Goal: Task Accomplishment & Management: Manage account settings

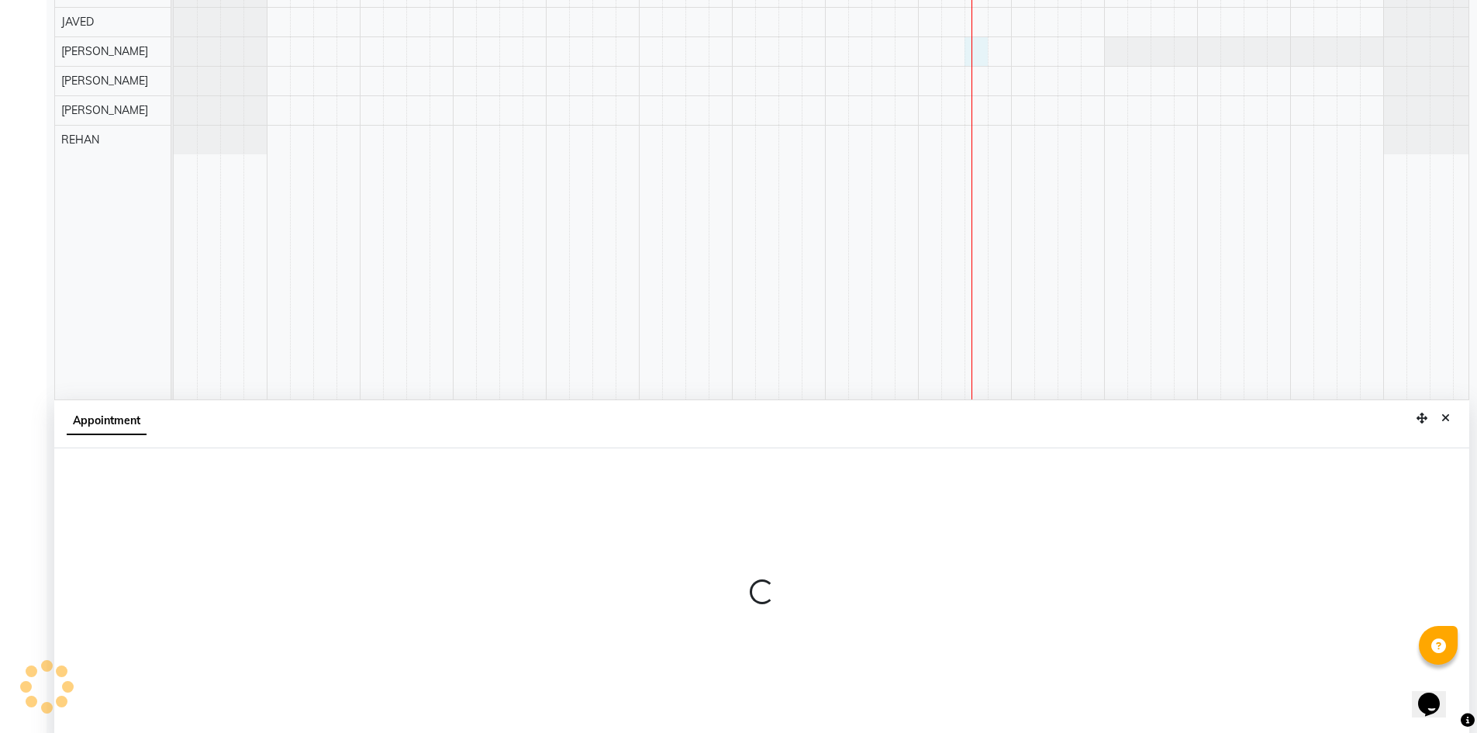
scroll to position [289, 0]
select select "88331"
select select "990"
select select "tentative"
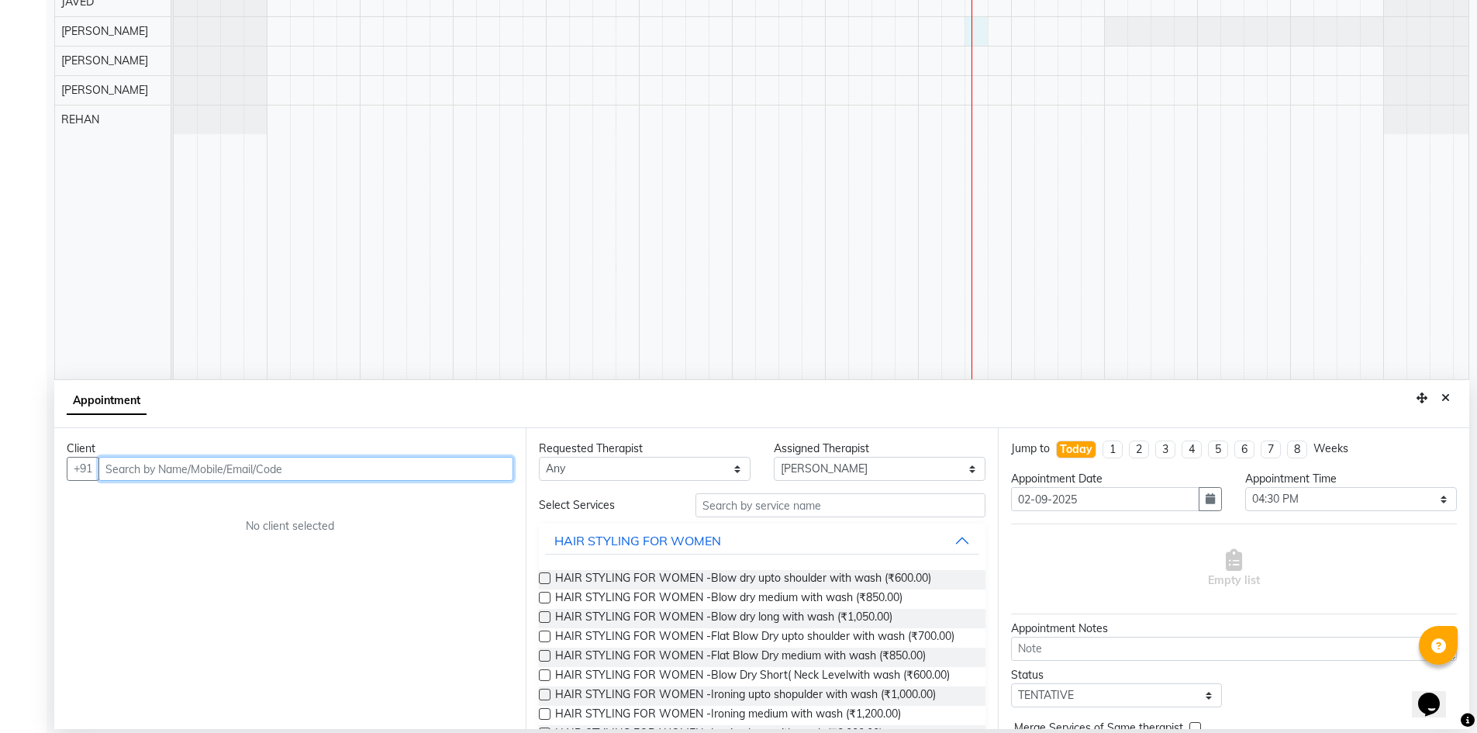
click at [263, 469] on input "text" at bounding box center [305, 469] width 415 height 24
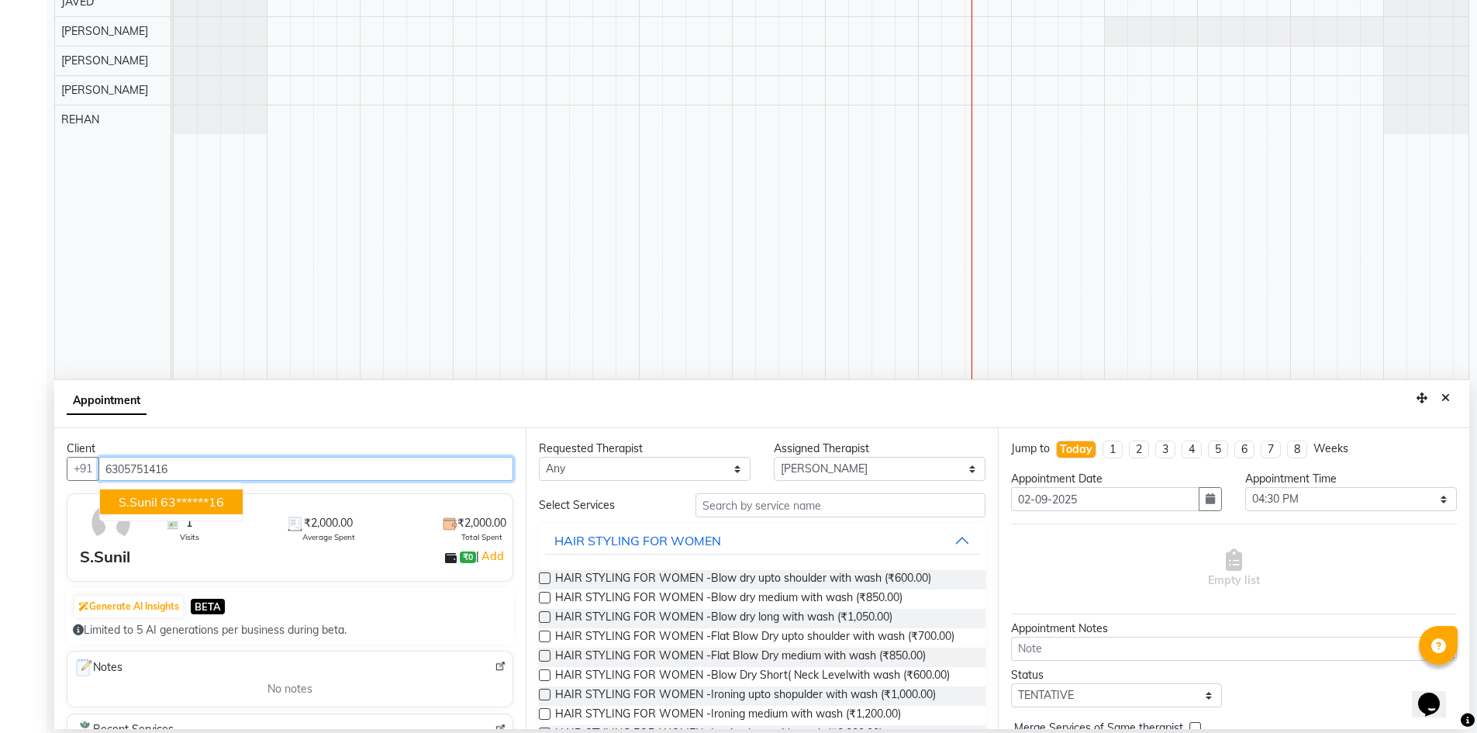
click at [197, 496] on ngb-highlight "63******16" at bounding box center [192, 502] width 64 height 16
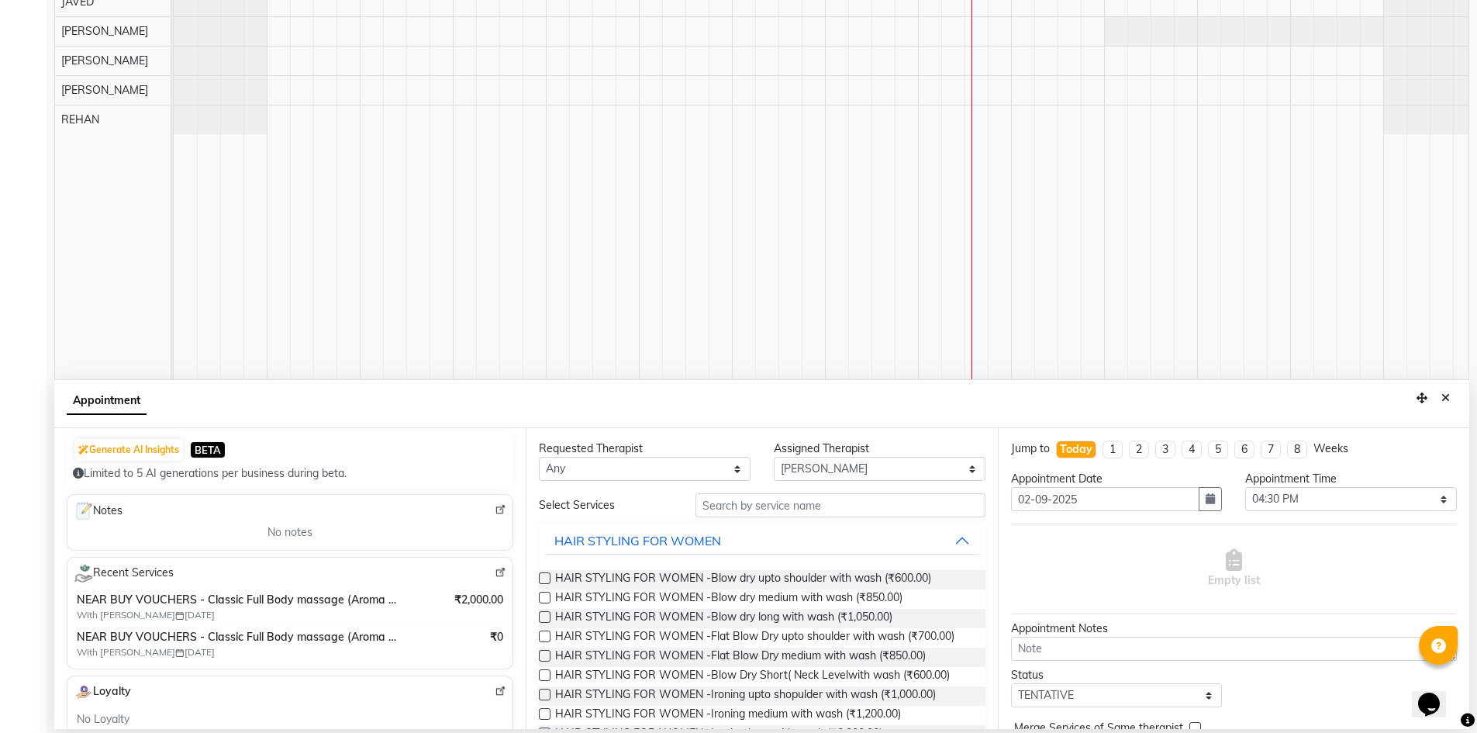
scroll to position [0, 0]
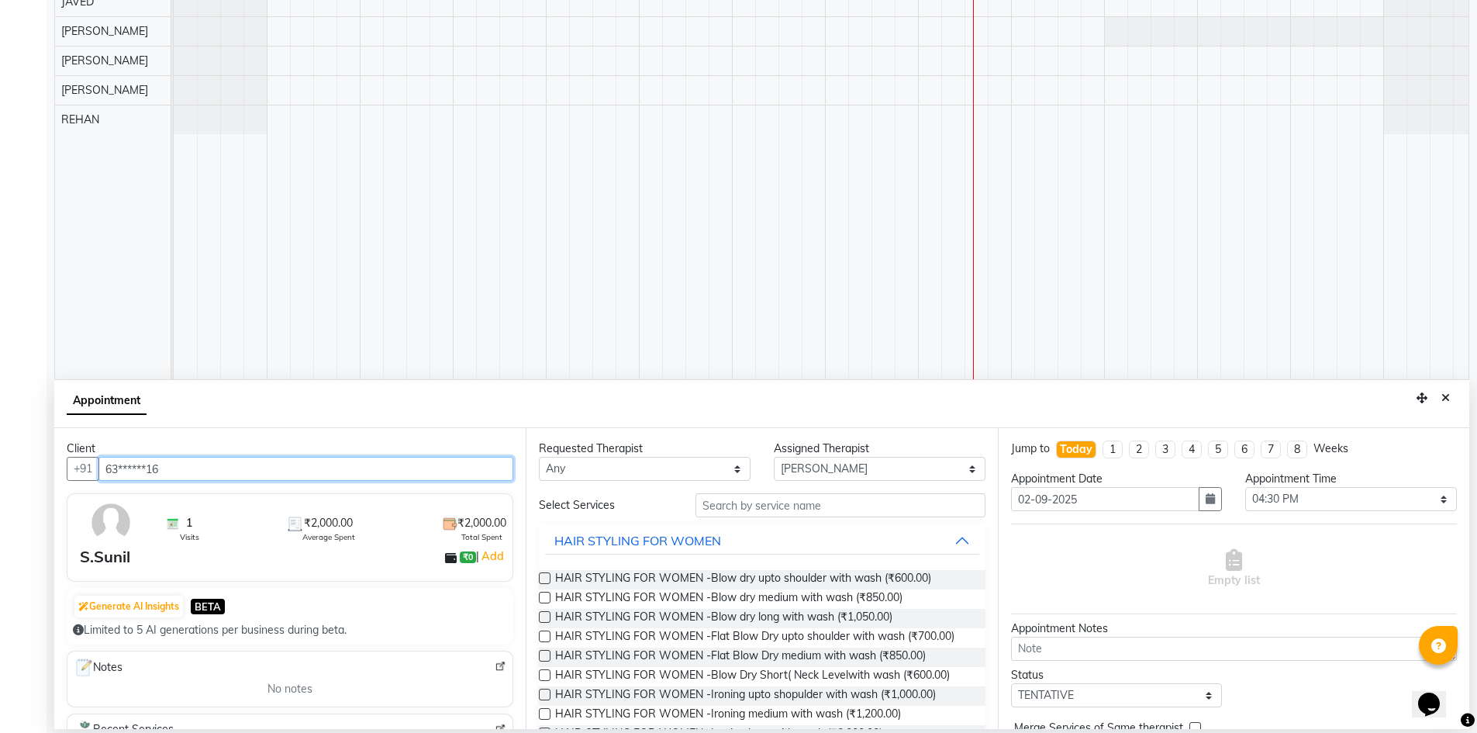
type input "63******16"
click at [864, 512] on input "text" at bounding box center [840, 505] width 290 height 24
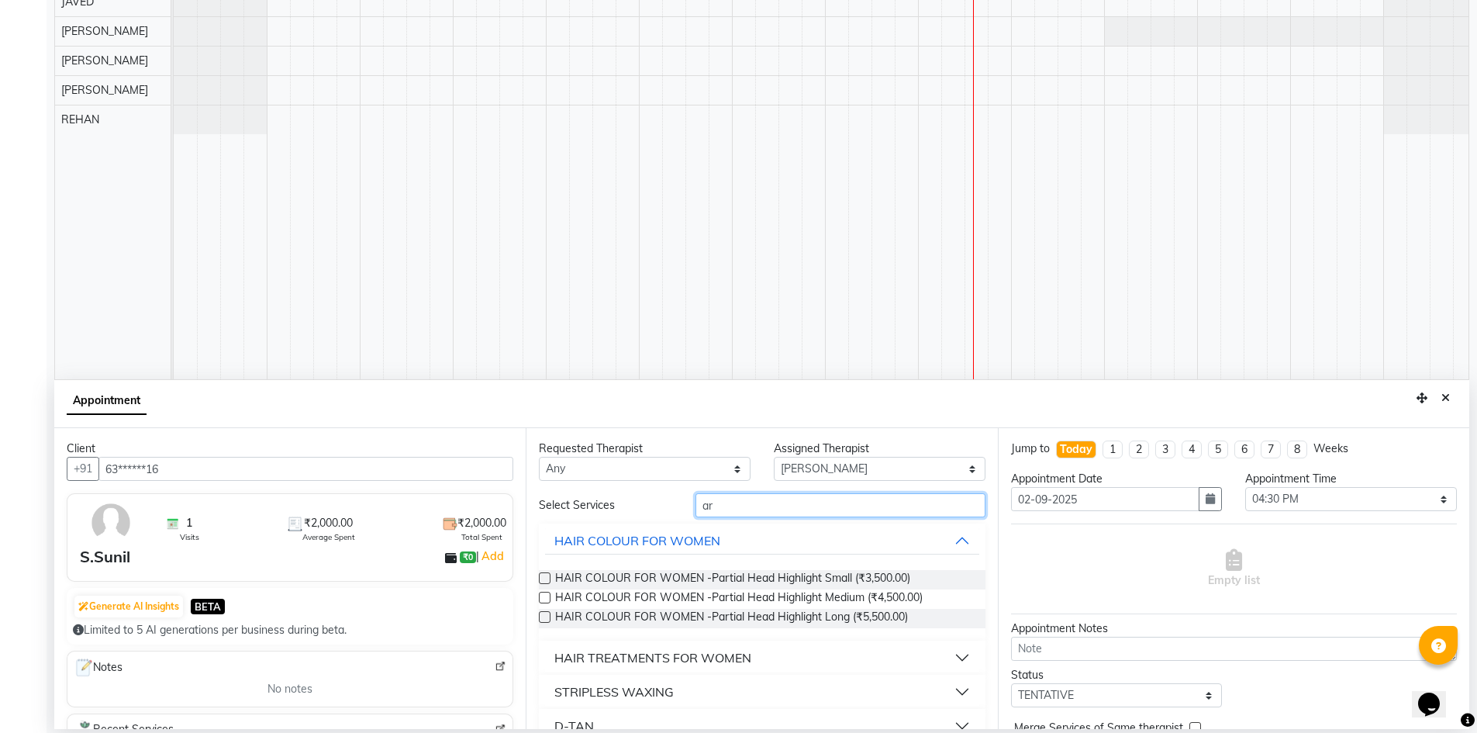
type input "a"
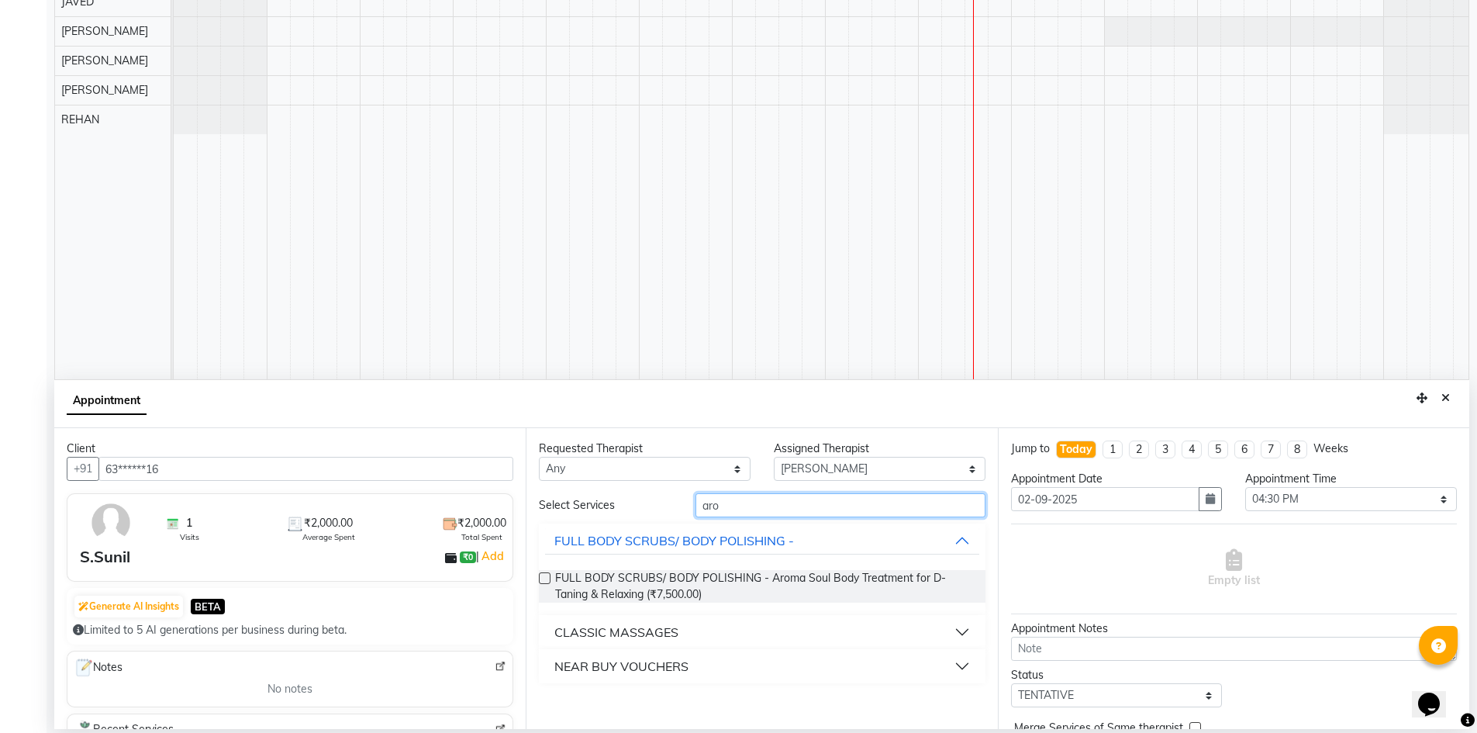
click at [877, 494] on input "aro" at bounding box center [840, 505] width 290 height 24
type input "a"
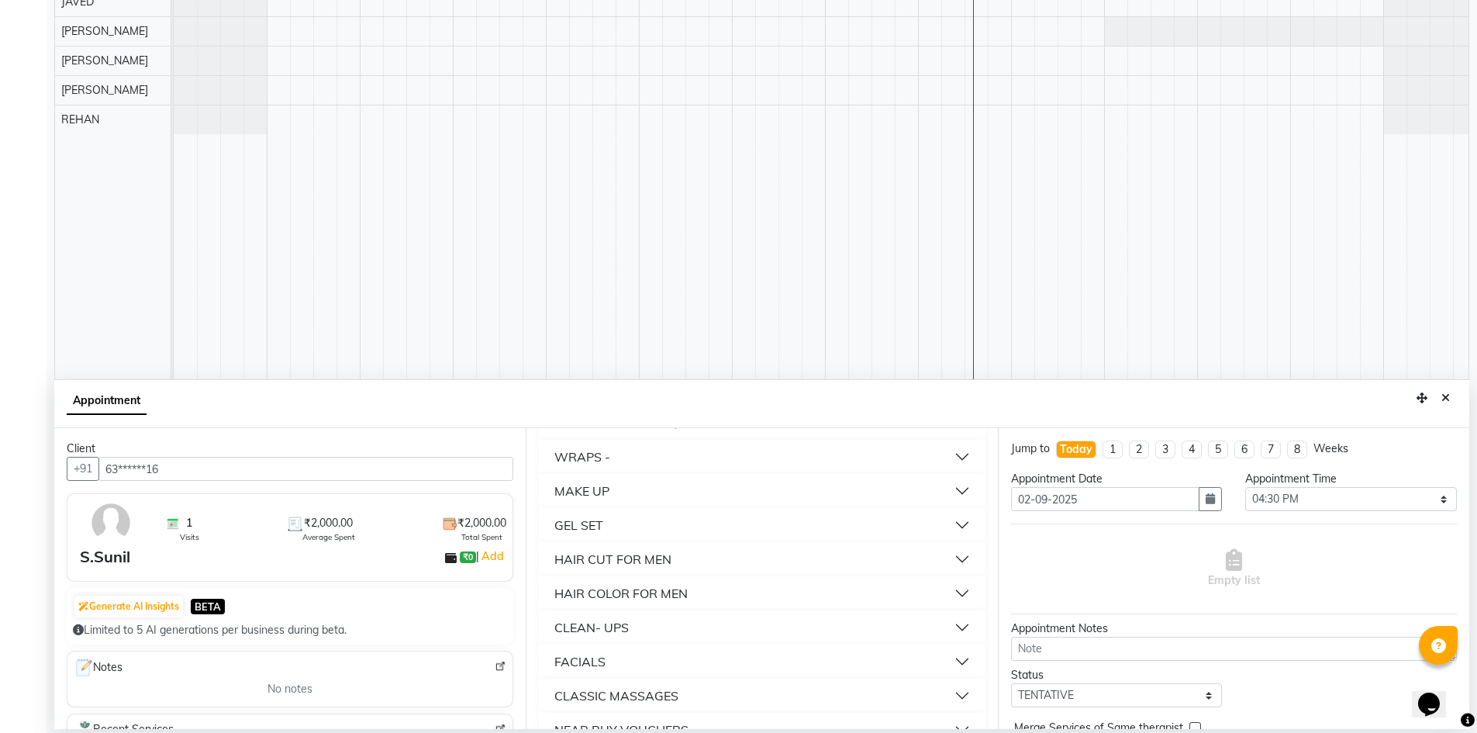
scroll to position [882, 0]
click at [951, 661] on button "CLASSIC MASSAGES" at bounding box center [761, 665] width 433 height 28
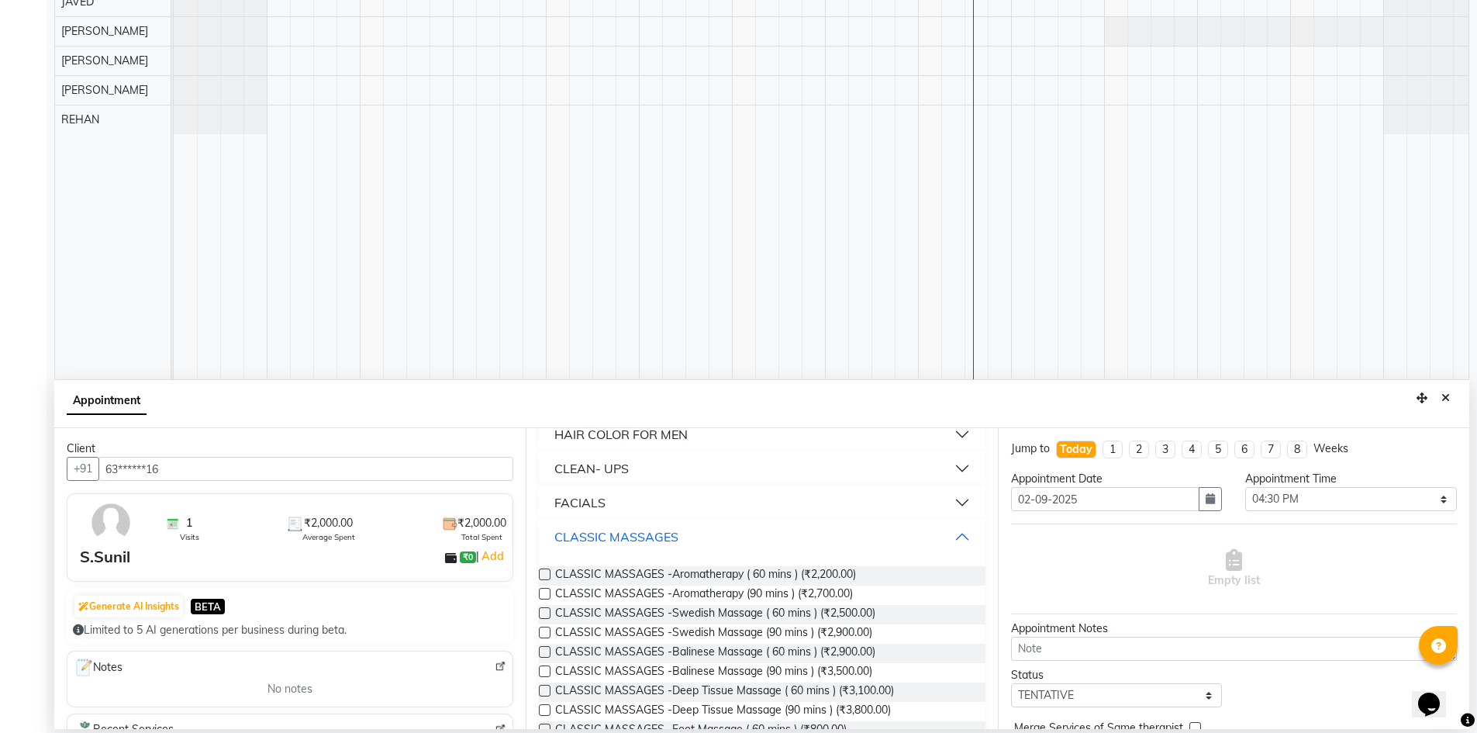
scroll to position [1016, 0]
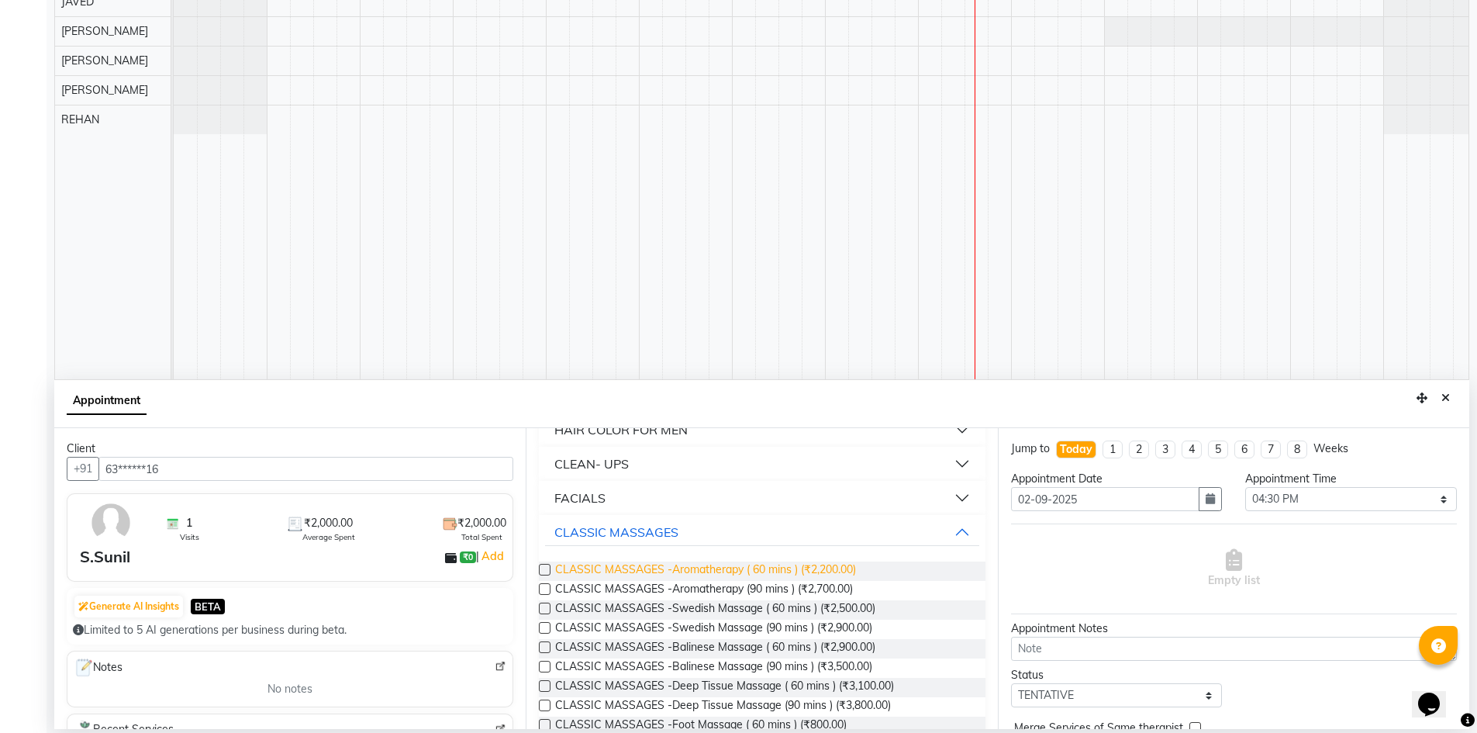
click at [764, 567] on span "CLASSIC MASSAGES -Aromatherapy ( 60 mins ) (₹2,200.00)" at bounding box center [705, 570] width 301 height 19
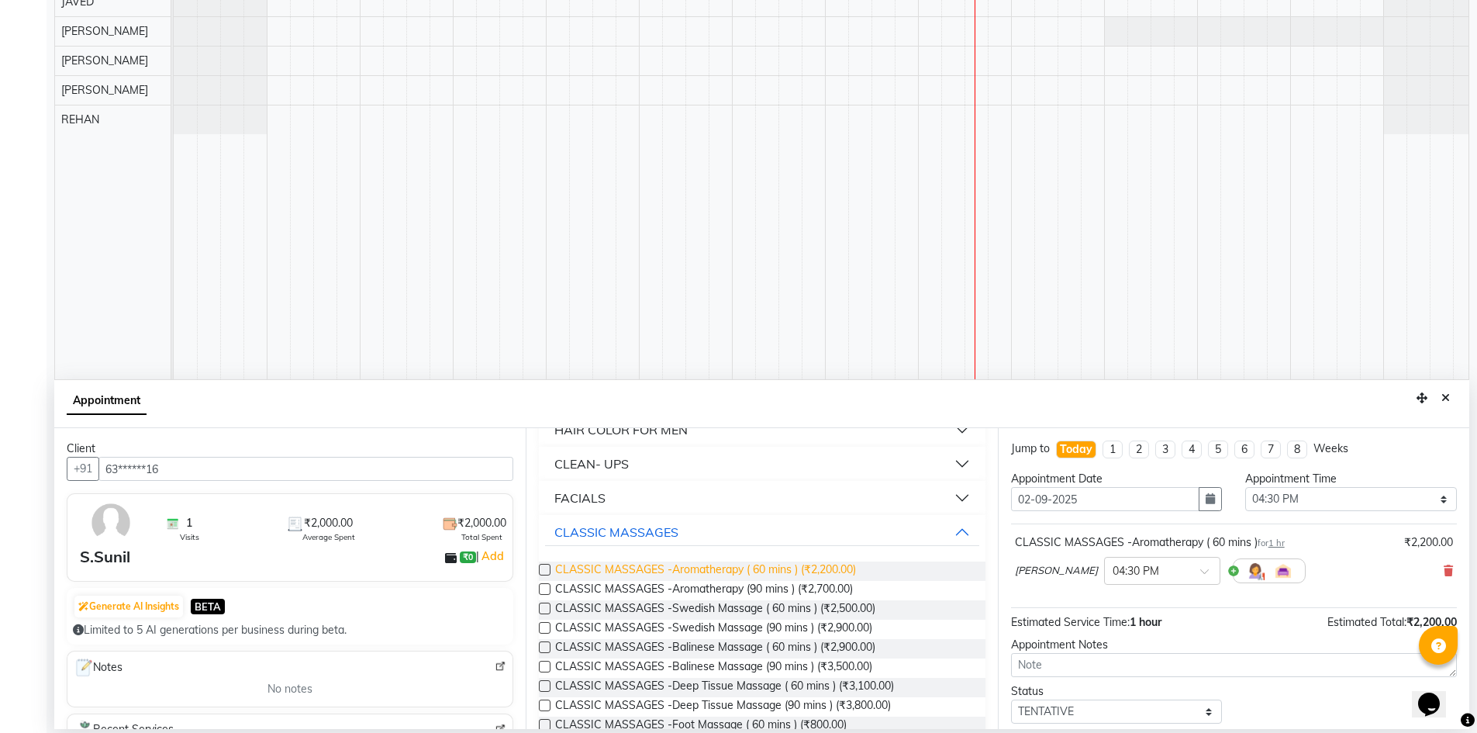
click at [764, 567] on span "CLASSIC MASSAGES -Aromatherapy ( 60 mins ) (₹2,200.00)" at bounding box center [705, 570] width 301 height 19
checkbox input "false"
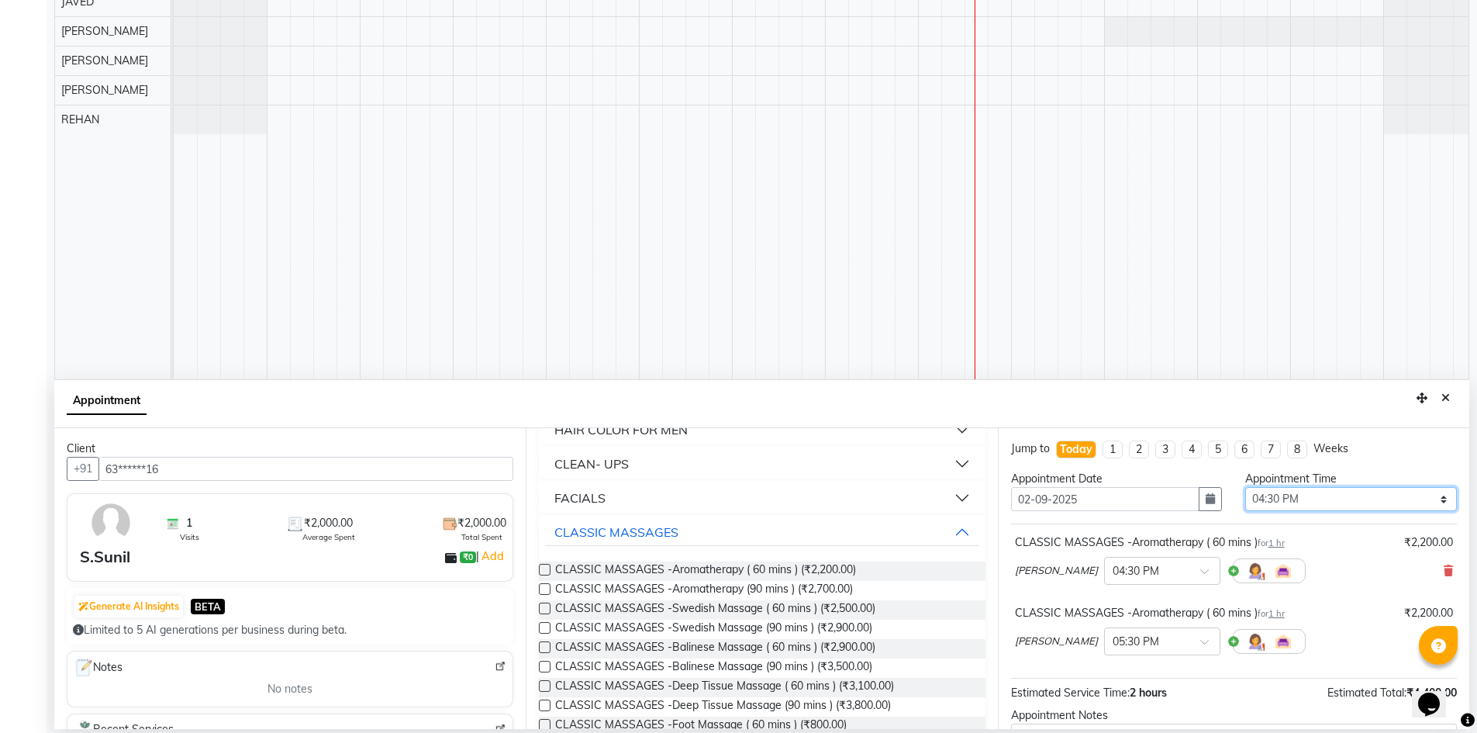
click at [1435, 502] on select "Select 09:00 AM 09:15 AM 09:30 AM 09:45 AM 10:00 AM 10:15 AM 10:30 AM 10:45 AM …" at bounding box center [1351, 499] width 212 height 24
select select "1005"
click at [1245, 487] on select "Select 09:00 AM 09:15 AM 09:30 AM 09:45 AM 10:00 AM 10:15 AM 10:30 AM 10:45 AM …" at bounding box center [1351, 499] width 212 height 24
drag, startPoint x: 1472, startPoint y: 553, endPoint x: 1472, endPoint y: 585, distance: 31.8
click at [1472, 585] on div "B DAS x Dabashees x JAVED x [PERSON_NAME] x [PERSON_NAME] x [PERSON_NAME] x [PE…" at bounding box center [762, 250] width 1430 height 966
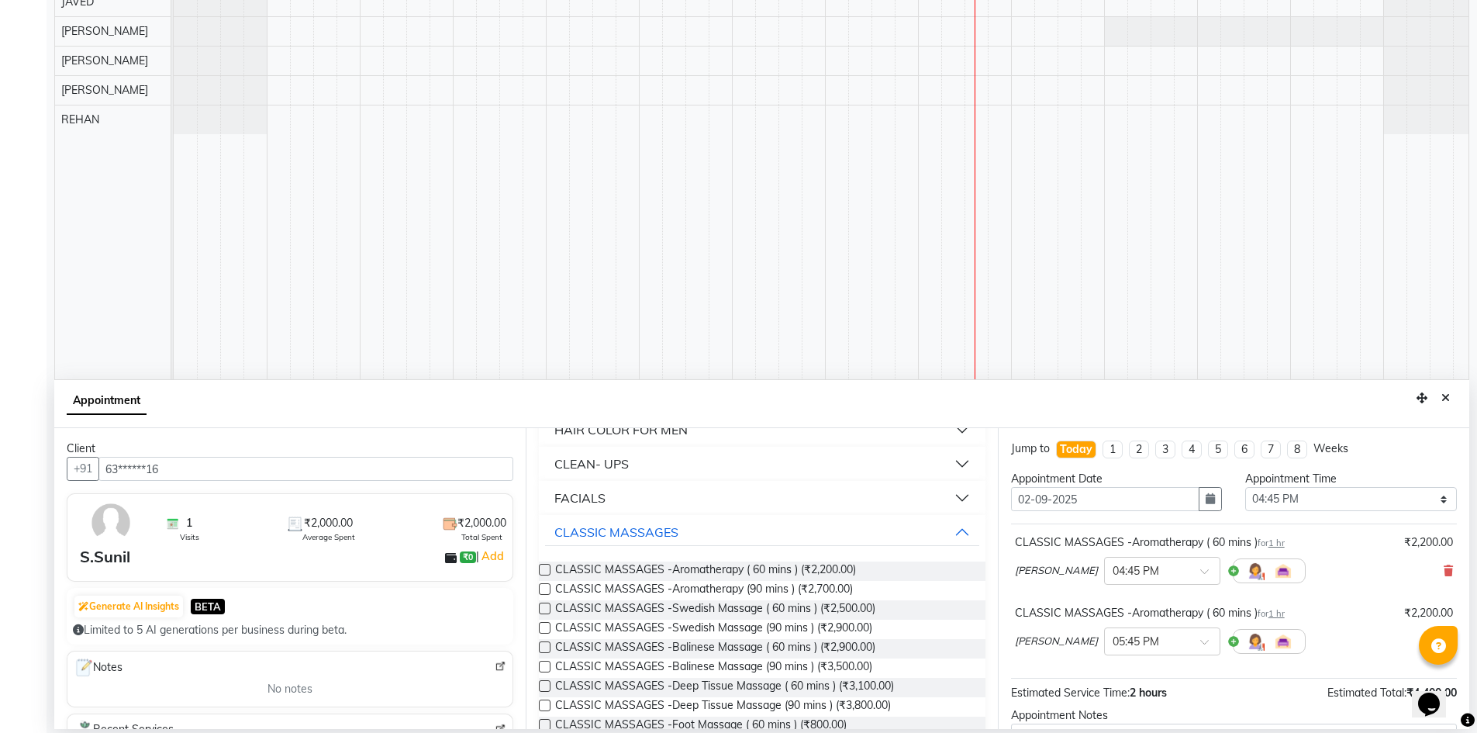
click at [1050, 647] on span "[PERSON_NAME]" at bounding box center [1056, 641] width 83 height 16
click at [1051, 645] on span "[PERSON_NAME]" at bounding box center [1056, 641] width 83 height 16
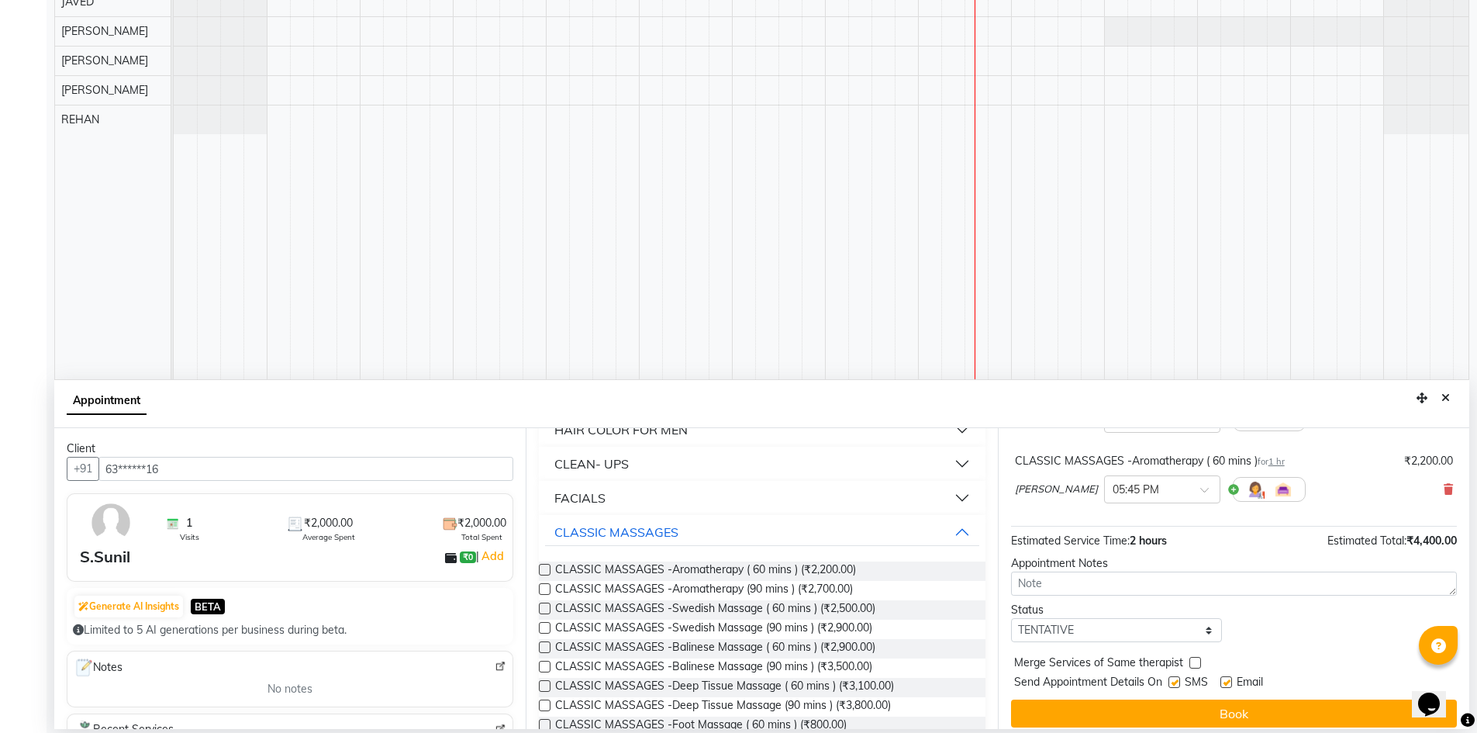
scroll to position [163, 0]
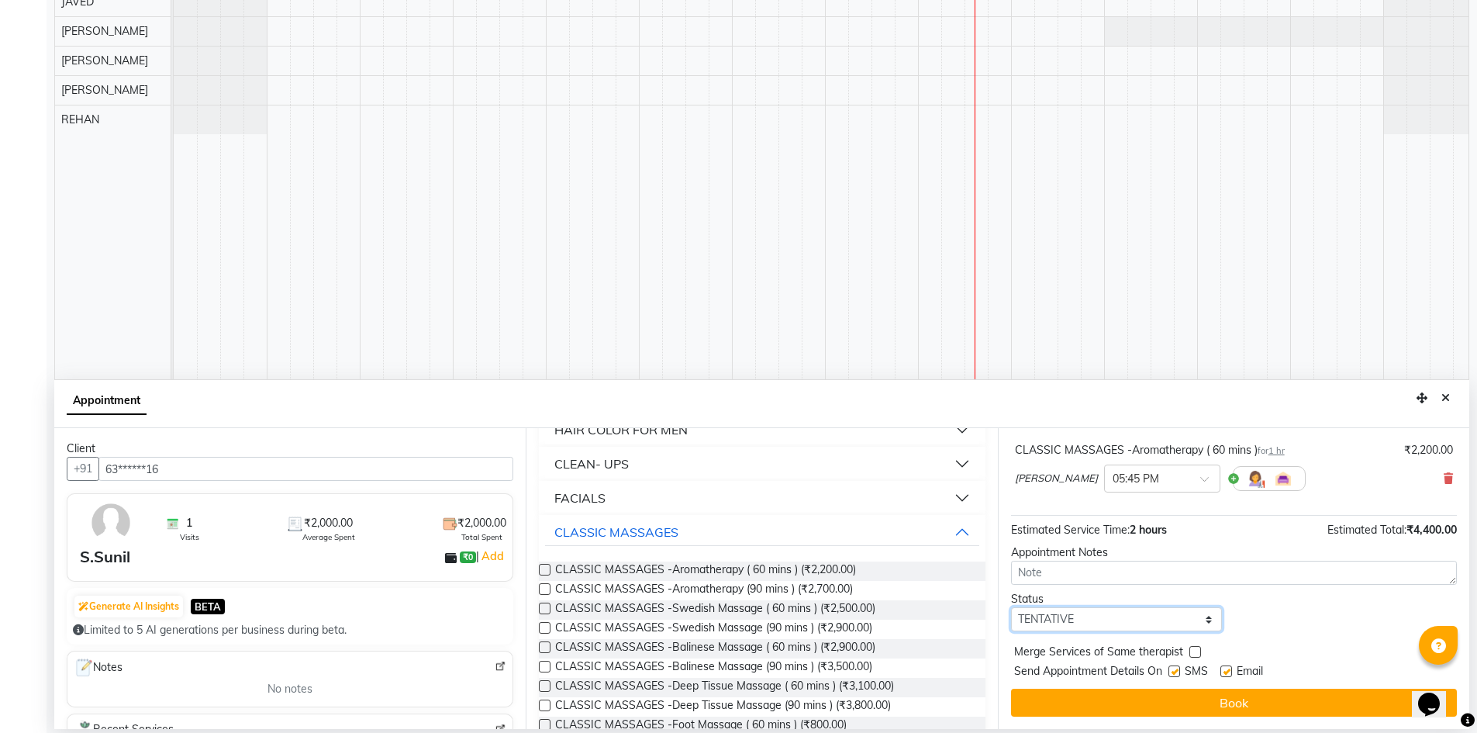
click at [1106, 623] on select "Select TENTATIVE CONFIRM CHECK-IN UPCOMING" at bounding box center [1117, 619] width 212 height 24
select select "confirm booking"
click at [1011, 607] on select "Select TENTATIVE CONFIRM CHECK-IN UPCOMING" at bounding box center [1117, 619] width 212 height 24
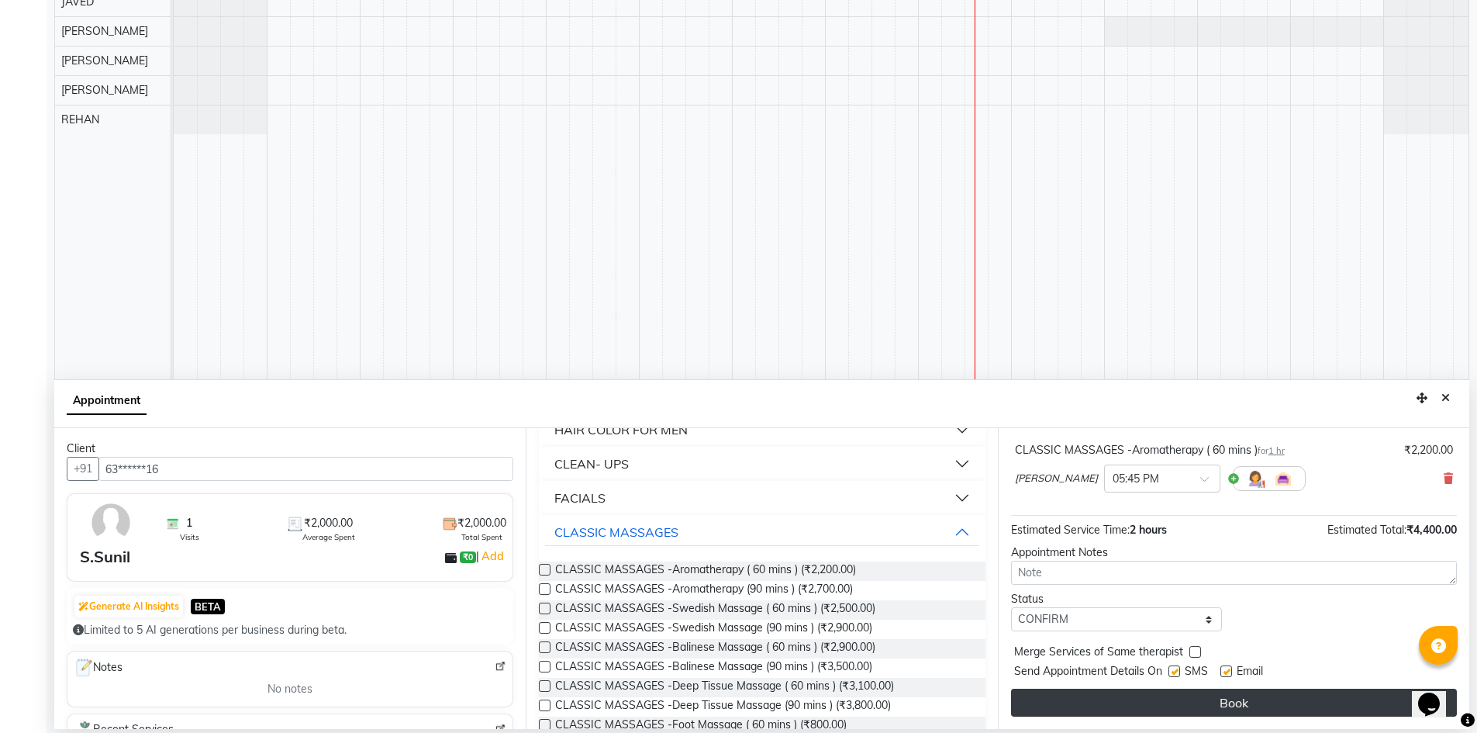
click at [1195, 706] on button "Book" at bounding box center [1234, 702] width 446 height 28
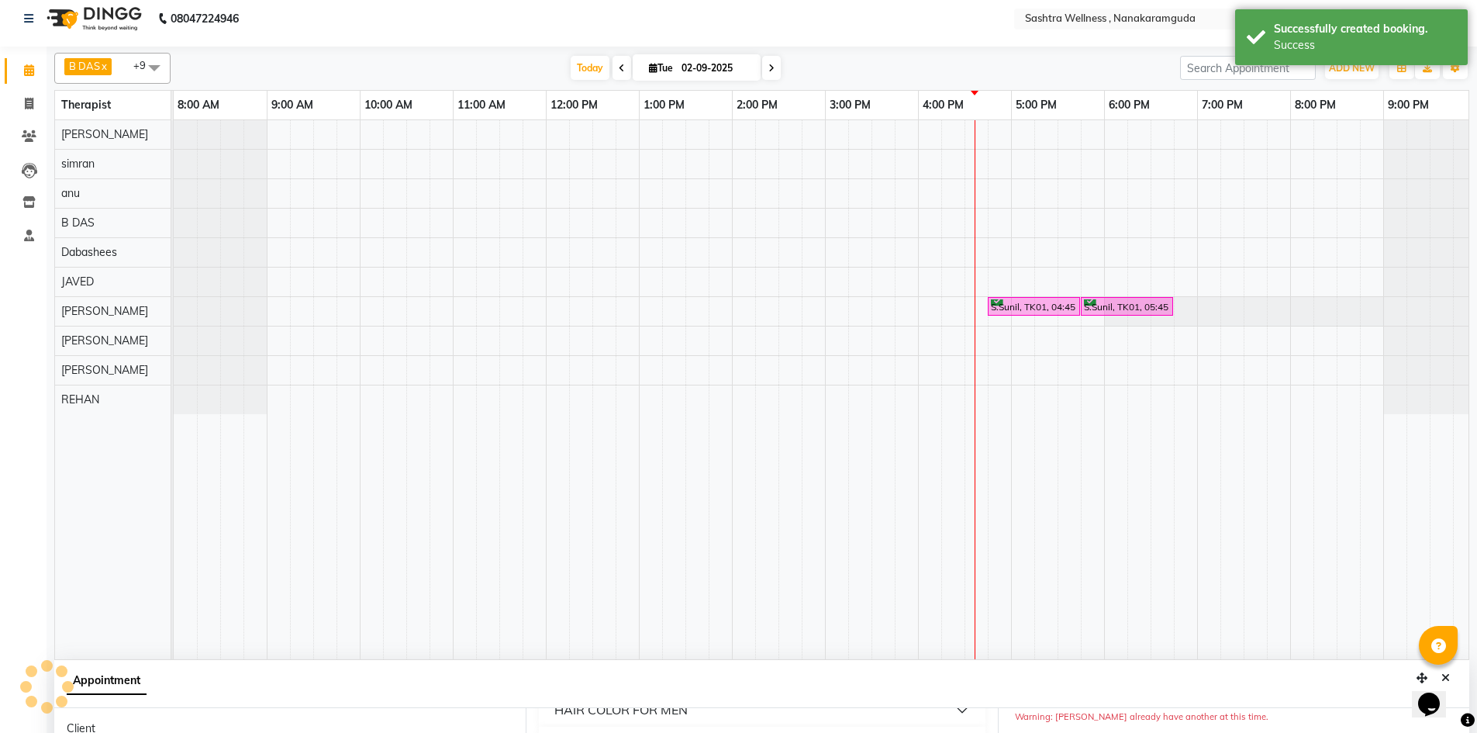
scroll to position [0, 0]
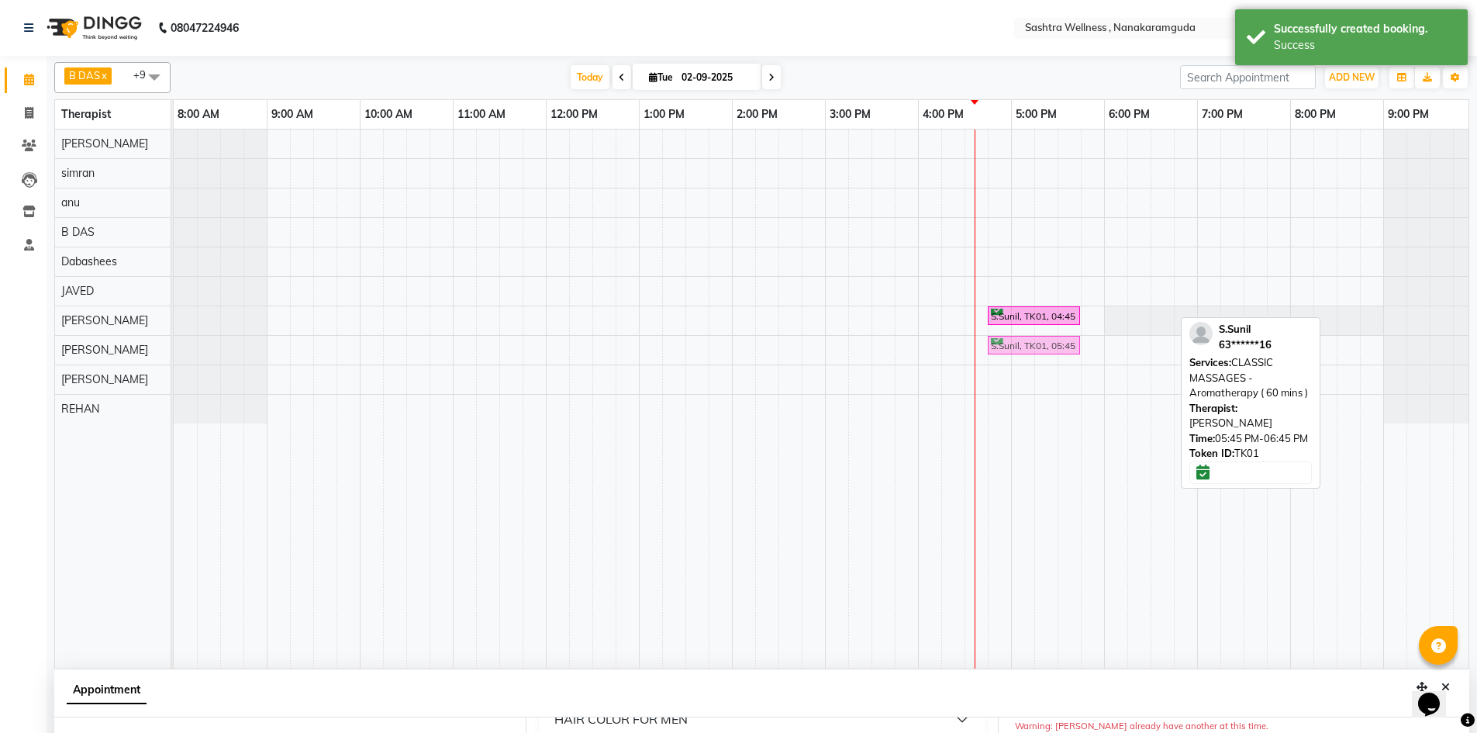
drag, startPoint x: 1121, startPoint y: 317, endPoint x: 1029, endPoint y: 365, distance: 104.0
click at [1029, 365] on div "S.Sunil, TK01, 04:45 PM-05:45 PM, CLASSIC MASSAGES -Aromatherapy ( 60 mins ) S.…" at bounding box center [825, 398] width 1303 height 539
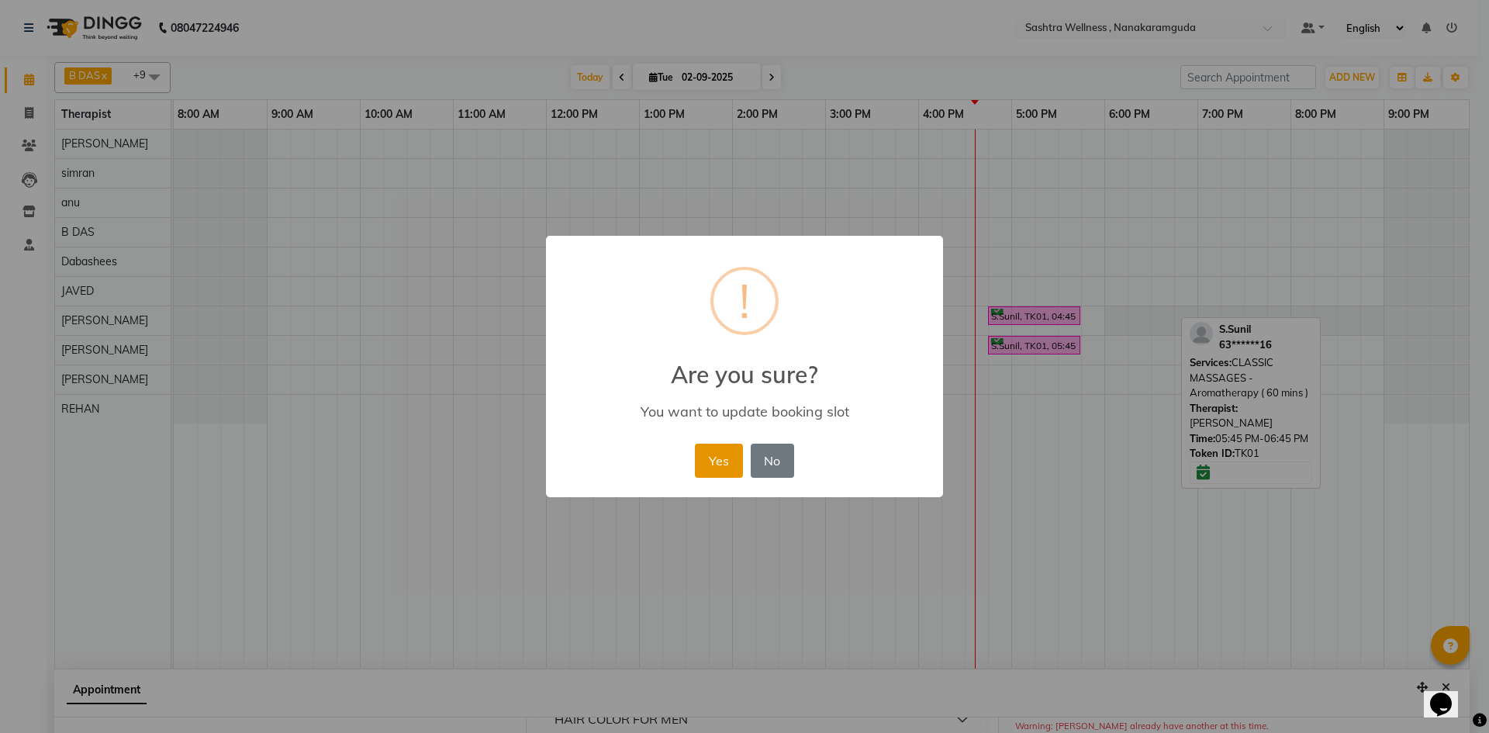
click at [710, 447] on button "Yes" at bounding box center [718, 460] width 47 height 34
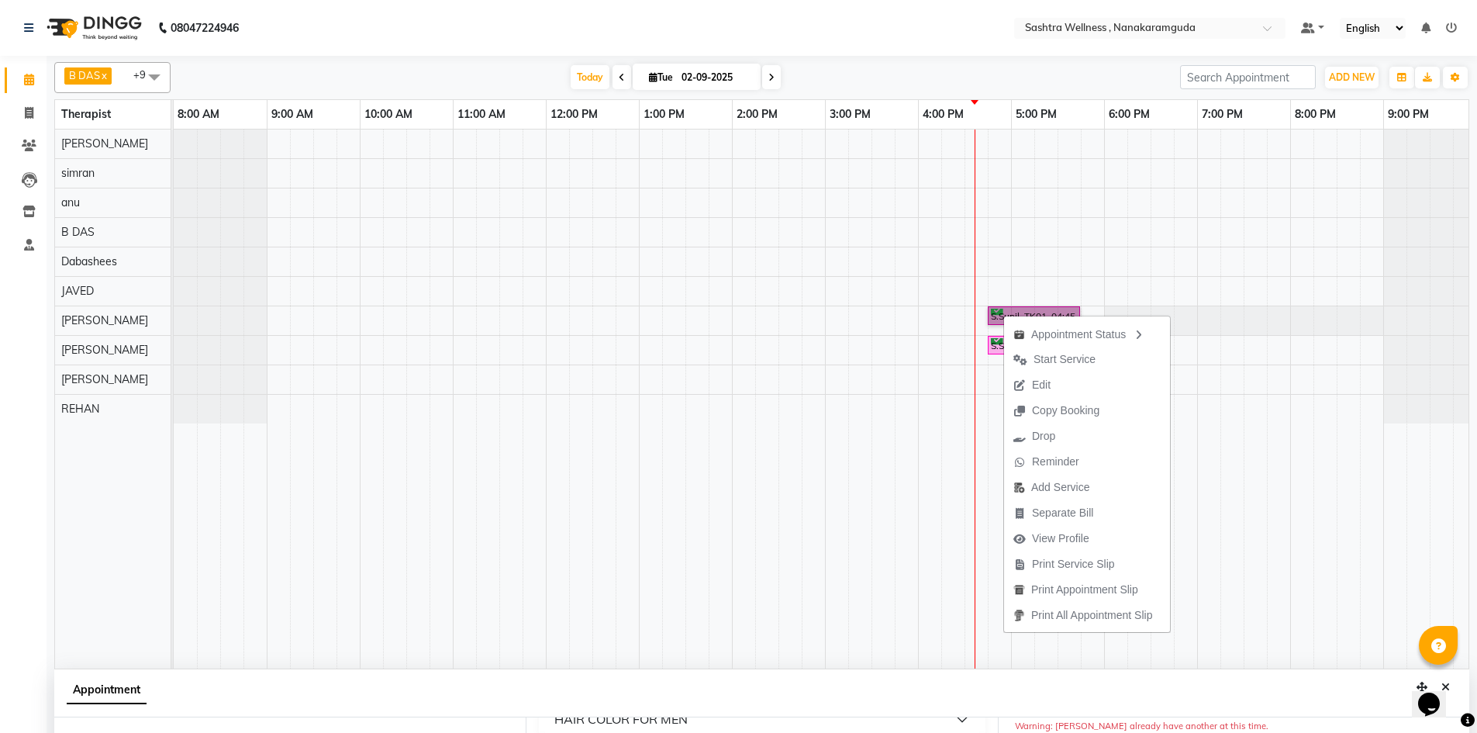
click at [987, 344] on div "S.Sunil, TK01, 04:45 PM-05:45 PM, CLASSIC MASSAGES -Aromatherapy ( 60 mins ) S.…" at bounding box center [825, 398] width 1303 height 539
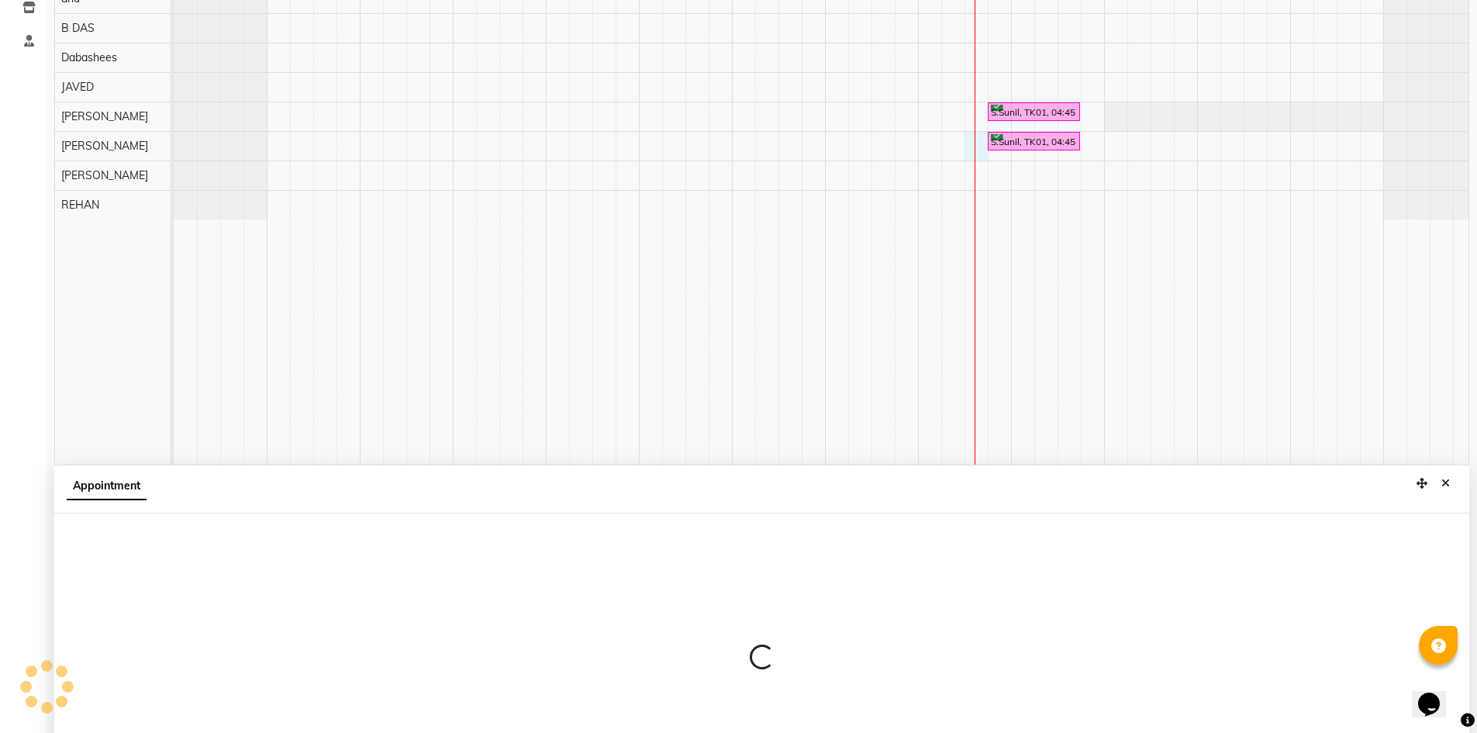
select select "89156"
select select "990"
select select "tentative"
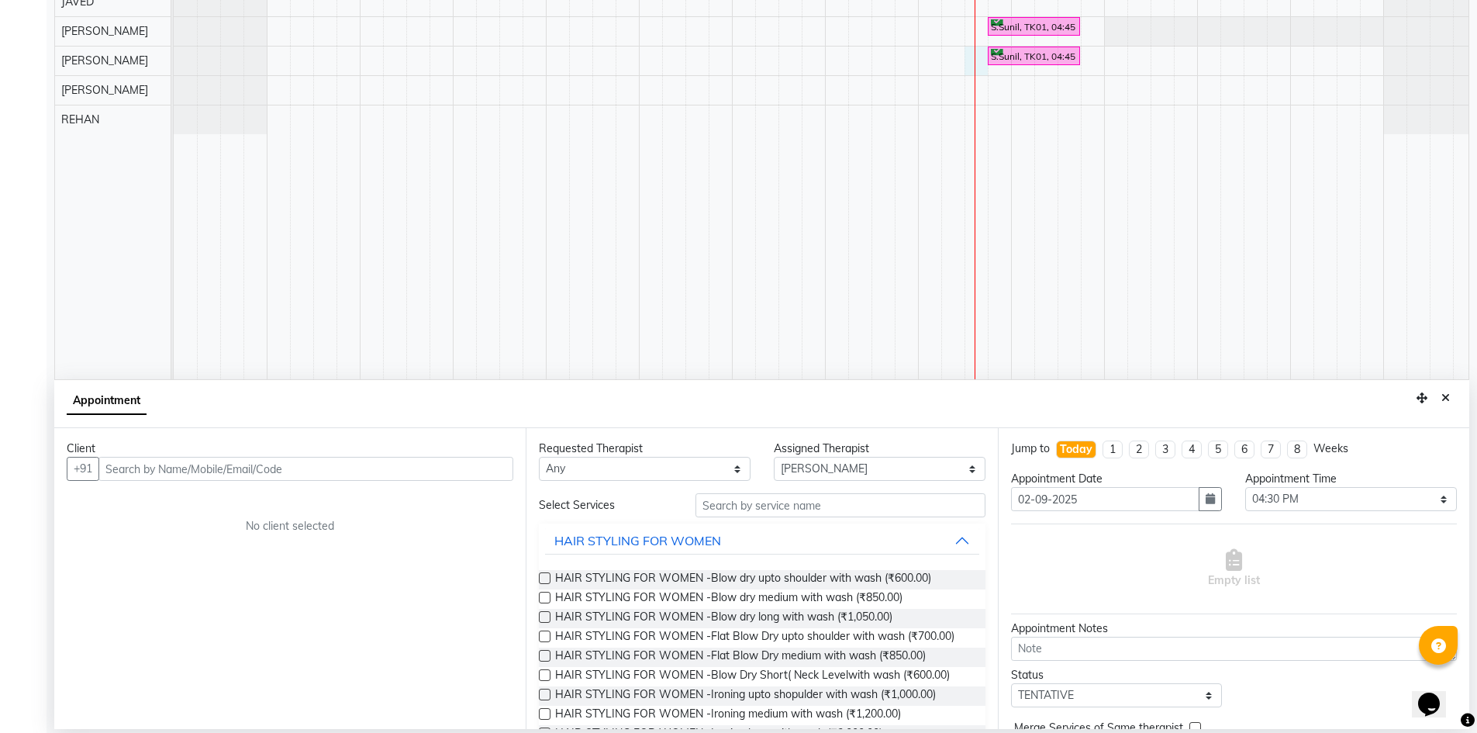
scroll to position [78, 0]
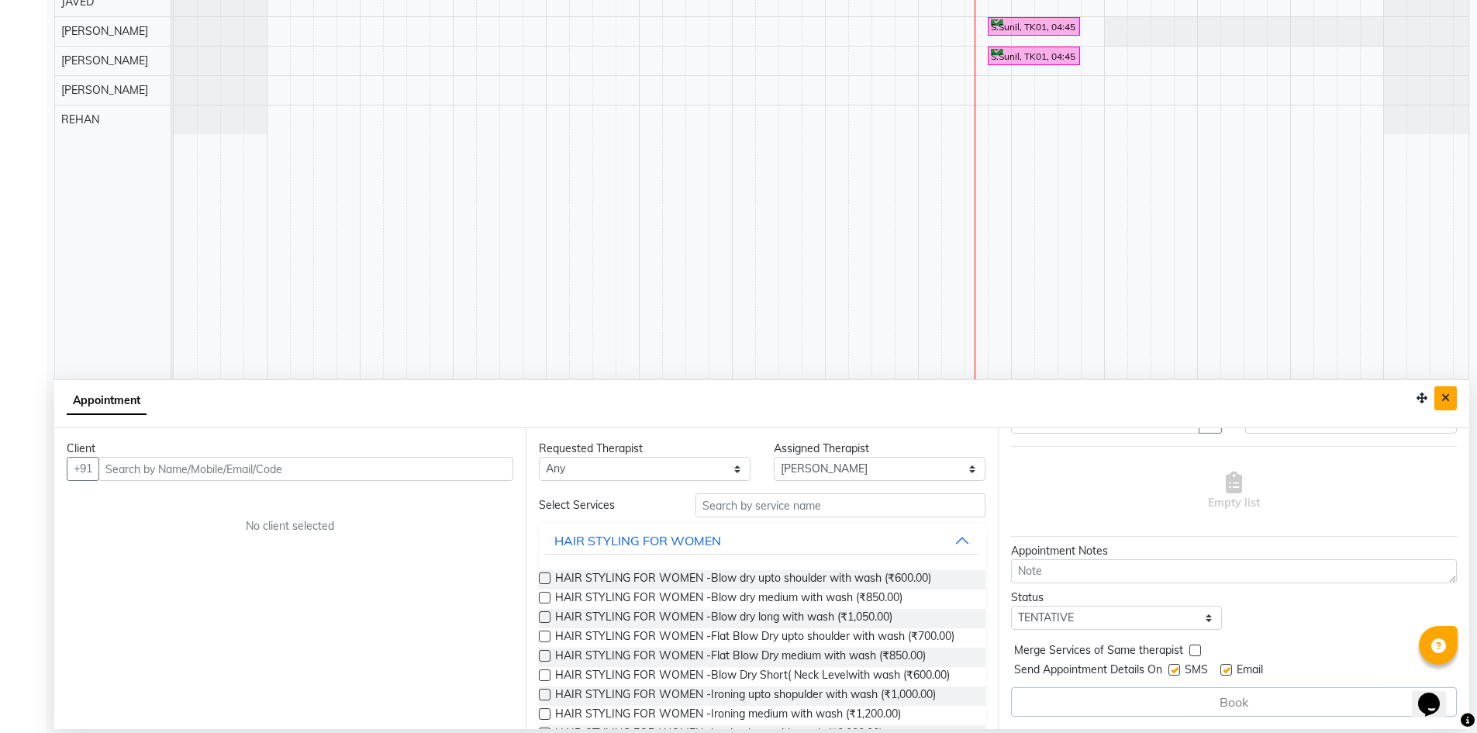
click at [1442, 392] on button "Close" at bounding box center [1445, 398] width 22 height 24
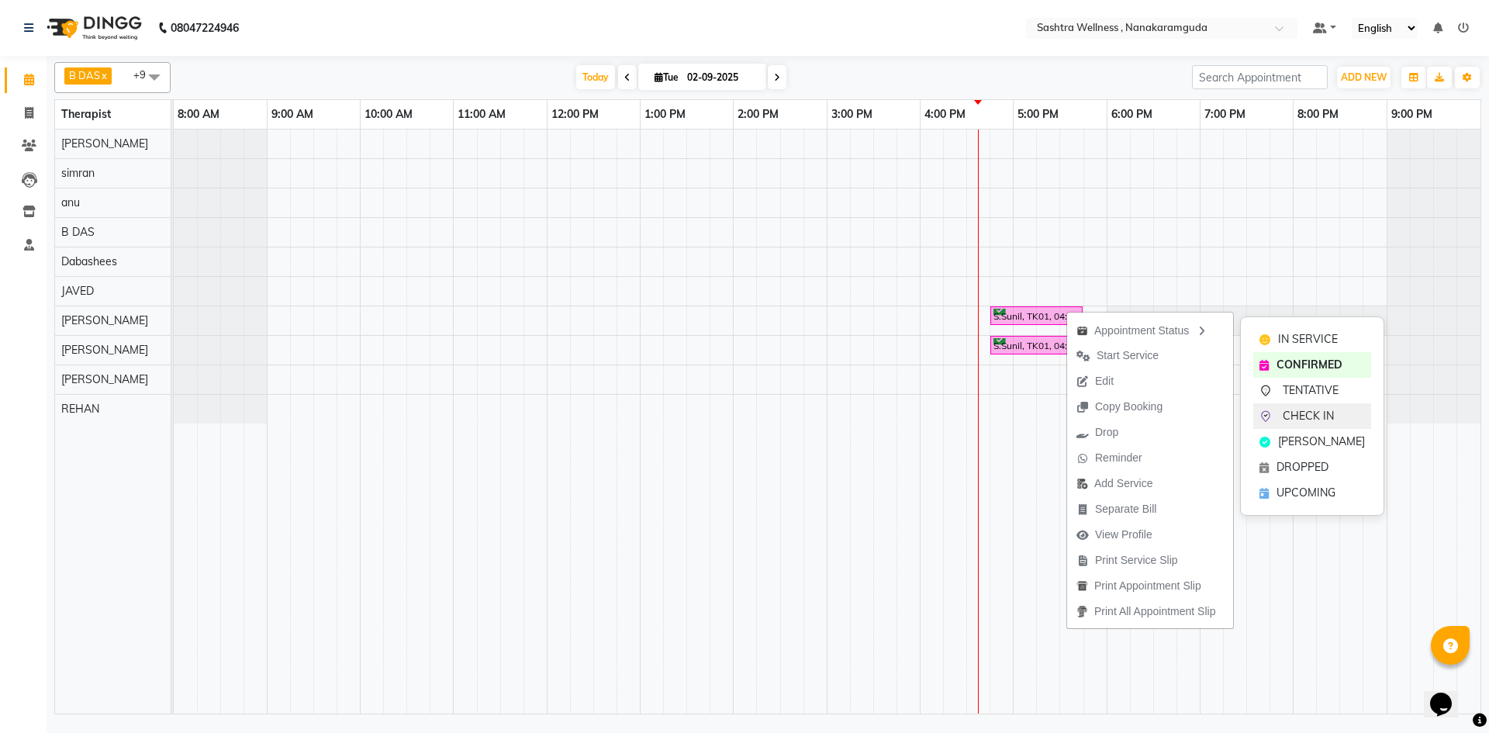
click at [1312, 417] on span "CHECK IN" at bounding box center [1307, 416] width 51 height 16
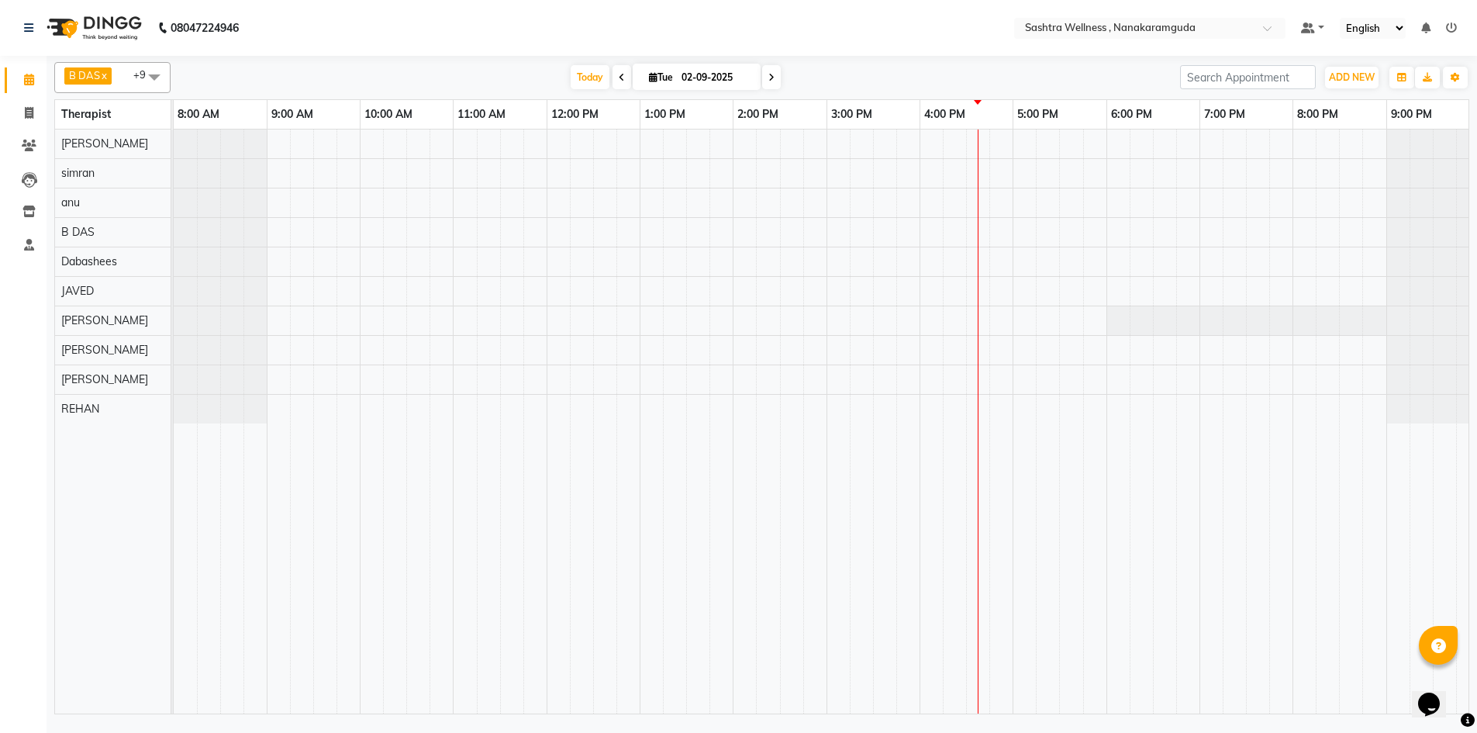
select select "86557"
select select "1020"
select select "tentative"
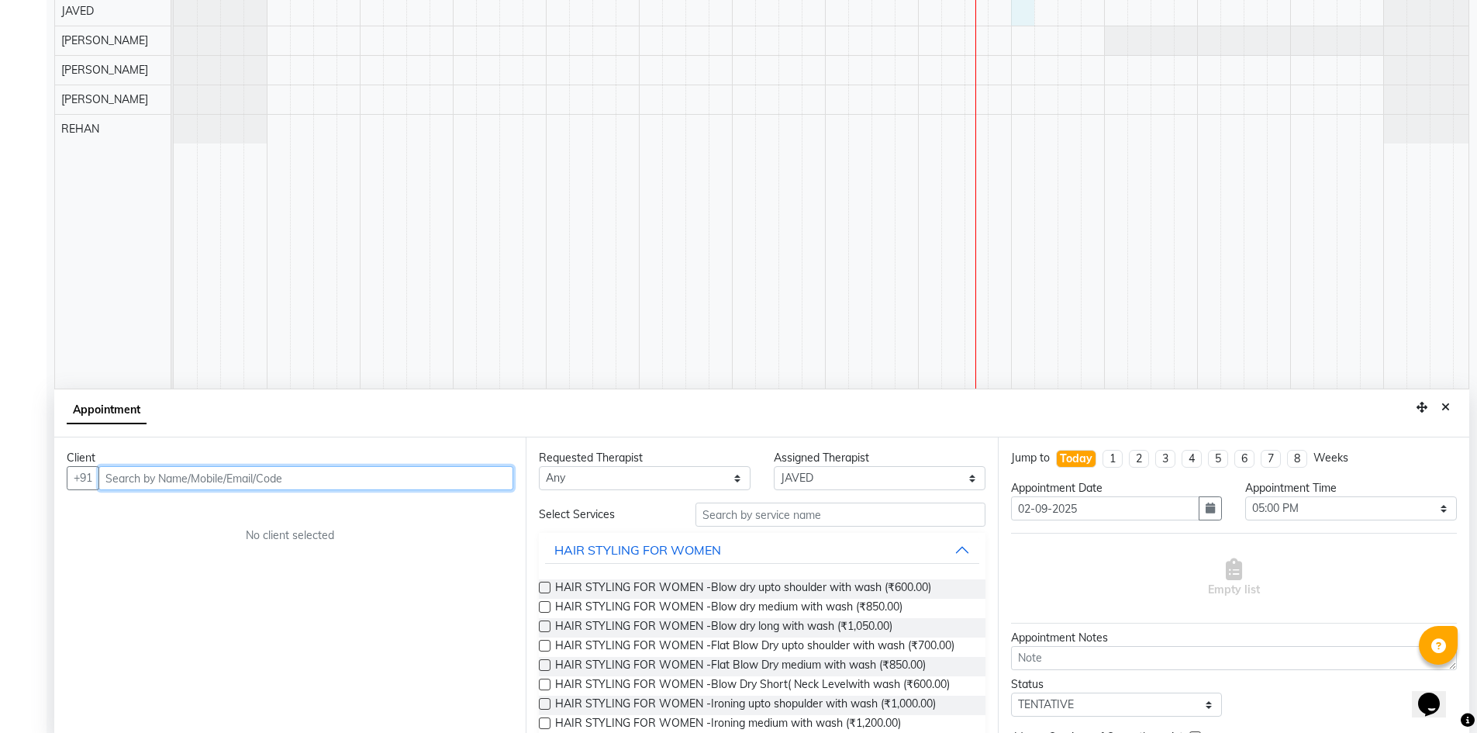
scroll to position [289, 0]
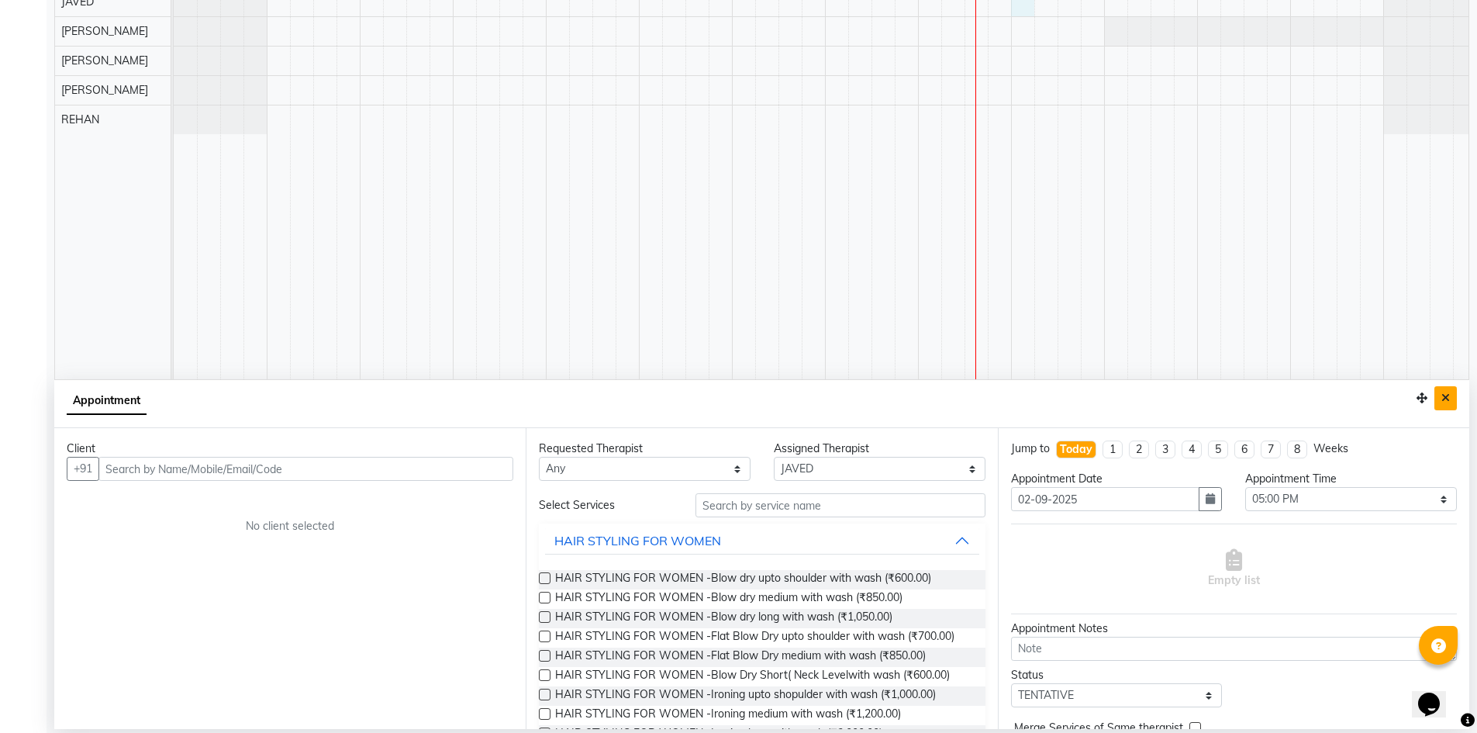
click at [1435, 390] on button "Close" at bounding box center [1445, 398] width 22 height 24
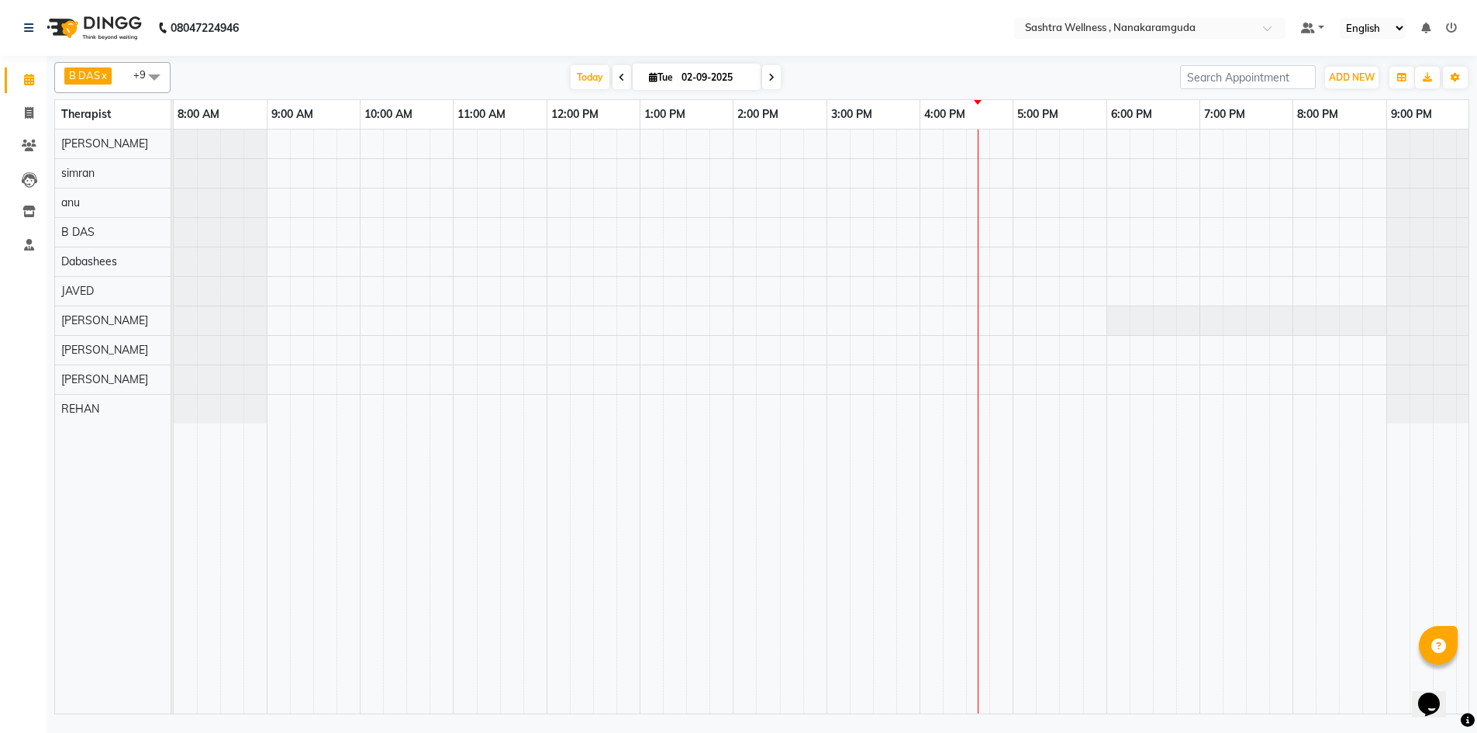
scroll to position [0, 0]
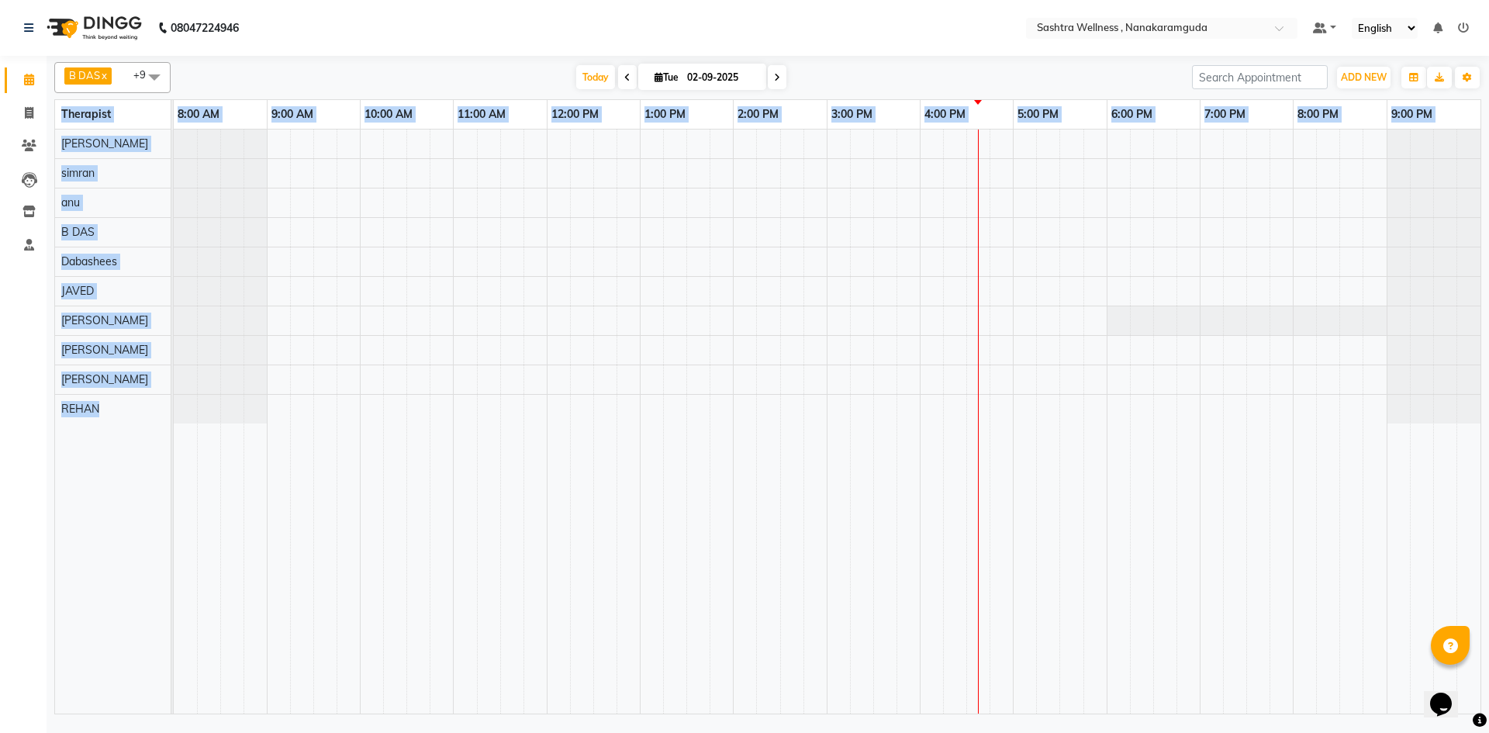
drag, startPoint x: 1488, startPoint y: 471, endPoint x: 1466, endPoint y: 101, distance: 371.2
click at [1467, 126] on div "B DAS x Dabashees x JAVED x [PERSON_NAME] x [PERSON_NAME] x [PERSON_NAME] x [PE…" at bounding box center [768, 387] width 1442 height 662
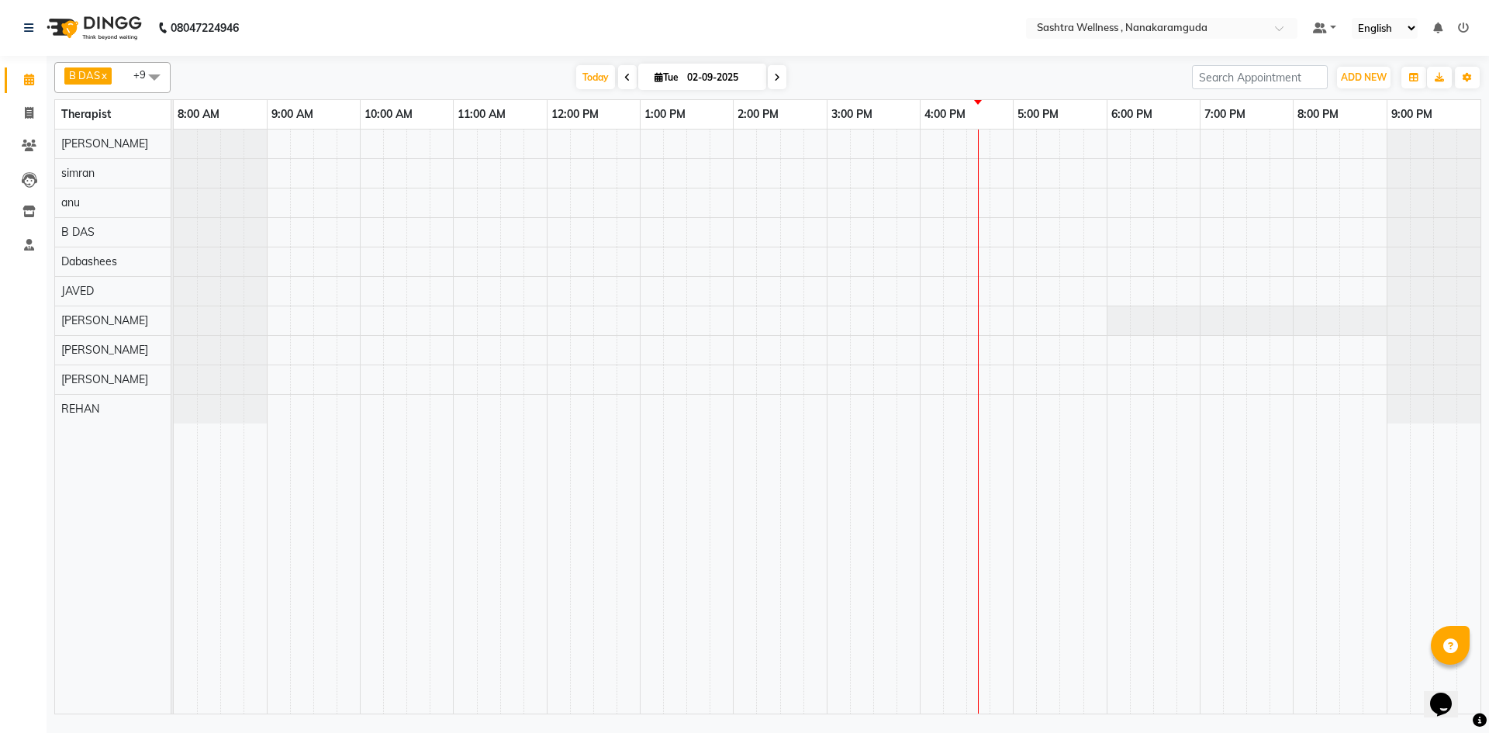
click at [1488, 172] on div "B DAS x Dabashees x JAVED x [PERSON_NAME] x [PERSON_NAME] x [PERSON_NAME] x [PE…" at bounding box center [768, 387] width 1442 height 662
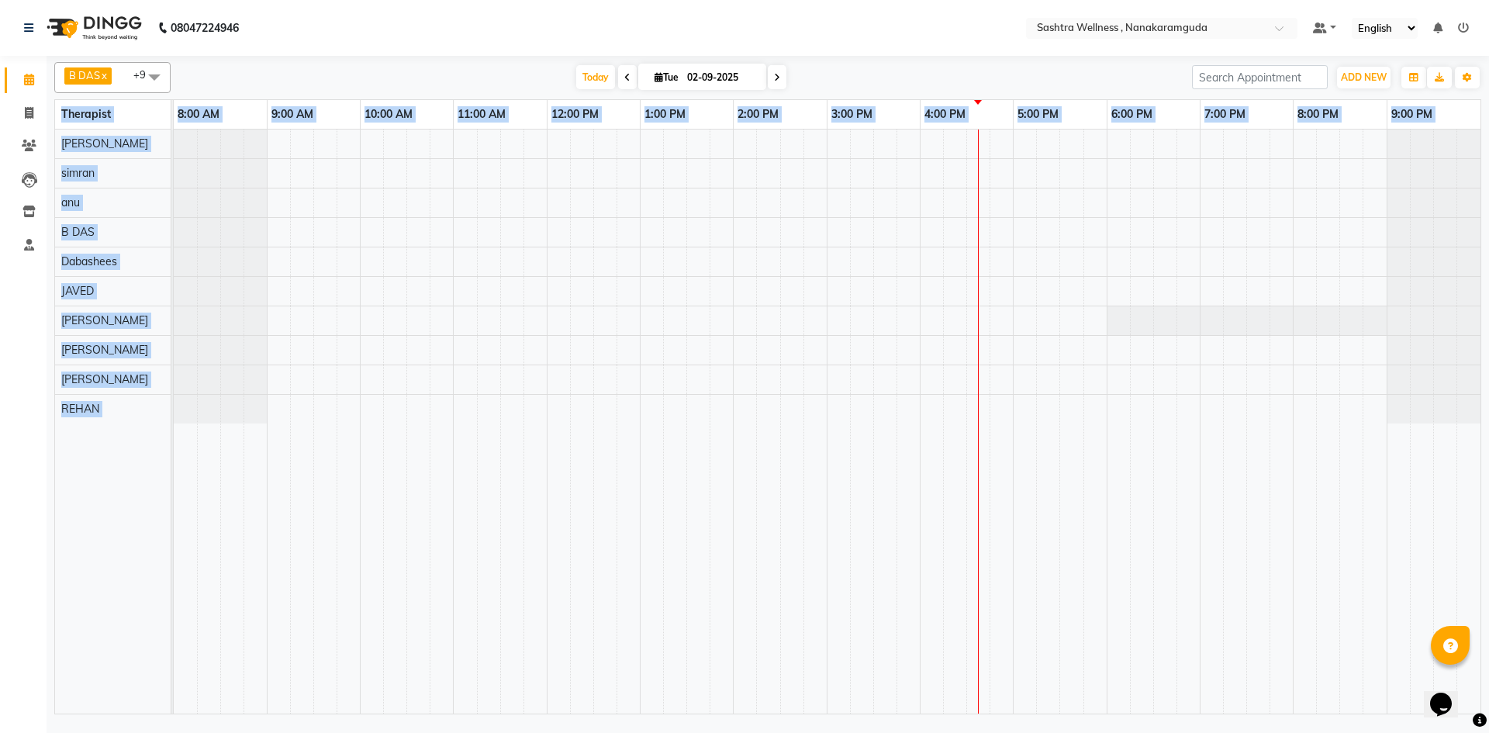
click at [1488, 172] on div "B DAS x Dabashees x JAVED x [PERSON_NAME] x [PERSON_NAME] x [PERSON_NAME] x [PE…" at bounding box center [768, 387] width 1442 height 662
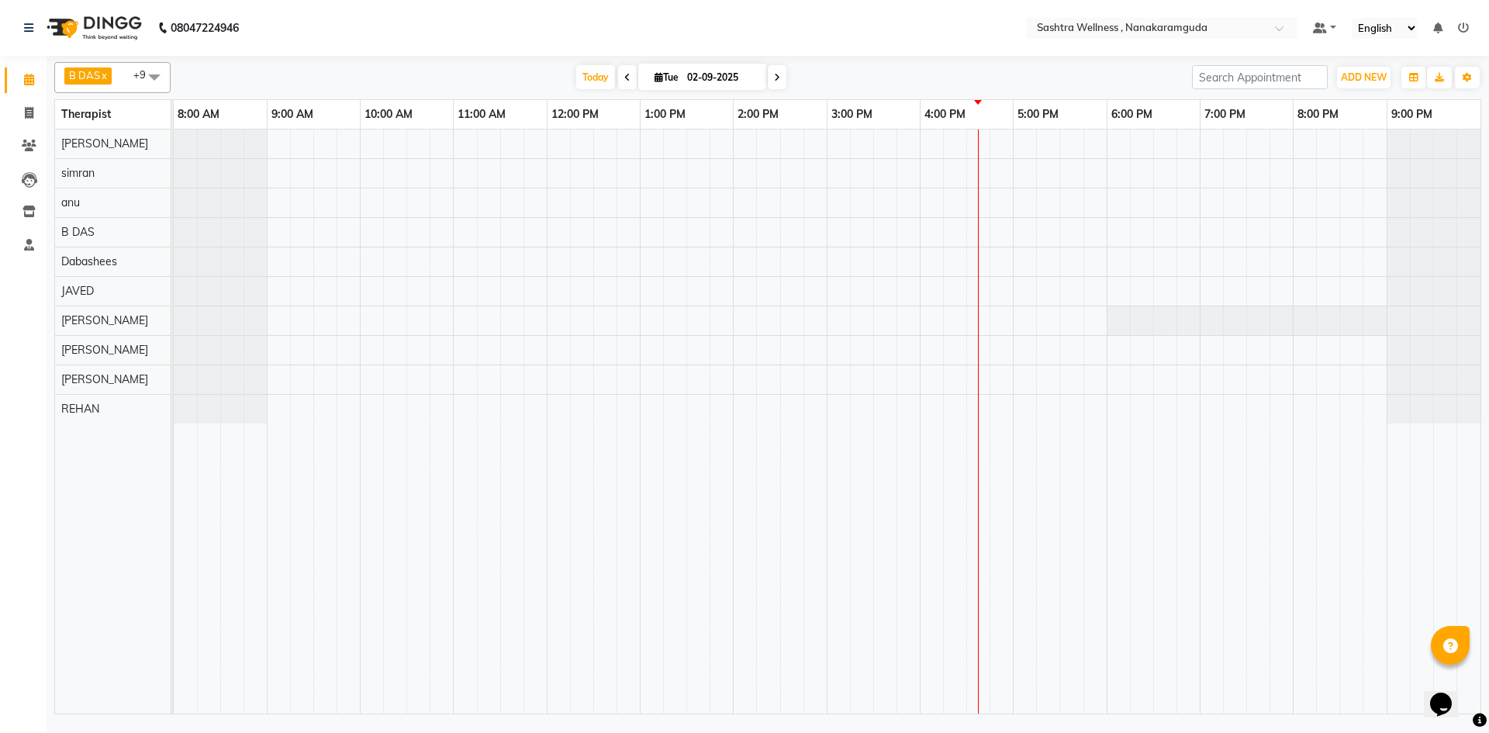
click at [1483, 154] on div "B DAS x Dabashees x JAVED x [PERSON_NAME] x [PERSON_NAME] x [PERSON_NAME] x [PE…" at bounding box center [768, 387] width 1442 height 662
drag, startPoint x: 1488, startPoint y: 347, endPoint x: 1488, endPoint y: 334, distance: 12.4
click at [1488, 338] on div "B DAS x Dabashees x JAVED x [PERSON_NAME] x [PERSON_NAME] x [PERSON_NAME] x [PE…" at bounding box center [768, 387] width 1442 height 662
click at [1488, 245] on div "B DAS x Dabashees x JAVED x [PERSON_NAME] x [PERSON_NAME] x [PERSON_NAME] x [PE…" at bounding box center [768, 387] width 1442 height 662
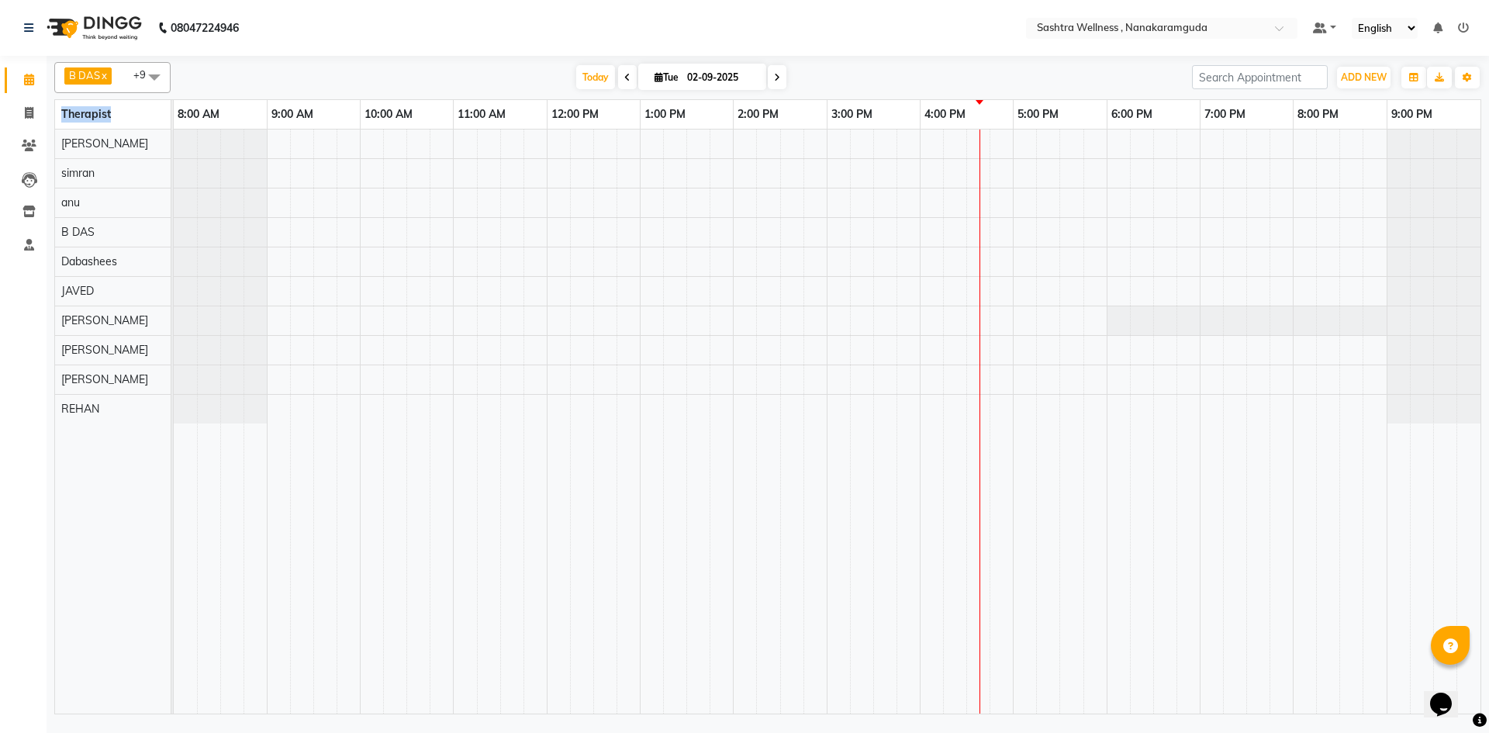
click at [1488, 245] on div "B DAS x Dabashees x JAVED x [PERSON_NAME] x [PERSON_NAME] x [PERSON_NAME] x [PE…" at bounding box center [768, 387] width 1442 height 662
drag, startPoint x: 1488, startPoint y: 212, endPoint x: 1483, endPoint y: 179, distance: 33.7
click at [1488, 212] on div "B DAS x Dabashees x JAVED x [PERSON_NAME] x [PERSON_NAME] x [PERSON_NAME] x [PE…" at bounding box center [768, 387] width 1442 height 662
click at [1485, 171] on div "B DAS x Dabashees x JAVED x [PERSON_NAME] x [PERSON_NAME] x [PERSON_NAME] x [PE…" at bounding box center [768, 387] width 1442 height 662
click at [1485, 169] on div "B DAS x Dabashees x JAVED x [PERSON_NAME] x [PERSON_NAME] x [PERSON_NAME] x [PE…" at bounding box center [768, 387] width 1442 height 662
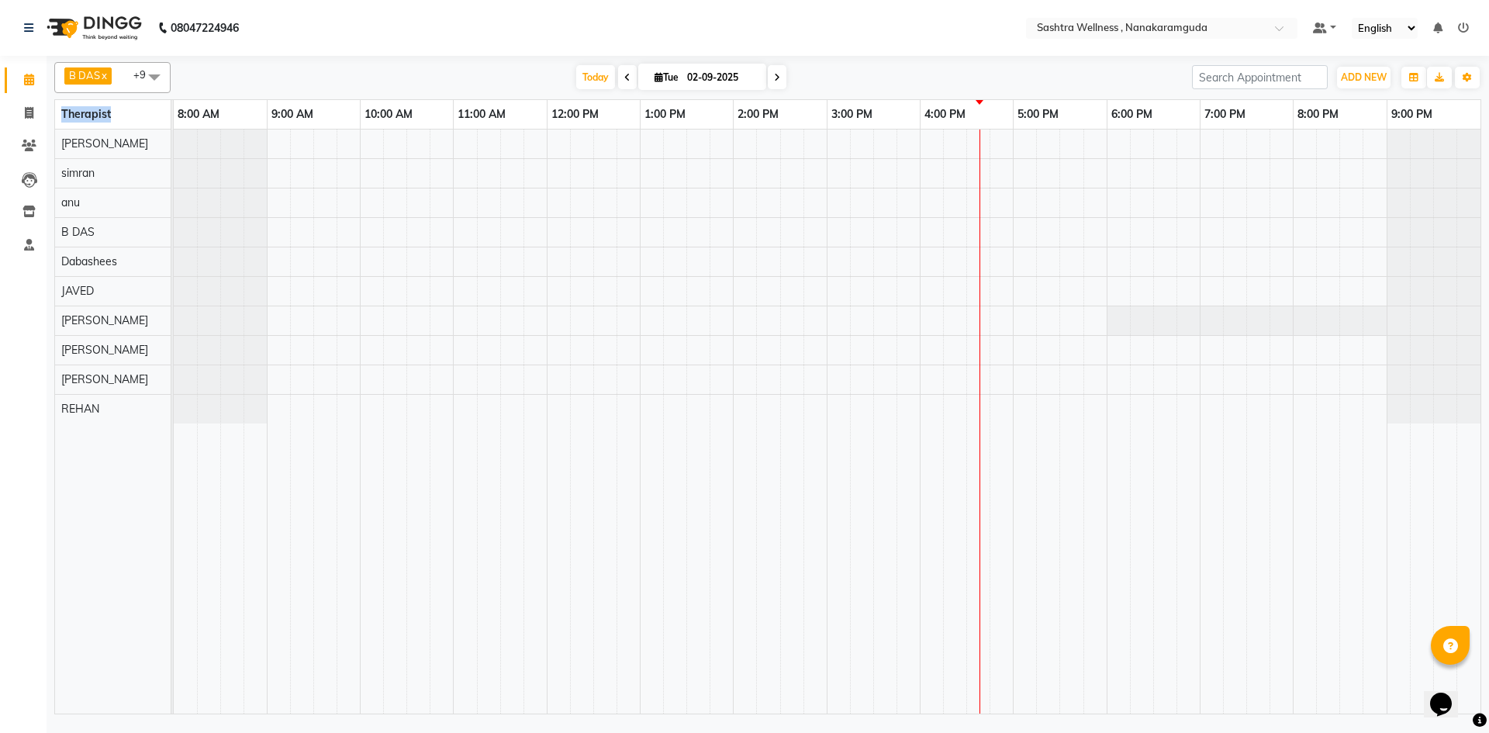
click at [1485, 169] on div "B DAS x Dabashees x JAVED x [PERSON_NAME] x [PERSON_NAME] x [PERSON_NAME] x [PE…" at bounding box center [768, 387] width 1442 height 662
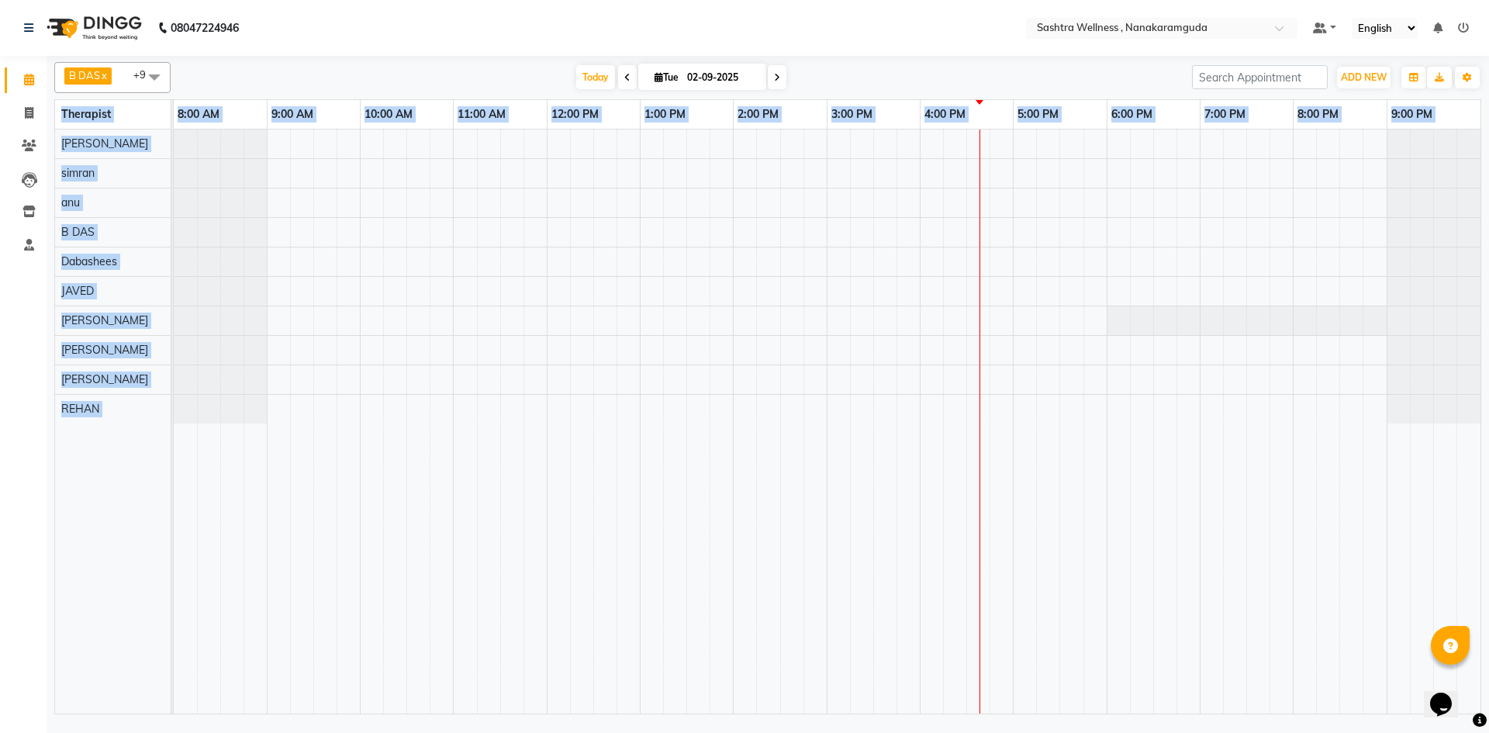
click at [1485, 169] on div "B DAS x Dabashees x JAVED x [PERSON_NAME] x [PERSON_NAME] x [PERSON_NAME] x [PE…" at bounding box center [768, 387] width 1442 height 662
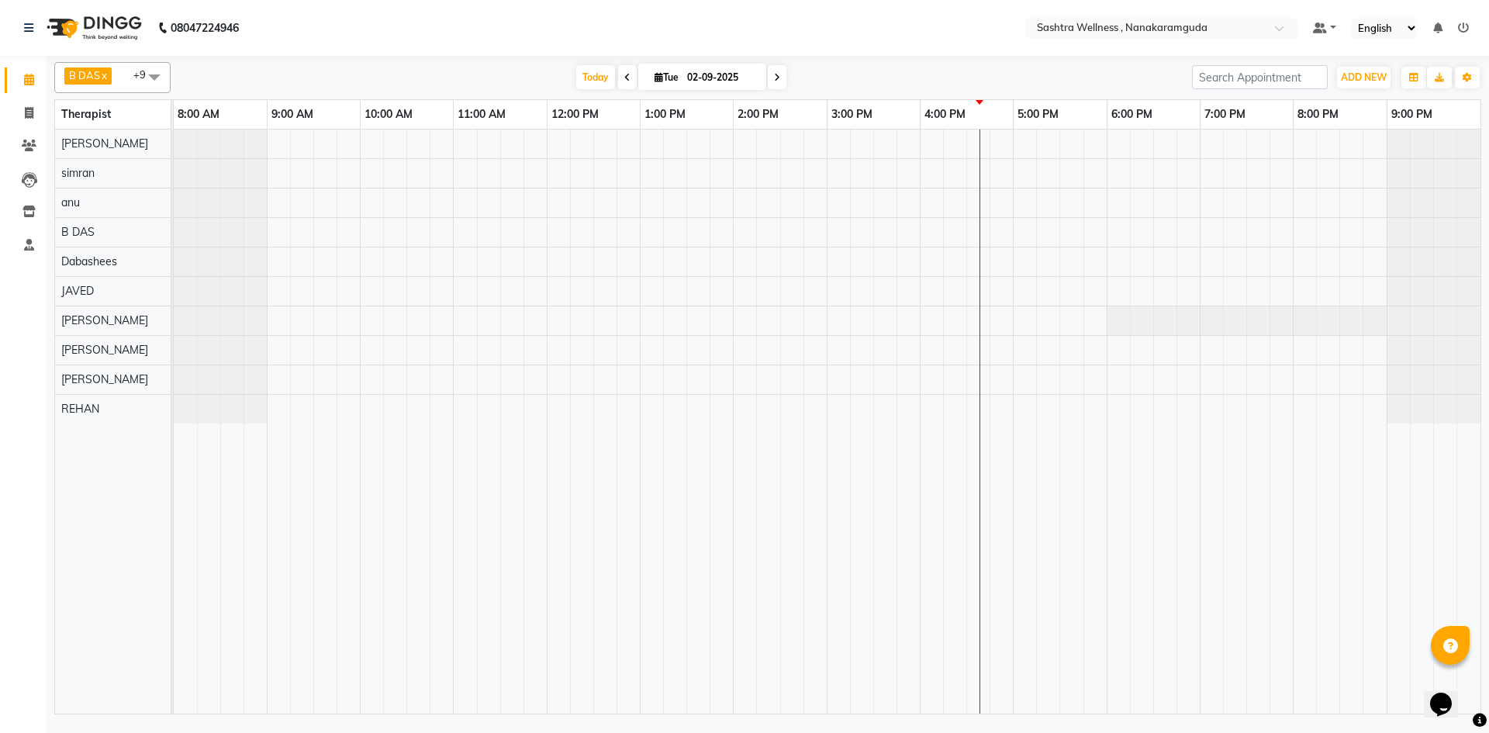
click at [180, 554] on td at bounding box center [185, 421] width 23 height 584
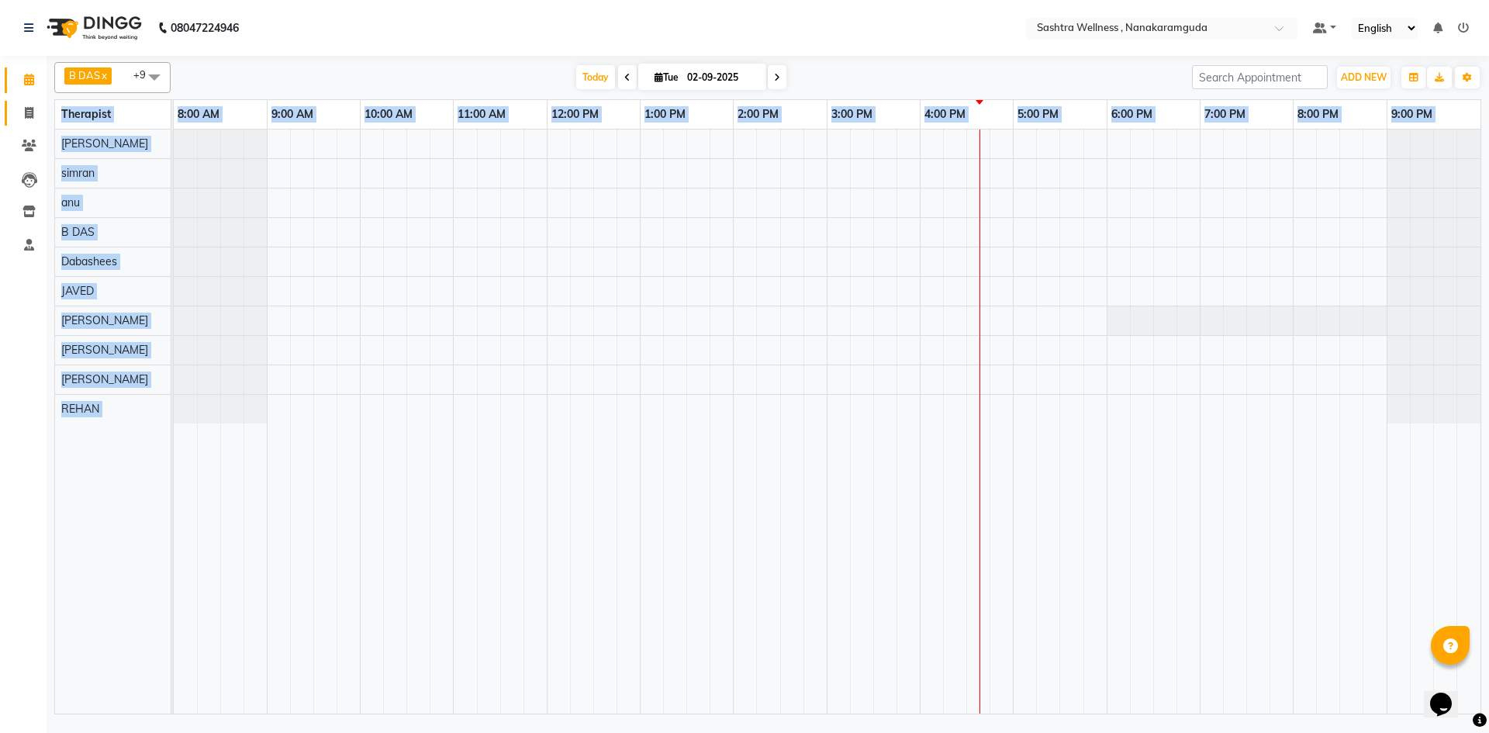
click at [12, 109] on link "Invoice" at bounding box center [23, 114] width 37 height 26
select select "service"
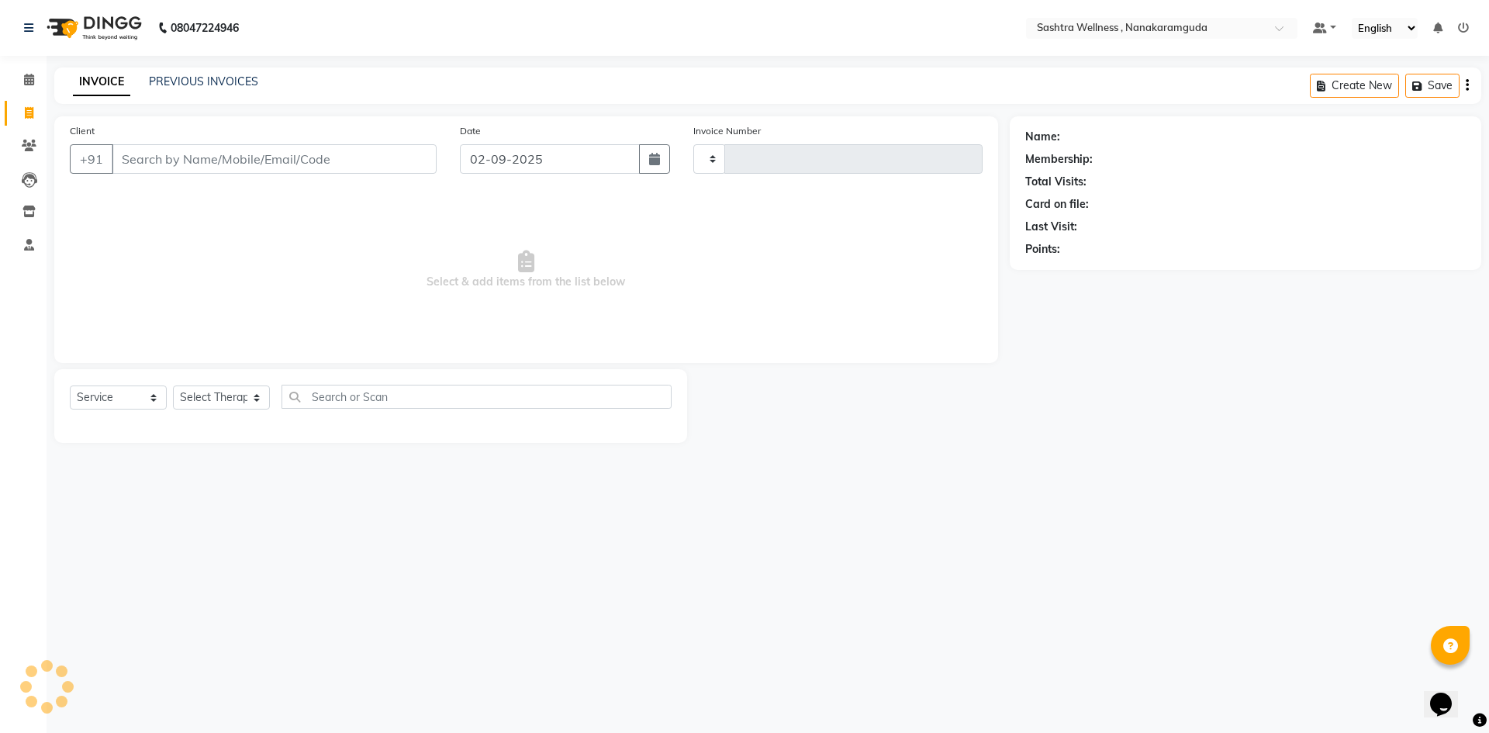
type input "0132"
select select "6669"
click at [32, 68] on link "Calendar" at bounding box center [23, 80] width 37 height 26
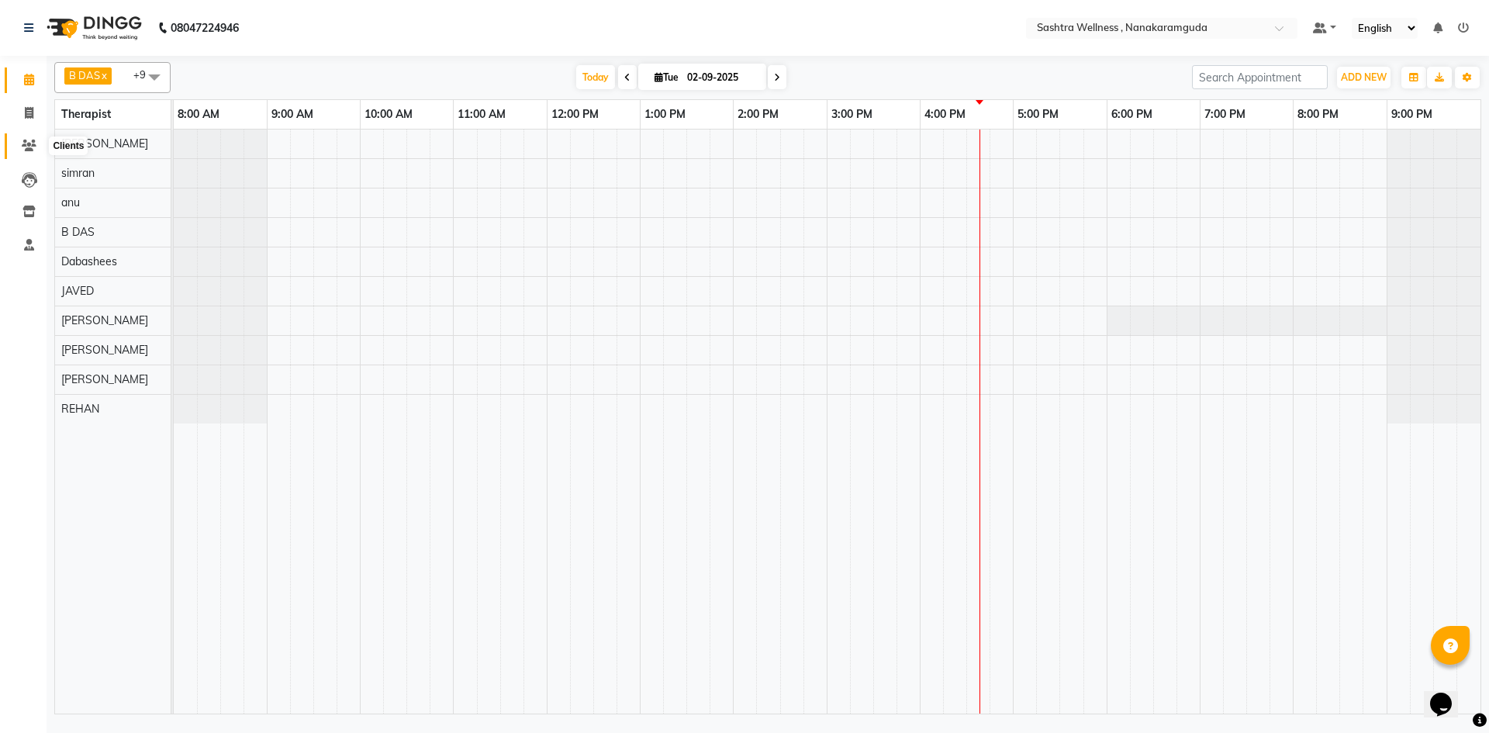
click at [20, 147] on span at bounding box center [29, 146] width 27 height 18
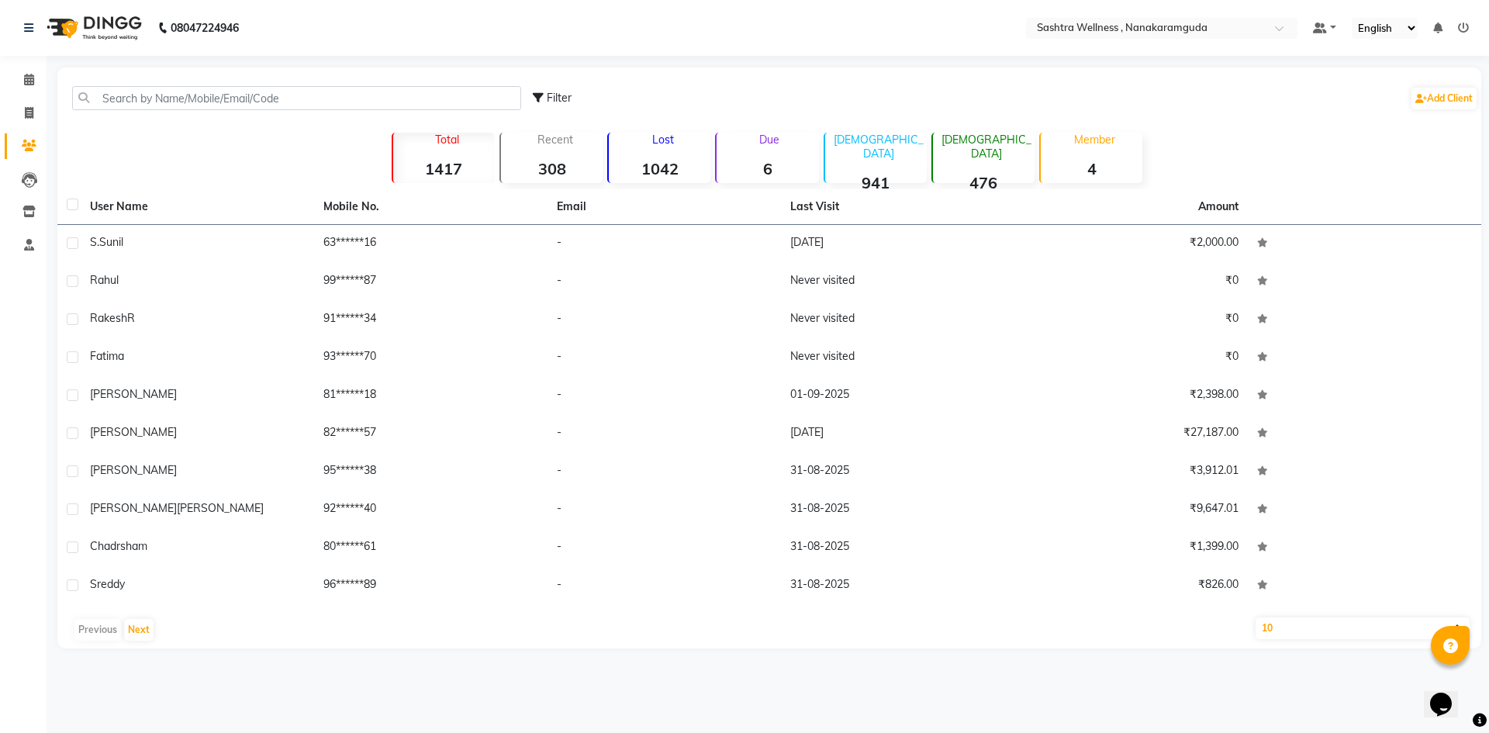
click at [28, 57] on div "Calendar Invoice Clients Leads Inventory Staff Completed InProgress Upcoming Dr…" at bounding box center [104, 376] width 209 height 665
click at [26, 78] on icon at bounding box center [29, 80] width 10 height 12
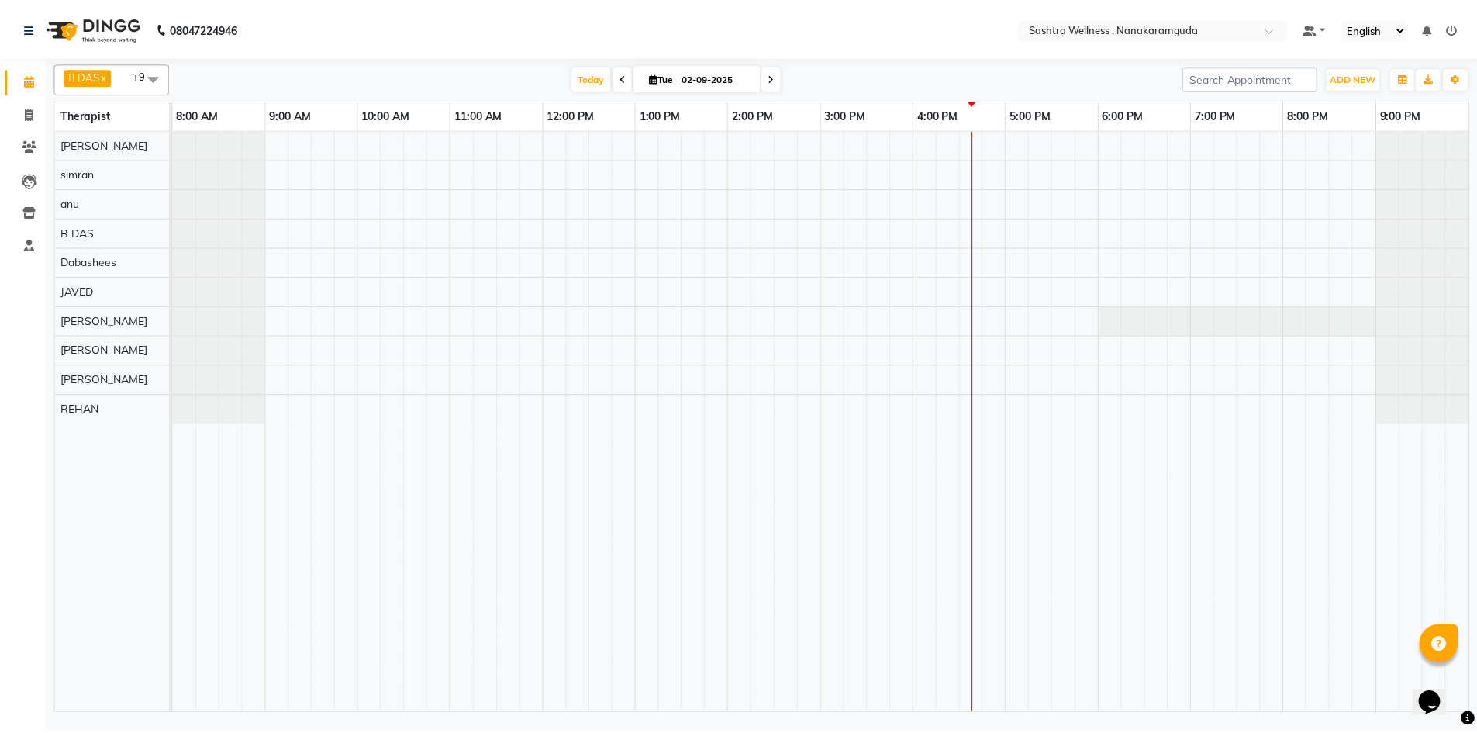
select select "89156"
select select "tentative"
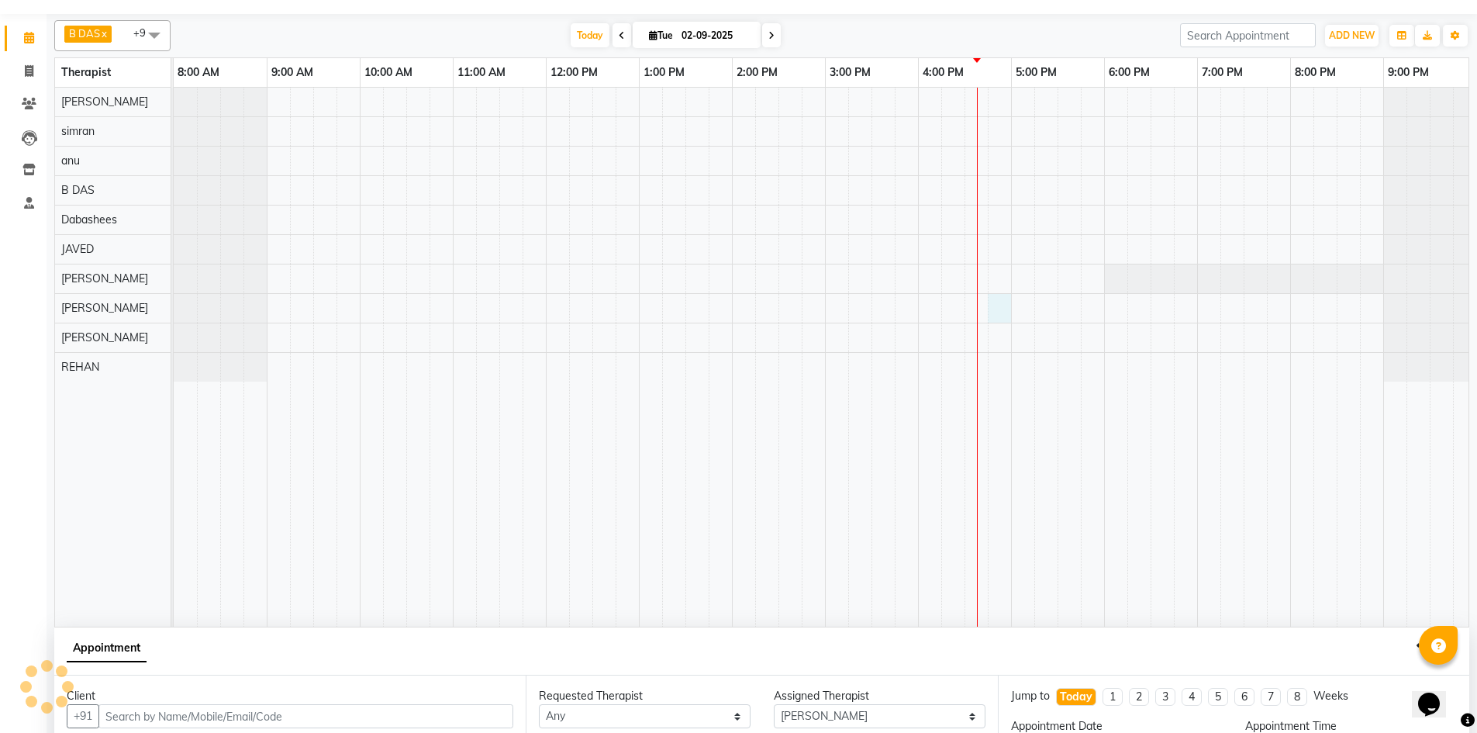
click at [989, 350] on div at bounding box center [825, 357] width 1303 height 539
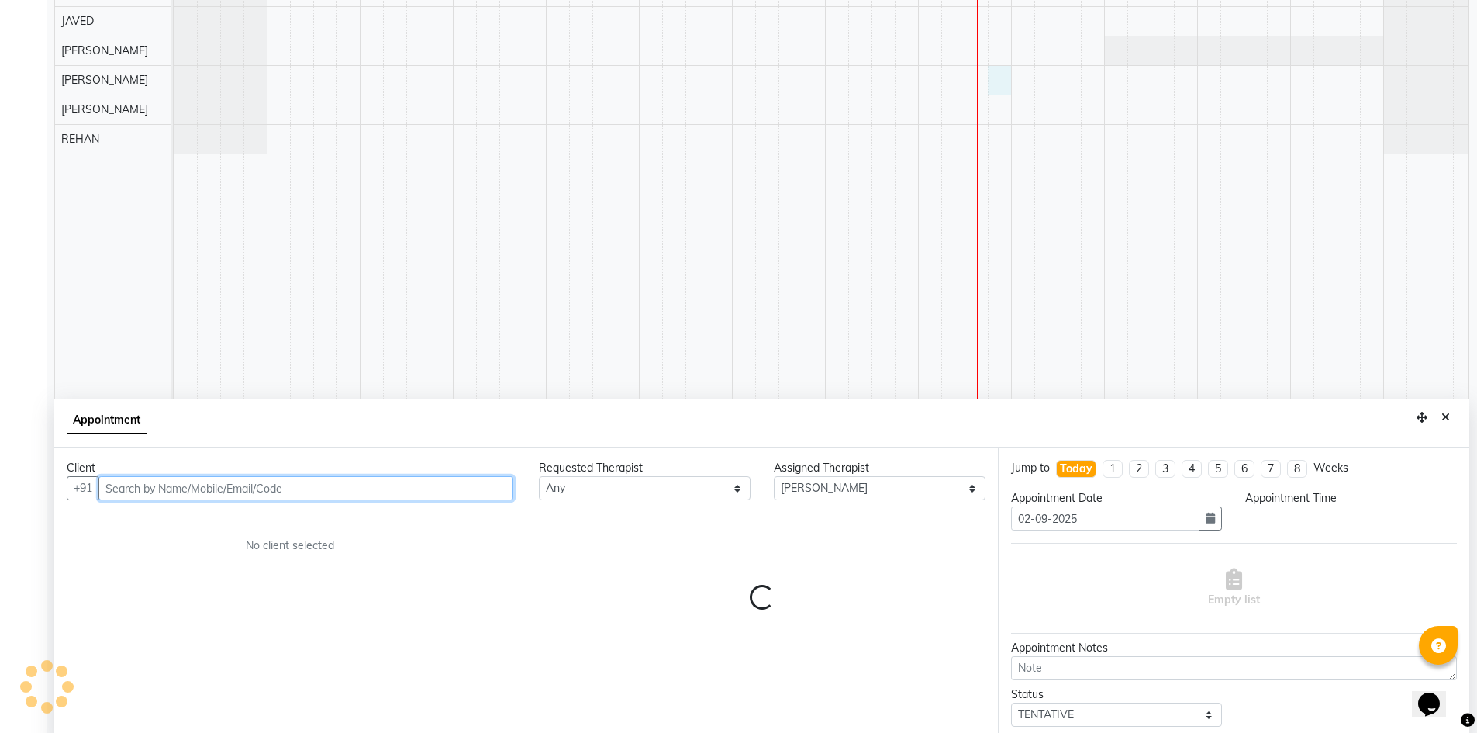
select select "990"
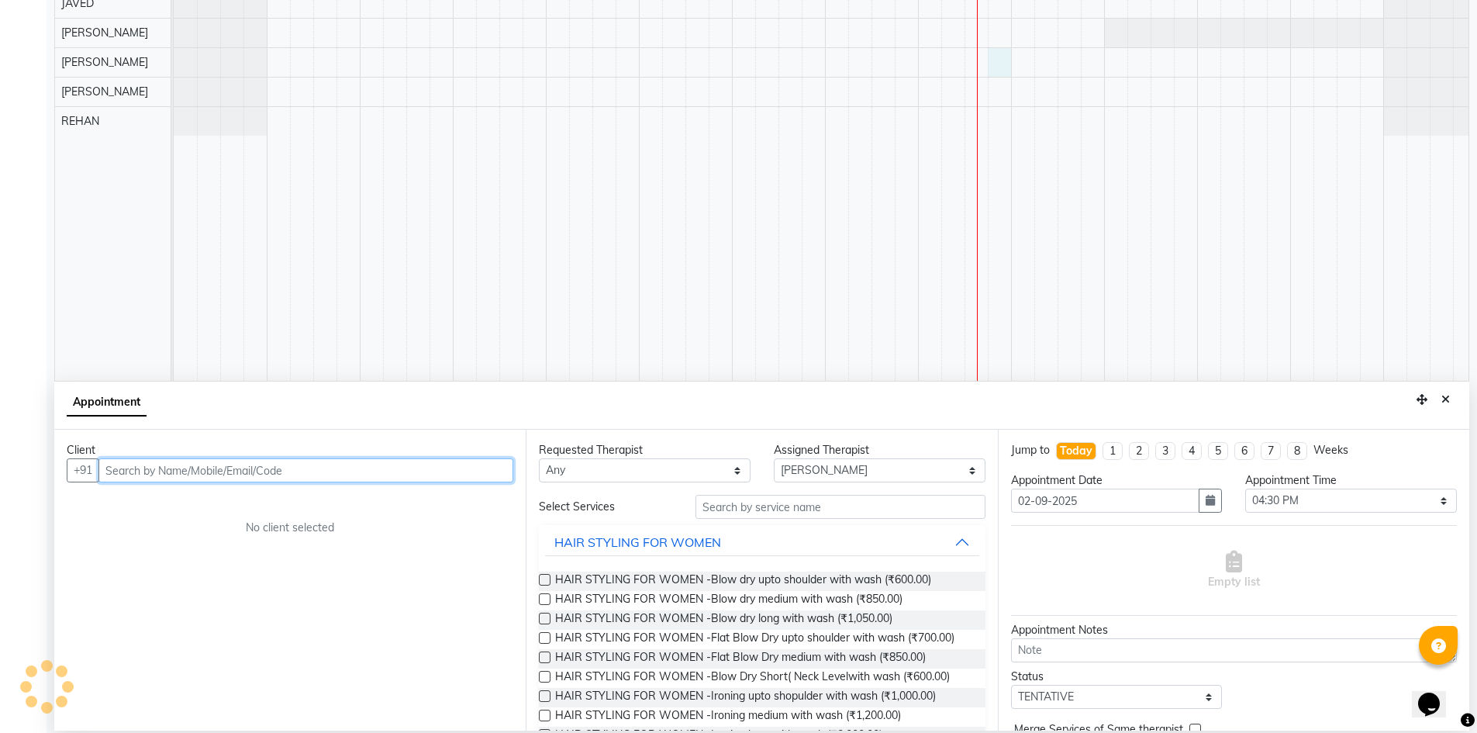
scroll to position [289, 0]
click at [179, 472] on input "text" at bounding box center [305, 469] width 415 height 24
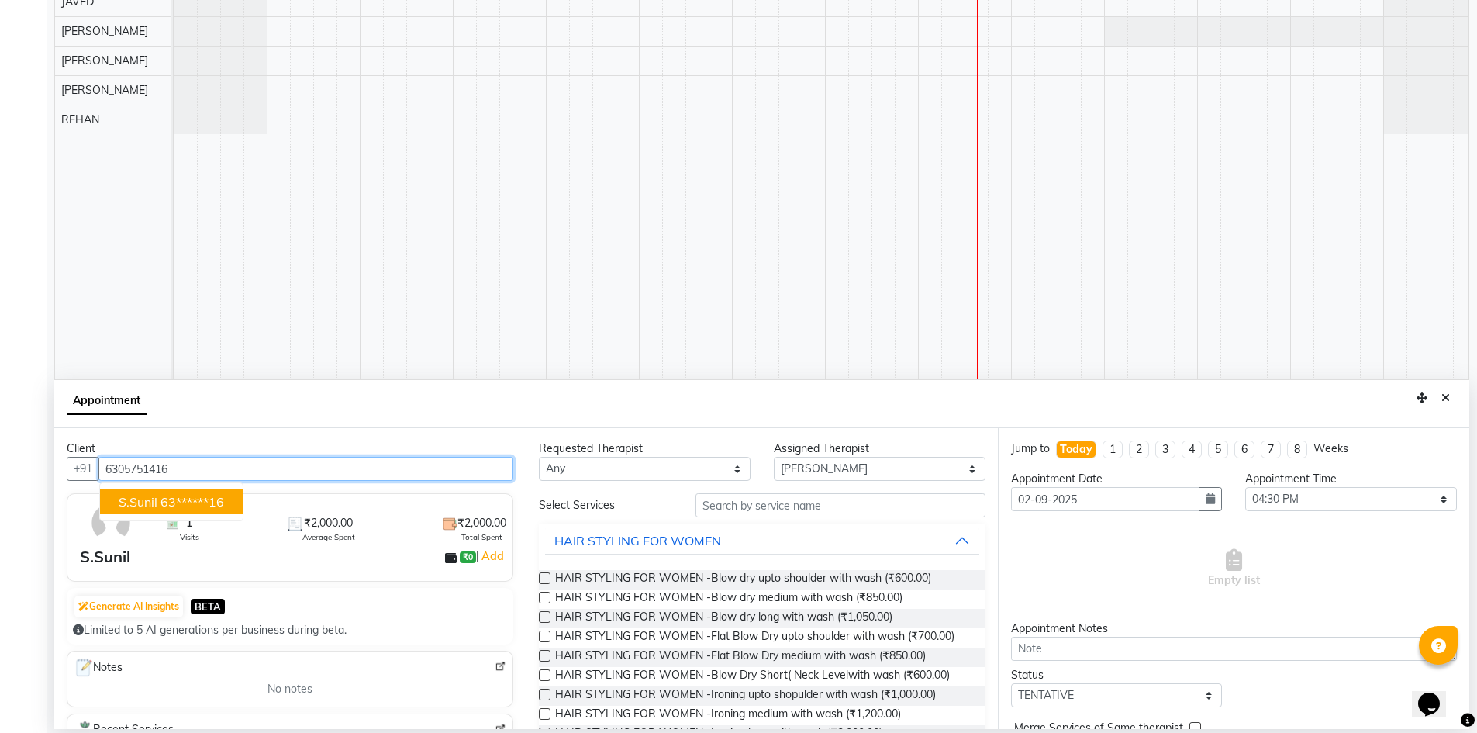
click at [203, 498] on ngb-highlight "63******16" at bounding box center [192, 502] width 64 height 16
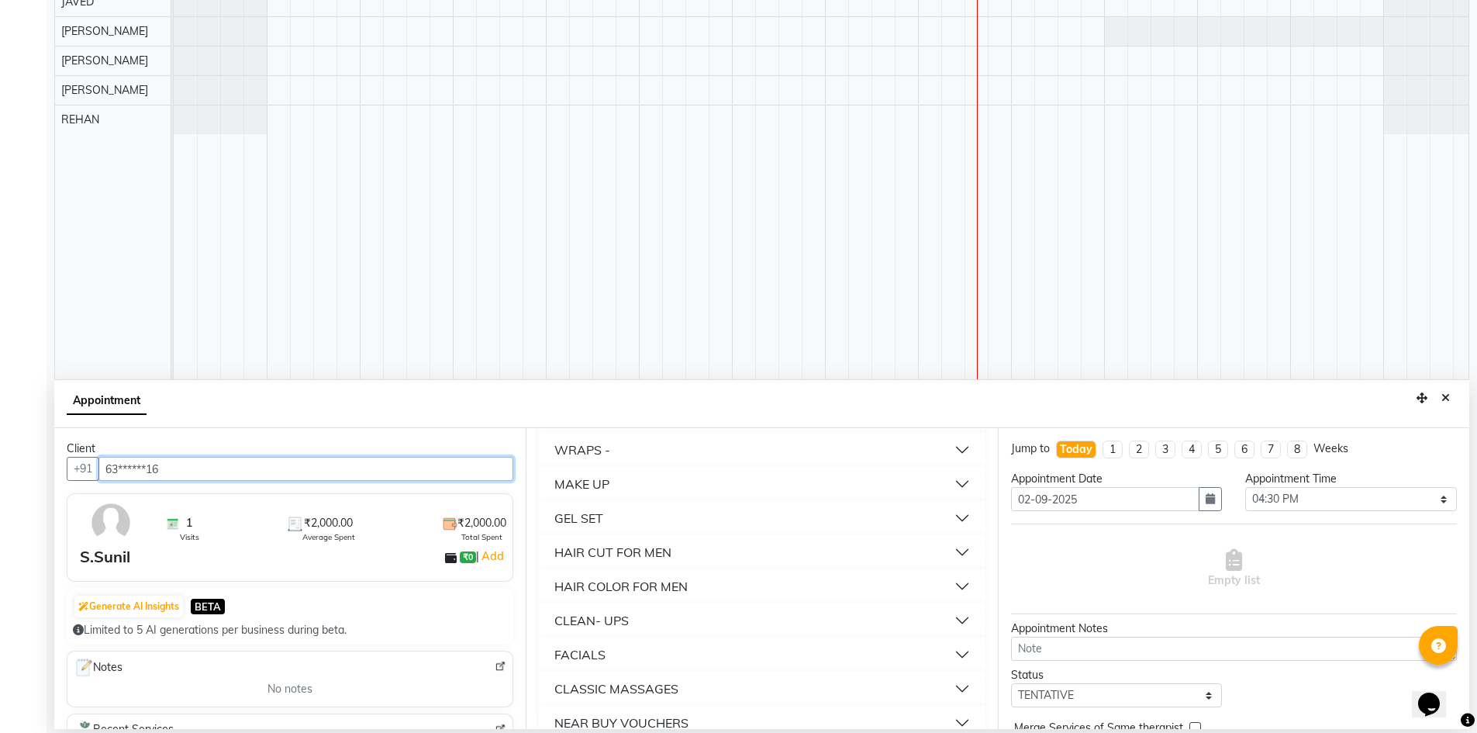
scroll to position [882, 0]
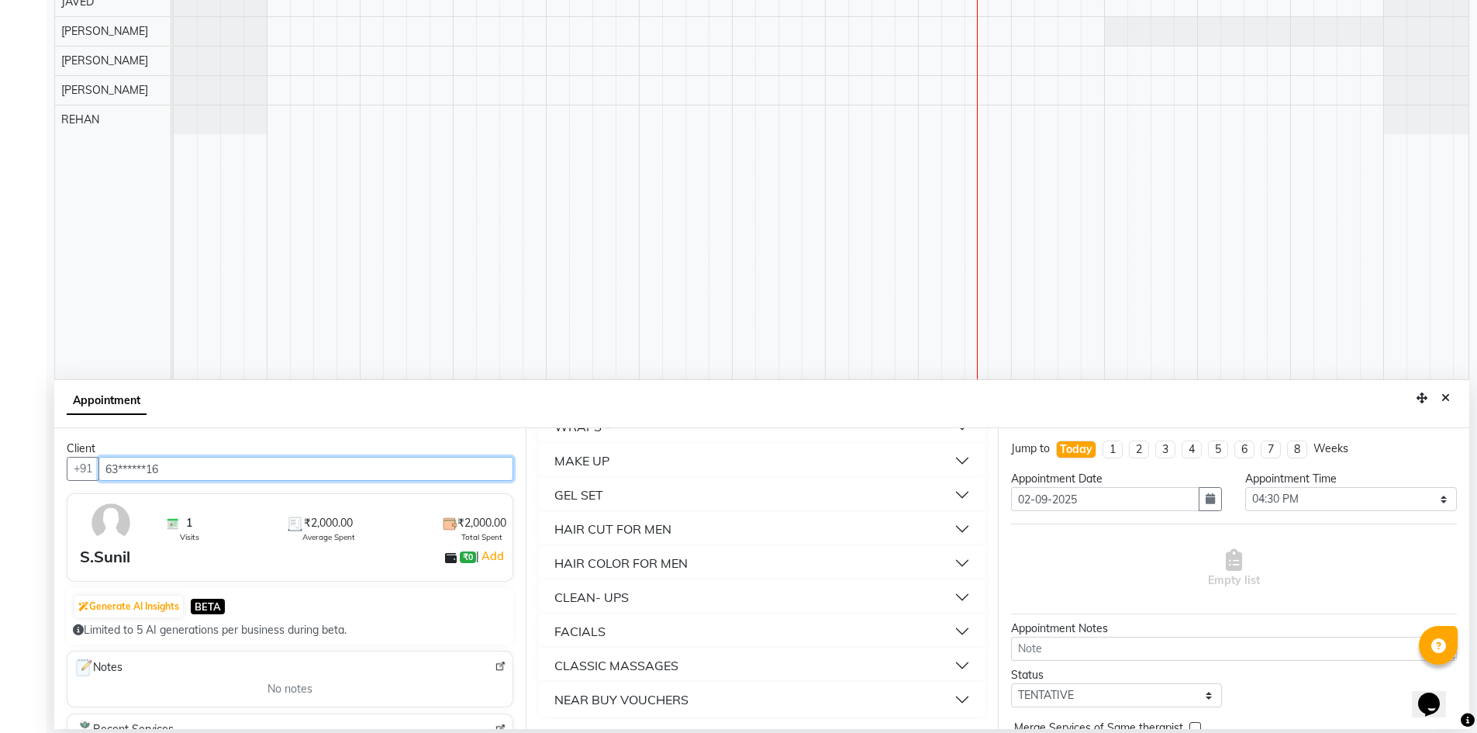
type input "63******16"
click at [714, 665] on button "CLASSIC MASSAGES" at bounding box center [761, 665] width 433 height 28
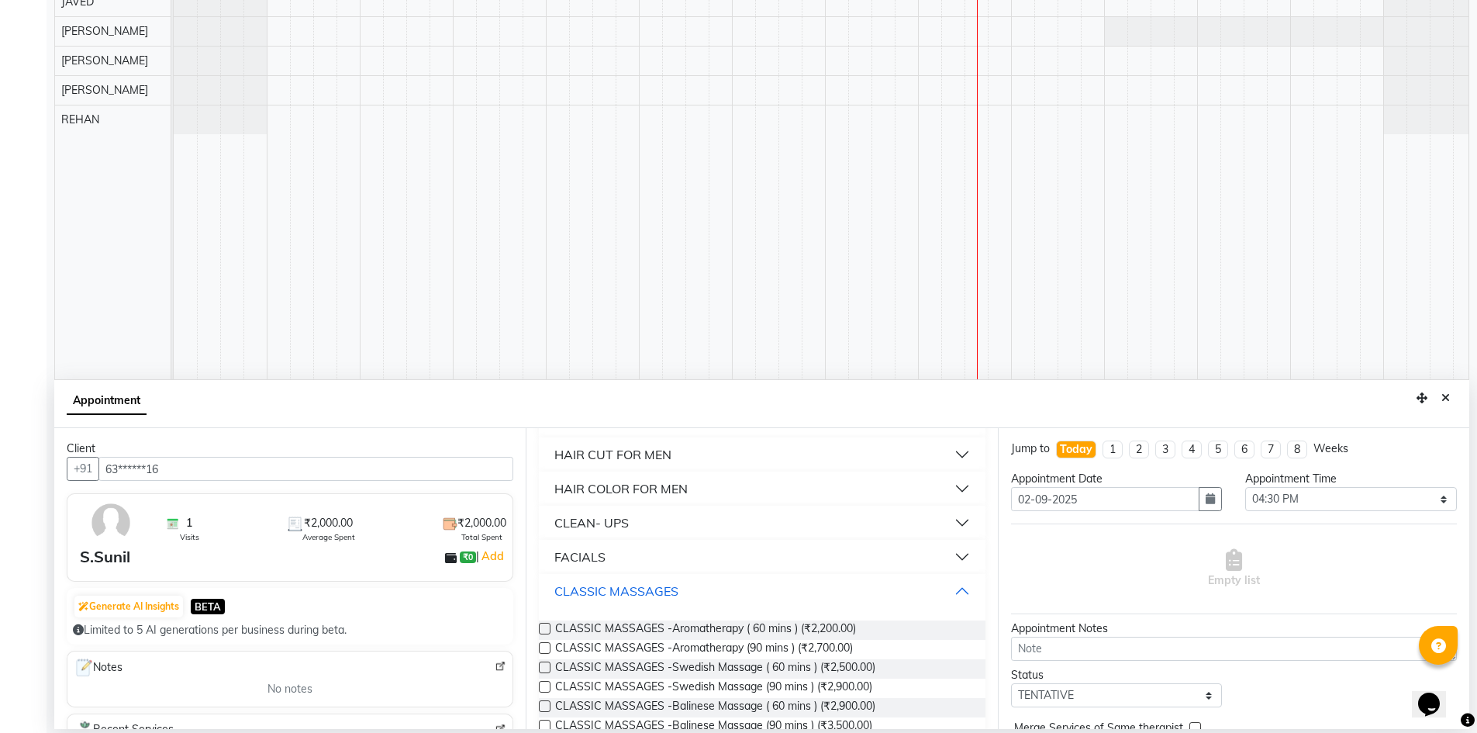
scroll to position [981, 0]
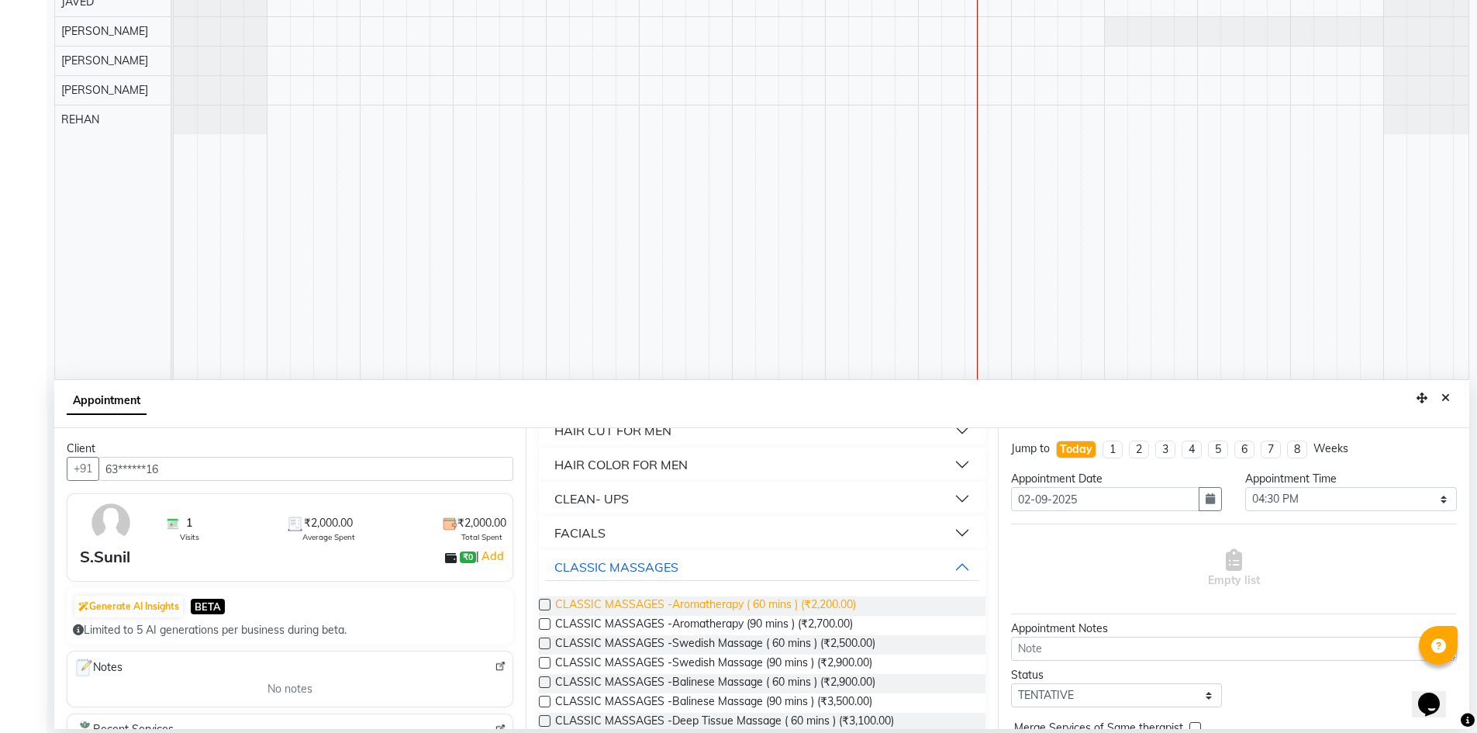
click at [846, 601] on span "CLASSIC MASSAGES -Aromatherapy ( 60 mins ) (₹2,200.00)" at bounding box center [705, 605] width 301 height 19
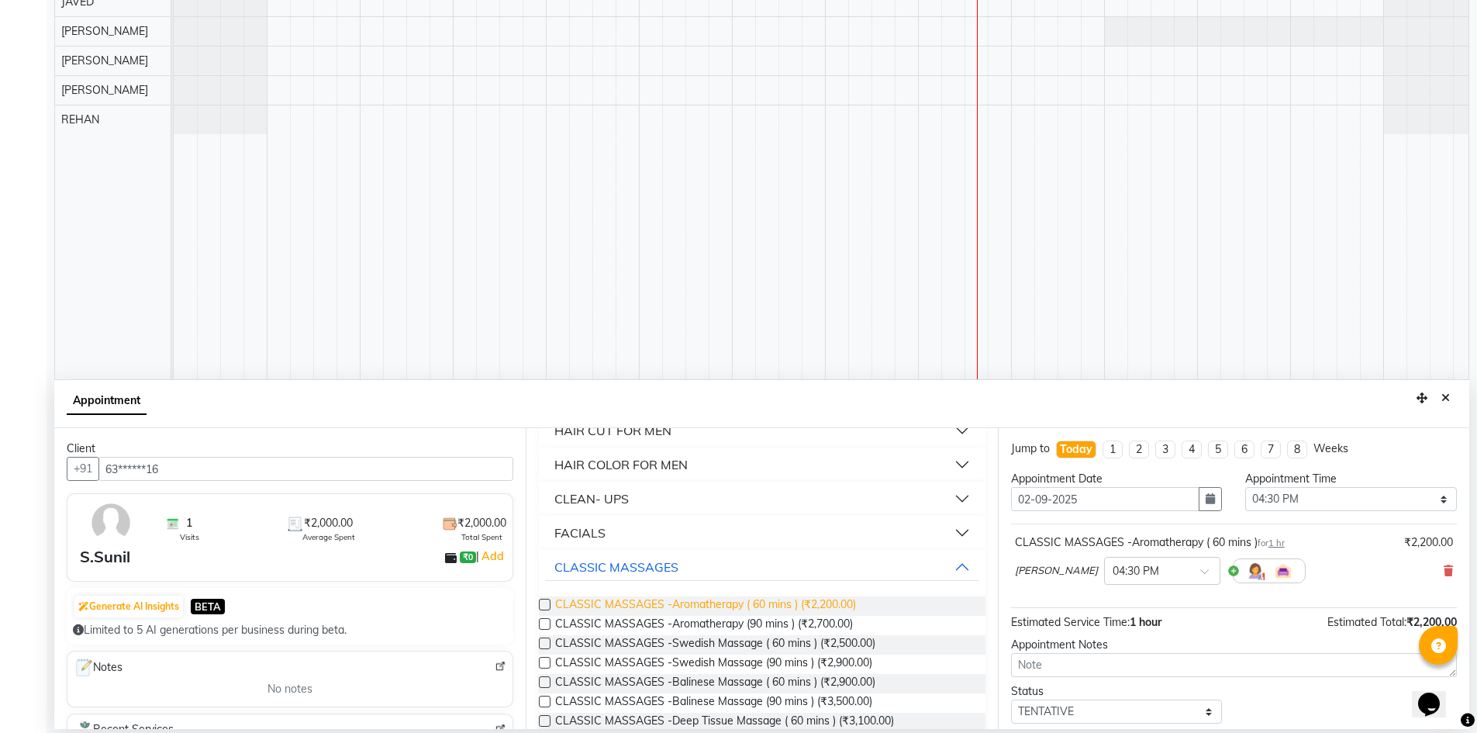
click at [846, 601] on span "CLASSIC MASSAGES -Aromatherapy ( 60 mins ) (₹2,200.00)" at bounding box center [705, 605] width 301 height 19
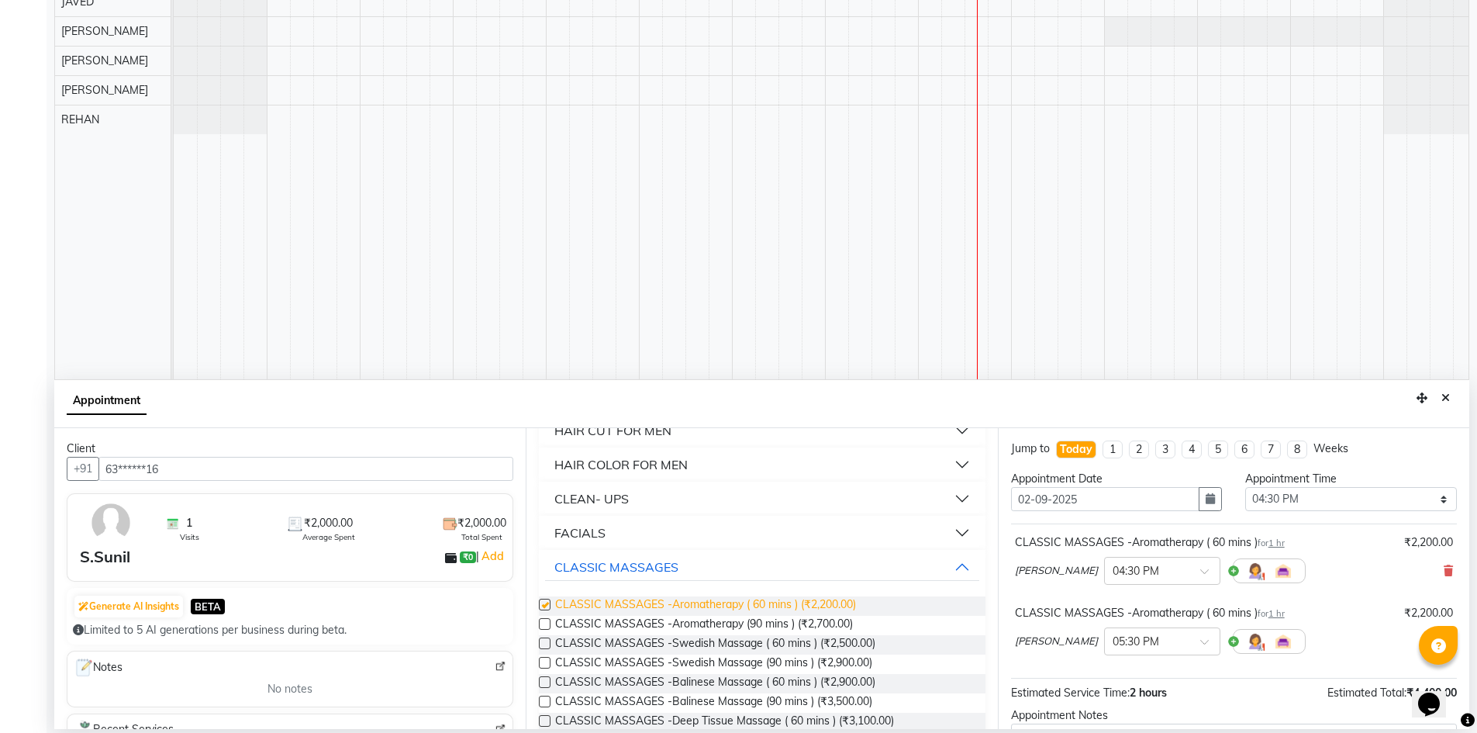
checkbox input "false"
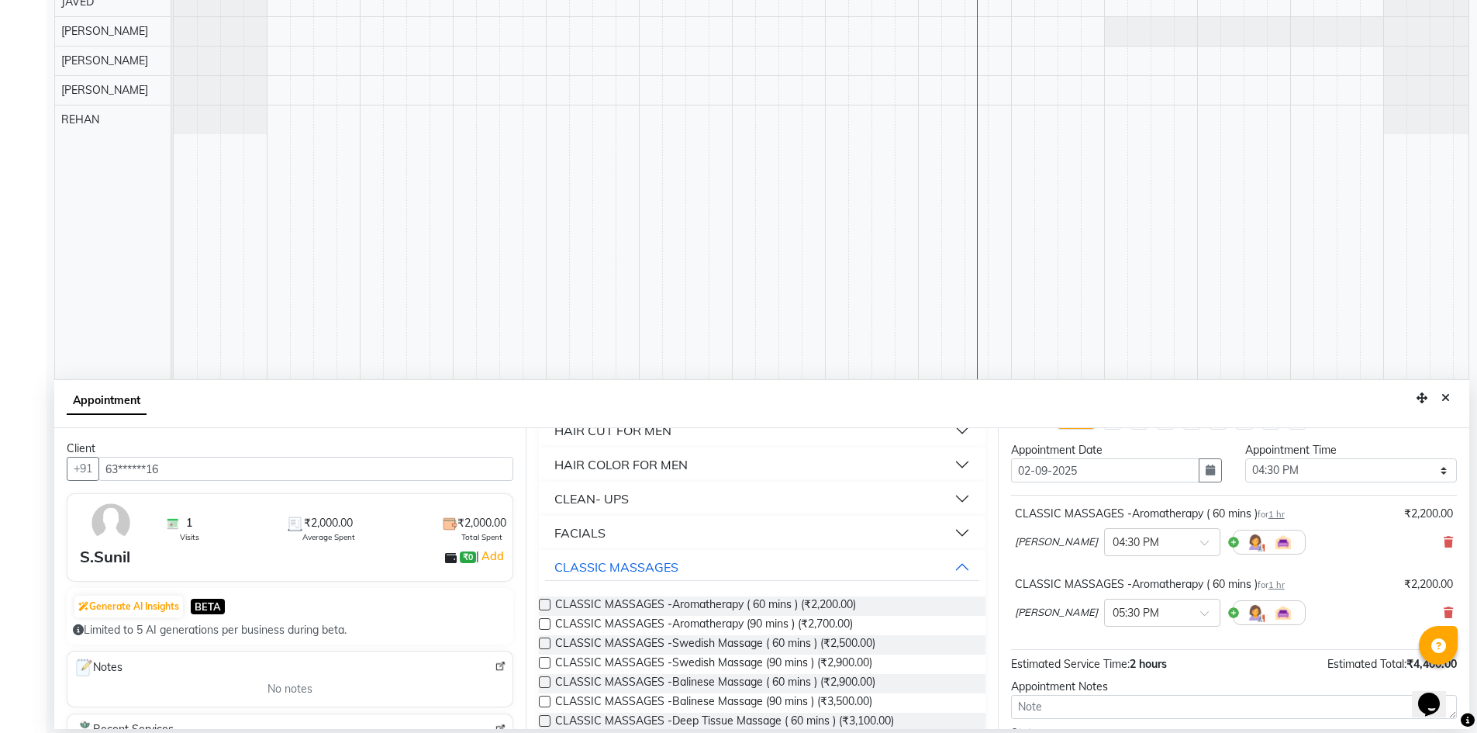
scroll to position [163, 0]
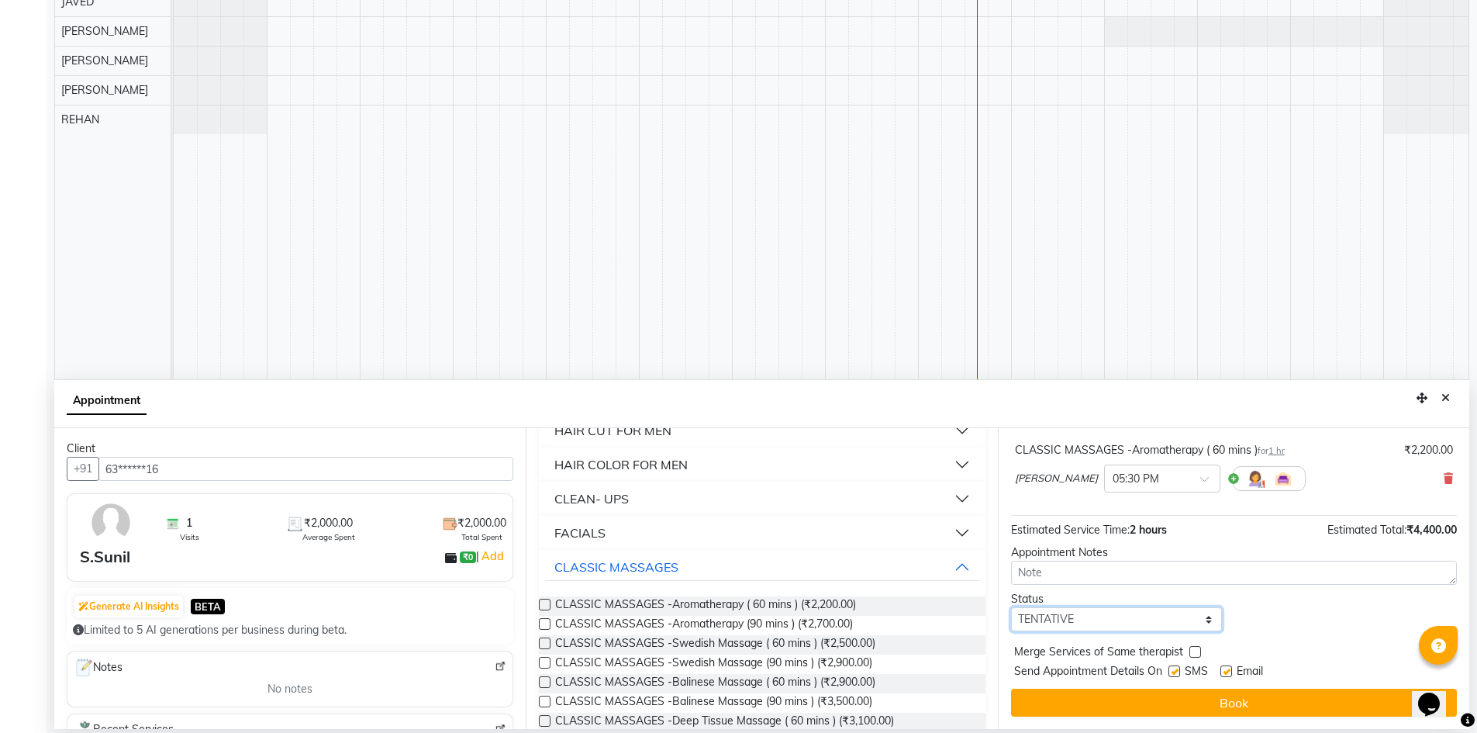
click at [1076, 619] on select "Select TENTATIVE CONFIRM CHECK-IN UPCOMING" at bounding box center [1117, 619] width 212 height 24
select select "confirm booking"
click at [1011, 607] on select "Select TENTATIVE CONFIRM CHECK-IN UPCOMING" at bounding box center [1117, 619] width 212 height 24
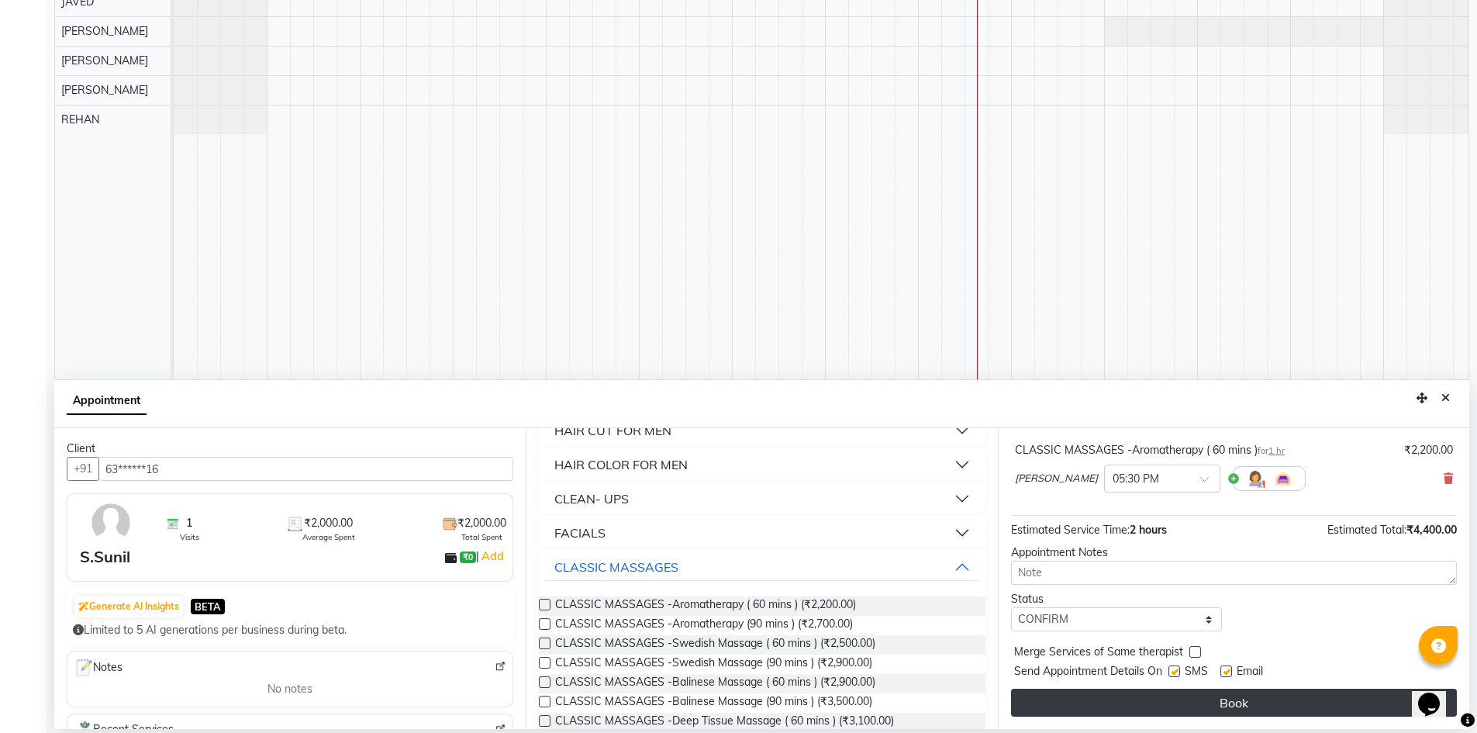
click at [1172, 692] on button "Book" at bounding box center [1234, 702] width 446 height 28
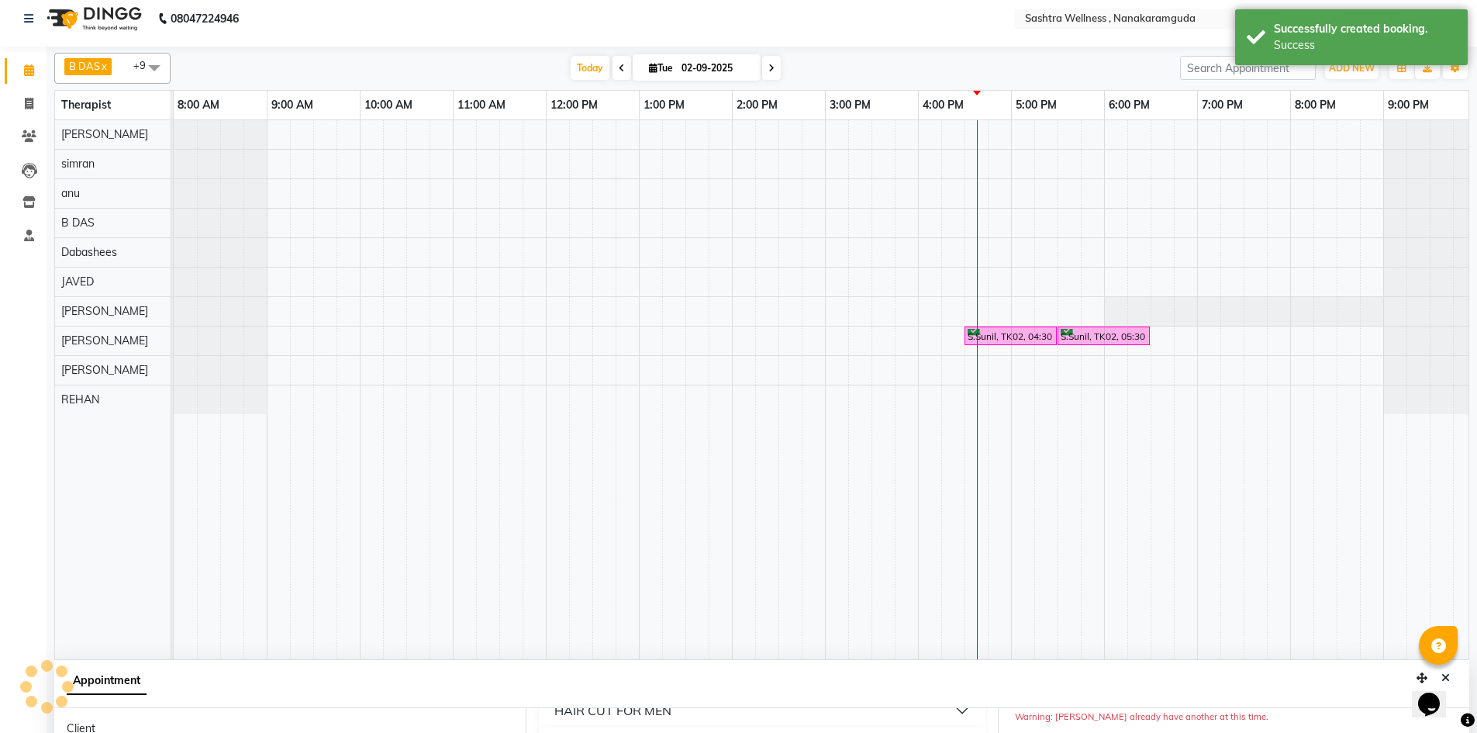
scroll to position [0, 0]
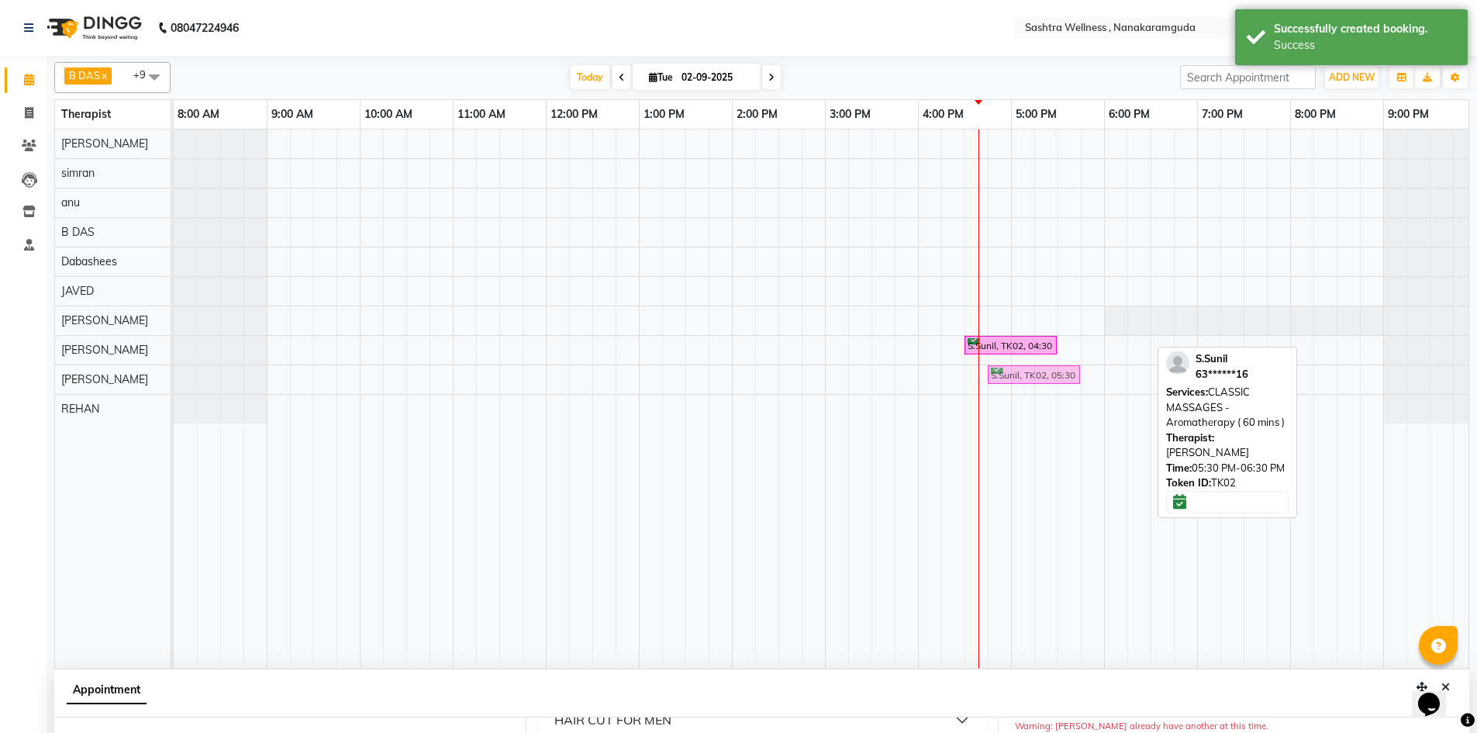
drag, startPoint x: 1120, startPoint y: 345, endPoint x: 1061, endPoint y: 381, distance: 69.9
click at [1061, 381] on tbody "S.Sunil, TK02, 04:30 PM-05:30 PM, CLASSIC MASSAGES -Aromatherapy ( 60 mins ) S.…" at bounding box center [825, 276] width 1303 height 294
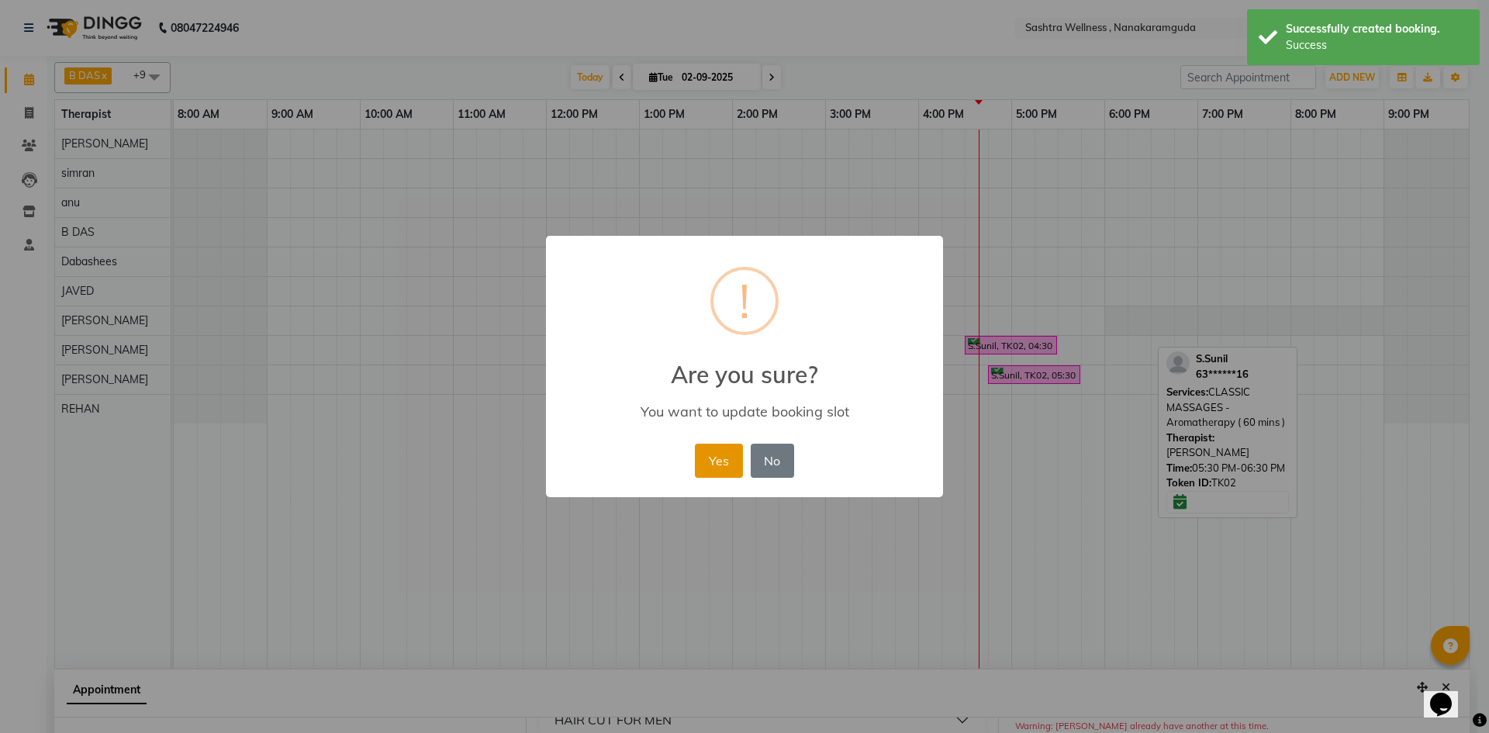
click at [714, 455] on button "Yes" at bounding box center [718, 460] width 47 height 34
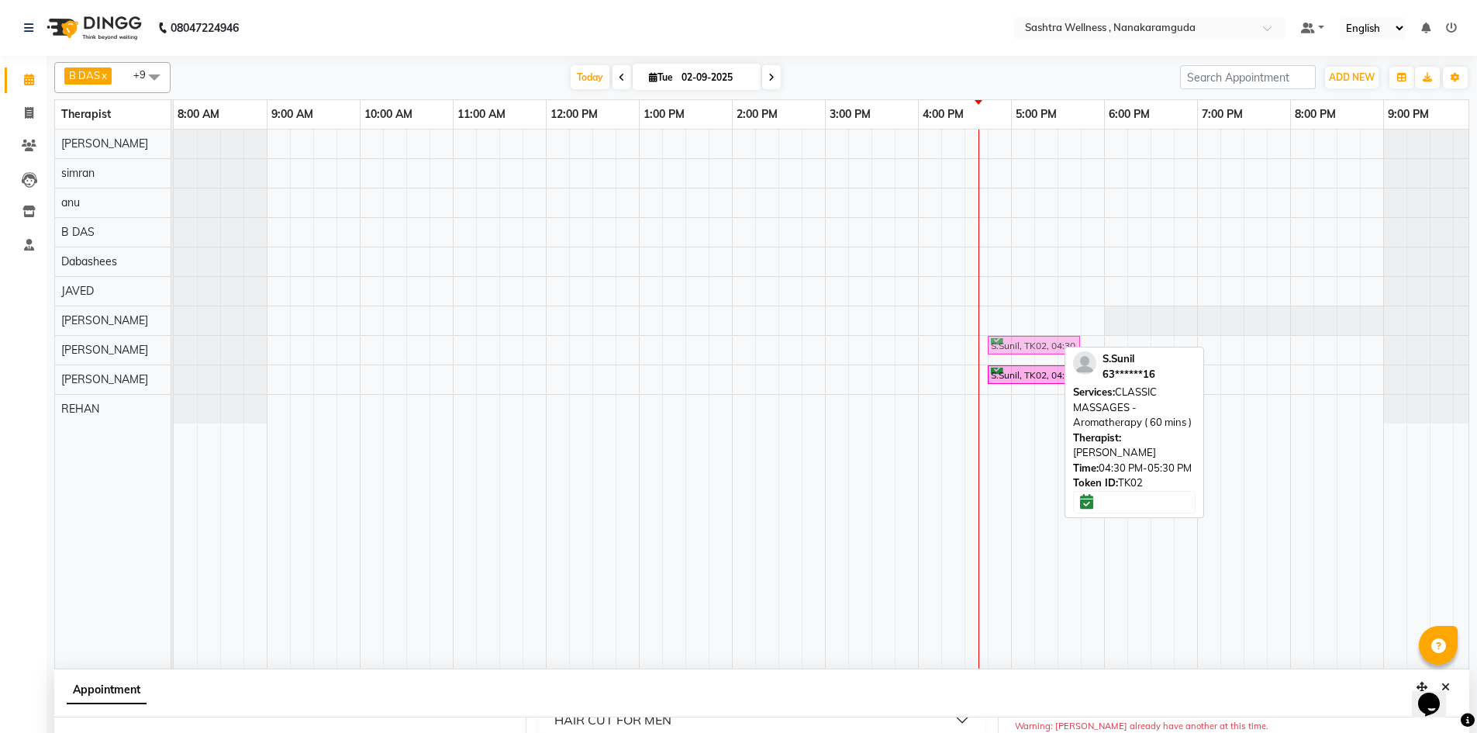
drag, startPoint x: 997, startPoint y: 342, endPoint x: 1017, endPoint y: 353, distance: 22.9
click at [174, 353] on div "S.Sunil, TK02, 04:30 PM-05:30 PM, CLASSIC MASSAGES -Aromatherapy ( 60 mins ) S.…" at bounding box center [174, 350] width 0 height 28
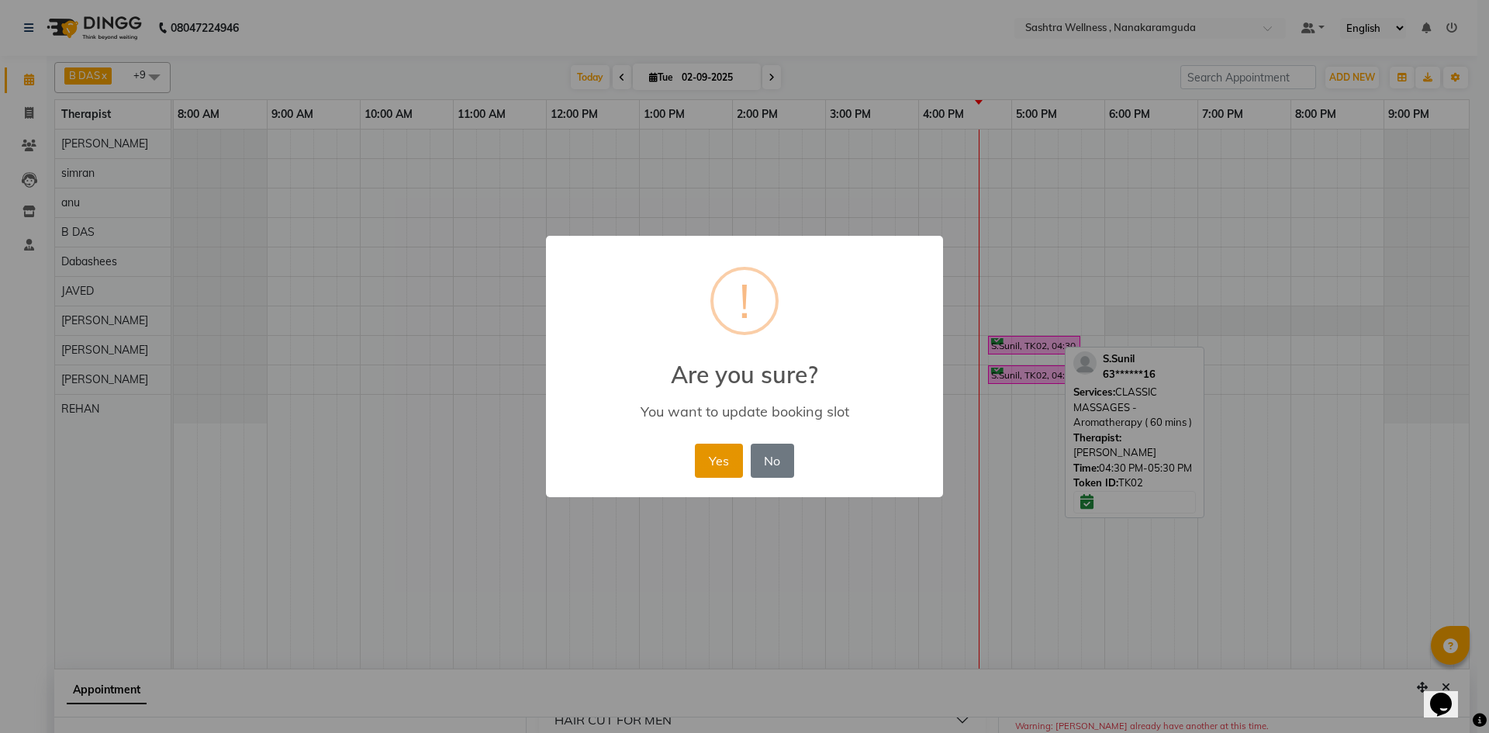
click at [714, 461] on button "Yes" at bounding box center [718, 460] width 47 height 34
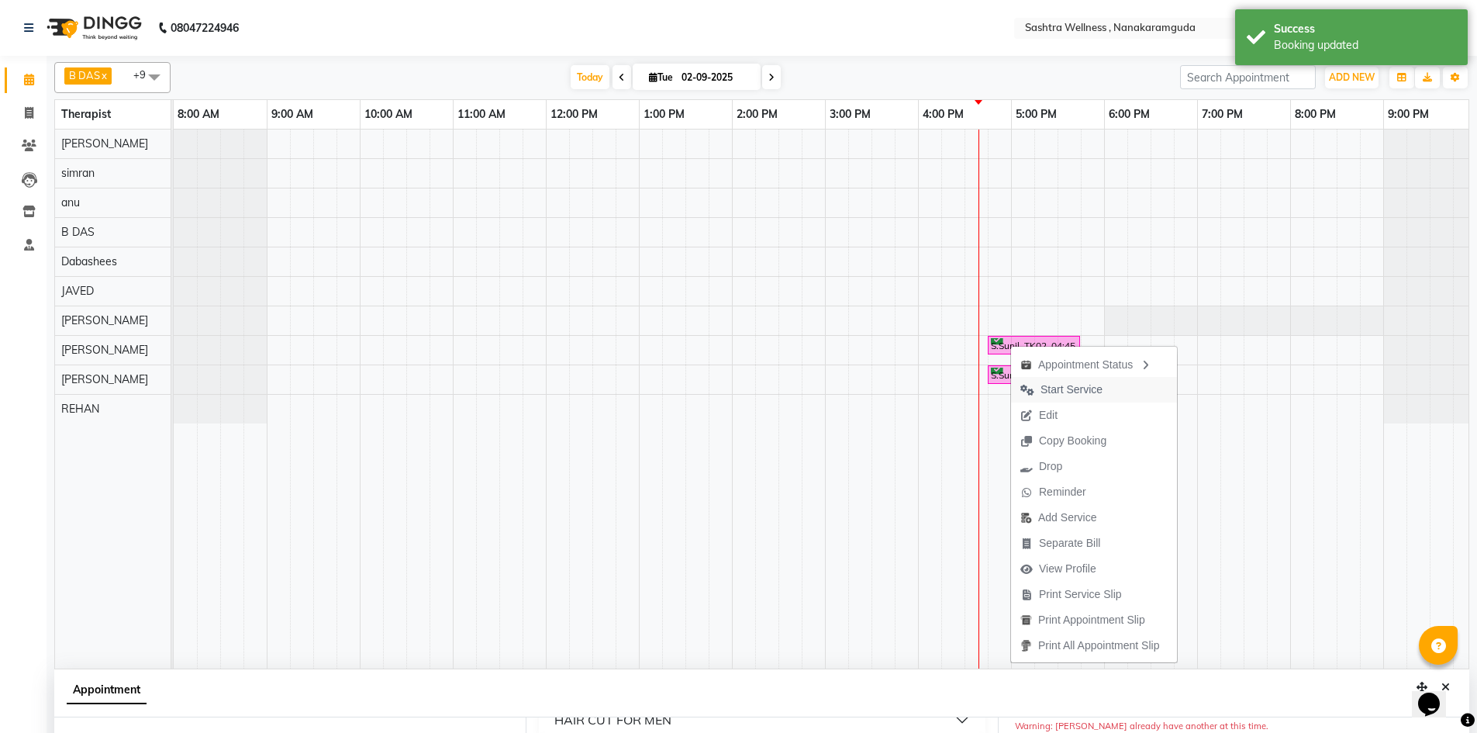
click at [1116, 391] on button "Start Service" at bounding box center [1094, 390] width 166 height 26
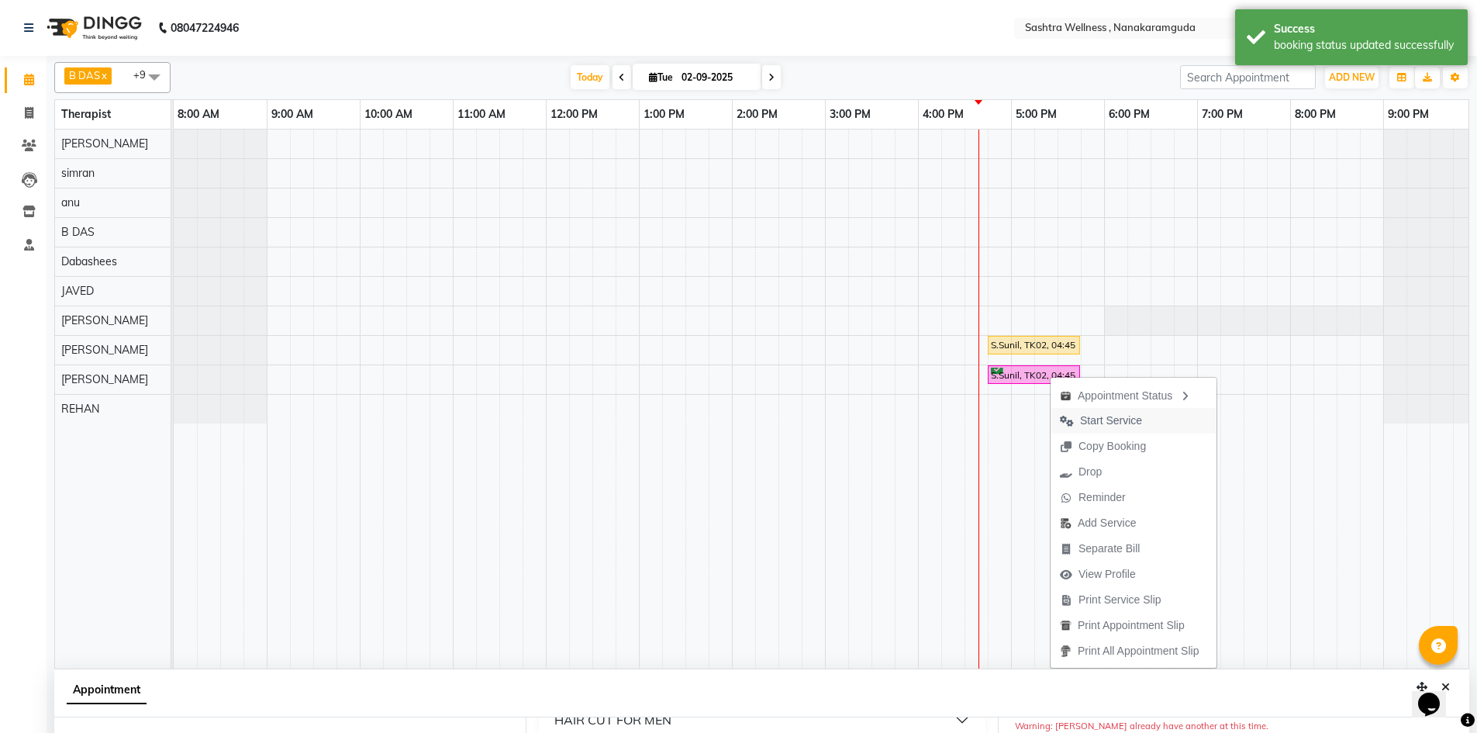
click at [1095, 425] on span "Start Service" at bounding box center [1111, 420] width 62 height 16
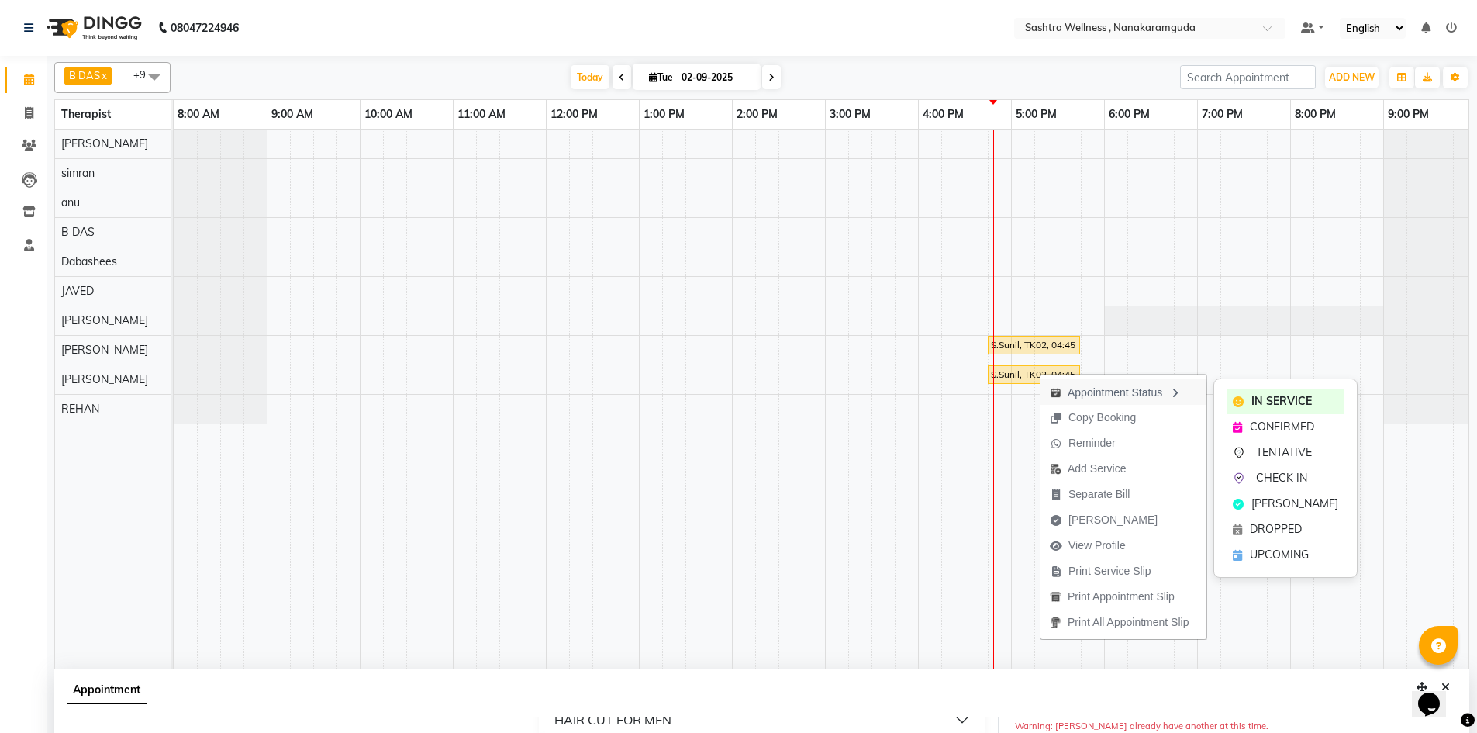
click at [1116, 389] on div "Appointment Status" at bounding box center [1123, 391] width 166 height 26
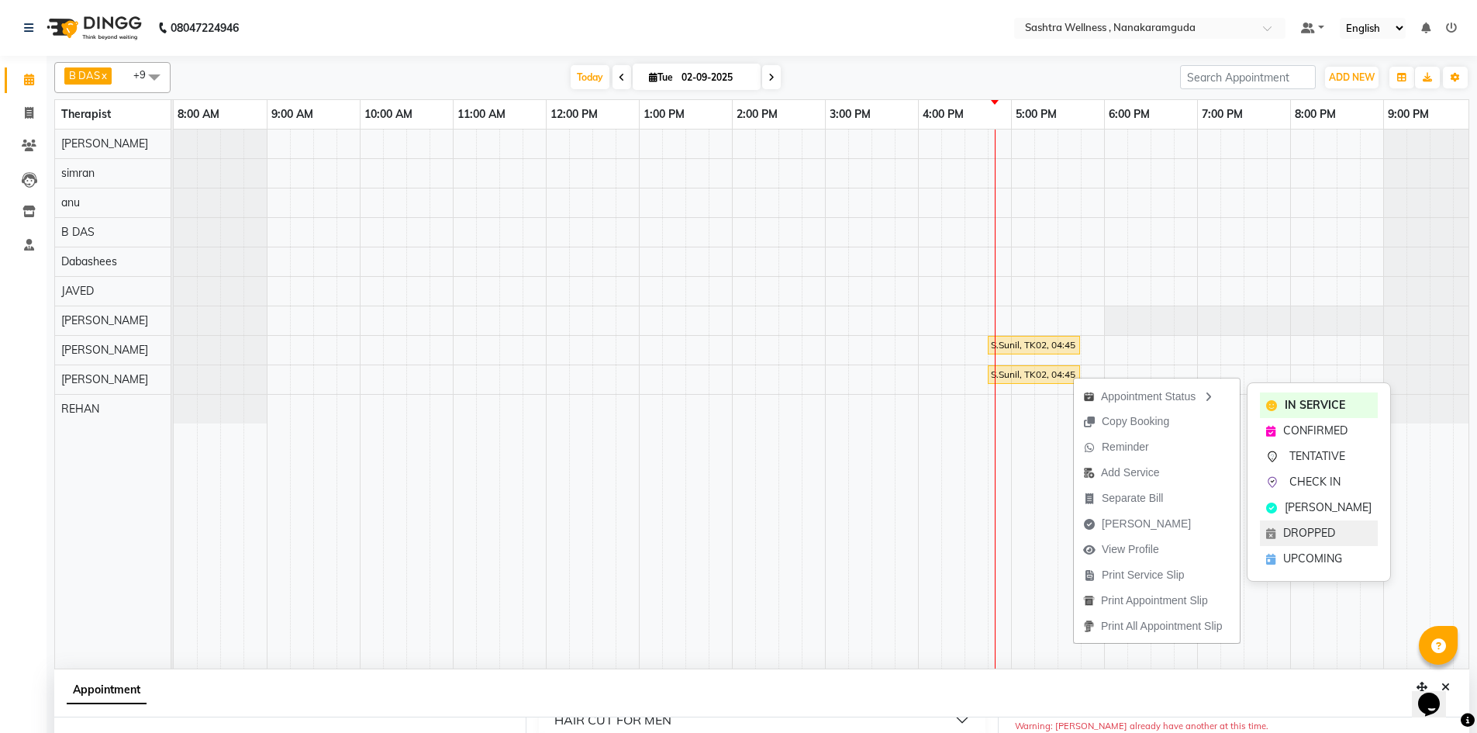
click at [1313, 524] on div "DROPPED" at bounding box center [1319, 533] width 118 height 26
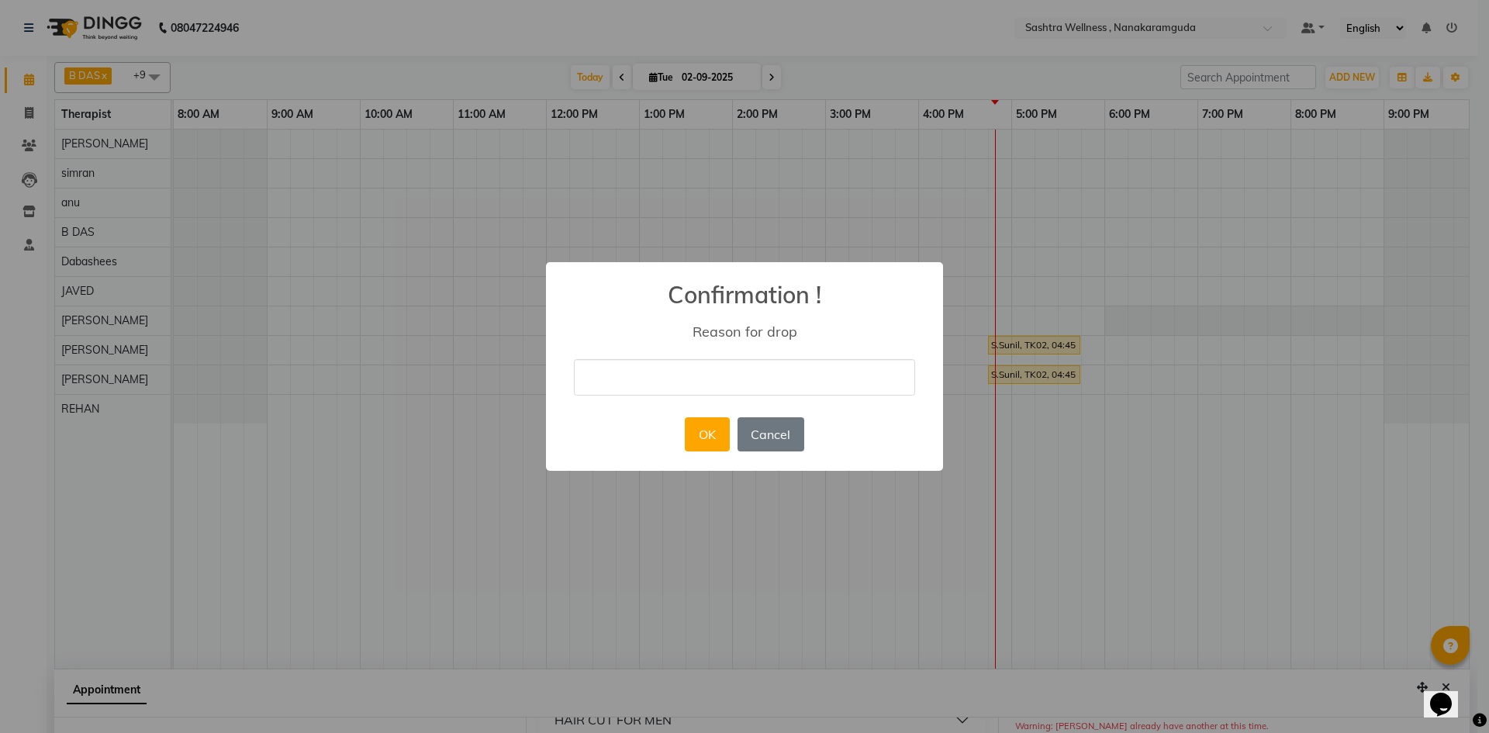
click at [748, 348] on div "× Confirmation ! Reason for drop OK No Cancel" at bounding box center [744, 366] width 397 height 209
click at [747, 366] on input "text" at bounding box center [744, 377] width 341 height 36
type input "f"
click at [719, 432] on button "OK" at bounding box center [707, 434] width 44 height 34
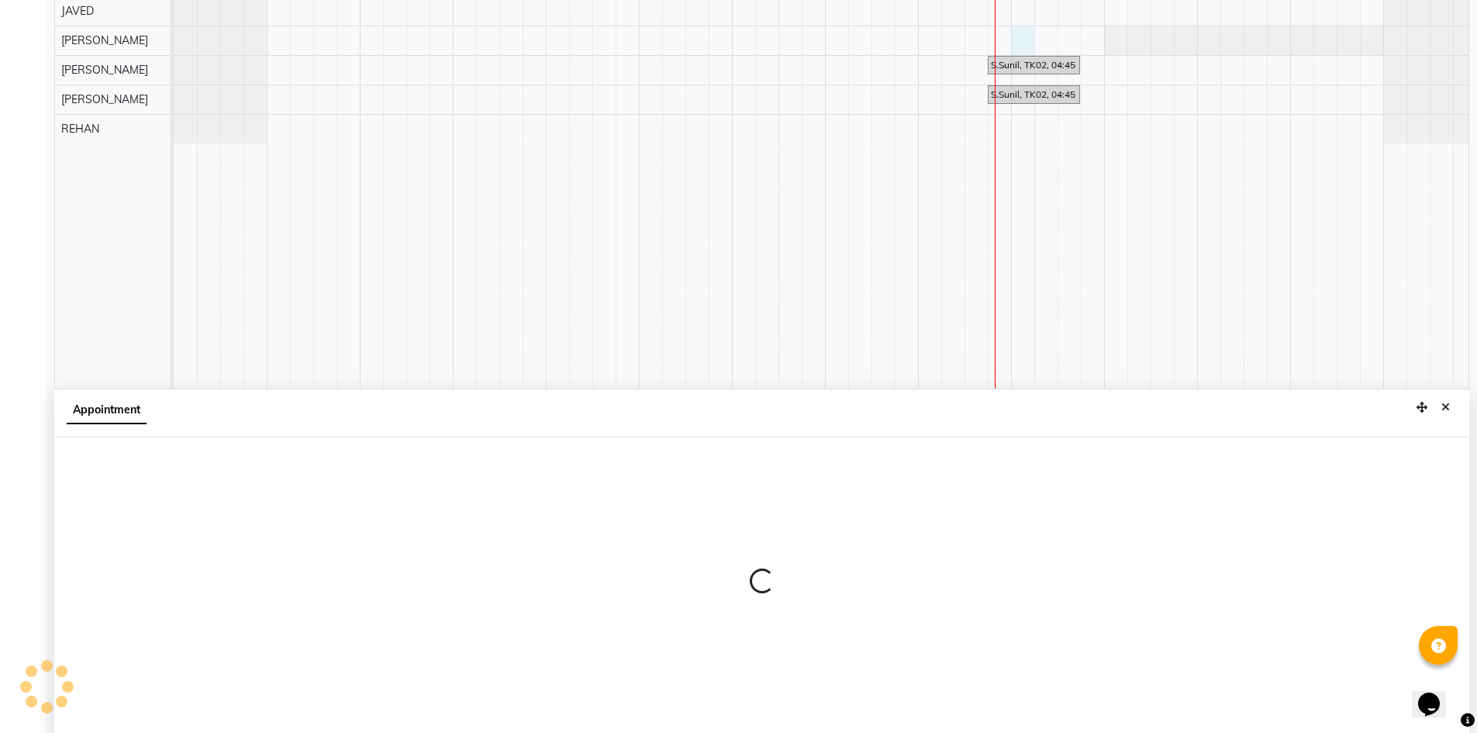
scroll to position [289, 0]
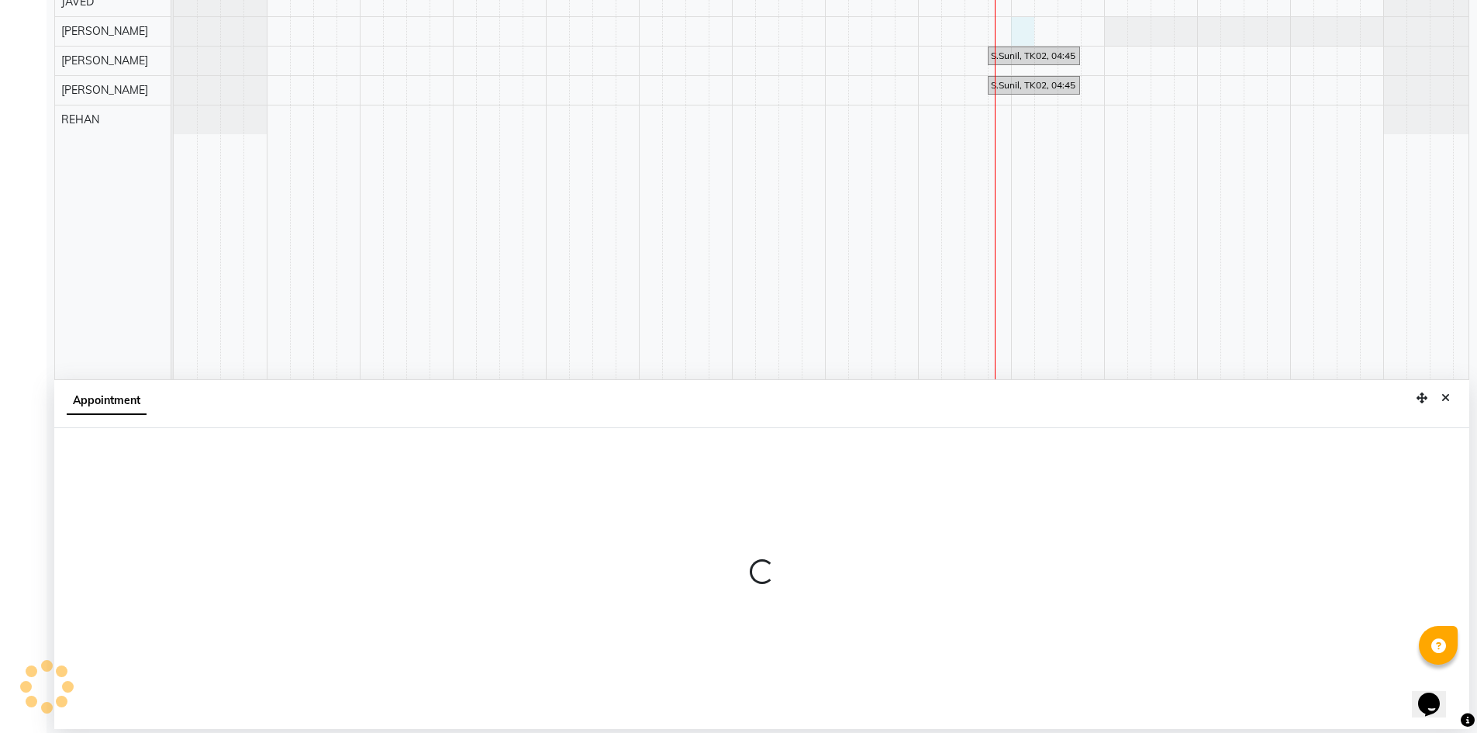
select select "88331"
select select "tentative"
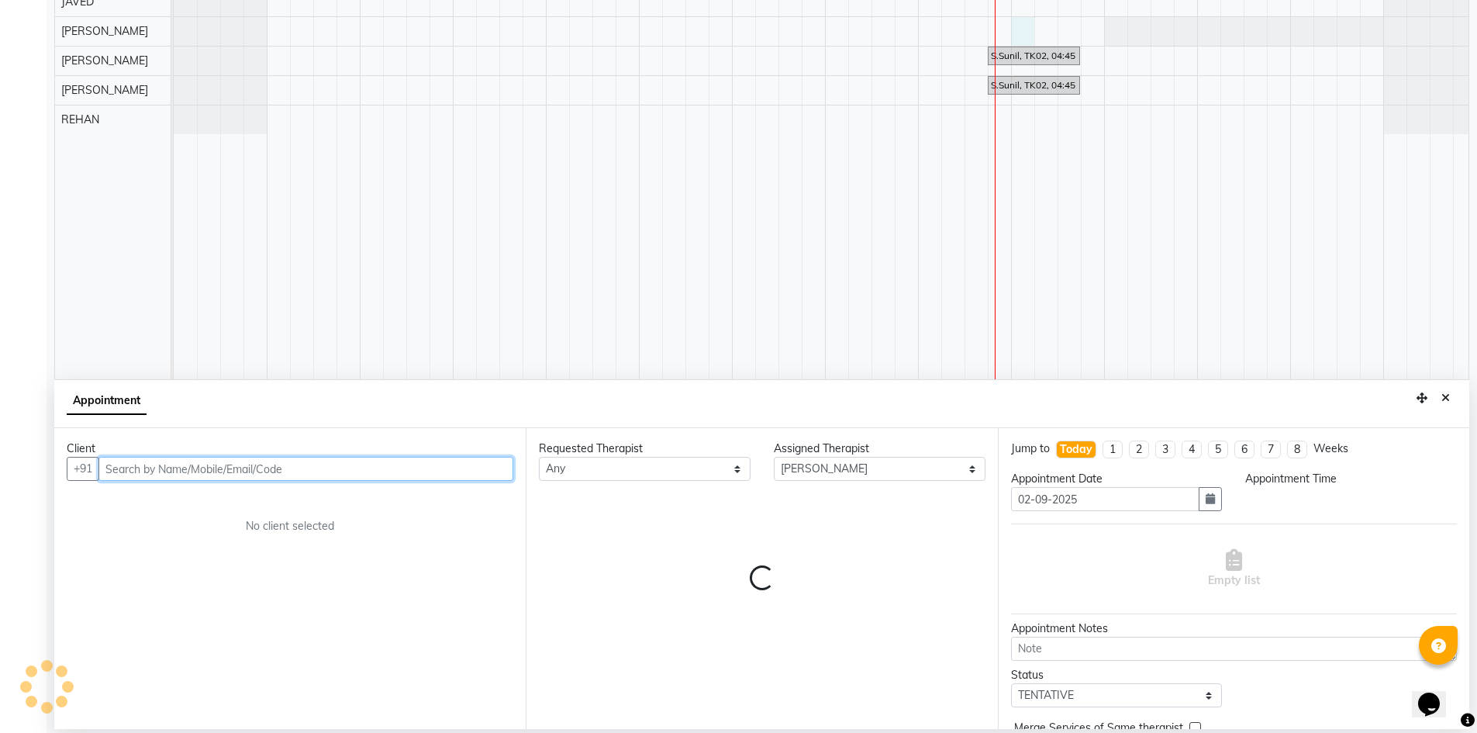
select select "1020"
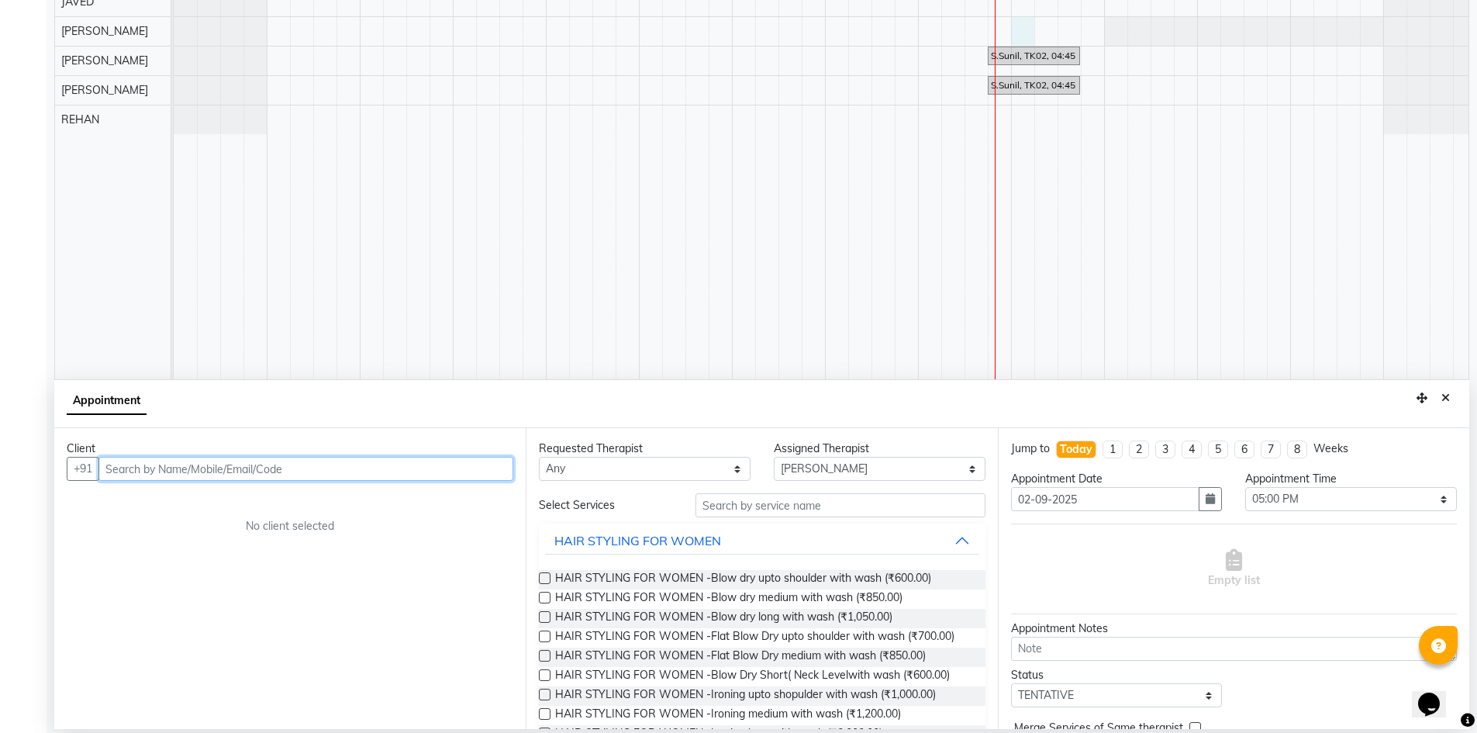
click at [266, 464] on input "text" at bounding box center [305, 469] width 415 height 24
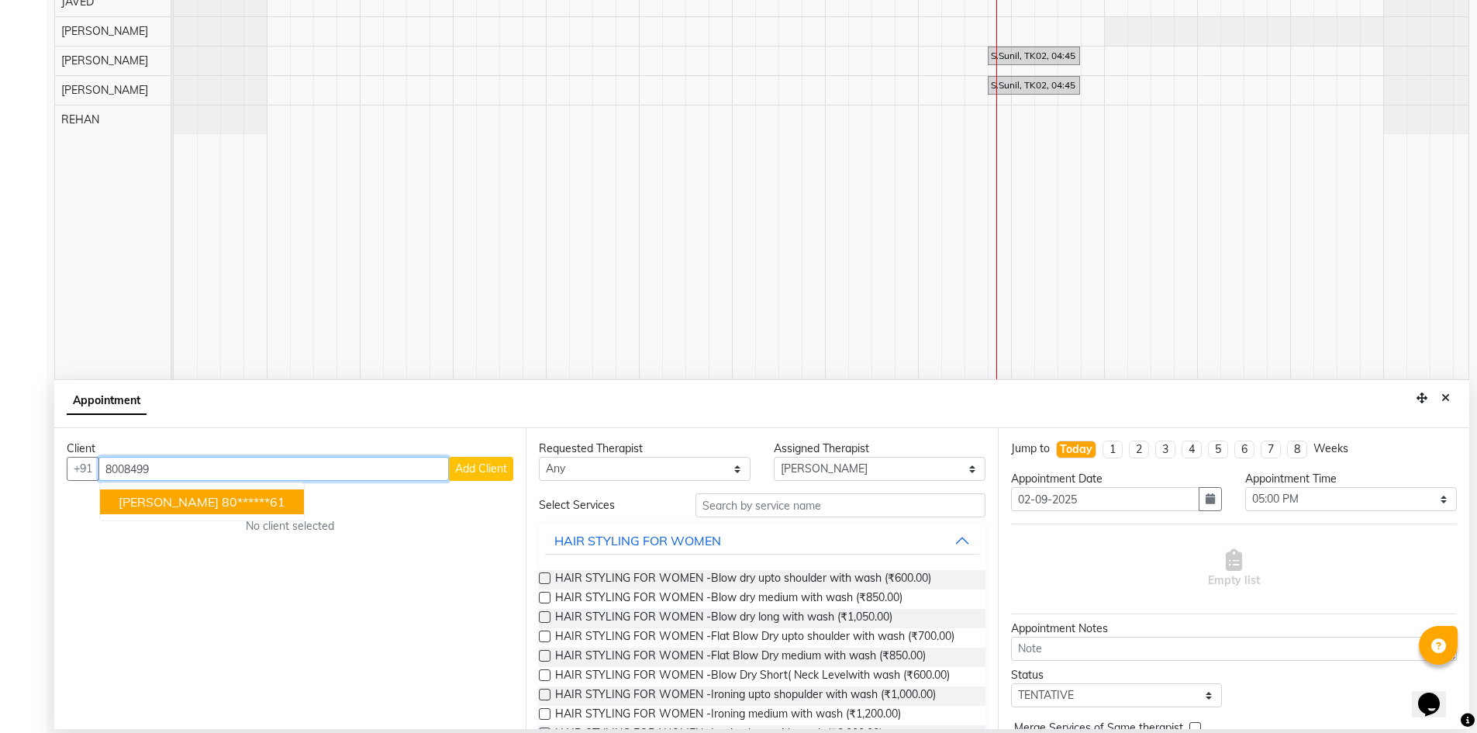
click at [240, 505] on ngb-highlight "80******61" at bounding box center [254, 502] width 64 height 16
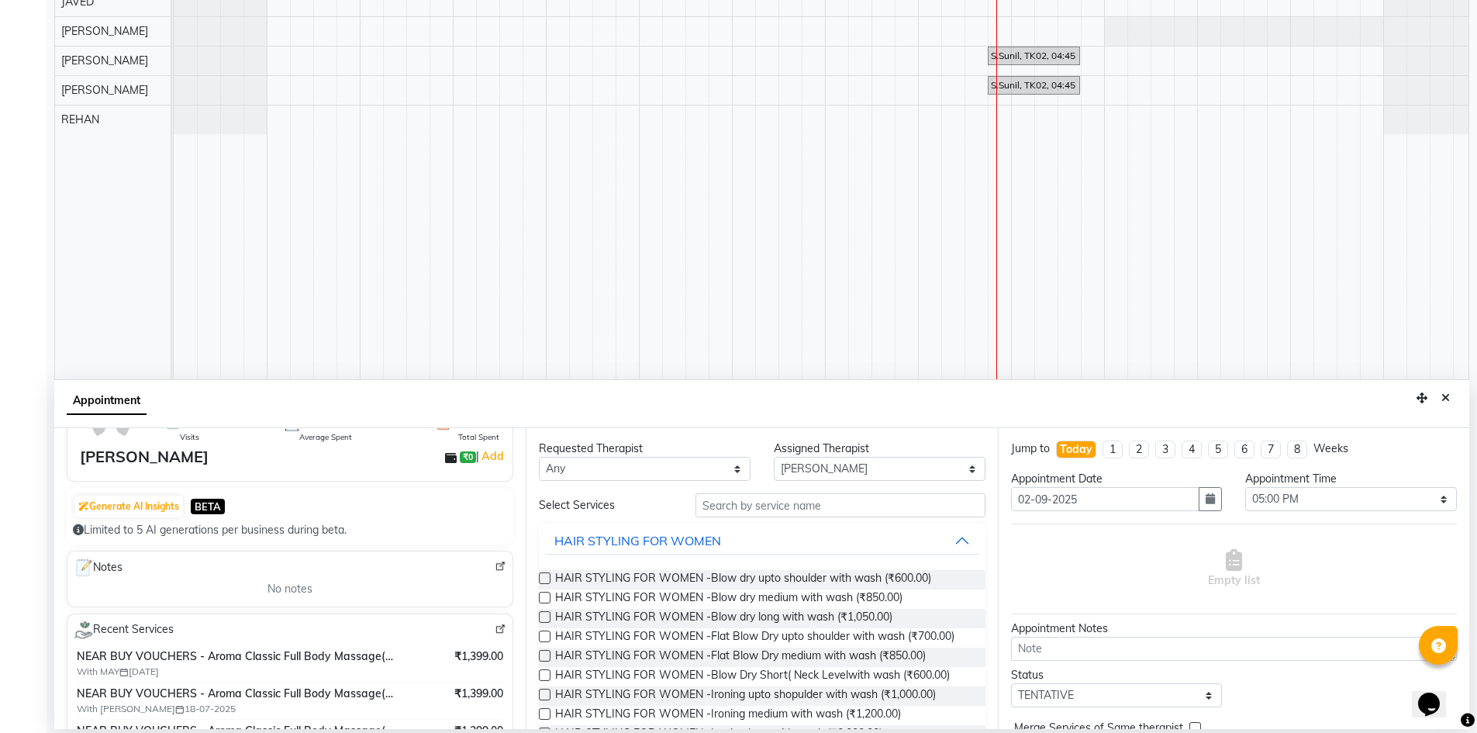
scroll to position [0, 0]
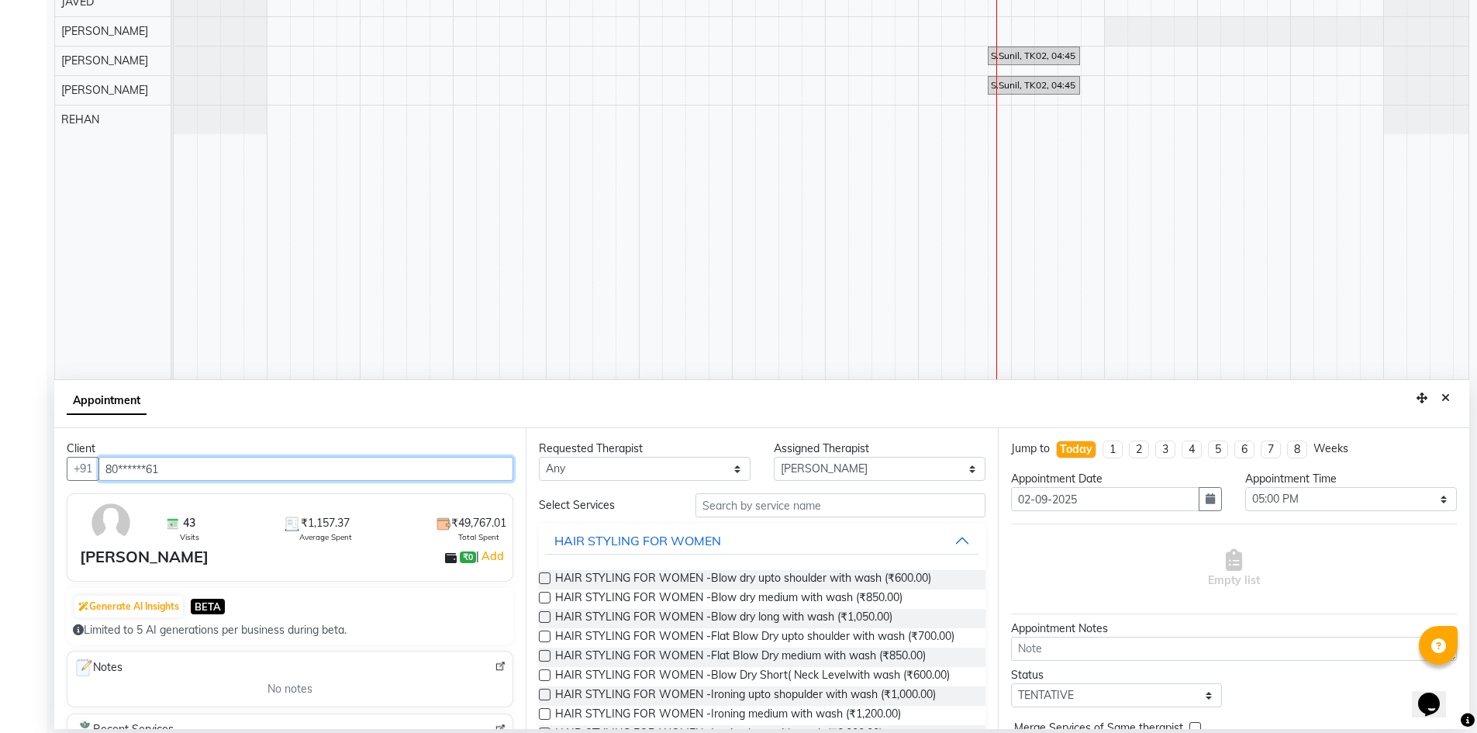
type input "80******61"
click at [852, 507] on input "text" at bounding box center [840, 505] width 290 height 24
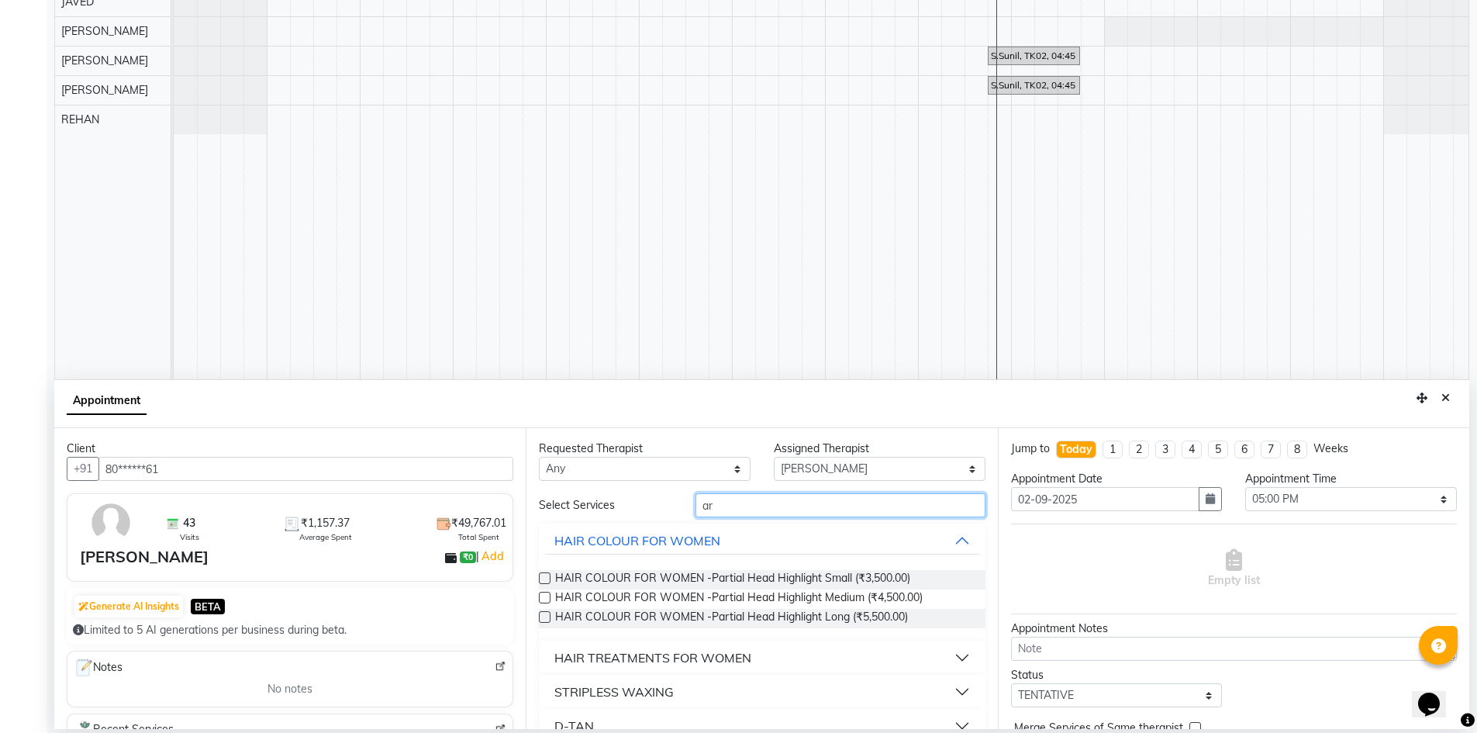
click at [764, 493] on input "ar" at bounding box center [840, 505] width 290 height 24
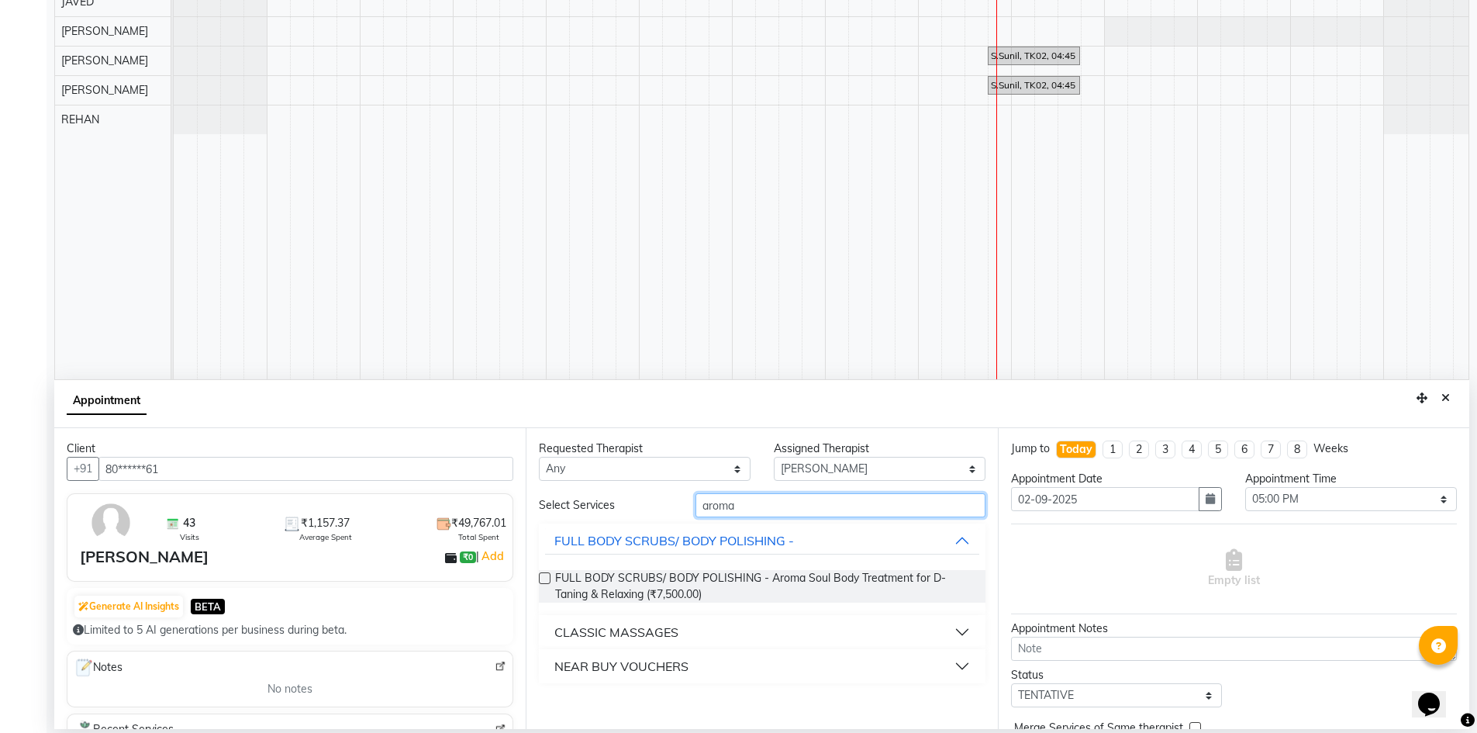
type input "aroma"
click at [703, 637] on button "CLASSIC MASSAGES" at bounding box center [761, 632] width 433 height 28
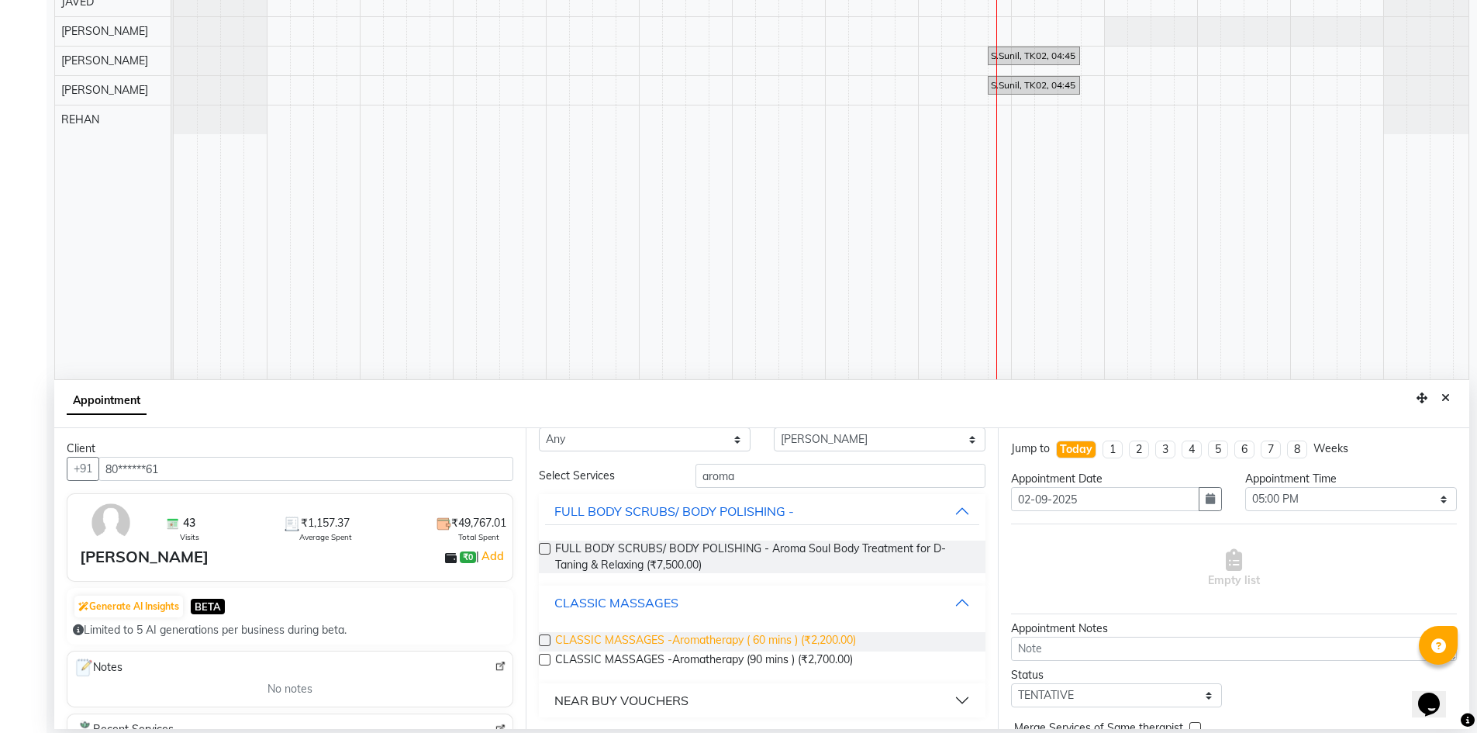
scroll to position [30, 0]
click at [706, 639] on span "CLASSIC MASSAGES -Aromatherapy ( 60 mins ) (₹2,200.00)" at bounding box center [705, 640] width 301 height 19
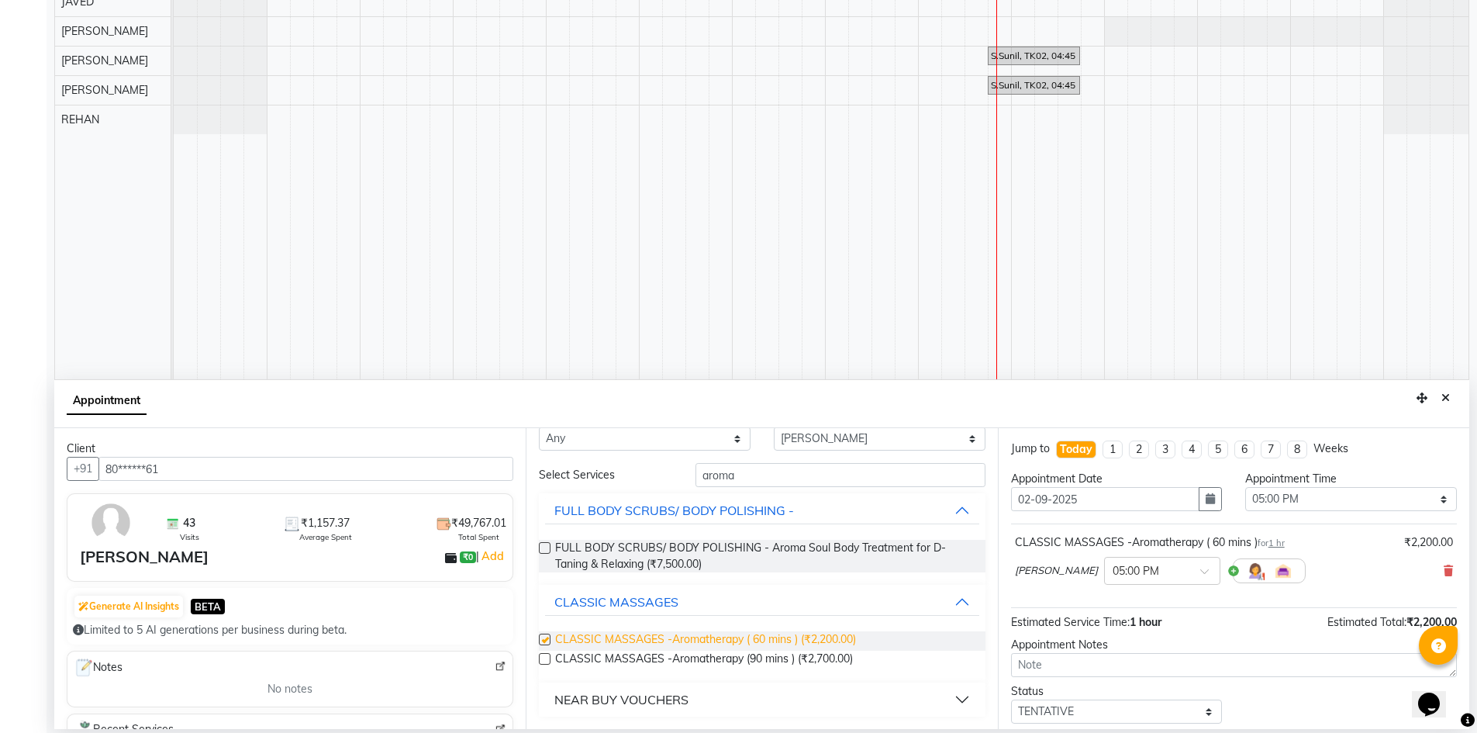
checkbox input "false"
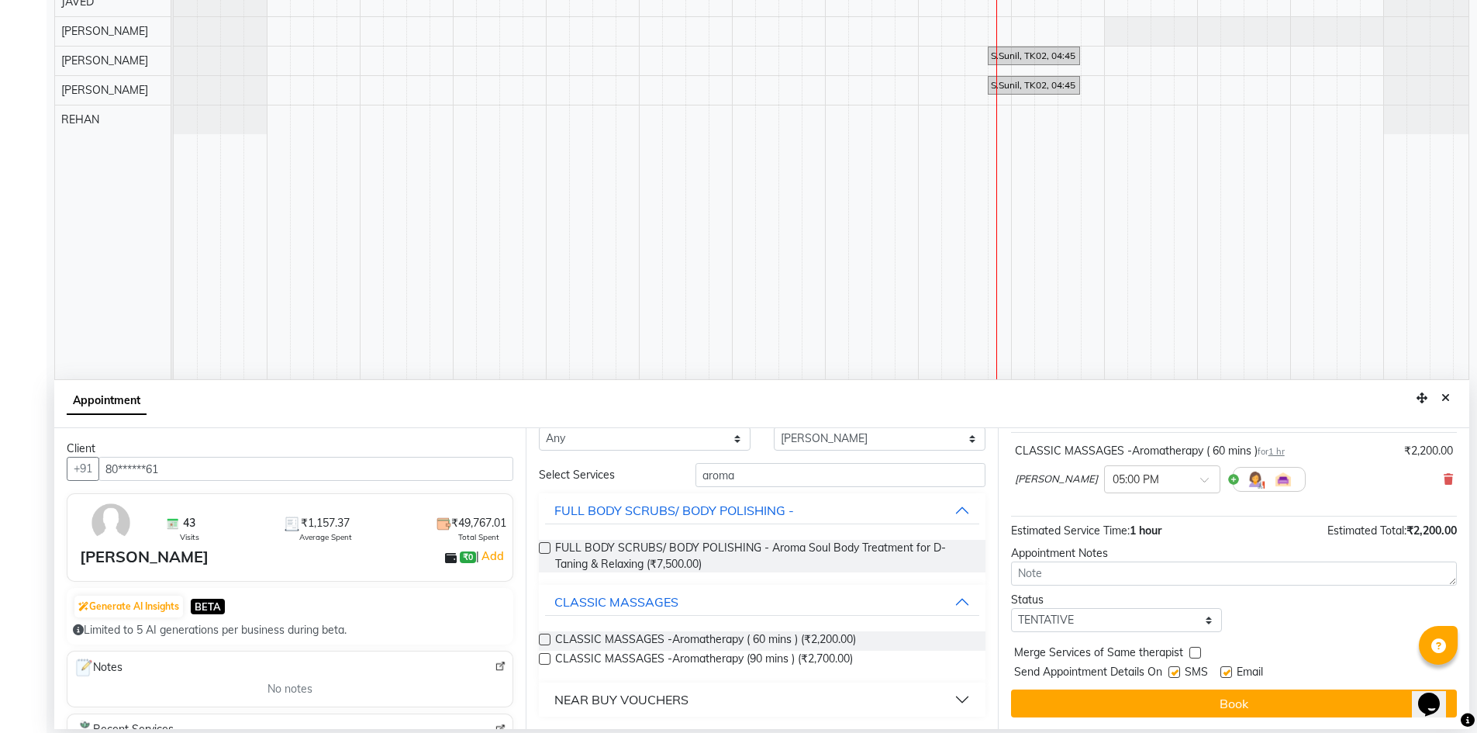
scroll to position [92, 0]
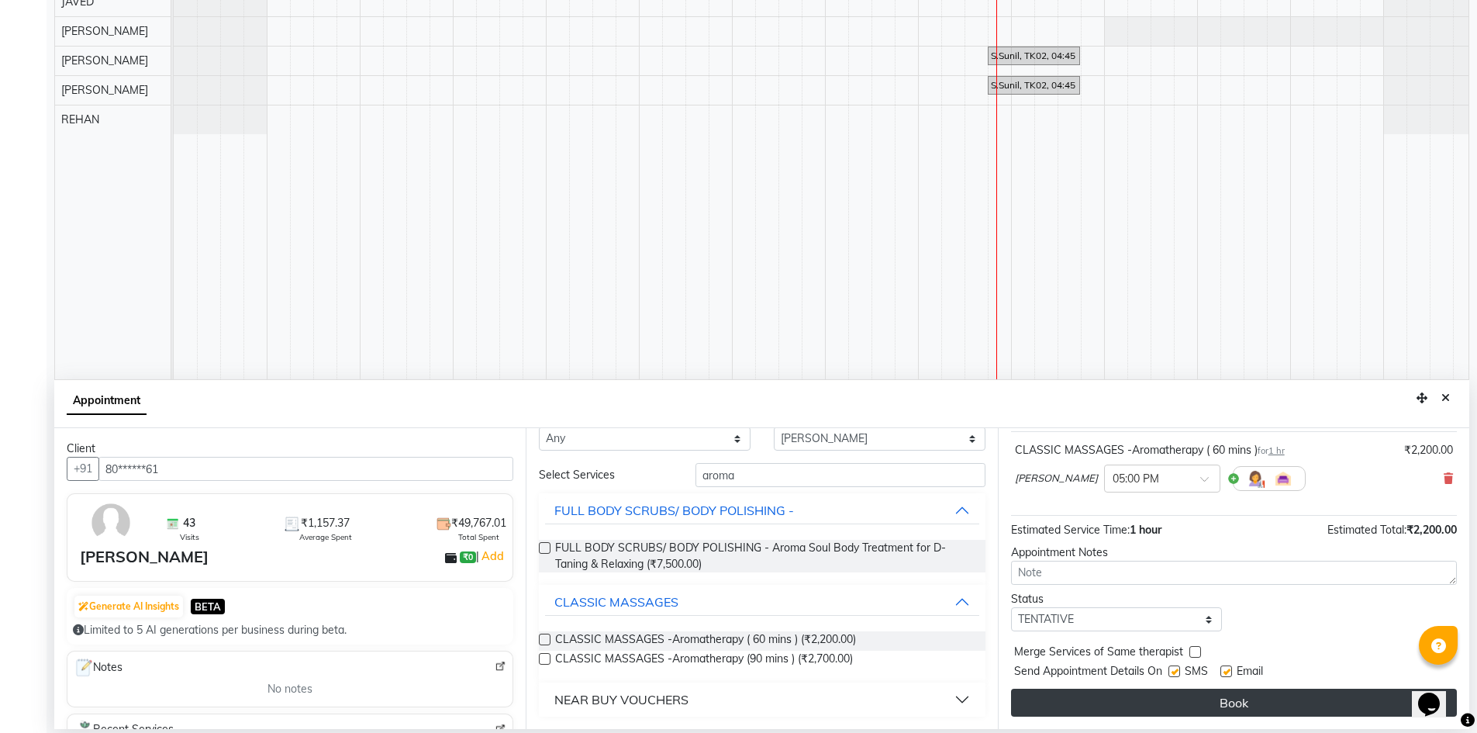
click at [1182, 703] on button "Book" at bounding box center [1234, 702] width 446 height 28
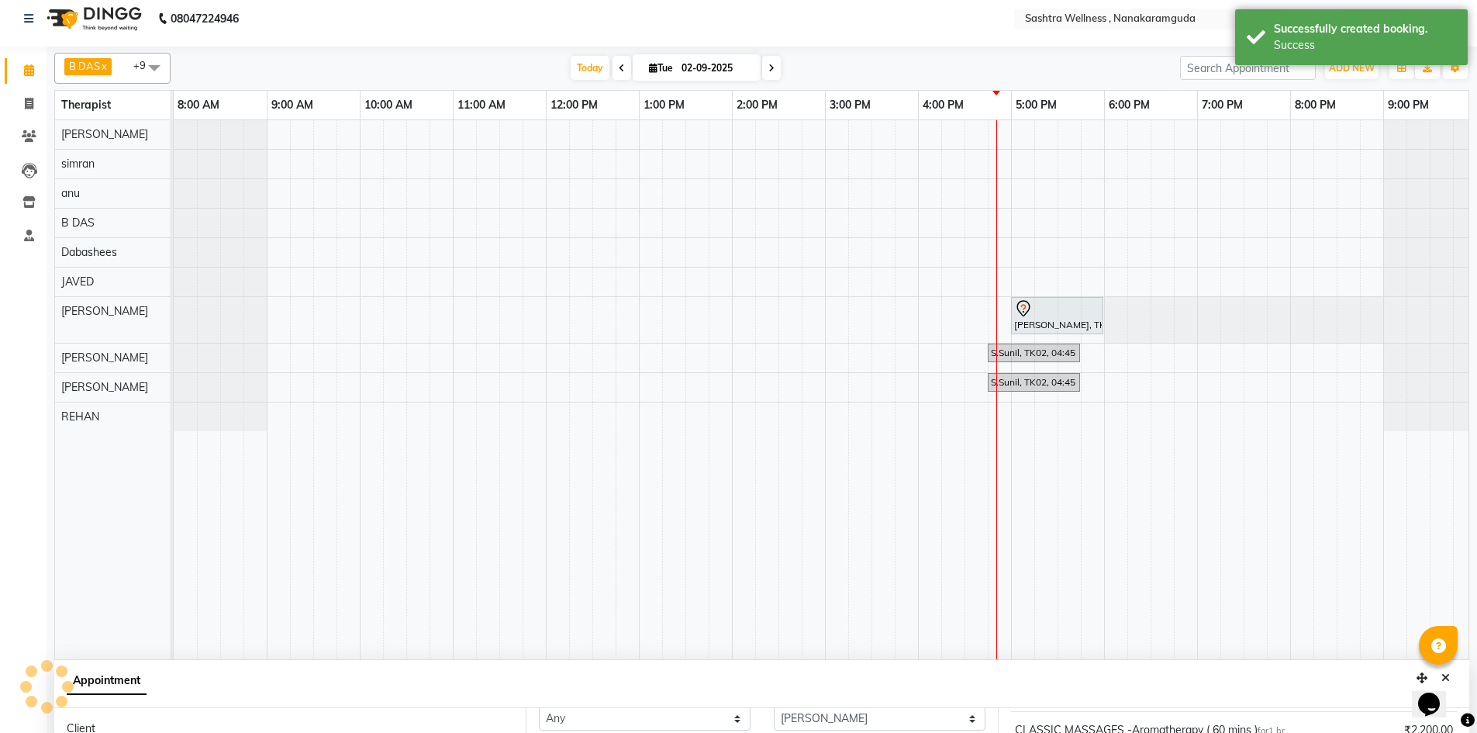
scroll to position [0, 0]
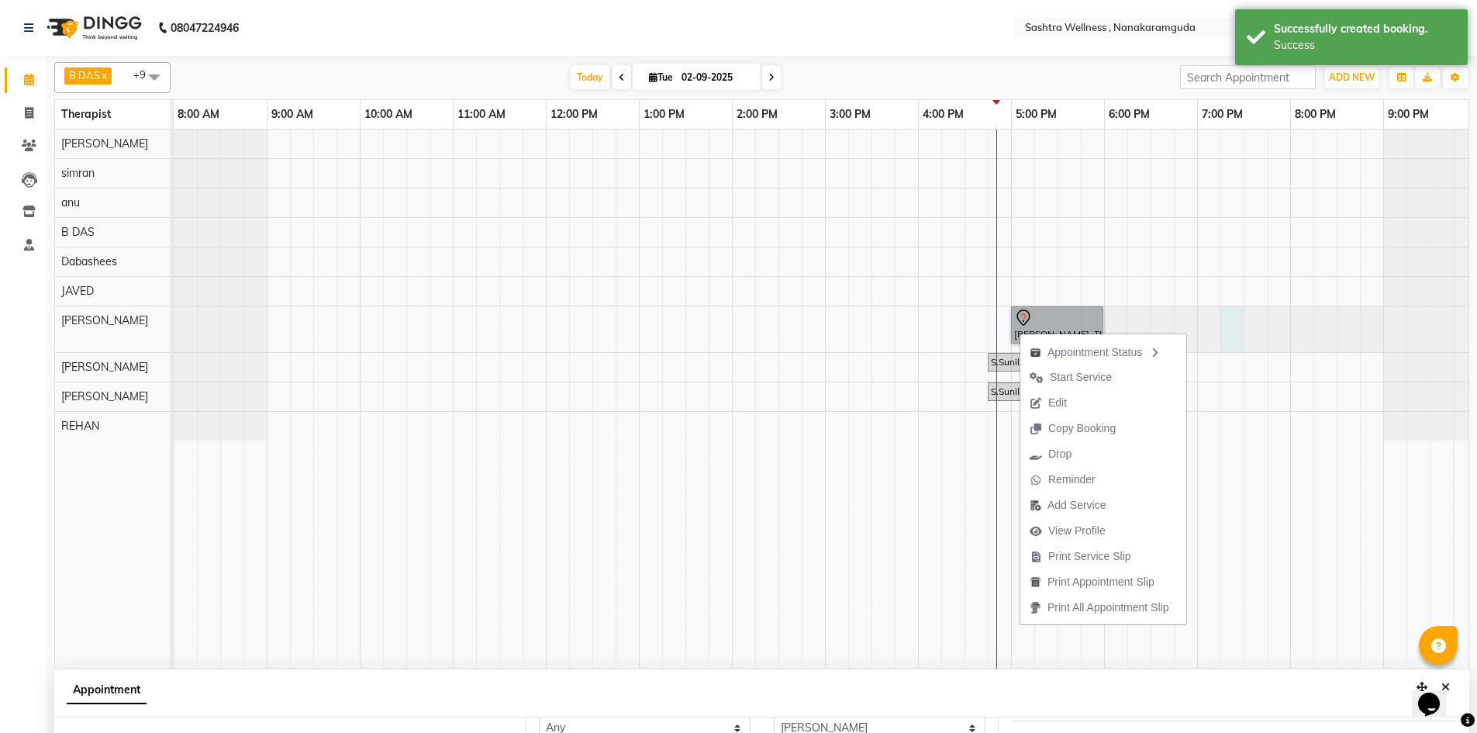
click at [174, 344] on div at bounding box center [174, 329] width 0 height 46
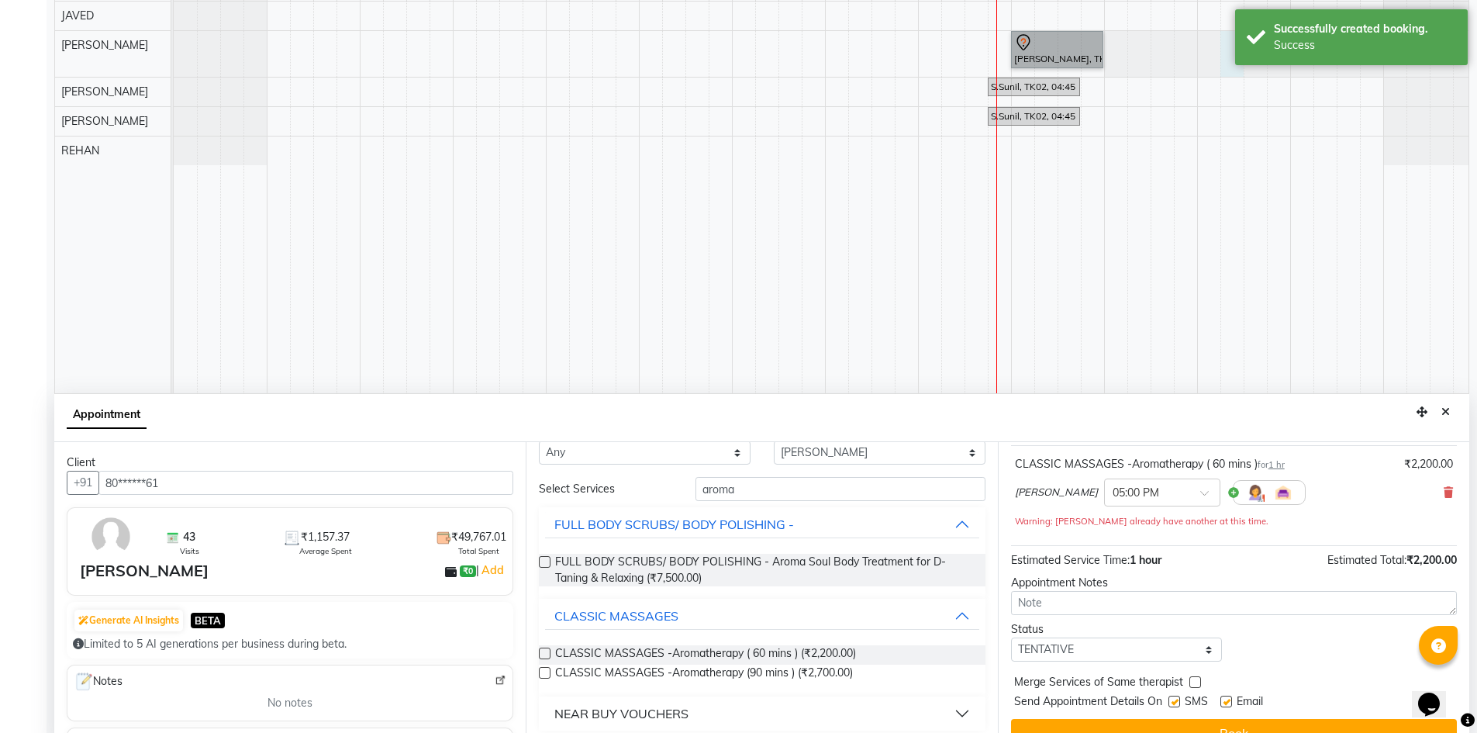
scroll to position [289, 0]
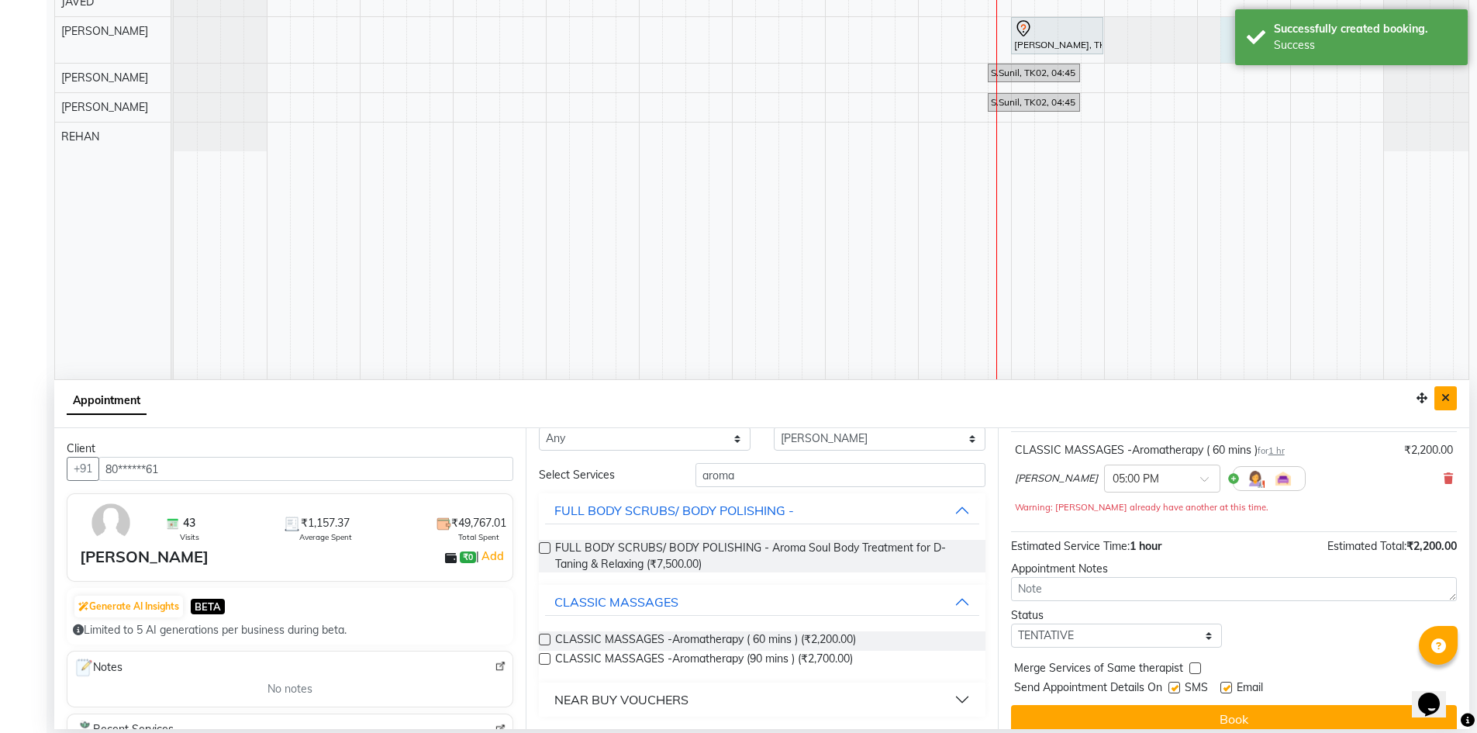
click at [1445, 402] on icon "Close" at bounding box center [1445, 397] width 9 height 11
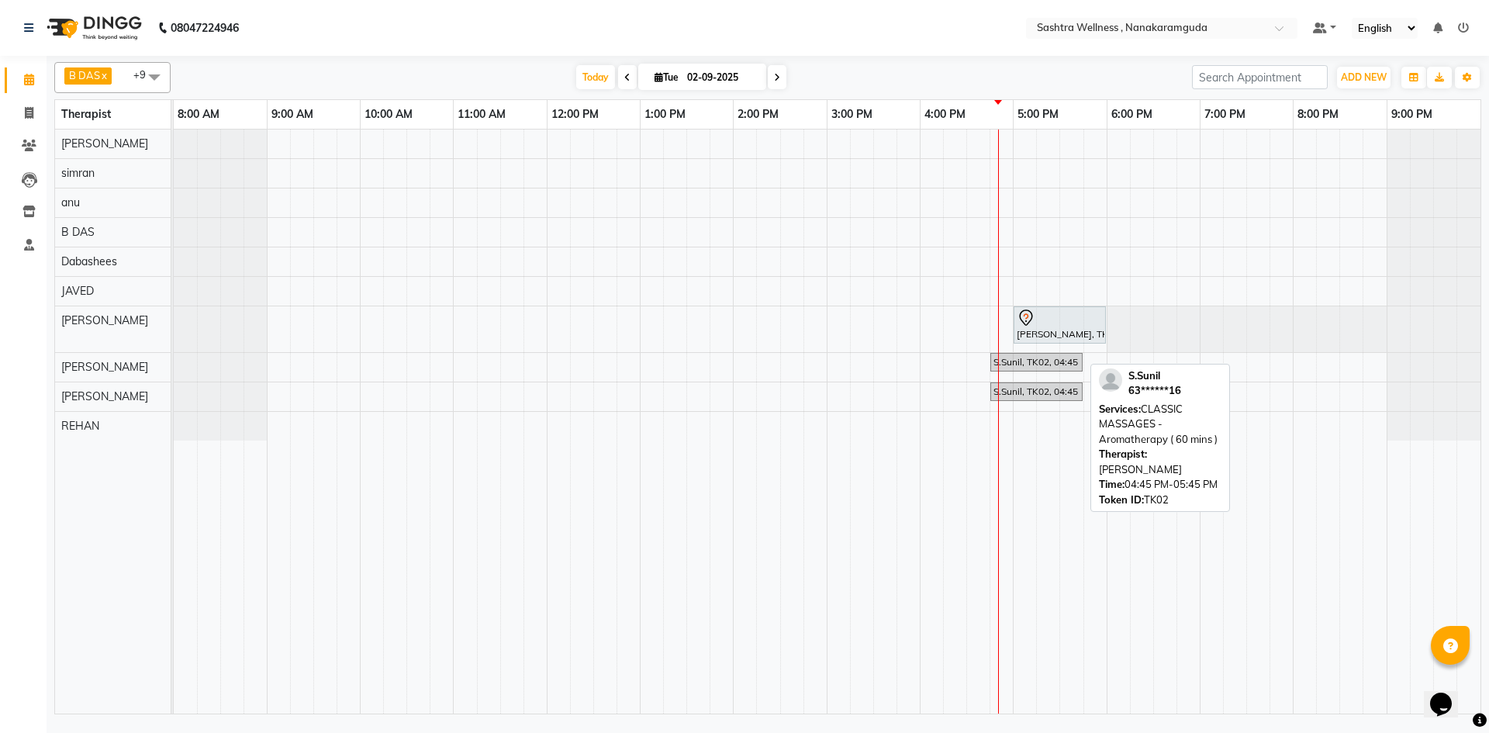
click at [1044, 366] on div "S.Sunil, TK02, 04:45 PM-05:45 PM, CLASSIC MASSAGES -Aromatherapy ( 60 mins )" at bounding box center [1036, 362] width 89 height 14
select select "7"
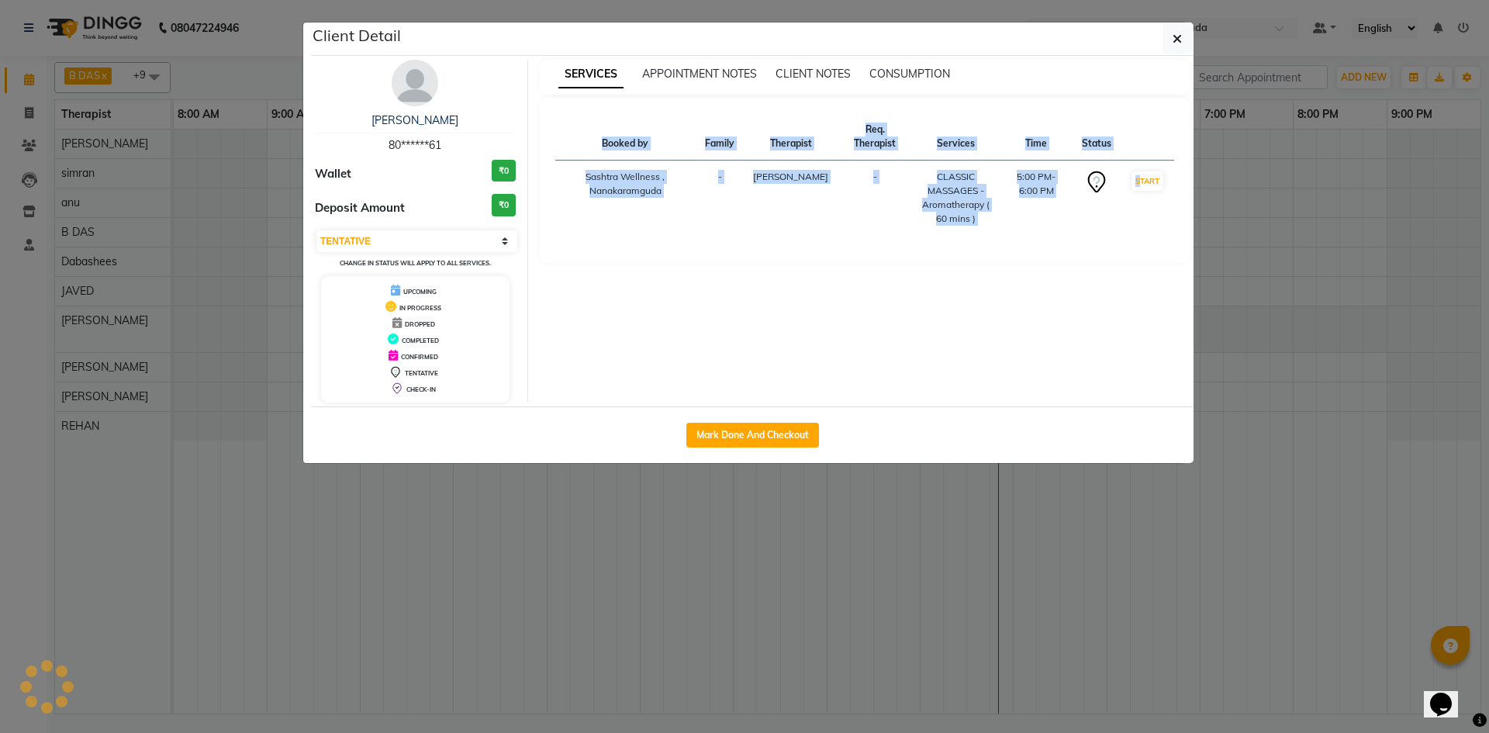
click at [1044, 366] on div "Client Detail Chandra Sekar 80******61 Wallet ₹0 Deposit Amount ₹0 Select IN SE…" at bounding box center [744, 243] width 884 height 442
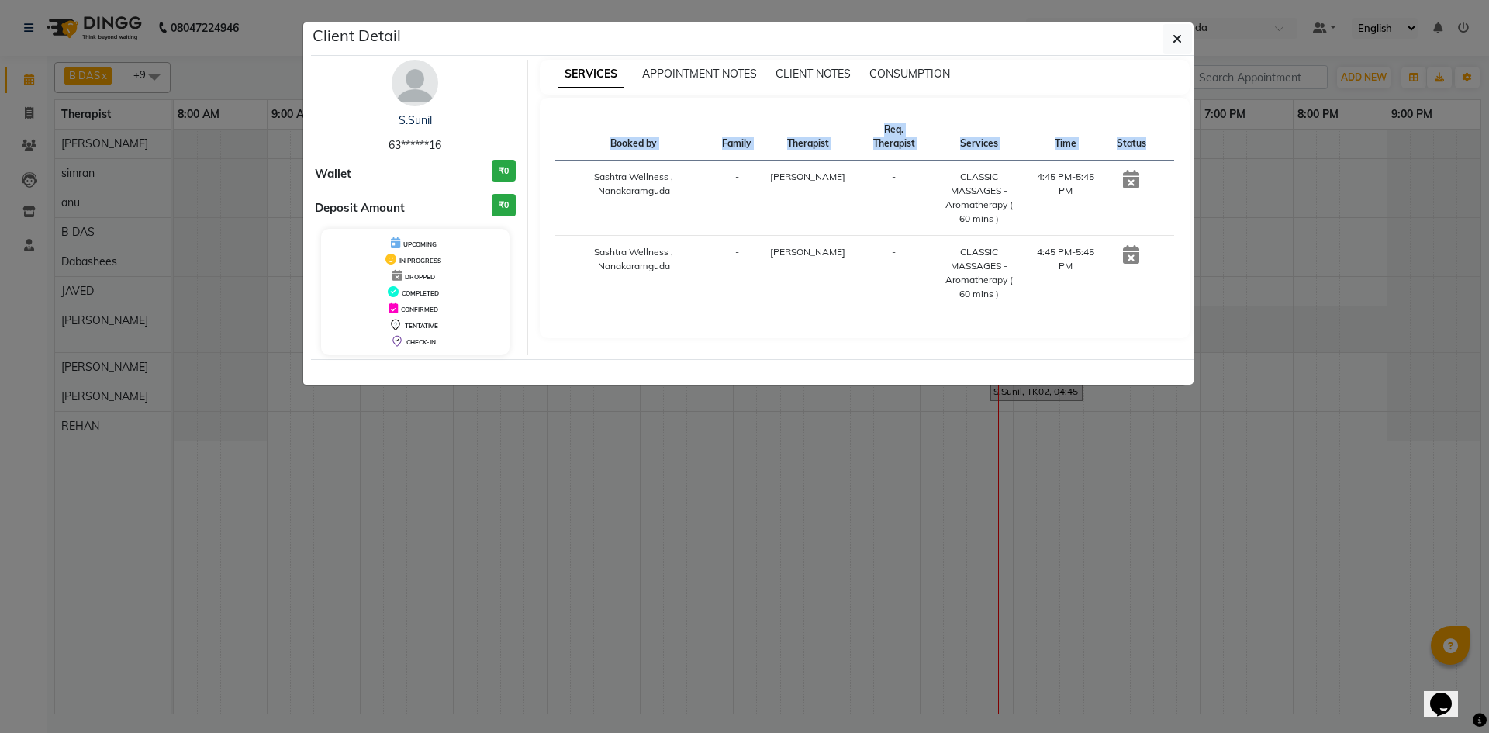
click at [872, 307] on div "Booked by Family Therapist Req. Therapist Services Time Status Sashtra Wellness…" at bounding box center [864, 217] width 619 height 209
click at [1128, 170] on icon at bounding box center [1131, 179] width 16 height 19
click at [1125, 160] on td at bounding box center [1131, 197] width 48 height 75
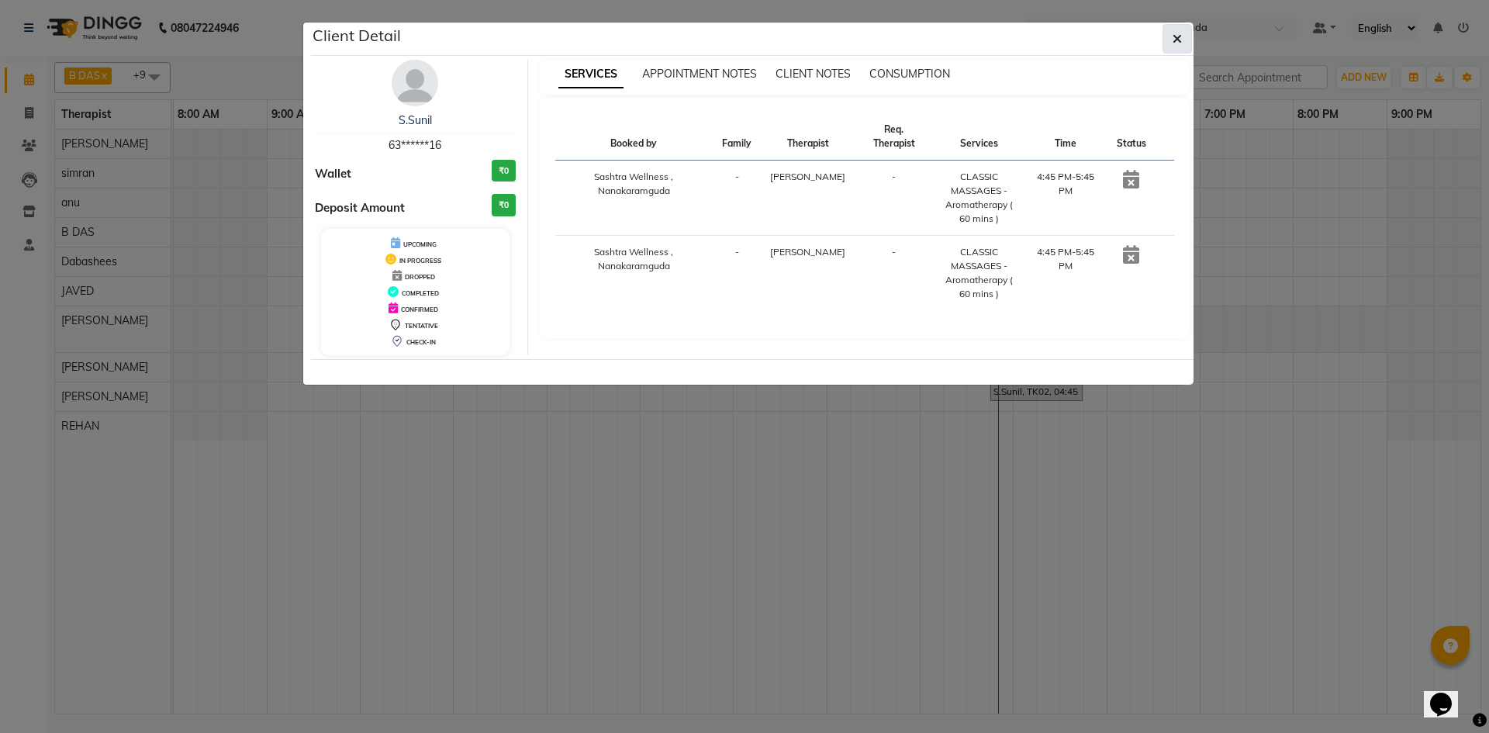
click at [1179, 33] on icon "button" at bounding box center [1176, 39] width 9 height 12
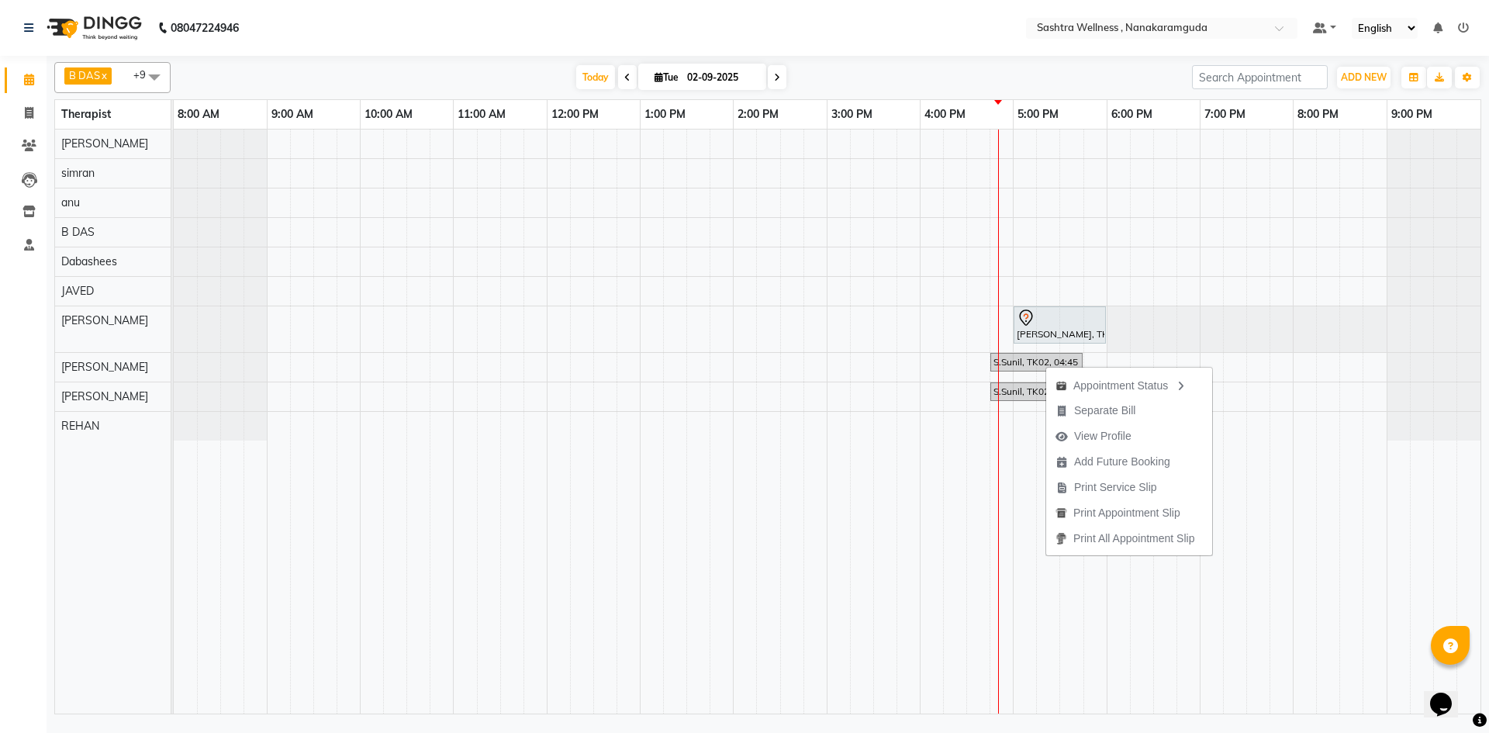
click at [1045, 365] on div "Appointment Status Separate Bill View Profile Add Future Booking Print Service …" at bounding box center [1128, 460] width 167 height 191
click at [1110, 487] on span "Print Service Slip" at bounding box center [1115, 487] width 83 height 16
click at [1073, 407] on span "Separate Bill" at bounding box center [1073, 405] width 61 height 16
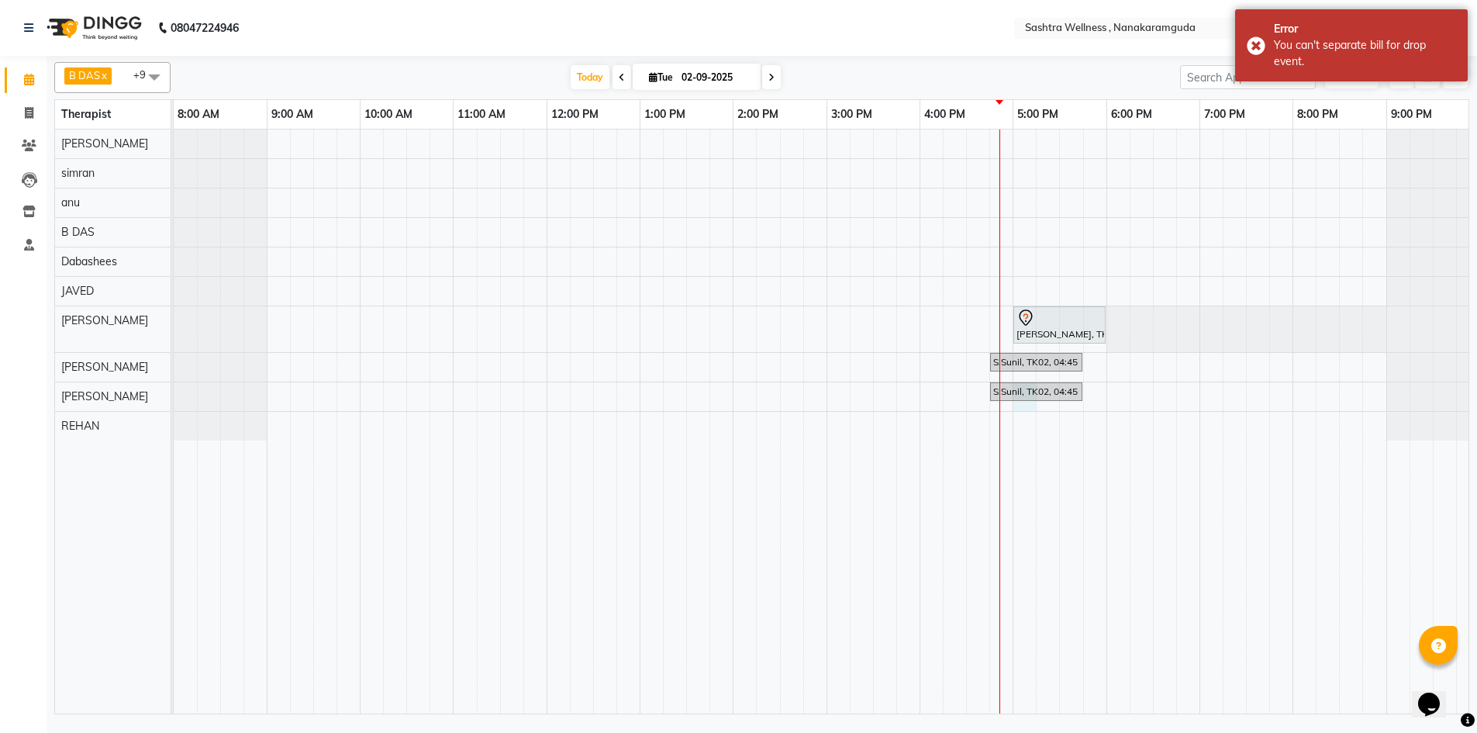
select select "76678"
select select "1020"
select select "tentative"
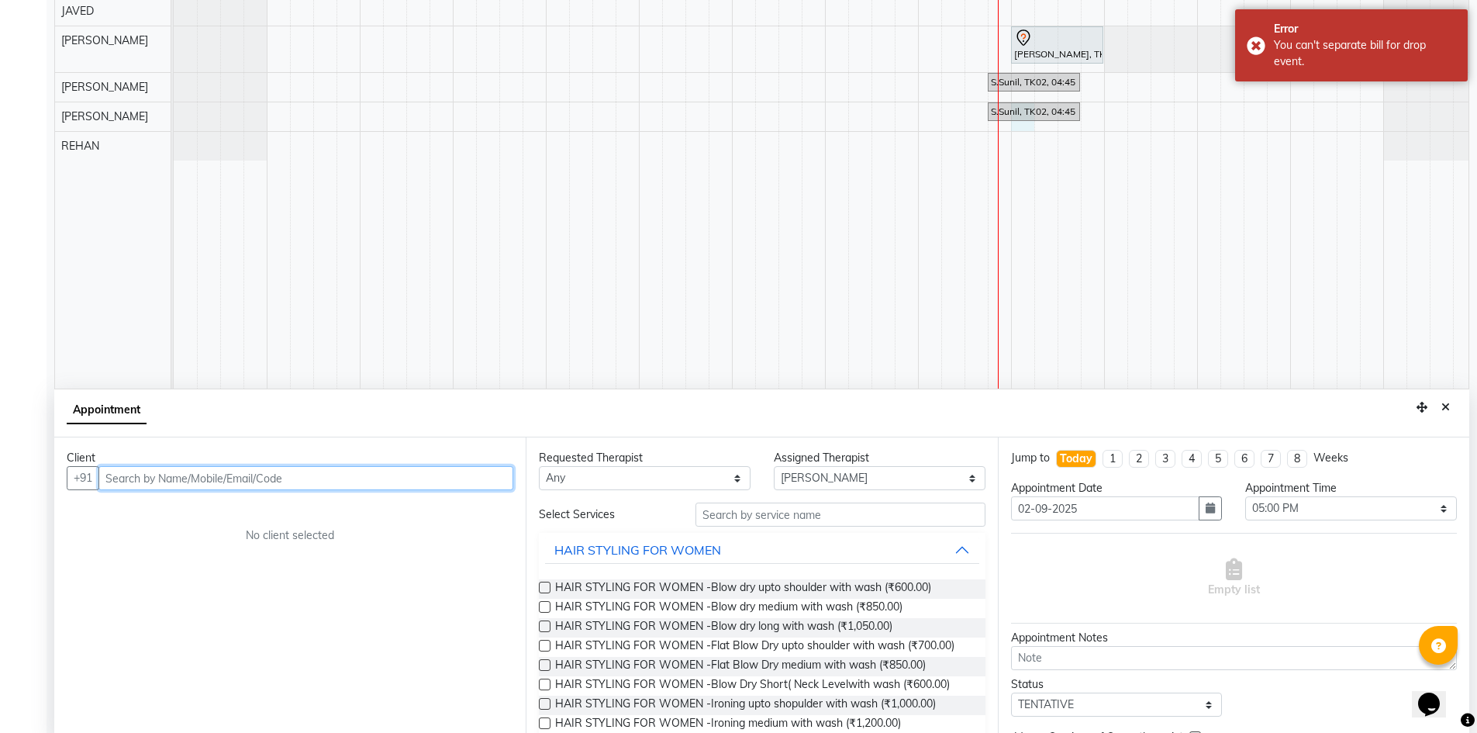
scroll to position [289, 0]
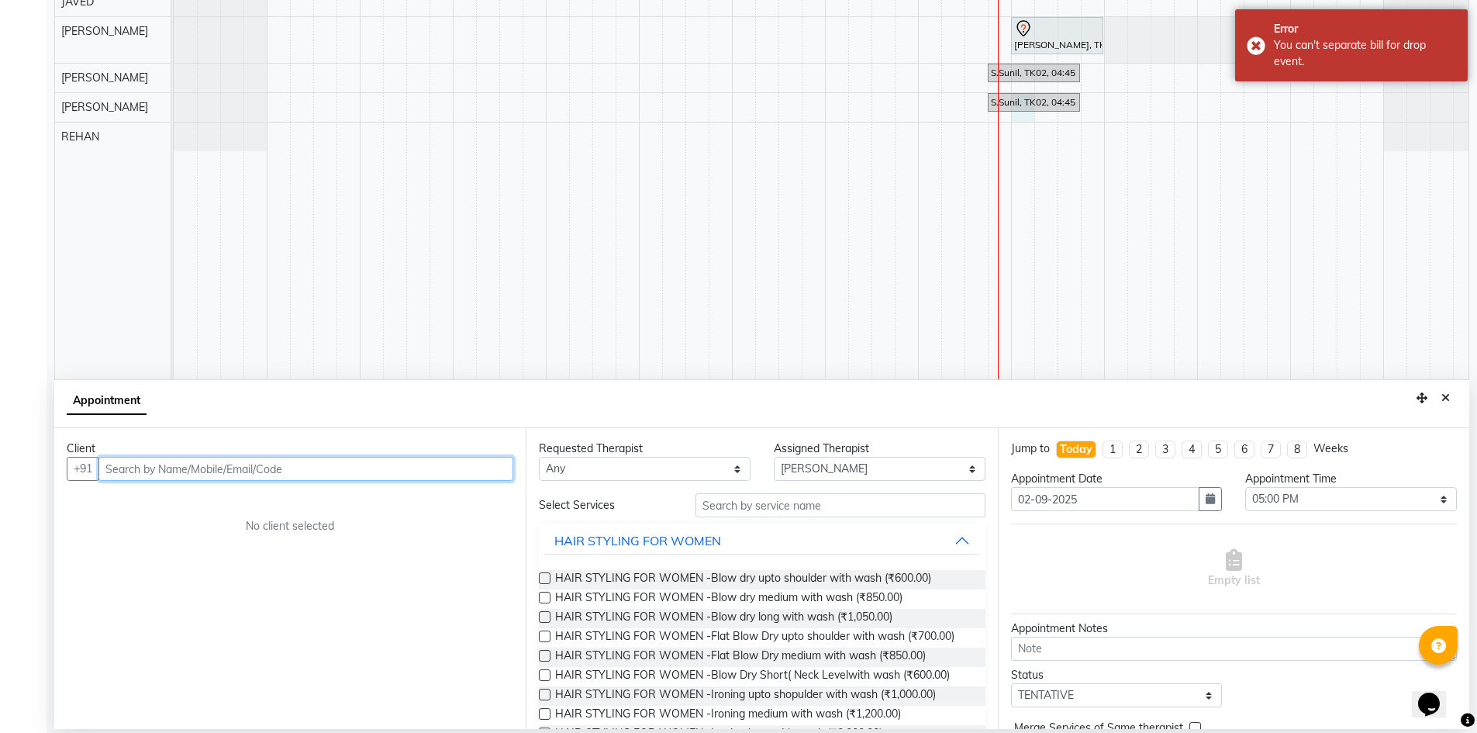
click at [371, 475] on input "text" at bounding box center [305, 469] width 415 height 24
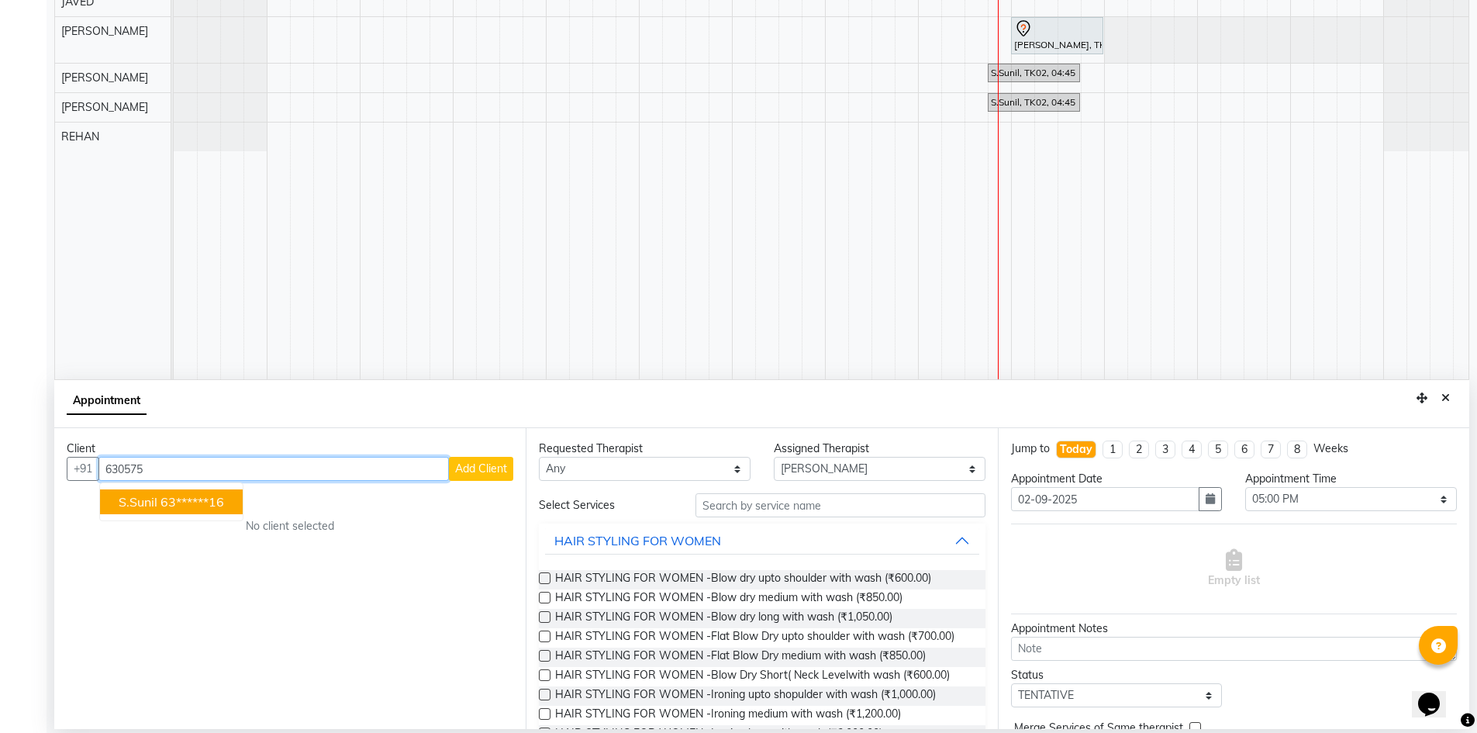
click at [210, 506] on ngb-highlight "63******16" at bounding box center [192, 502] width 64 height 16
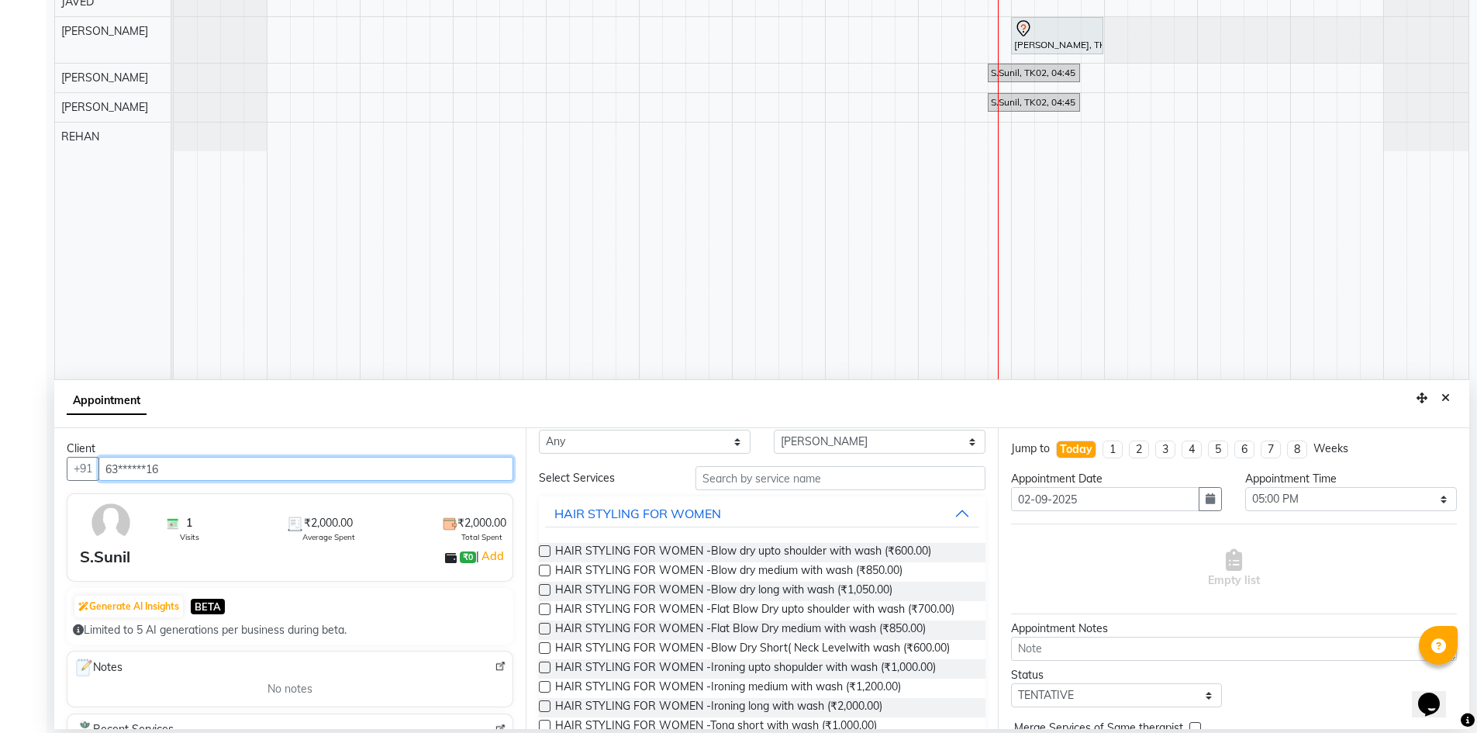
scroll to position [0, 0]
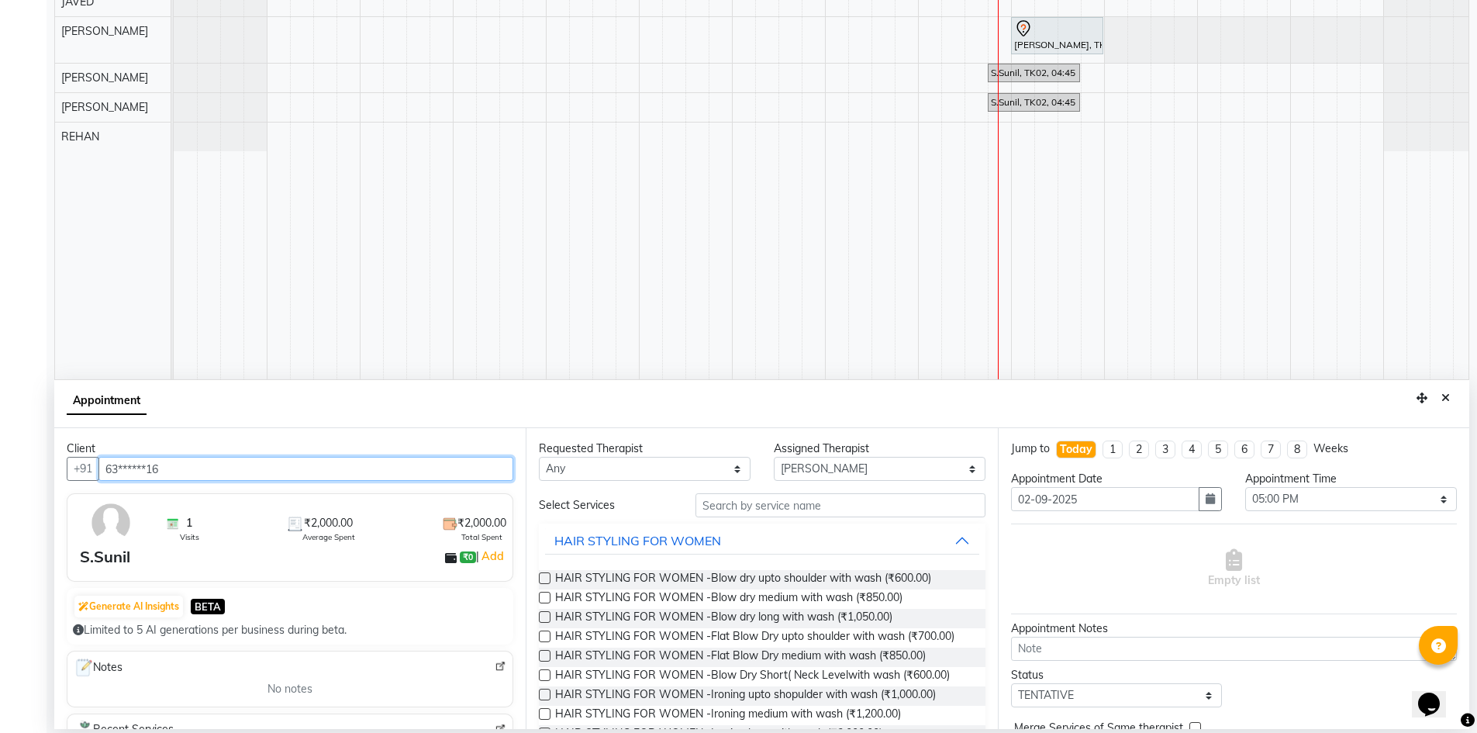
type input "63******16"
click at [824, 514] on input "text" at bounding box center [840, 505] width 290 height 24
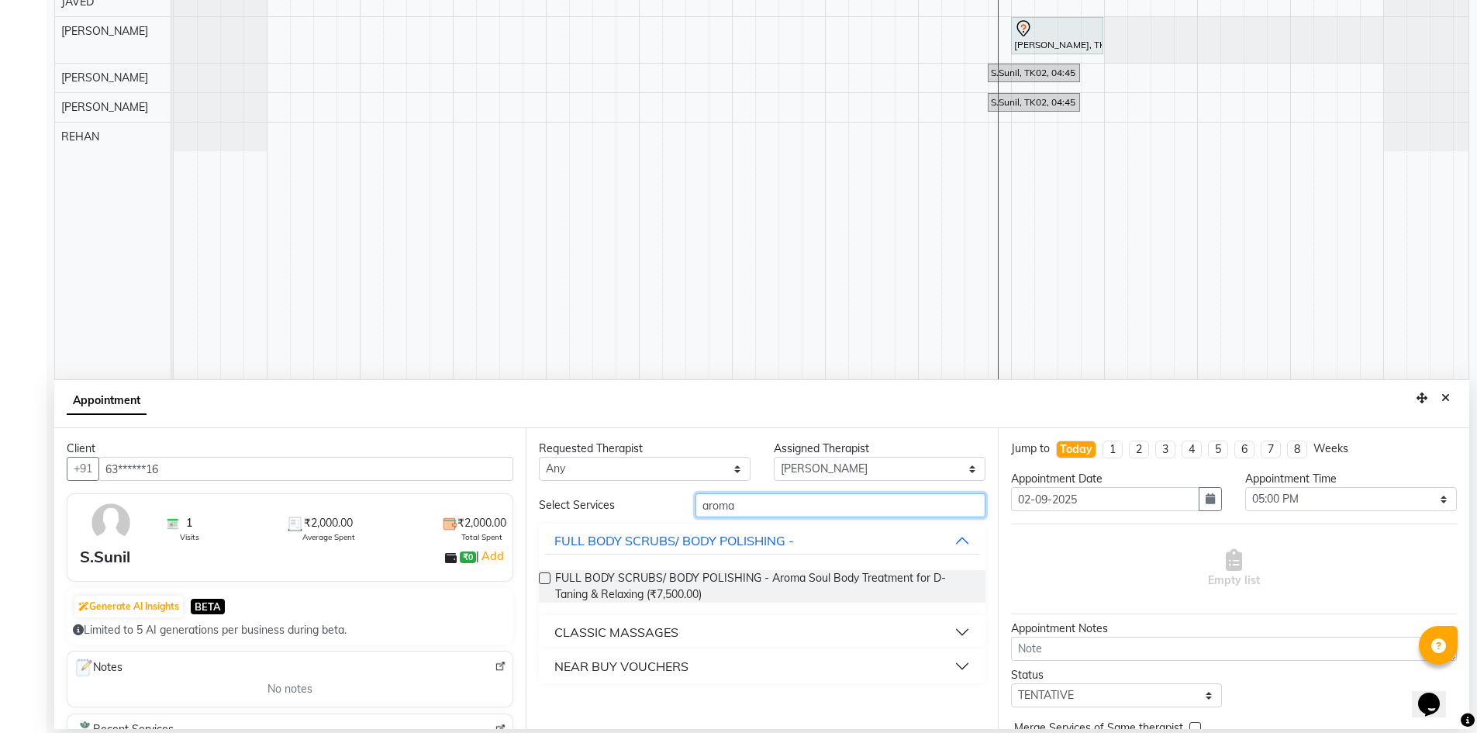
type input "aroma"
click at [712, 640] on button "CLASSIC MASSAGES" at bounding box center [761, 632] width 433 height 28
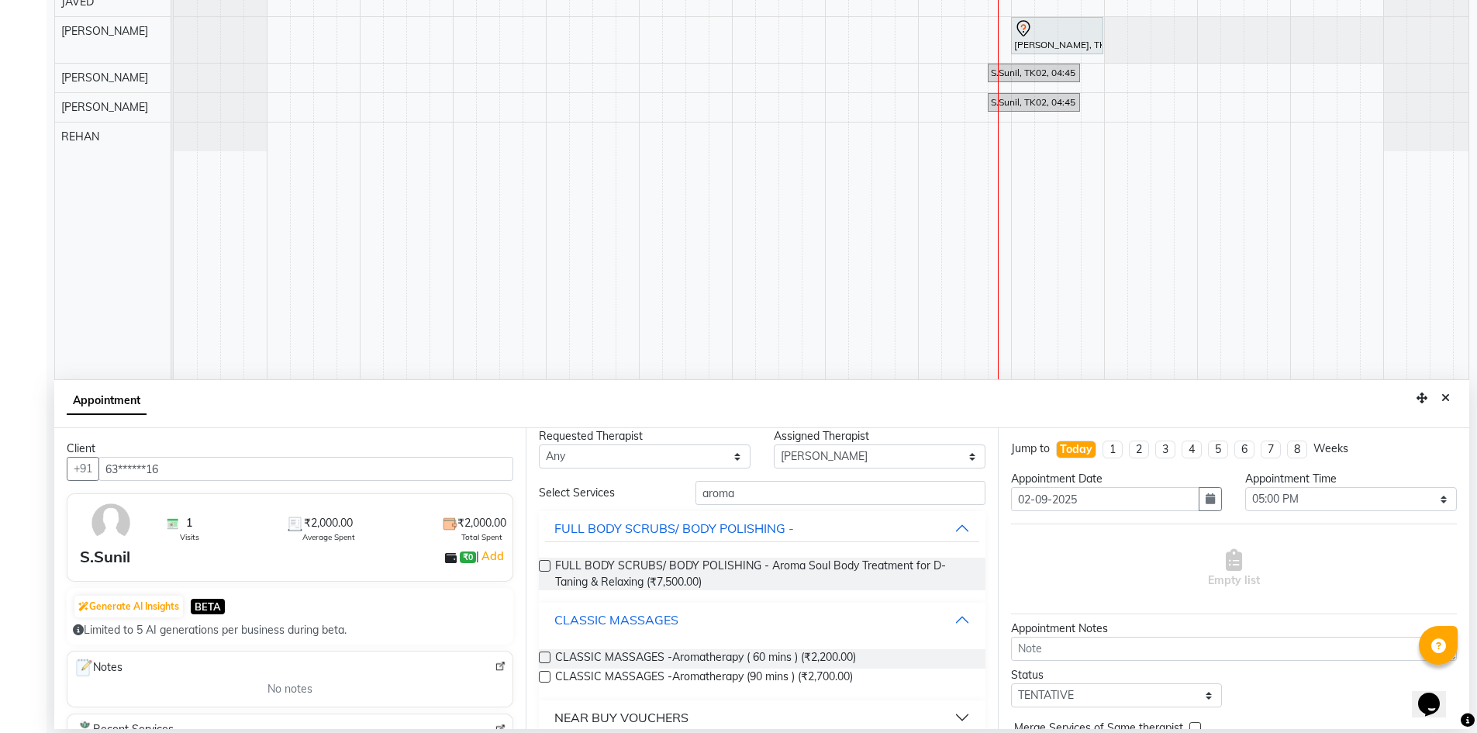
scroll to position [16, 0]
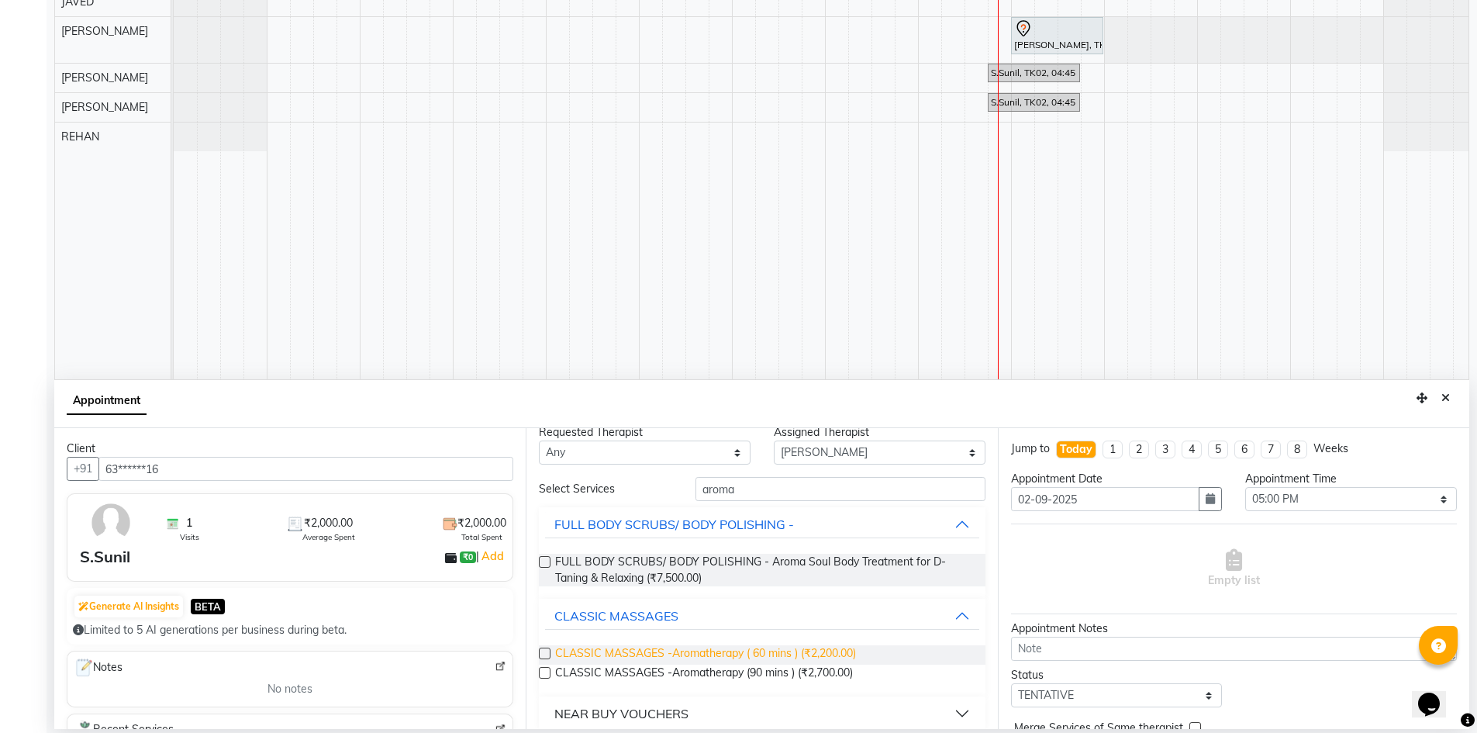
click at [713, 649] on span "CLASSIC MASSAGES -Aromatherapy ( 60 mins ) (₹2,200.00)" at bounding box center [705, 654] width 301 height 19
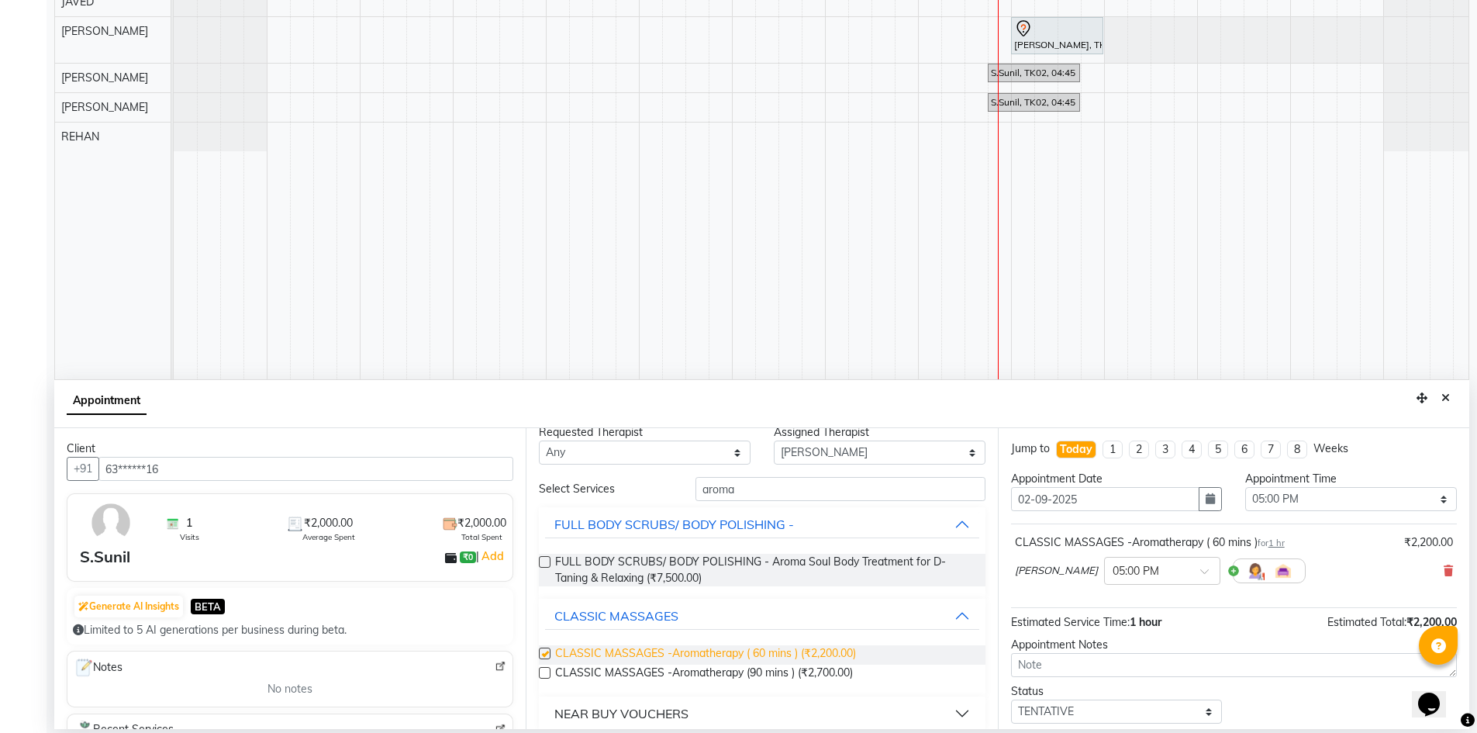
checkbox input "false"
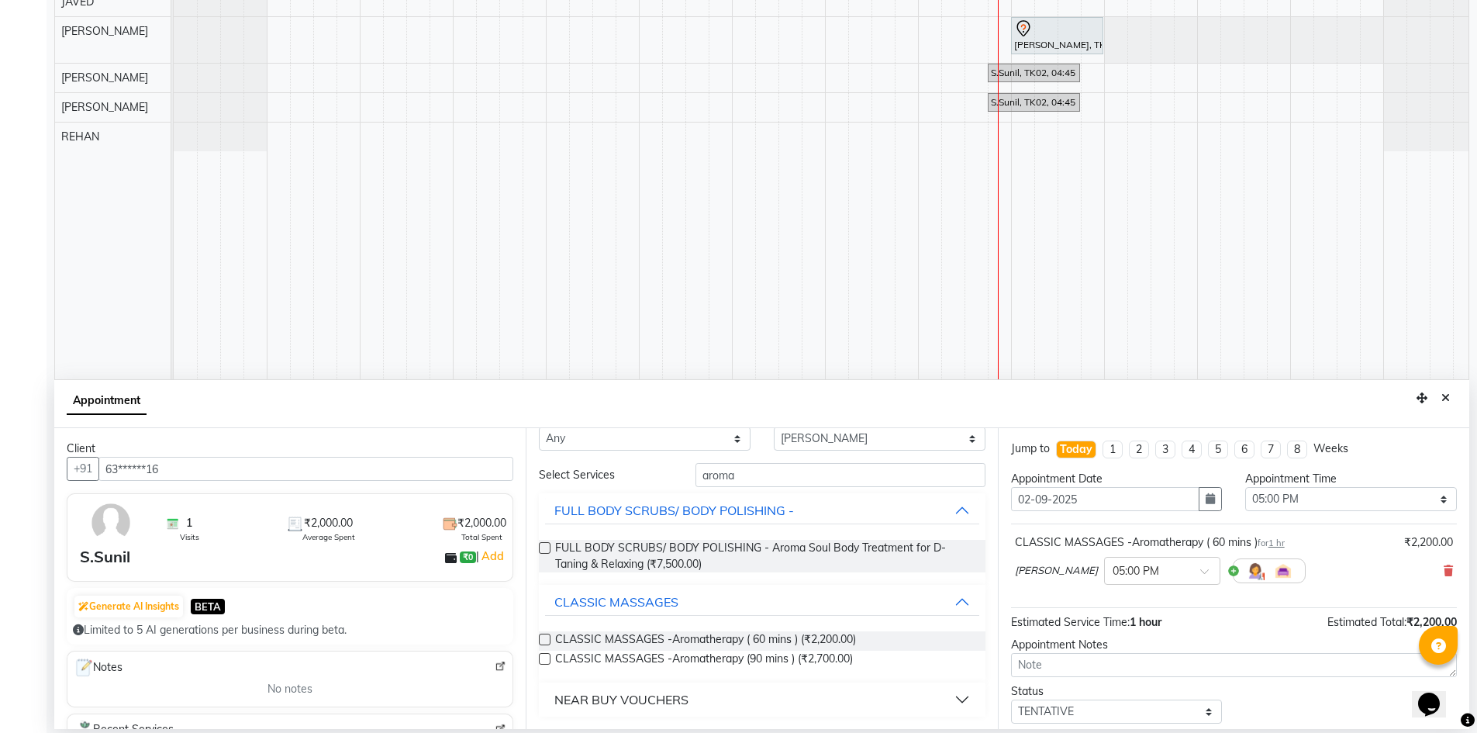
scroll to position [78, 0]
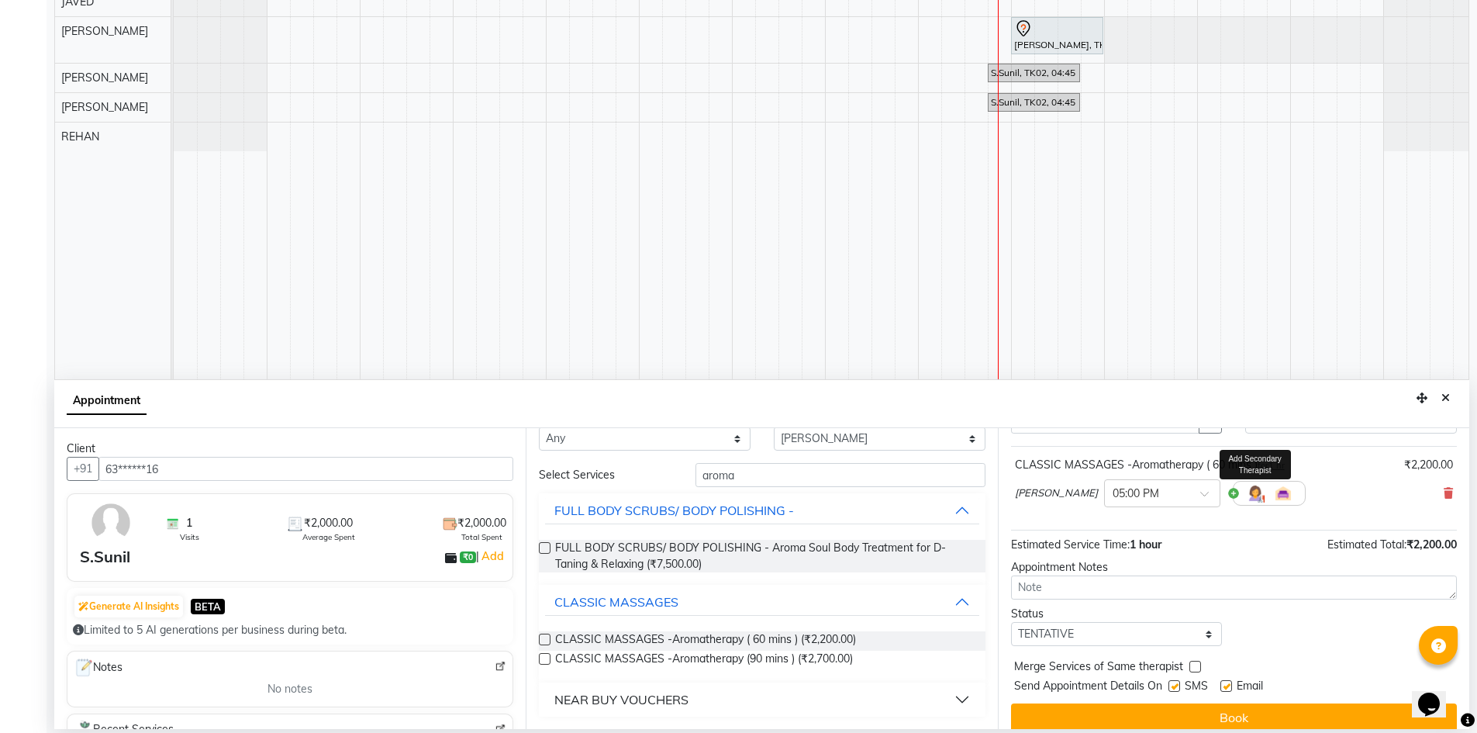
click at [1246, 494] on img at bounding box center [1255, 493] width 19 height 19
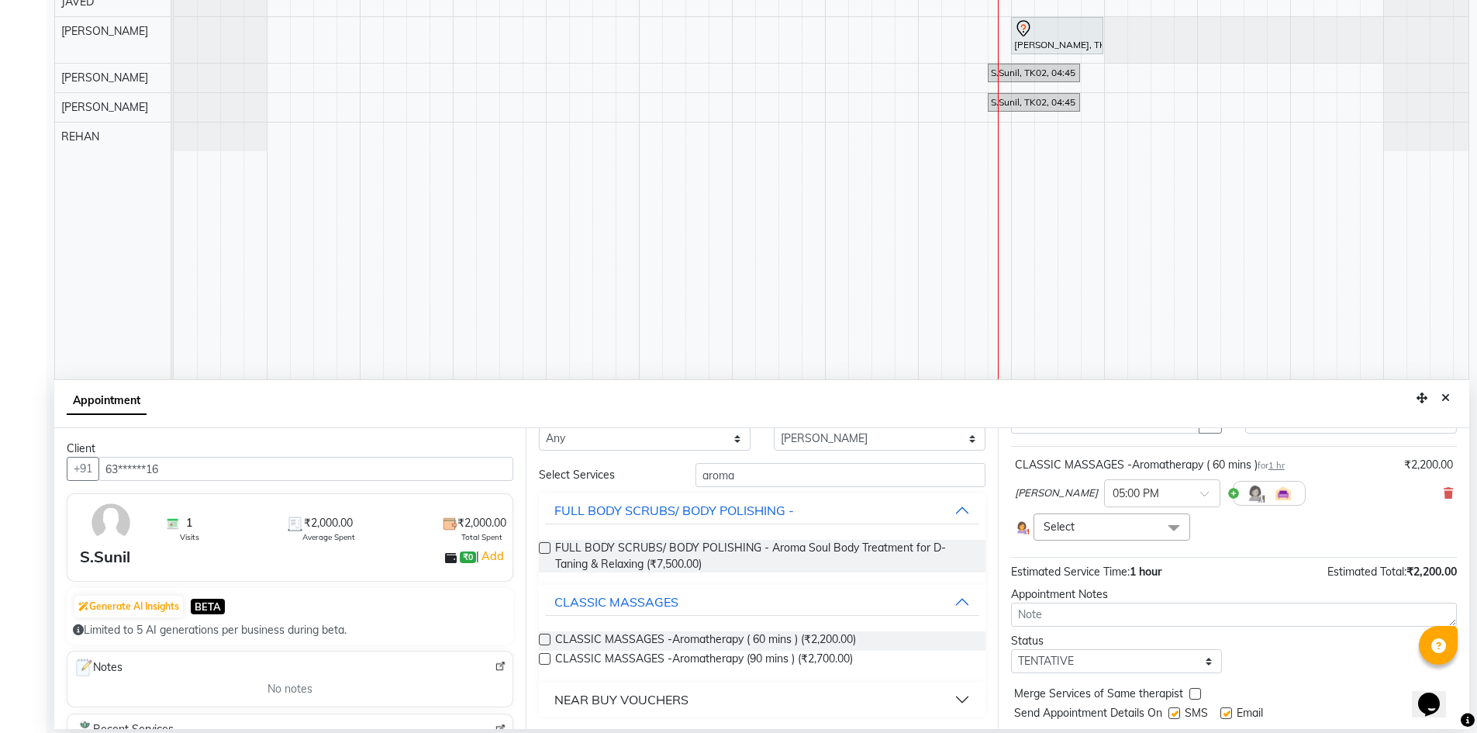
click at [1120, 530] on span "Select" at bounding box center [1112, 526] width 157 height 27
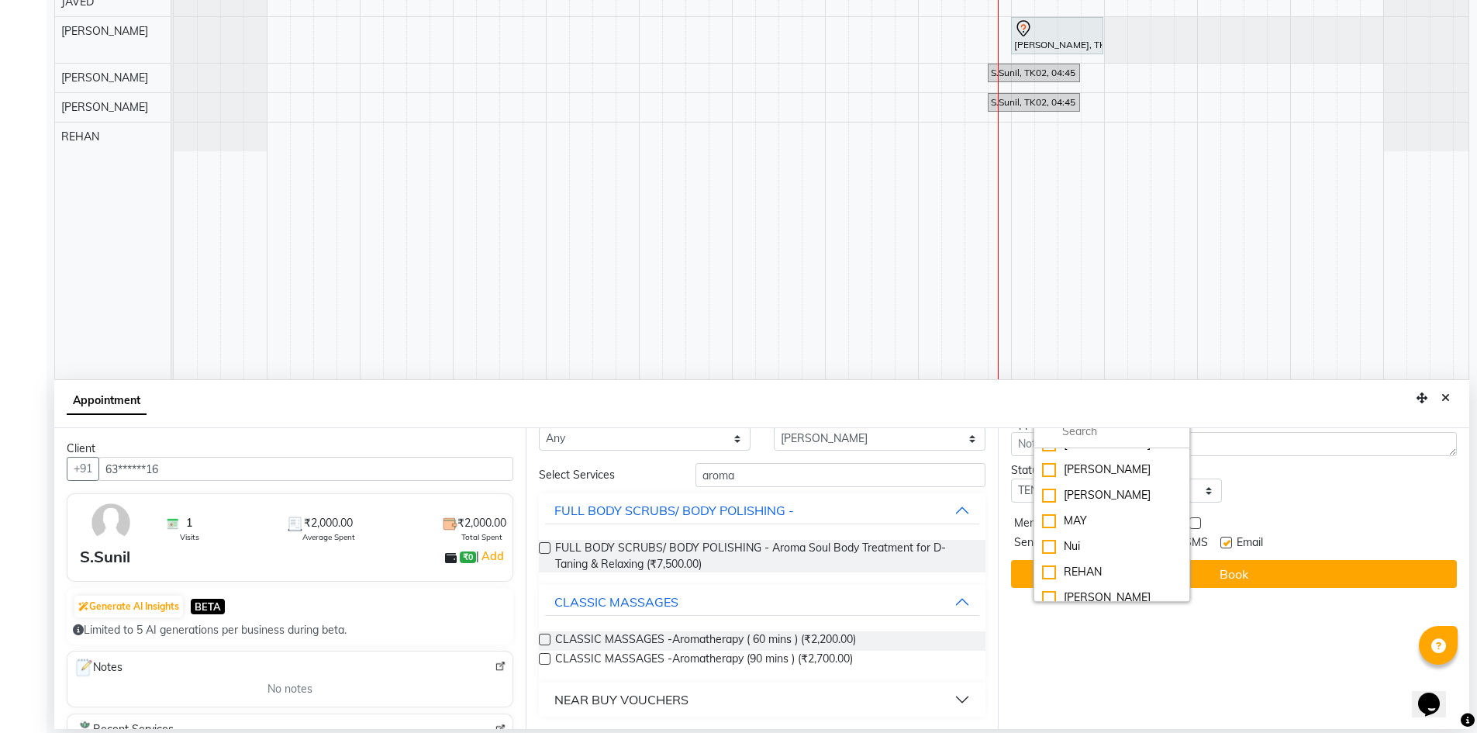
scroll to position [195, 0]
click at [1086, 493] on div "[PERSON_NAME]" at bounding box center [1112, 496] width 140 height 16
checkbox input "true"
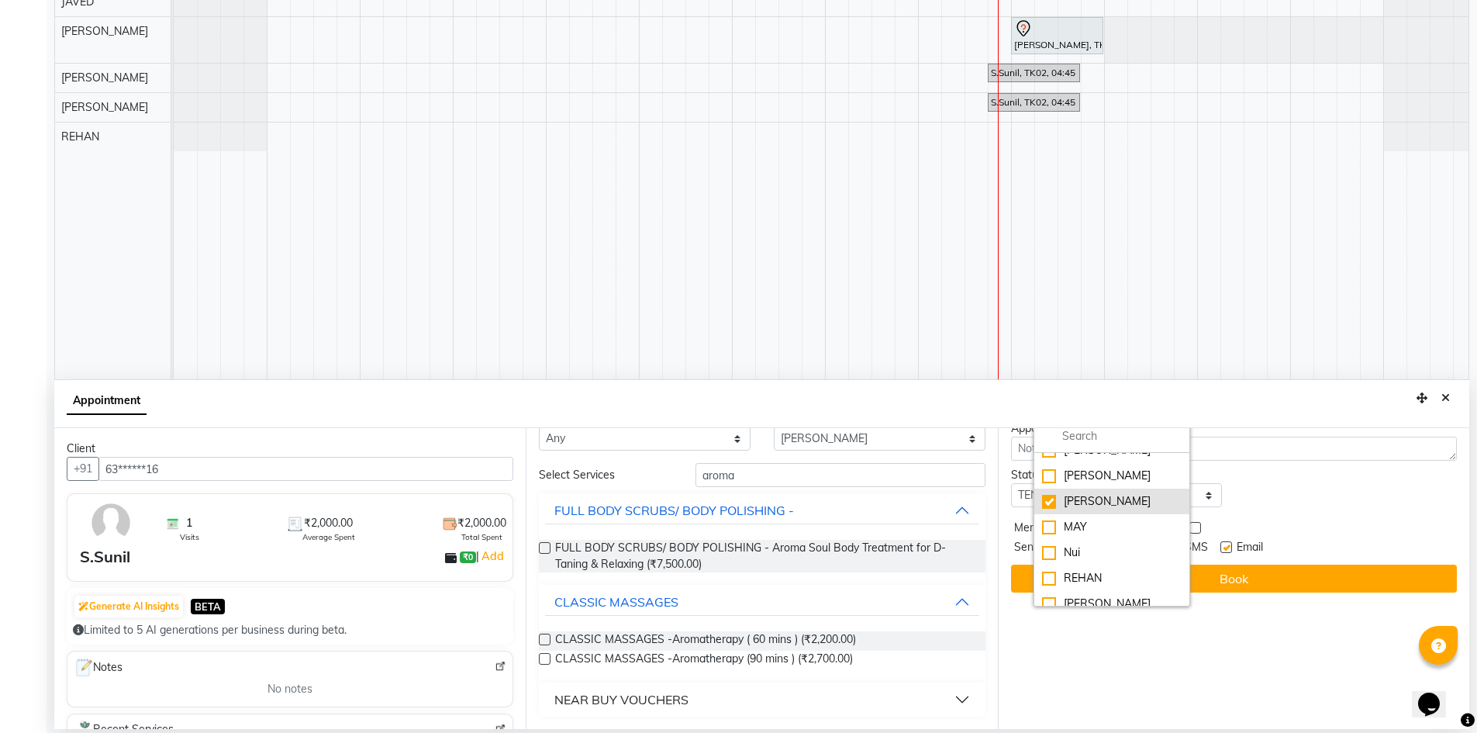
scroll to position [253, 0]
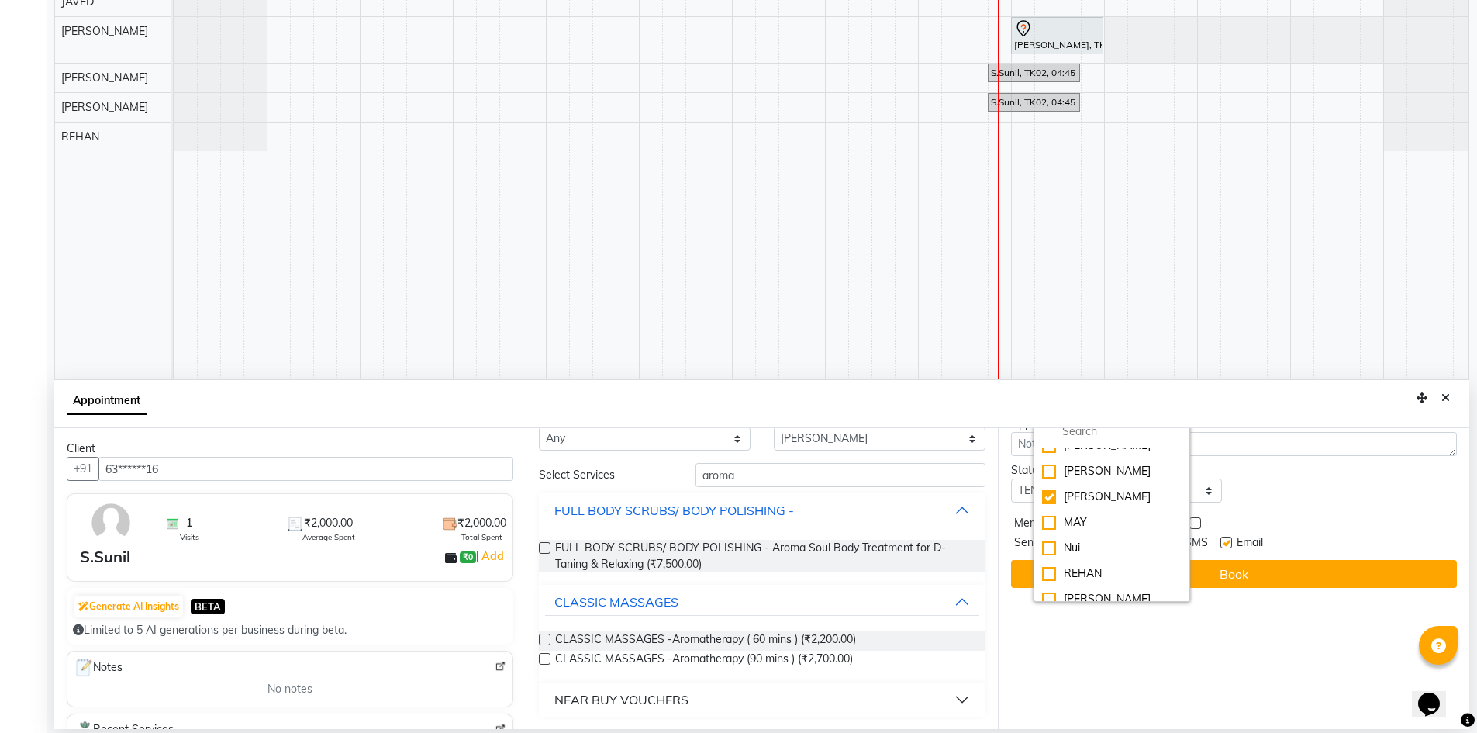
click at [1265, 559] on div "Jump to Today 1 2 3 4 5 6 7 8 Weeks Appointment Date 02-09-2025 Appointment Tim…" at bounding box center [1233, 578] width 471 height 301
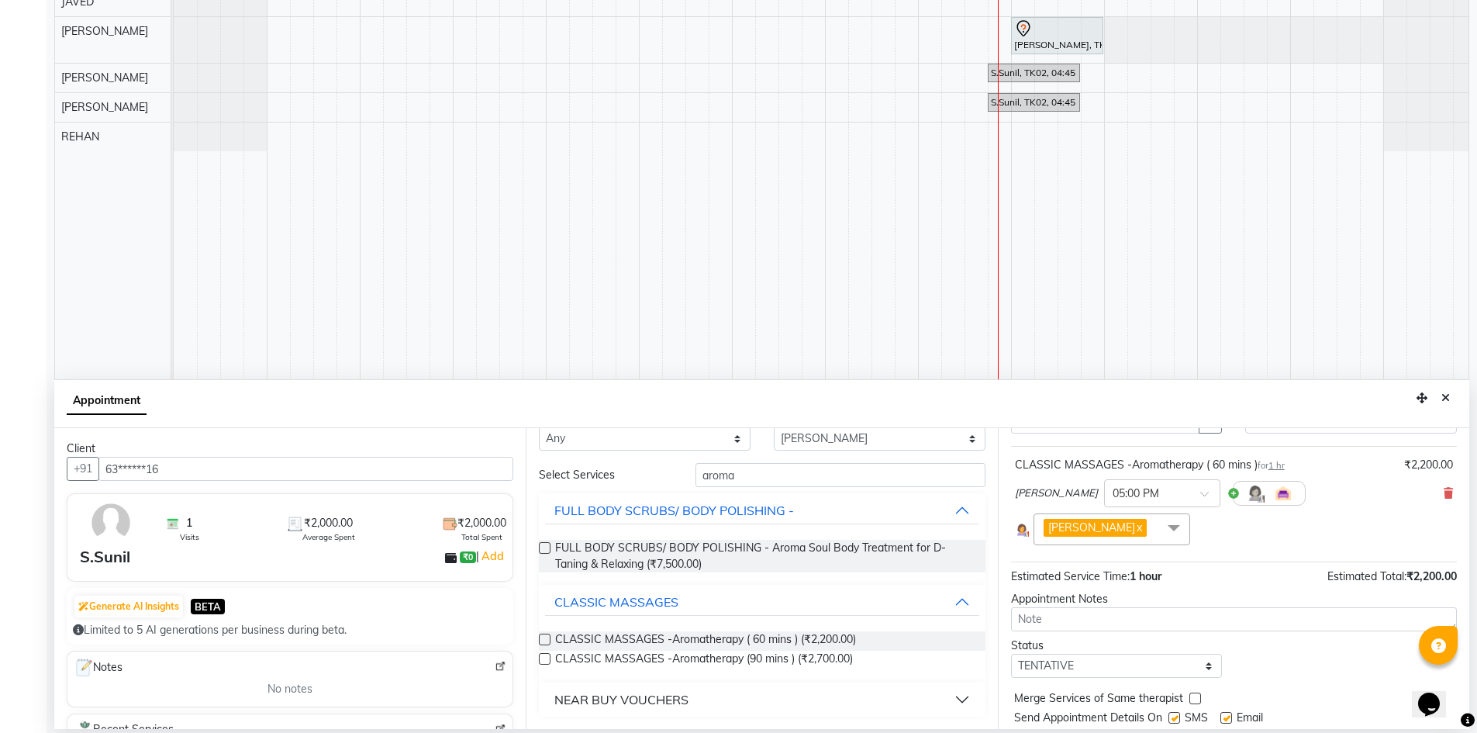
scroll to position [124, 0]
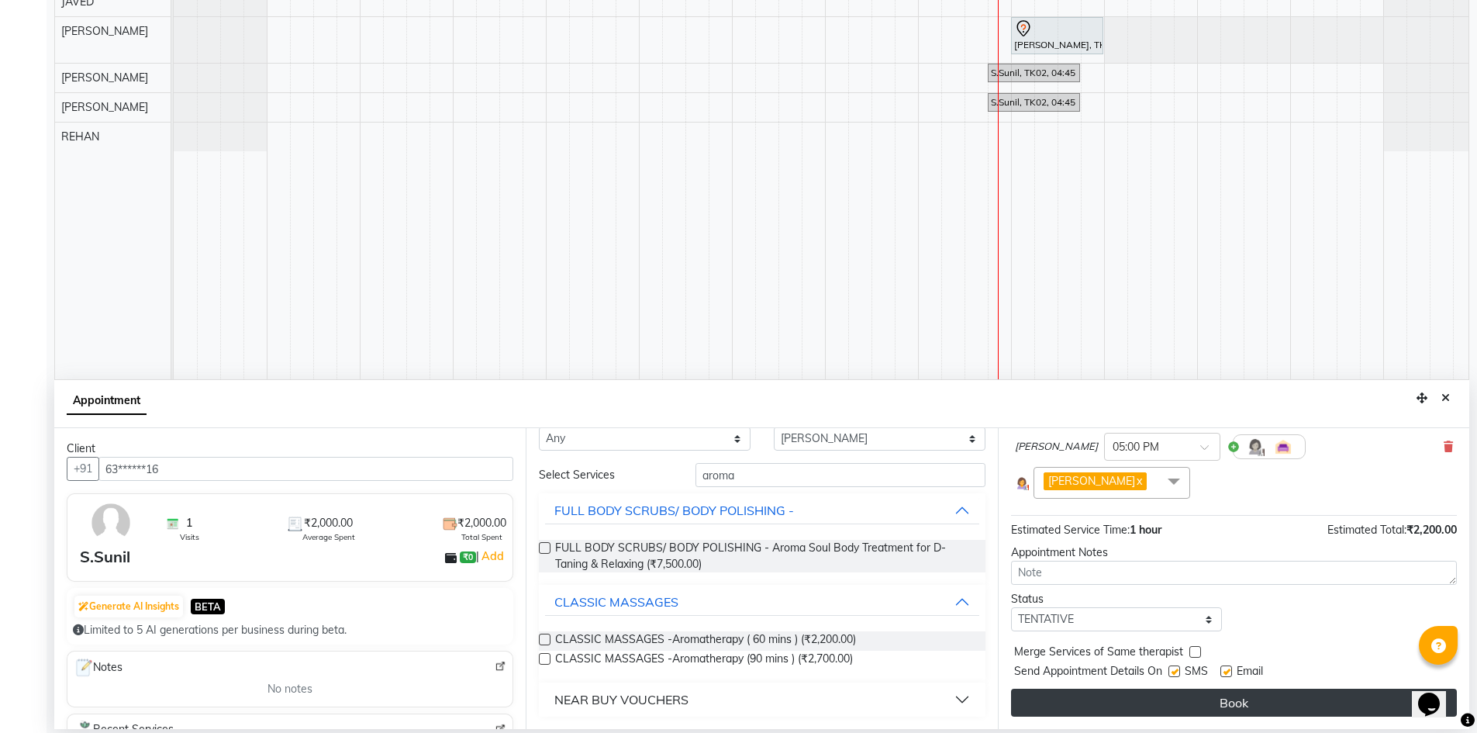
click at [1204, 695] on button "Book" at bounding box center [1234, 702] width 446 height 28
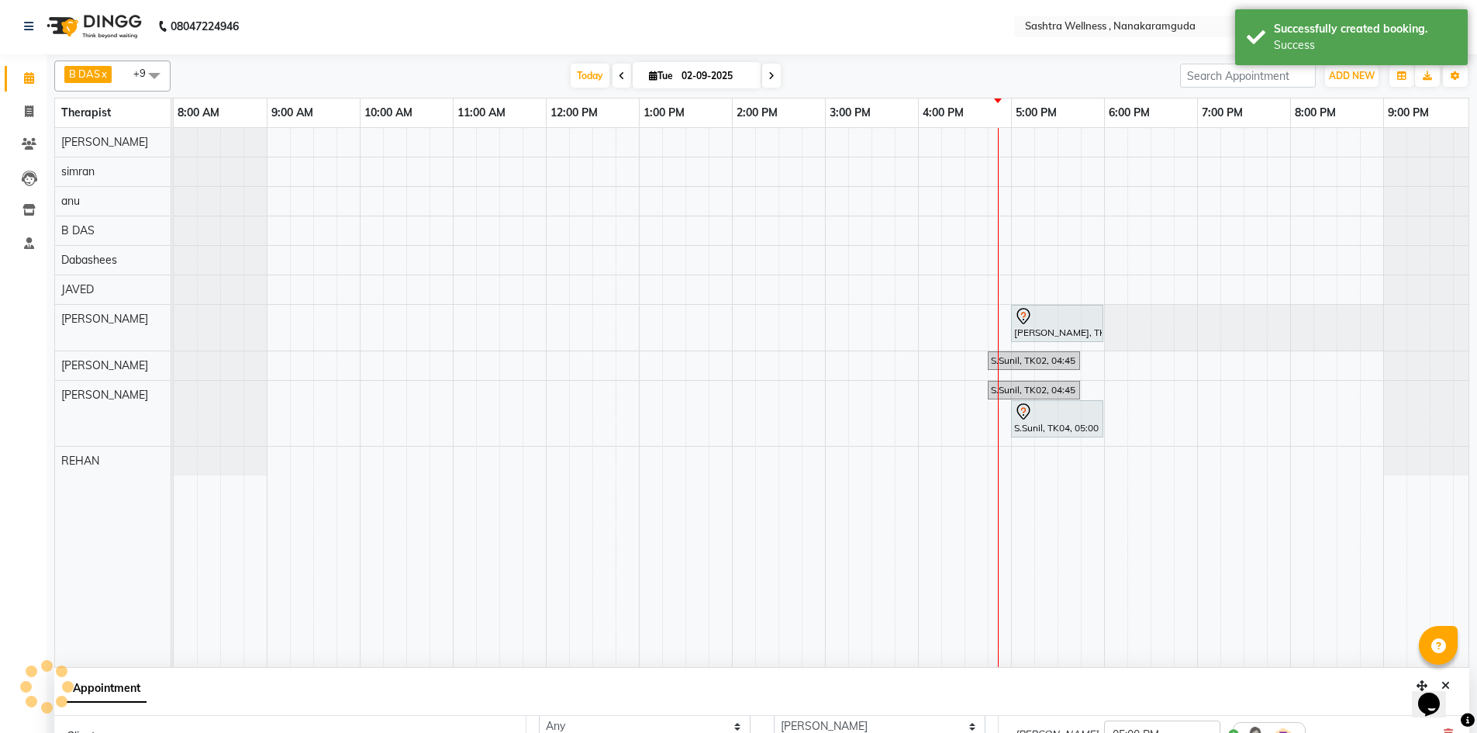
scroll to position [0, 0]
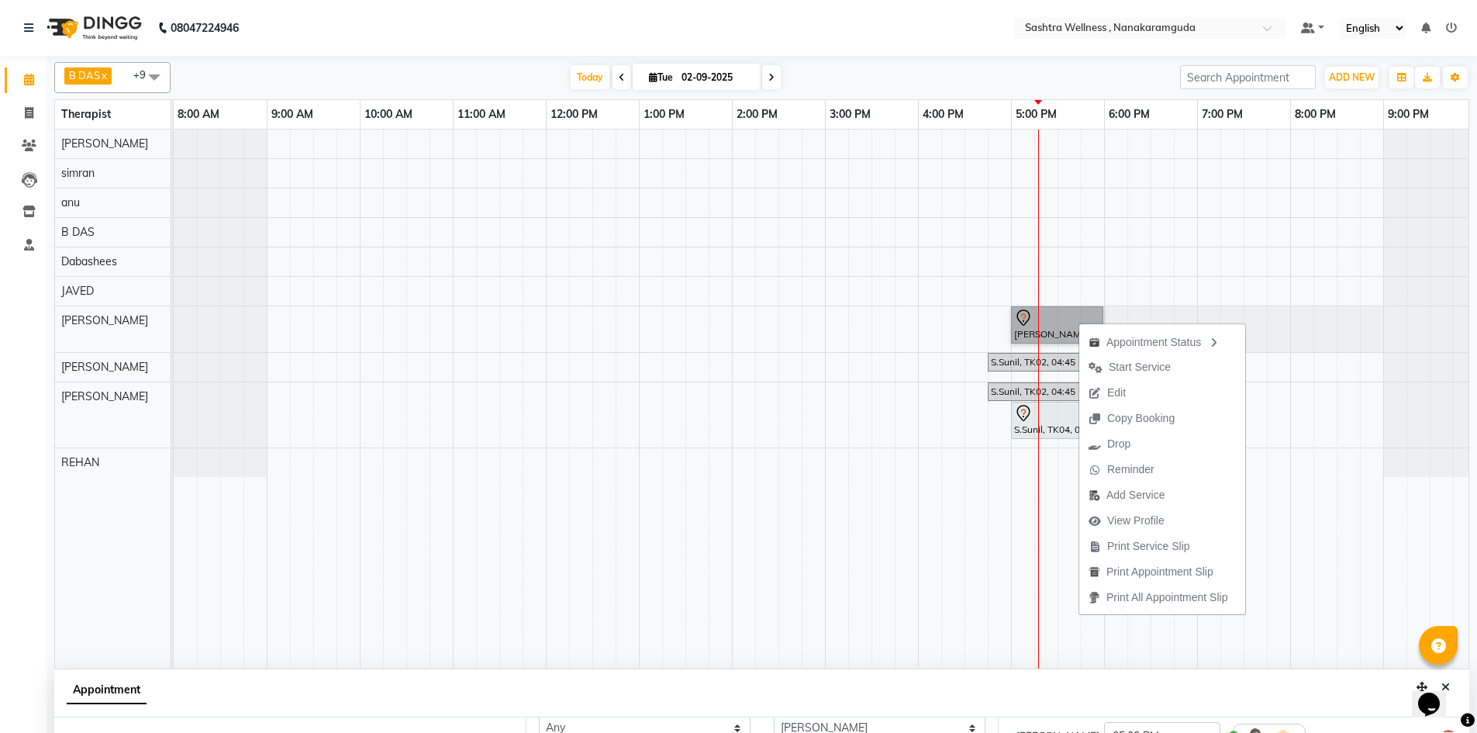
click at [1279, 305] on div "Chandra Sekar, TK03, 05:00 PM-06:00 PM, CLASSIC MASSAGES -Aromatherapy ( 60 min…" at bounding box center [825, 398] width 1303 height 539
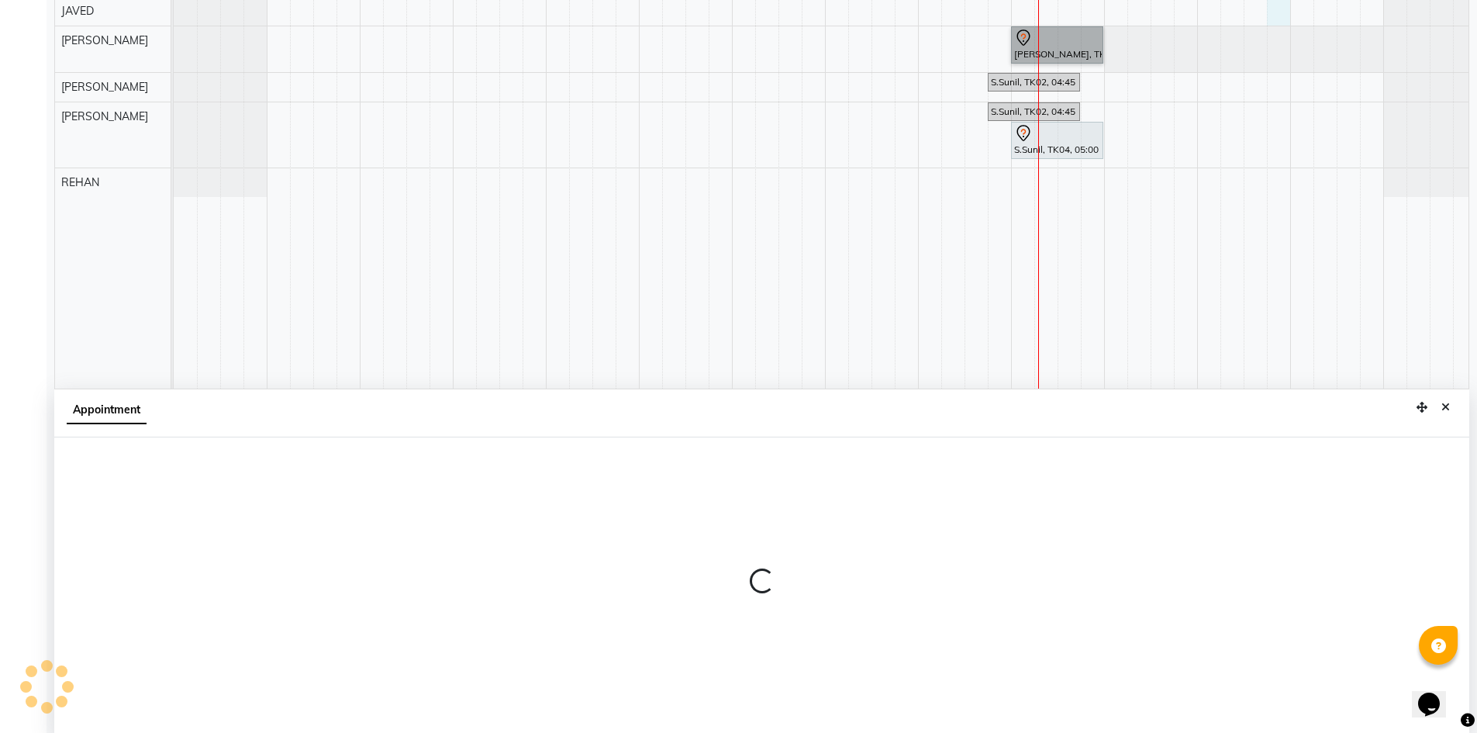
scroll to position [289, 0]
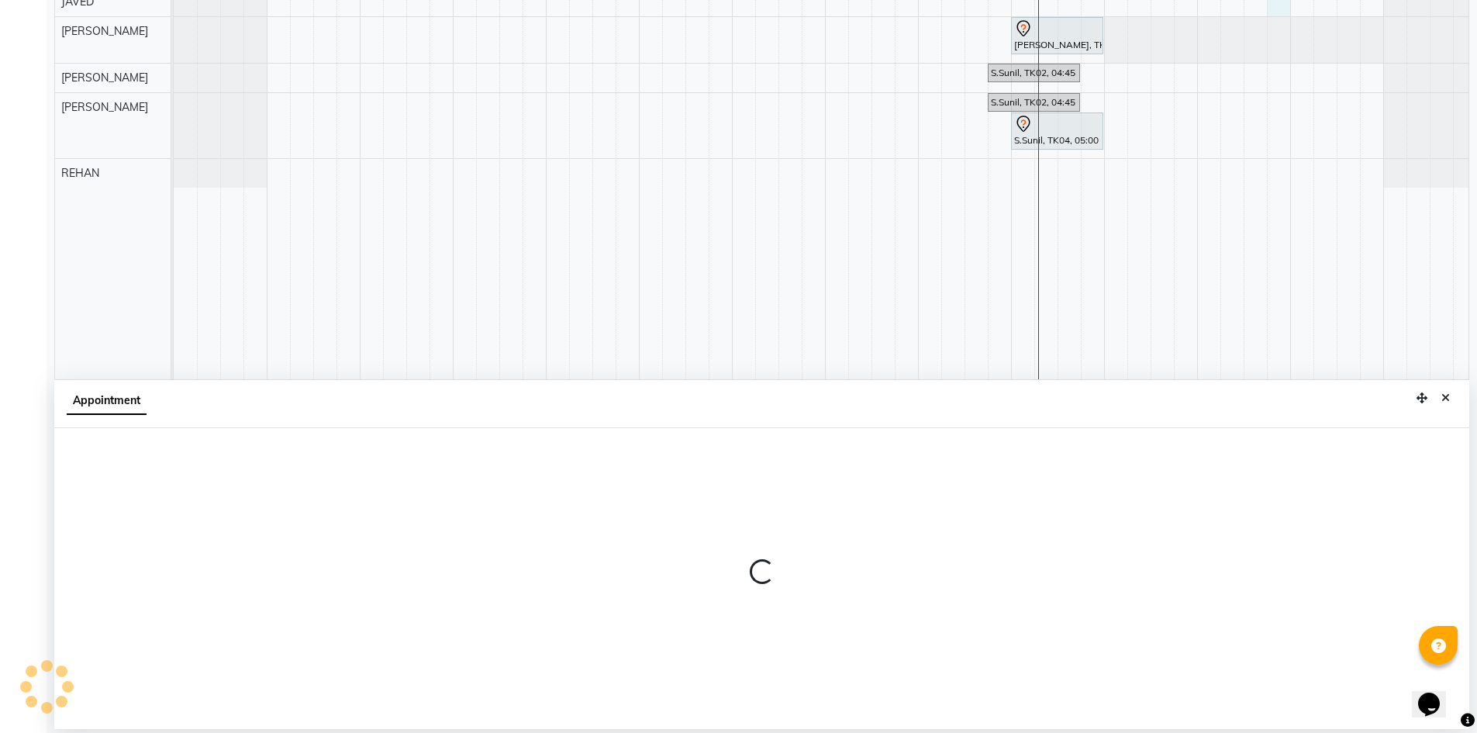
select select "86557"
select select "1185"
select select "tentative"
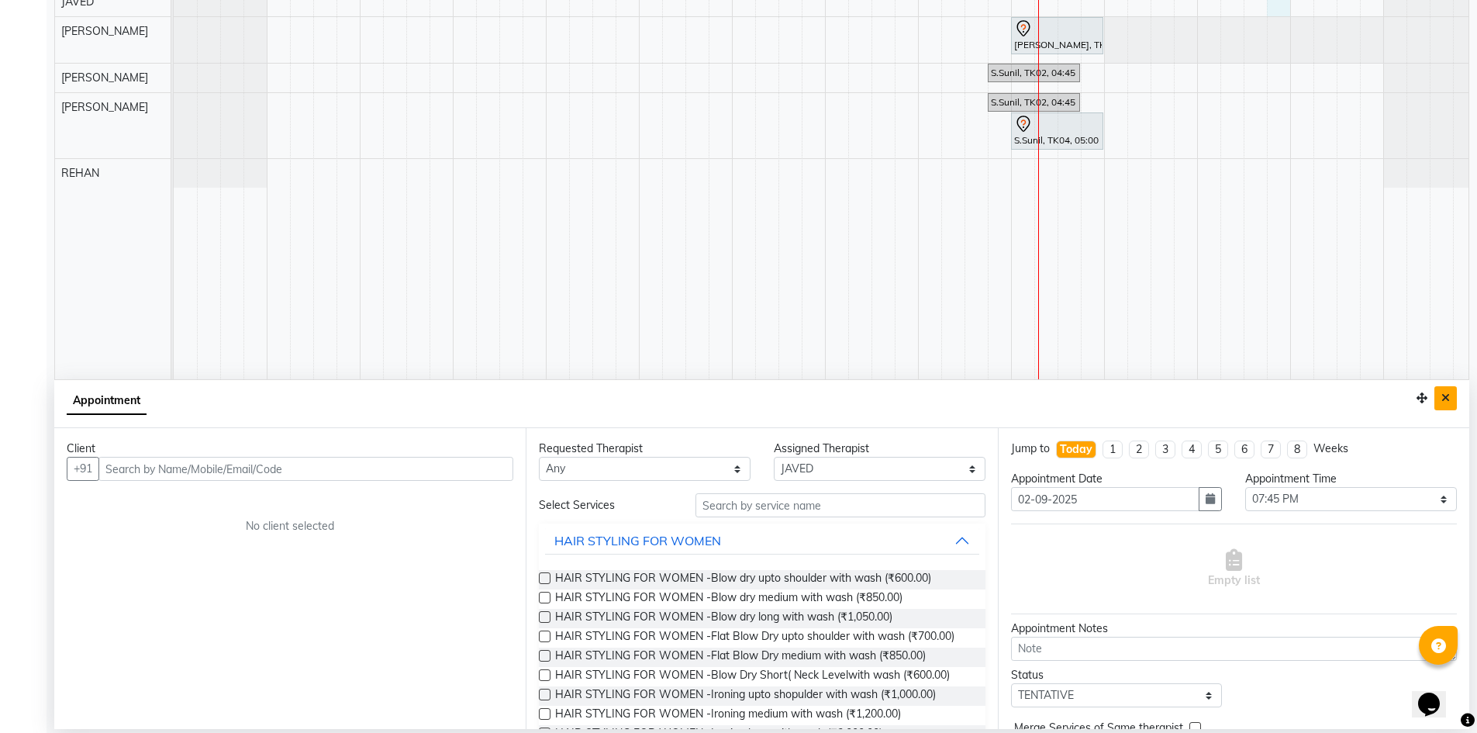
click at [1446, 396] on icon "Close" at bounding box center [1445, 397] width 9 height 11
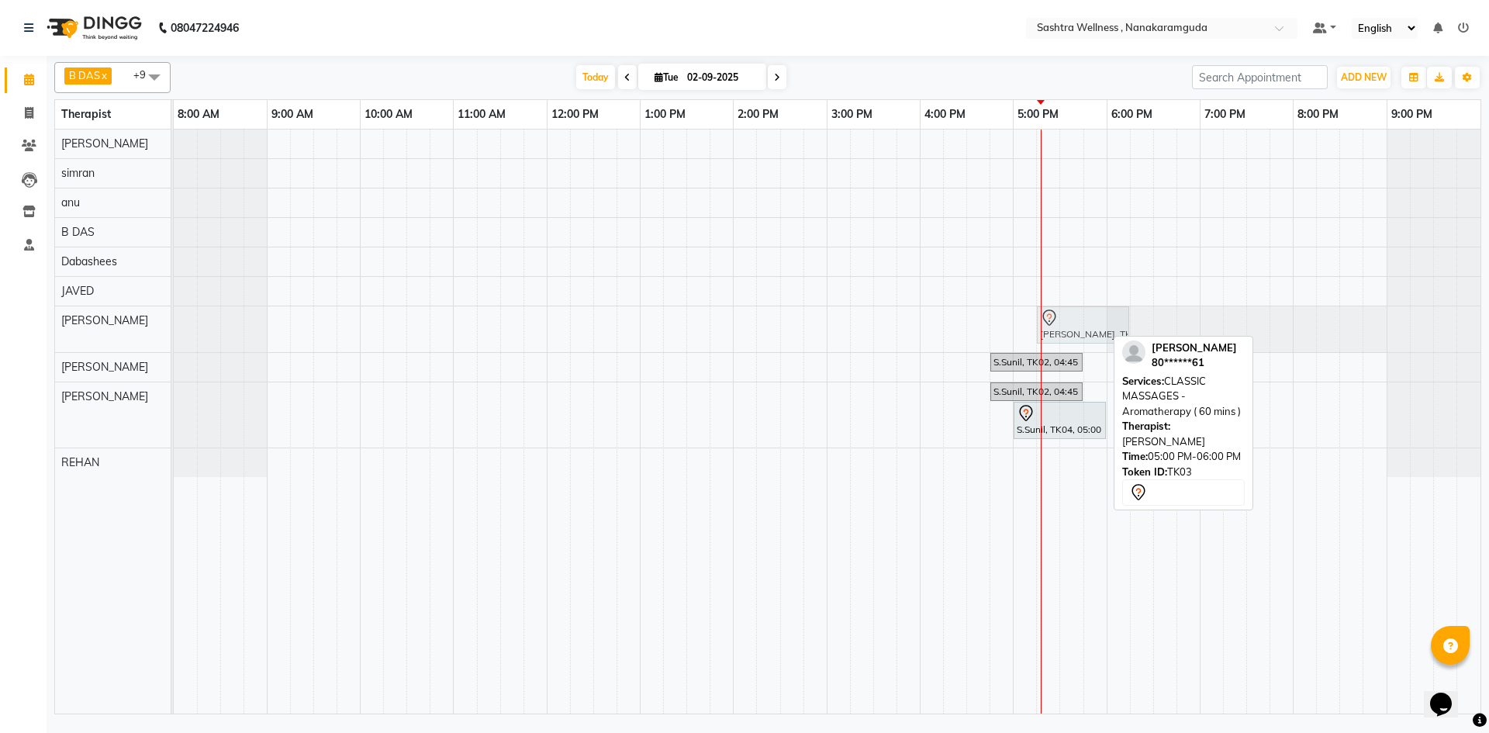
drag, startPoint x: 1050, startPoint y: 322, endPoint x: 1083, endPoint y: 331, distance: 34.6
click at [174, 331] on div "Chandra Sekar, TK03, 05:00 PM-06:00 PM, CLASSIC MASSAGES -Aromatherapy ( 60 min…" at bounding box center [174, 329] width 0 height 46
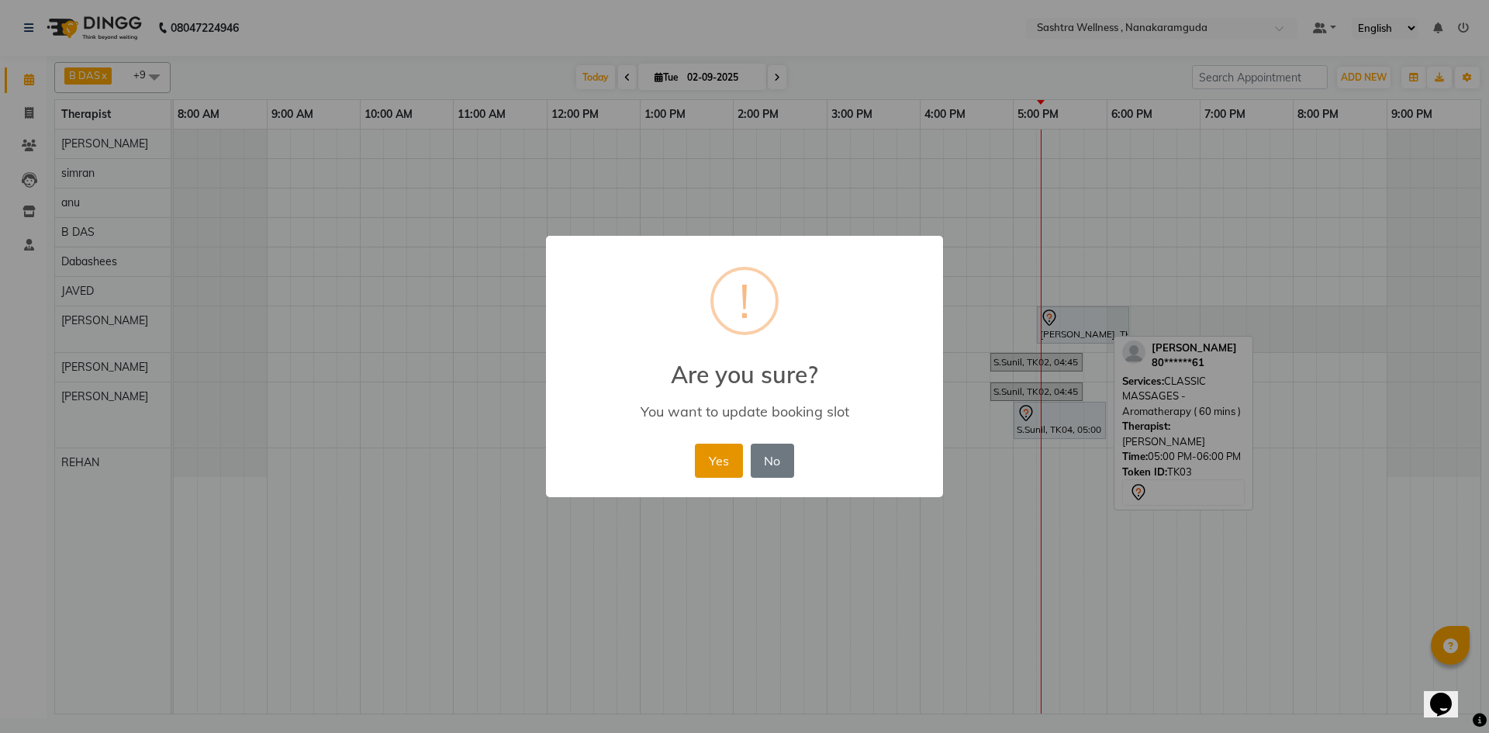
click at [732, 463] on button "Yes" at bounding box center [718, 460] width 47 height 34
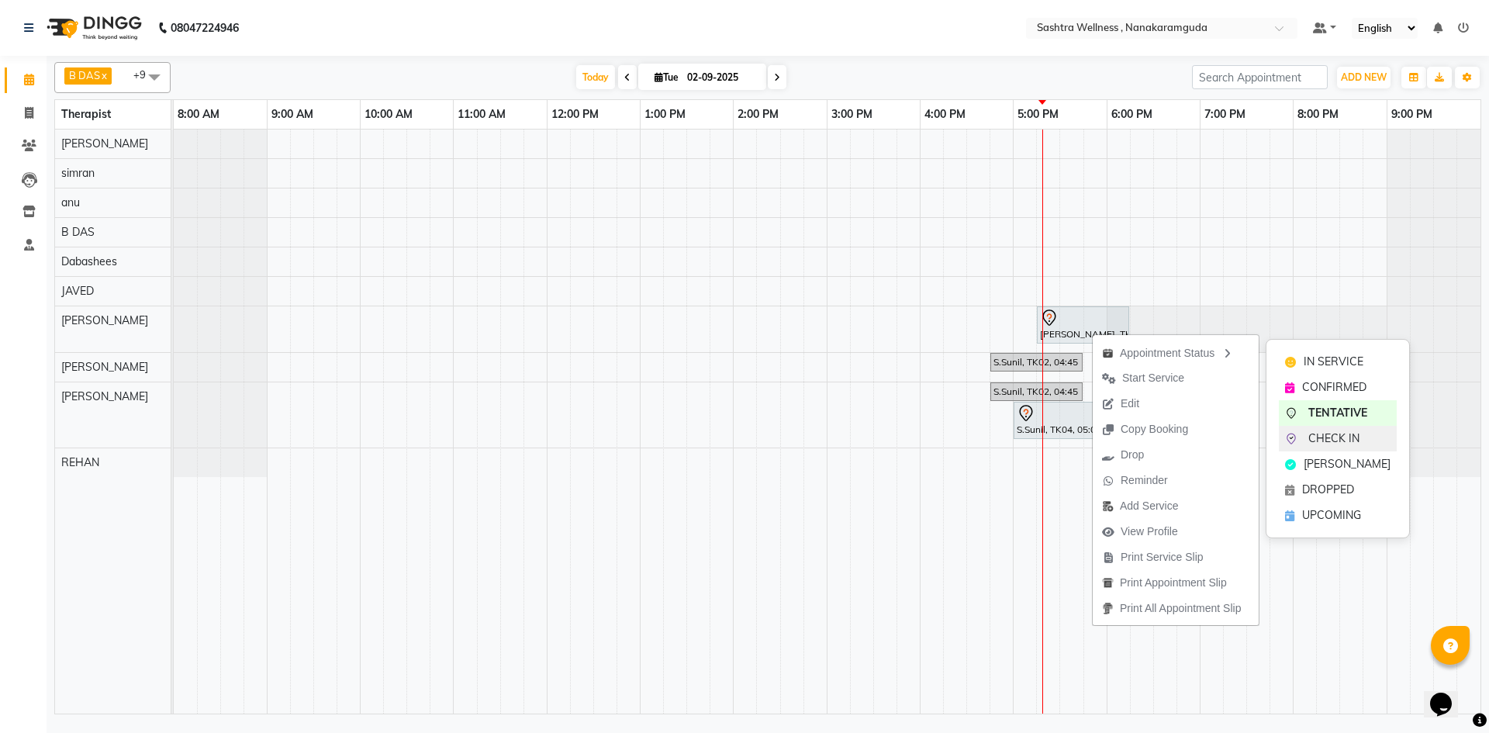
click at [1357, 435] on span "CHECK IN" at bounding box center [1333, 438] width 51 height 16
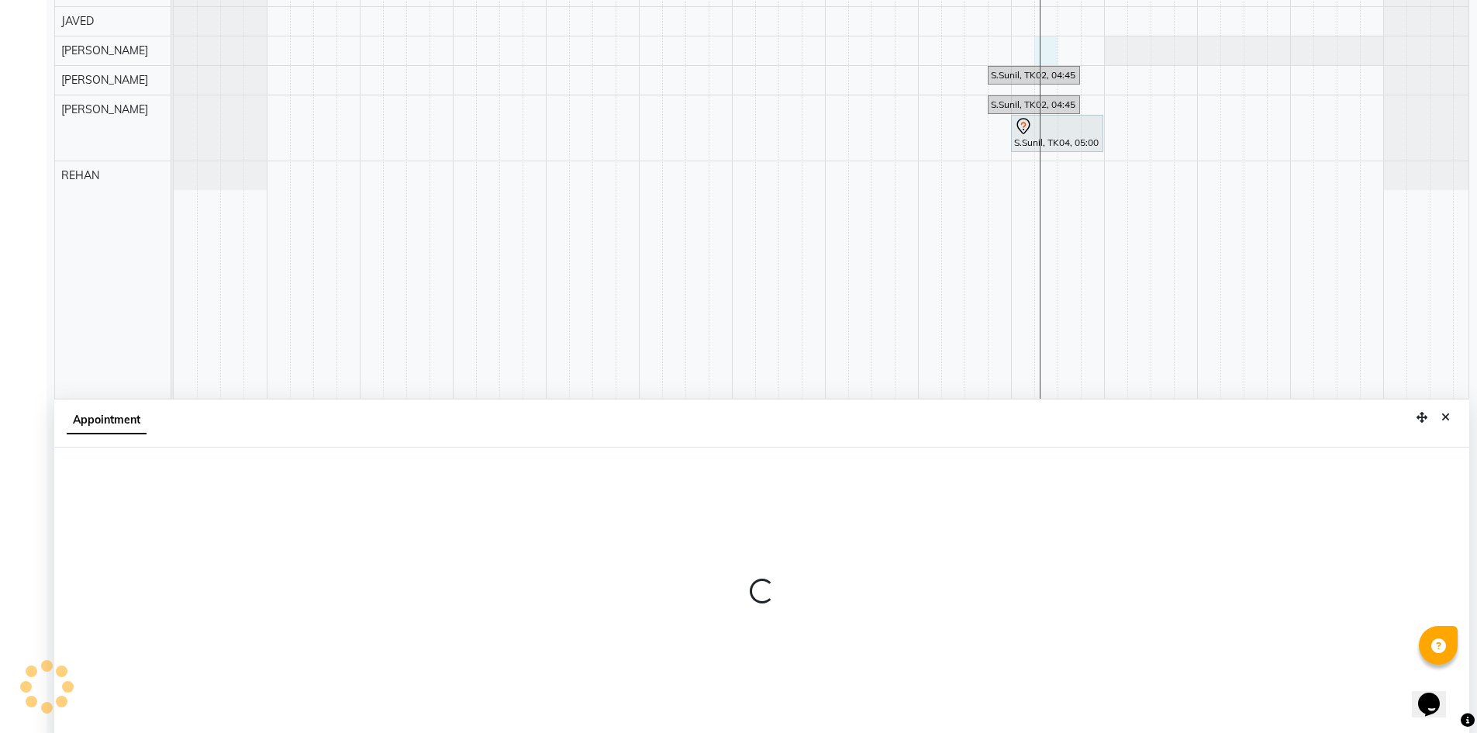
select select "88331"
select select "1035"
select select "tentative"
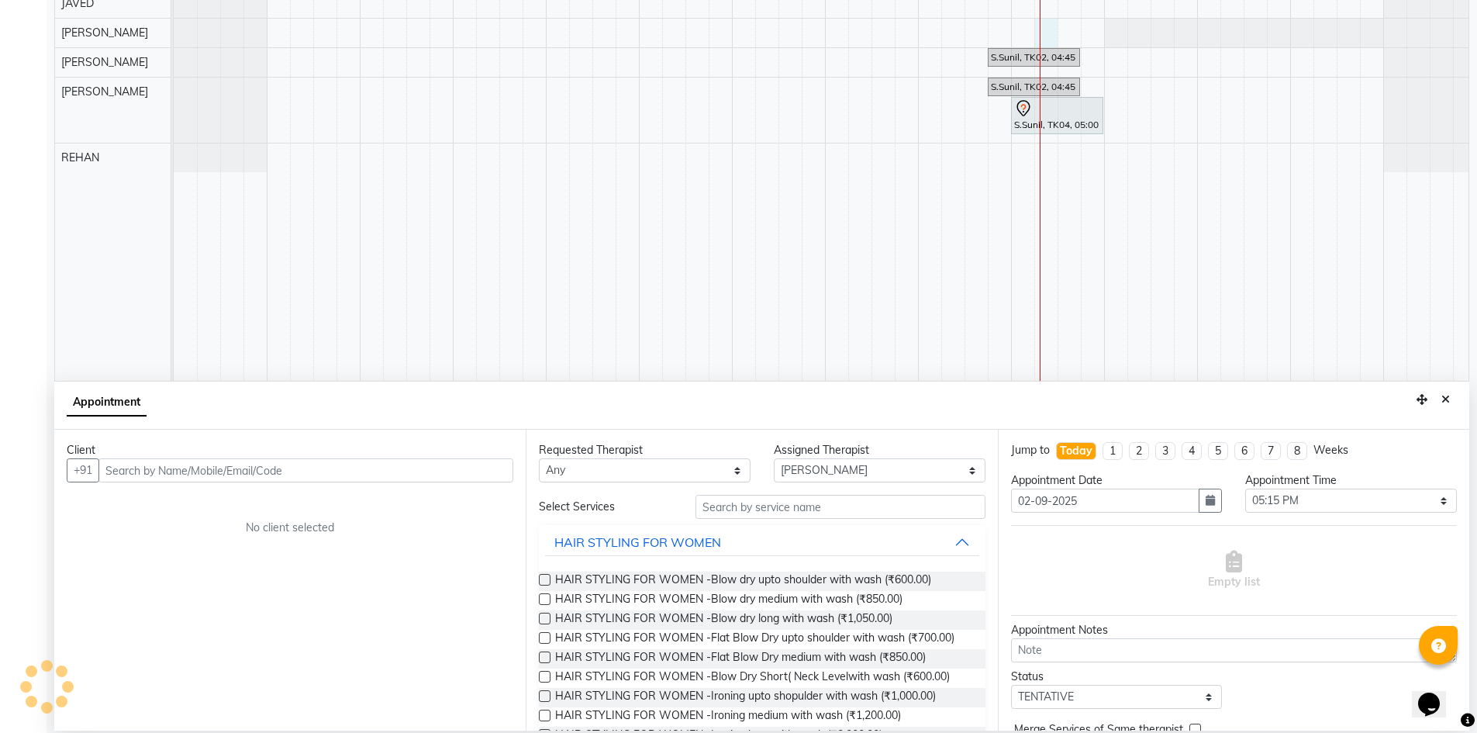
scroll to position [289, 0]
click at [289, 461] on input "text" at bounding box center [305, 469] width 415 height 24
click at [1449, 393] on icon "Close" at bounding box center [1445, 397] width 9 height 11
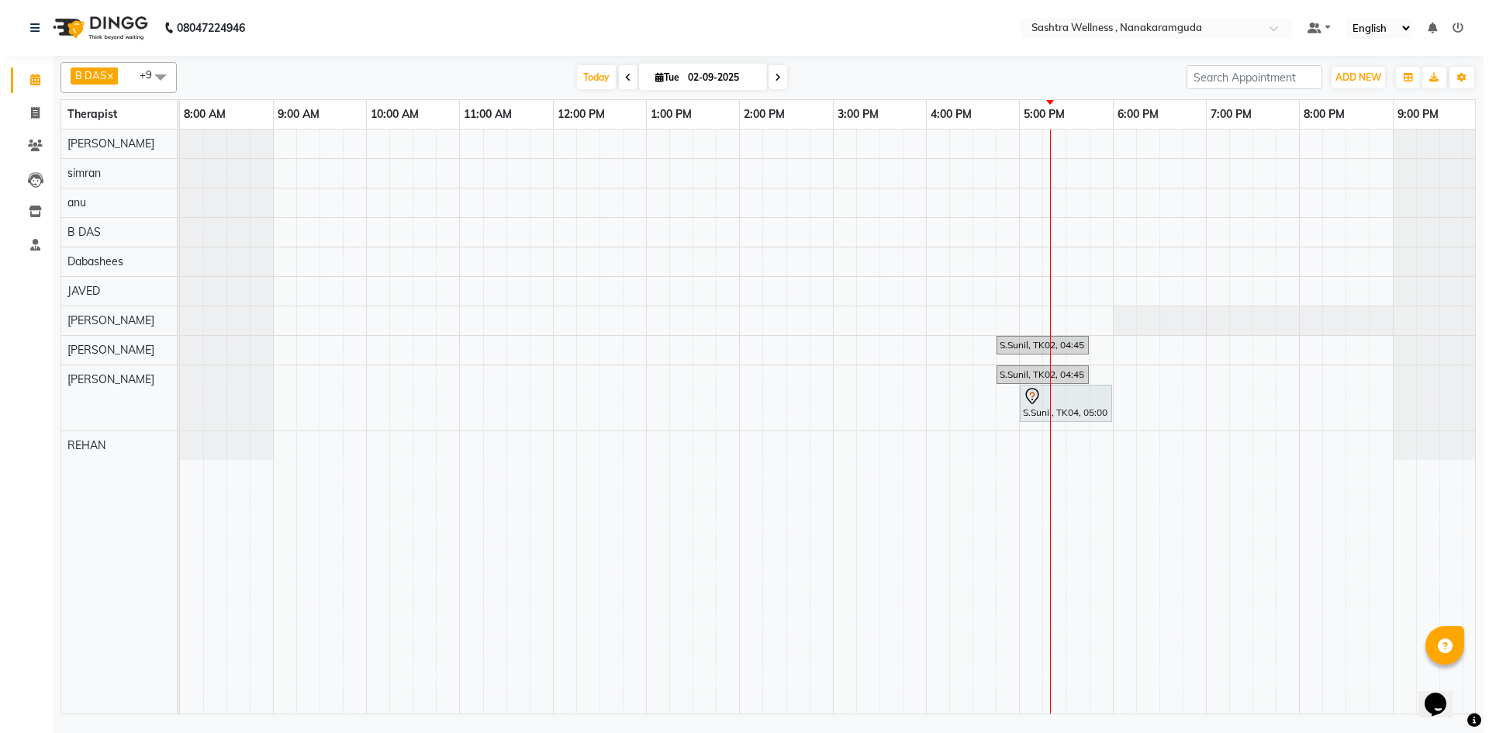
scroll to position [0, 0]
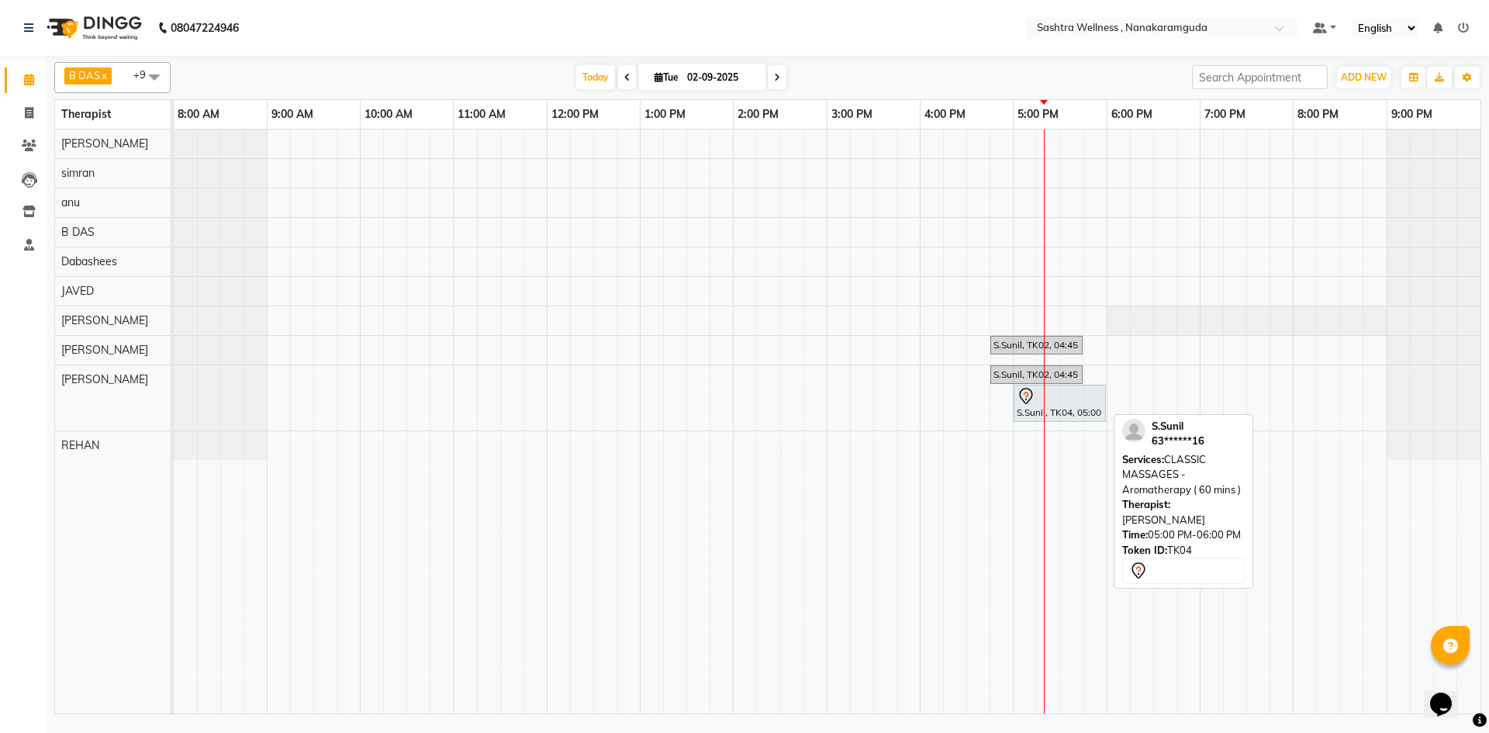
click at [1065, 408] on div "S.Sunil, TK04, 05:00 PM-06:00 PM, CLASSIC MASSAGES -Aromatherapy ( 60 mins )" at bounding box center [1059, 403] width 89 height 33
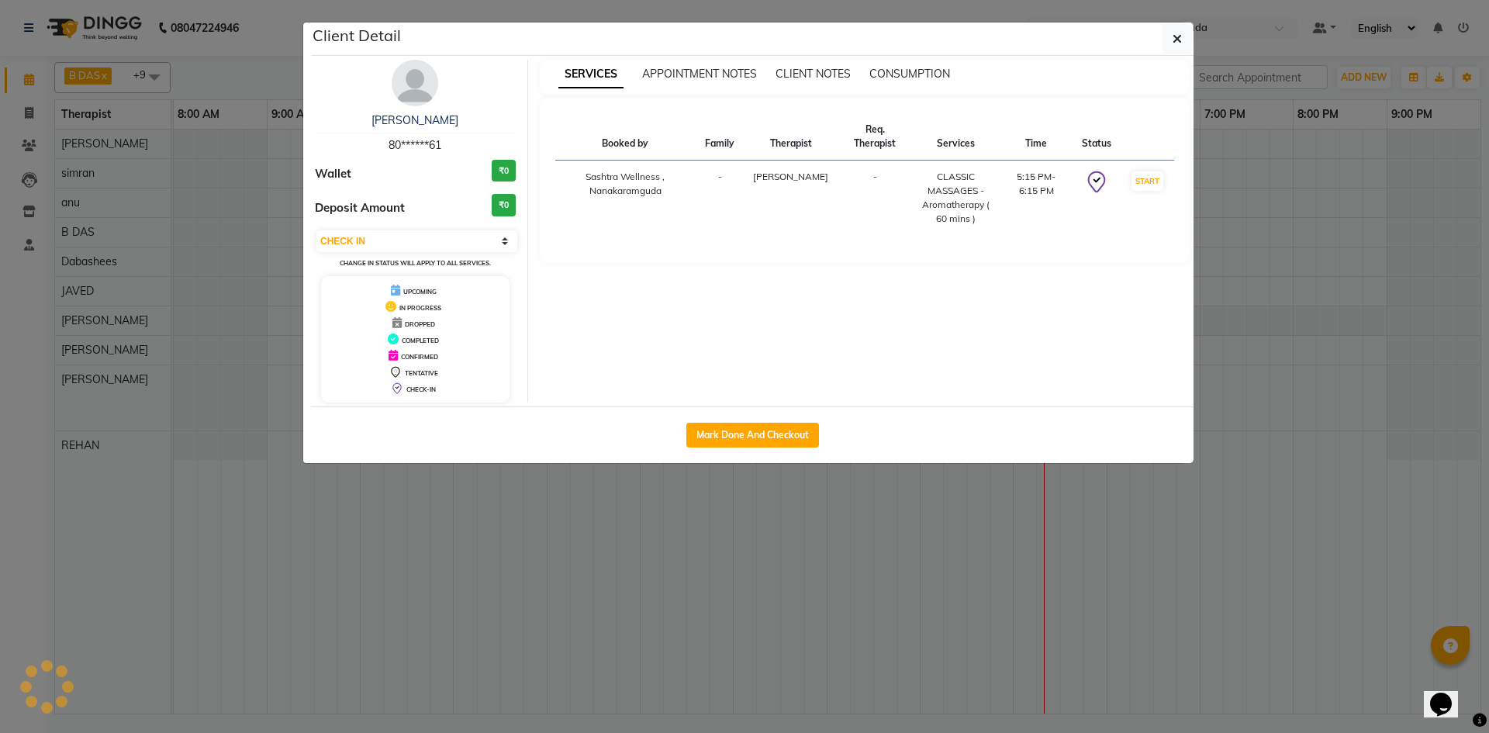
select select "7"
click at [1173, 39] on icon "button" at bounding box center [1176, 39] width 9 height 12
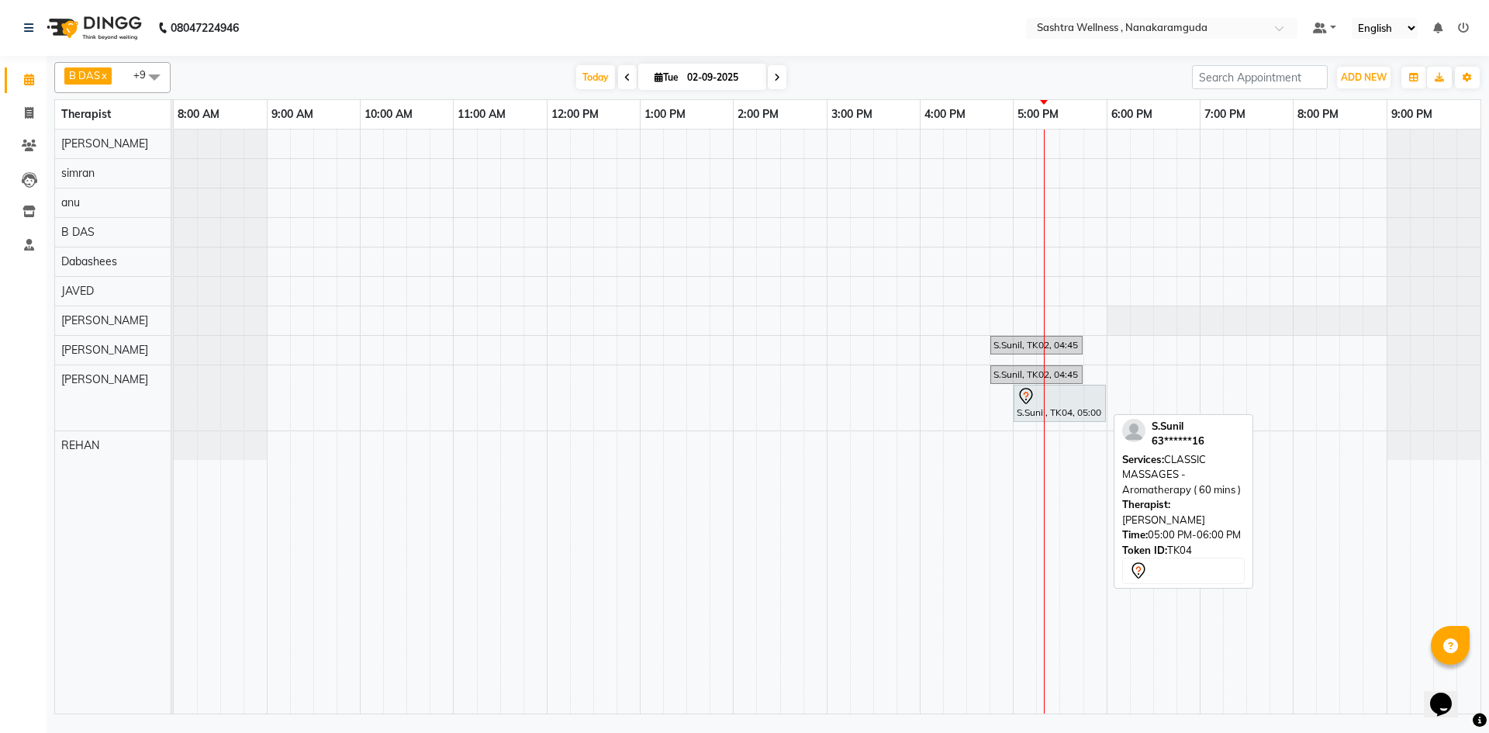
click at [1063, 392] on div at bounding box center [1059, 396] width 86 height 19
select select "7"
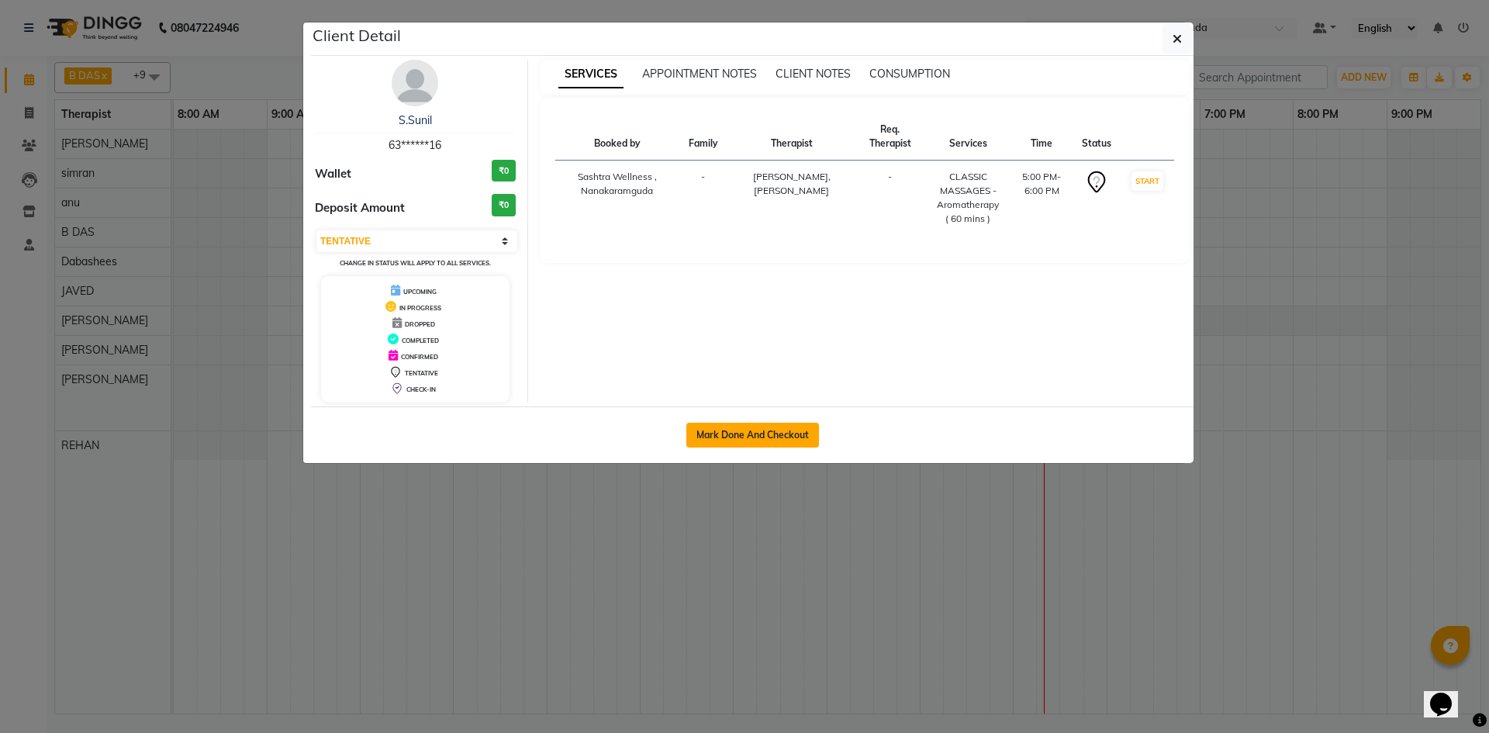
click at [800, 440] on button "Mark Done And Checkout" at bounding box center [752, 435] width 133 height 25
select select "service"
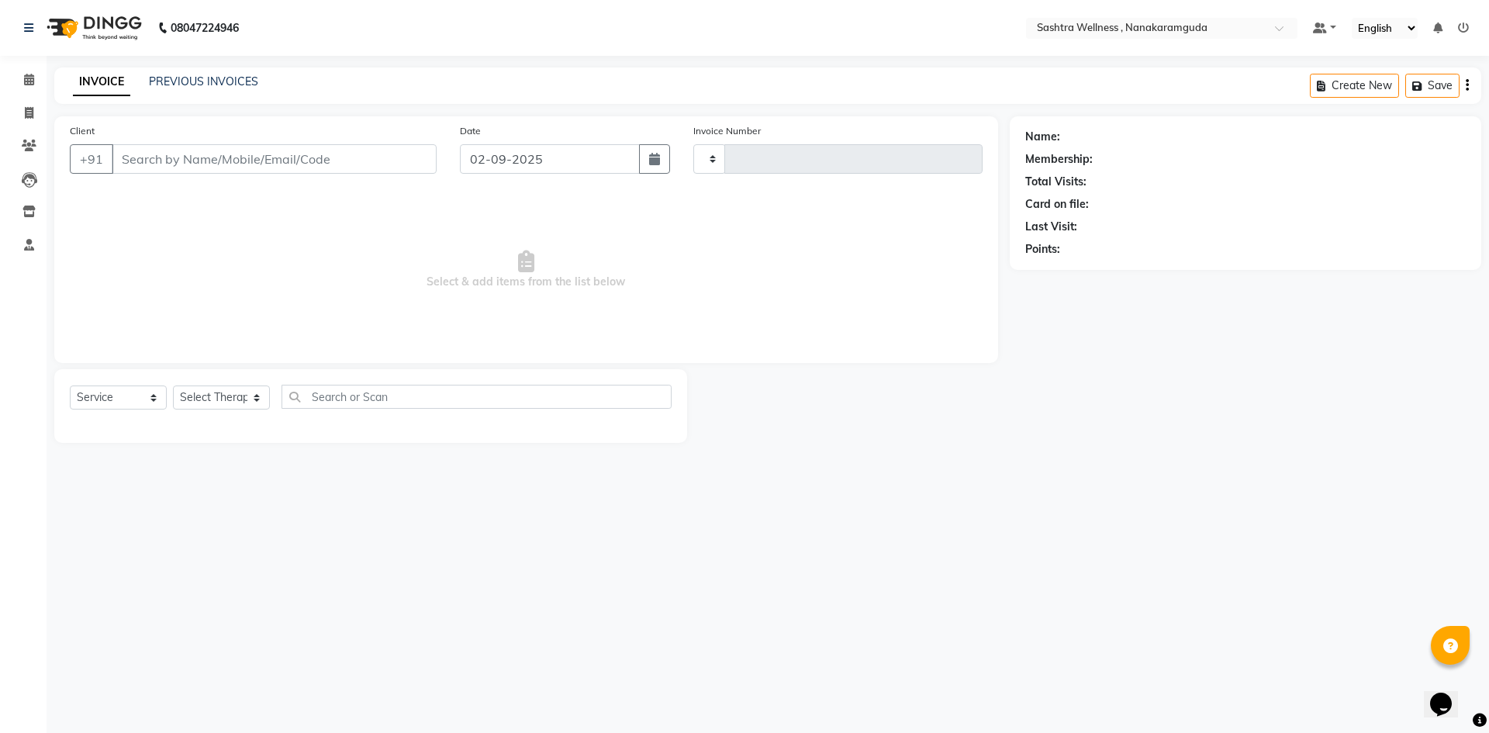
type input "0132"
select select "6669"
select select "package"
select select "82473"
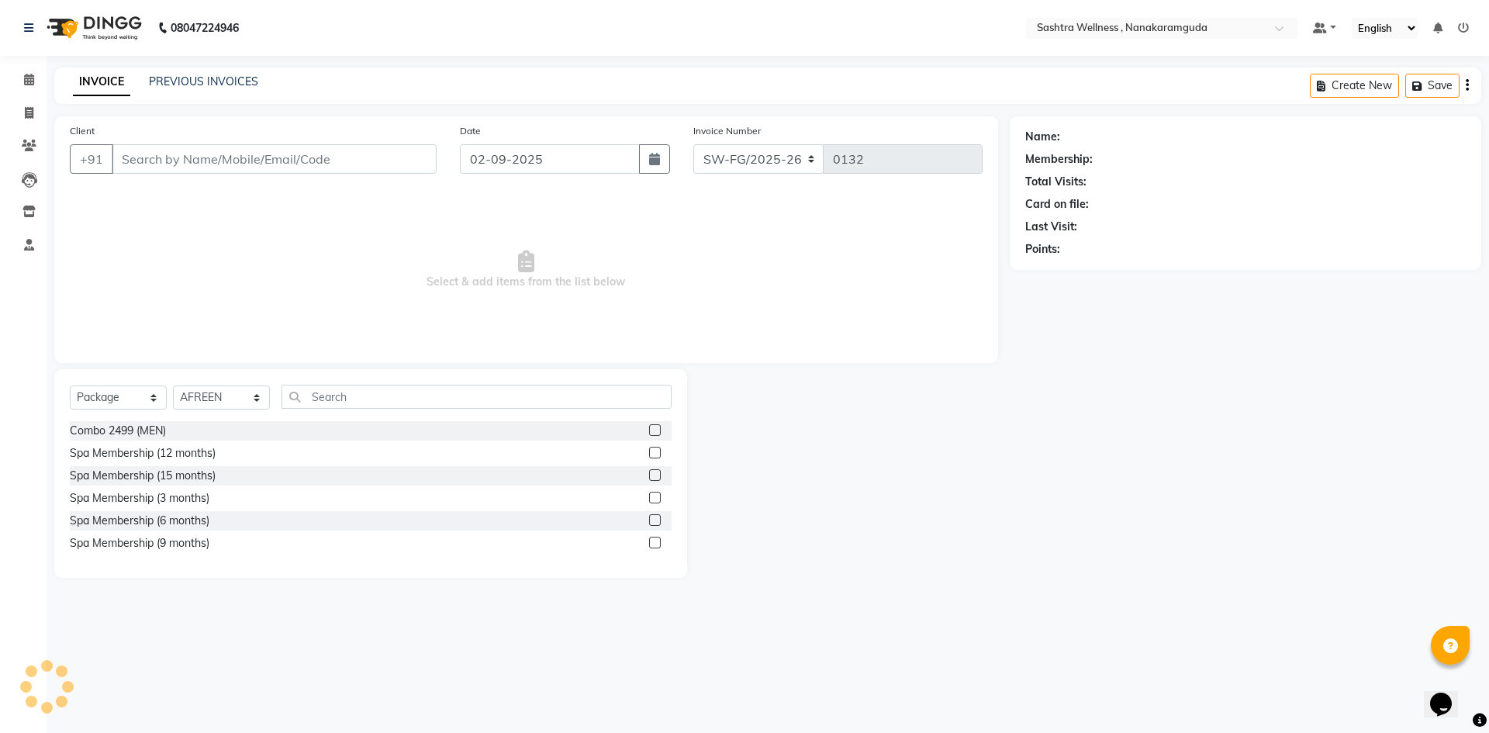
type input "63******16"
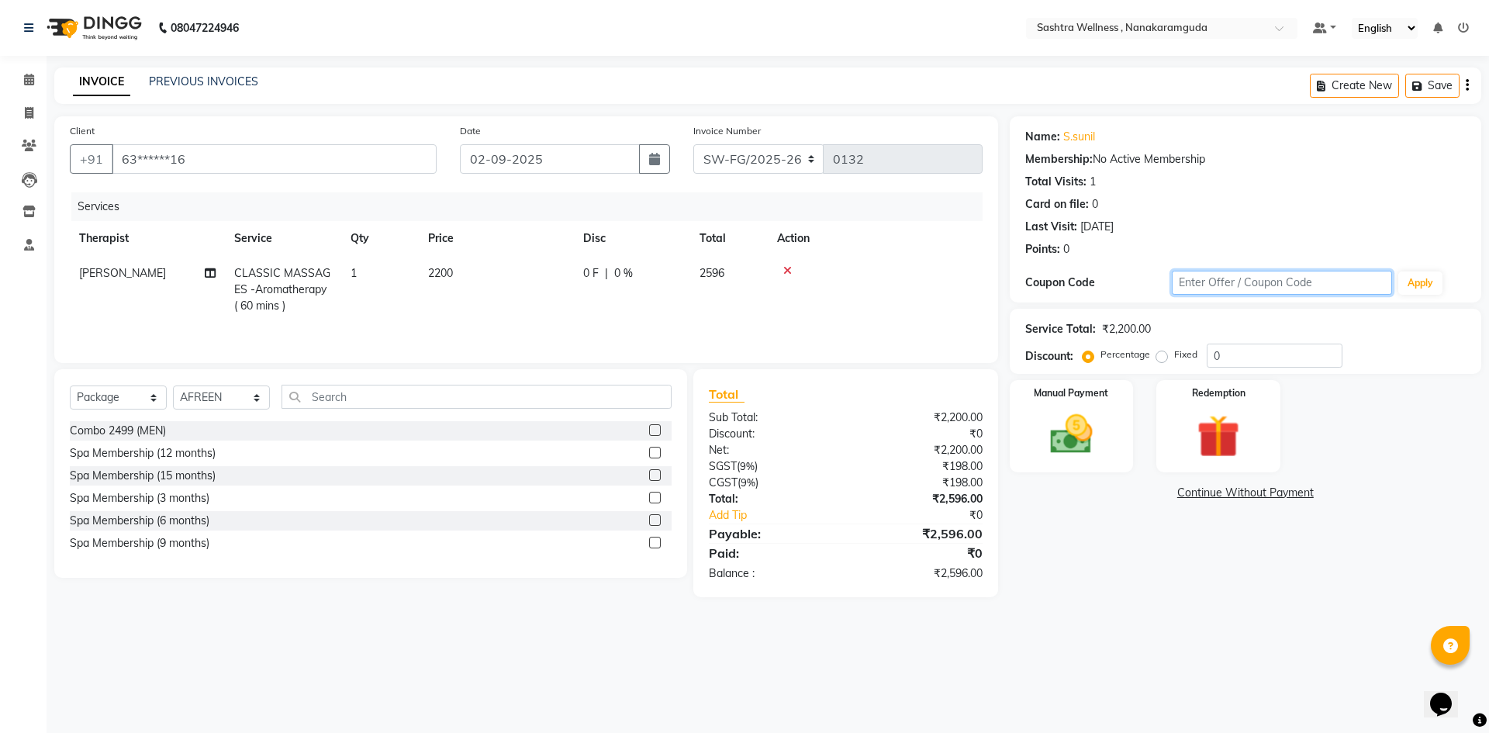
click at [1363, 289] on input "text" at bounding box center [1282, 283] width 220 height 24
click at [1174, 352] on label "Fixed" at bounding box center [1185, 354] width 23 height 14
click at [1159, 352] on input "Fixed" at bounding box center [1164, 354] width 11 height 11
radio input "true"
click at [1100, 354] on label "Percentage" at bounding box center [1125, 354] width 50 height 14
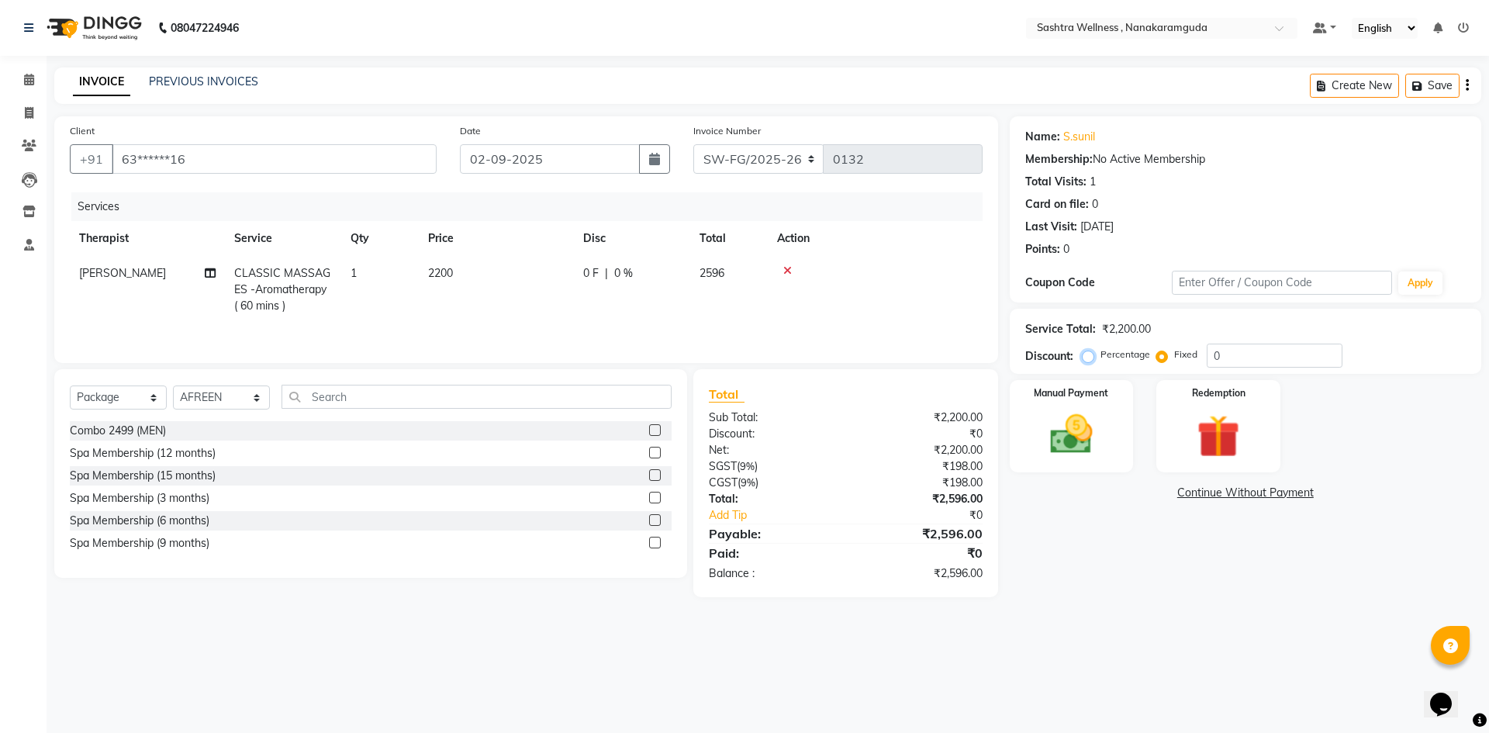
click at [1088, 354] on input "Percentage" at bounding box center [1090, 354] width 11 height 11
radio input "true"
click at [1223, 350] on input "0" at bounding box center [1274, 355] width 136 height 24
type input "1"
type input "20"
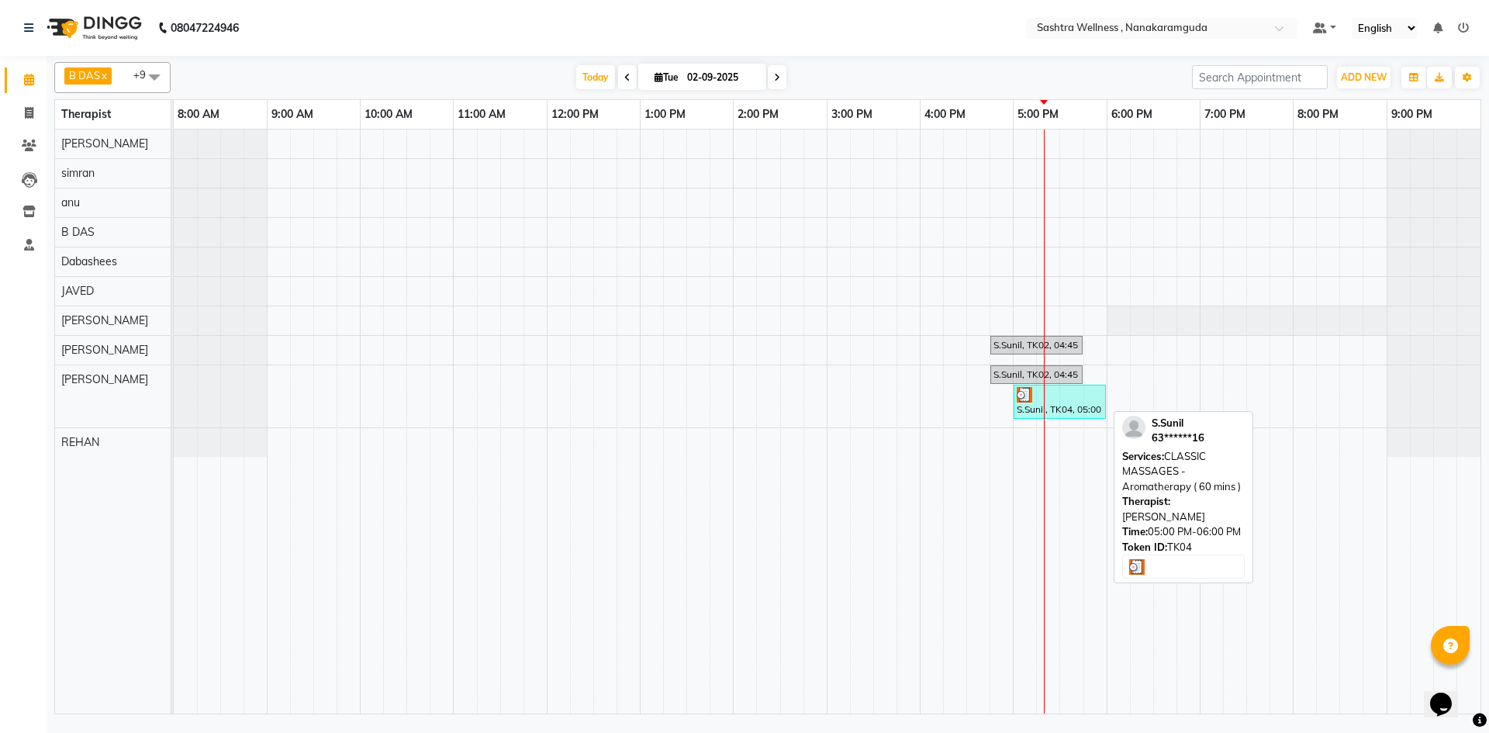
click at [1047, 407] on div "S.Sunil, TK04, 05:00 PM-06:00 PM, CLASSIC MASSAGES -Aromatherapy ( 60 mins )" at bounding box center [1059, 401] width 89 height 29
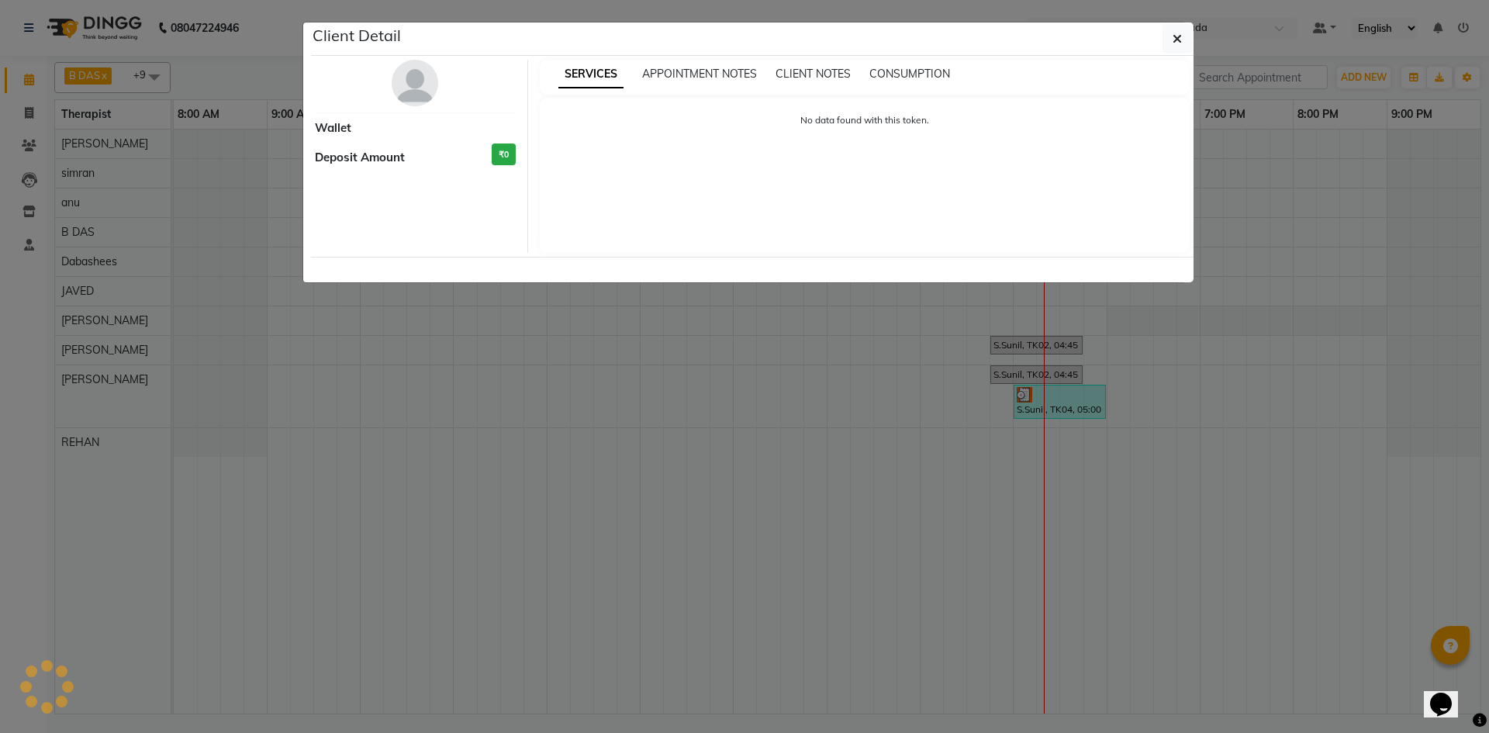
click at [1047, 407] on ngb-modal-window "Client Detail Wallet Deposit Amount ₹0 SERVICES APPOINTMENT NOTES CLIENT NOTES …" at bounding box center [744, 366] width 1489 height 733
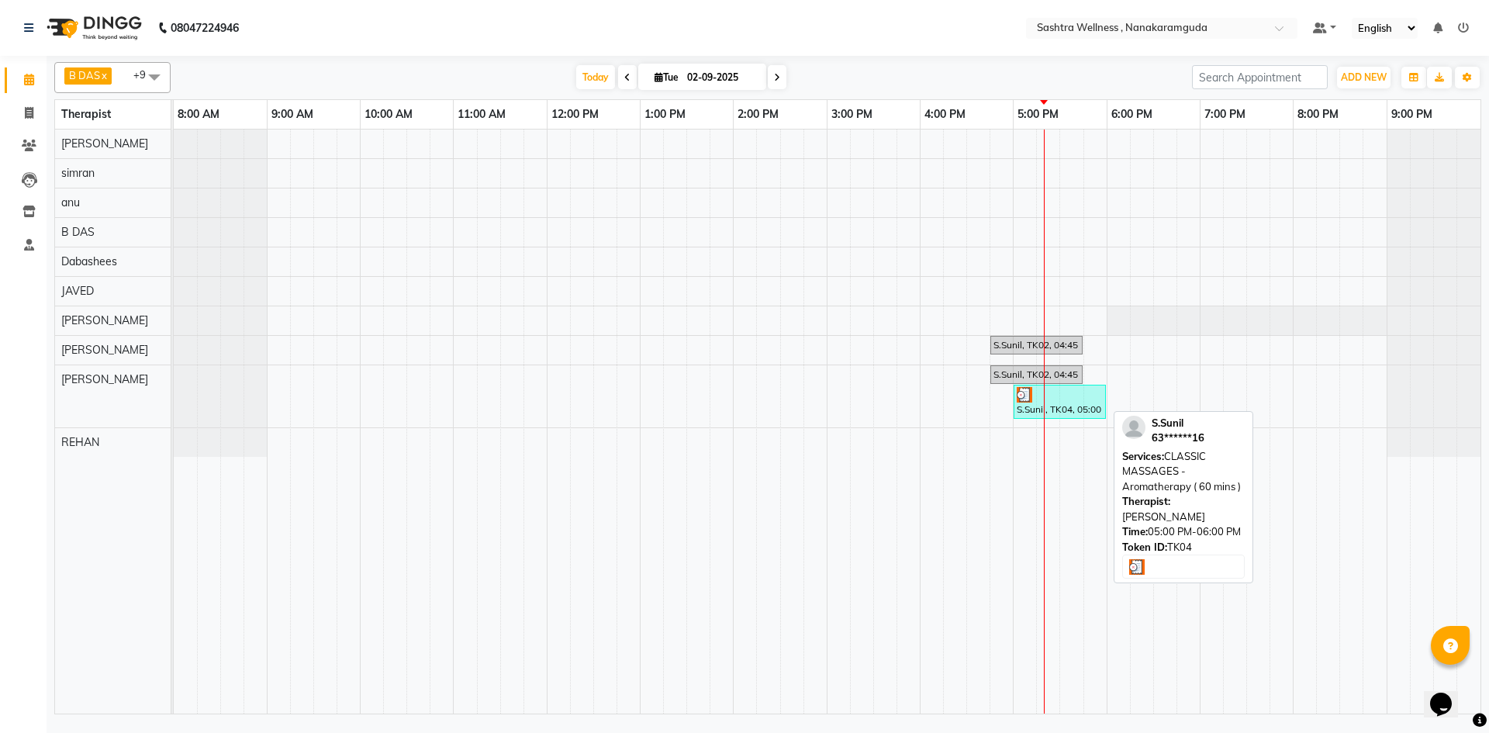
click at [1047, 407] on div "S.Sunil, TK04, 05:00 PM-06:00 PM, CLASSIC MASSAGES -Aromatherapy ( 60 mins )" at bounding box center [1059, 401] width 89 height 29
select select "3"
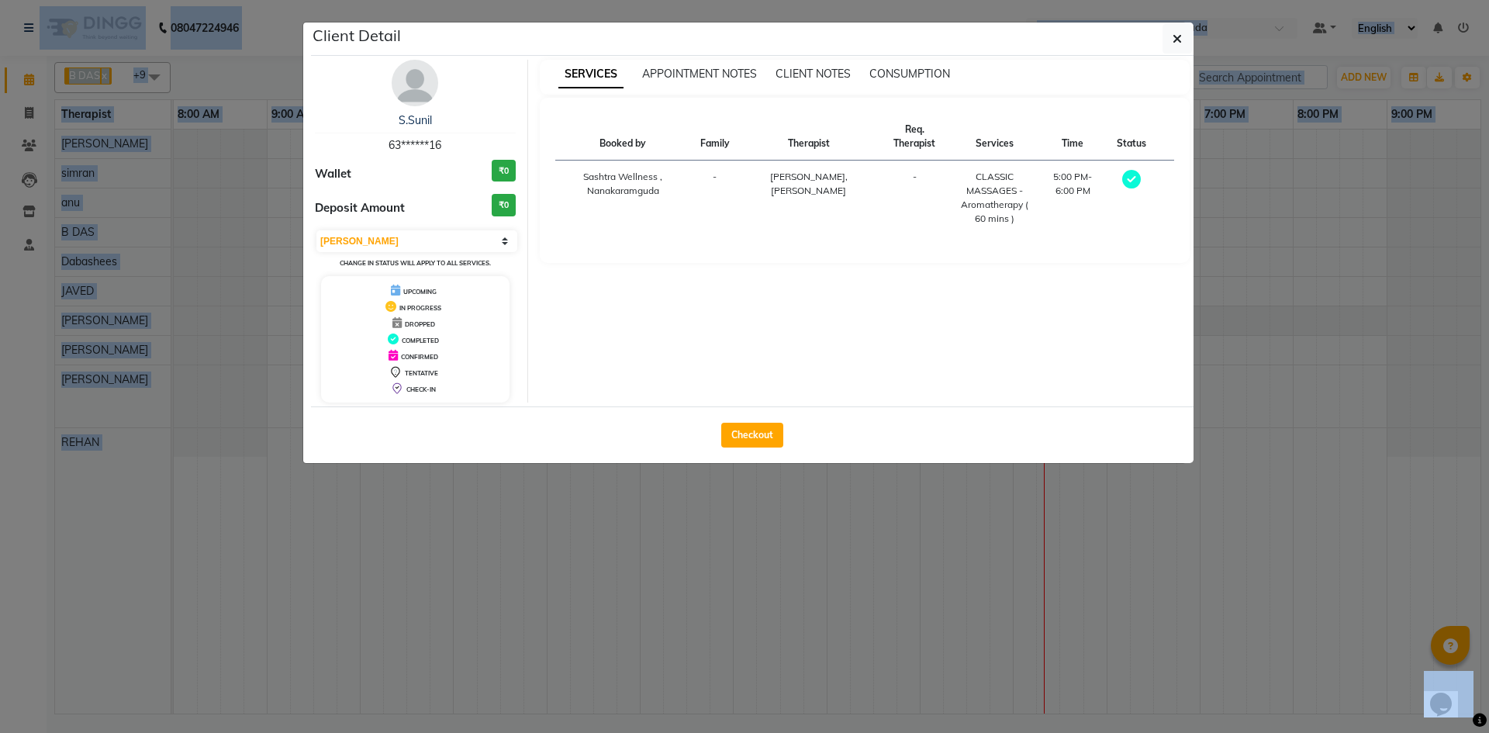
click at [1039, 294] on div "SERVICES APPOINTMENT NOTES CLIENT NOTES CONSUMPTION Booked by Family Therapist …" at bounding box center [865, 231] width 674 height 343
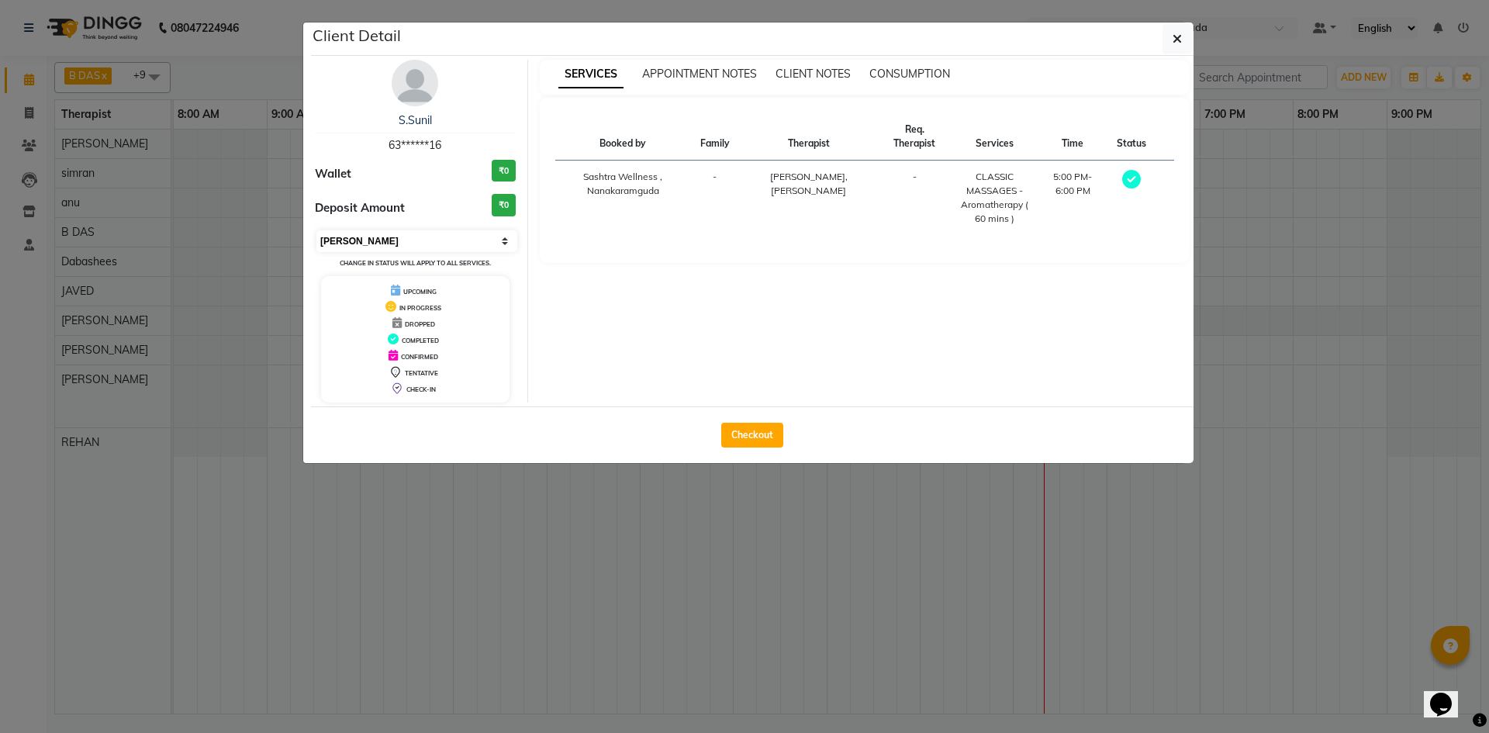
click at [502, 241] on select "Select MARK DONE UPCOMING" at bounding box center [416, 241] width 201 height 22
click at [316, 230] on select "Select MARK DONE UPCOMING" at bounding box center [416, 241] width 201 height 22
click at [755, 256] on div "Booked by Family Therapist Req. Therapist Services Time Status Sashtra Wellness…" at bounding box center [865, 180] width 651 height 165
click at [1171, 33] on button "button" at bounding box center [1176, 38] width 29 height 29
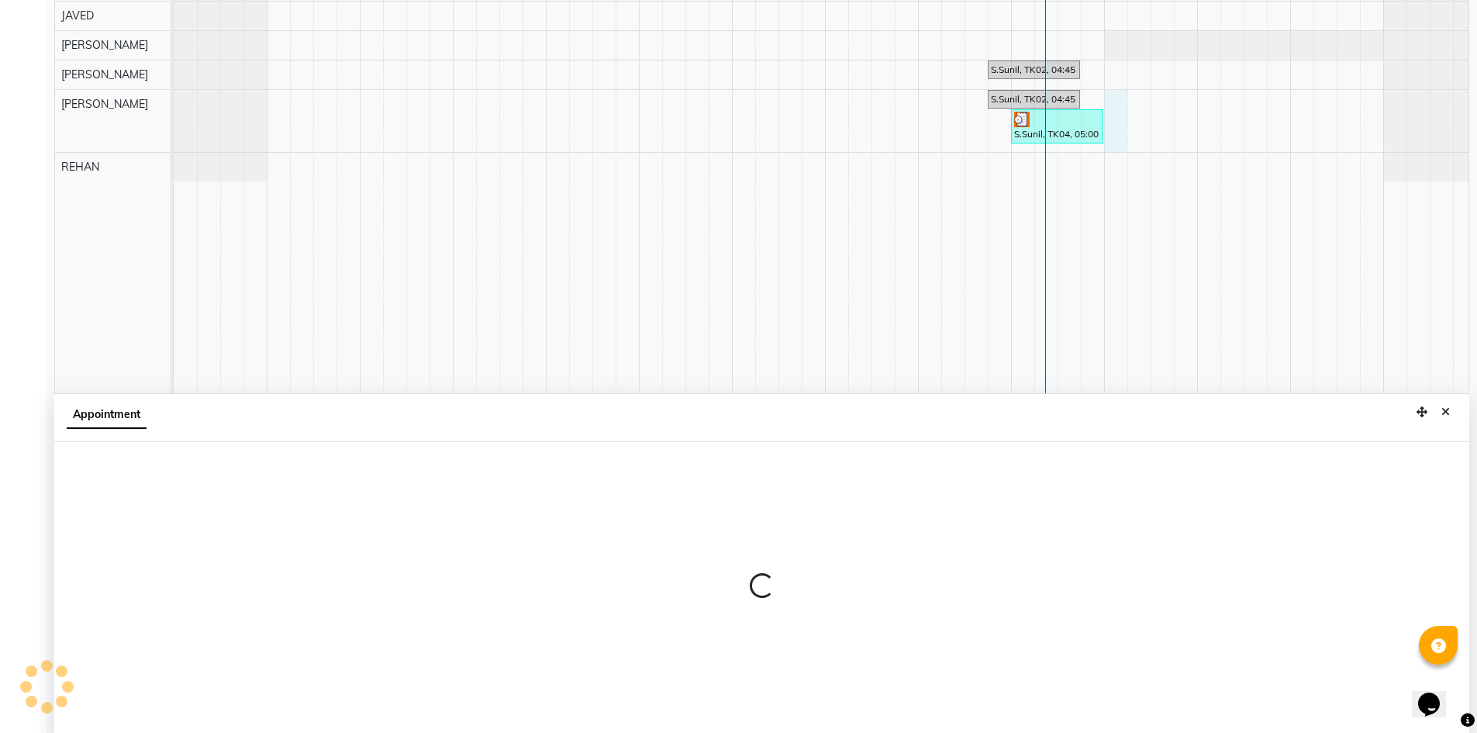
scroll to position [289, 0]
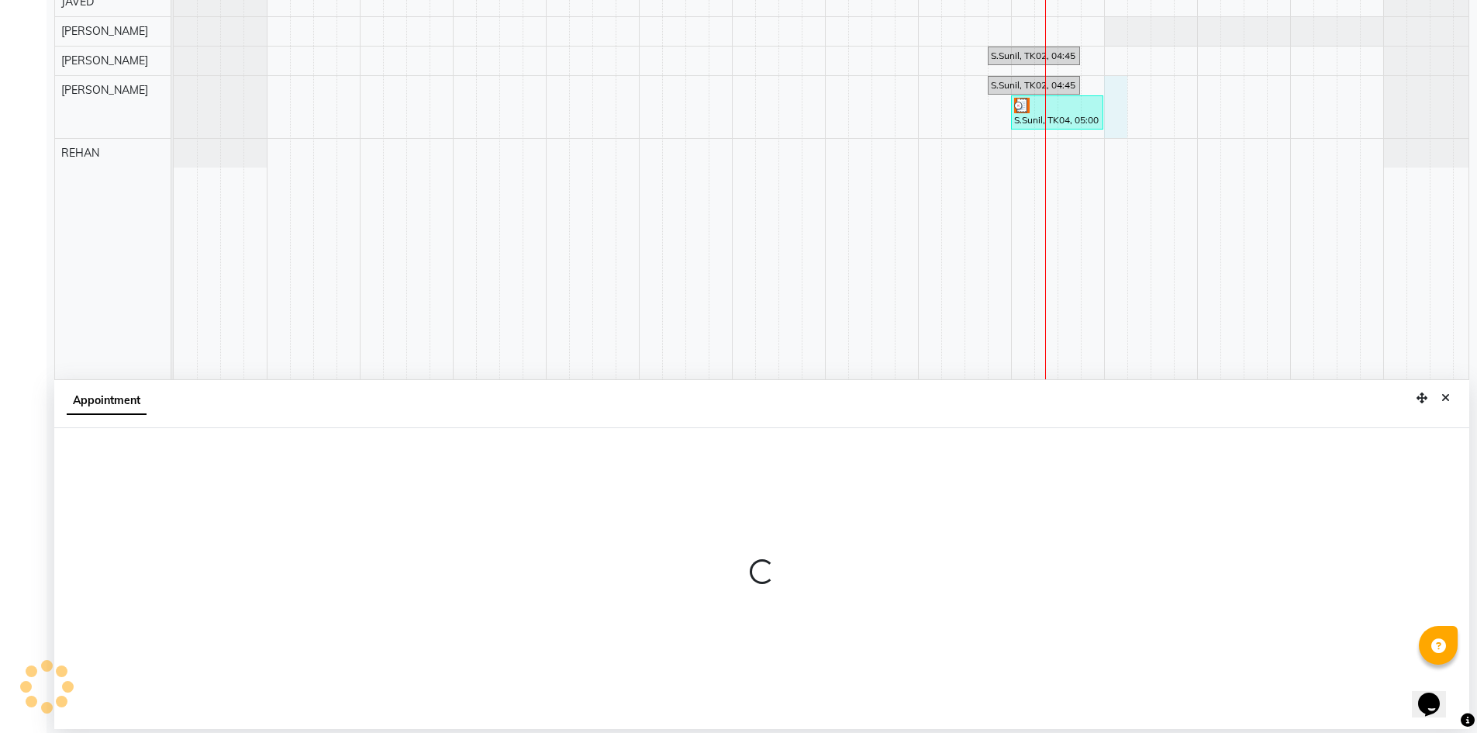
select select "76678"
select select "1080"
select select "tentative"
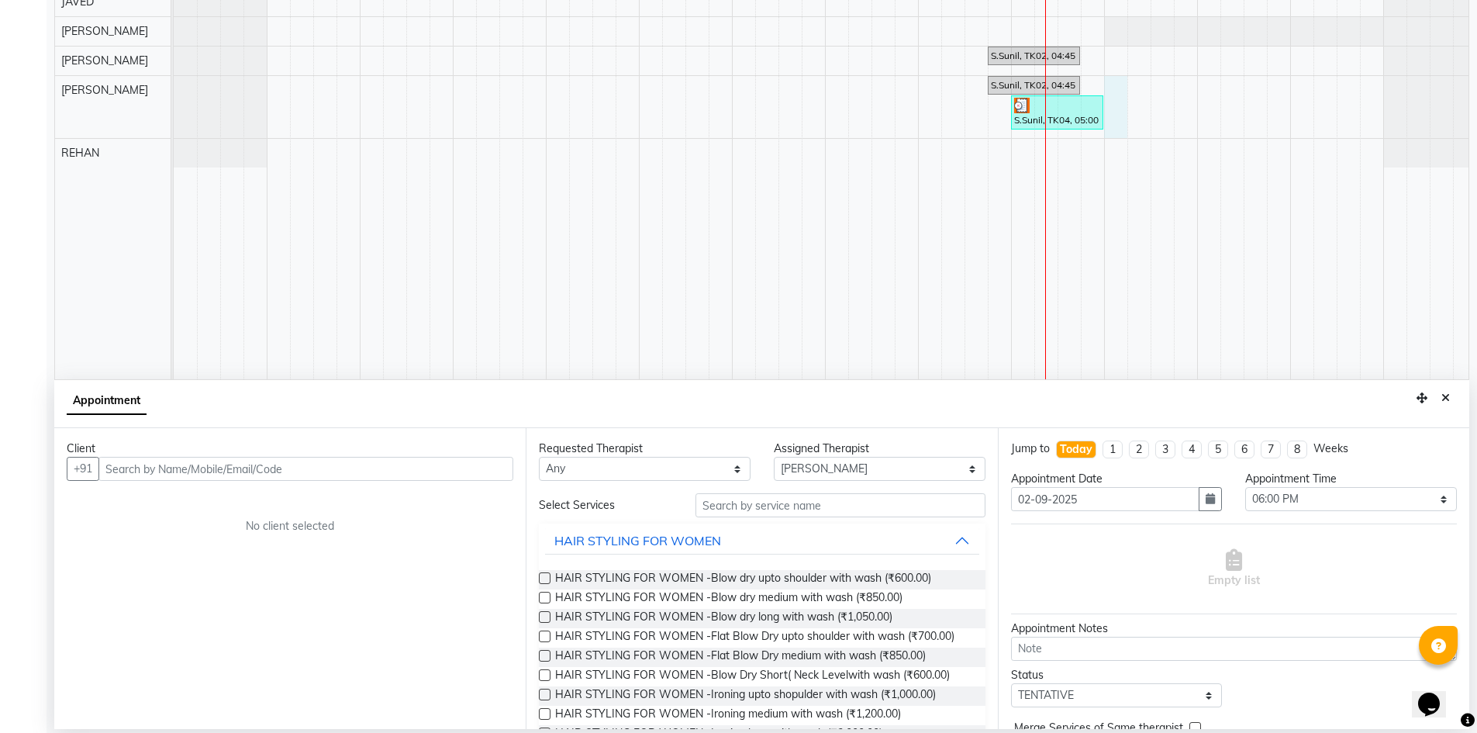
click at [283, 466] on input "text" at bounding box center [305, 469] width 415 height 24
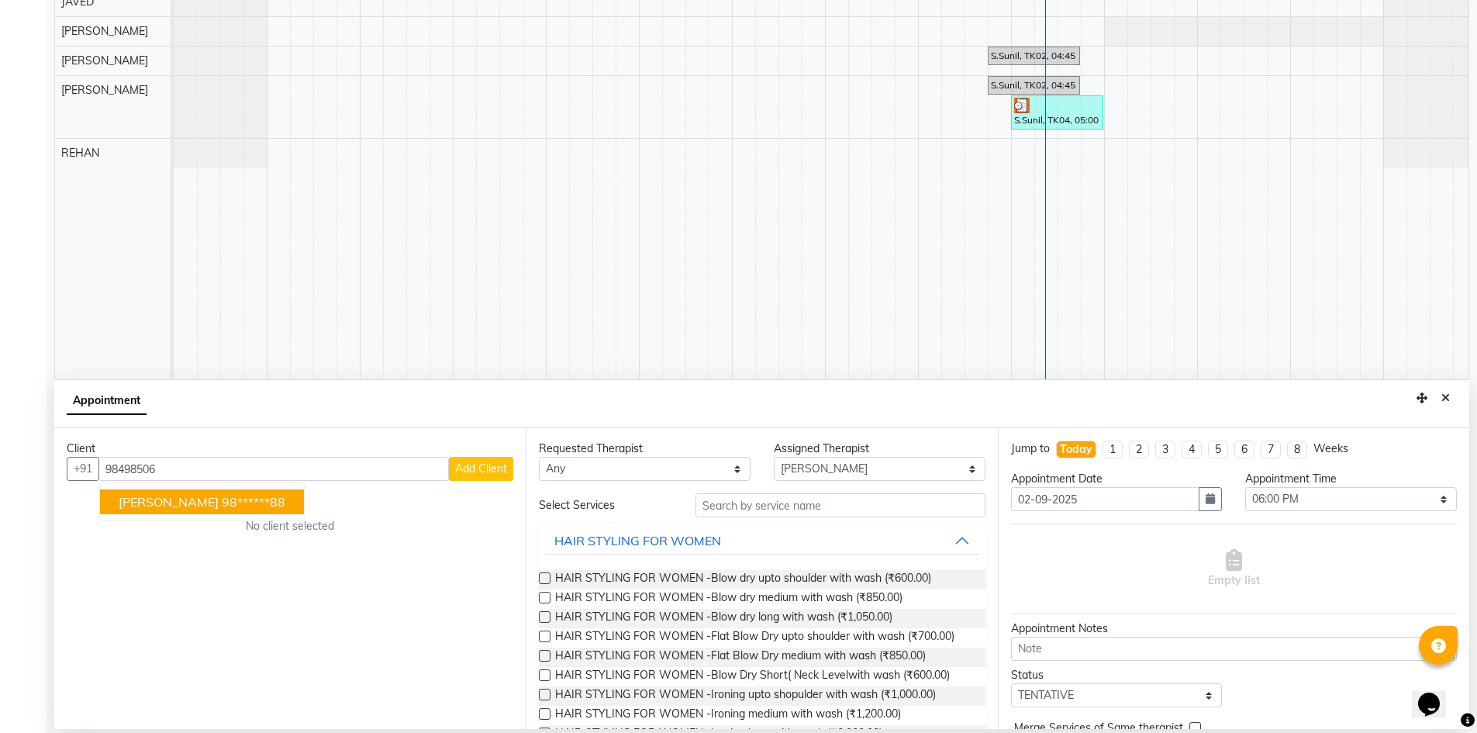
click at [249, 506] on ngb-highlight "98******88" at bounding box center [254, 502] width 64 height 16
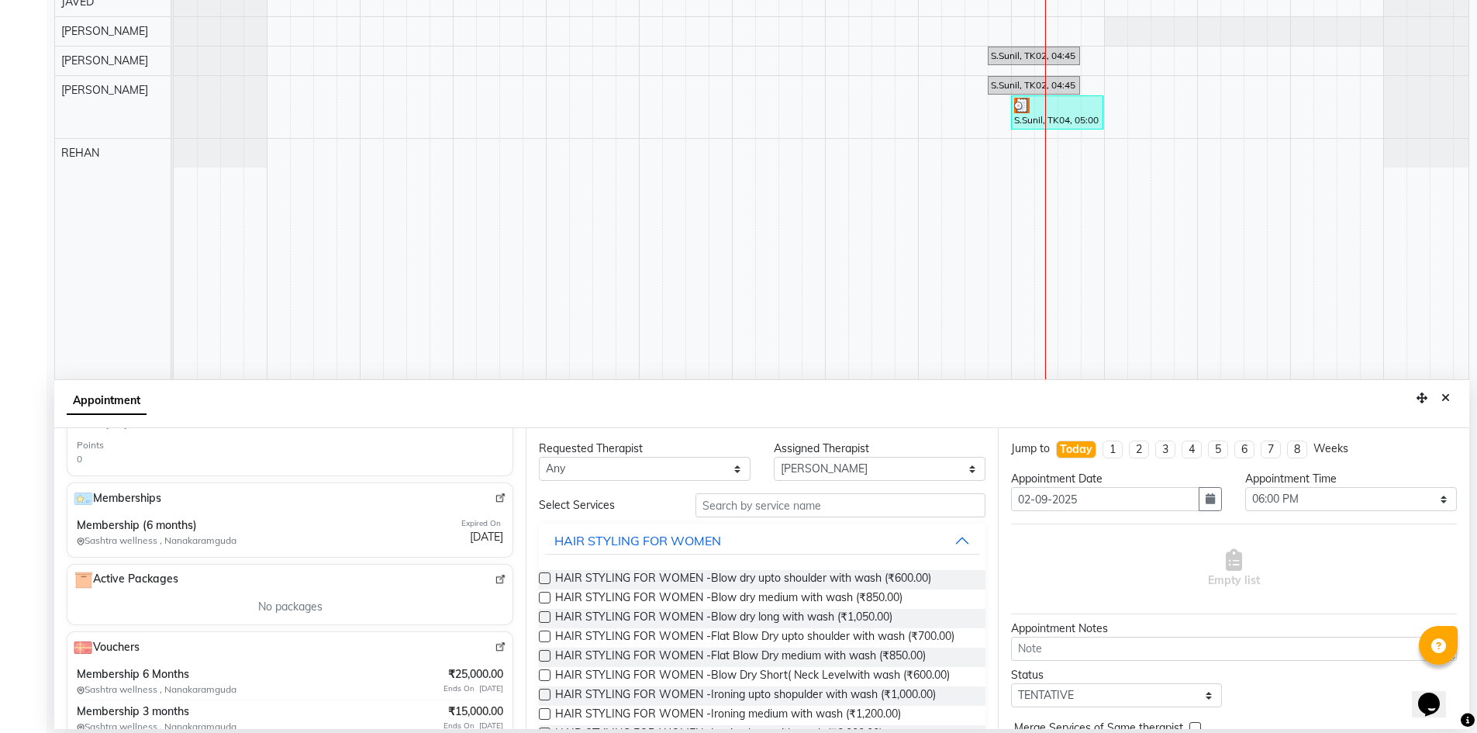
scroll to position [530, 0]
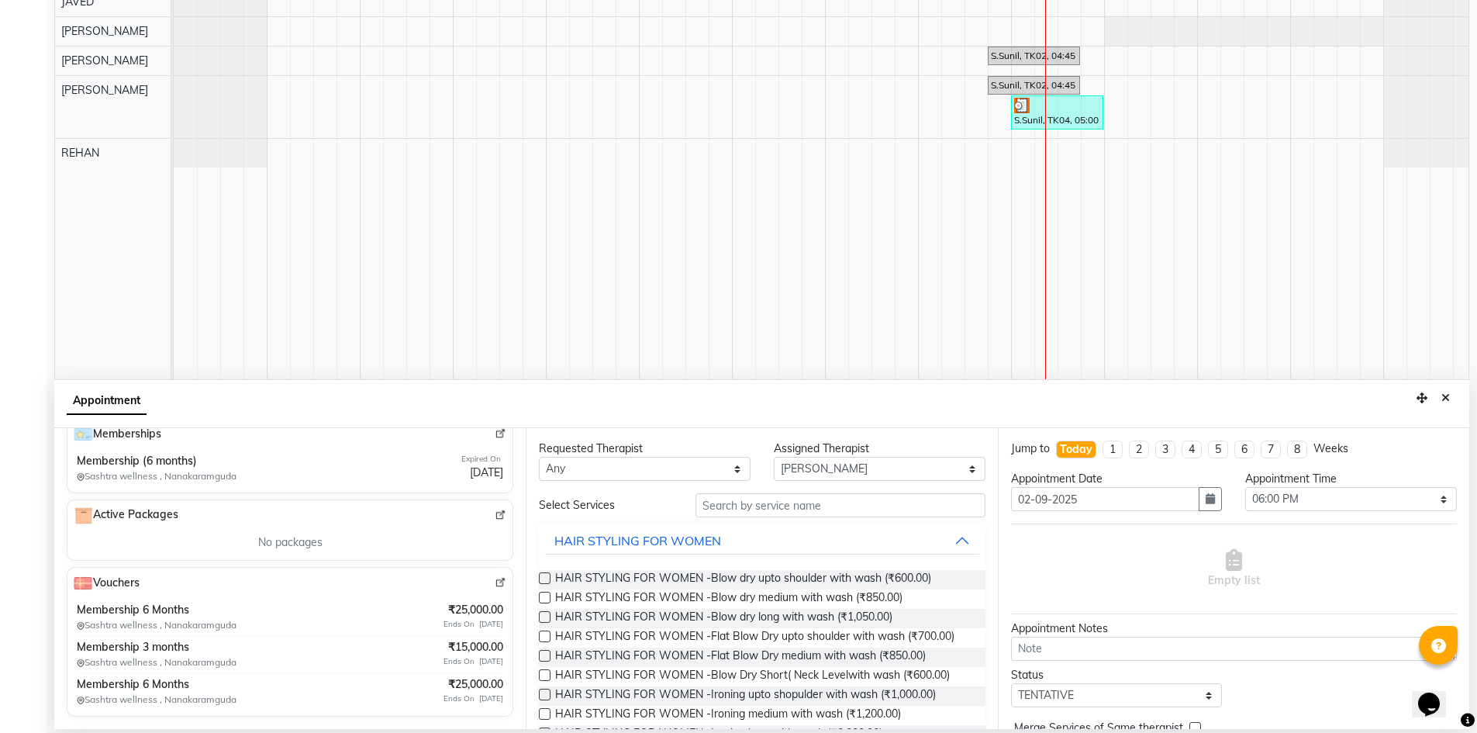
type input "98******88"
click at [827, 505] on input "text" at bounding box center [840, 505] width 290 height 24
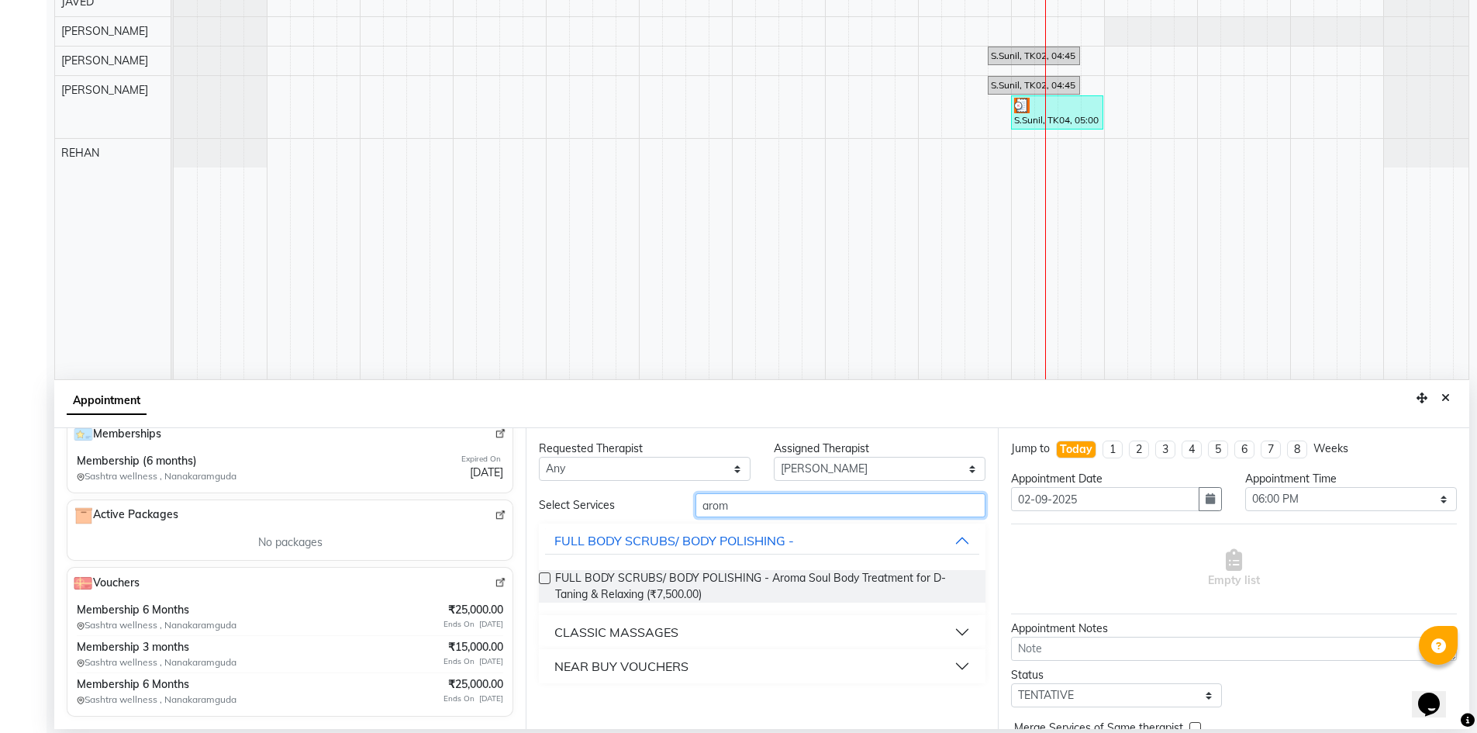
type input "arom"
click at [718, 626] on button "CLASSIC MASSAGES" at bounding box center [761, 632] width 433 height 28
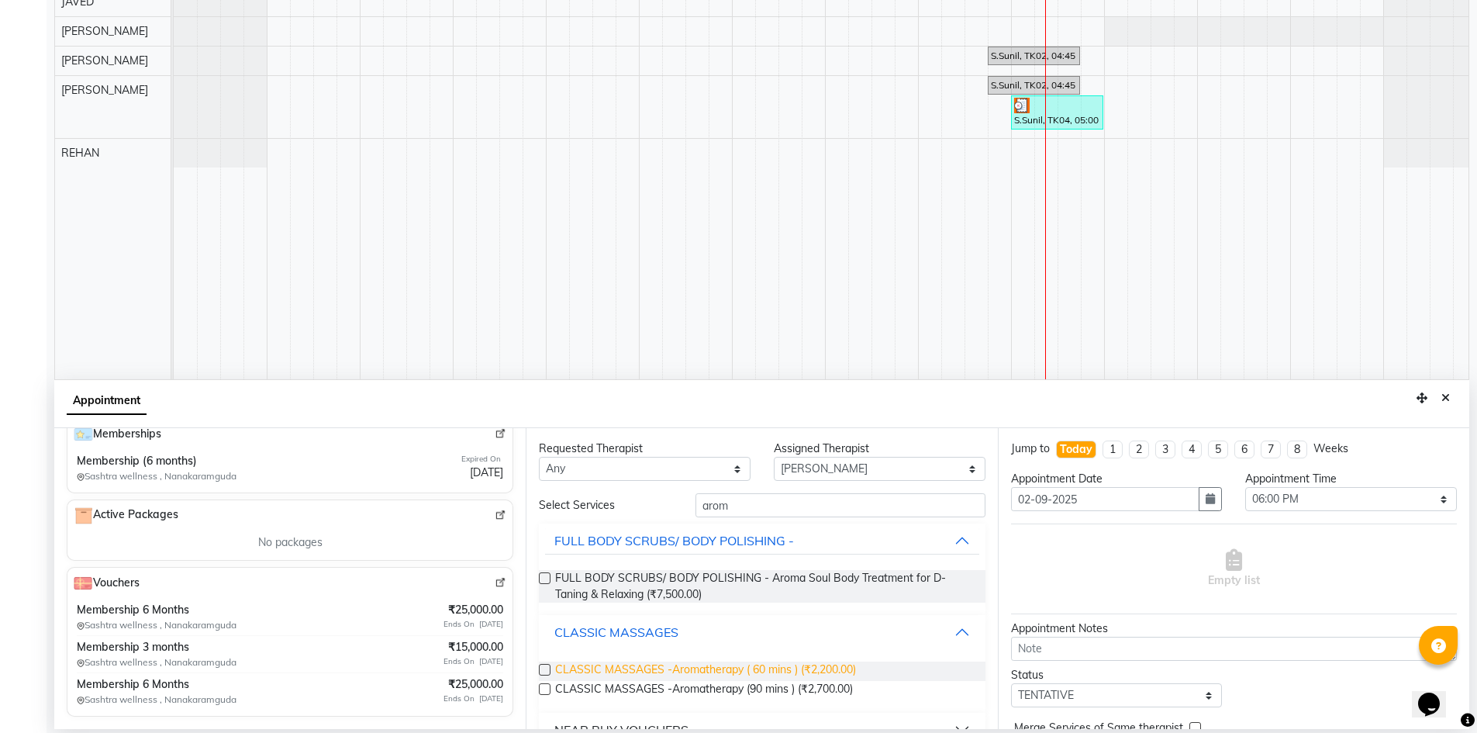
scroll to position [30, 0]
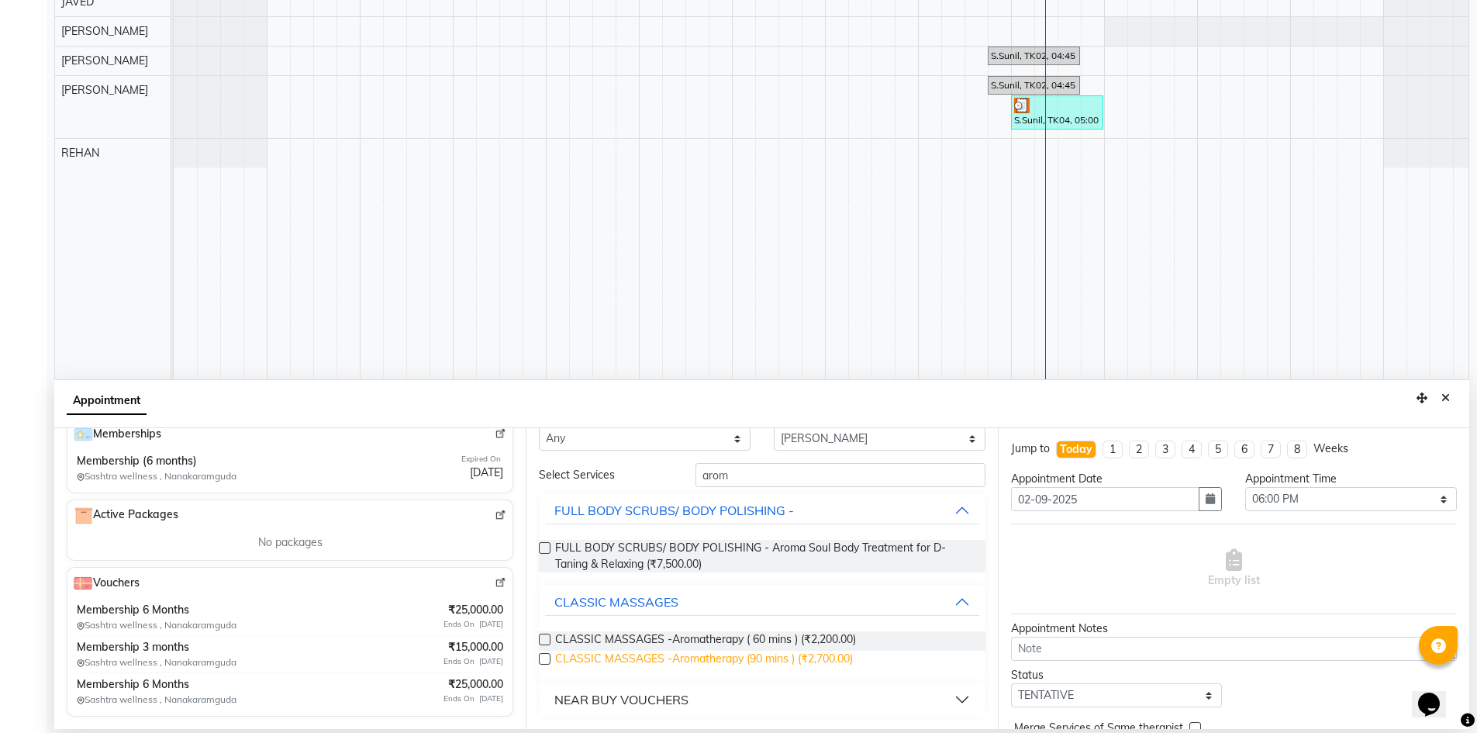
click at [748, 662] on span "CLASSIC MASSAGES -Aromatherapy (90 mins ) (₹2,700.00)" at bounding box center [704, 660] width 298 height 19
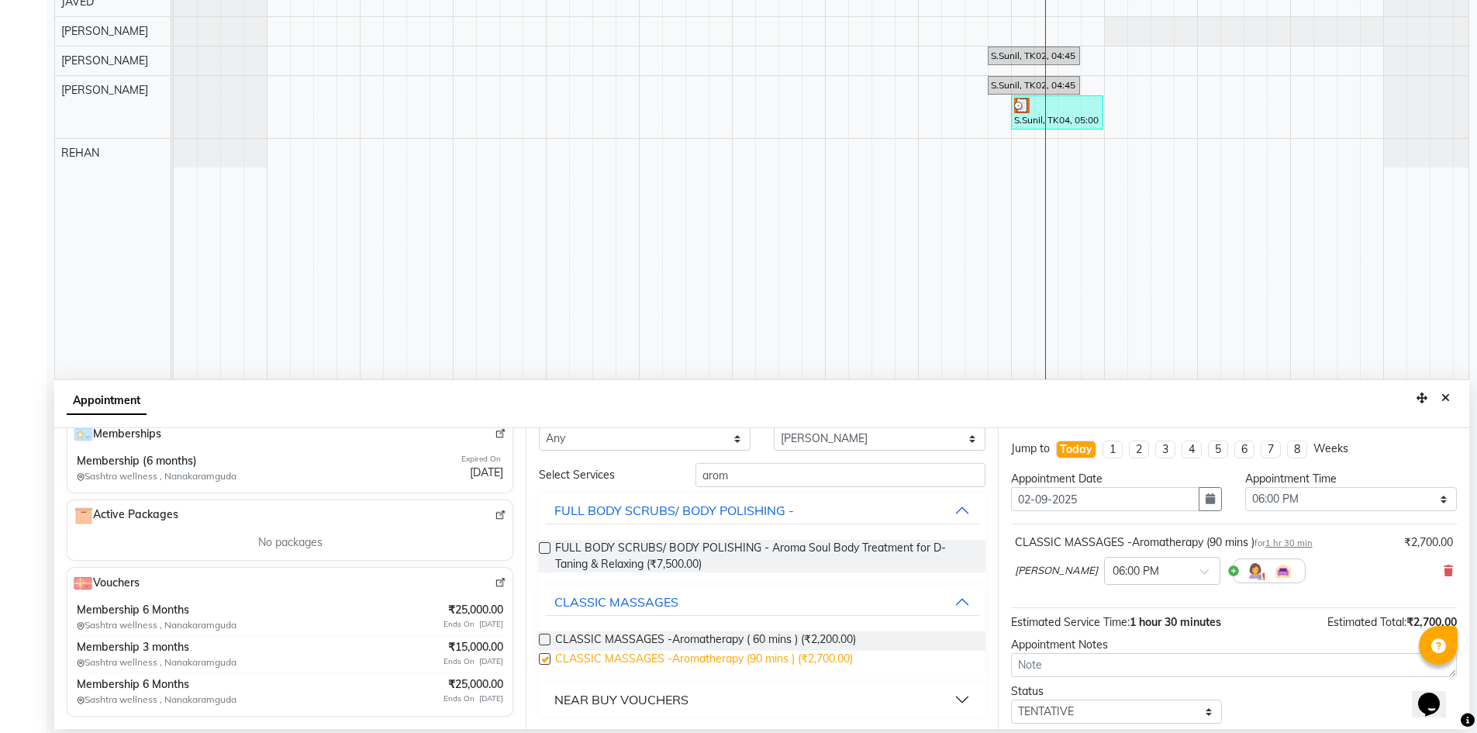
checkbox input "false"
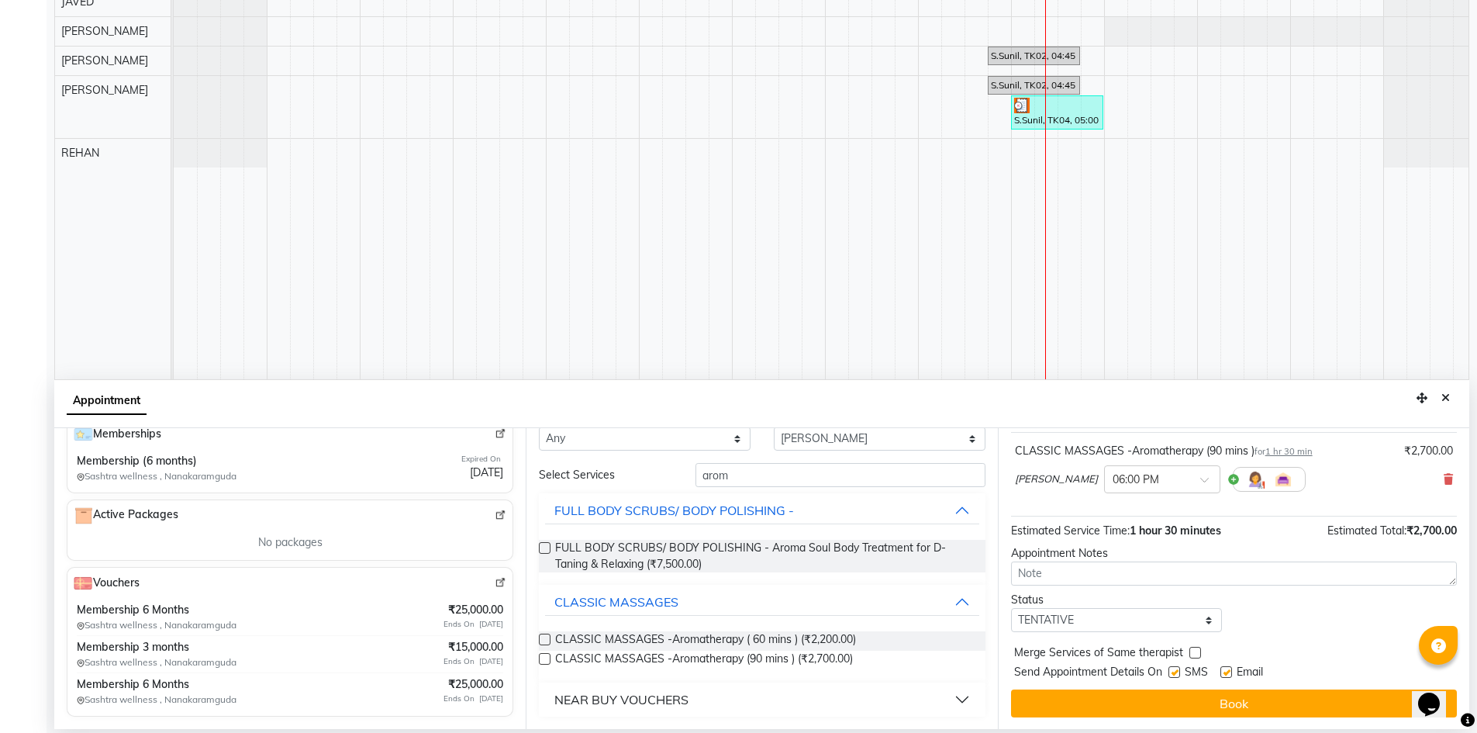
scroll to position [92, 0]
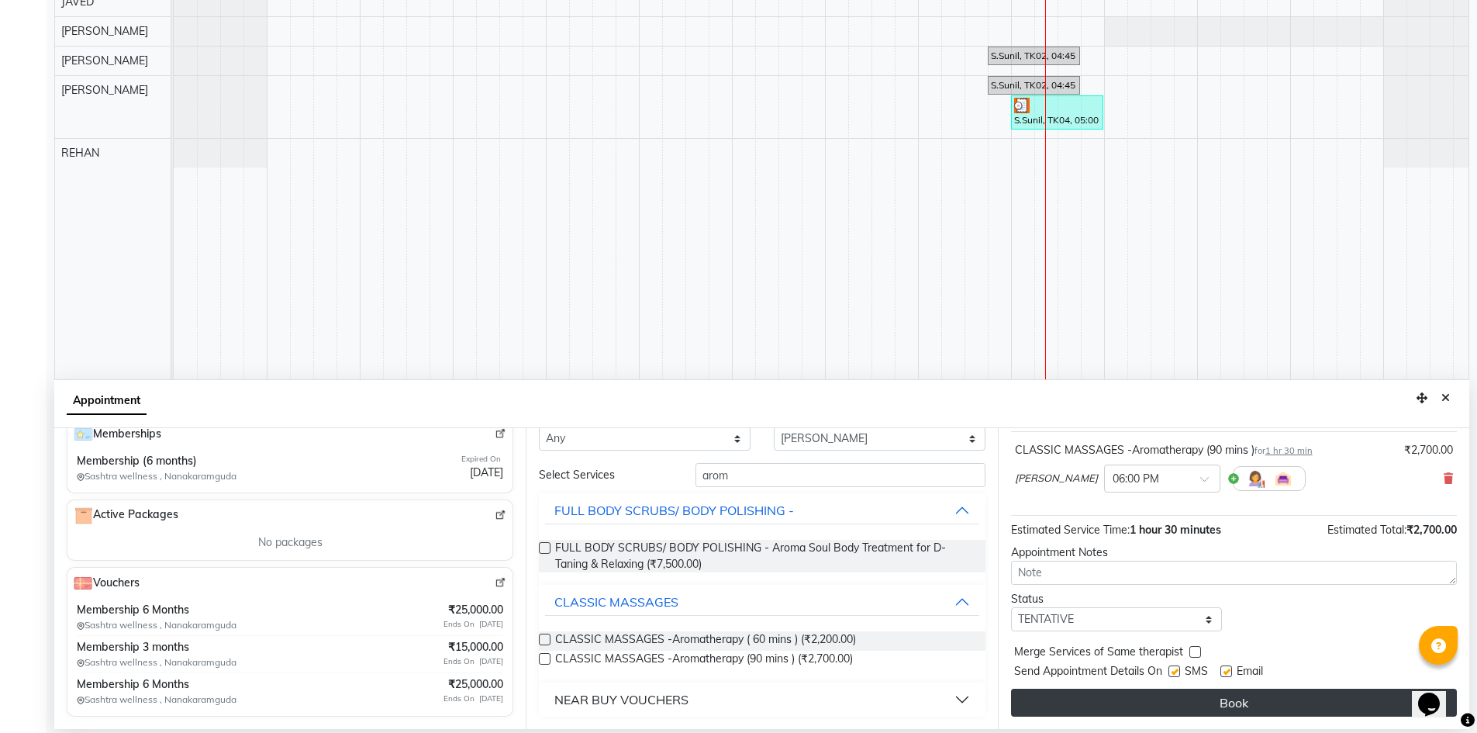
click at [1206, 690] on button "Book" at bounding box center [1234, 702] width 446 height 28
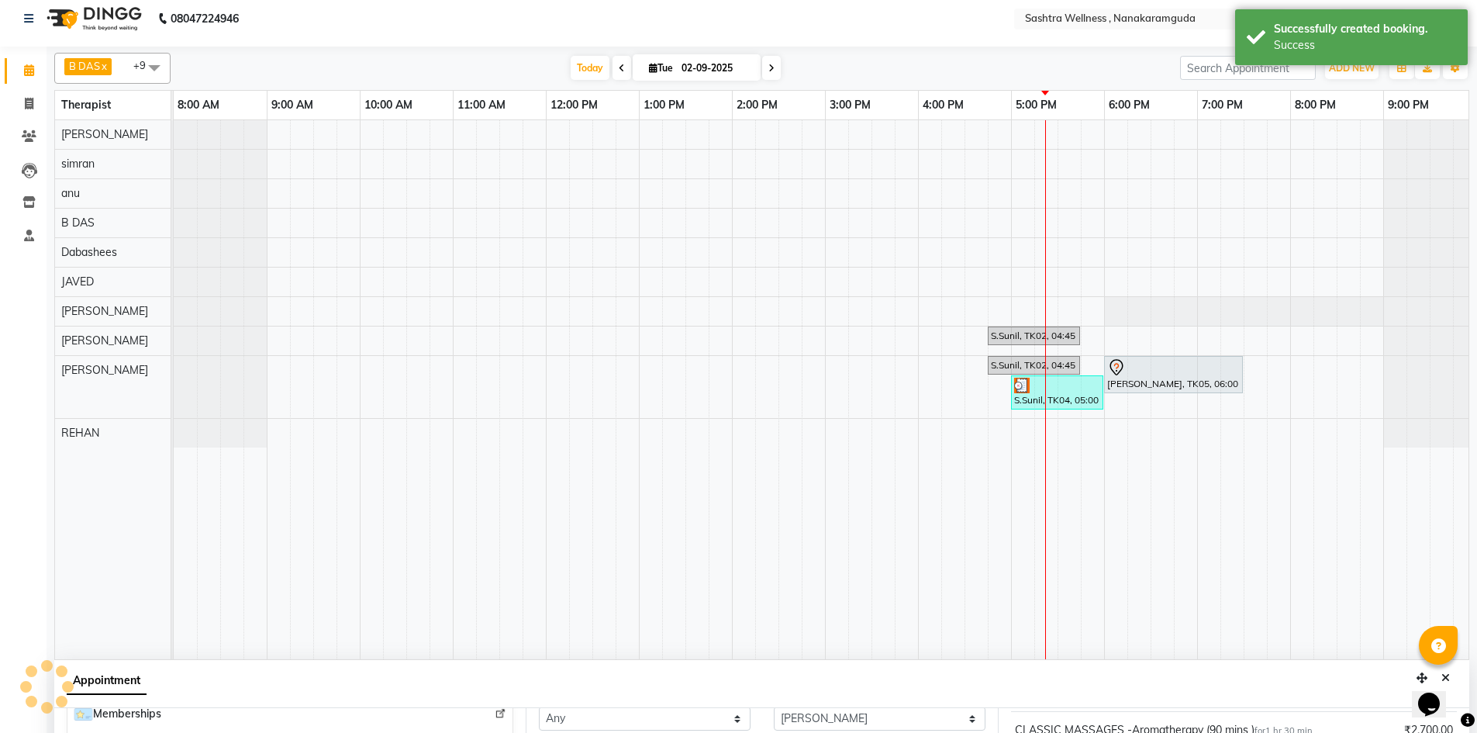
scroll to position [0, 0]
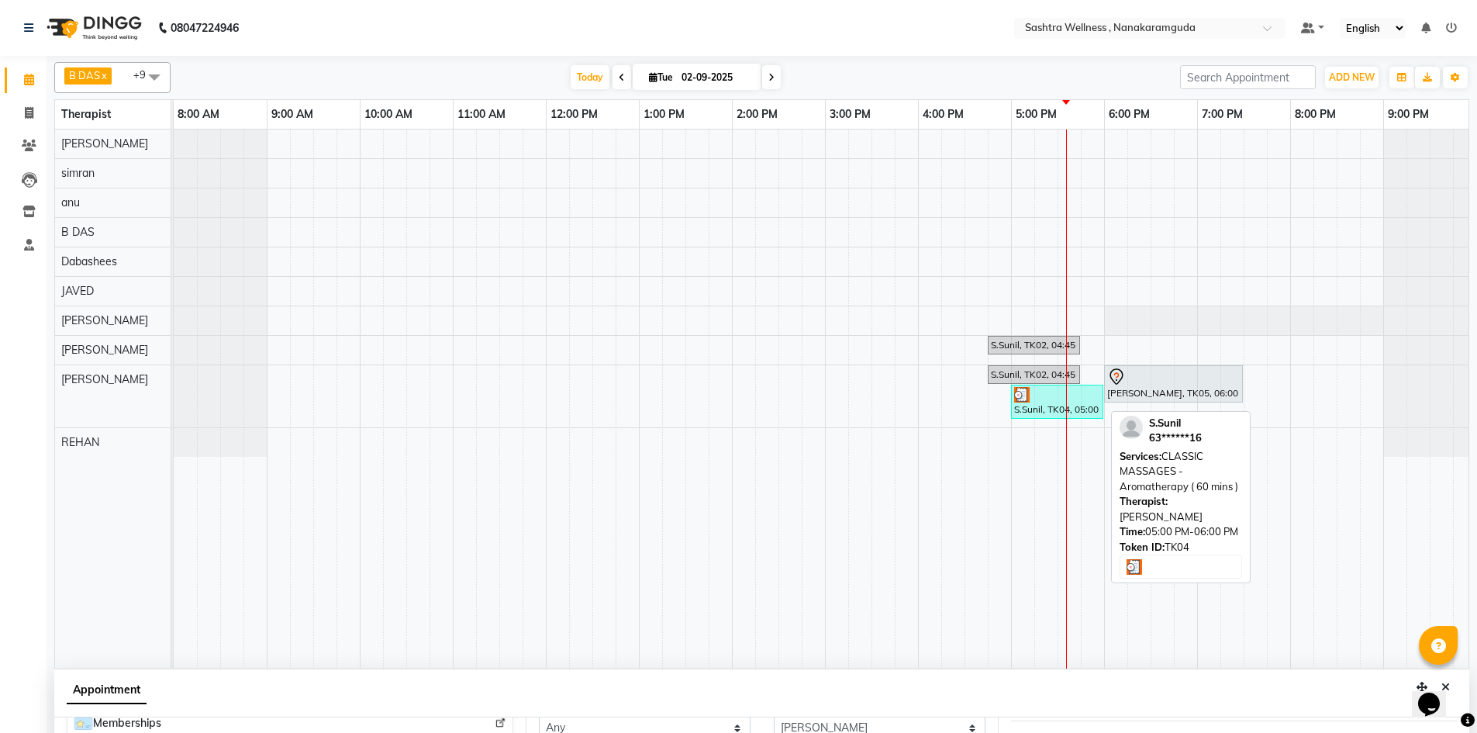
click at [1052, 400] on div at bounding box center [1057, 395] width 86 height 16
click at [1051, 409] on div "S.Sunil, TK04, 05:00 PM-06:00 PM, CLASSIC MASSAGES -Aromatherapy ( 60 mins )" at bounding box center [1057, 401] width 89 height 29
select select "3"
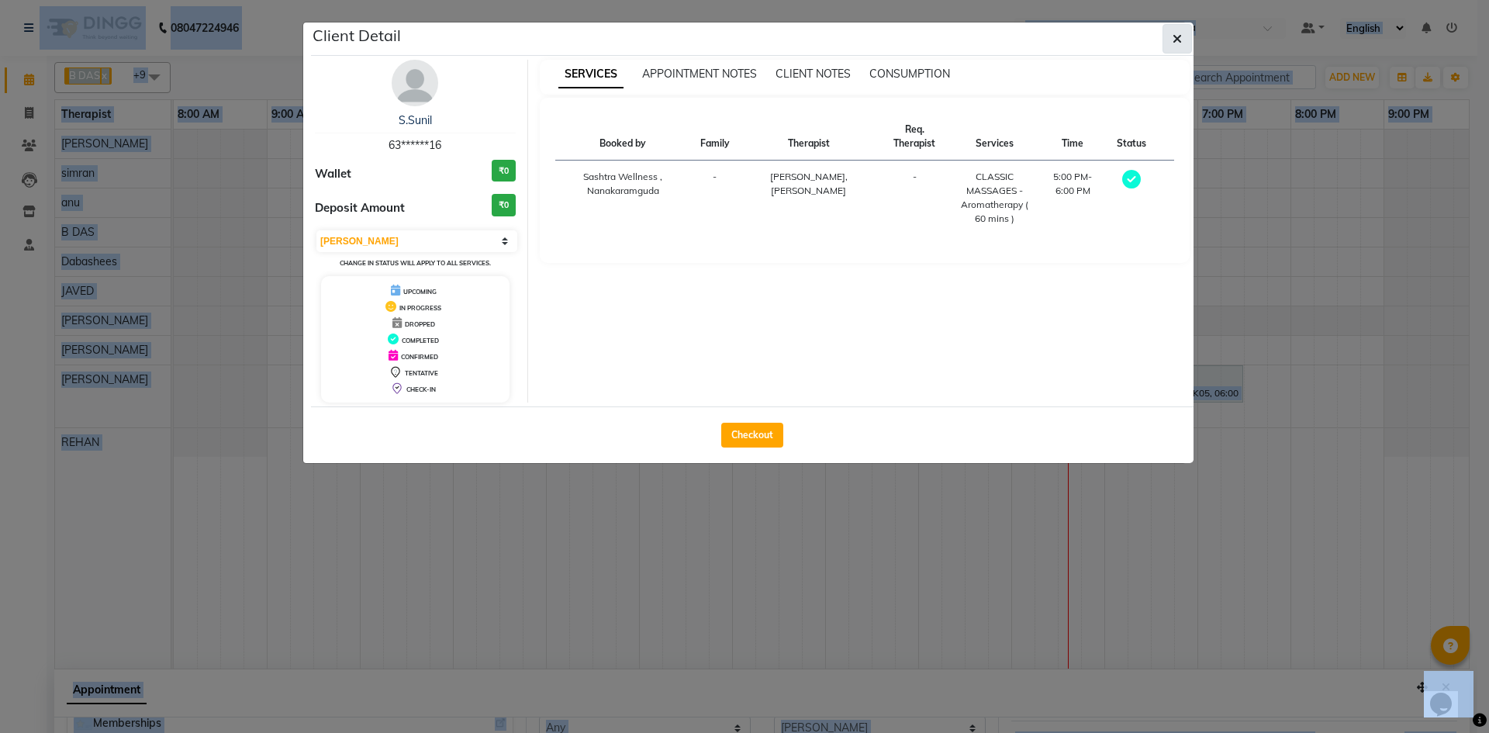
click at [1179, 36] on icon "button" at bounding box center [1176, 39] width 9 height 12
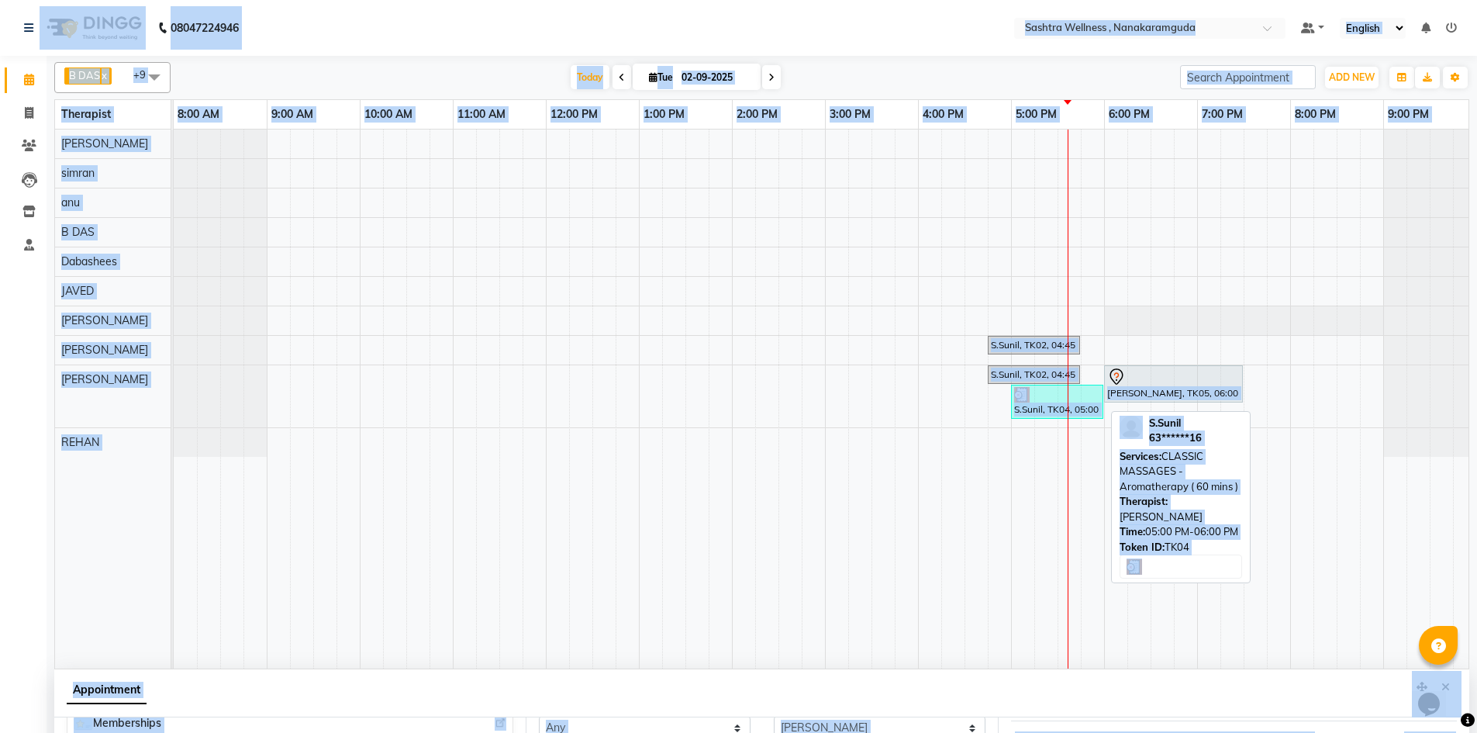
click at [1027, 401] on img at bounding box center [1022, 395] width 16 height 16
select select "3"
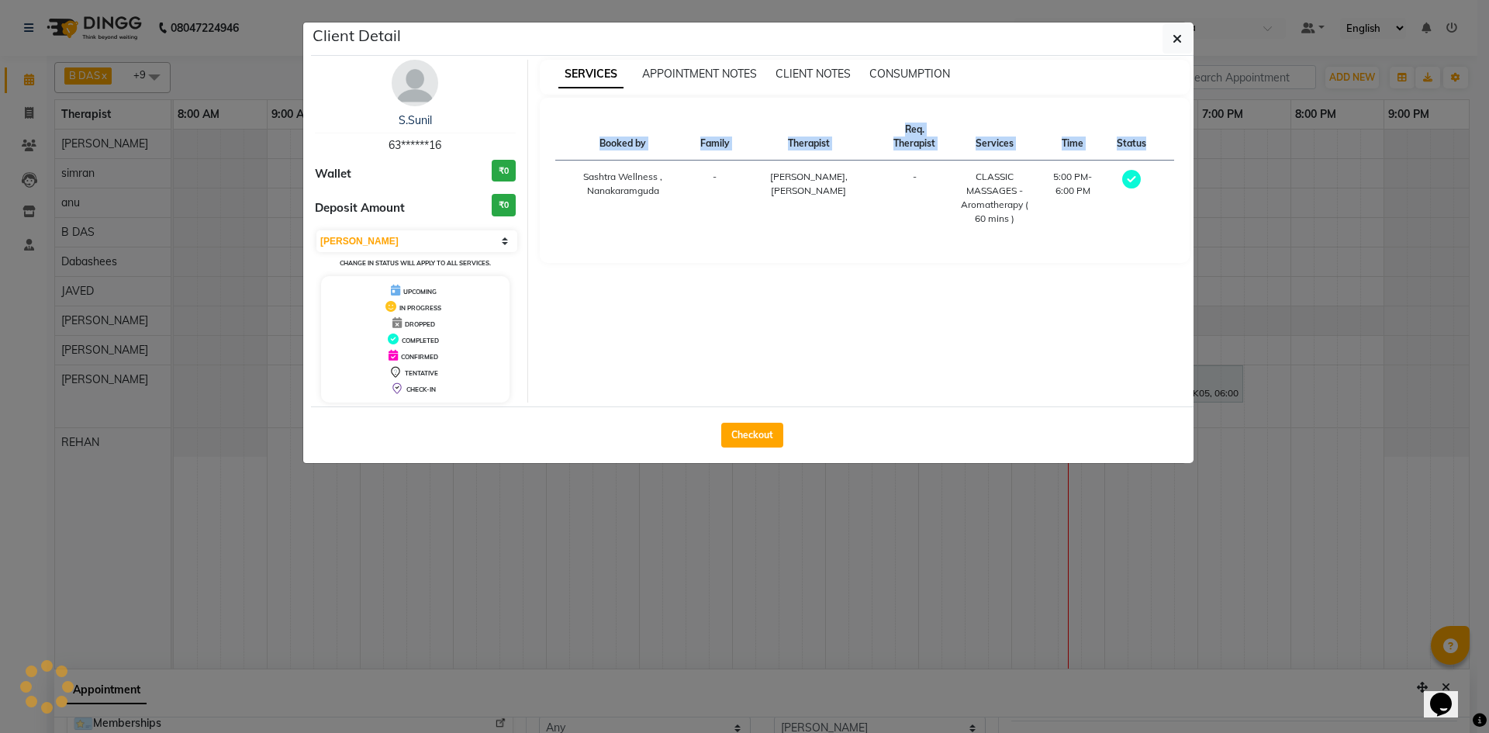
click at [1027, 401] on div "Client Detail S.Sunil 63******16 Wallet ₹0 Deposit Amount ₹0 Select MARK DONE U…" at bounding box center [744, 243] width 884 height 442
click at [1176, 36] on icon "button" at bounding box center [1176, 39] width 9 height 12
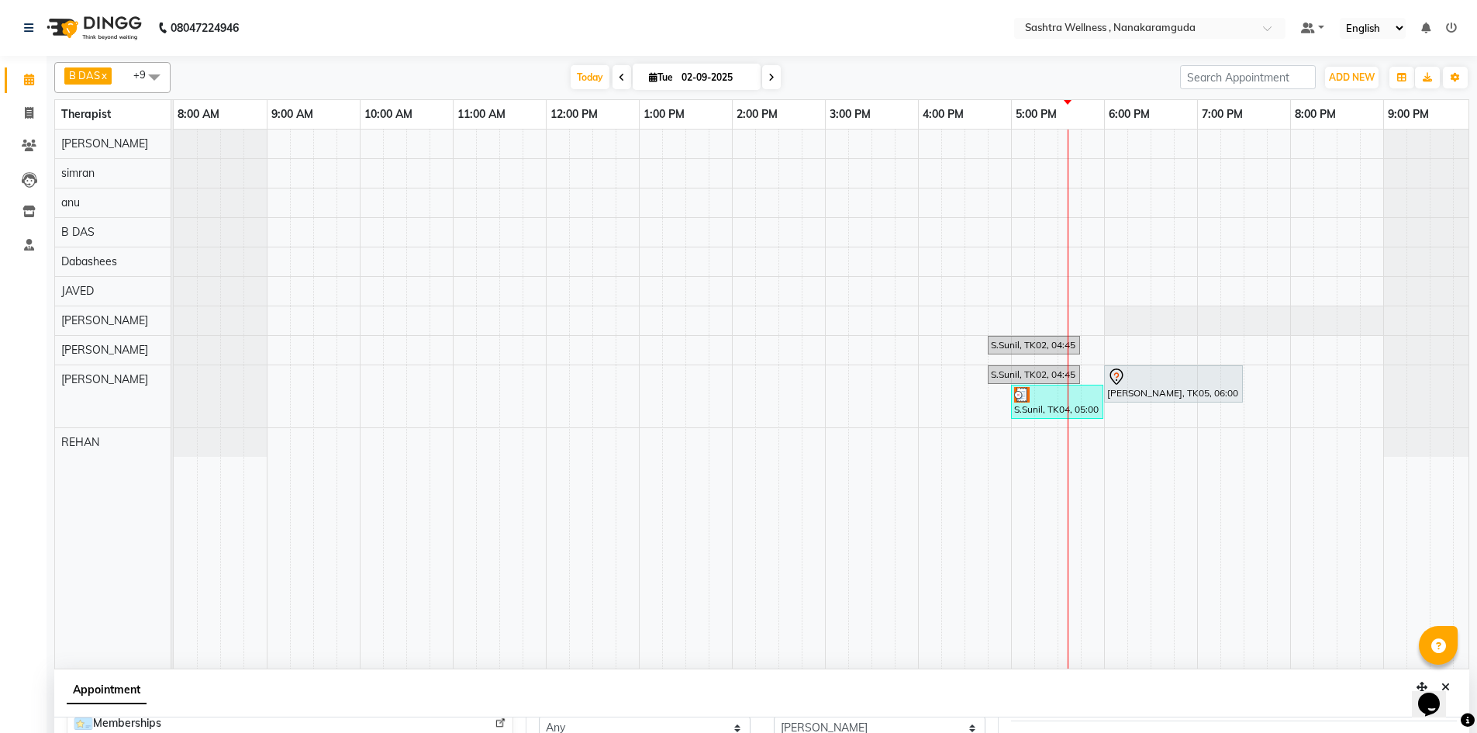
click at [1026, 356] on div "S.Sunil, TK02, 04:45 PM-05:45 PM, CLASSIC MASSAGES -Aromatherapy ( 60 mins ) S.…" at bounding box center [825, 398] width 1303 height 539
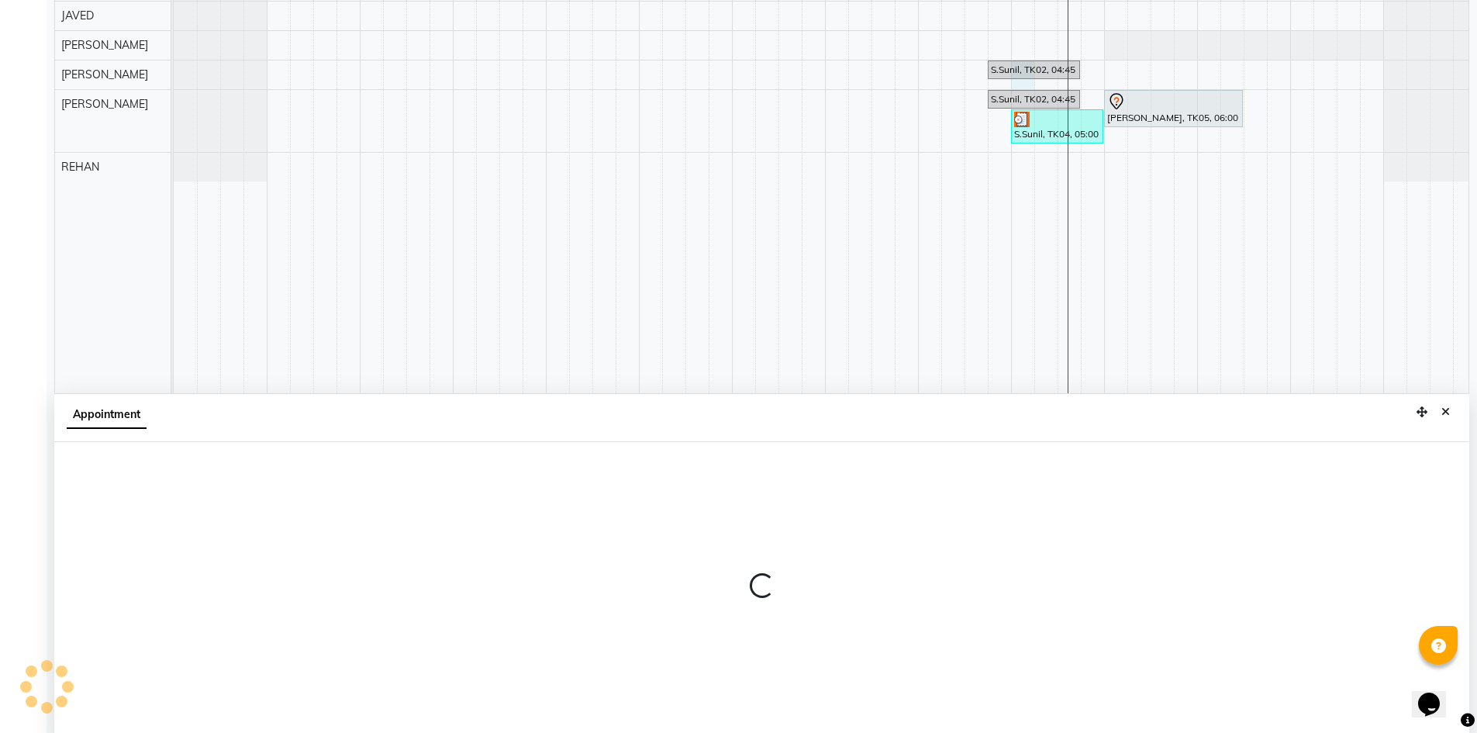
scroll to position [289, 0]
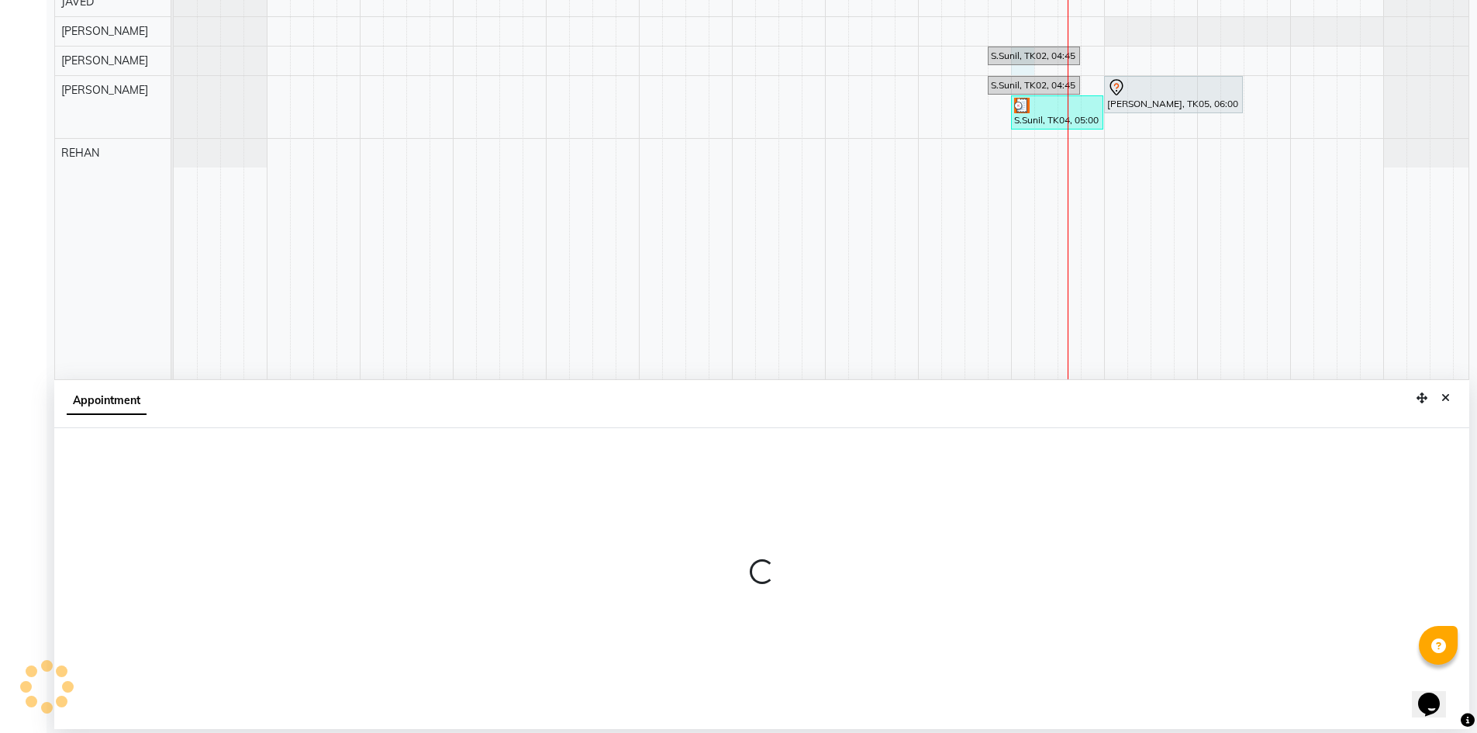
select select "89156"
select select "1020"
select select "tentative"
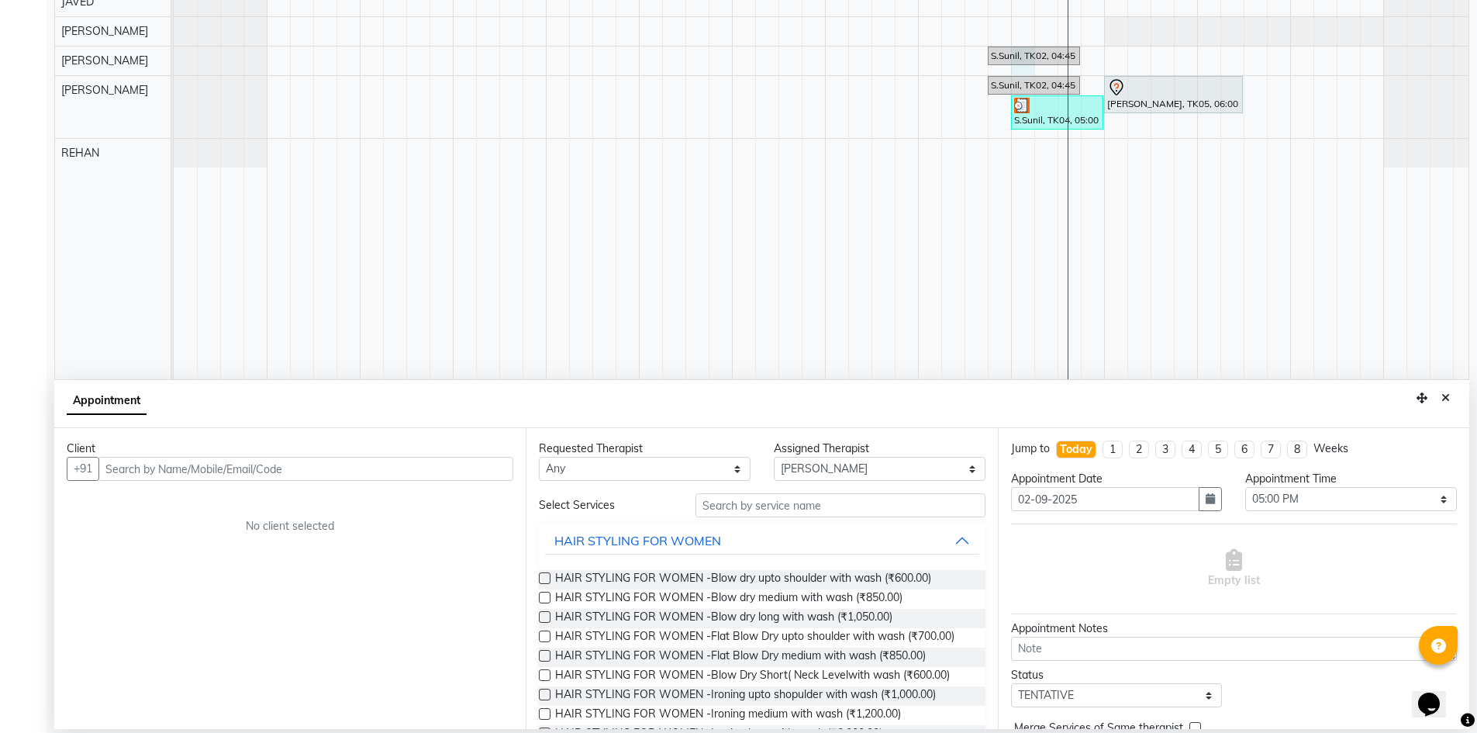
click at [181, 473] on input "text" at bounding box center [305, 469] width 415 height 24
click at [248, 475] on input "6035751416" at bounding box center [273, 469] width 350 height 24
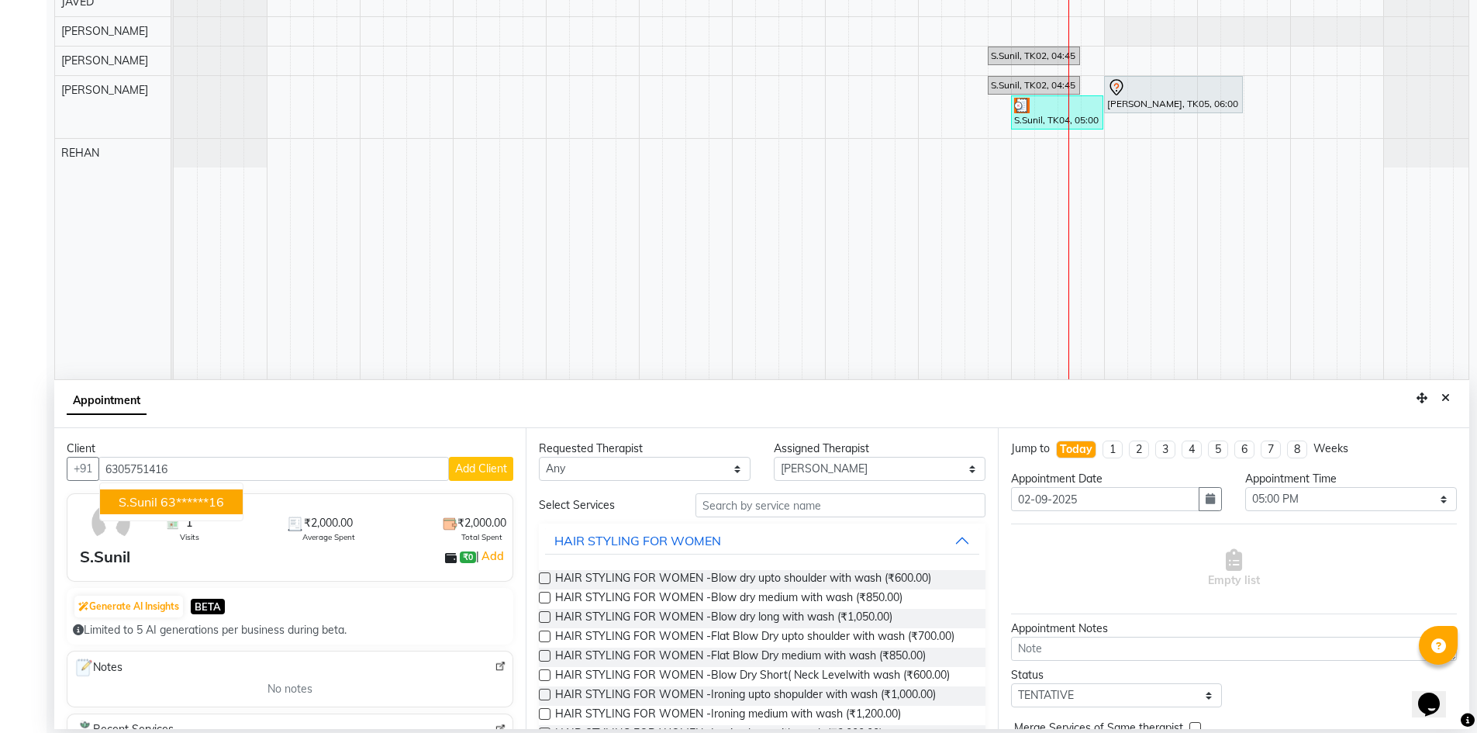
click at [225, 492] on button "S.Sunil 63******16" at bounding box center [171, 501] width 143 height 25
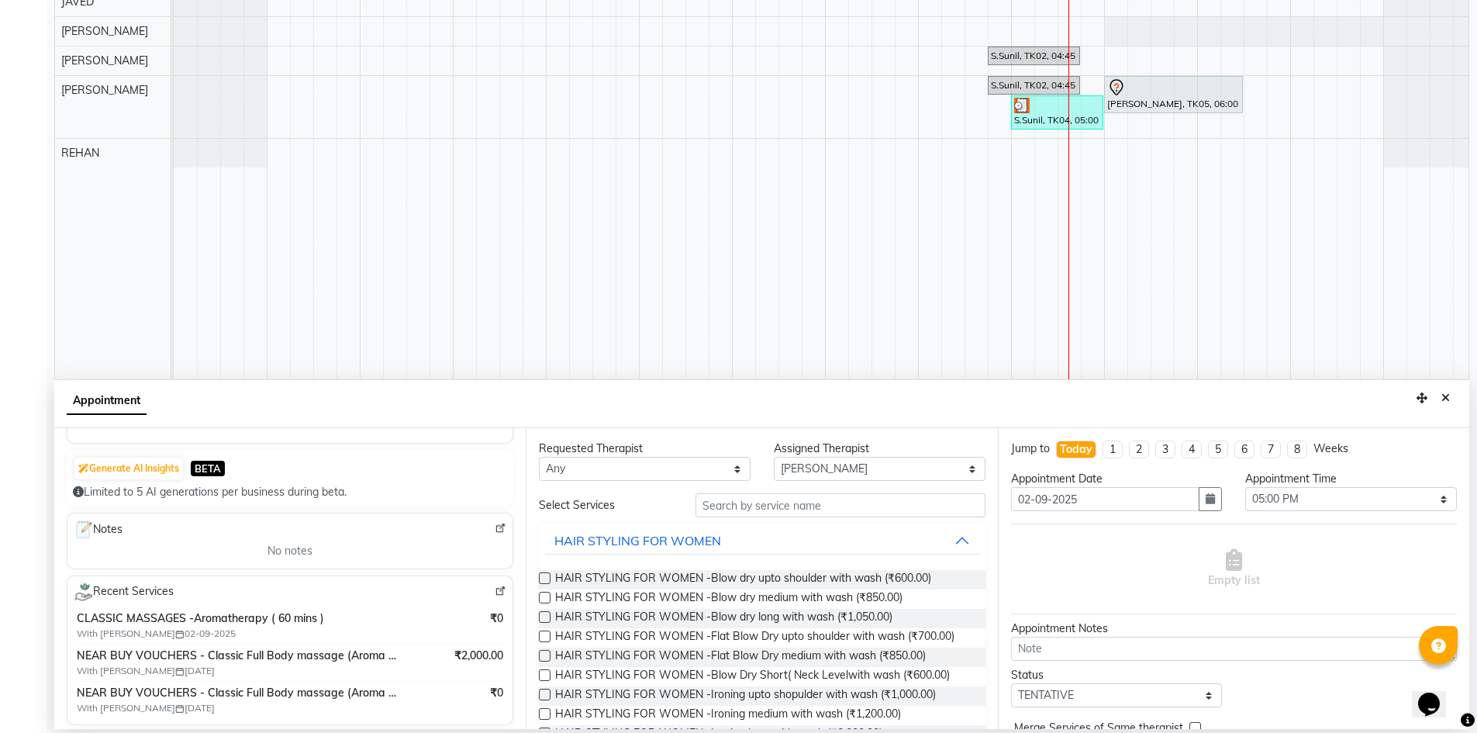
scroll to position [155, 0]
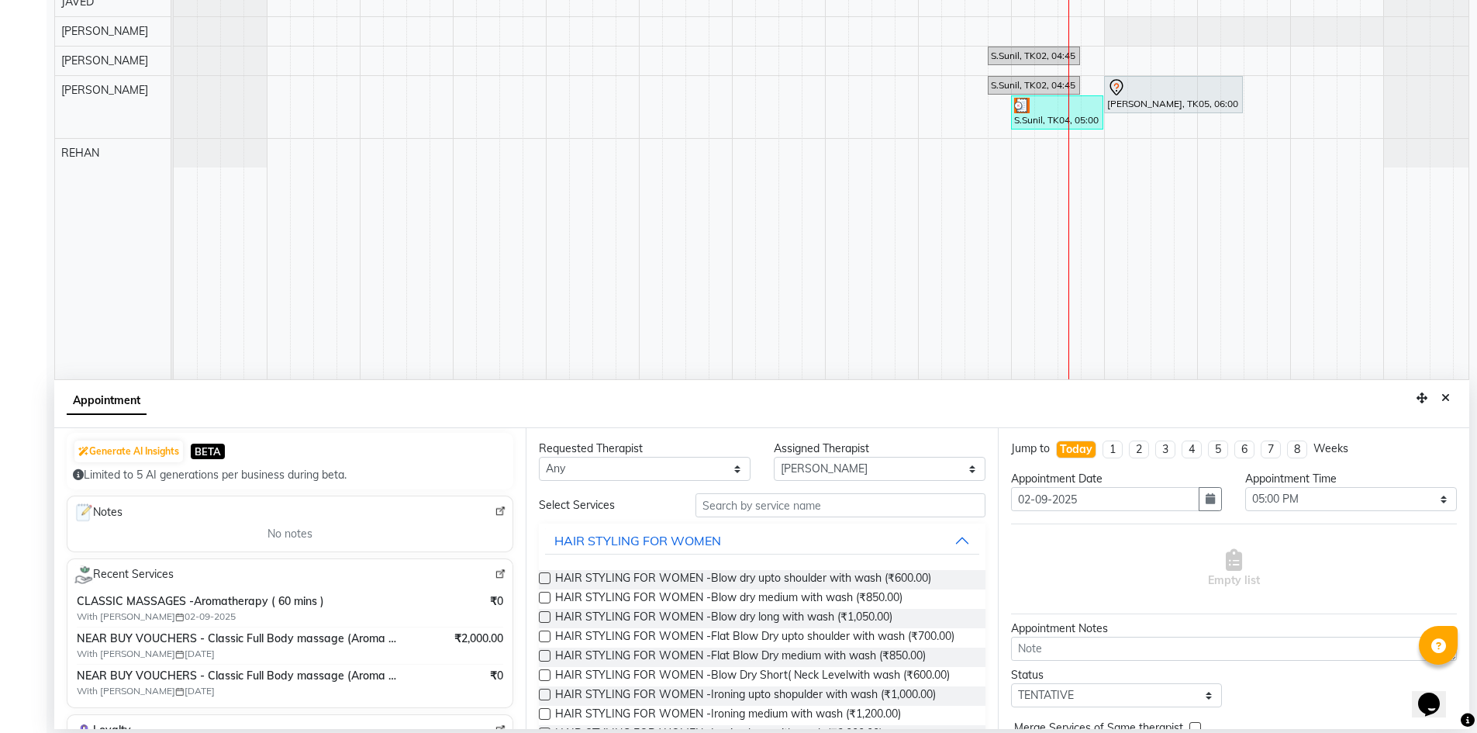
type input "63******16"
click at [818, 512] on input "text" at bounding box center [840, 505] width 290 height 24
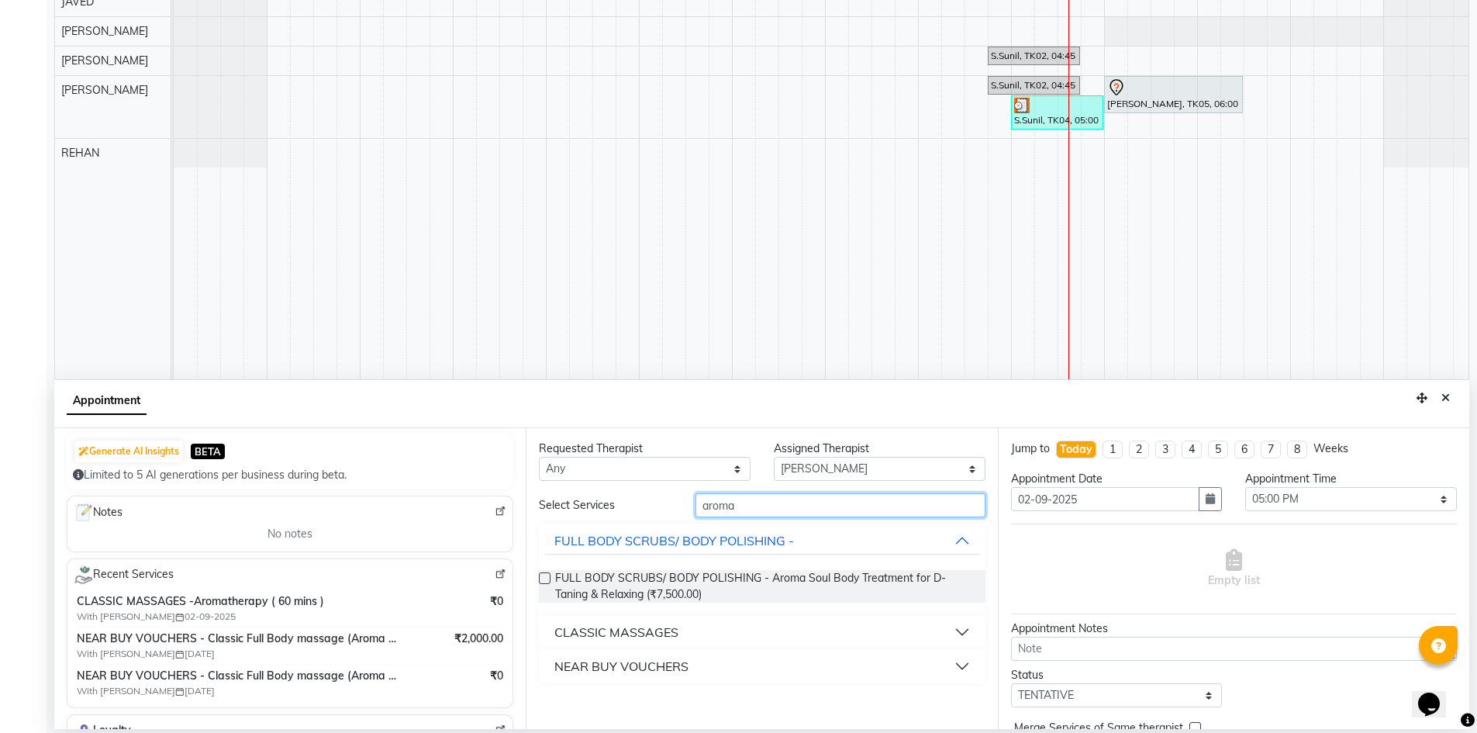
drag, startPoint x: 818, startPoint y: 512, endPoint x: 671, endPoint y: 535, distance: 148.4
type input "aroma"
drag, startPoint x: 671, startPoint y: 535, endPoint x: 626, endPoint y: 644, distance: 117.8
click at [626, 644] on button "CLASSIC MASSAGES" at bounding box center [761, 632] width 433 height 28
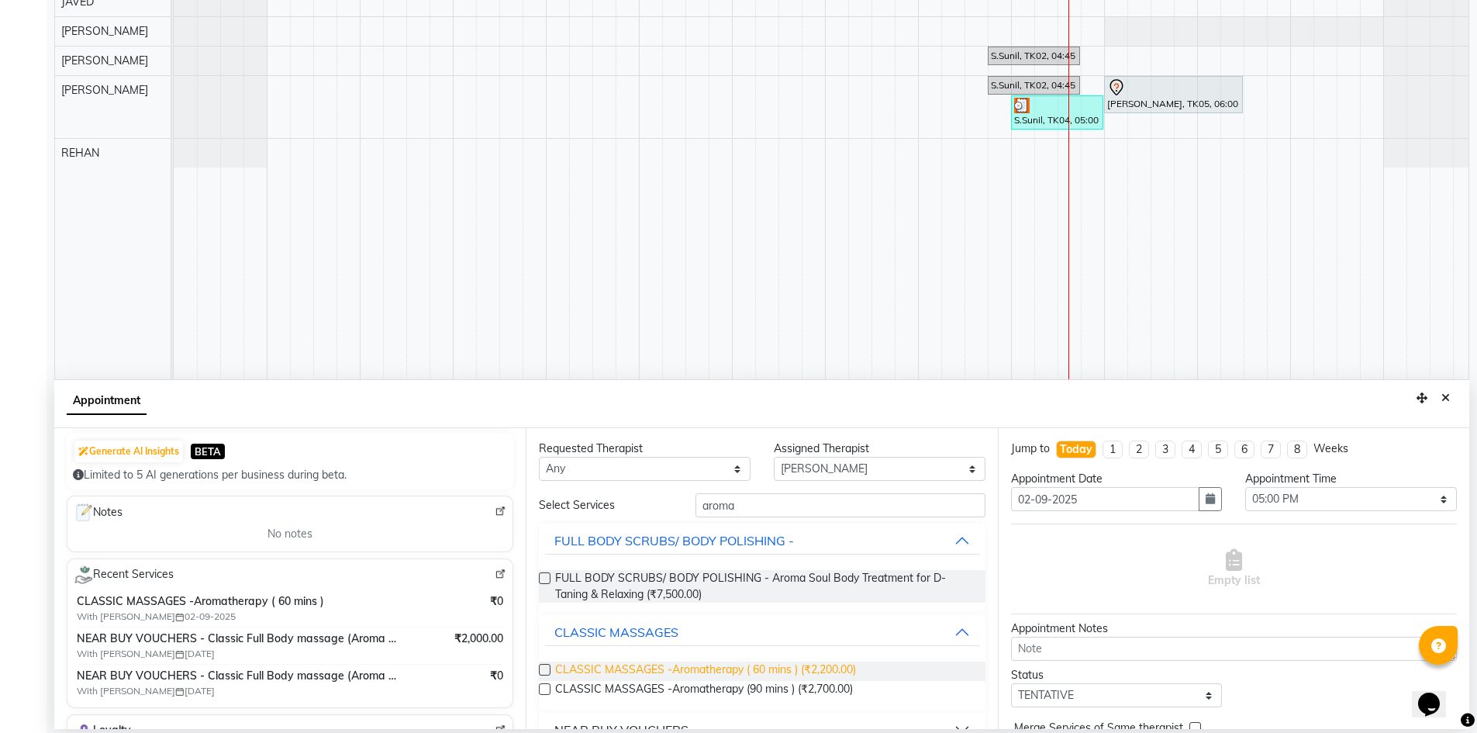
click at [622, 668] on span "CLASSIC MASSAGES -Aromatherapy ( 60 mins ) (₹2,200.00)" at bounding box center [705, 670] width 301 height 19
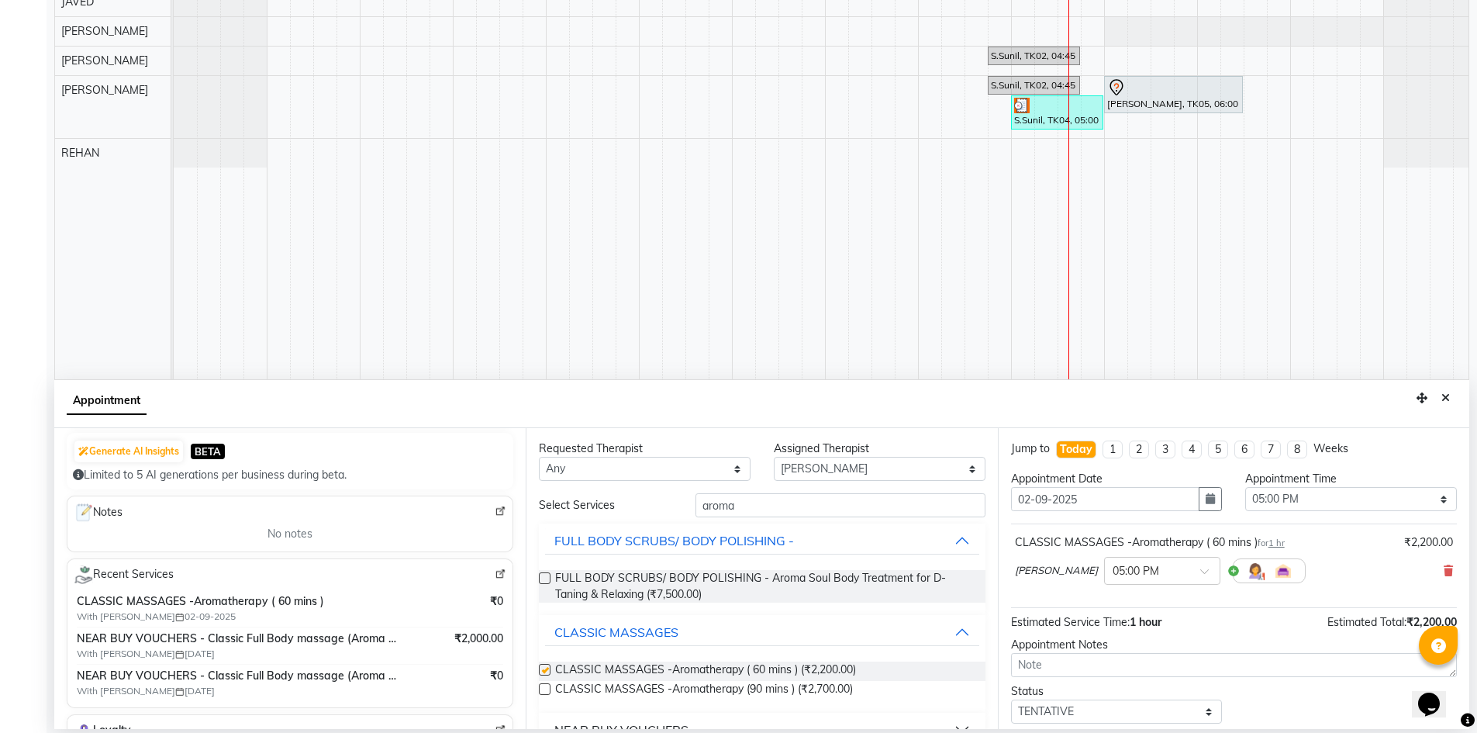
checkbox input "false"
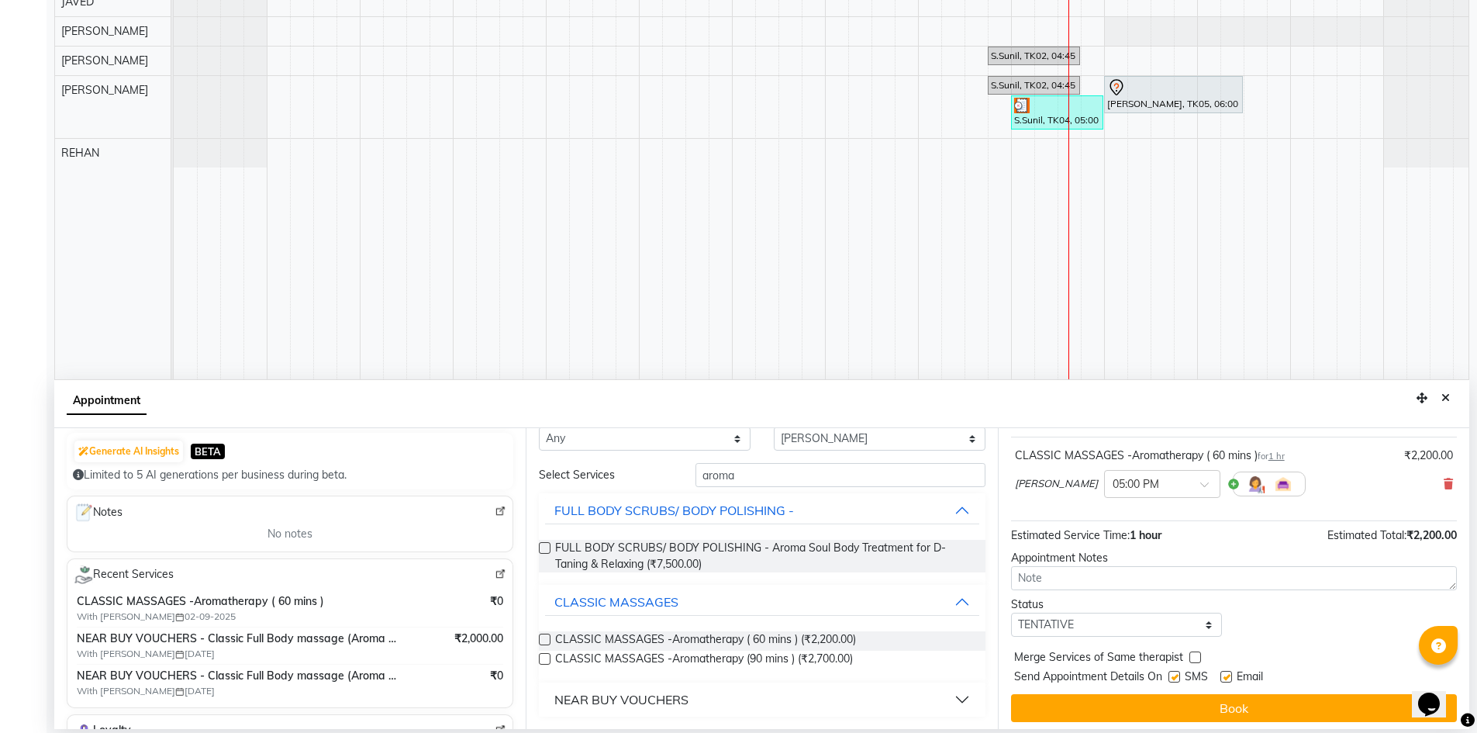
scroll to position [92, 0]
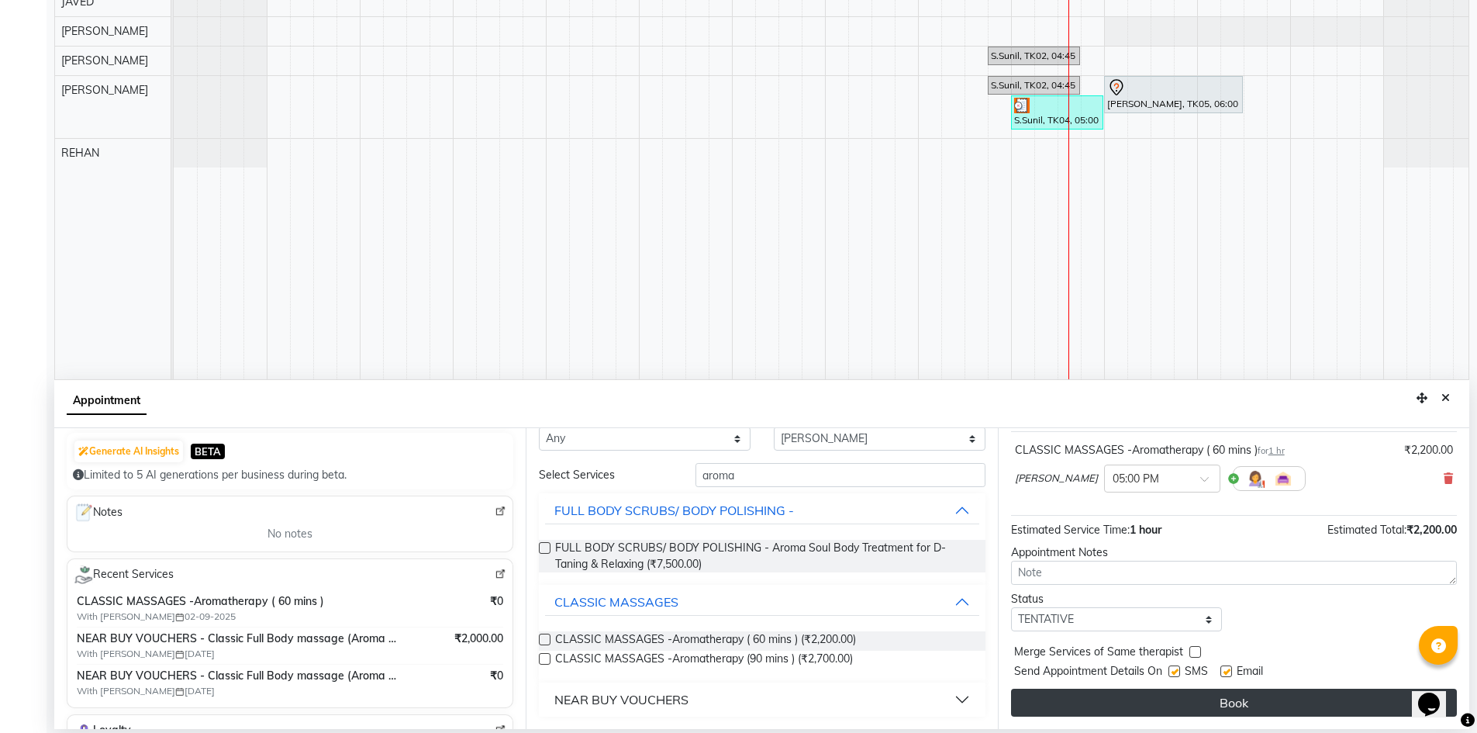
click at [1285, 706] on button "Book" at bounding box center [1234, 702] width 446 height 28
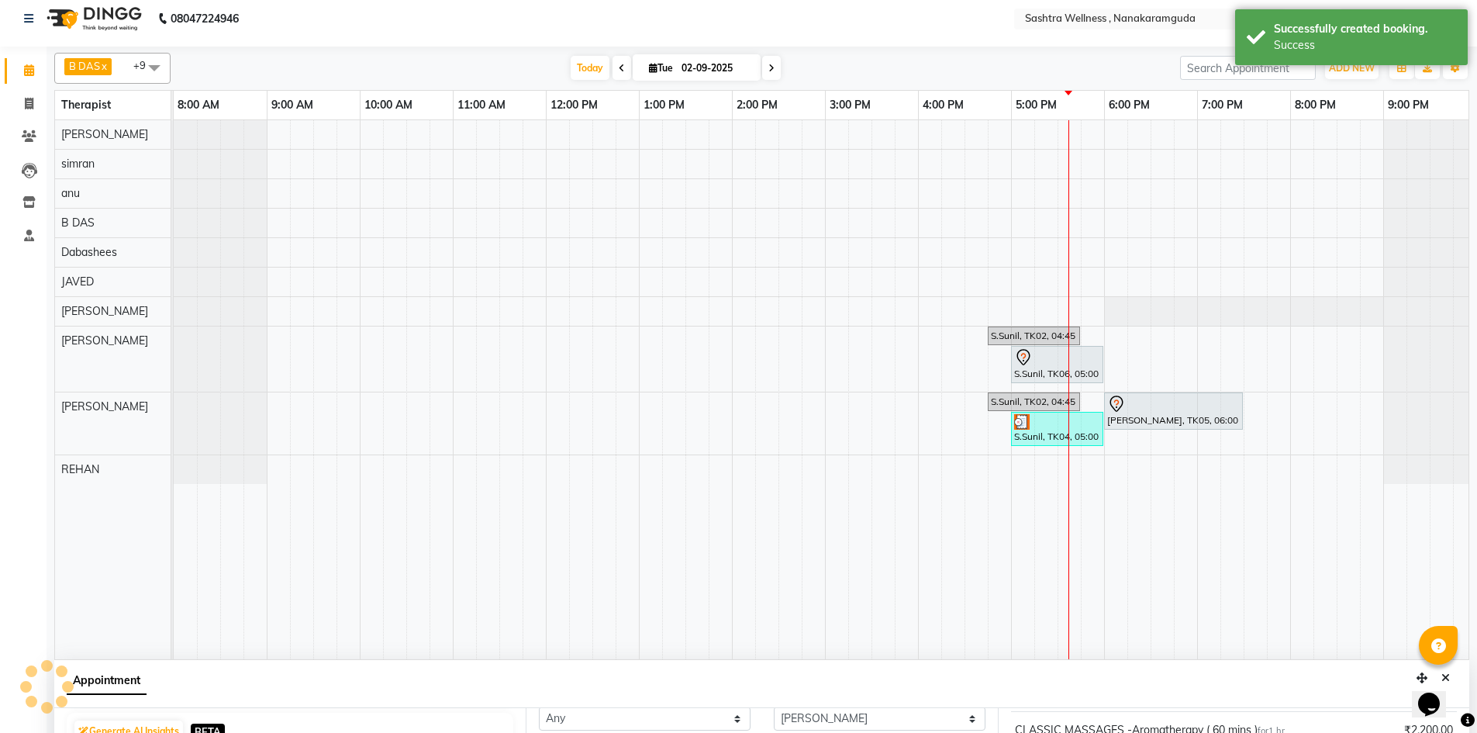
scroll to position [0, 0]
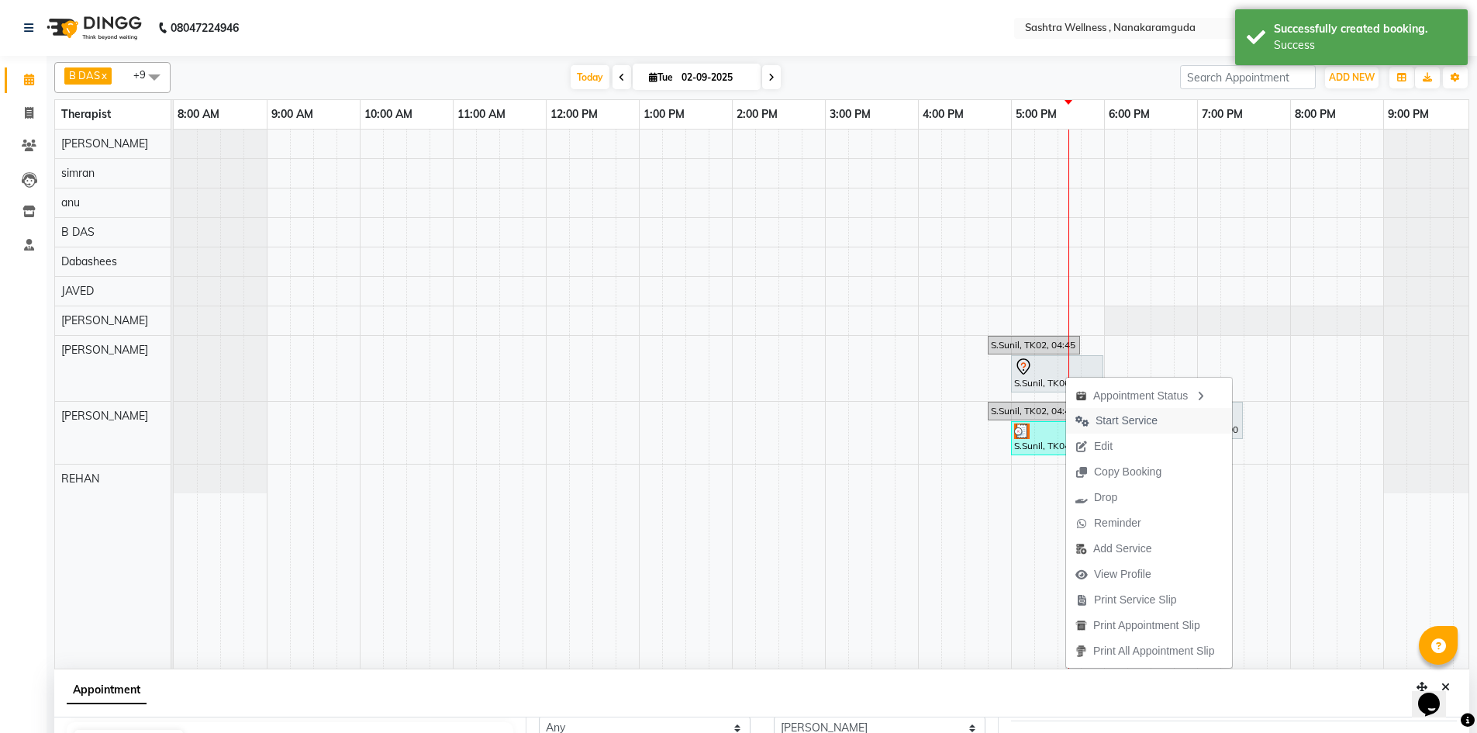
click at [1151, 421] on span "Start Service" at bounding box center [1127, 420] width 62 height 16
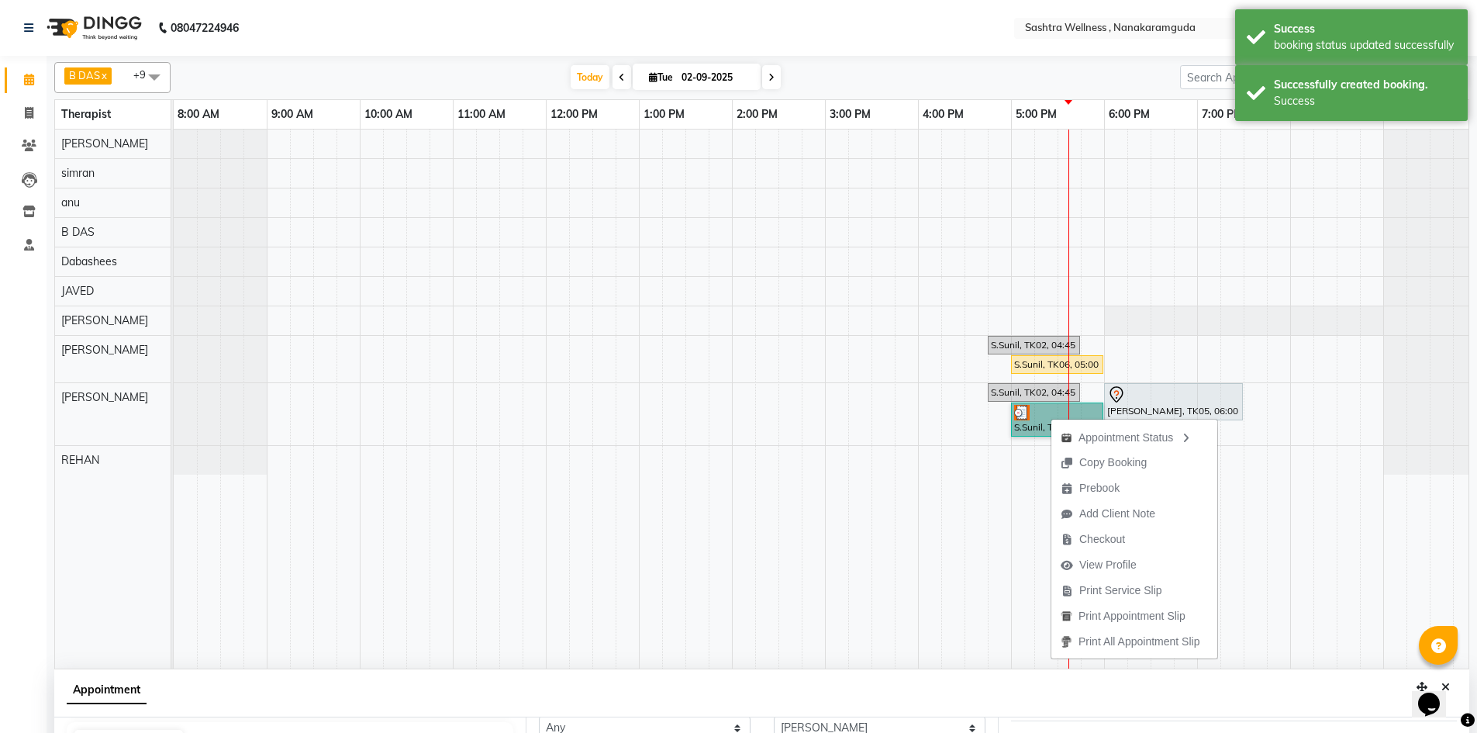
click at [1269, 382] on td at bounding box center [1278, 398] width 23 height 539
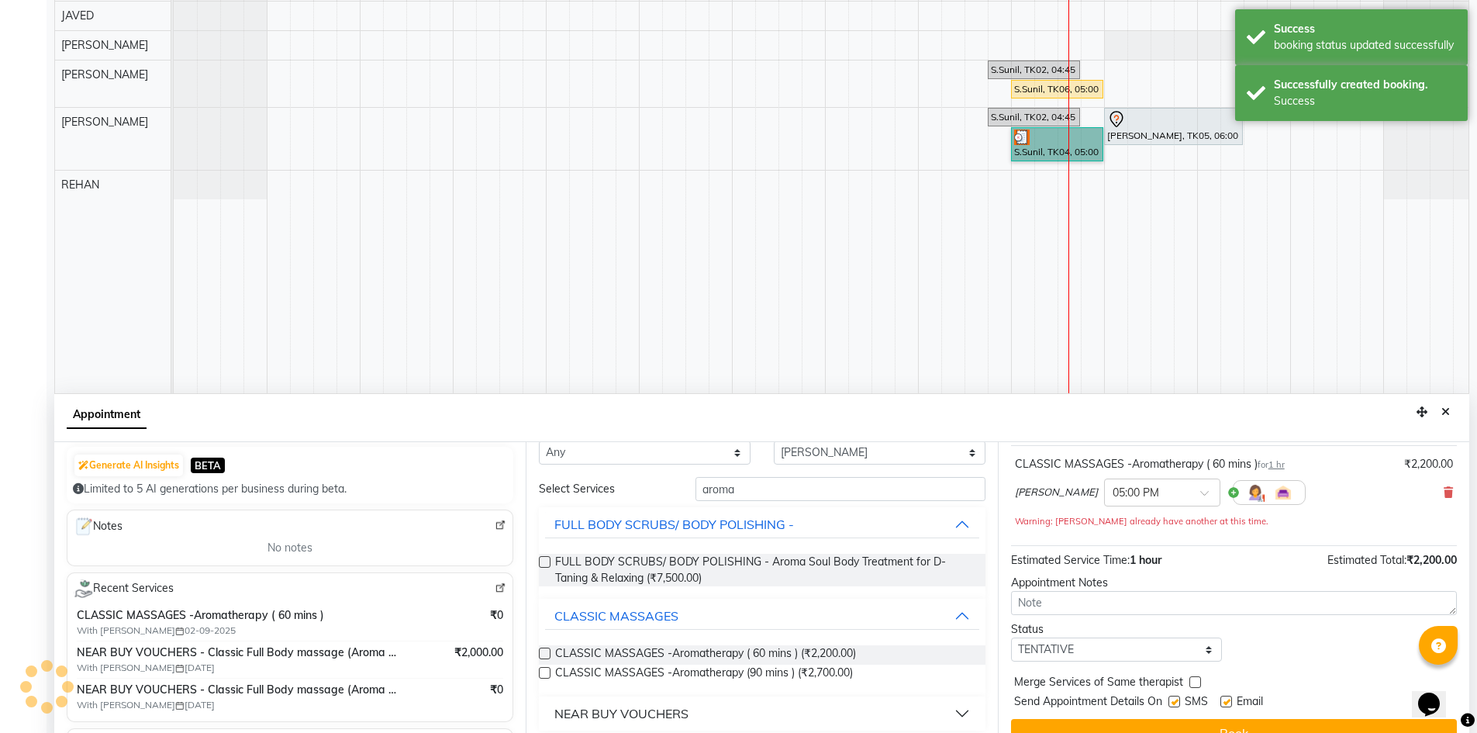
scroll to position [289, 0]
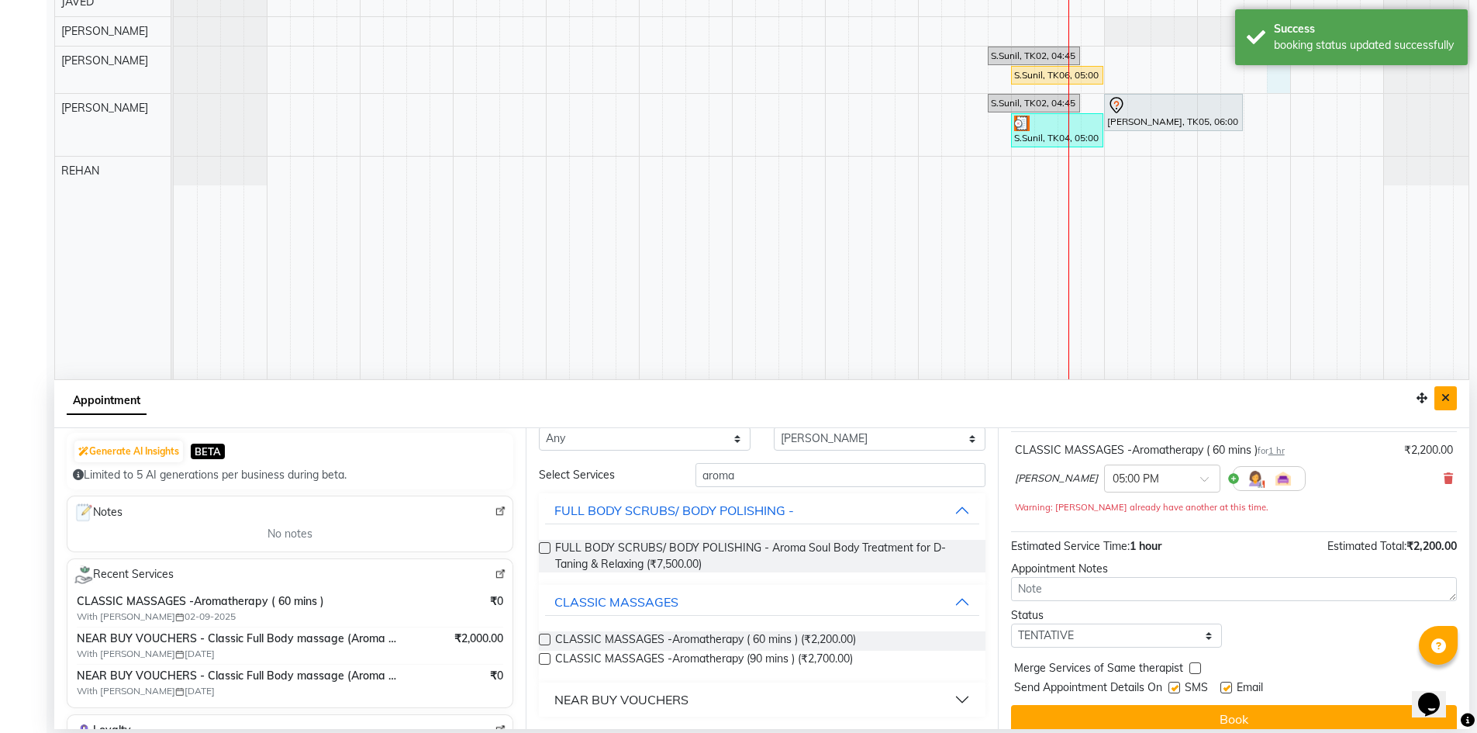
click at [1449, 402] on icon "Close" at bounding box center [1445, 397] width 9 height 11
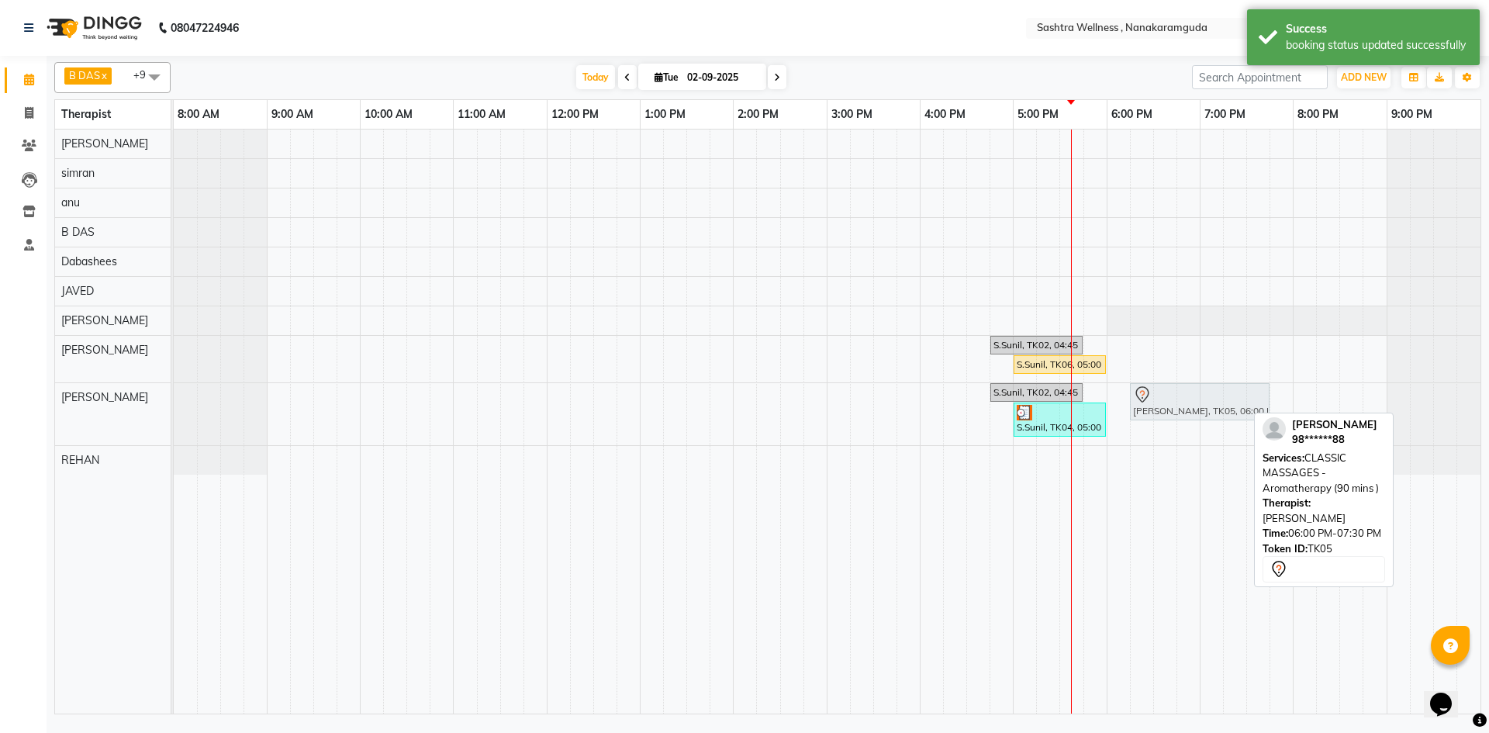
drag, startPoint x: 1146, startPoint y: 391, endPoint x: 1167, endPoint y: 390, distance: 20.9
click at [174, 390] on div "S.Sunil, TK02, 04:45 PM-05:45 PM, CLASSIC MASSAGES -Aromatherapy ( 60 mins ) Ra…" at bounding box center [174, 414] width 0 height 62
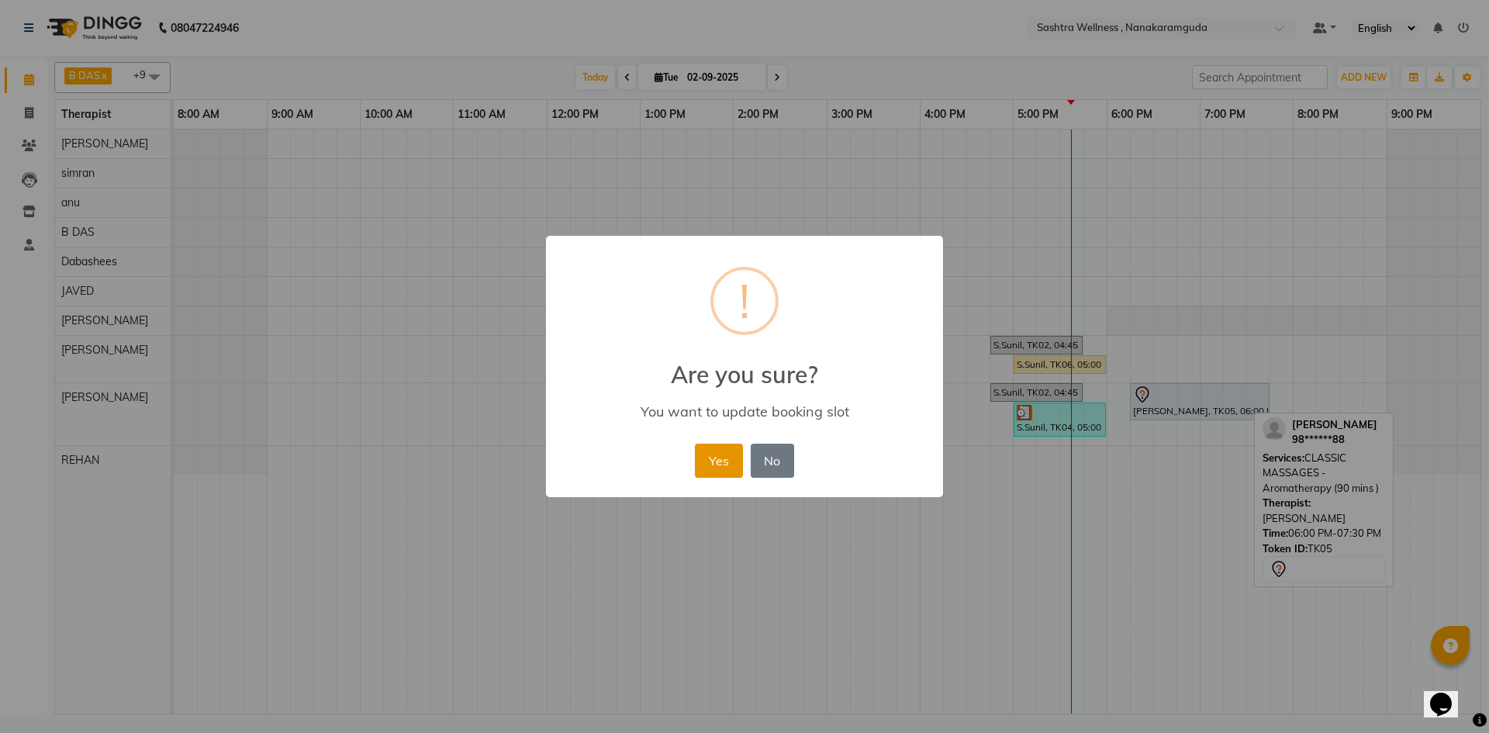
click at [728, 450] on button "Yes" at bounding box center [718, 460] width 47 height 34
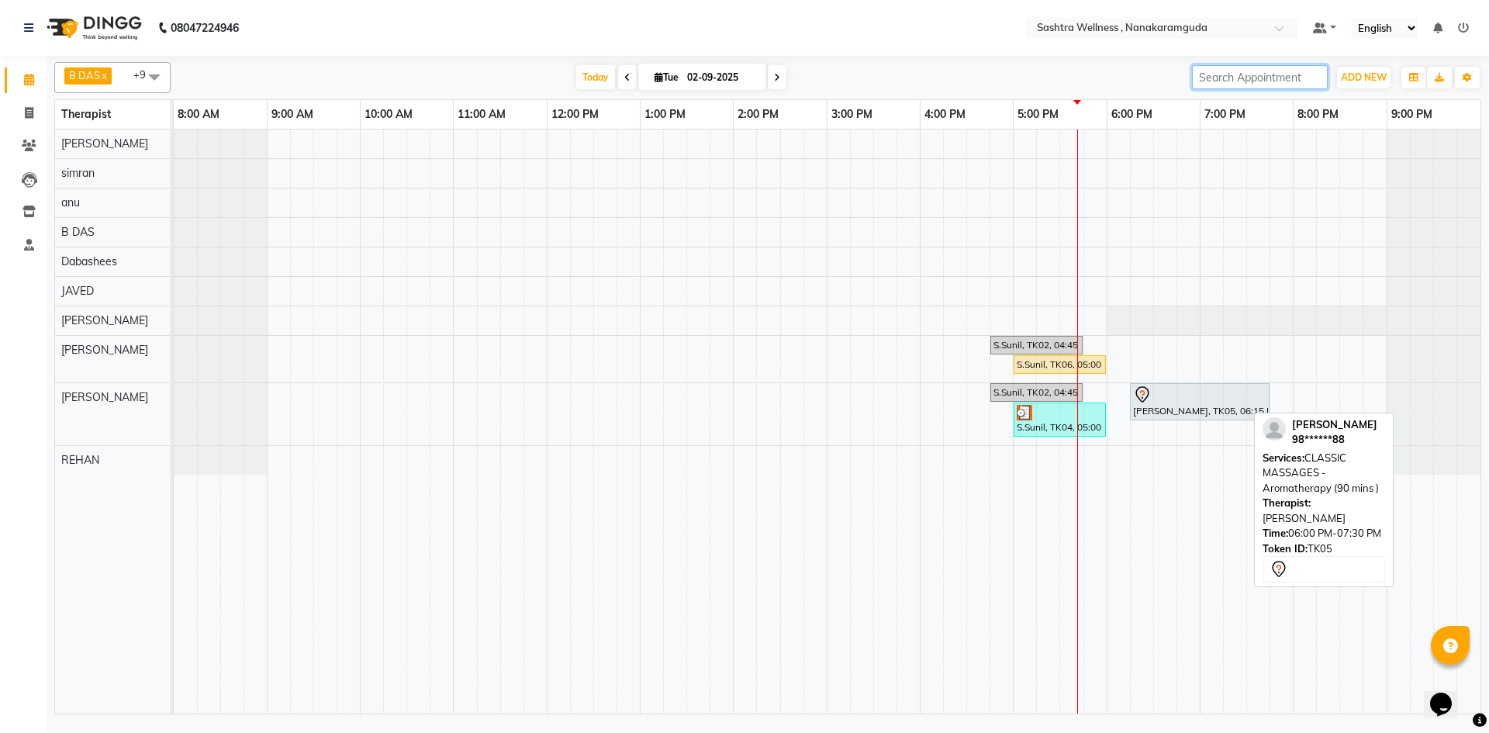
click at [1273, 81] on input "search" at bounding box center [1260, 77] width 136 height 24
click at [1232, 74] on input "search" at bounding box center [1260, 77] width 136 height 24
type input "9"
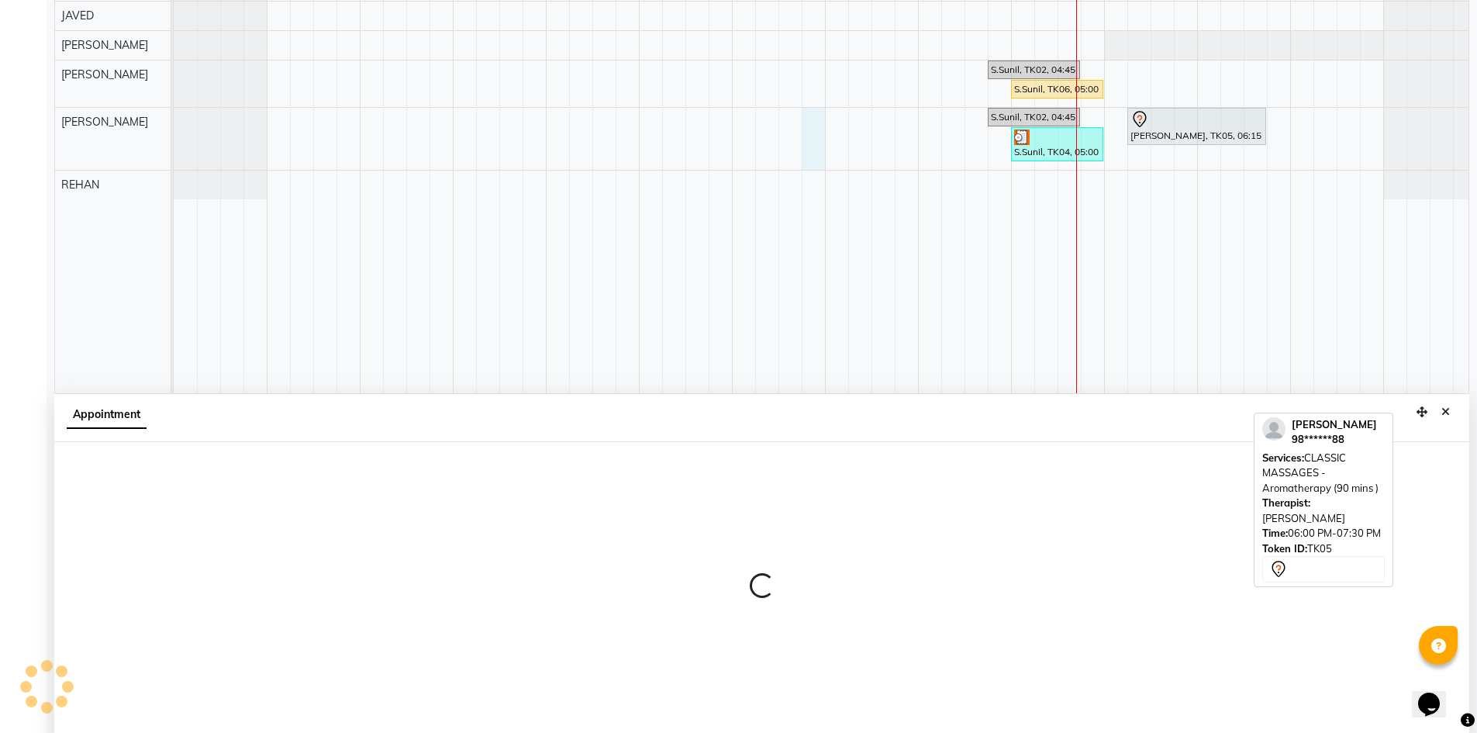
scroll to position [289, 0]
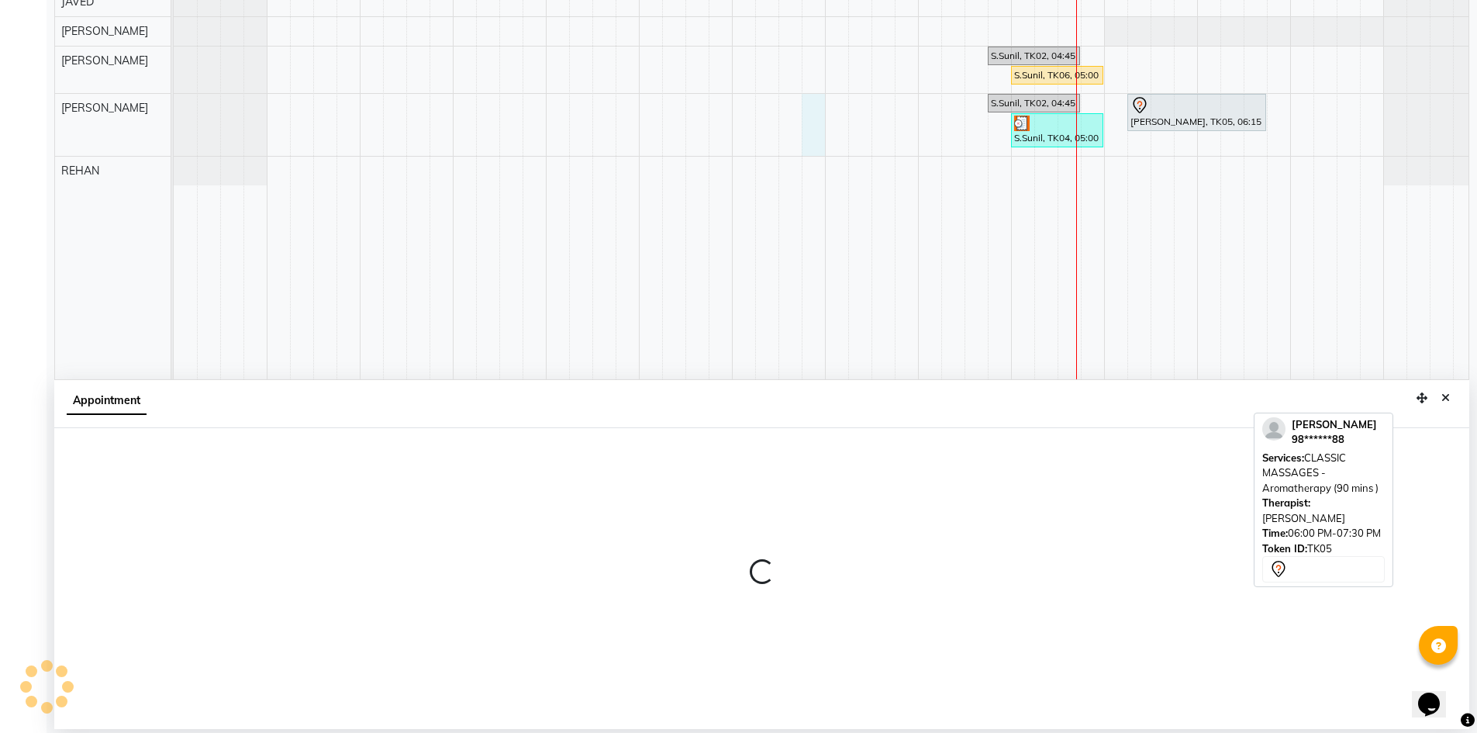
select select "76678"
select select "tentative"
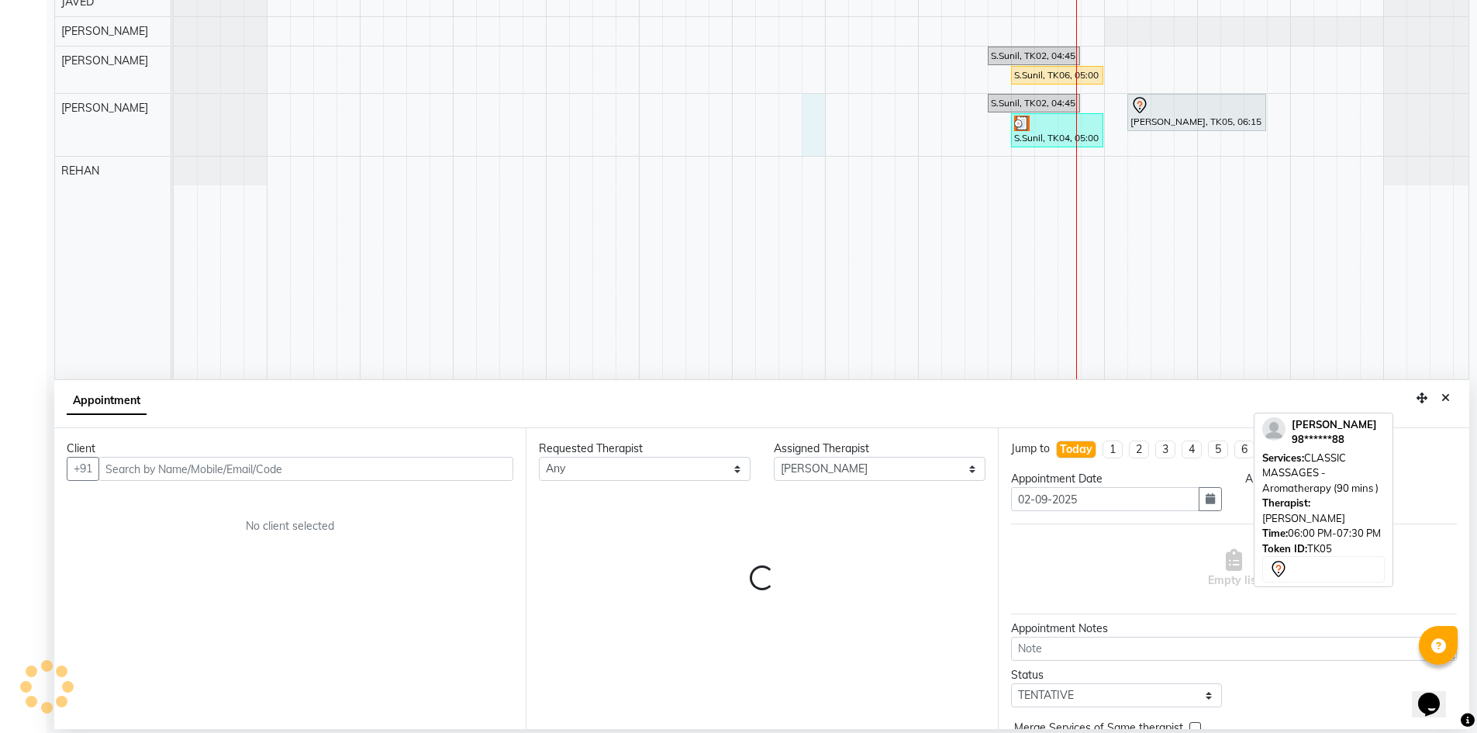
type input "9"
select select "885"
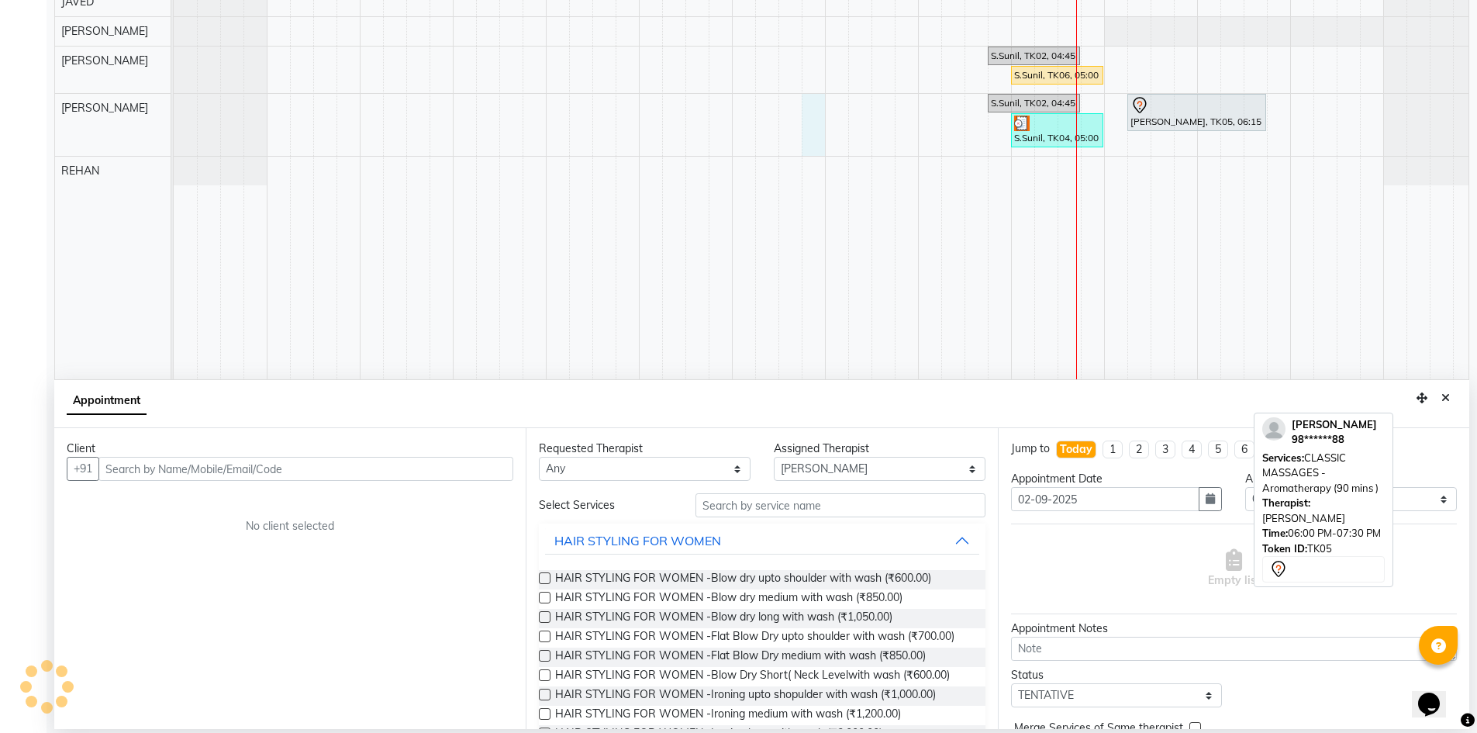
click at [174, 454] on div "Client" at bounding box center [290, 448] width 447 height 16
click at [174, 463] on input "text" at bounding box center [305, 469] width 415 height 24
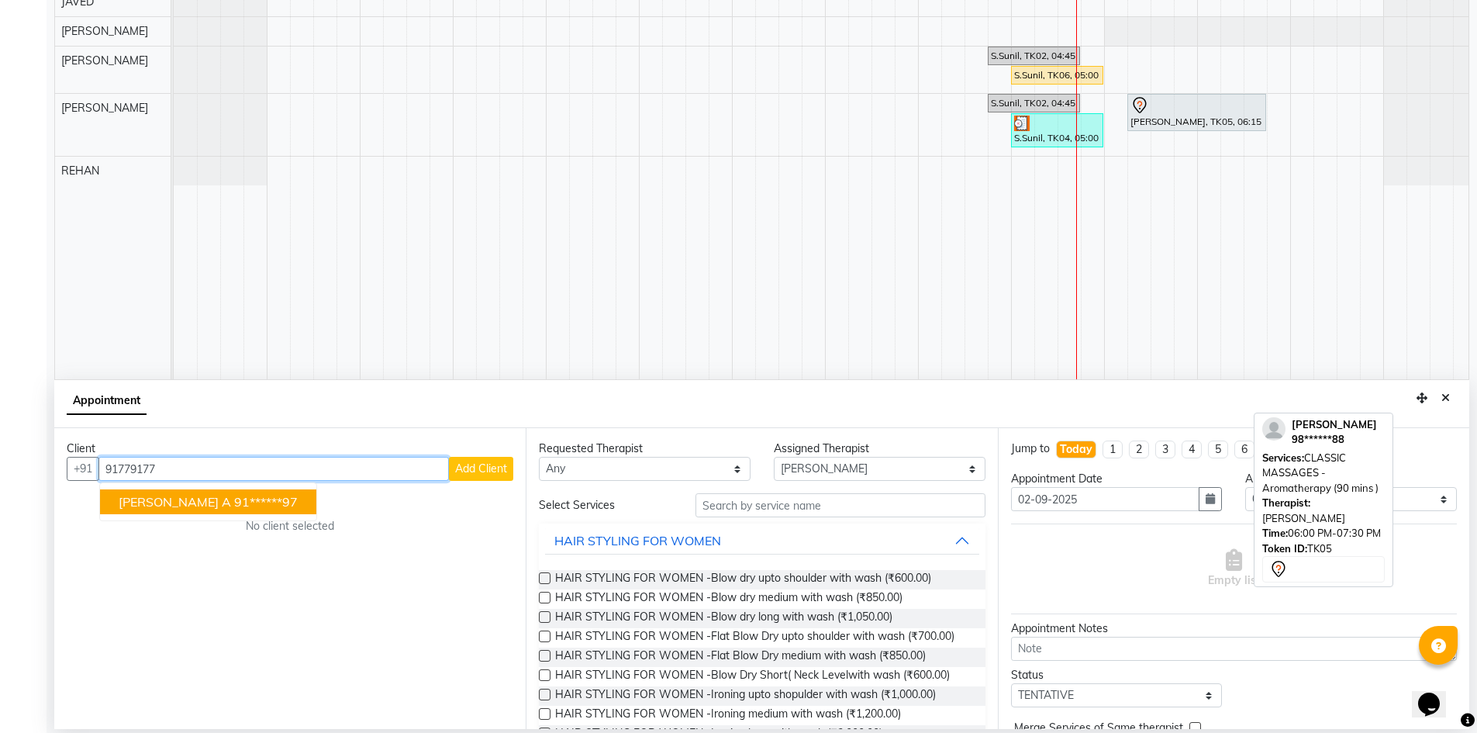
click at [193, 461] on input "91779177" at bounding box center [273, 469] width 350 height 24
type input "9177917737"
click at [486, 475] on span "Add Client" at bounding box center [481, 468] width 52 height 14
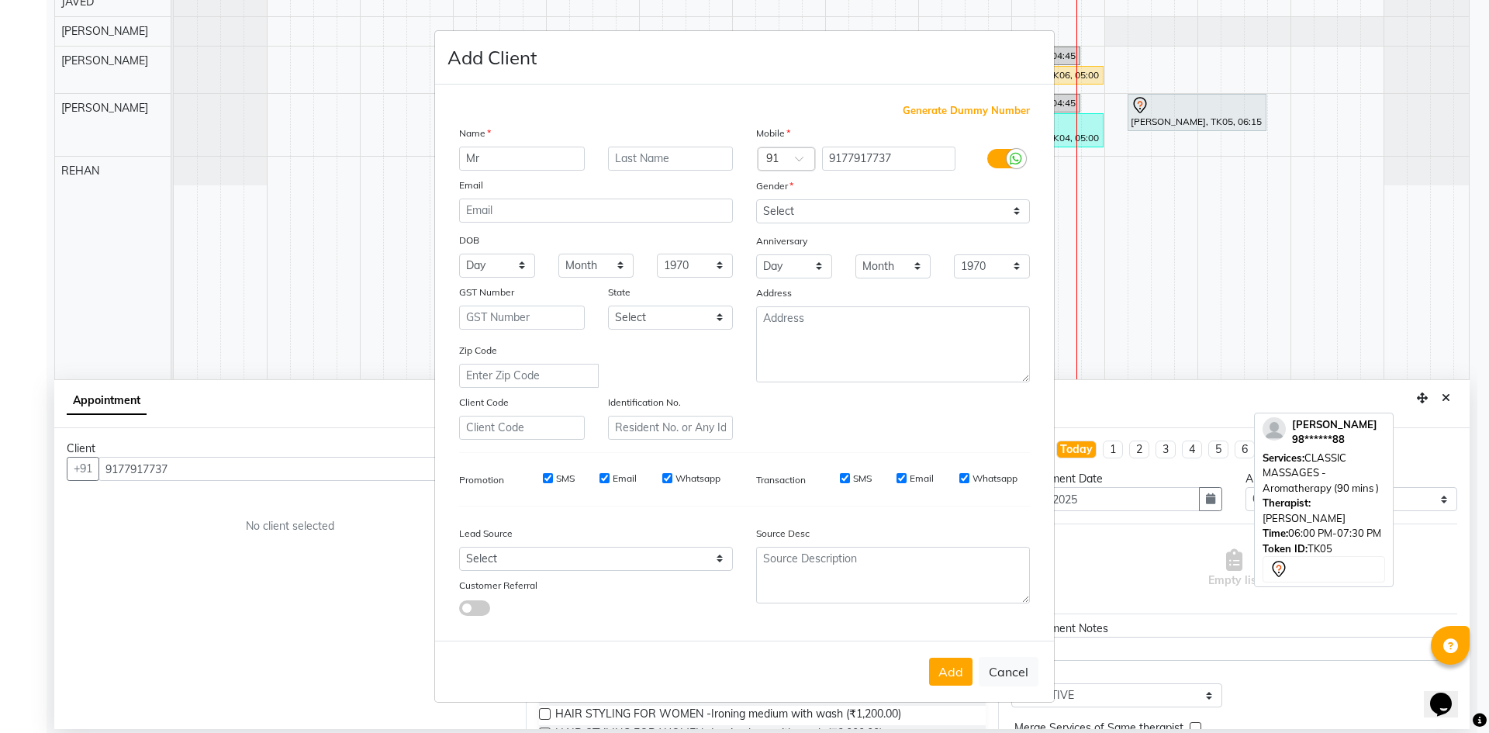
type input "Mr"
type input "Vamsi"
click at [869, 209] on select "Select Male Female Other Prefer Not To Say" at bounding box center [893, 211] width 274 height 24
select select "male"
click at [756, 199] on select "Select Male Female Other Prefer Not To Say" at bounding box center [893, 211] width 274 height 24
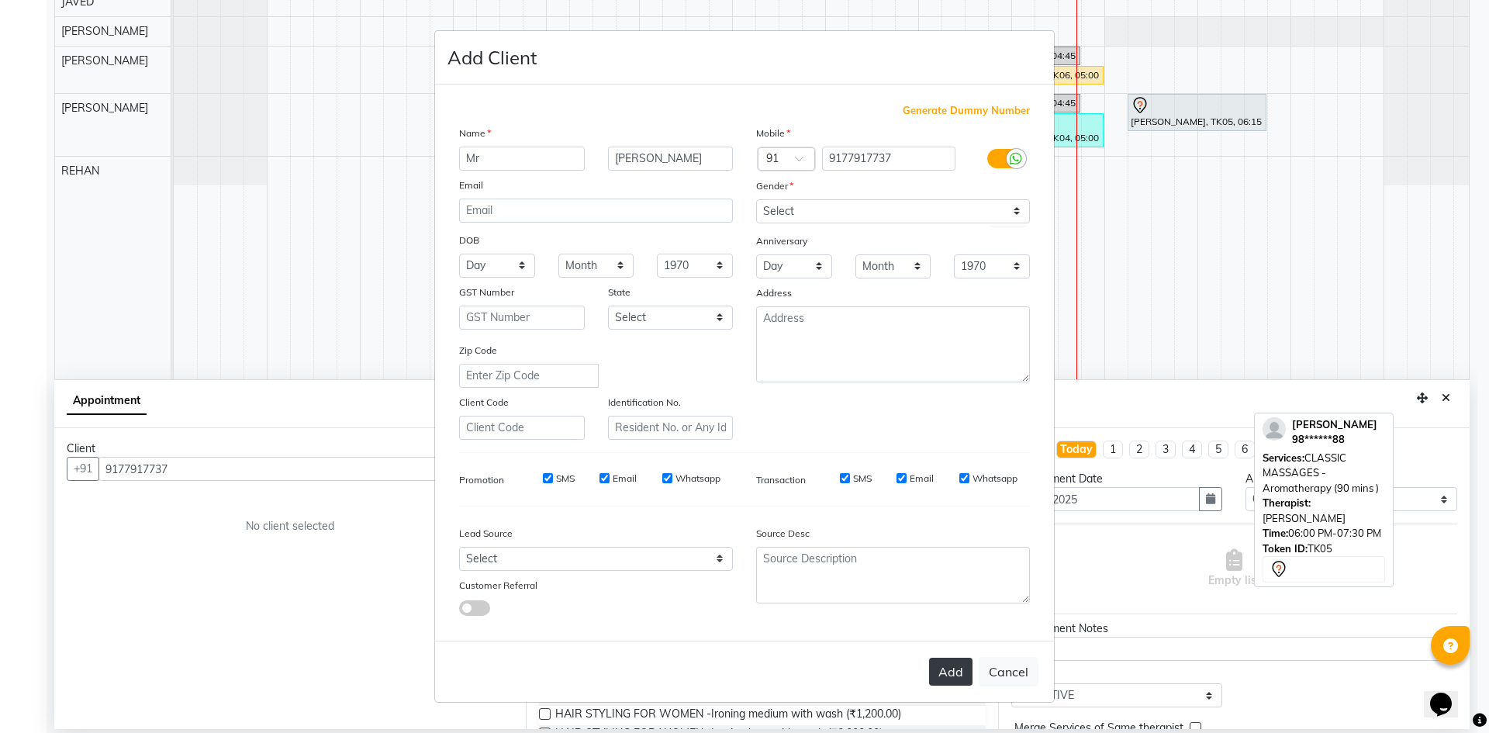
click at [953, 675] on button "Add" at bounding box center [950, 671] width 43 height 28
type input "91******37"
select select
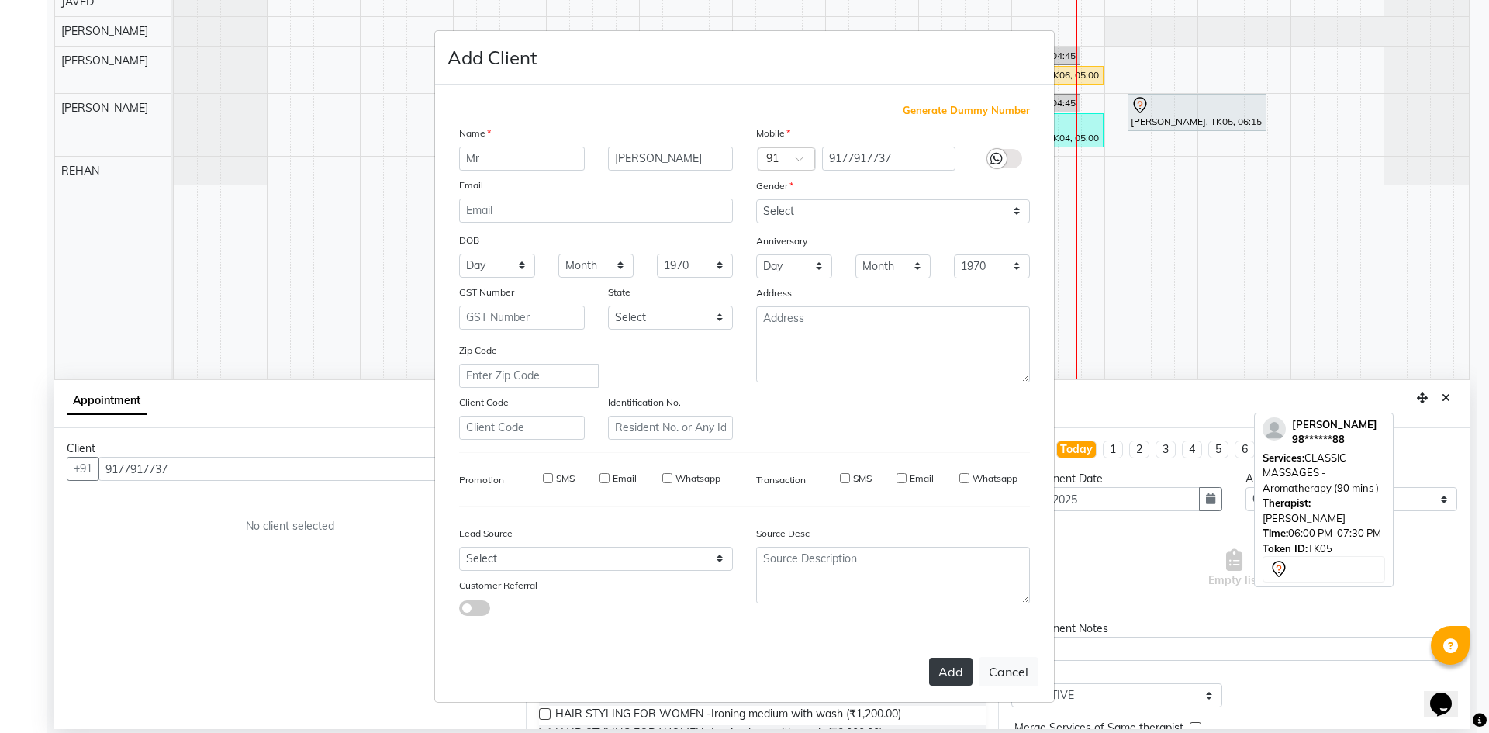
select select
checkbox input "false"
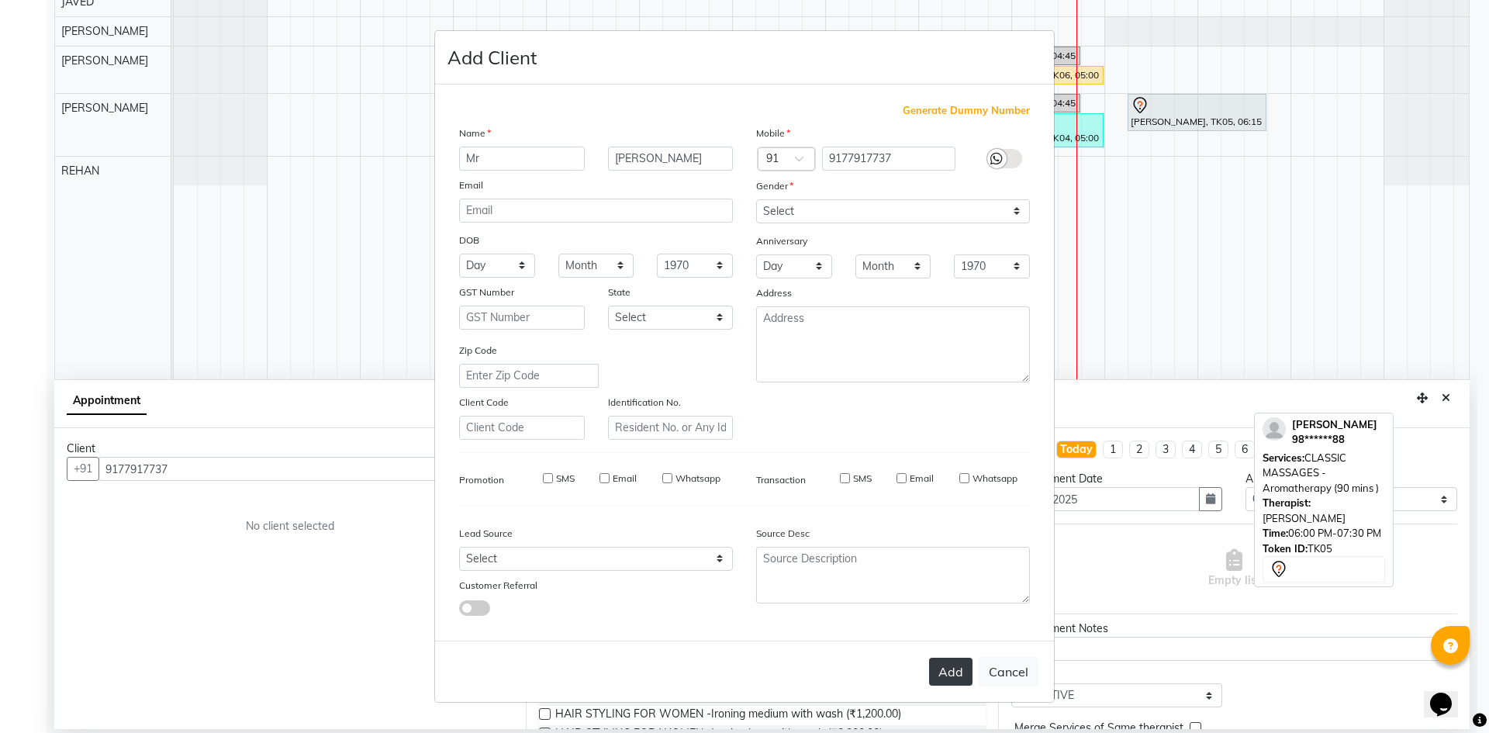
checkbox input "false"
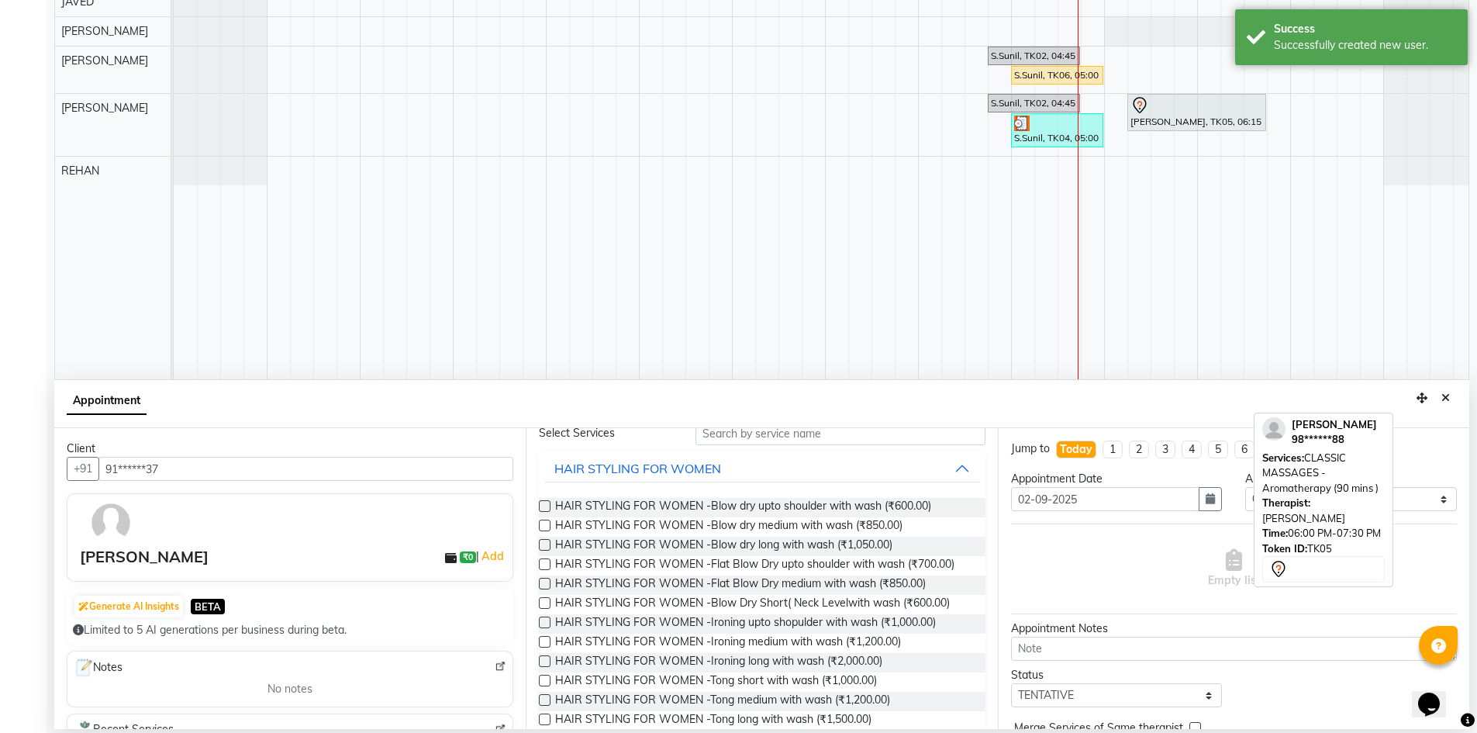
scroll to position [0, 0]
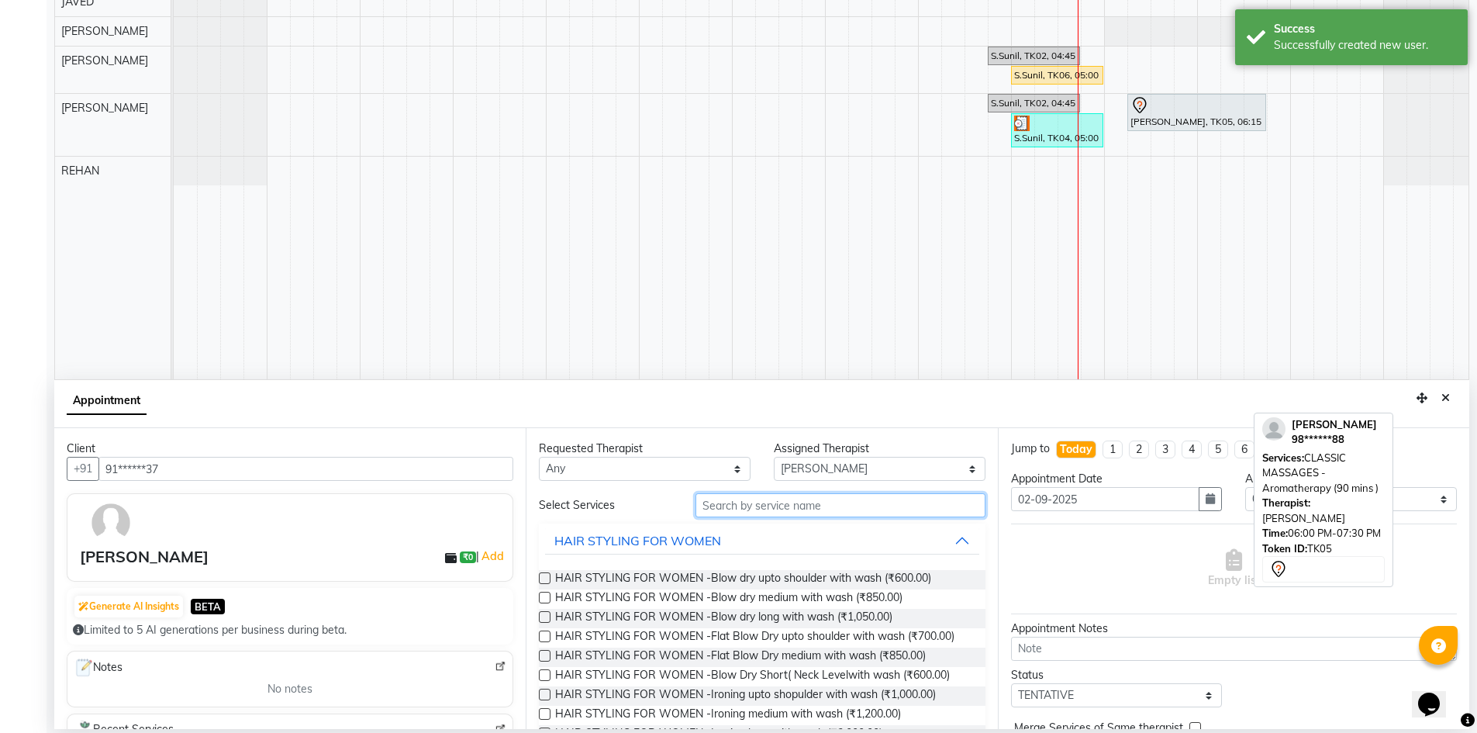
click at [840, 494] on input "text" at bounding box center [840, 505] width 290 height 24
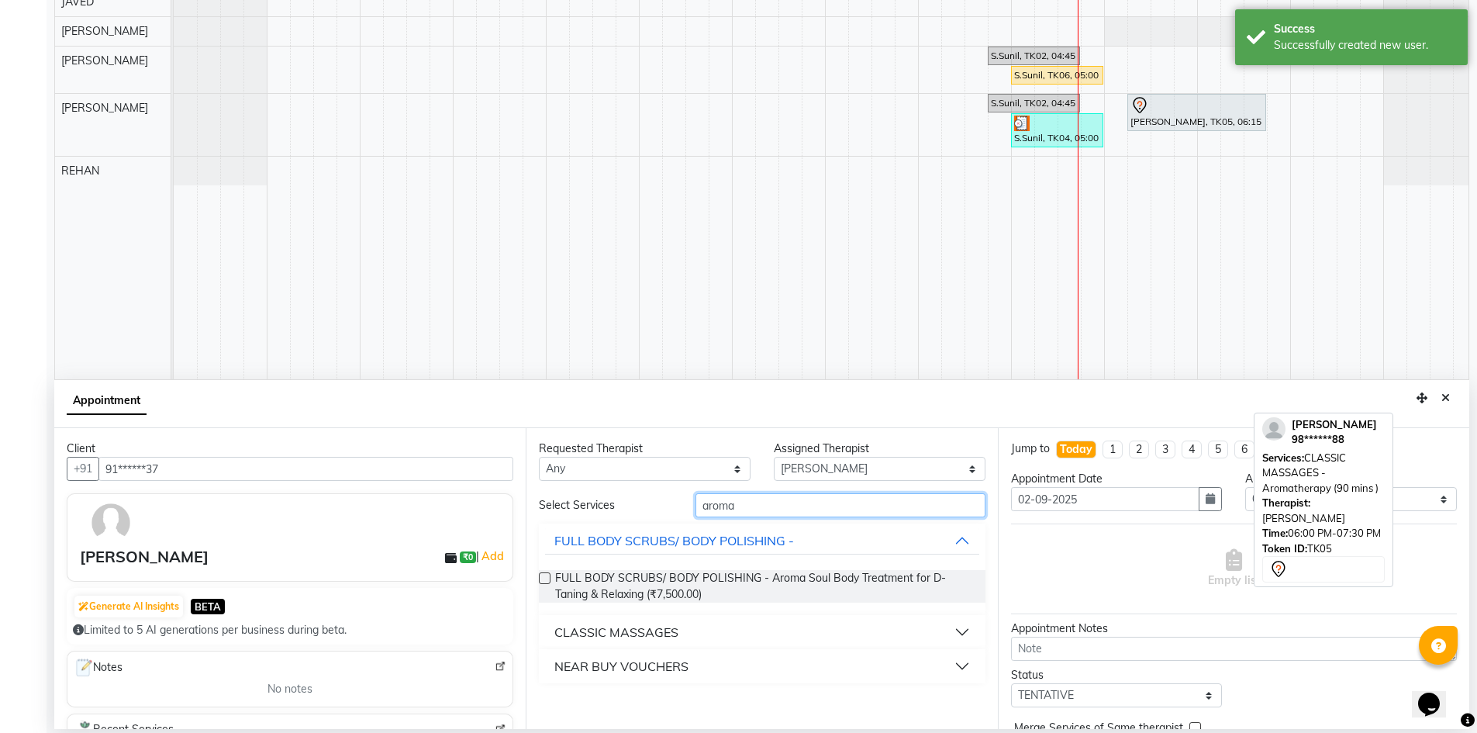
type input "aroma"
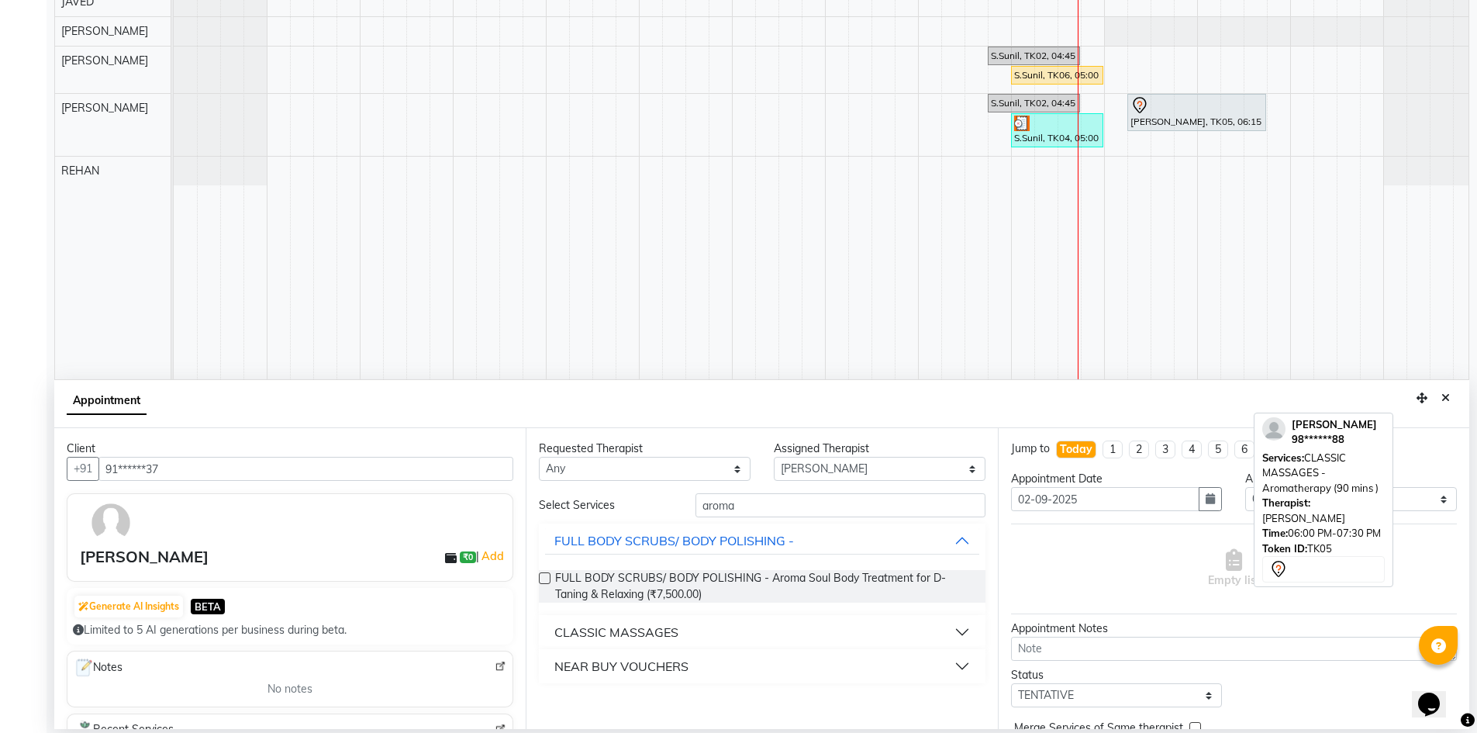
click at [693, 640] on button "CLASSIC MASSAGES" at bounding box center [761, 632] width 433 height 28
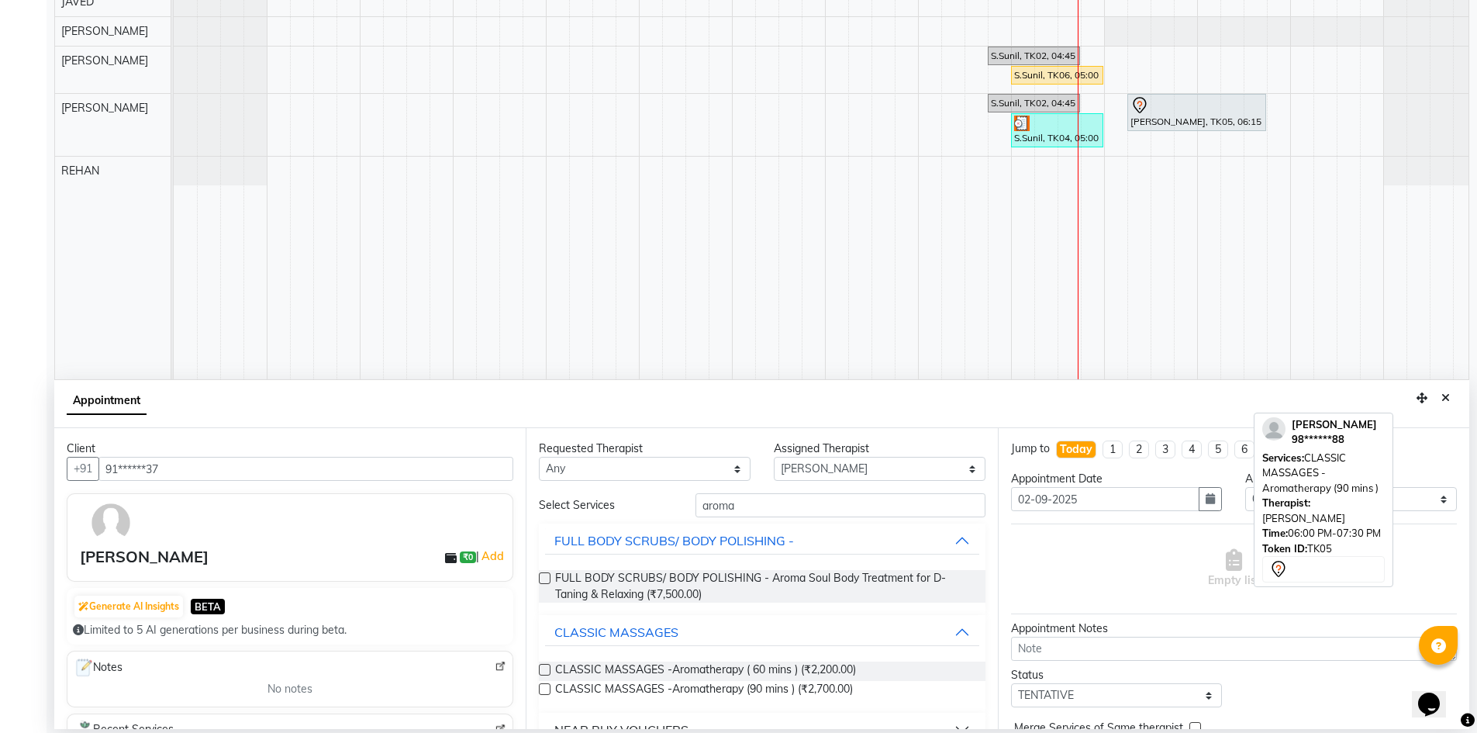
click at [654, 652] on div "CLASSIC MASSAGES -Aromatherapy ( 60 mins ) (₹2,200.00) CLASSIC MASSAGES -Aromat…" at bounding box center [762, 681] width 446 height 64
click at [654, 666] on span "CLASSIC MASSAGES -Aromatherapy ( 60 mins ) (₹2,200.00)" at bounding box center [705, 670] width 301 height 19
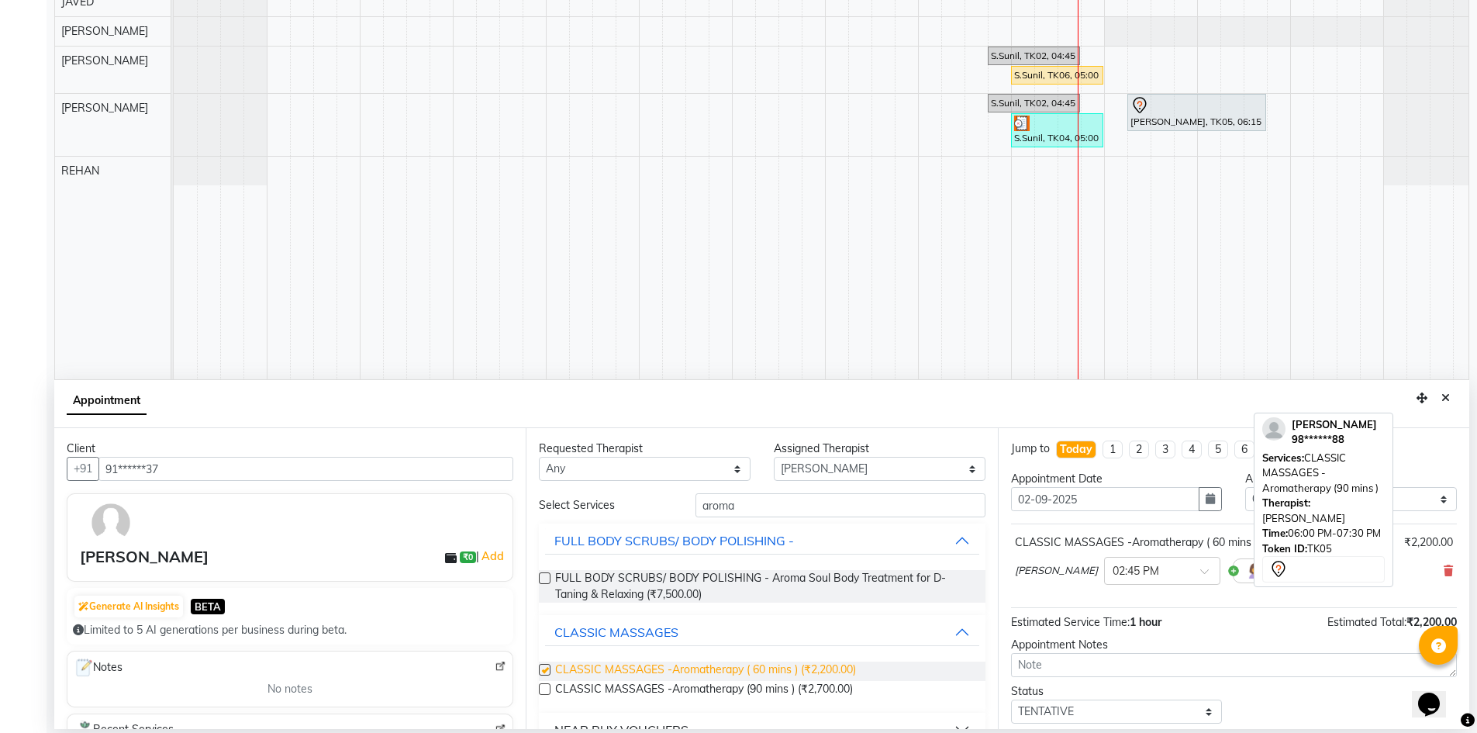
checkbox input "false"
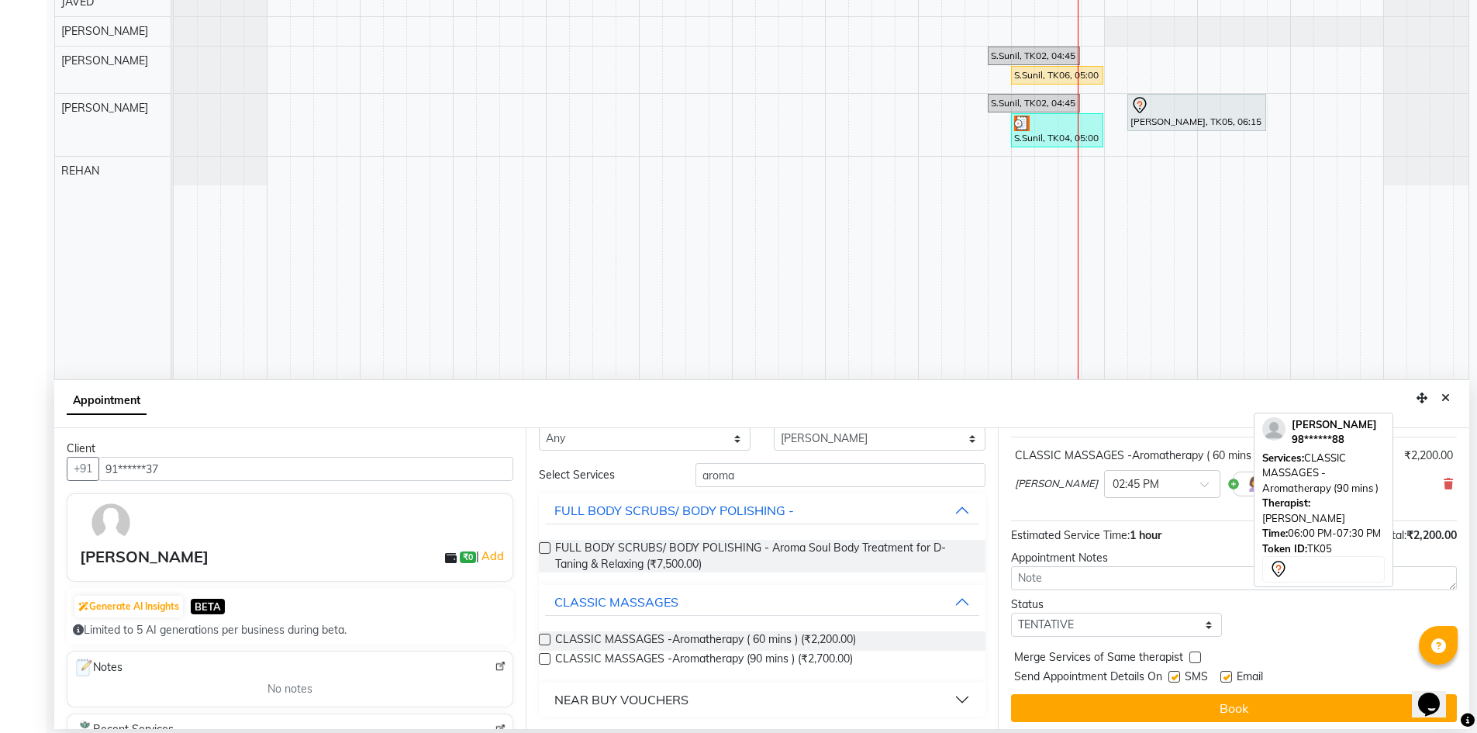
scroll to position [92, 0]
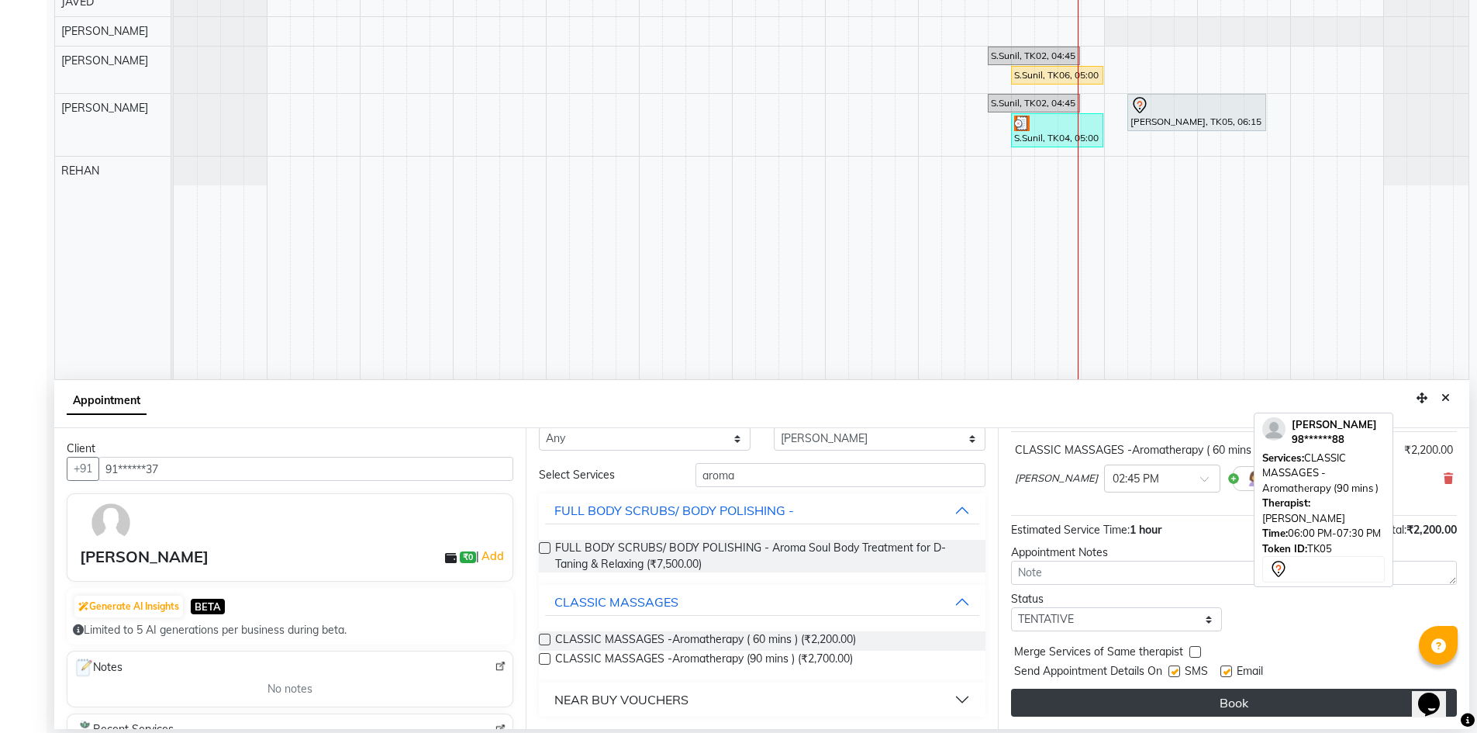
click at [1209, 701] on button "Book" at bounding box center [1234, 702] width 446 height 28
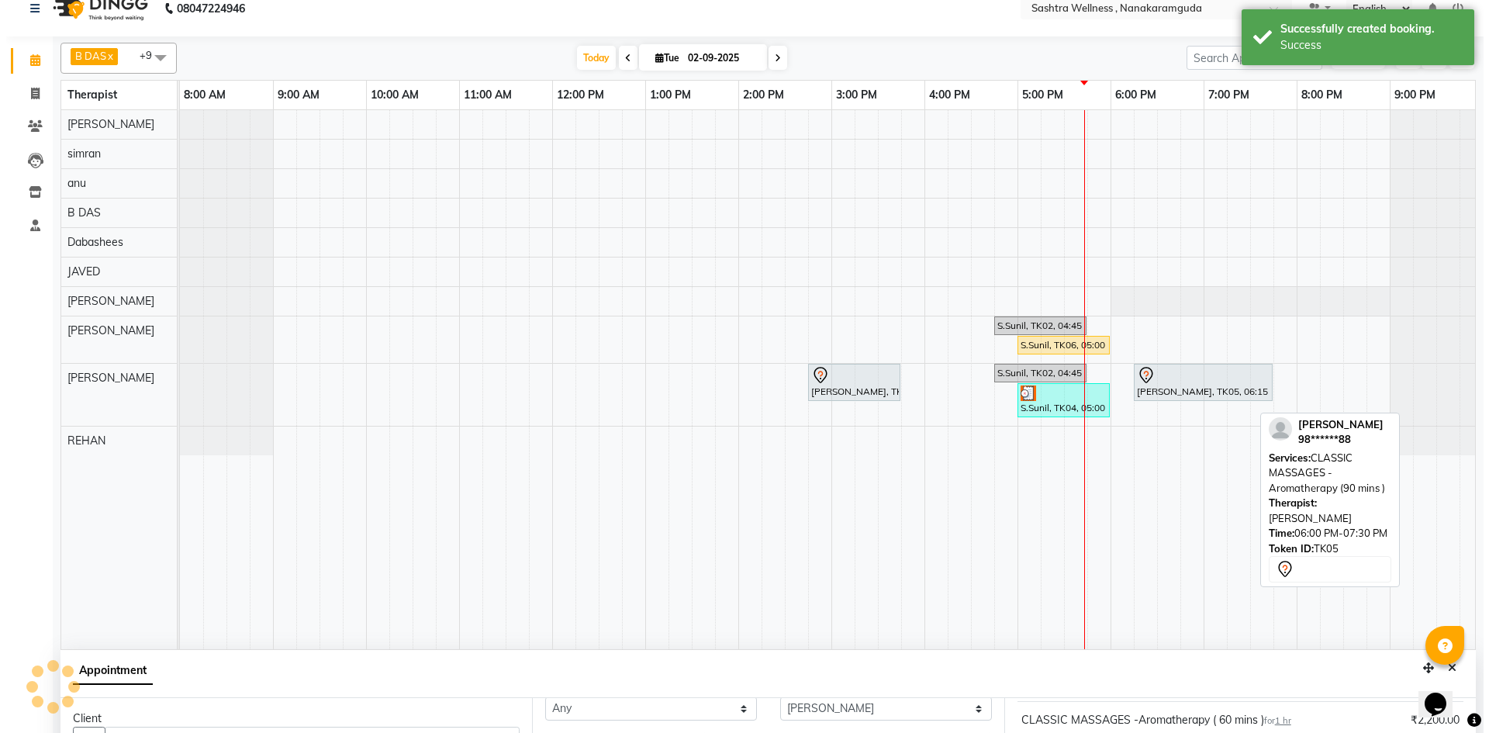
scroll to position [0, 0]
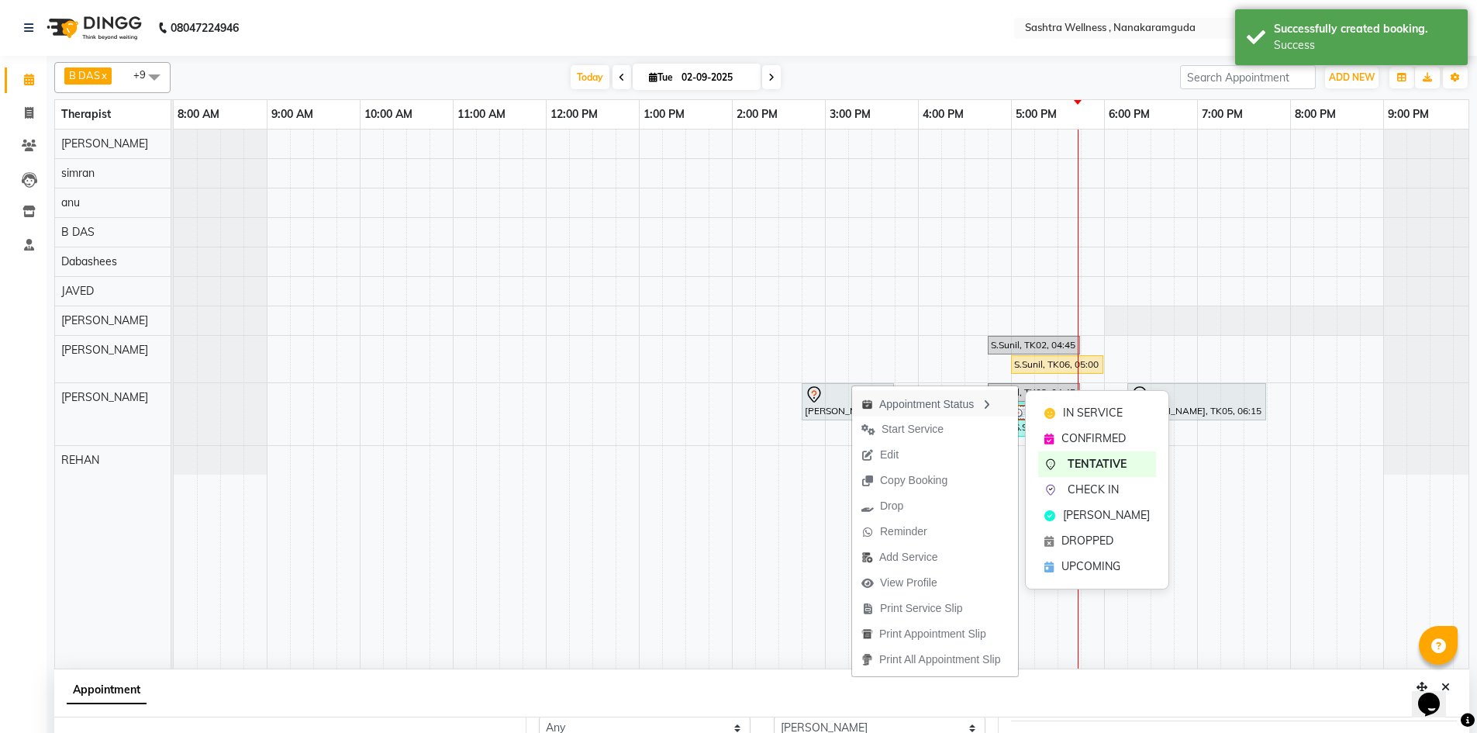
click at [977, 405] on div "Appointment Status" at bounding box center [935, 403] width 166 height 26
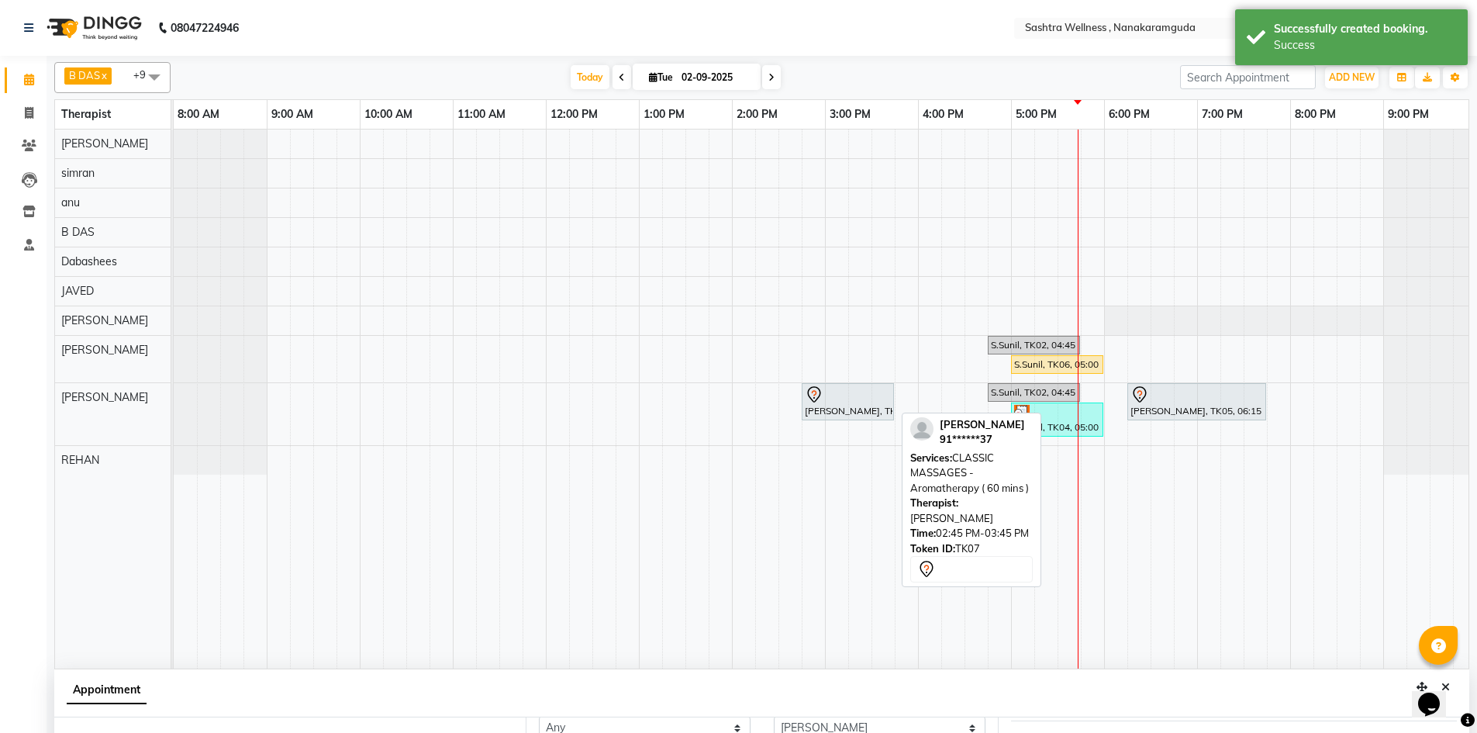
click at [883, 409] on div "Mr Vamsi, TK07, 02:45 PM-03:45 PM, CLASSIC MASSAGES -Aromatherapy ( 60 mins )" at bounding box center [847, 401] width 89 height 33
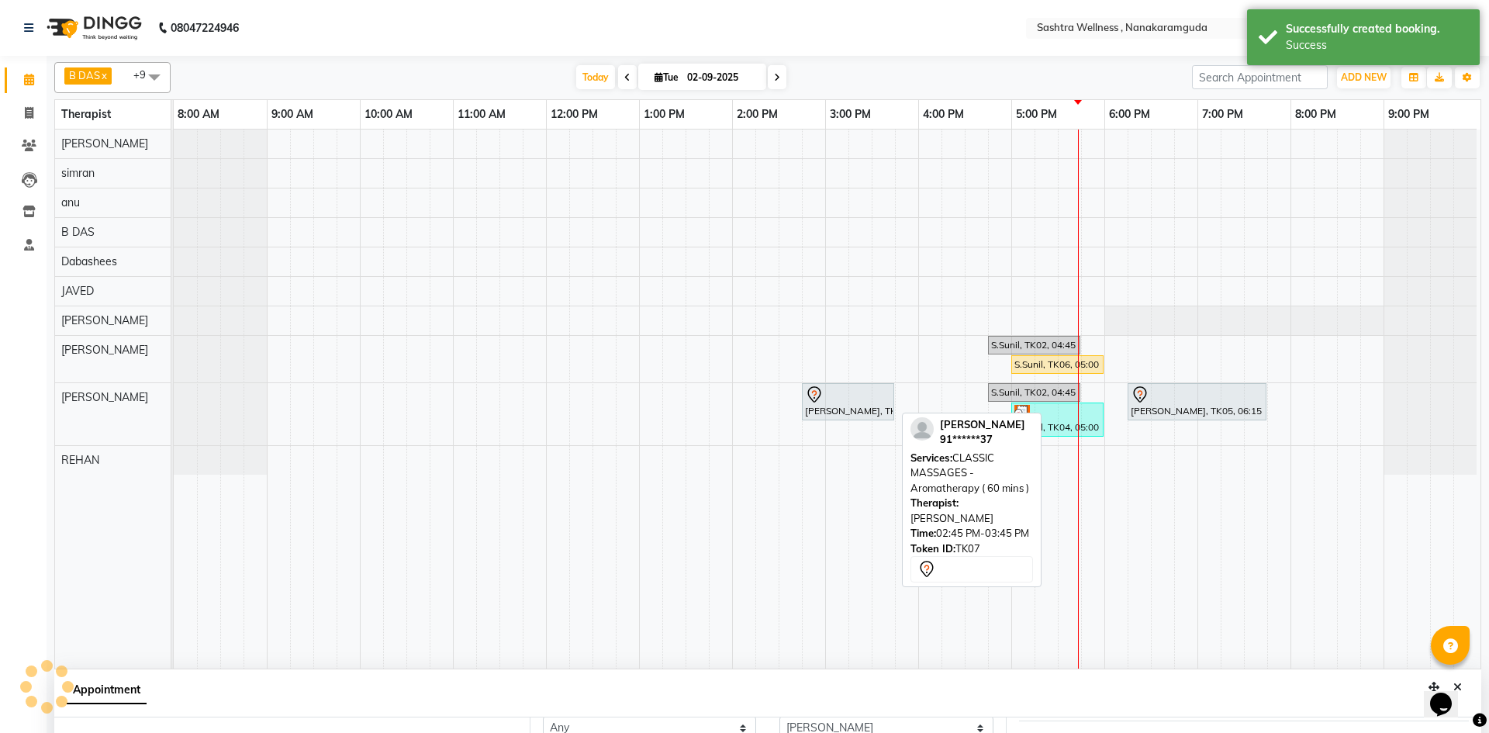
select select "7"
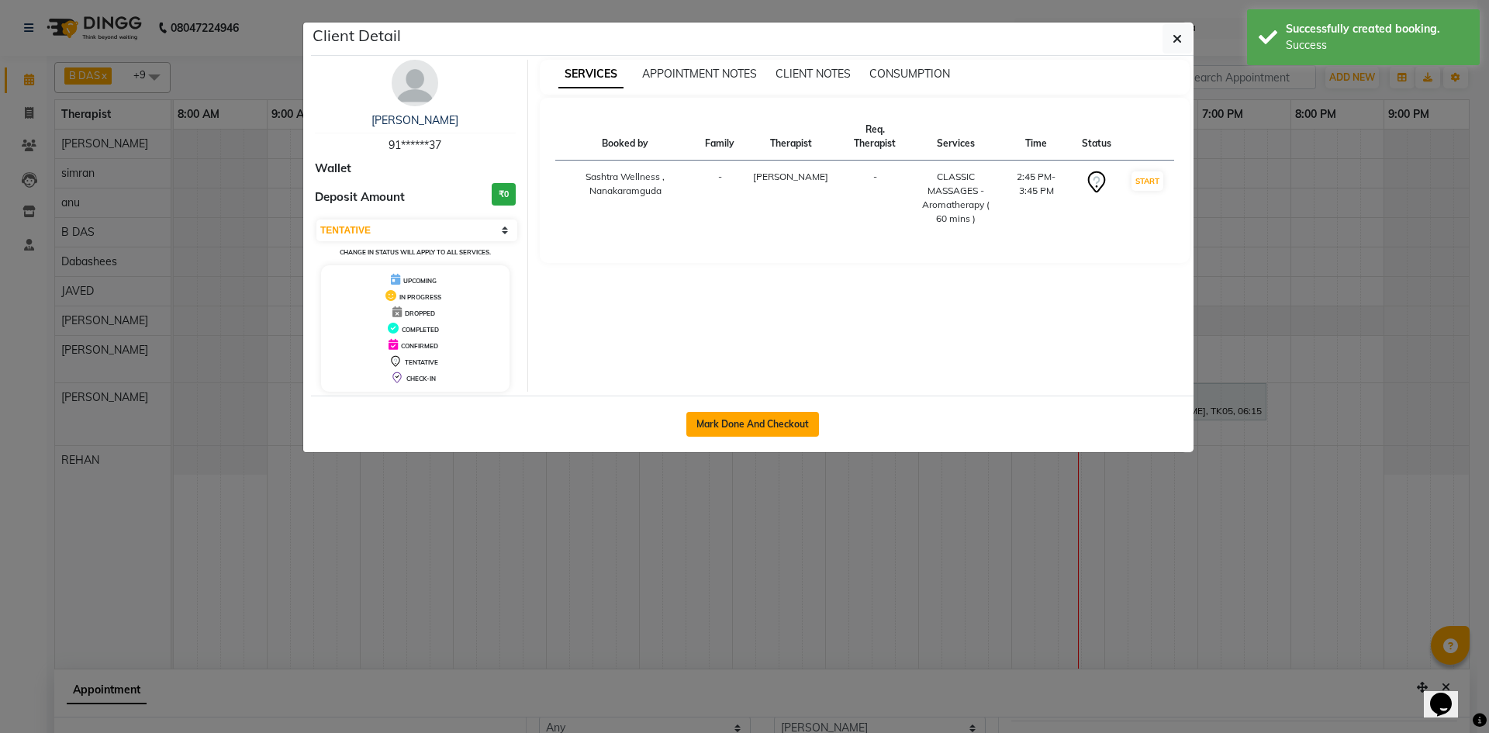
click at [788, 431] on button "Mark Done And Checkout" at bounding box center [752, 424] width 133 height 25
select select "service"
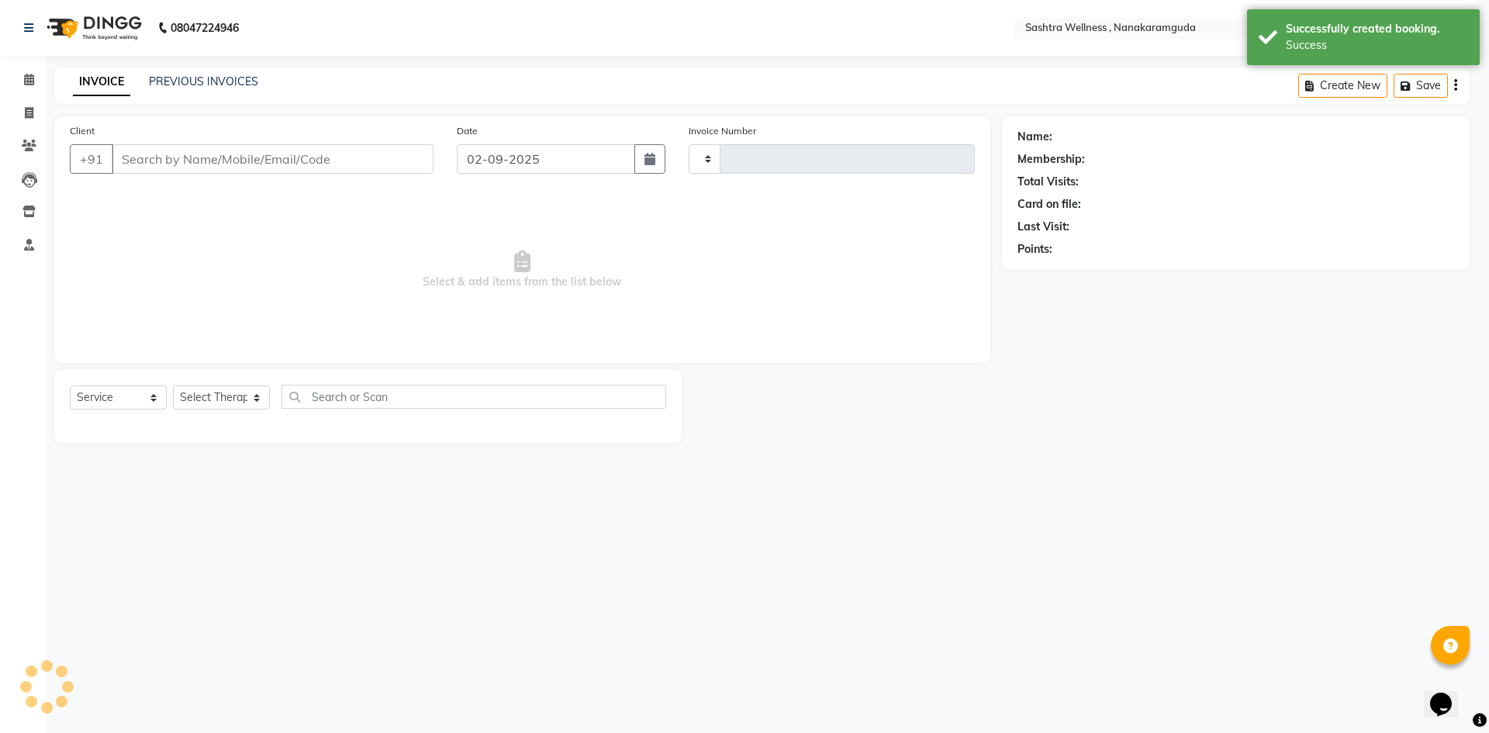
type input "0132"
select select "3"
select select "6669"
select select "package"
type input "91******37"
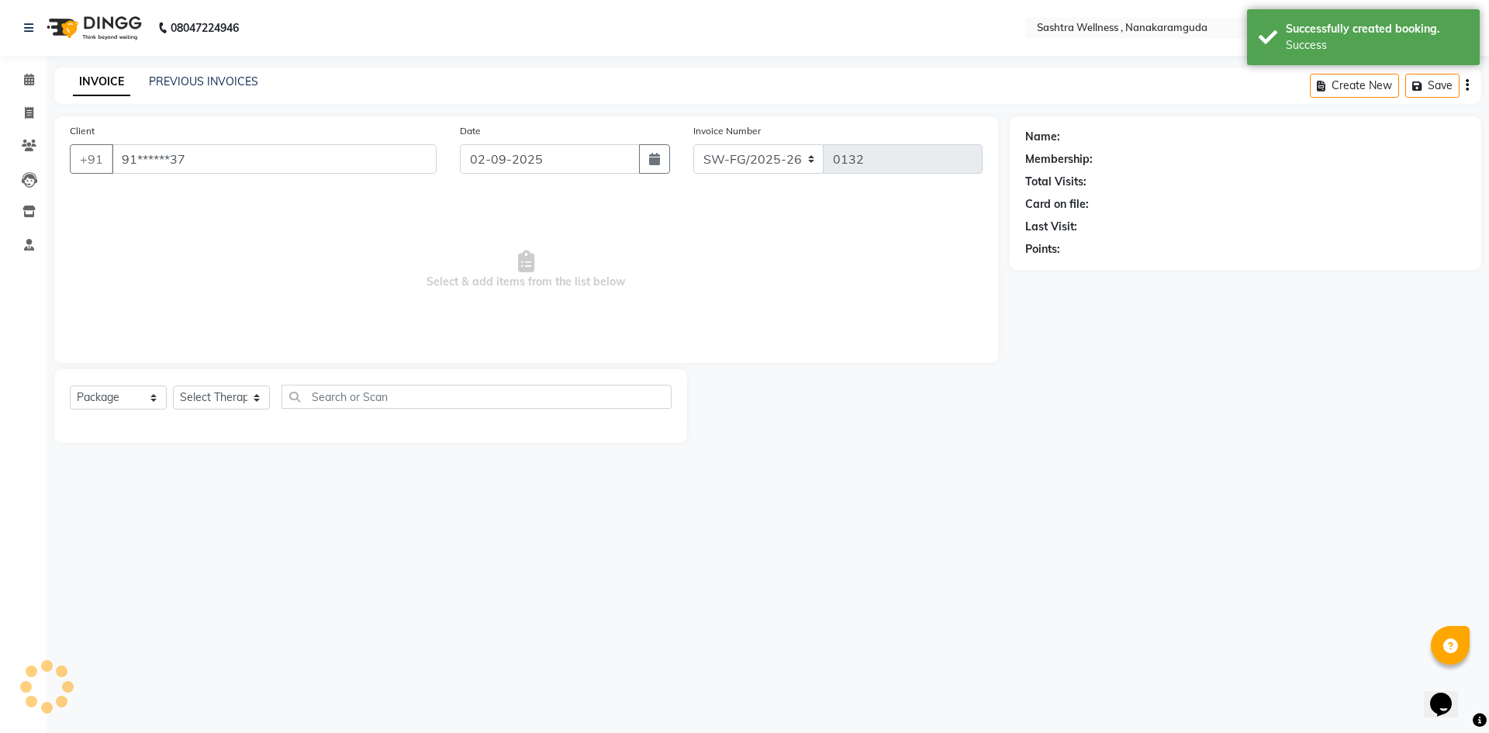
select select "82473"
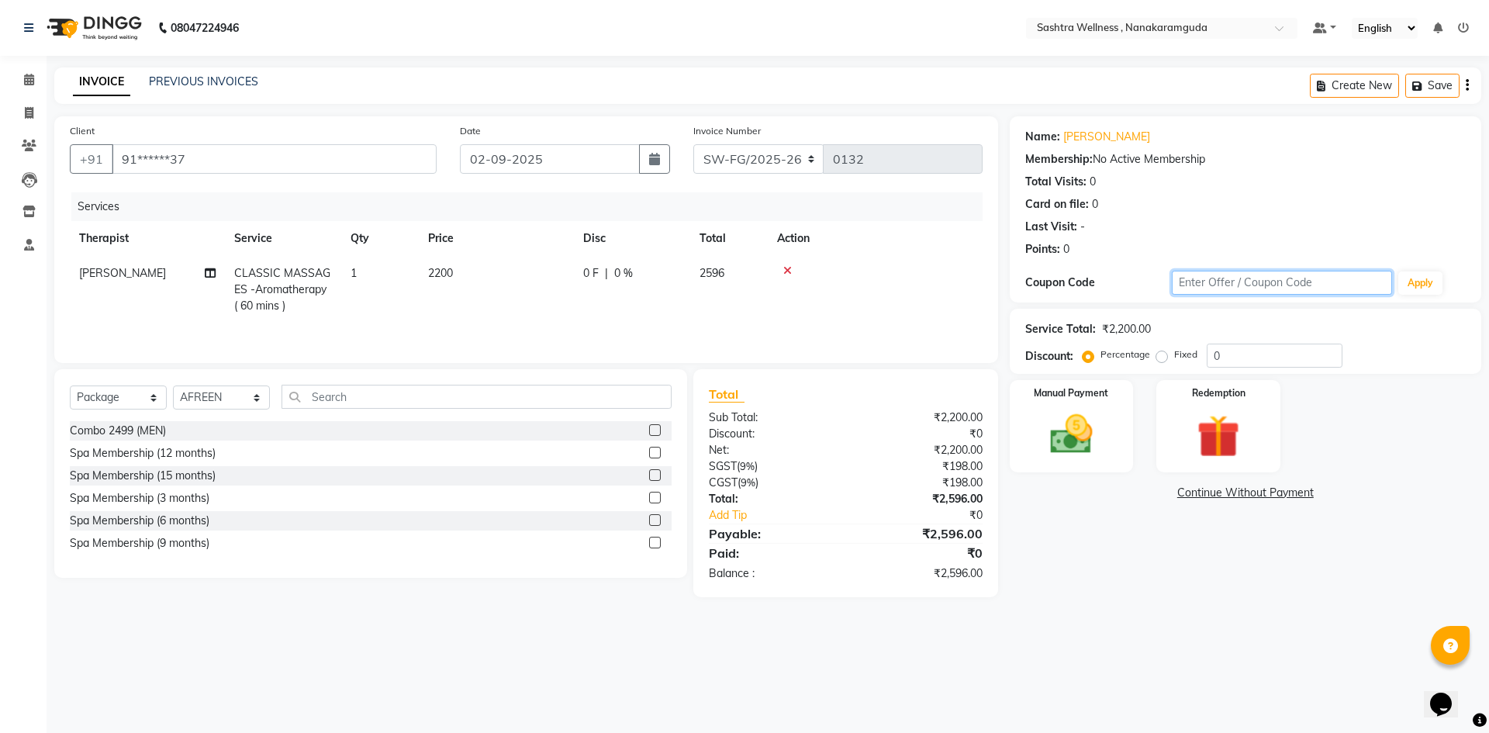
click at [1311, 287] on input "text" at bounding box center [1282, 283] width 220 height 24
click at [1174, 361] on label "Fixed" at bounding box center [1185, 354] width 23 height 14
click at [1165, 360] on input "Fixed" at bounding box center [1164, 354] width 11 height 11
radio input "true"
click at [1237, 347] on input "0" at bounding box center [1274, 355] width 136 height 24
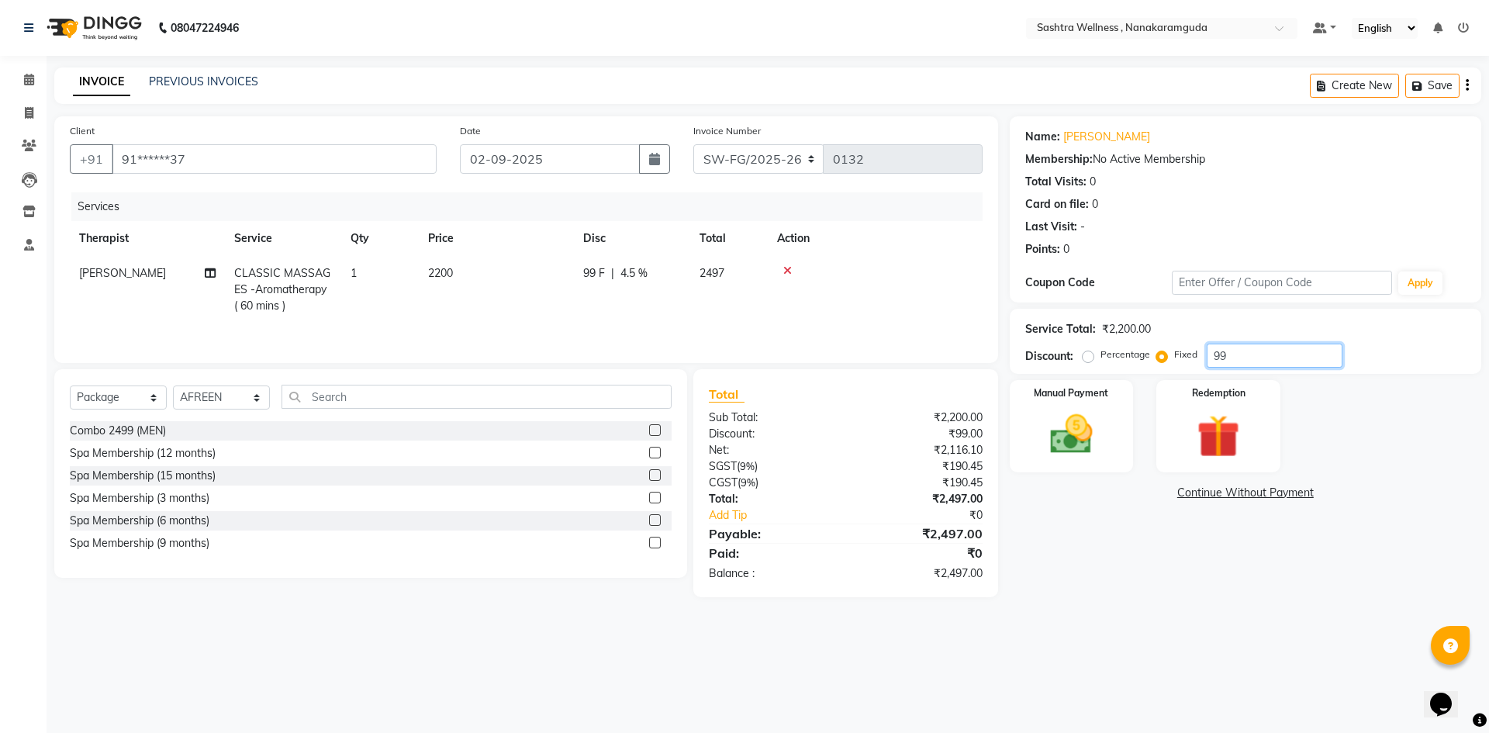
type input "9"
type input "1"
click at [1100, 359] on label "Percentage" at bounding box center [1125, 354] width 50 height 14
click at [1089, 359] on input "Percentage" at bounding box center [1090, 354] width 11 height 11
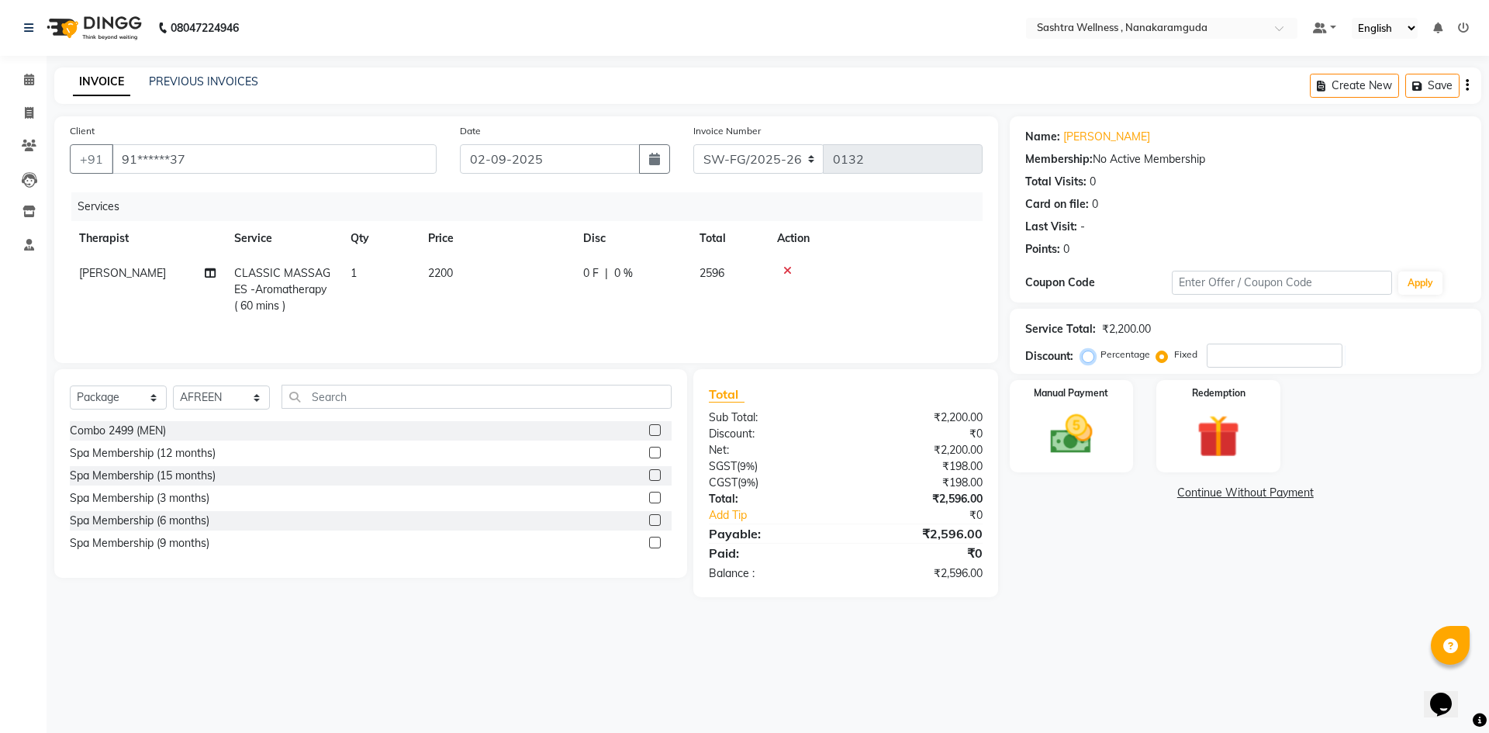
radio input "true"
click at [1267, 357] on input "number" at bounding box center [1274, 355] width 136 height 24
type input "2"
type input "5"
type input "46"
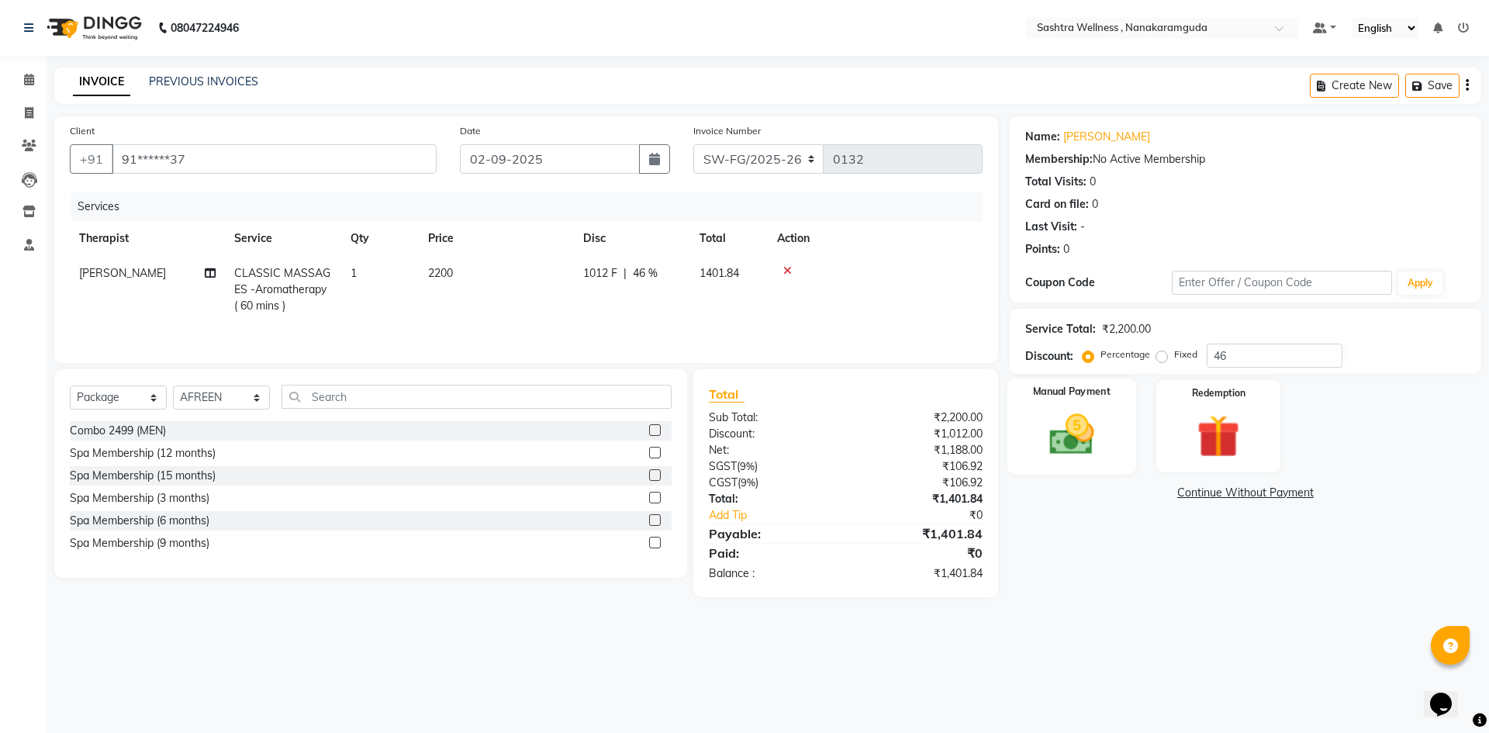
click at [1112, 458] on div "Manual Payment" at bounding box center [1070, 425] width 129 height 95
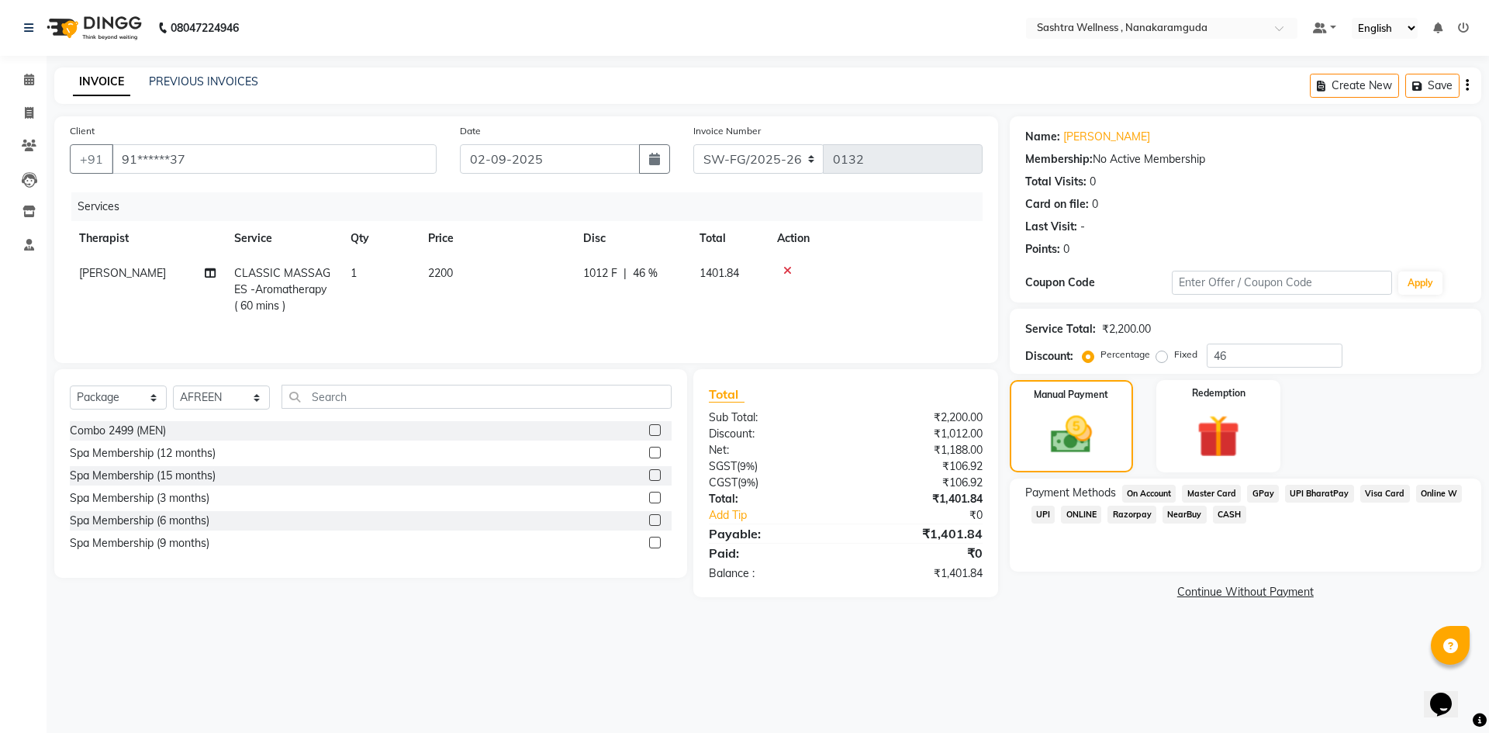
click at [1040, 512] on span "UPI" at bounding box center [1043, 515] width 24 height 18
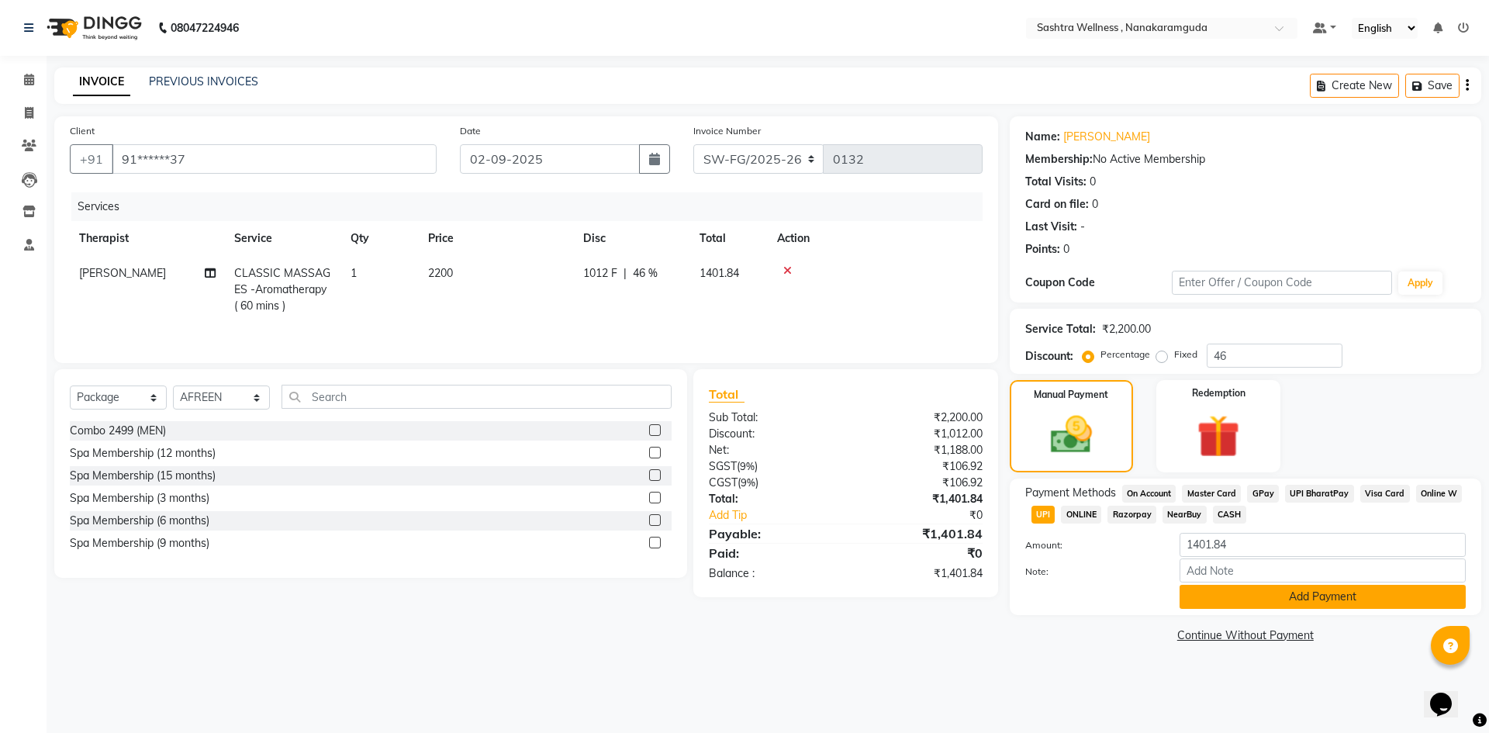
click at [1315, 602] on button "Add Payment" at bounding box center [1322, 597] width 286 height 24
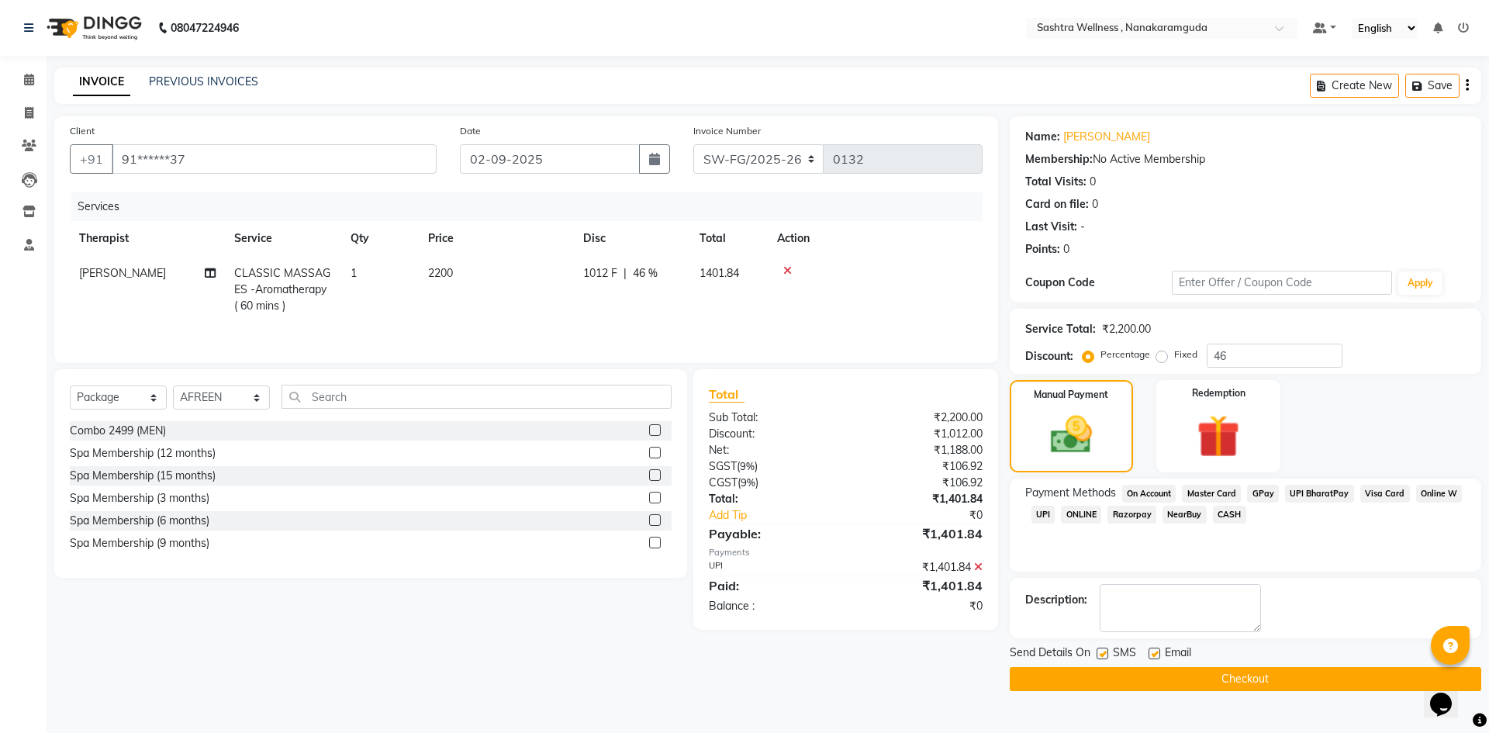
click at [1258, 676] on button "Checkout" at bounding box center [1244, 679] width 471 height 24
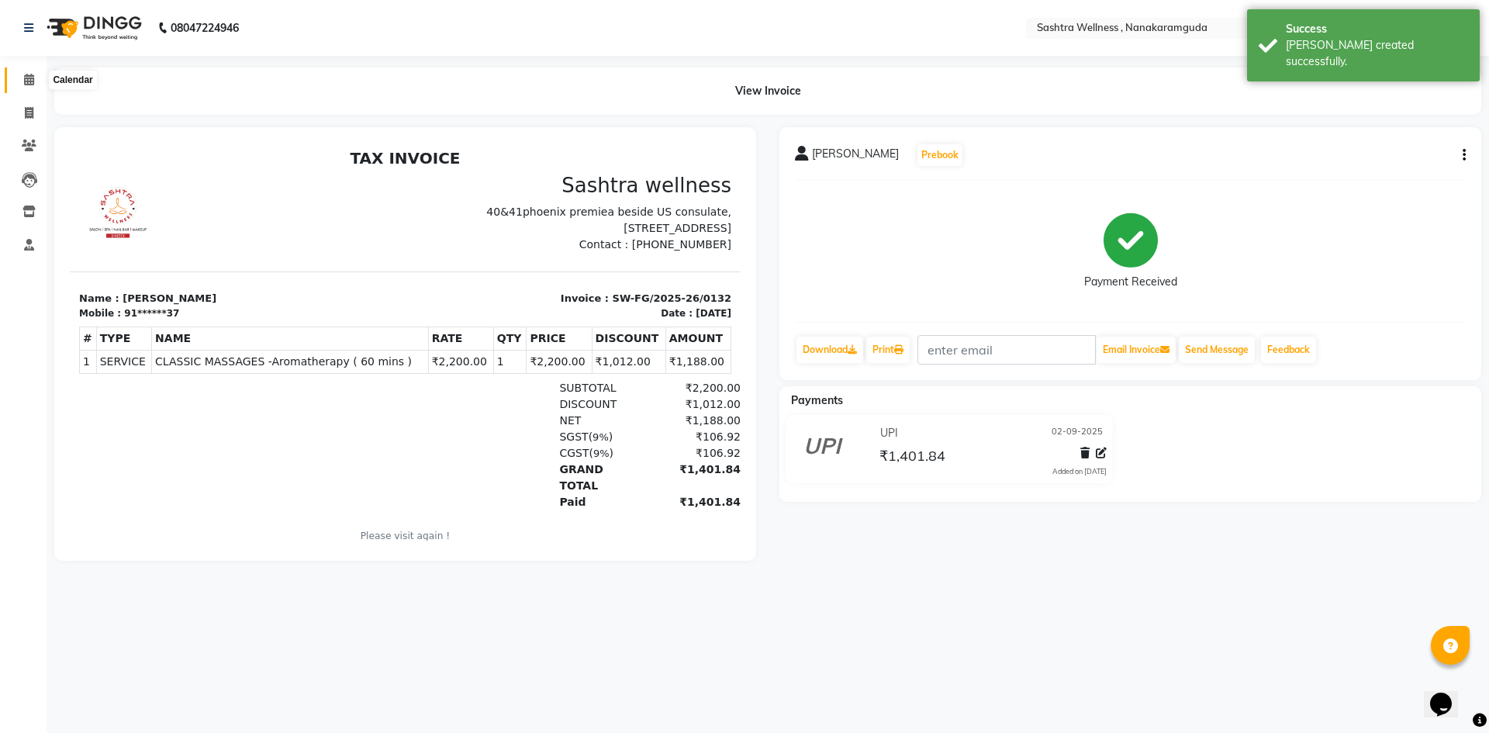
drag, startPoint x: 26, startPoint y: 76, endPoint x: 56, endPoint y: 83, distance: 30.3
click at [26, 76] on icon at bounding box center [29, 80] width 10 height 12
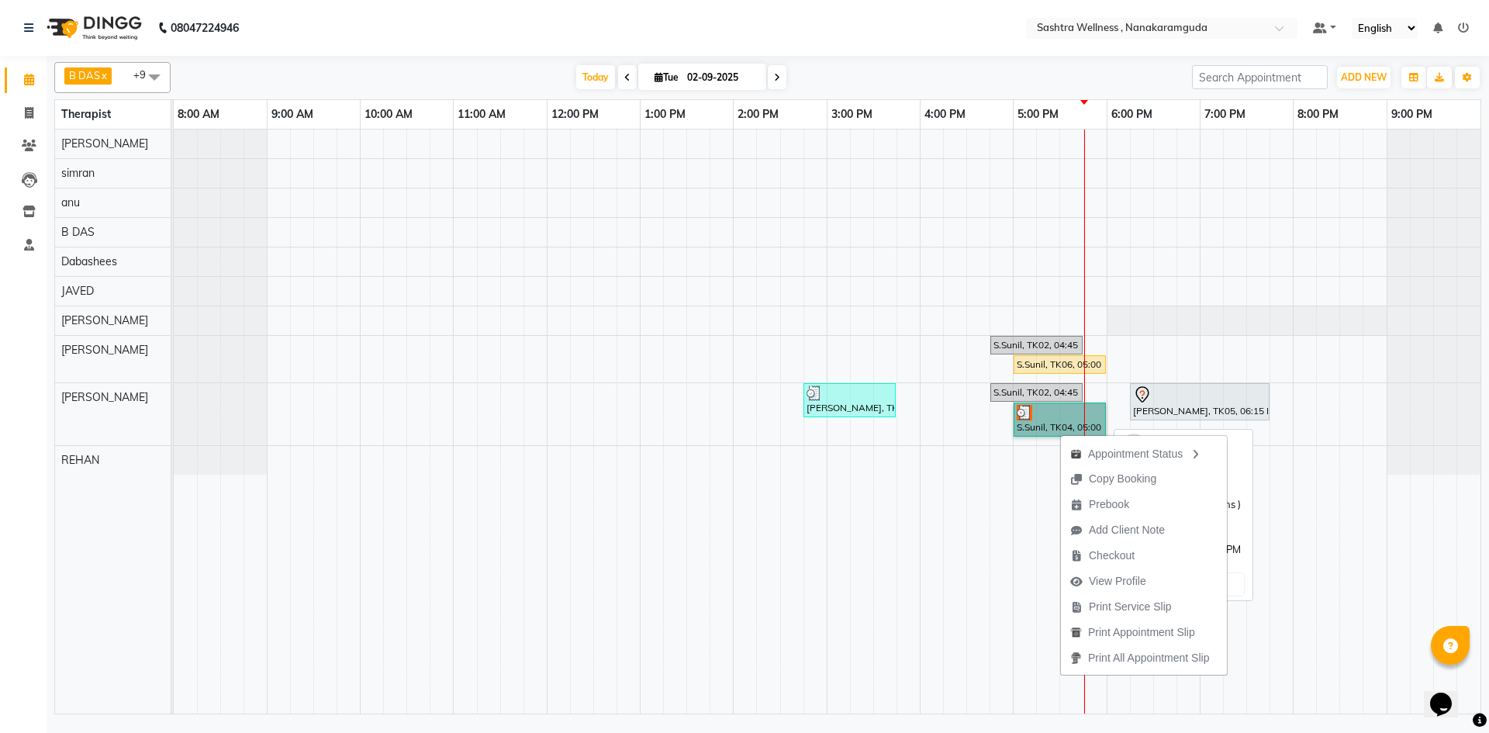
click at [1056, 410] on link "S.Sunil, TK04, 05:00 PM-06:00 PM, CLASSIC MASSAGES -Aromatherapy ( 60 mins )" at bounding box center [1059, 419] width 92 height 34
select select "3"
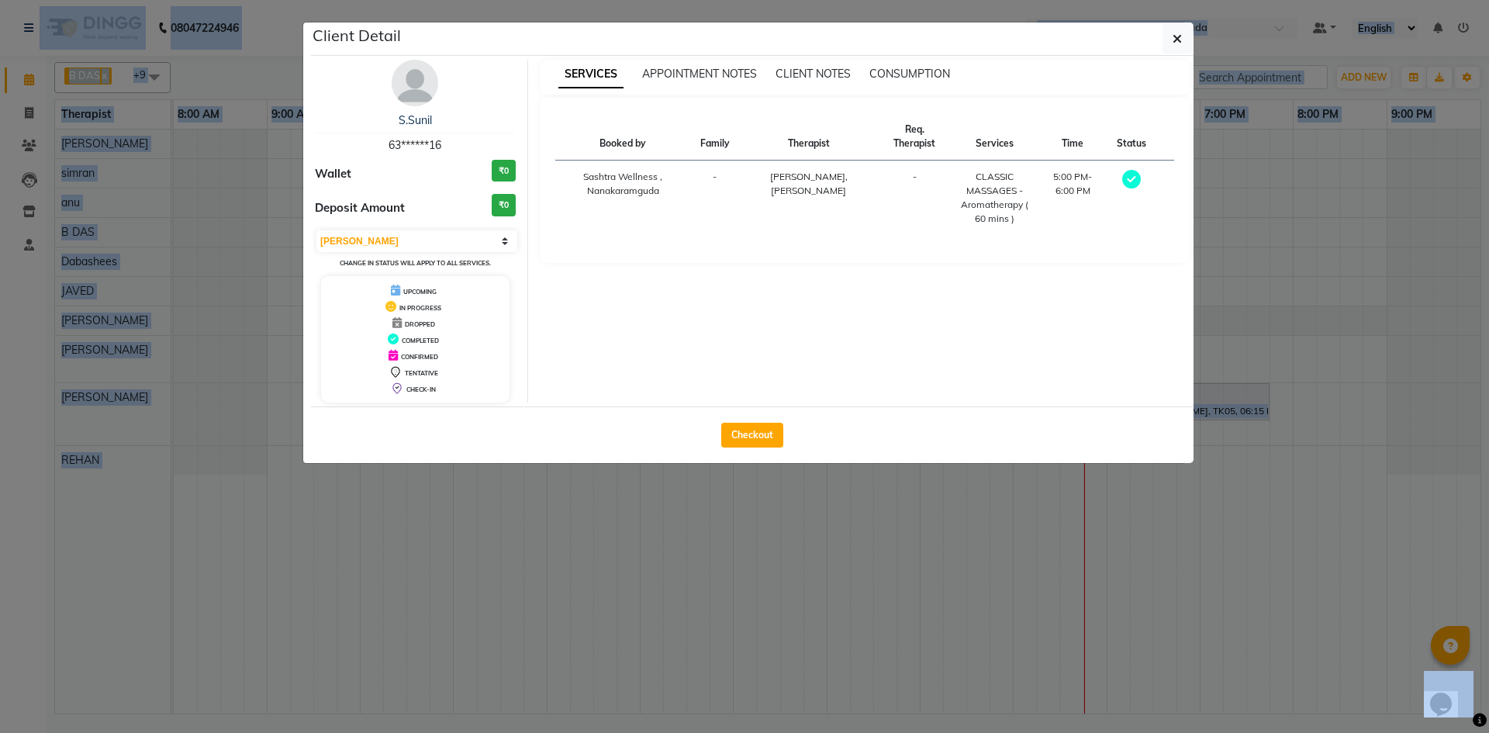
click at [1249, 296] on ngb-modal-window "Client Detail S.Sunil 63******16 Wallet ₹0 Deposit Amount ₹0 Select MARK DONE U…" at bounding box center [744, 366] width 1489 height 733
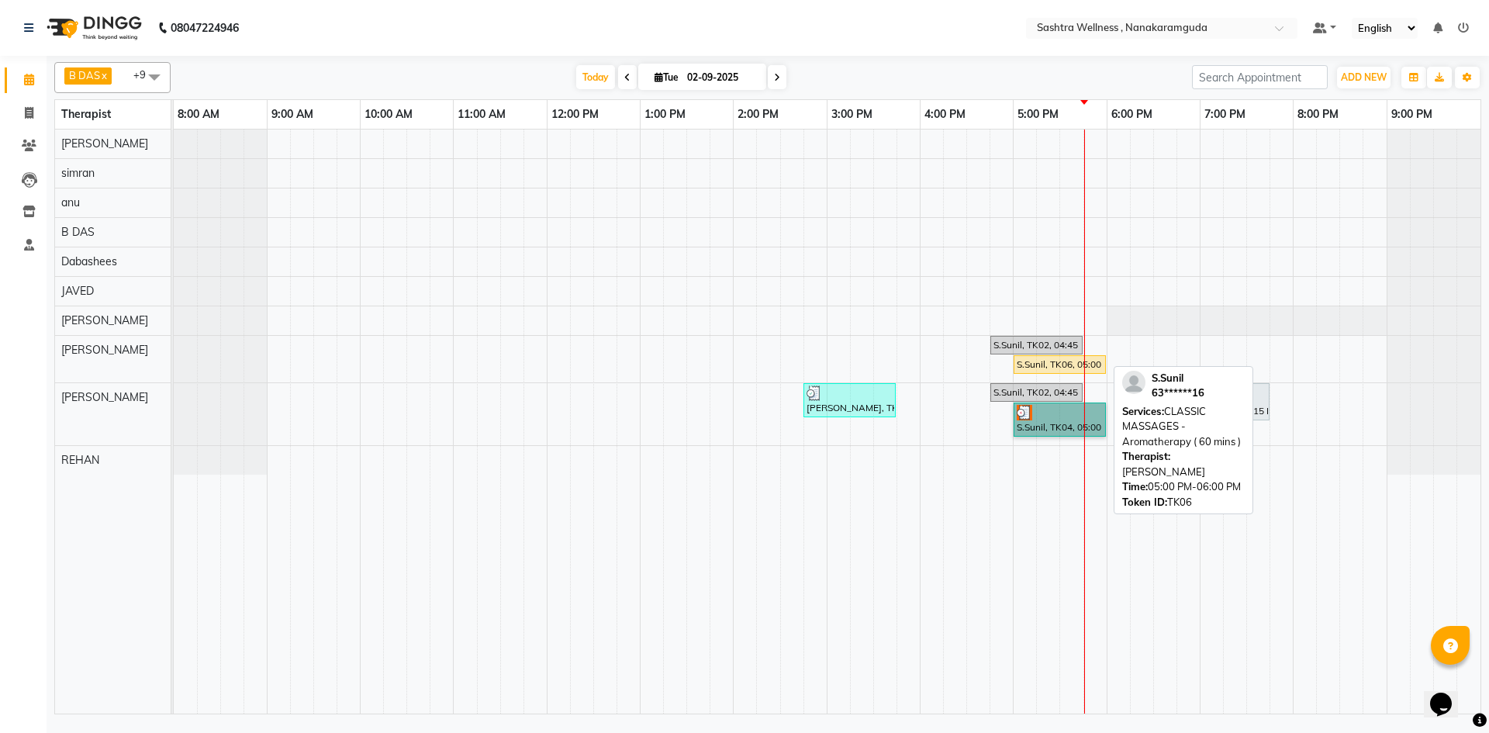
click at [1065, 364] on div "S.Sunil, TK06, 05:00 PM-06:00 PM, CLASSIC MASSAGES -Aromatherapy ( 60 mins )" at bounding box center [1059, 364] width 89 height 14
select select "1"
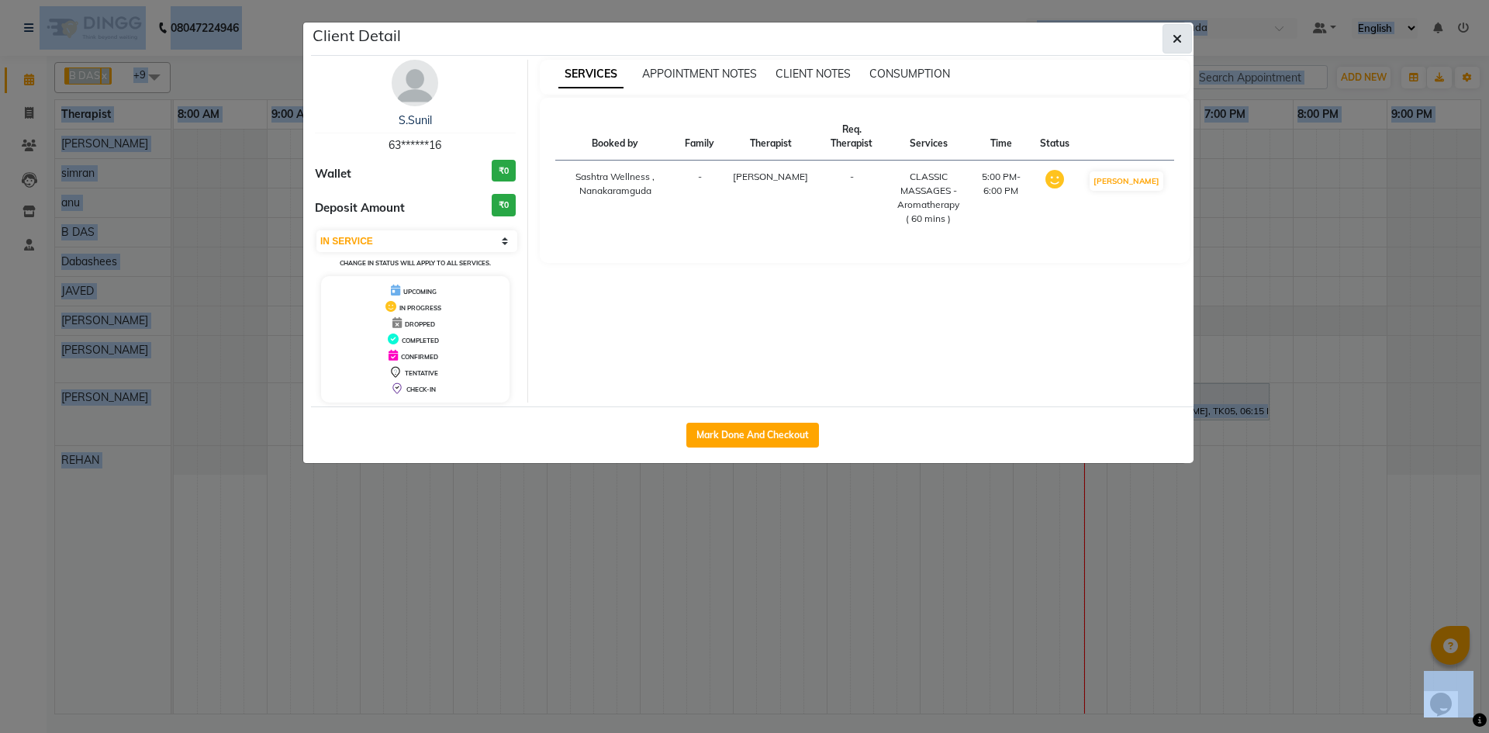
click at [1181, 41] on icon "button" at bounding box center [1176, 39] width 9 height 12
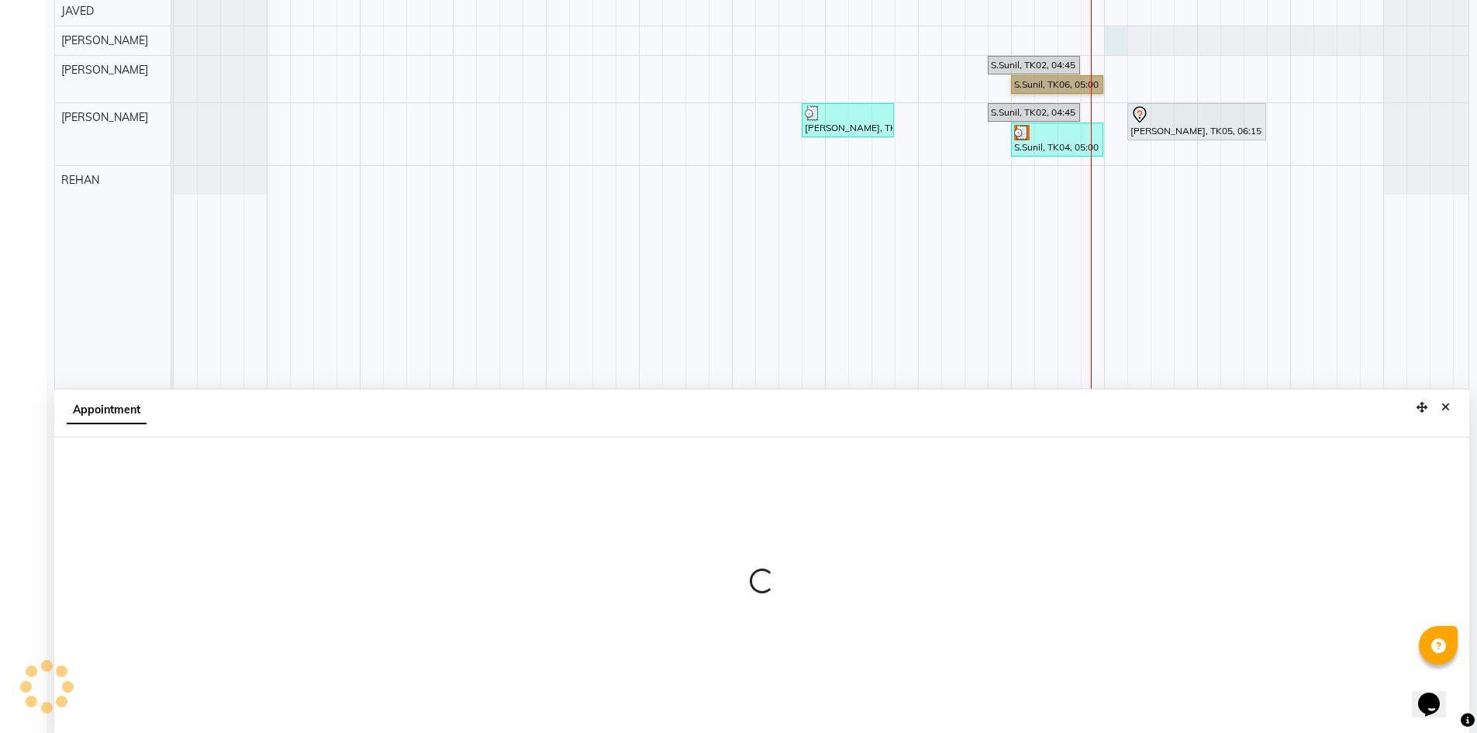
scroll to position [289, 0]
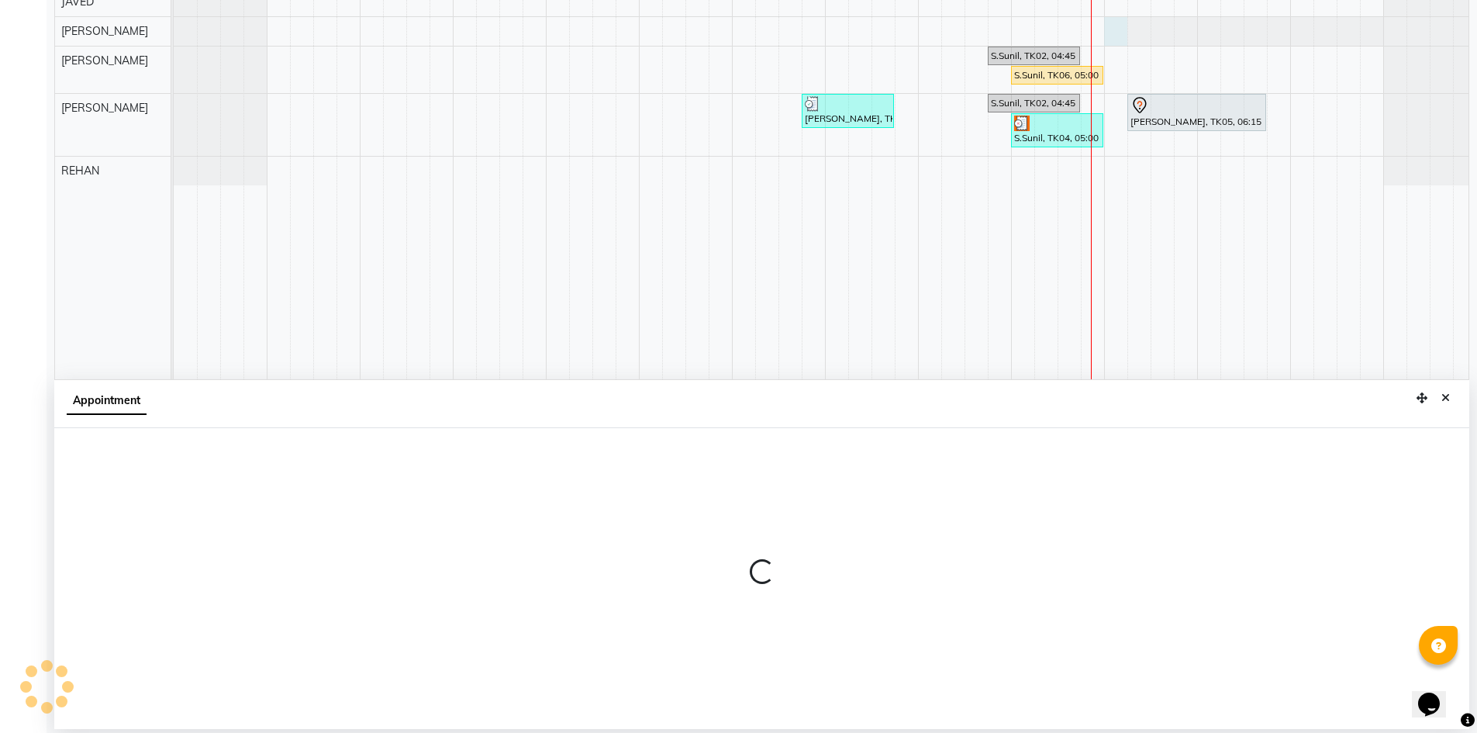
select select "88331"
select select "1080"
select select "tentative"
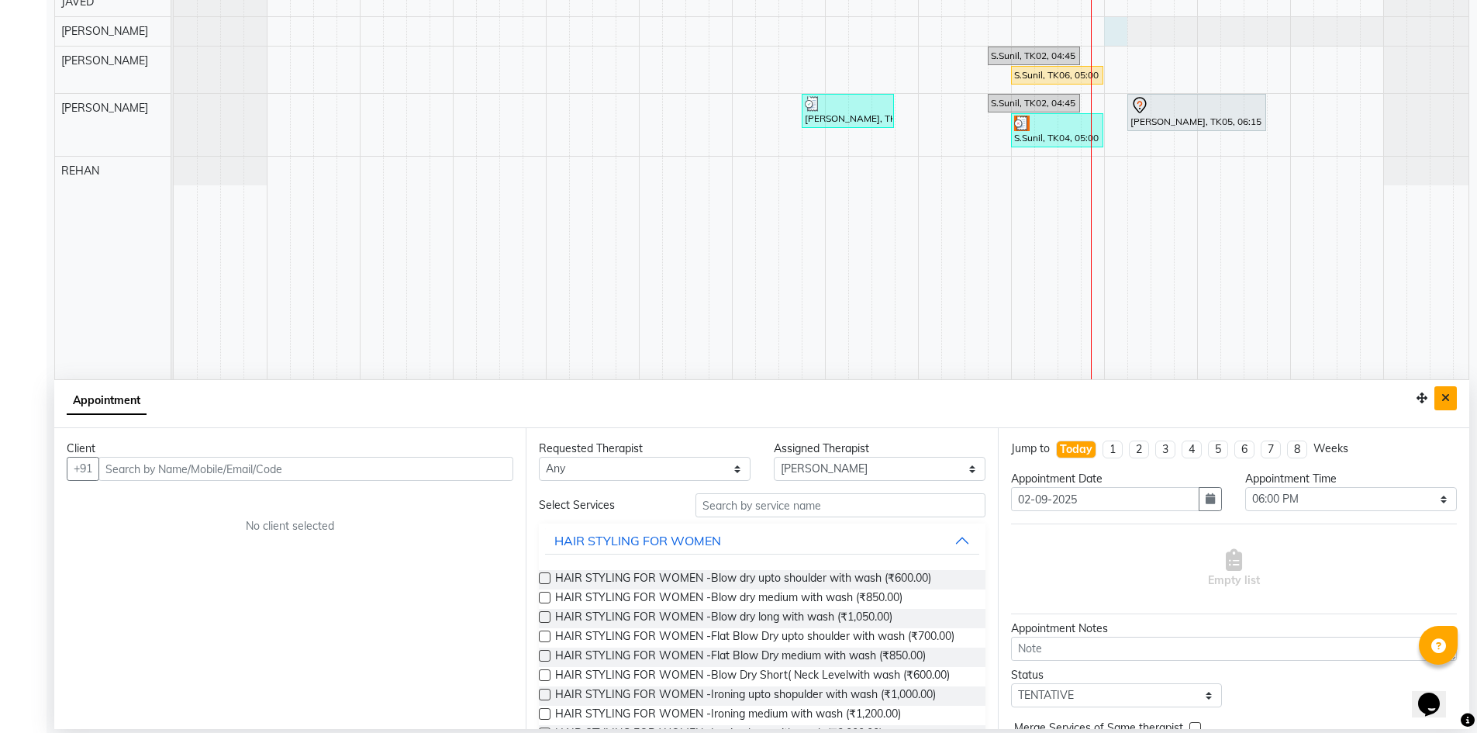
click at [1451, 400] on button "Close" at bounding box center [1445, 398] width 22 height 24
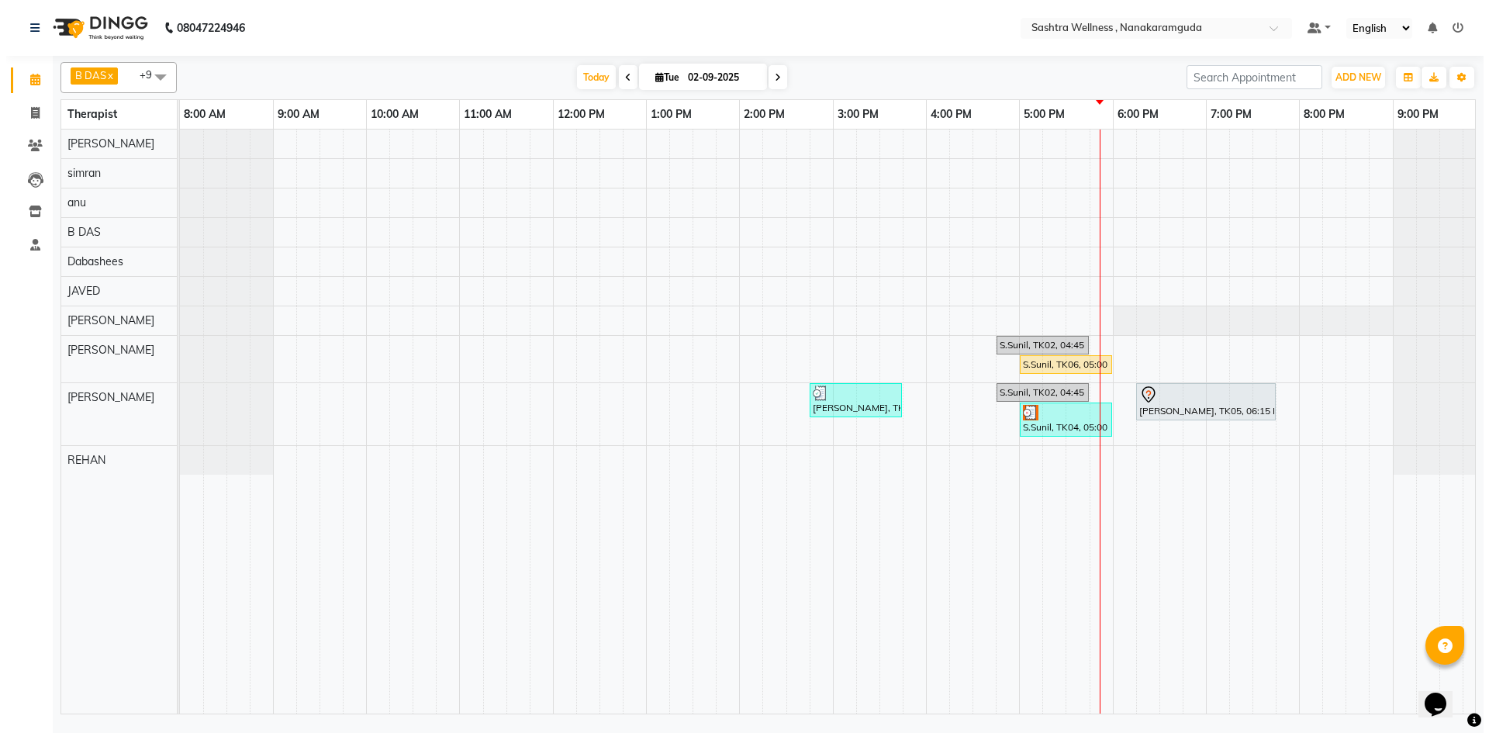
scroll to position [0, 0]
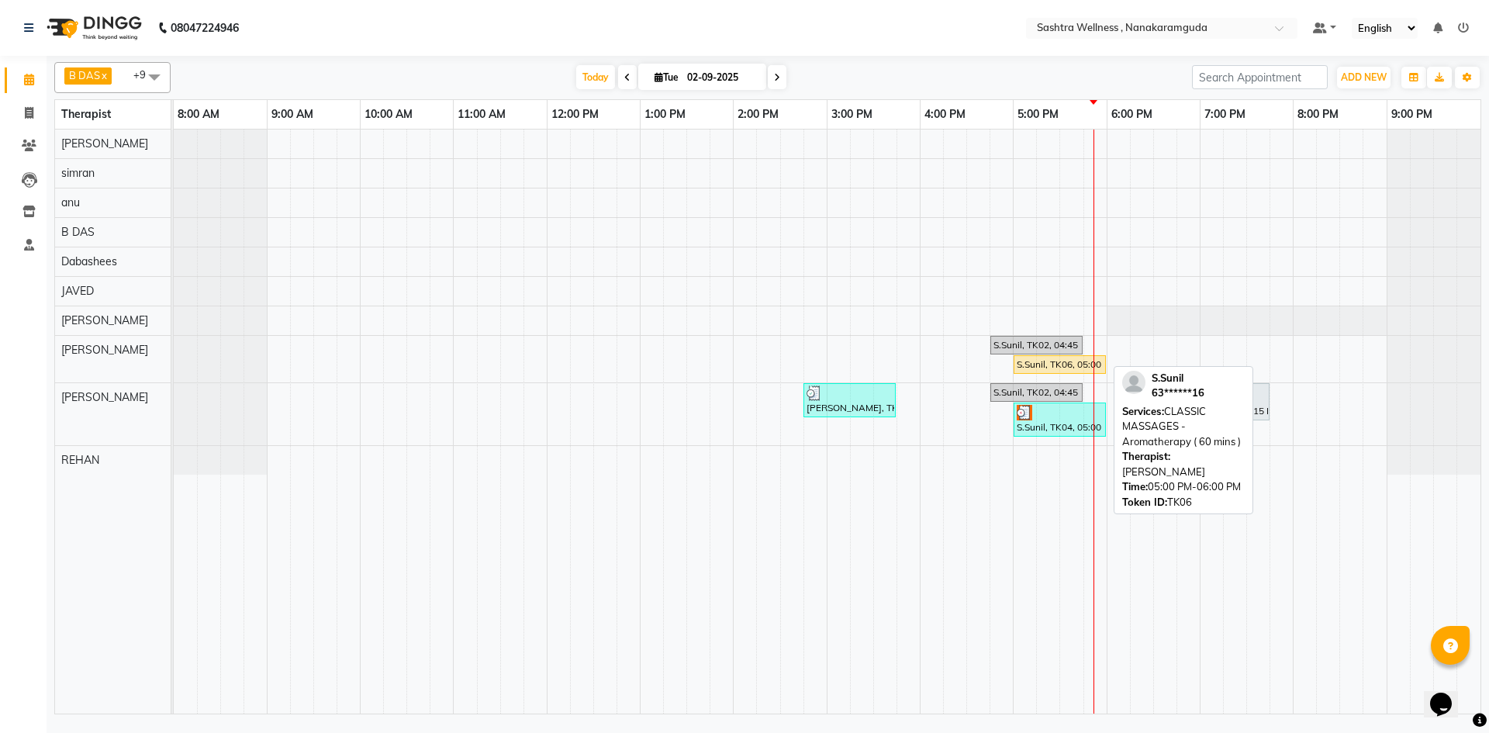
click at [1067, 367] on div "S.Sunil, TK06, 05:00 PM-06:00 PM, CLASSIC MASSAGES -Aromatherapy ( 60 mins )" at bounding box center [1059, 364] width 89 height 14
select select "1"
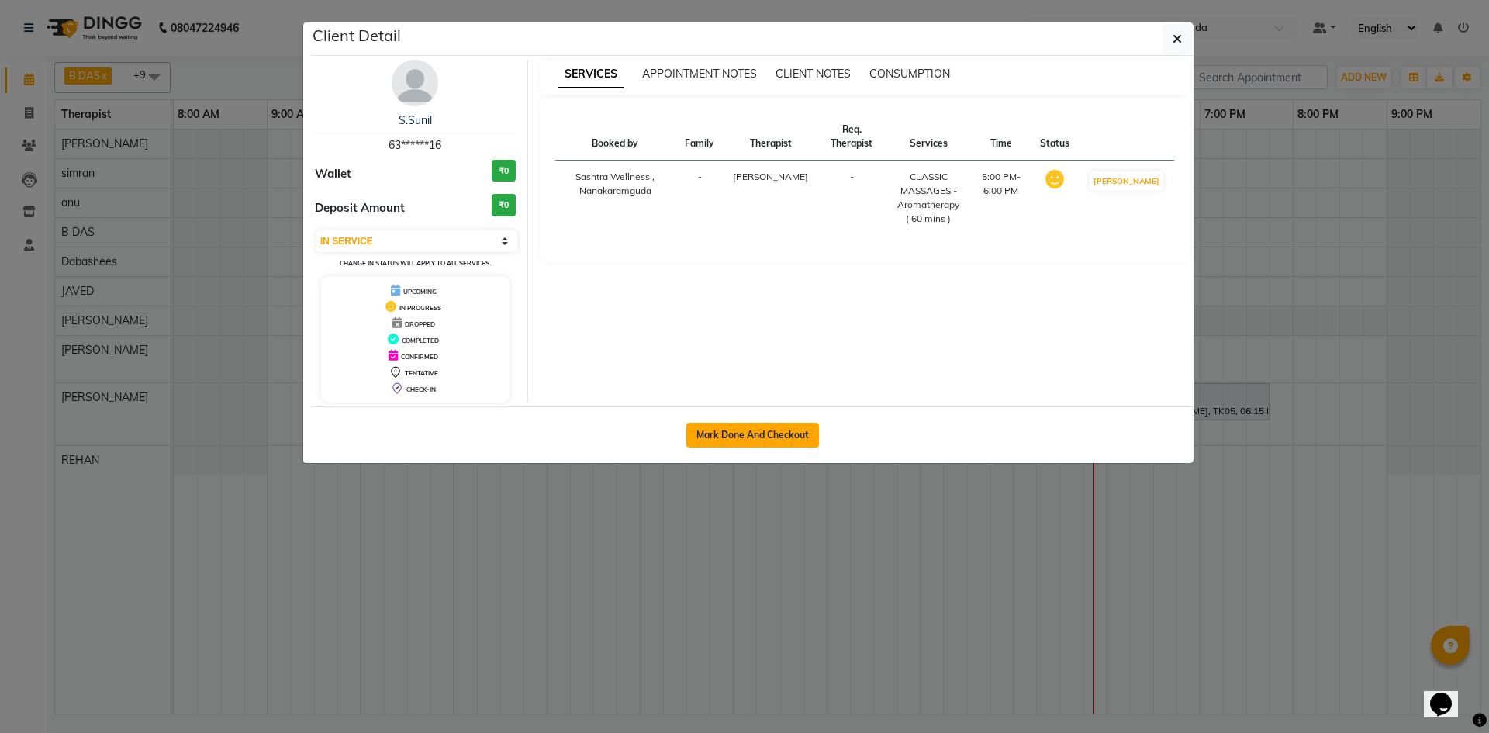
click at [777, 427] on button "Mark Done And Checkout" at bounding box center [752, 435] width 133 height 25
select select "service"
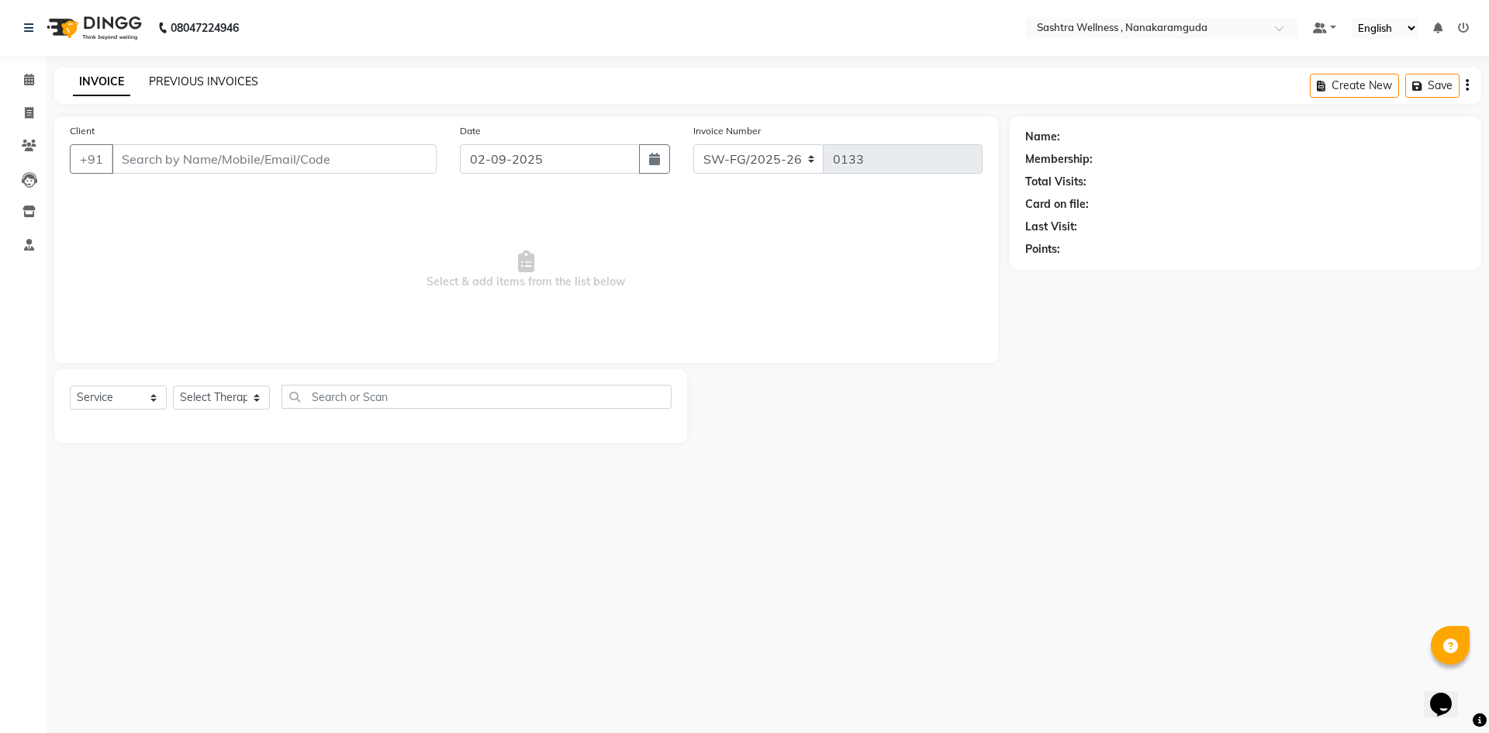
click at [185, 85] on link "PREVIOUS INVOICES" at bounding box center [203, 81] width 109 height 14
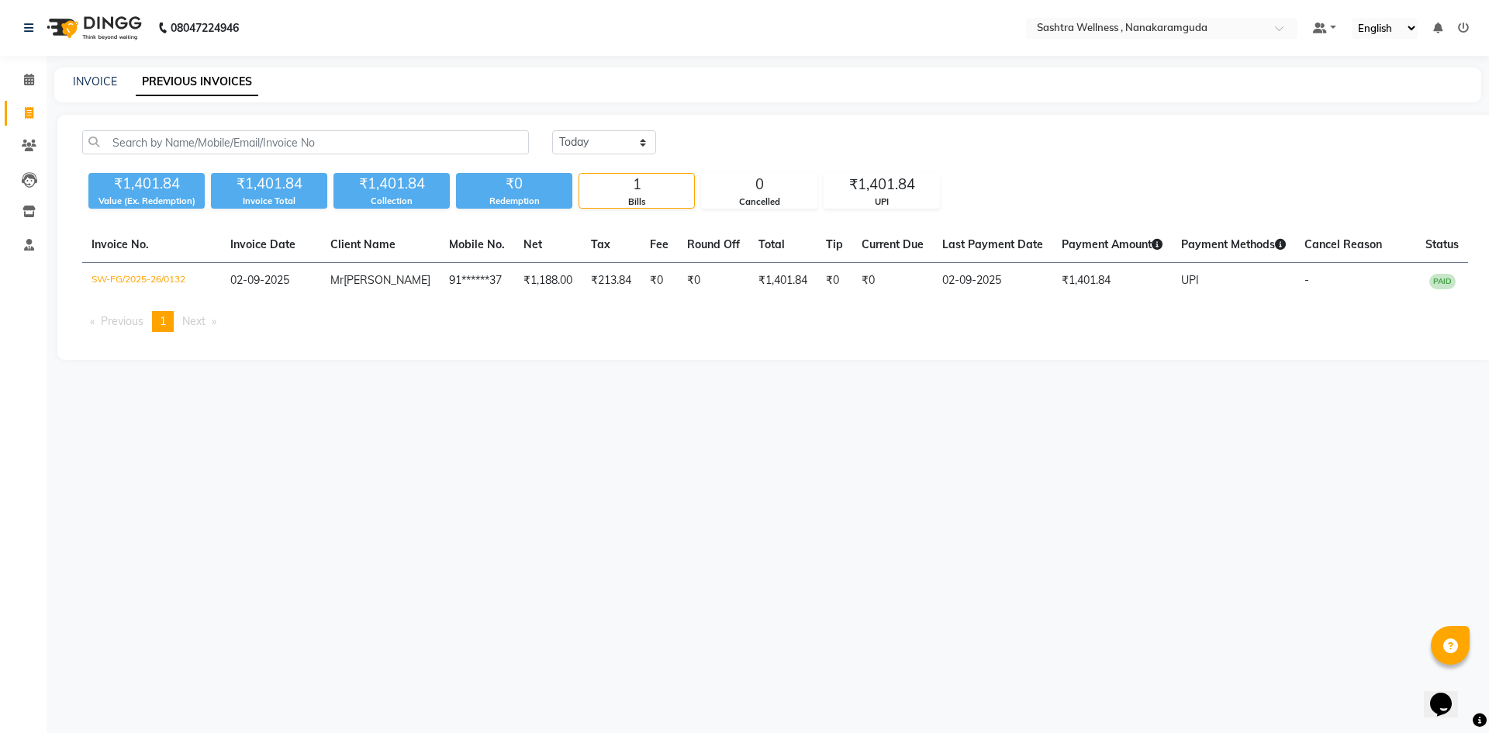
click at [116, 77] on div "INVOICE PREVIOUS INVOICES" at bounding box center [758, 82] width 1408 height 16
click at [110, 77] on link "INVOICE" at bounding box center [95, 81] width 44 height 14
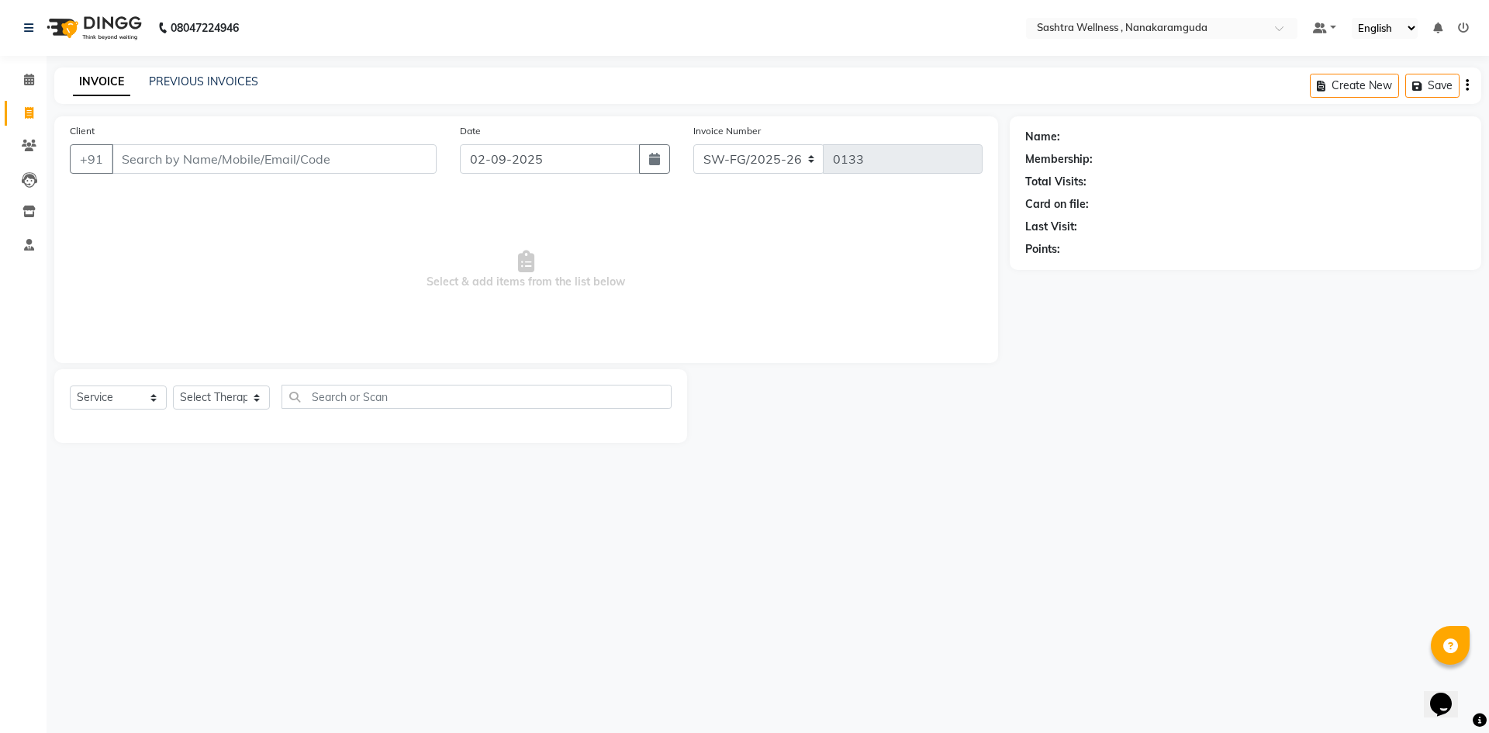
select select "package"
select select "82473"
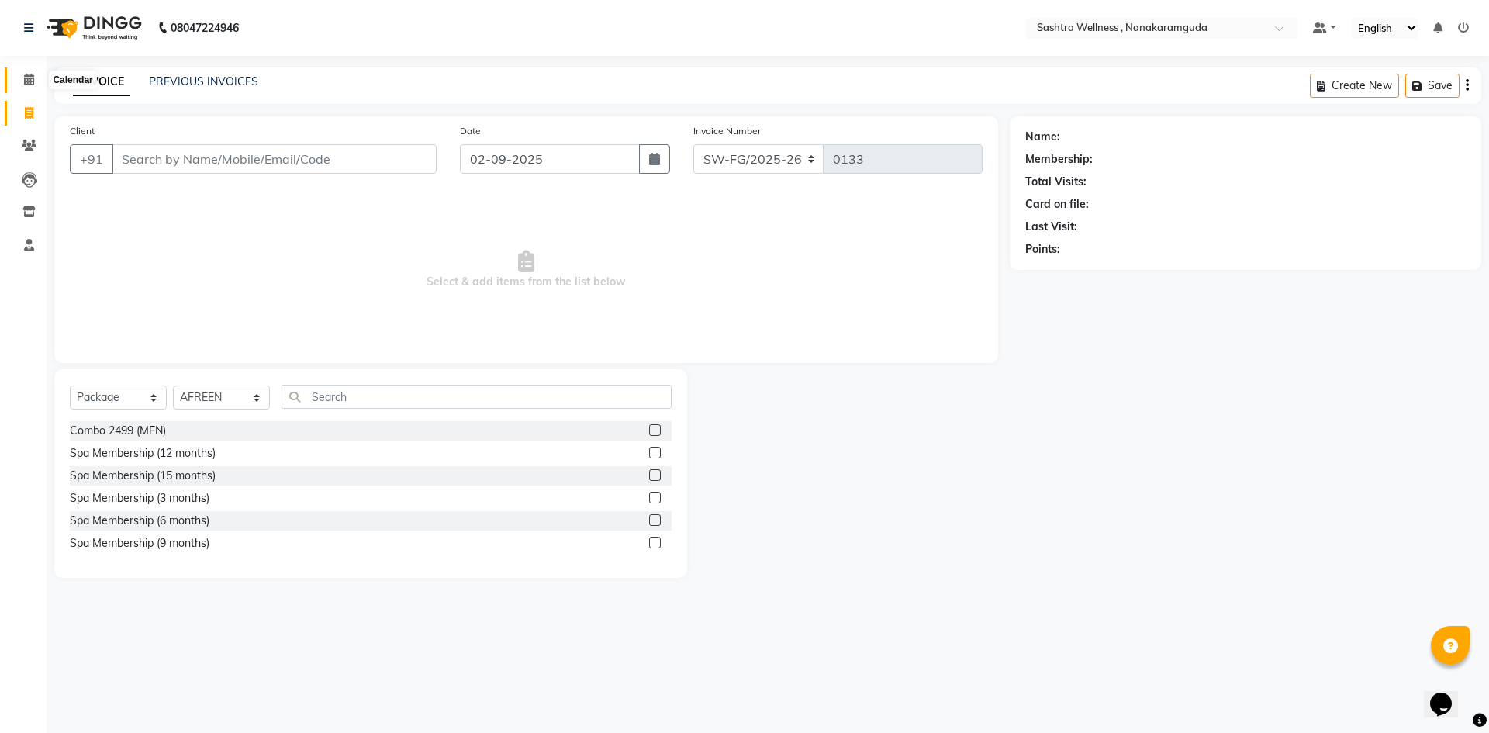
click at [32, 84] on icon at bounding box center [29, 80] width 10 height 12
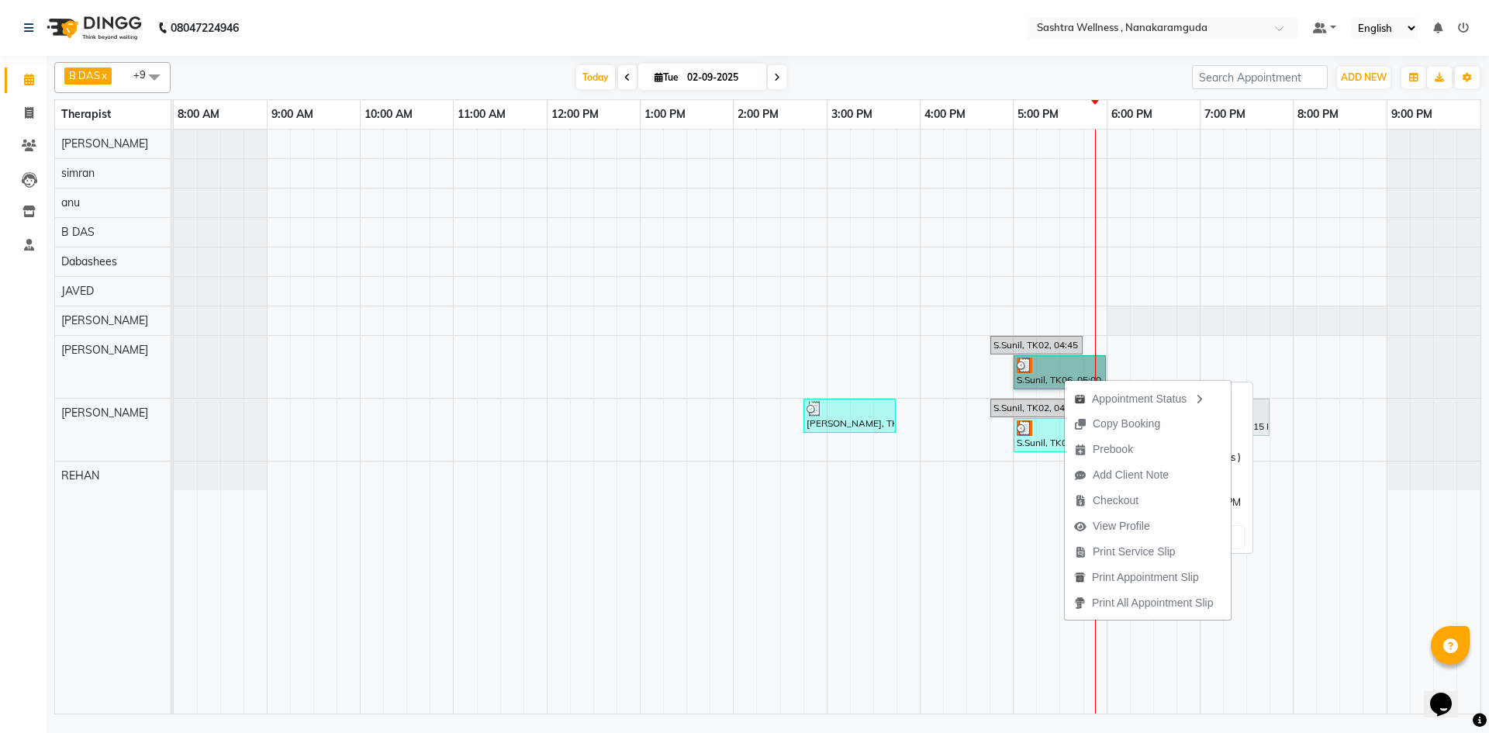
click at [1041, 374] on link "S.Sunil, TK06, 05:00 PM-06:00 PM, CLASSIC MASSAGES -Aromatherapy ( 60 mins )" at bounding box center [1059, 372] width 92 height 34
select select "3"
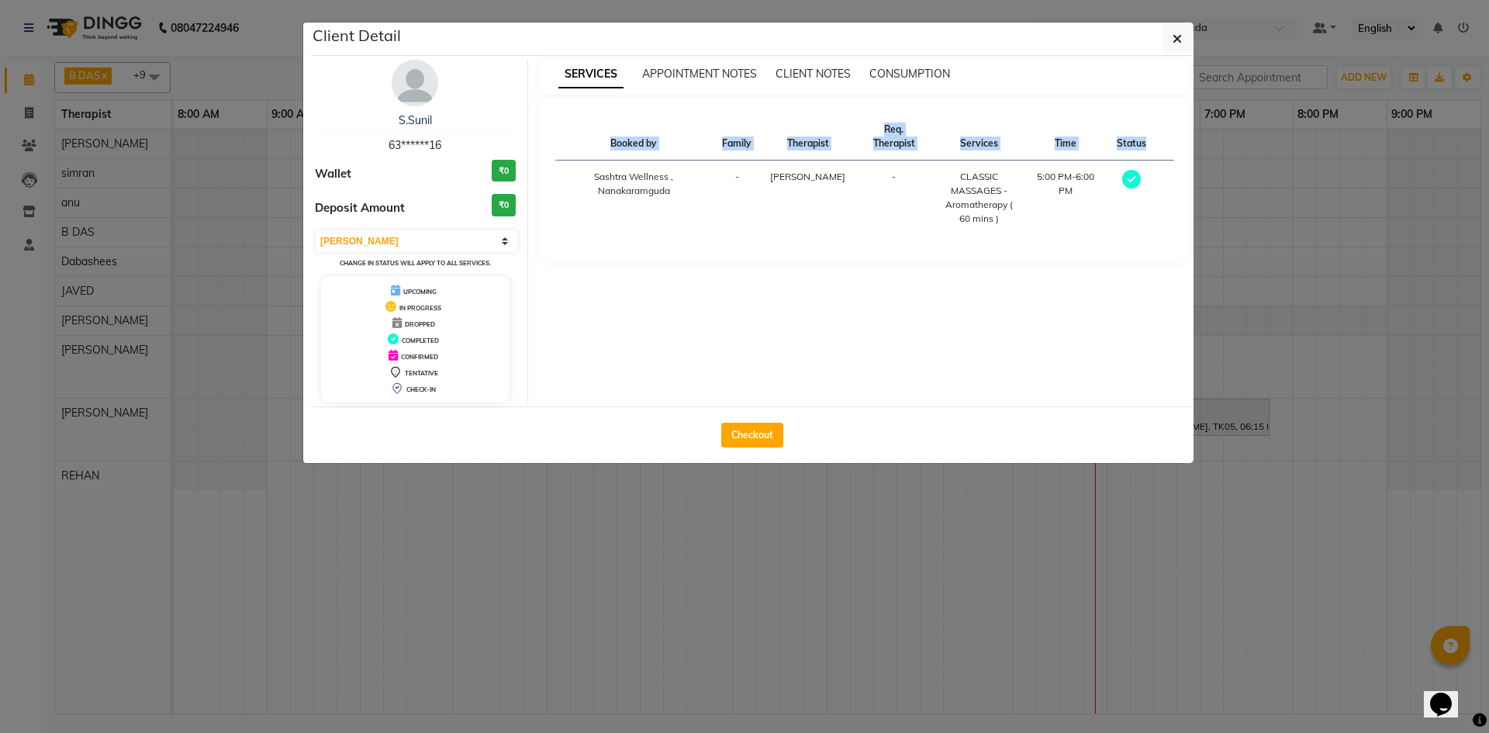
click at [1041, 406] on div "Checkout" at bounding box center [752, 434] width 882 height 57
click at [767, 437] on button "Checkout" at bounding box center [752, 435] width 62 height 25
select select "service"
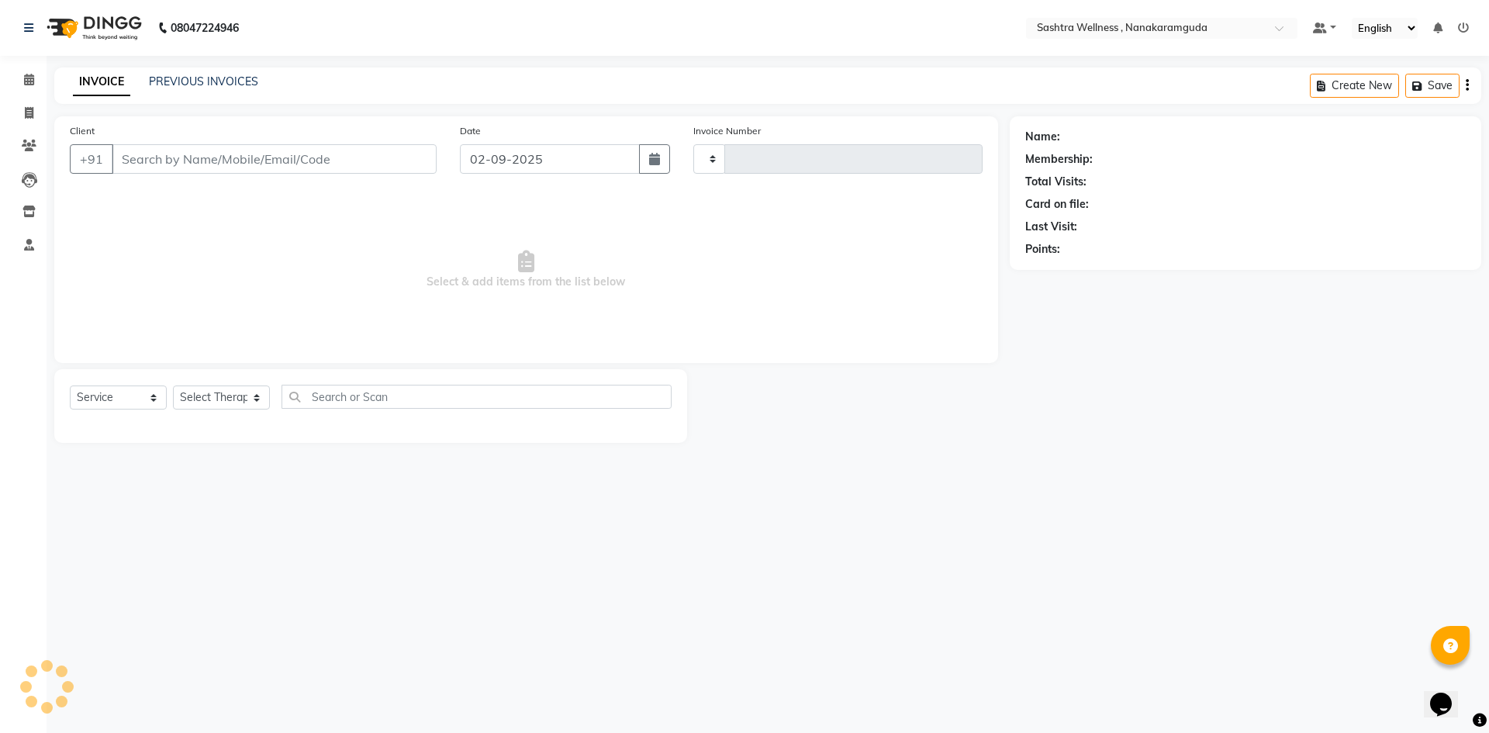
type input "0133"
select select "6669"
select select "package"
type input "63******16"
select select "82473"
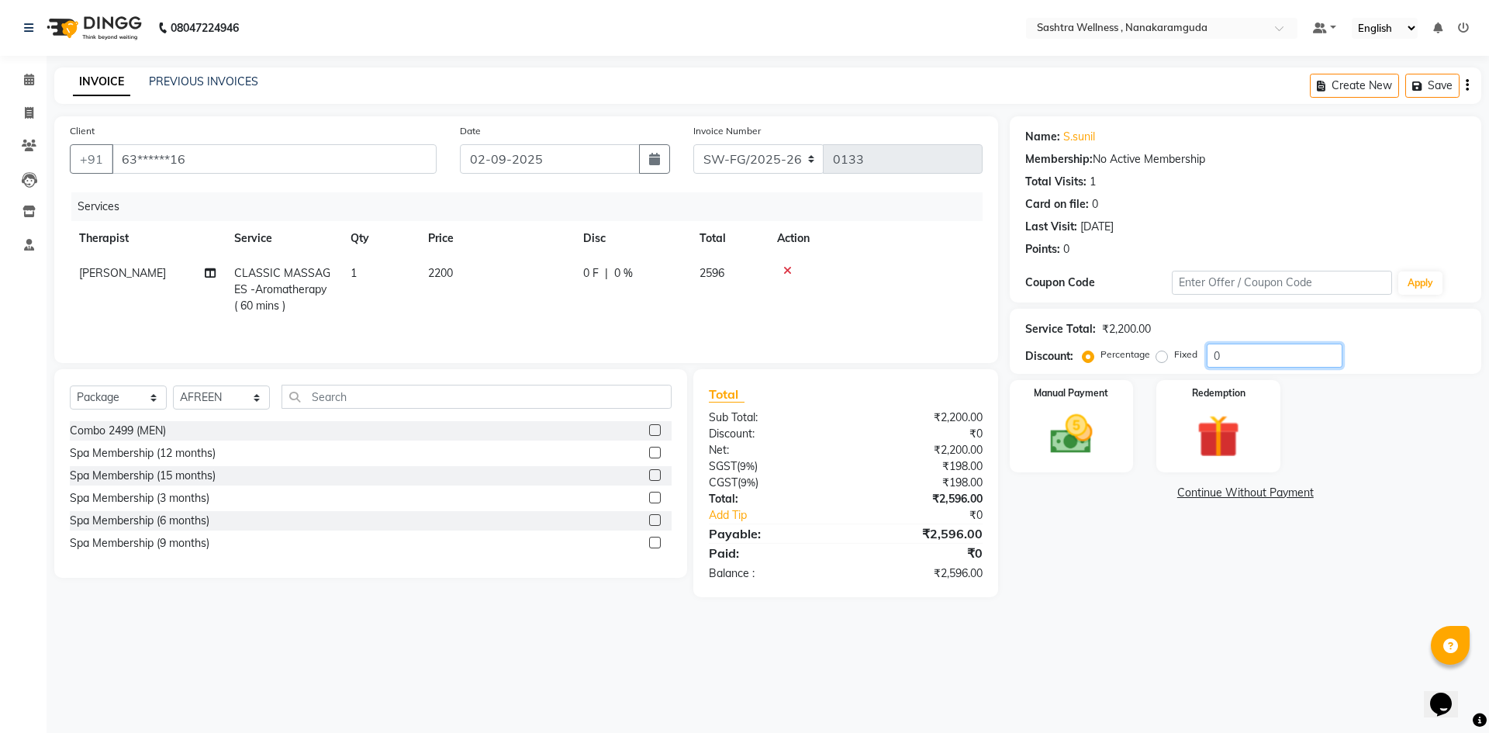
click at [1246, 367] on input "0" at bounding box center [1274, 355] width 136 height 24
type input "2"
click at [1254, 356] on input "number" at bounding box center [1274, 355] width 136 height 24
click at [1237, 356] on input "number" at bounding box center [1274, 355] width 136 height 24
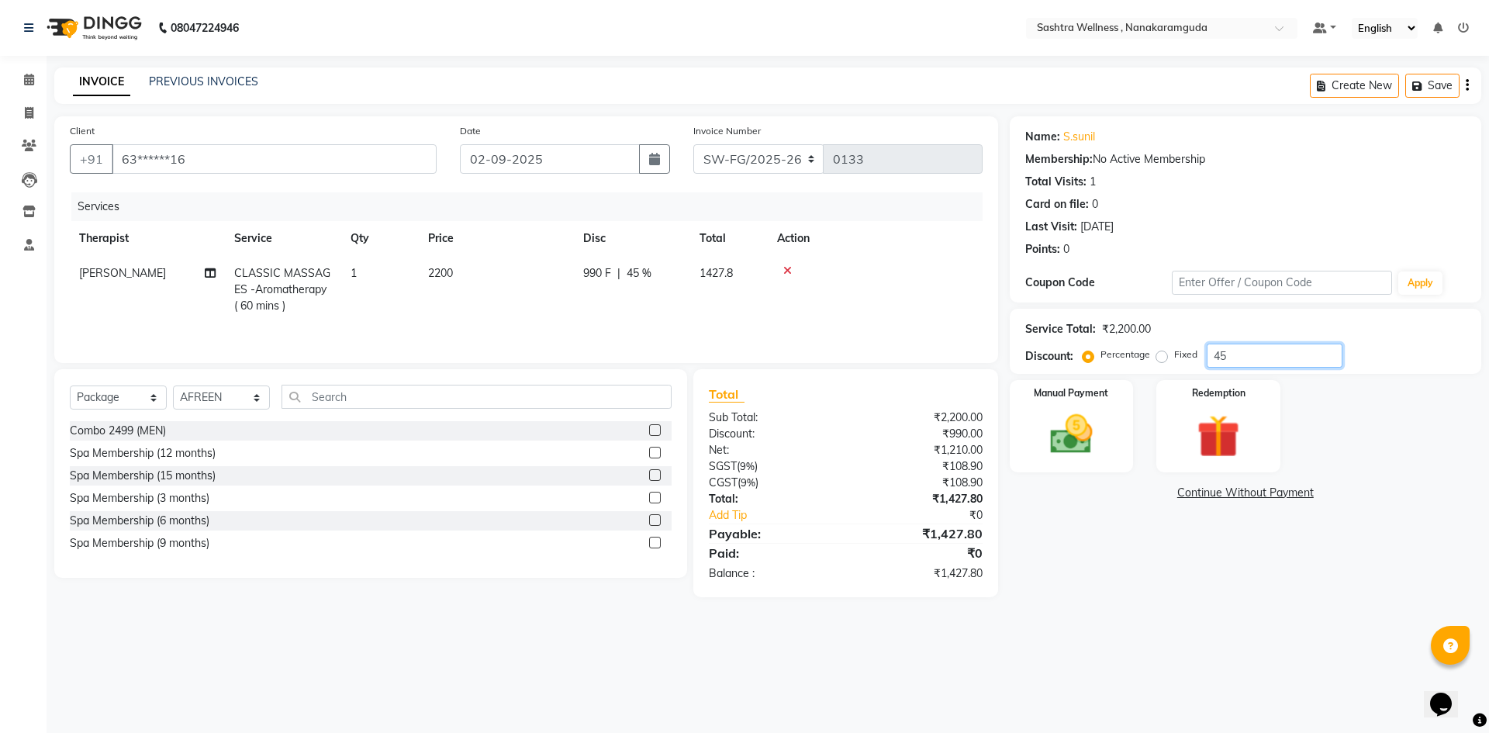
type input "4"
type input "23"
click at [1058, 430] on img at bounding box center [1071, 434] width 72 height 51
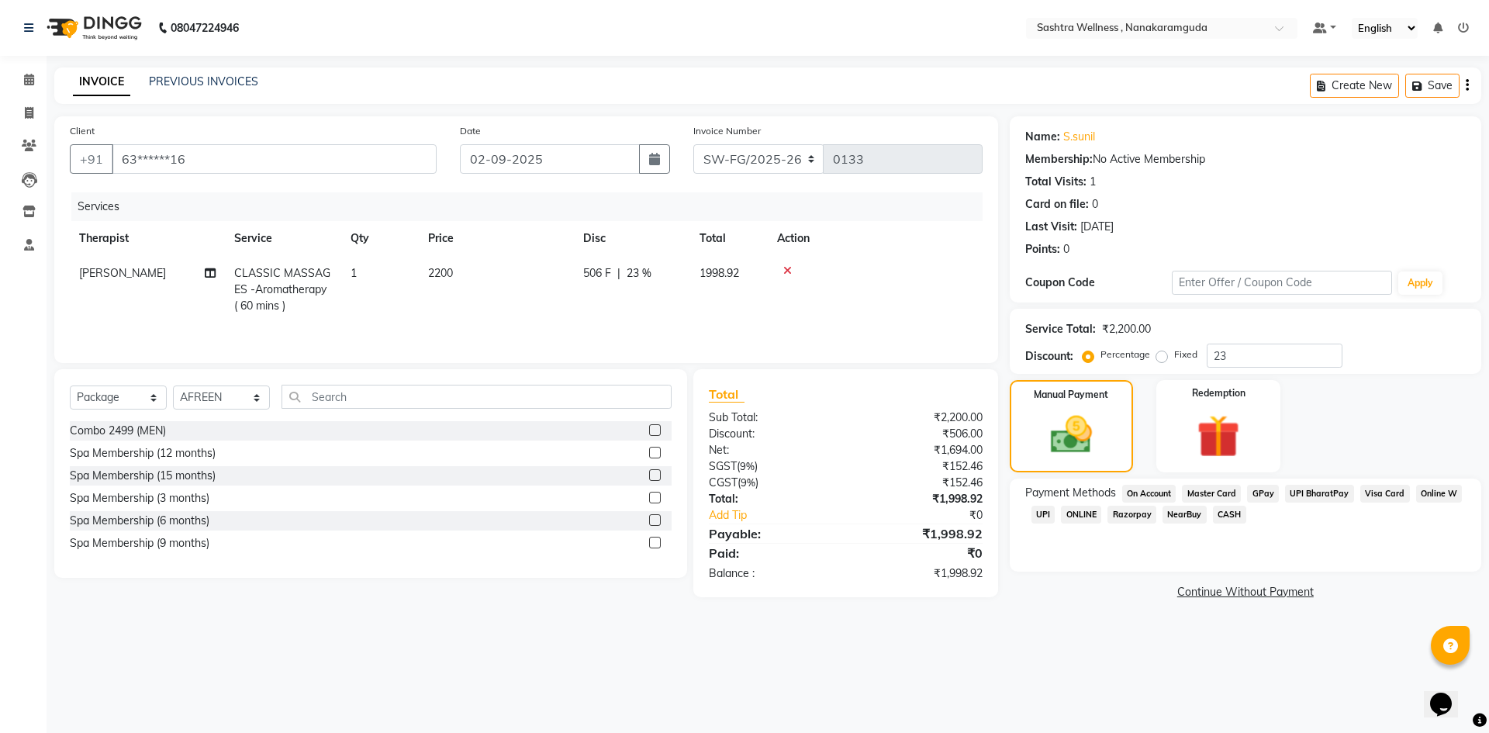
click at [1031, 515] on span "UPI" at bounding box center [1043, 515] width 24 height 18
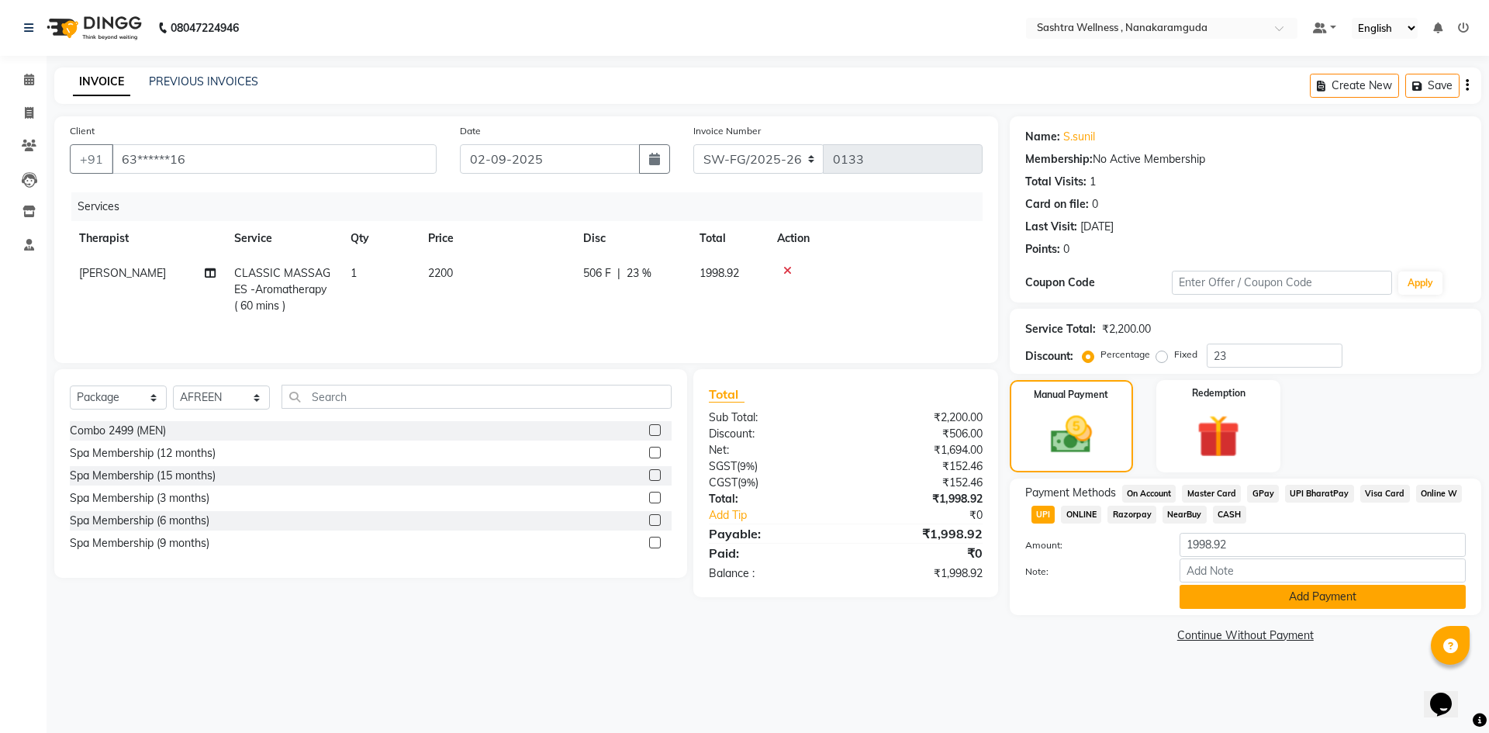
click at [1277, 595] on button "Add Payment" at bounding box center [1322, 597] width 286 height 24
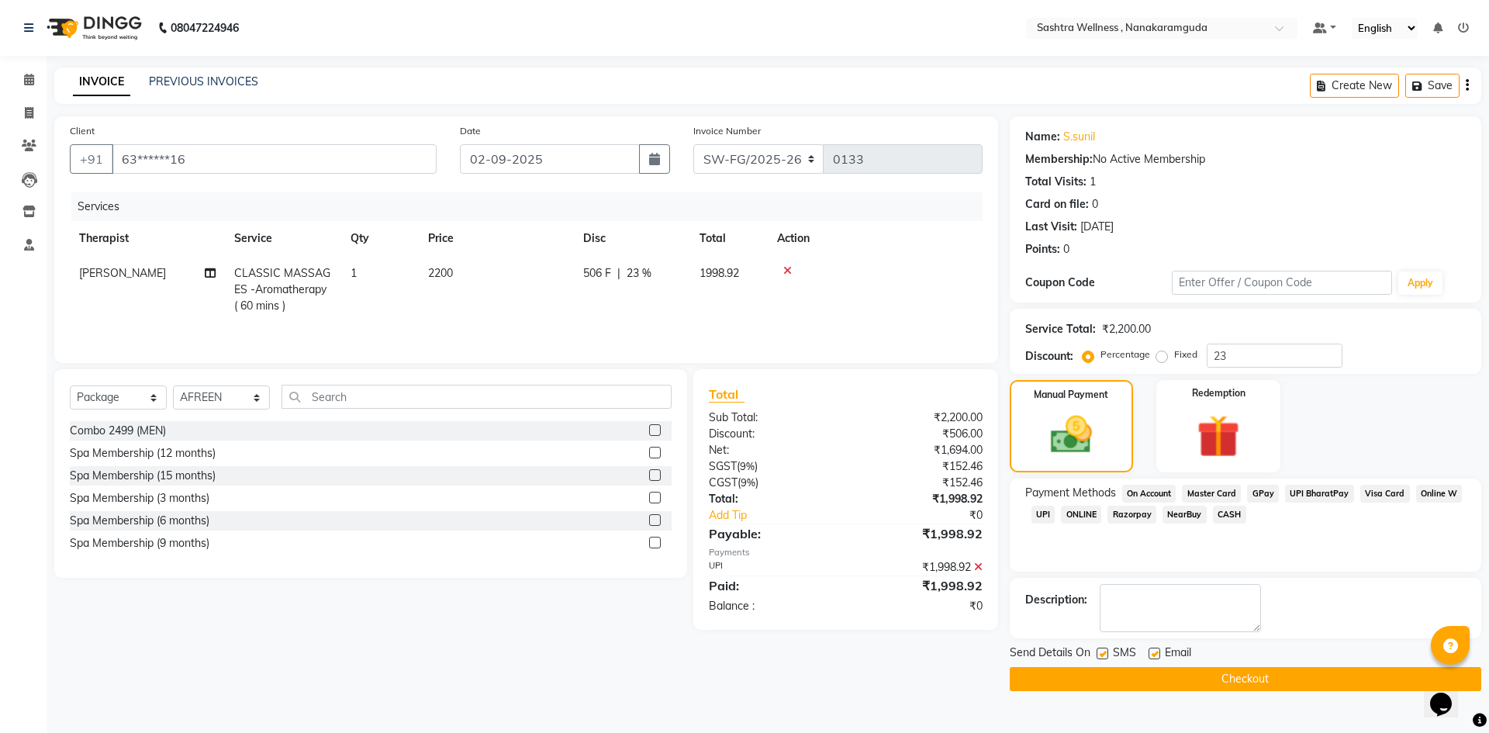
click at [1257, 677] on button "Checkout" at bounding box center [1244, 679] width 471 height 24
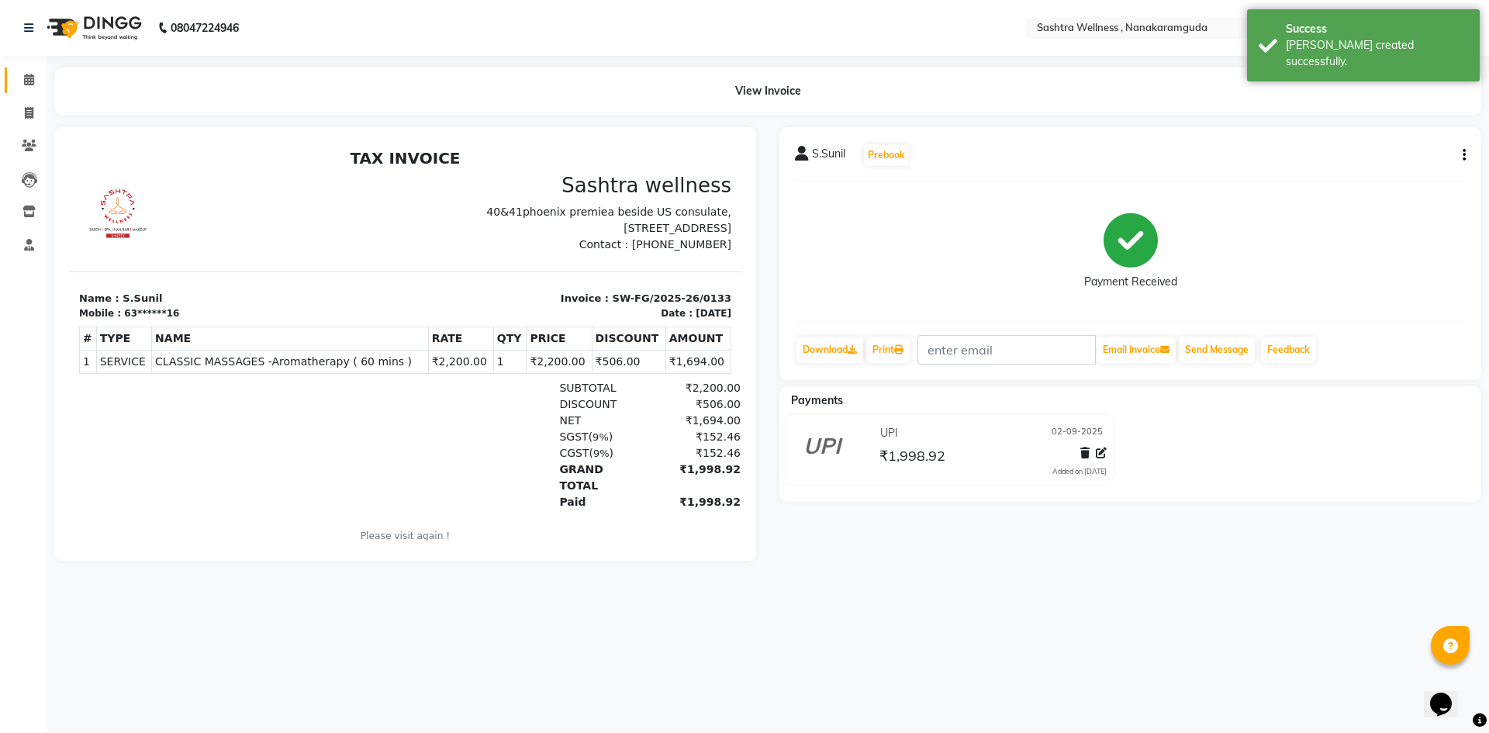
click at [25, 70] on link "Calendar" at bounding box center [23, 80] width 37 height 26
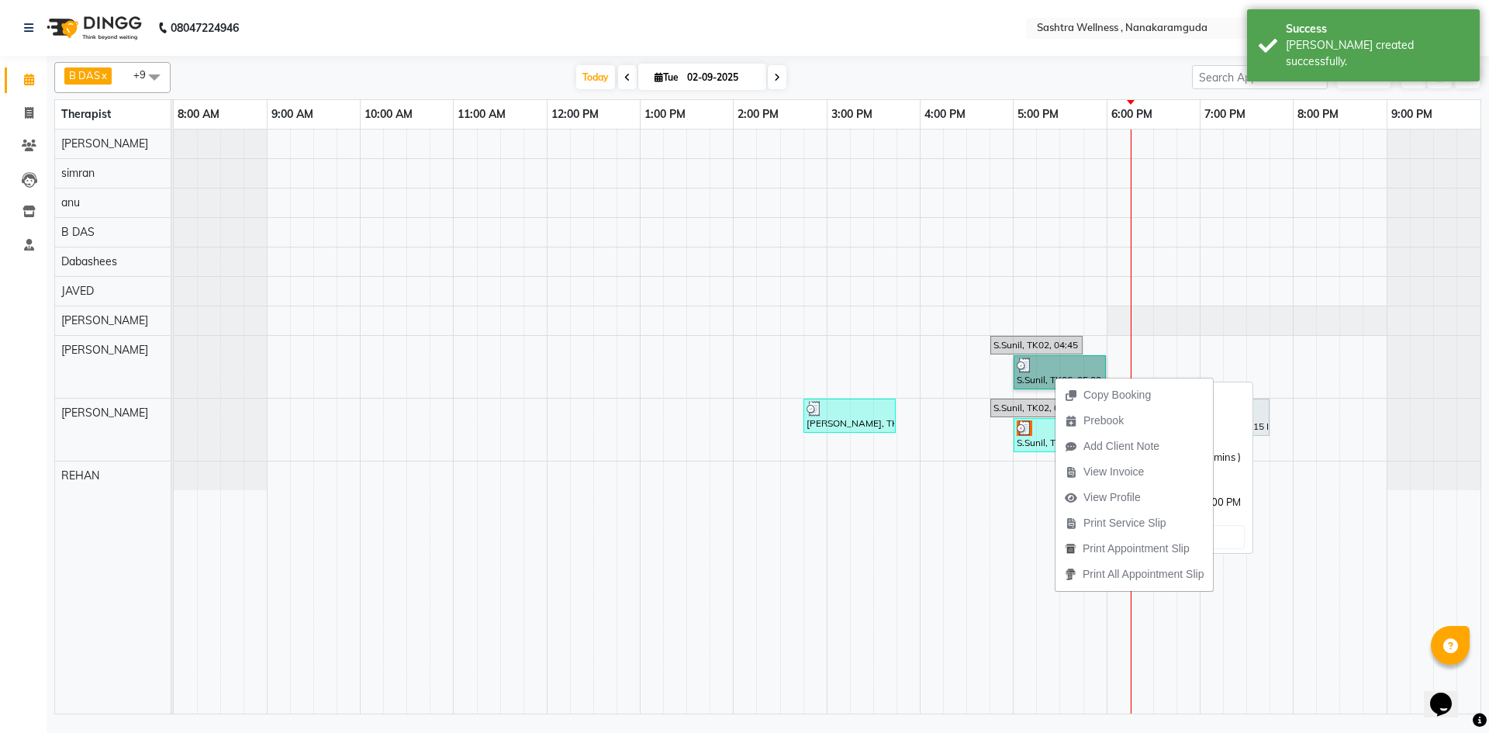
click at [1044, 365] on link "S.Sunil, TK06, 05:00 PM-06:00 PM, CLASSIC MASSAGES -Aromatherapy ( 60 mins )" at bounding box center [1059, 372] width 92 height 34
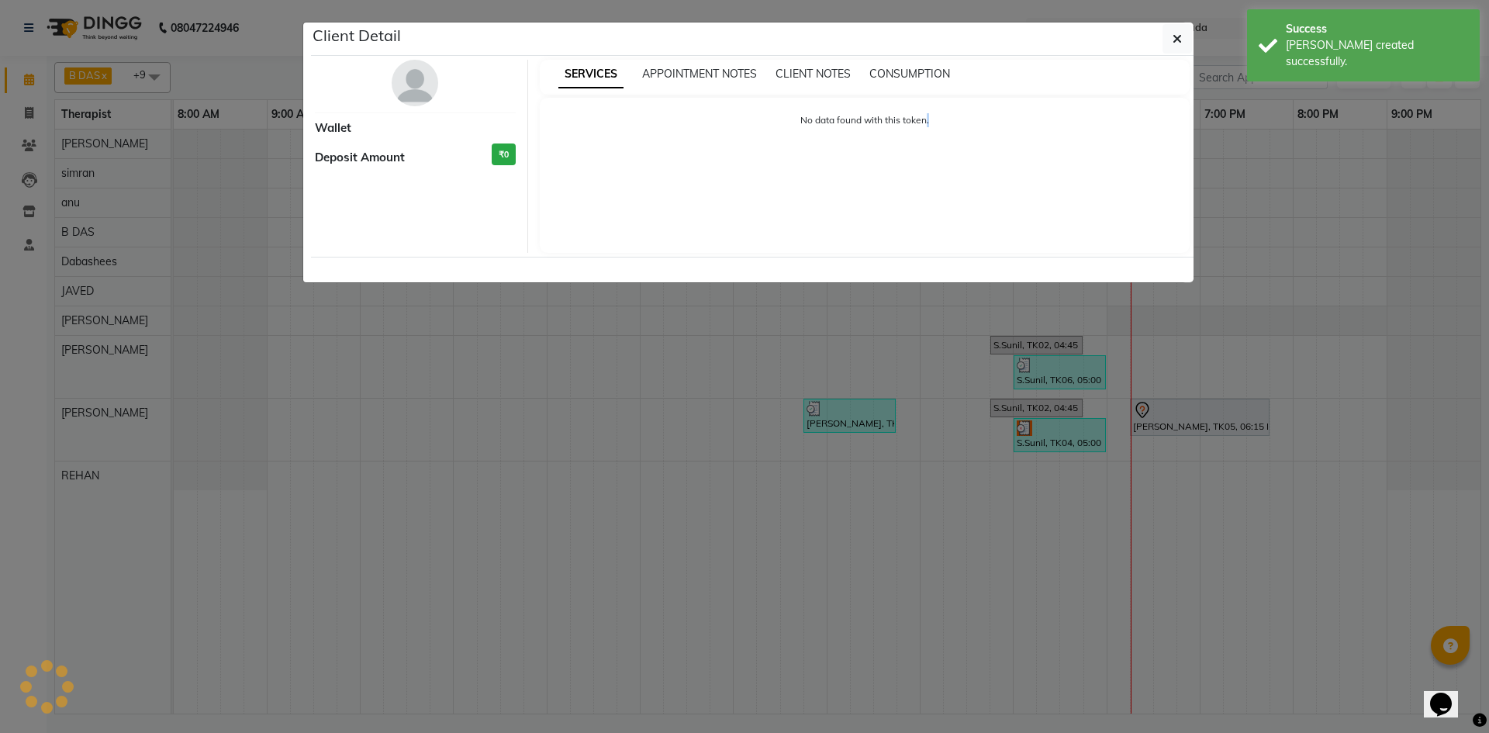
click at [1044, 365] on ngb-modal-window "Client Detail Wallet Deposit Amount ₹0 SERVICES APPOINTMENT NOTES CLIENT NOTES …" at bounding box center [744, 366] width 1489 height 733
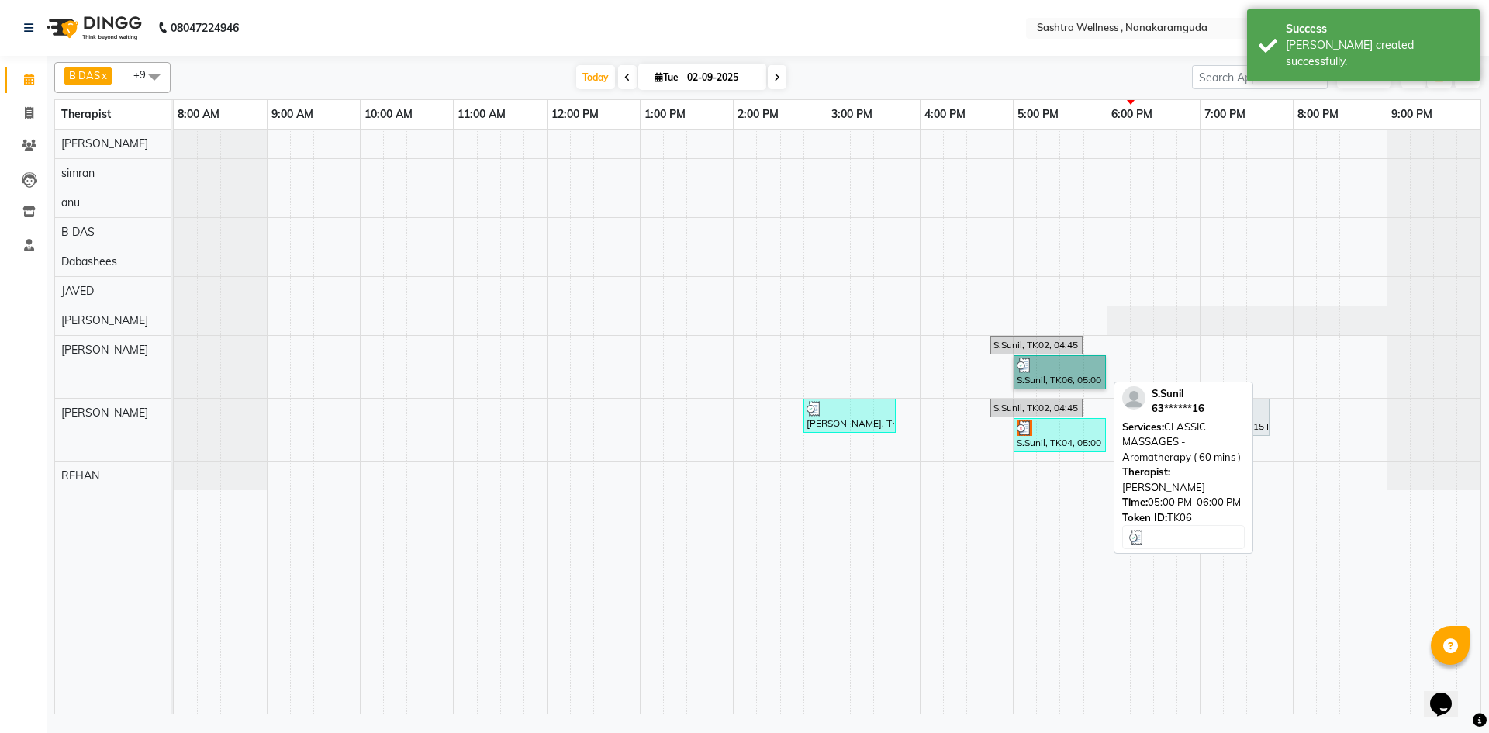
click at [1044, 365] on link "S.Sunil, TK06, 05:00 PM-06:00 PM, CLASSIC MASSAGES -Aromatherapy ( 60 mins )" at bounding box center [1059, 372] width 92 height 34
select select "3"
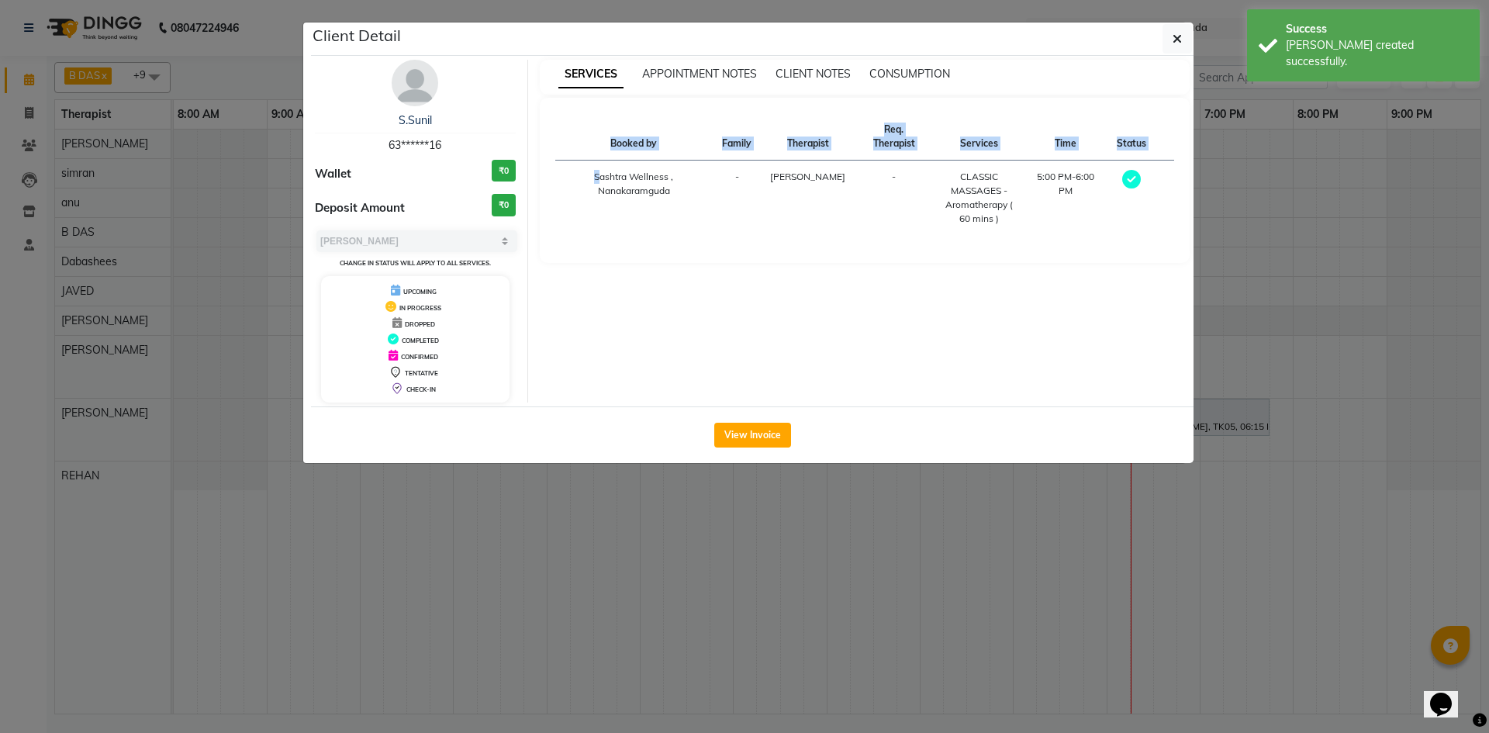
click at [1044, 365] on div "Client Detail S.Sunil 63******16 Wallet ₹0 Deposit Amount ₹0 Select MARK DONE U…" at bounding box center [752, 242] width 882 height 440
click at [1177, 37] on icon "button" at bounding box center [1176, 39] width 9 height 12
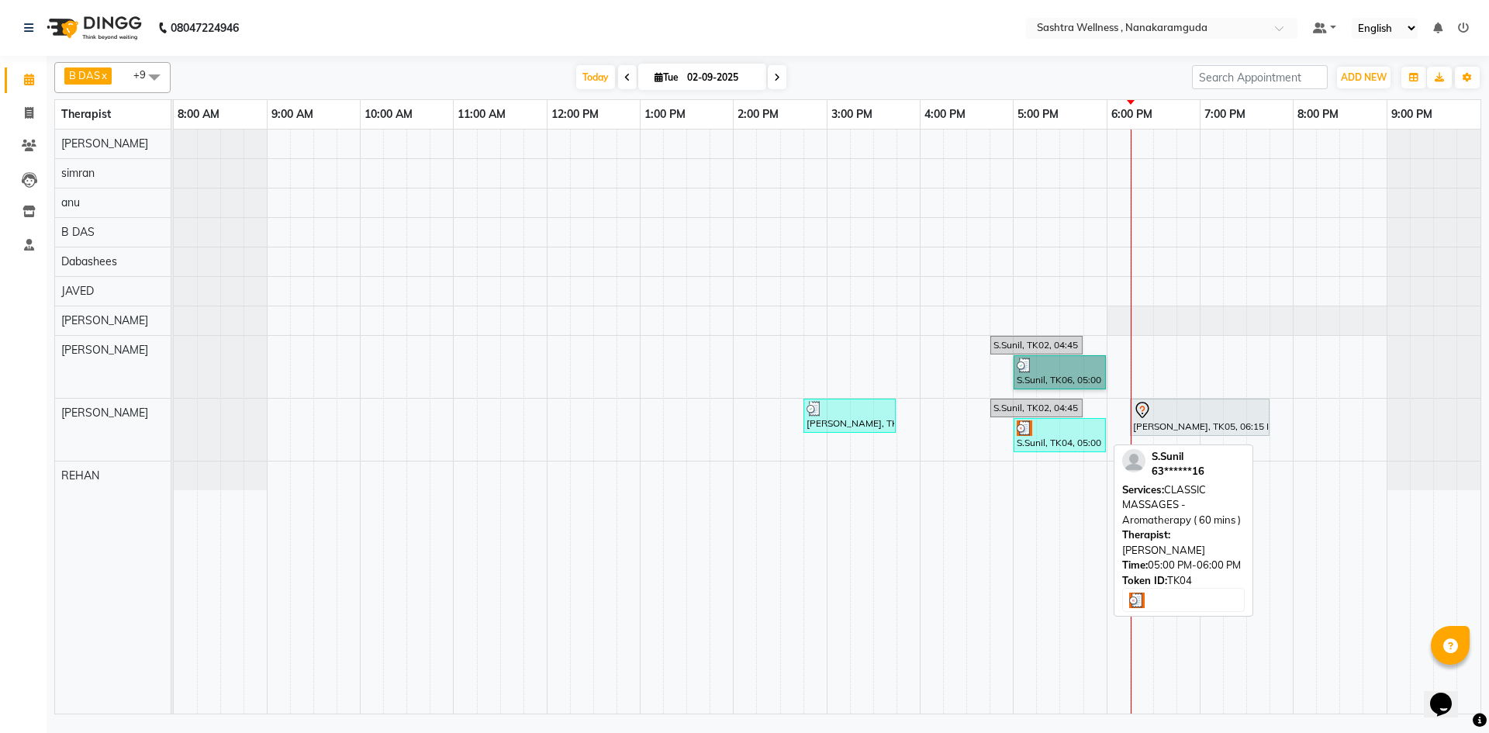
click at [1077, 428] on div at bounding box center [1059, 428] width 86 height 16
select select "3"
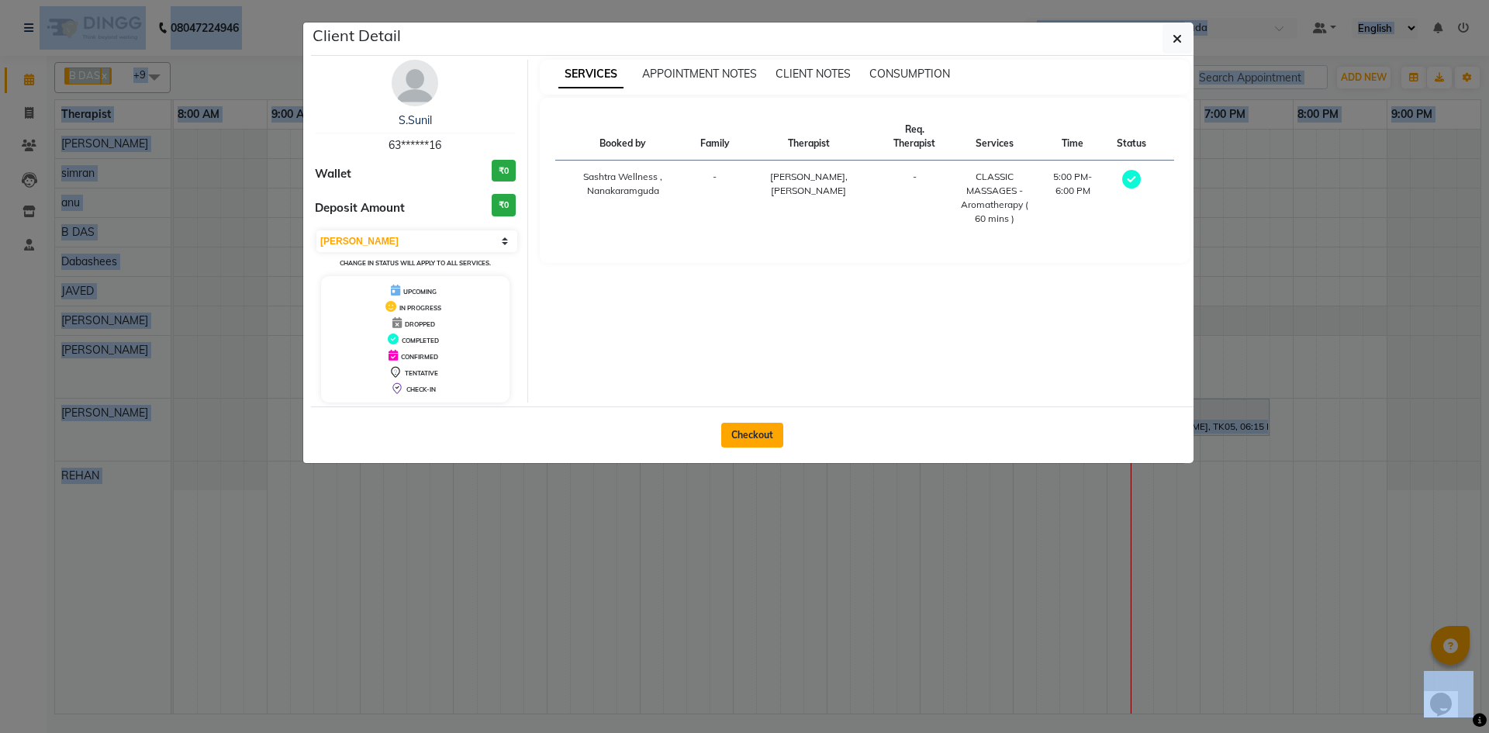
click at [765, 430] on button "Checkout" at bounding box center [752, 435] width 62 height 25
select select "service"
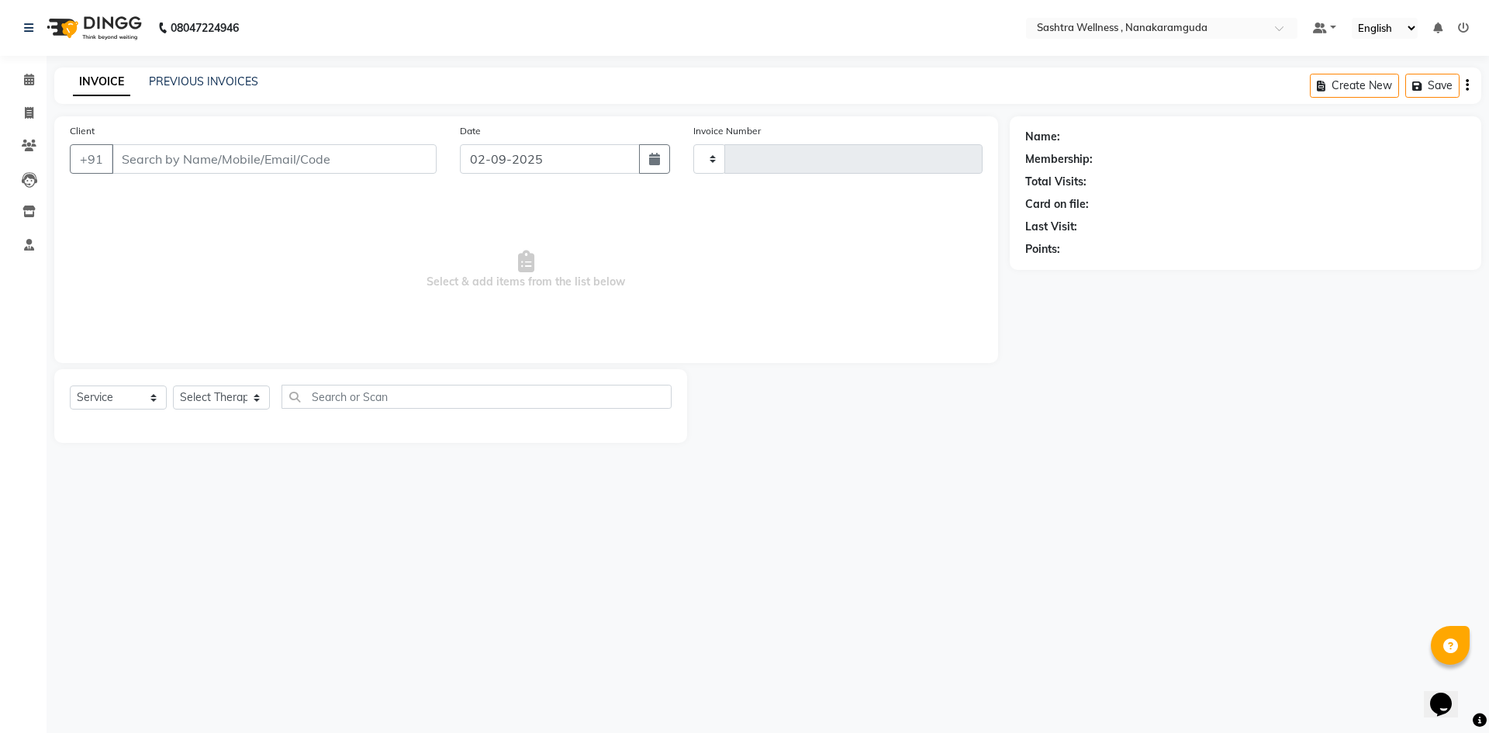
type input "0134"
select select "6669"
select select "package"
type input "63******16"
select select "82473"
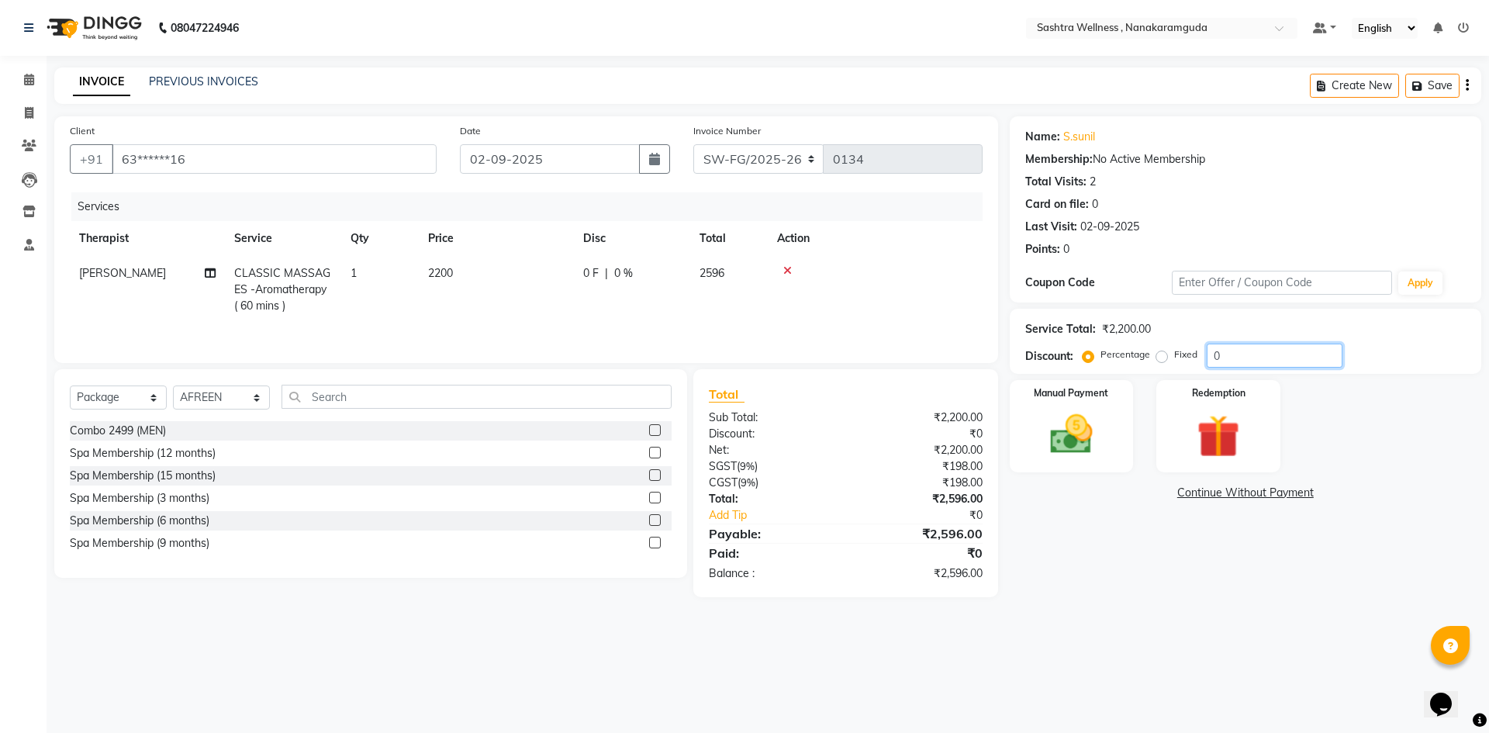
click at [1258, 362] on input "0" at bounding box center [1274, 355] width 136 height 24
type input "0"
type input "23"
click at [1089, 407] on div "Manual Payment" at bounding box center [1070, 425] width 129 height 95
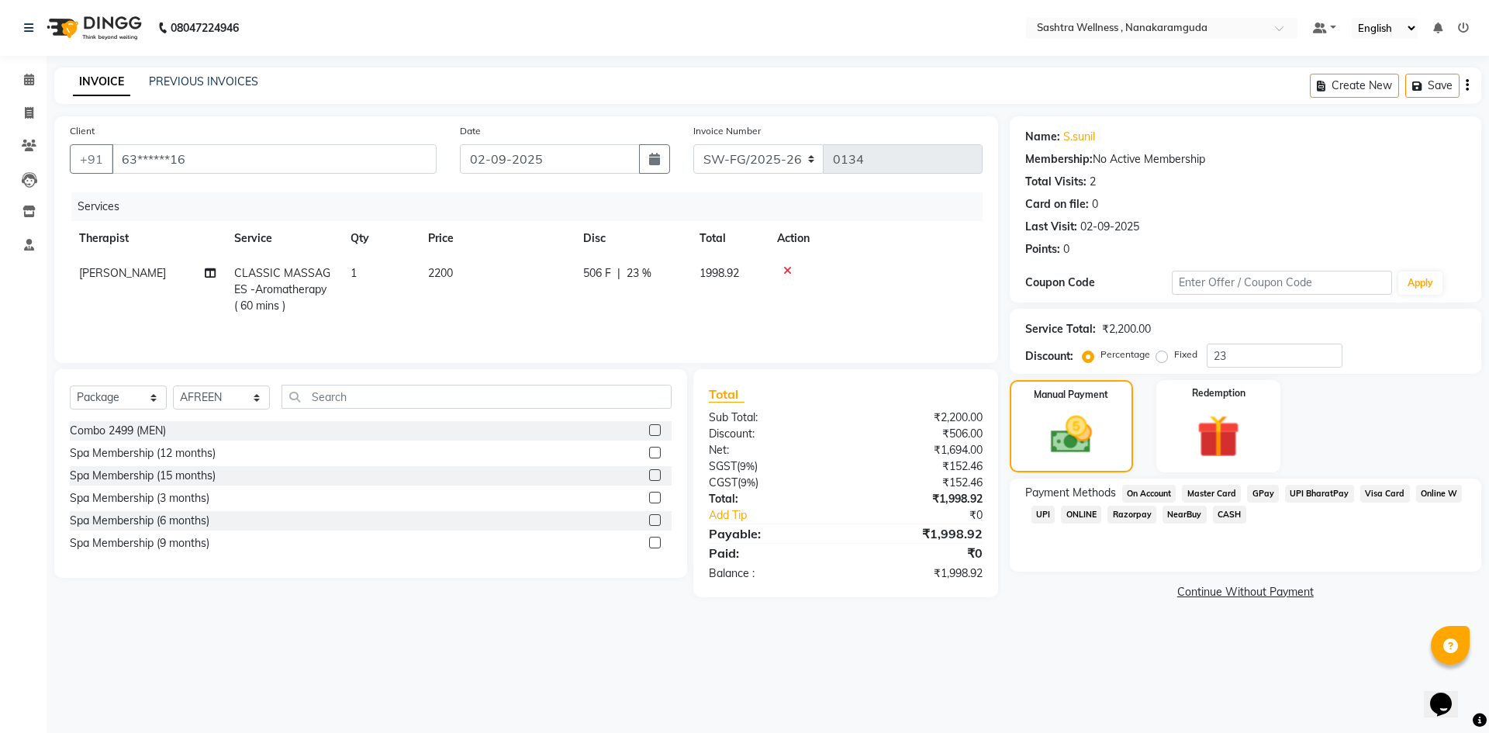
click at [1036, 512] on span "UPI" at bounding box center [1043, 515] width 24 height 18
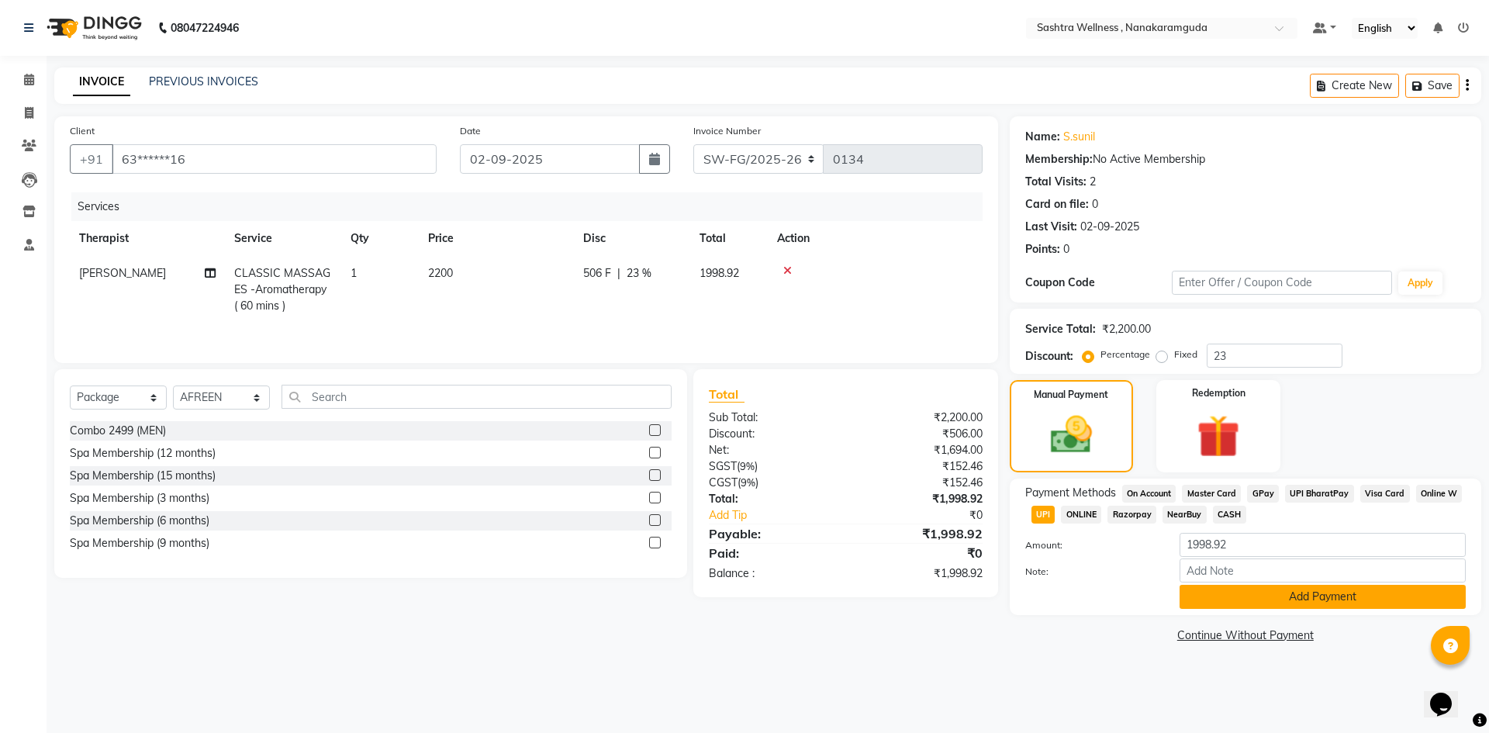
click at [1279, 599] on button "Add Payment" at bounding box center [1322, 597] width 286 height 24
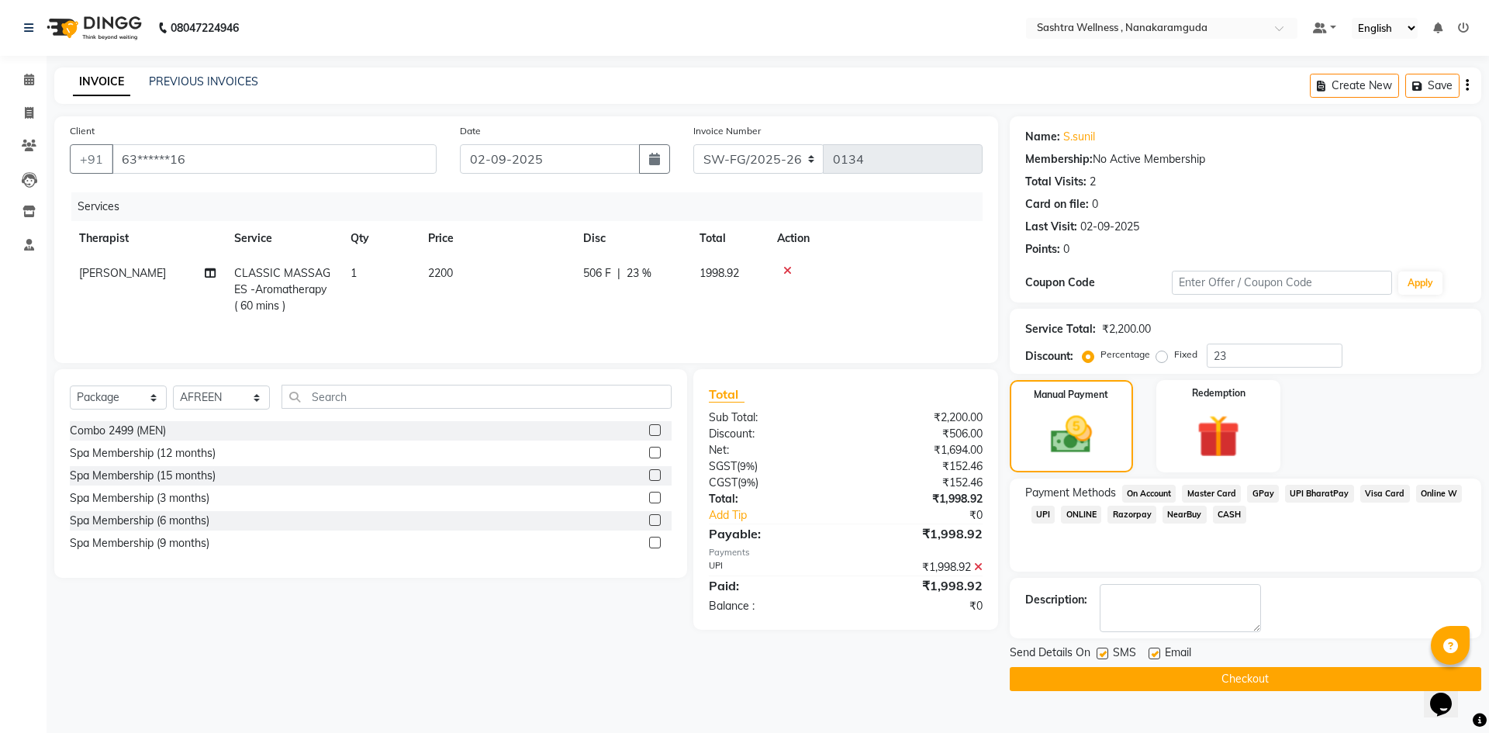
click at [1259, 678] on button "Checkout" at bounding box center [1244, 679] width 471 height 24
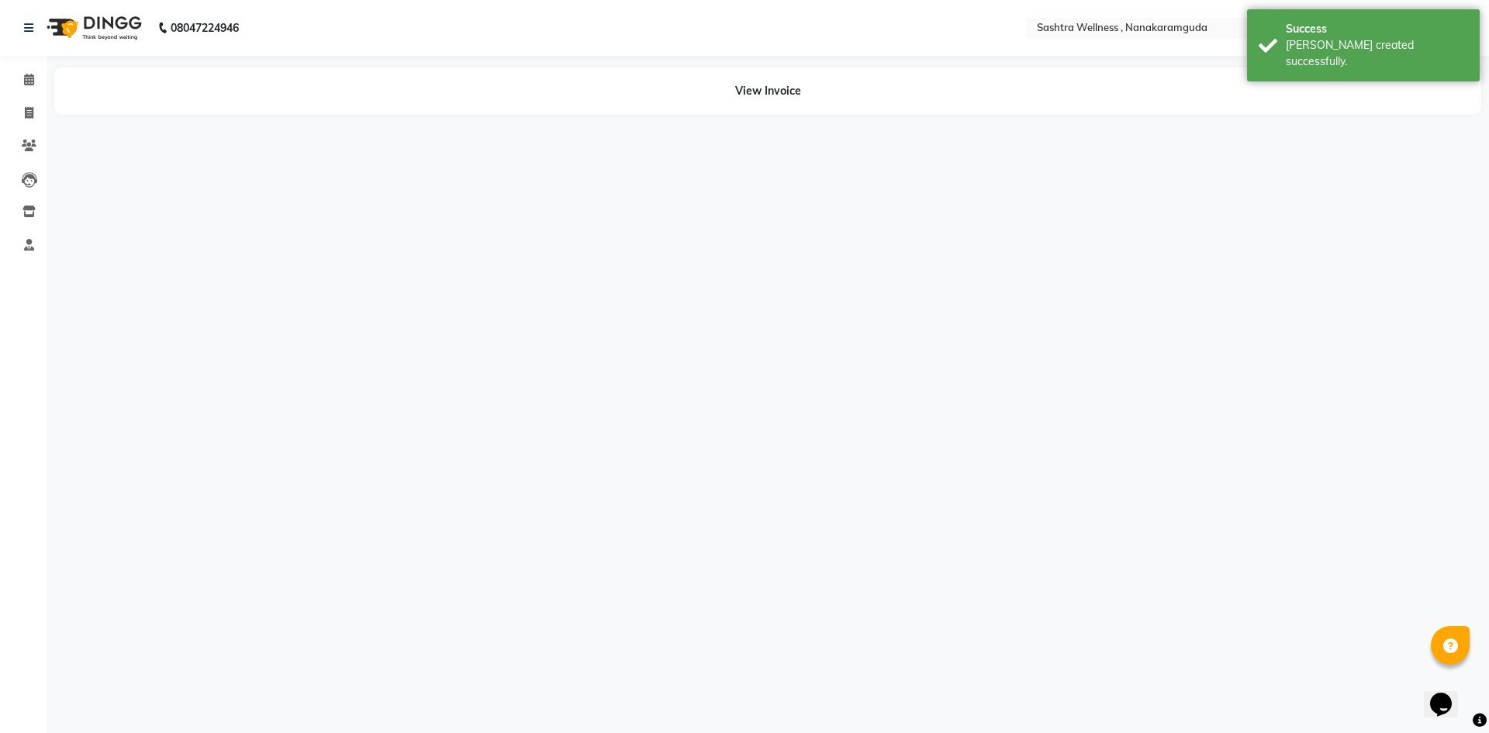
select select "76678"
select select "67608"
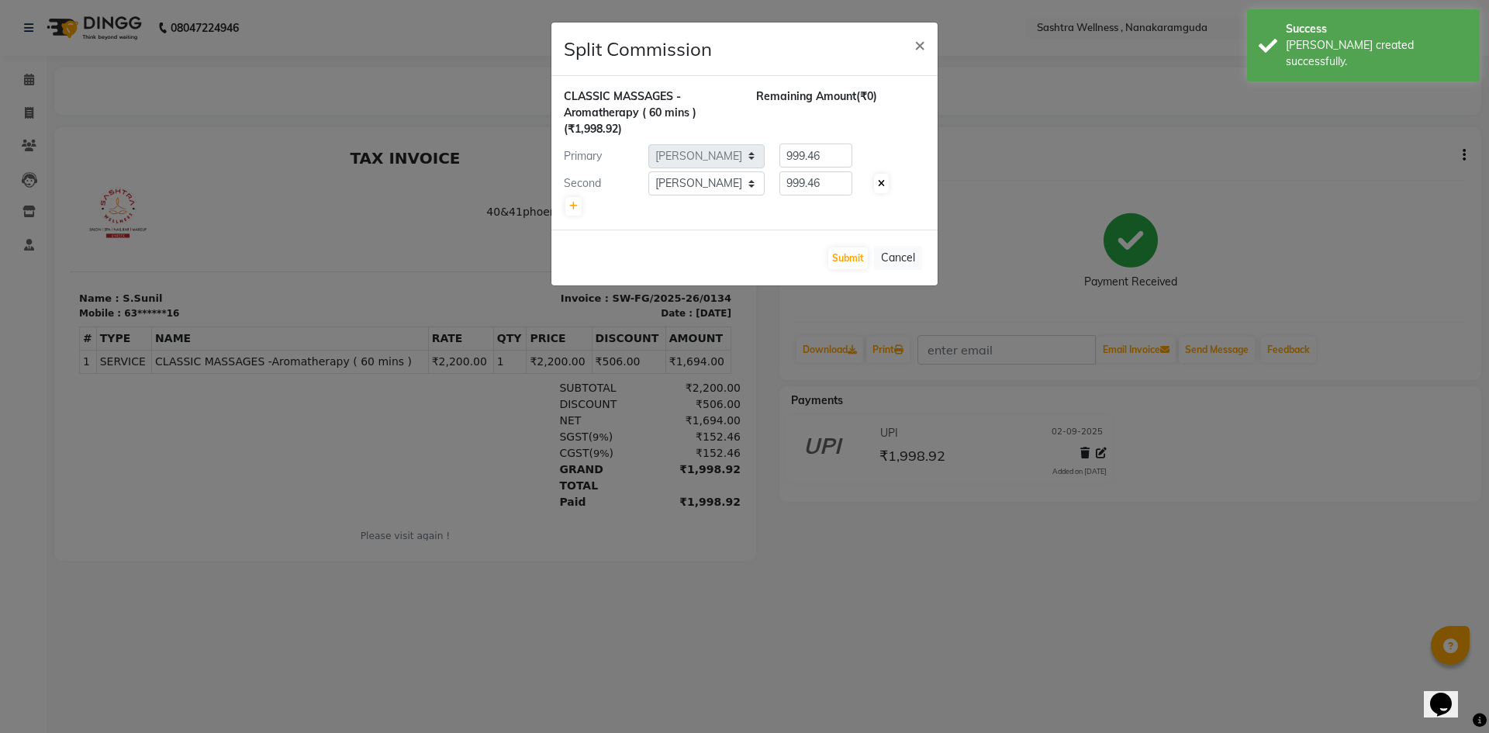
click at [880, 187] on icon at bounding box center [881, 183] width 7 height 9
type input "1998.92"
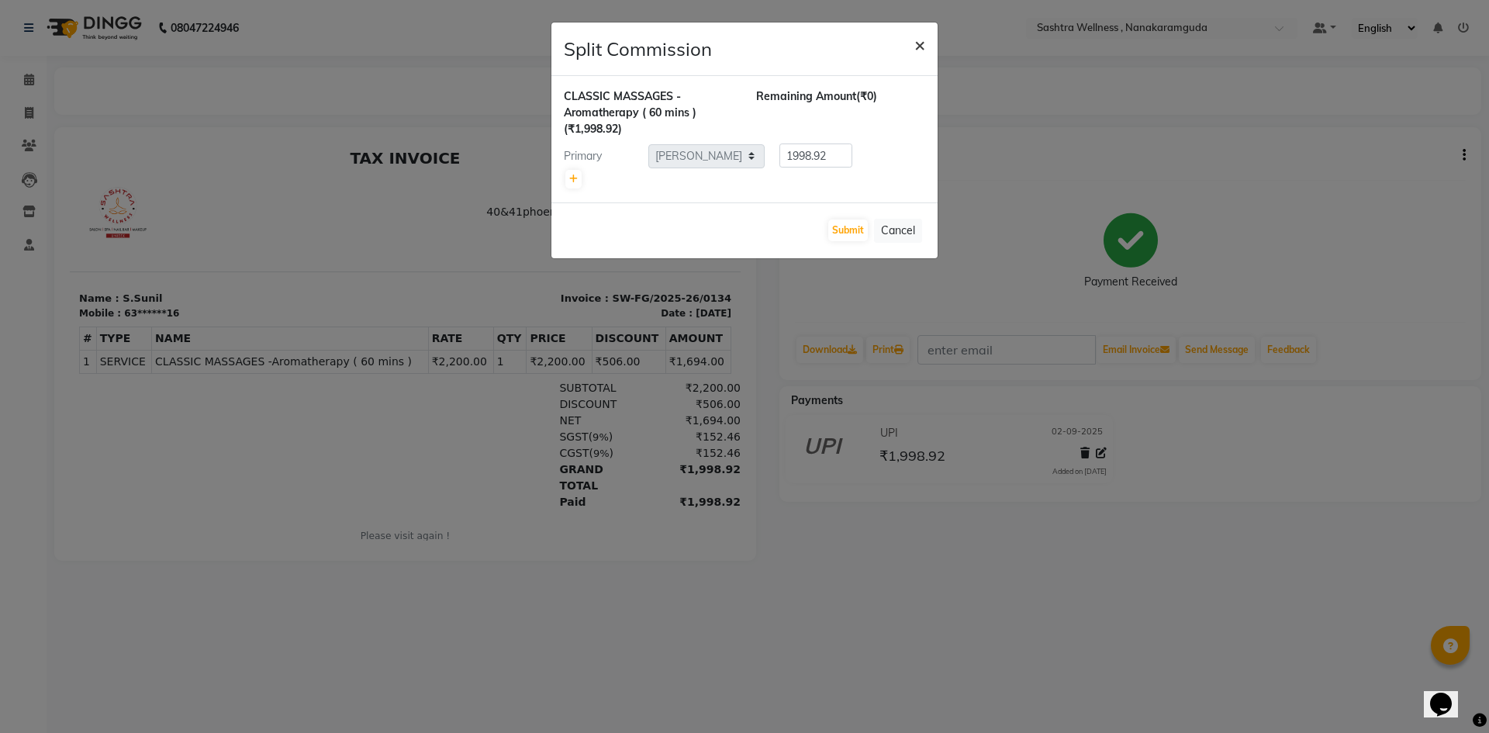
click at [920, 46] on span "×" at bounding box center [919, 44] width 11 height 23
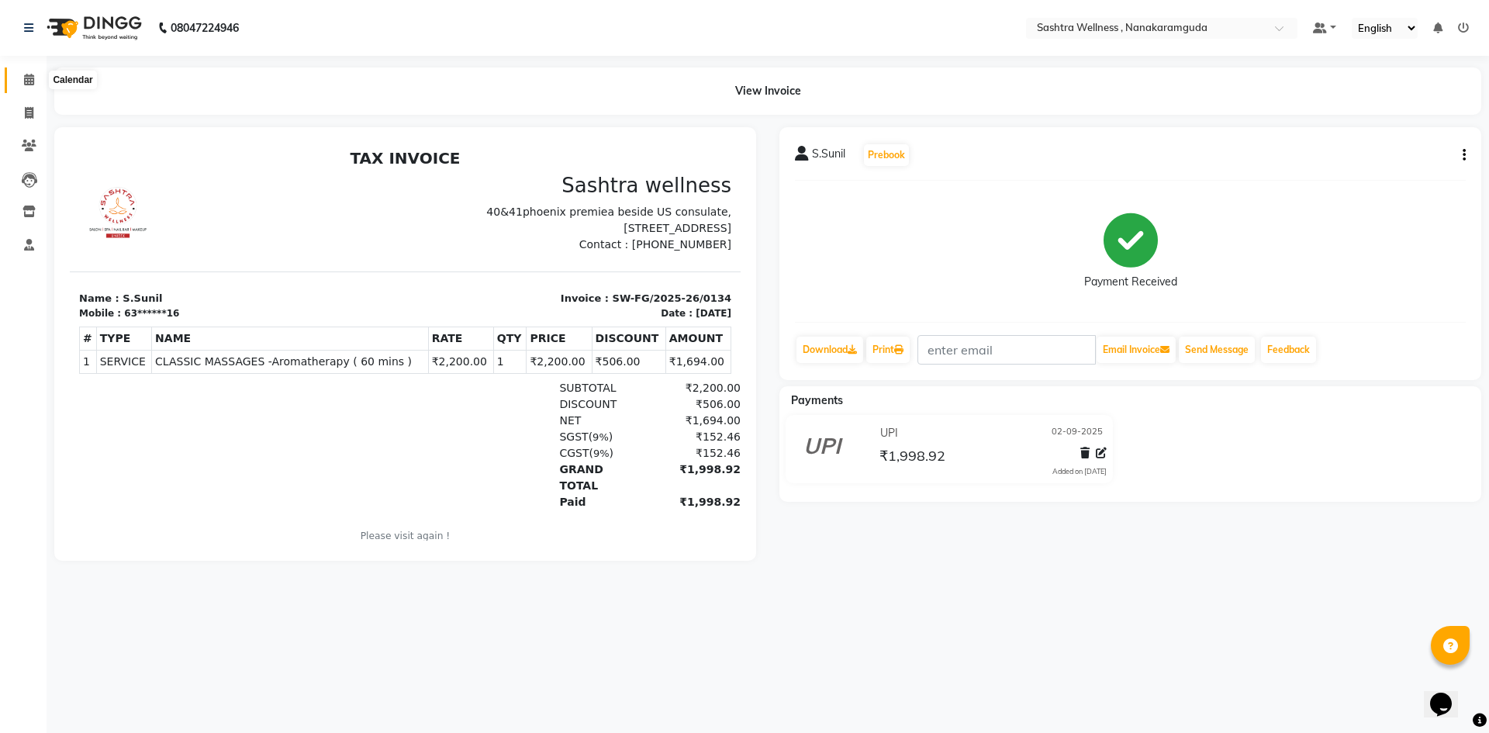
click at [22, 81] on span at bounding box center [29, 80] width 27 height 18
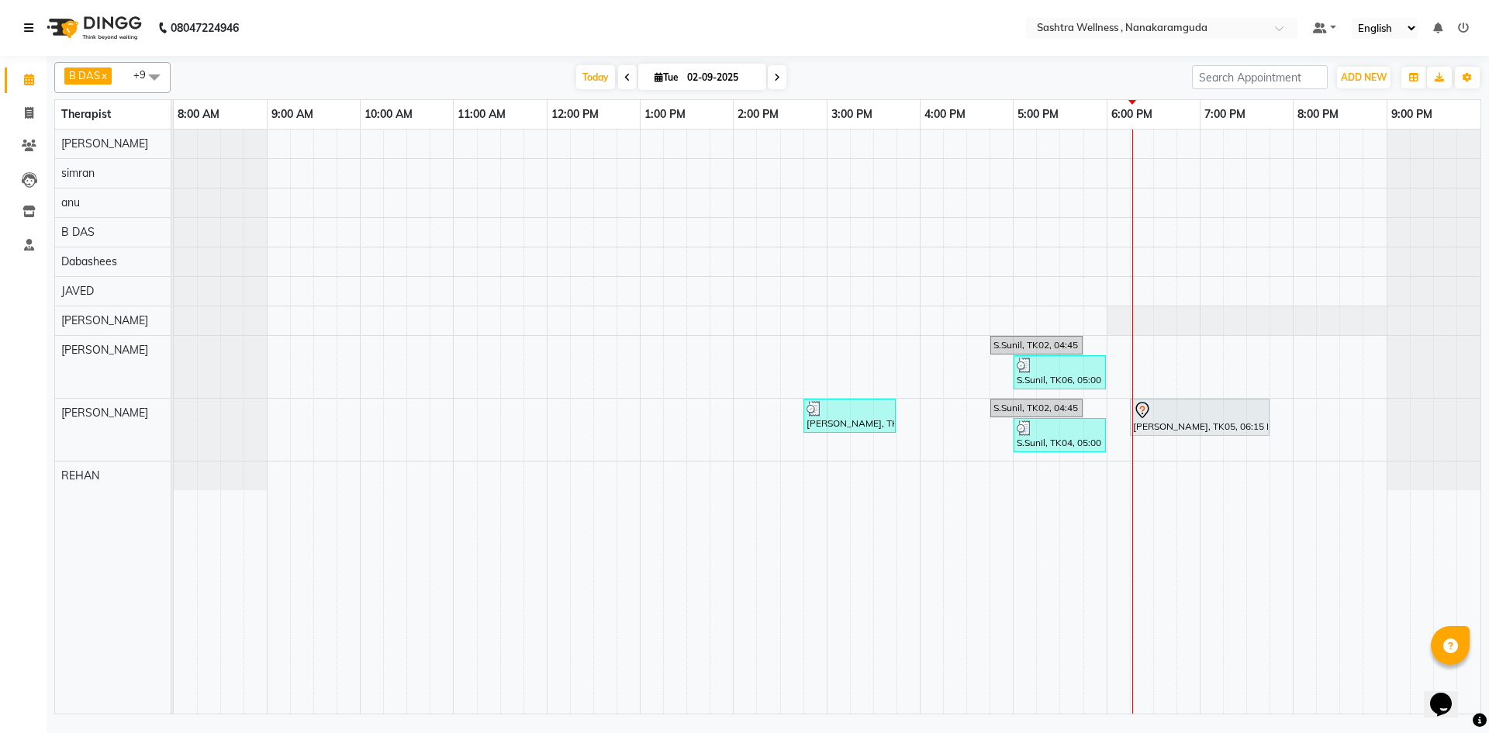
click at [30, 25] on icon at bounding box center [28, 27] width 9 height 11
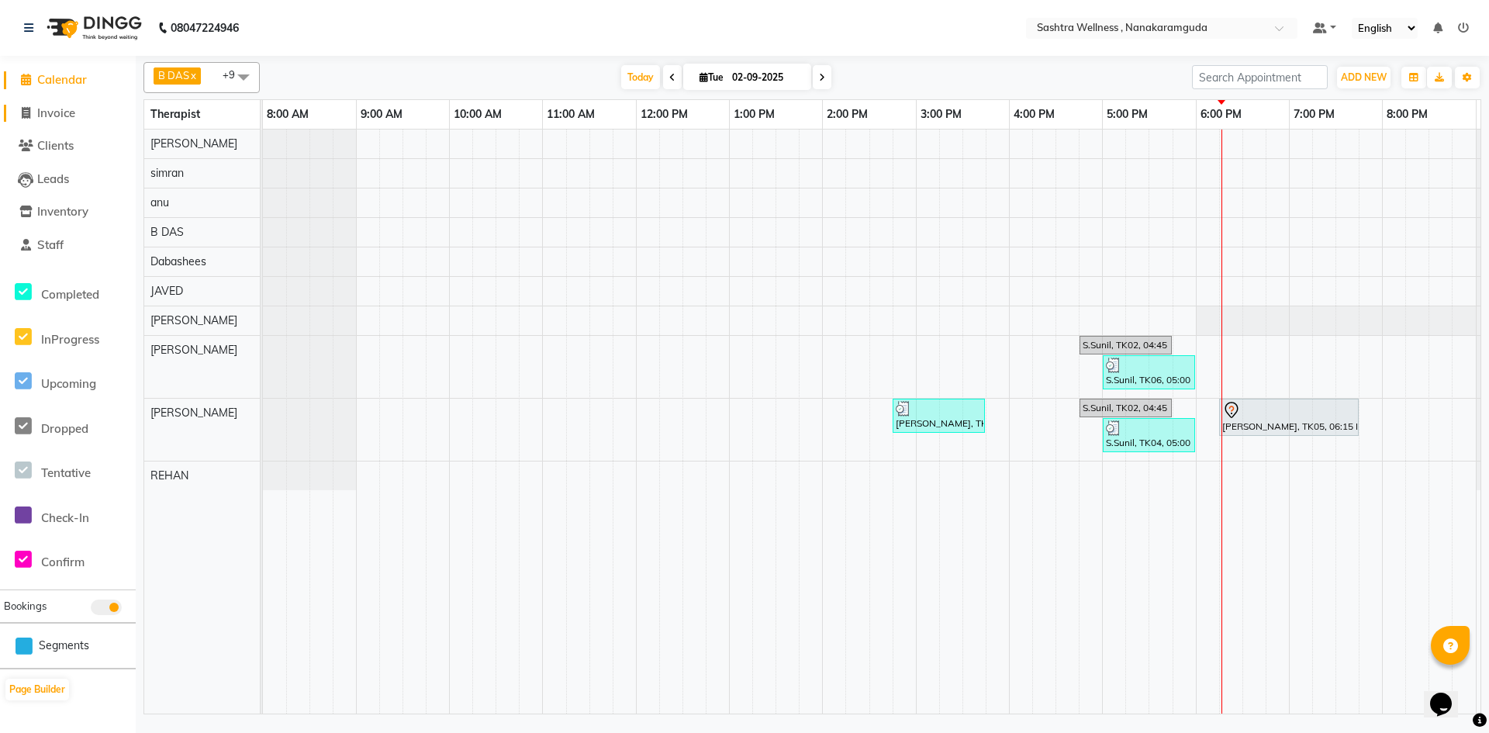
click at [74, 118] on span "Invoice" at bounding box center [56, 112] width 38 height 15
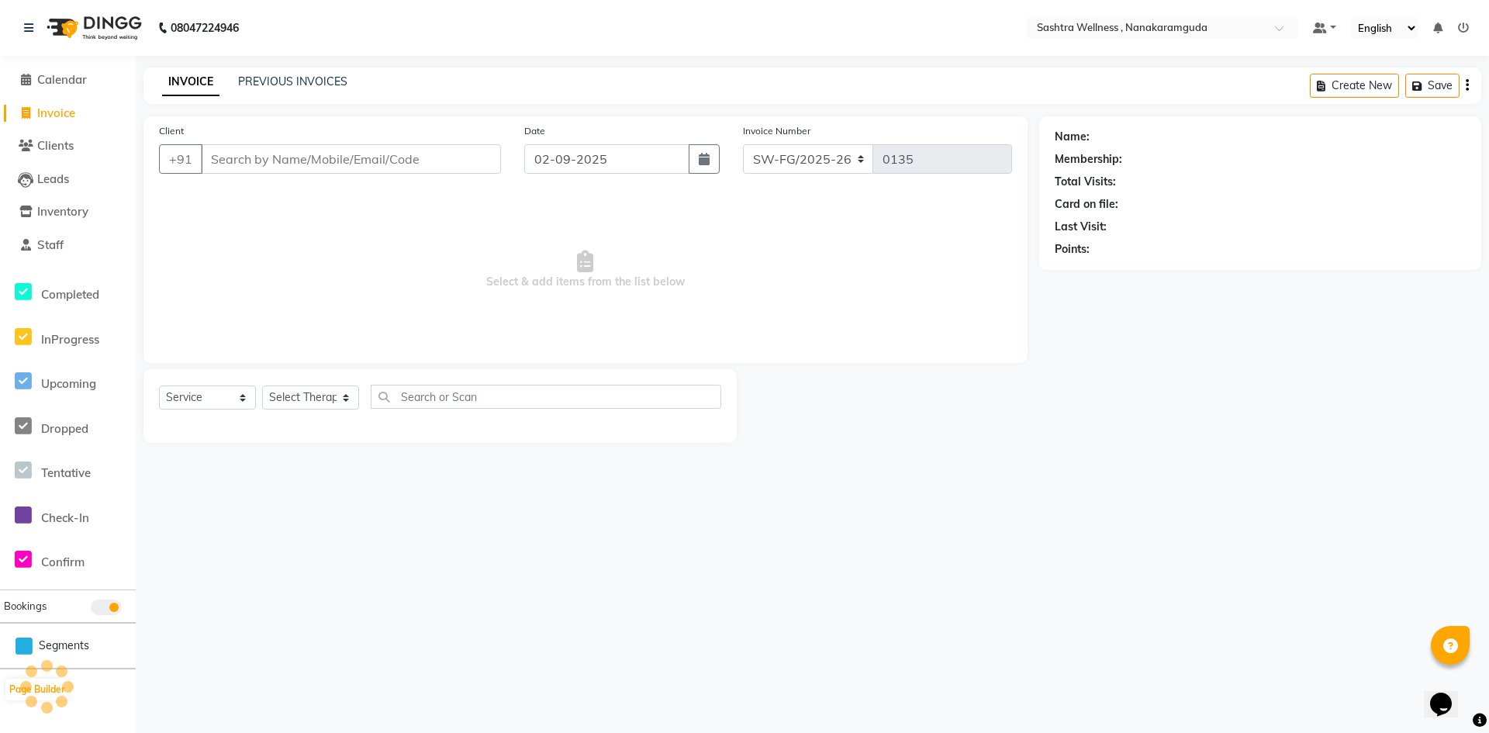
select select "package"
select select "82473"
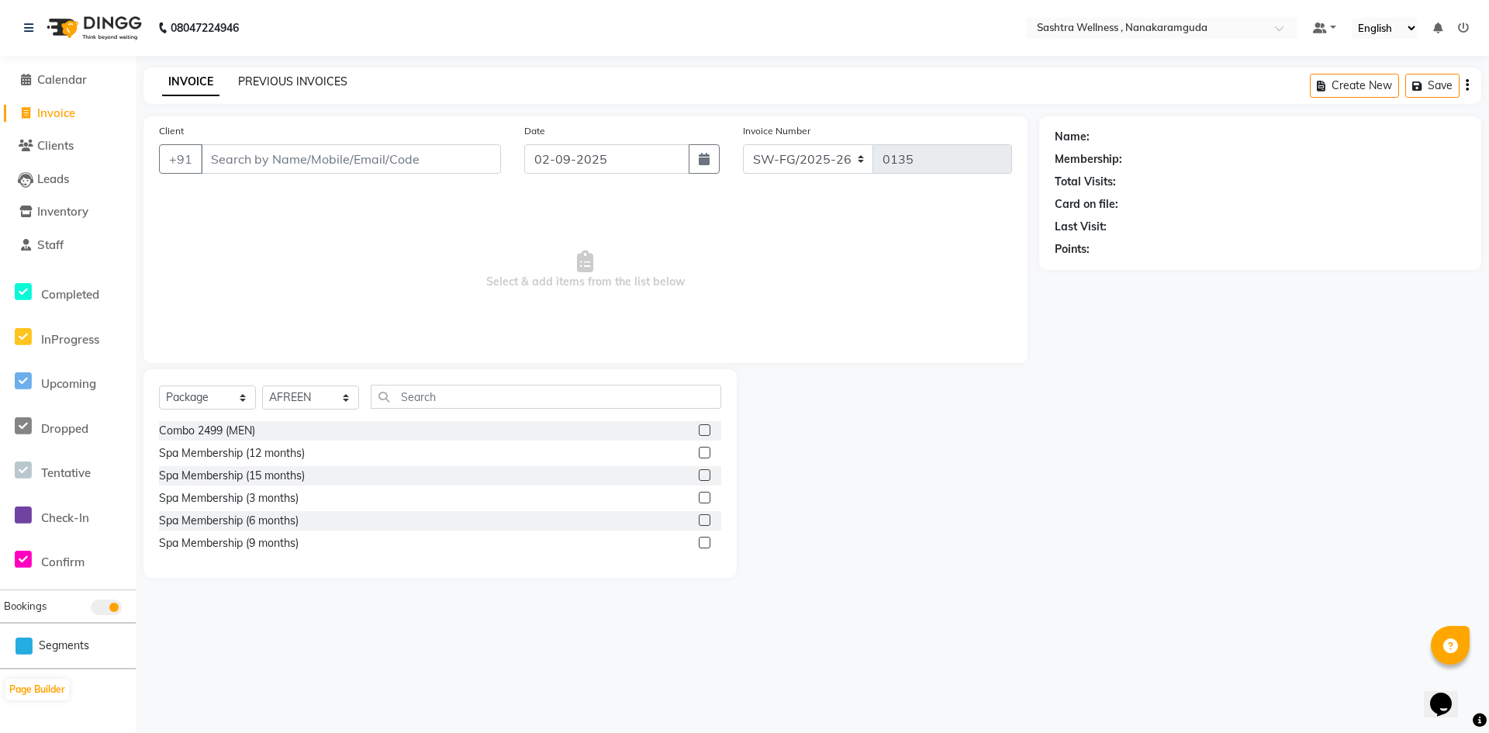
click at [317, 76] on link "PREVIOUS INVOICES" at bounding box center [292, 81] width 109 height 14
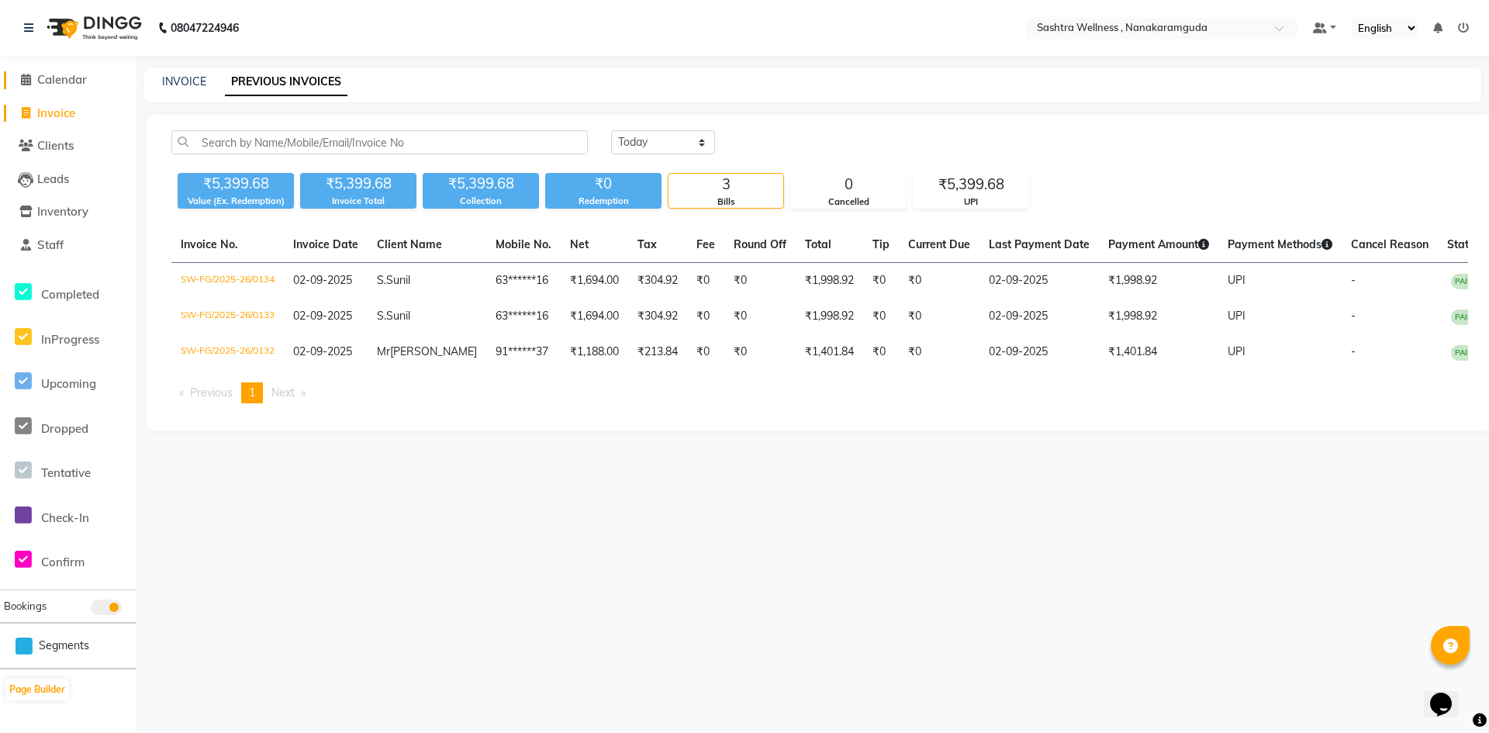
click at [64, 81] on span "Calendar" at bounding box center [62, 79] width 50 height 15
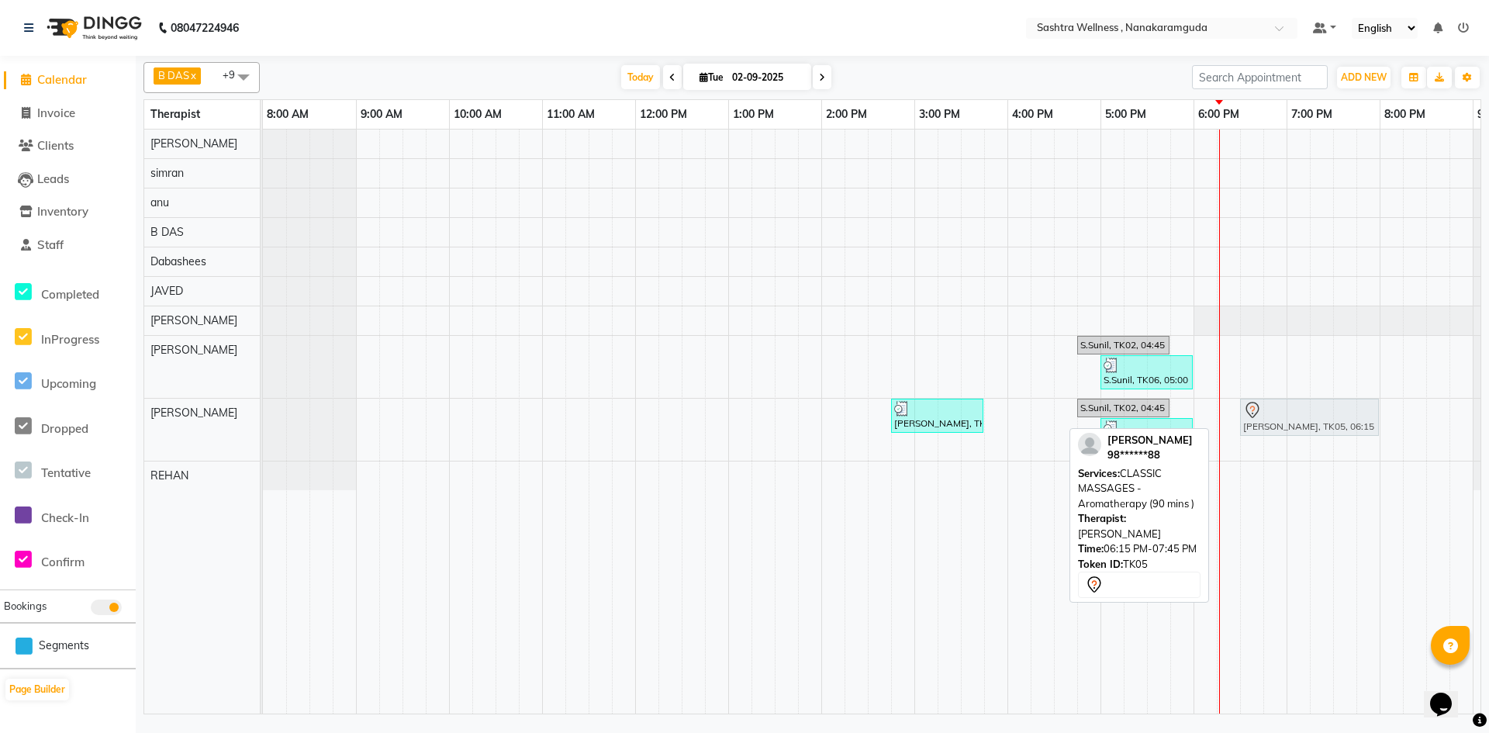
drag, startPoint x: 1275, startPoint y: 414, endPoint x: 1289, endPoint y: 414, distance: 14.0
click at [263, 414] on div "Mr Vamsi, TK07, 02:45 PM-03:45 PM, CLASSIC MASSAGES -Aromatherapy ( 60 mins ) S…" at bounding box center [263, 430] width 0 height 62
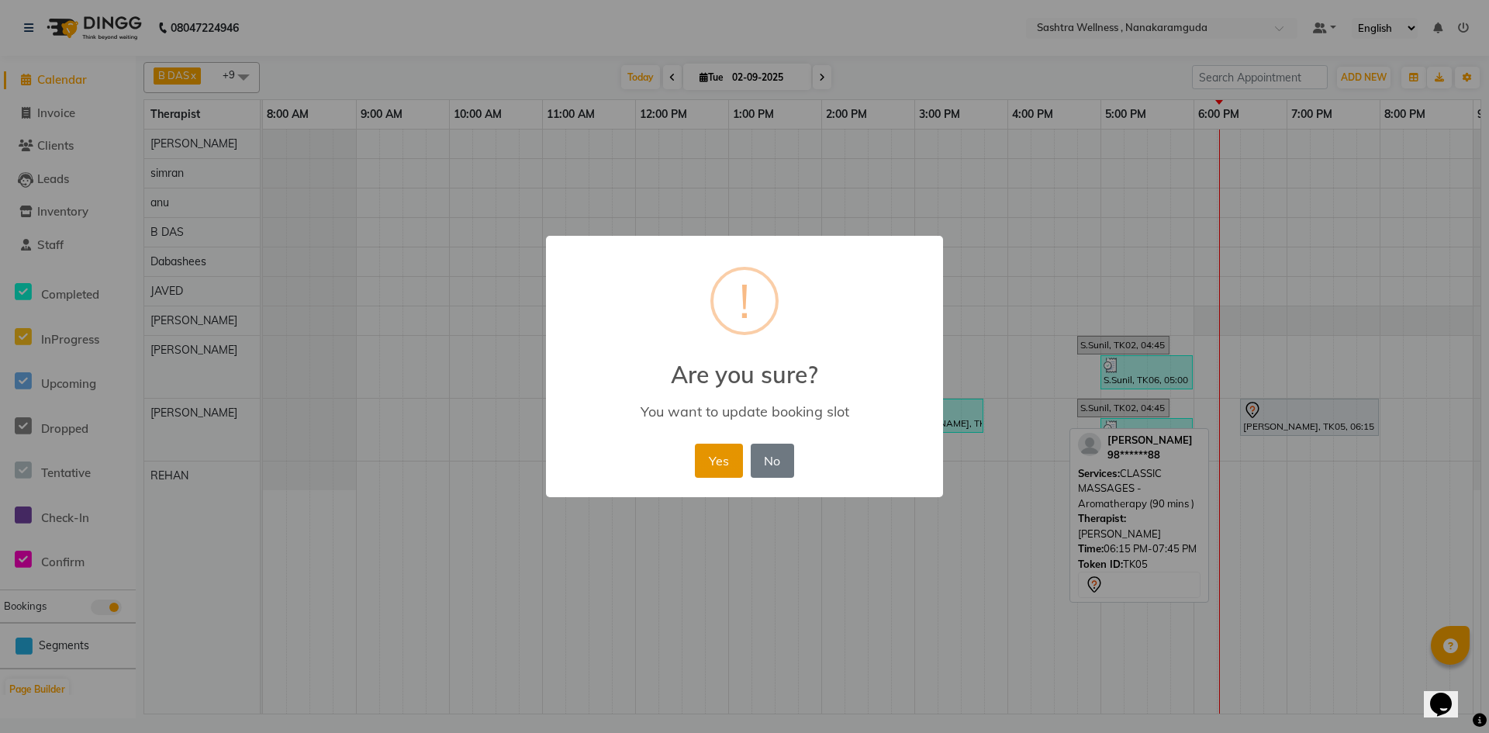
click at [722, 467] on button "Yes" at bounding box center [718, 460] width 47 height 34
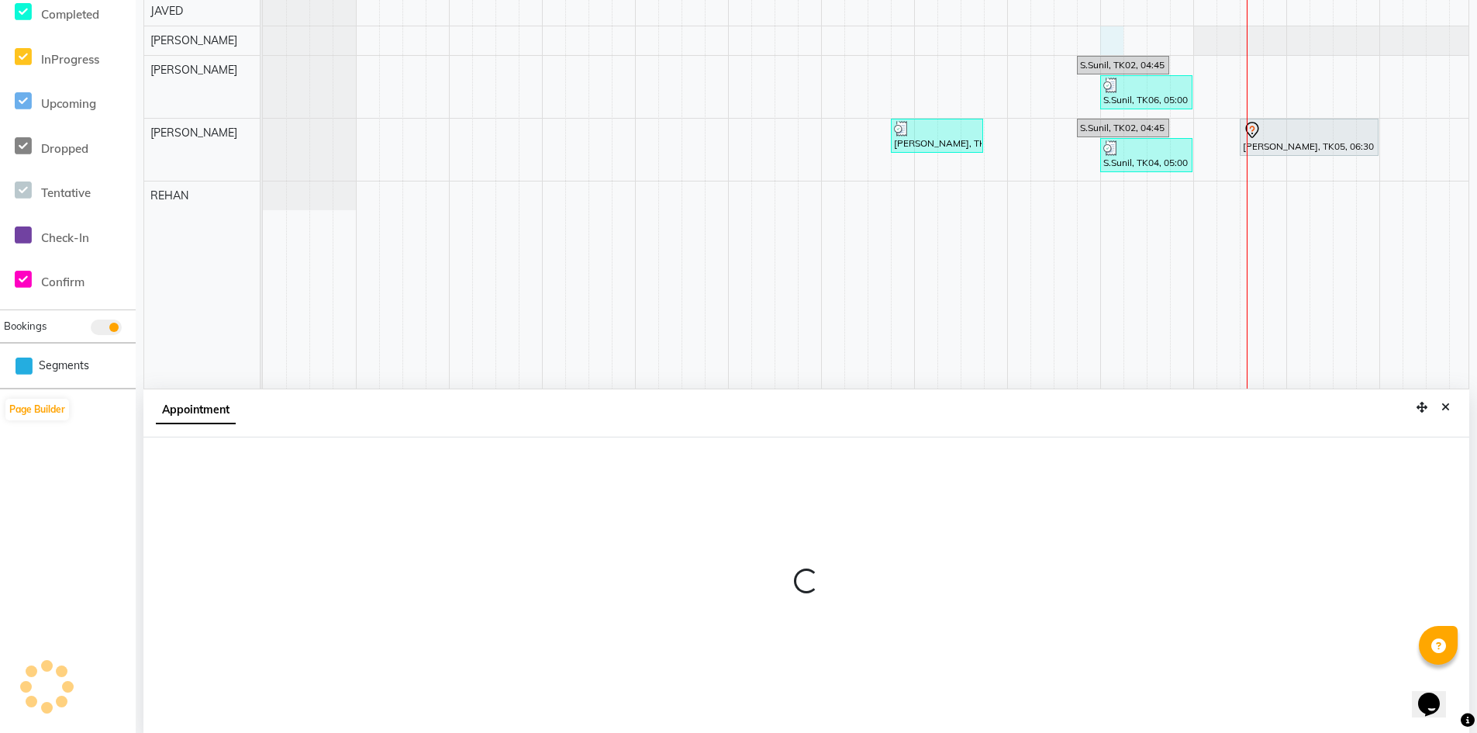
scroll to position [289, 0]
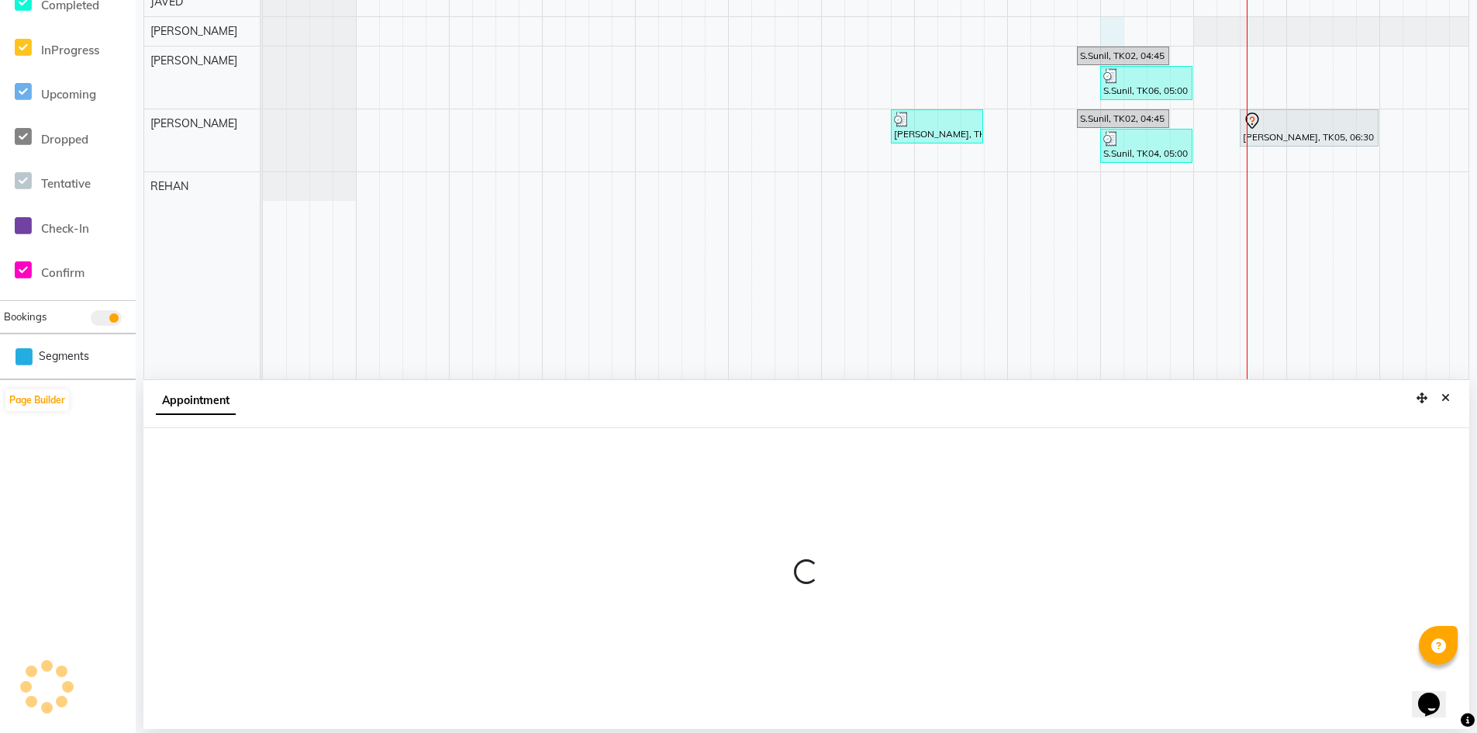
select select "88331"
select select "1020"
select select "tentative"
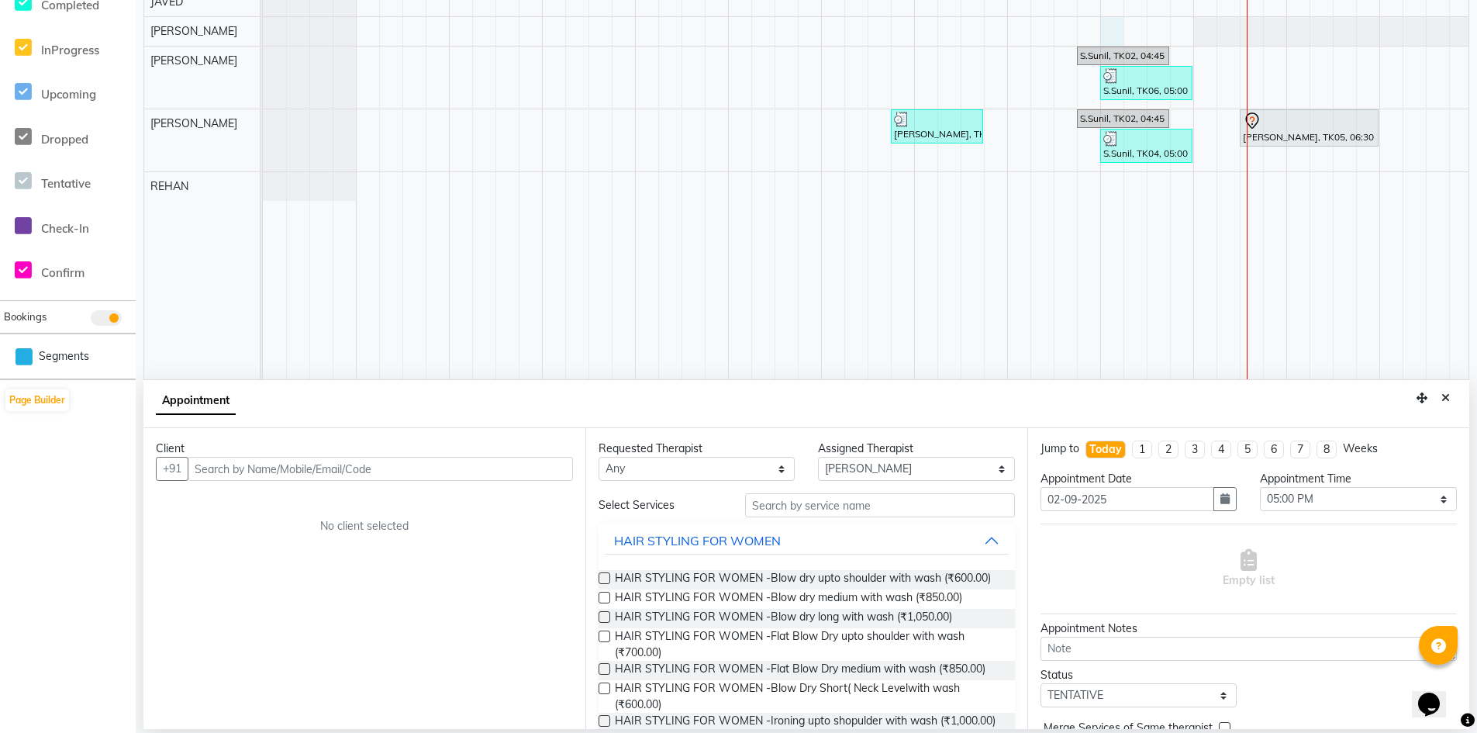
click at [243, 466] on input "text" at bounding box center [380, 469] width 385 height 24
click at [243, 468] on input "8008799161" at bounding box center [348, 469] width 321 height 24
type input "8008799161"
click at [540, 479] on button "Add Client" at bounding box center [541, 469] width 64 height 24
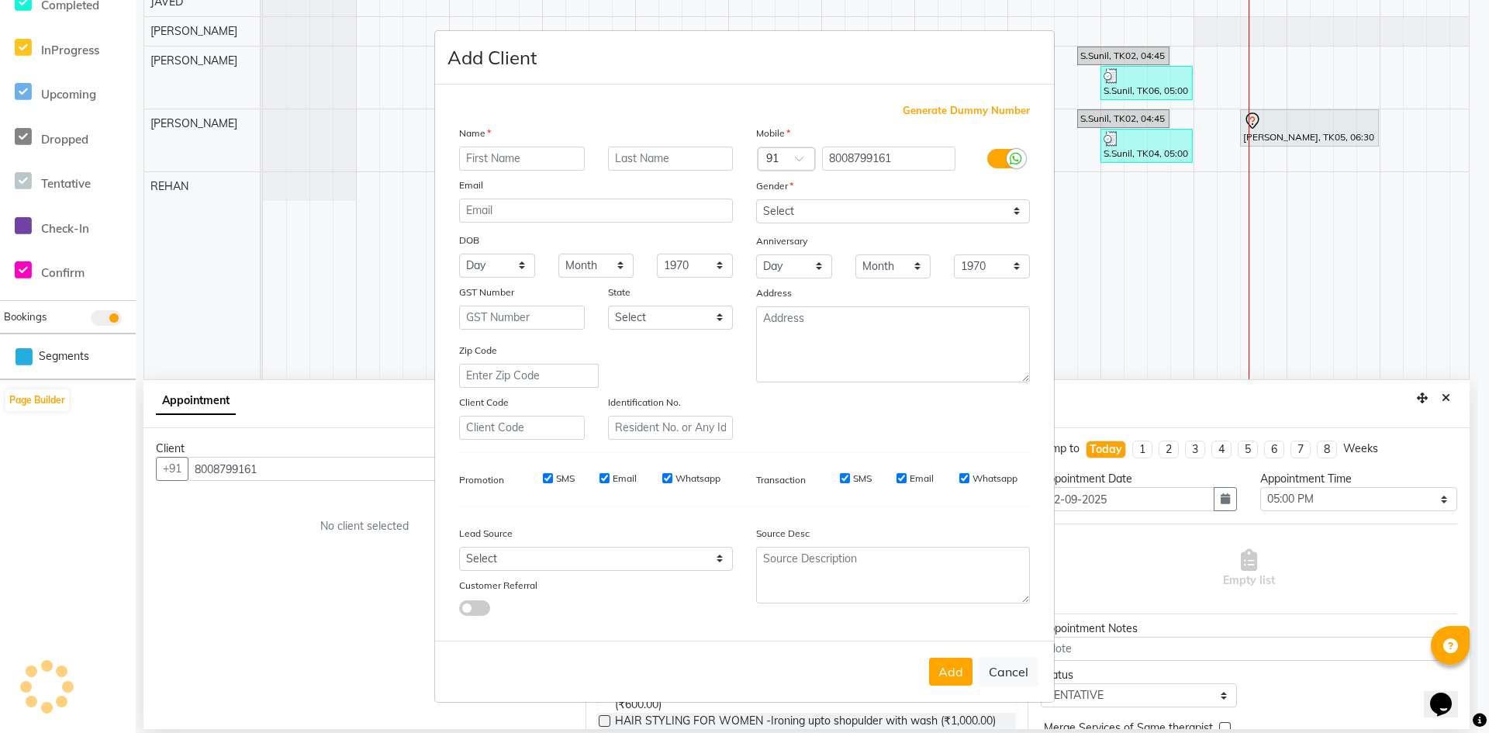
type input "8008799161"
type input "Chandra"
type input "shekar"
click at [713, 310] on select "Select Andaman and Nicobar Islands Andhra Pradesh Arunachal Pradesh Assam Bihar…" at bounding box center [671, 317] width 126 height 24
click at [920, 372] on textarea at bounding box center [893, 344] width 274 height 76
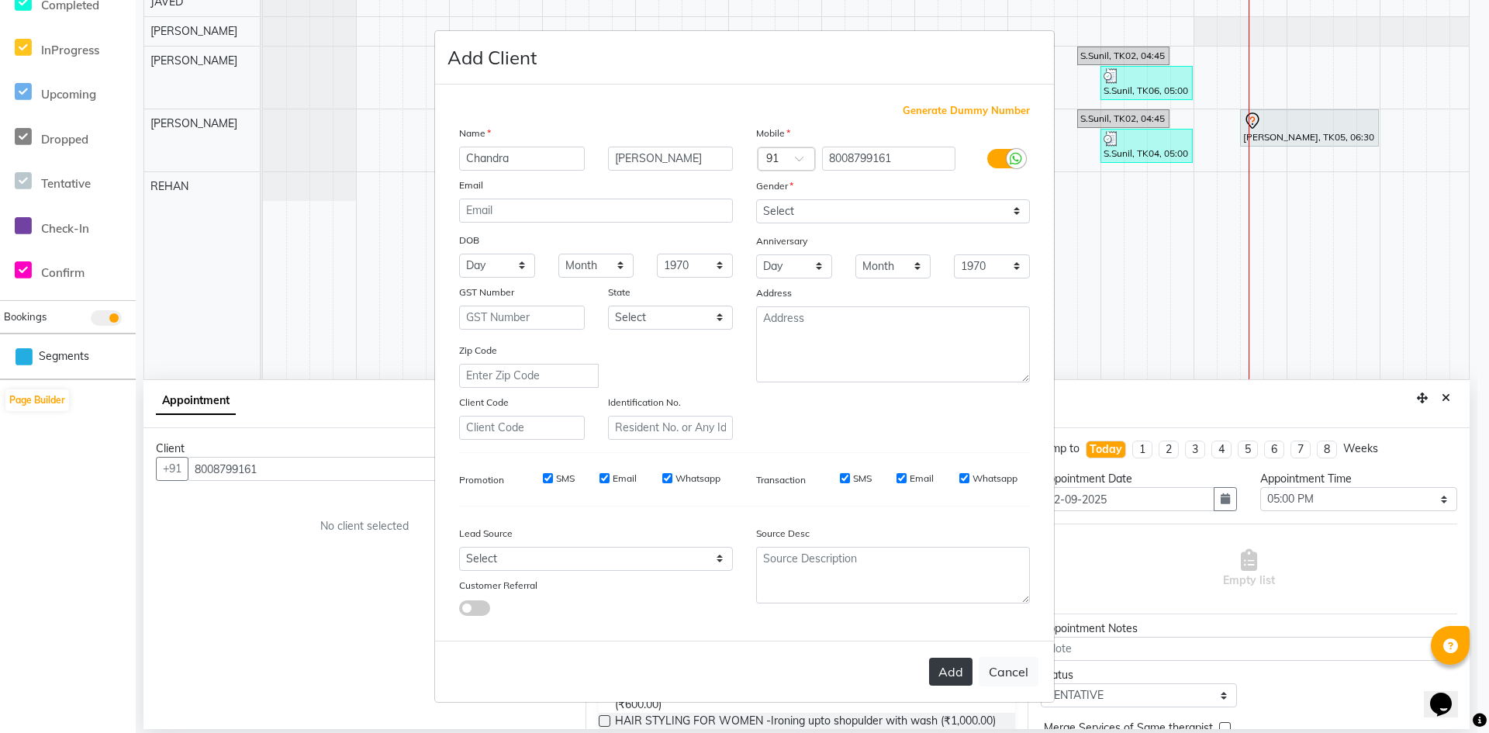
click at [958, 680] on button "Add" at bounding box center [950, 671] width 43 height 28
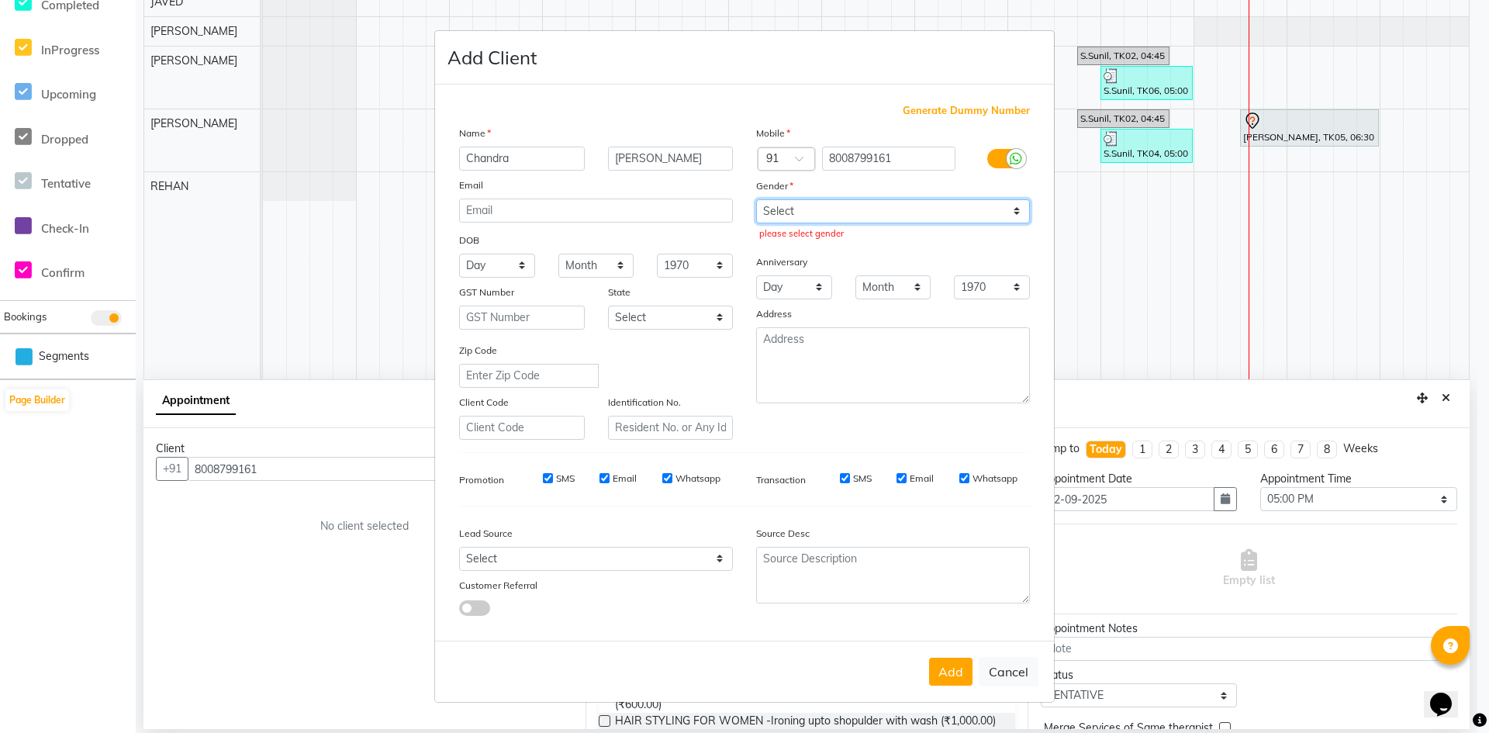
click at [789, 216] on select "Select Male Female Other Prefer Not To Say" at bounding box center [893, 211] width 274 height 24
select select "male"
click at [756, 199] on select "Select Male Female Other Prefer Not To Say" at bounding box center [893, 211] width 274 height 24
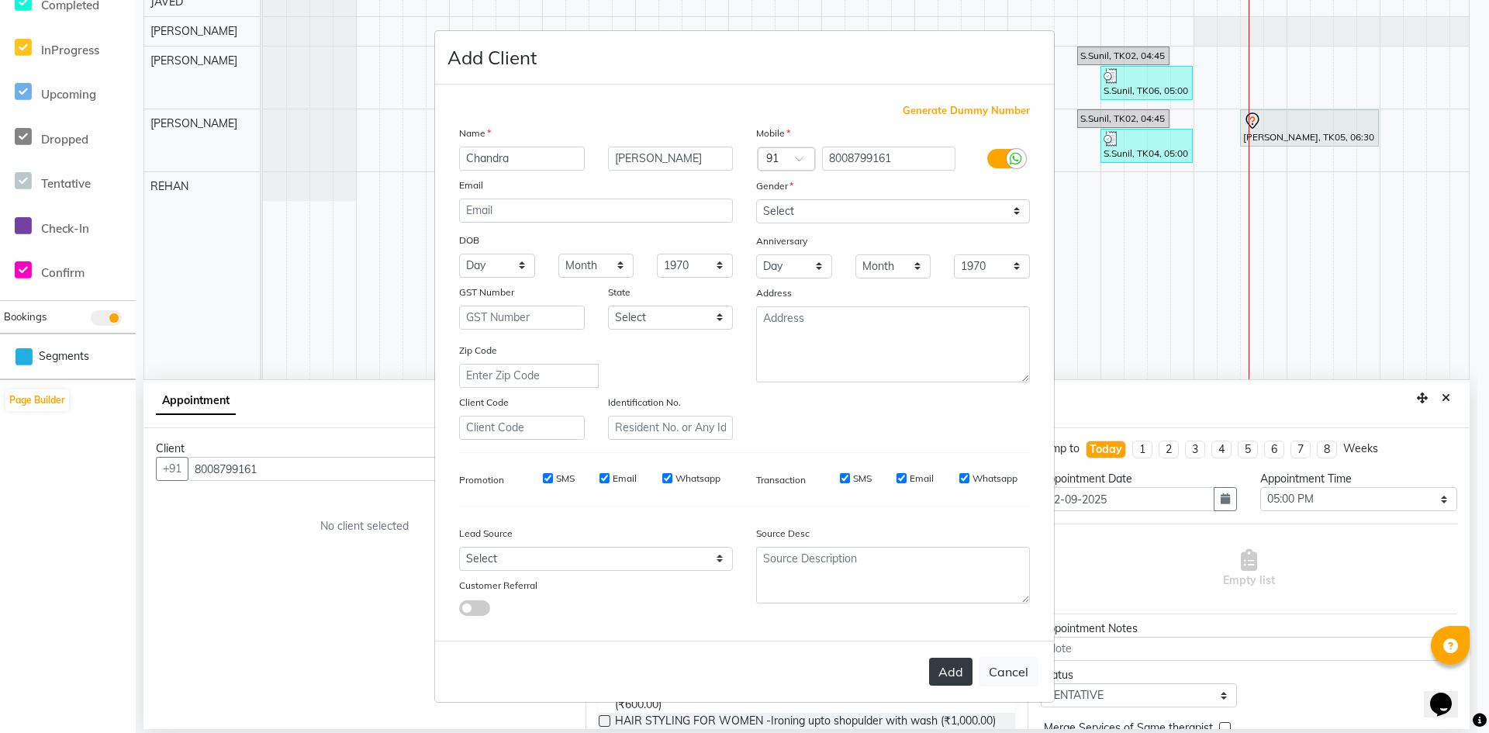
click at [937, 678] on button "Add" at bounding box center [950, 671] width 43 height 28
type input "80******61"
select select
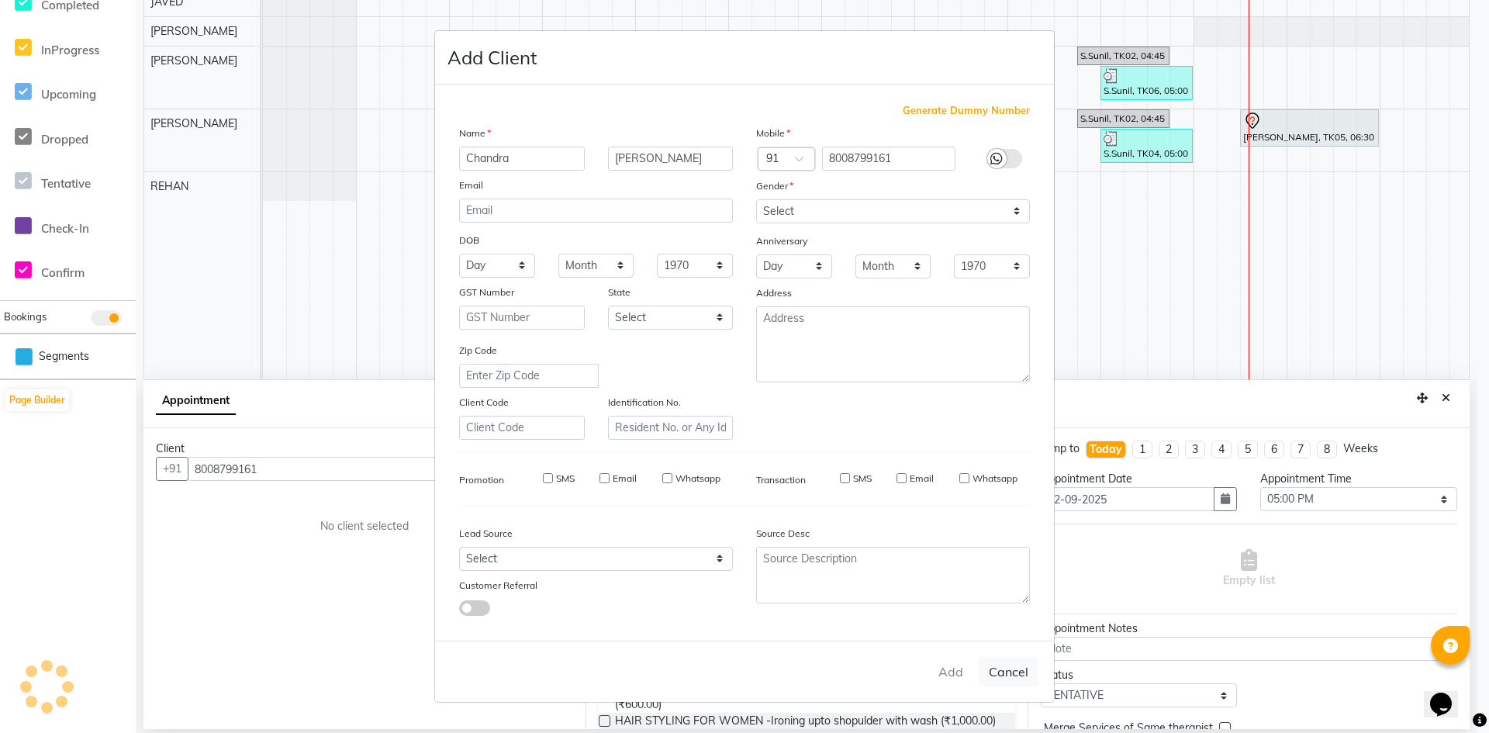
select select
checkbox input "false"
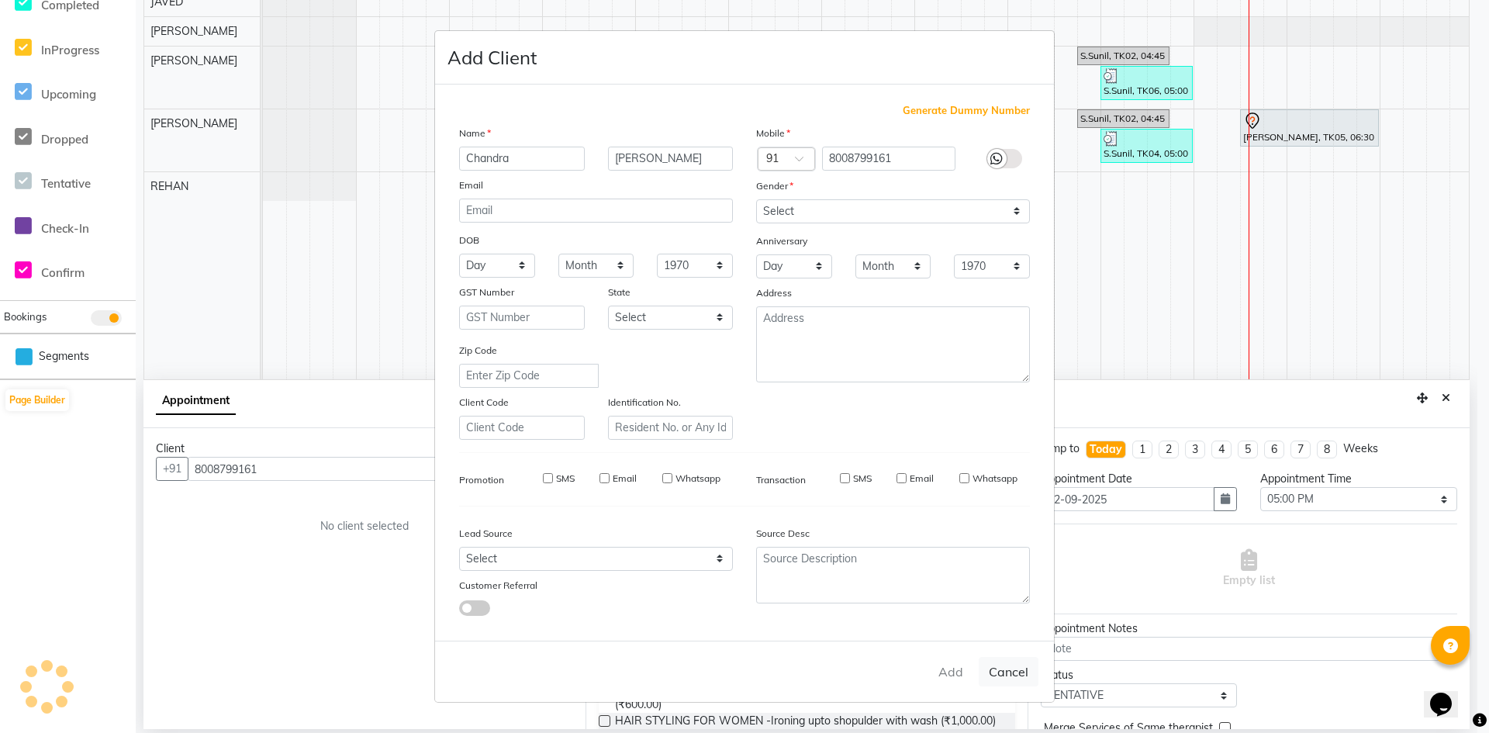
checkbox input "false"
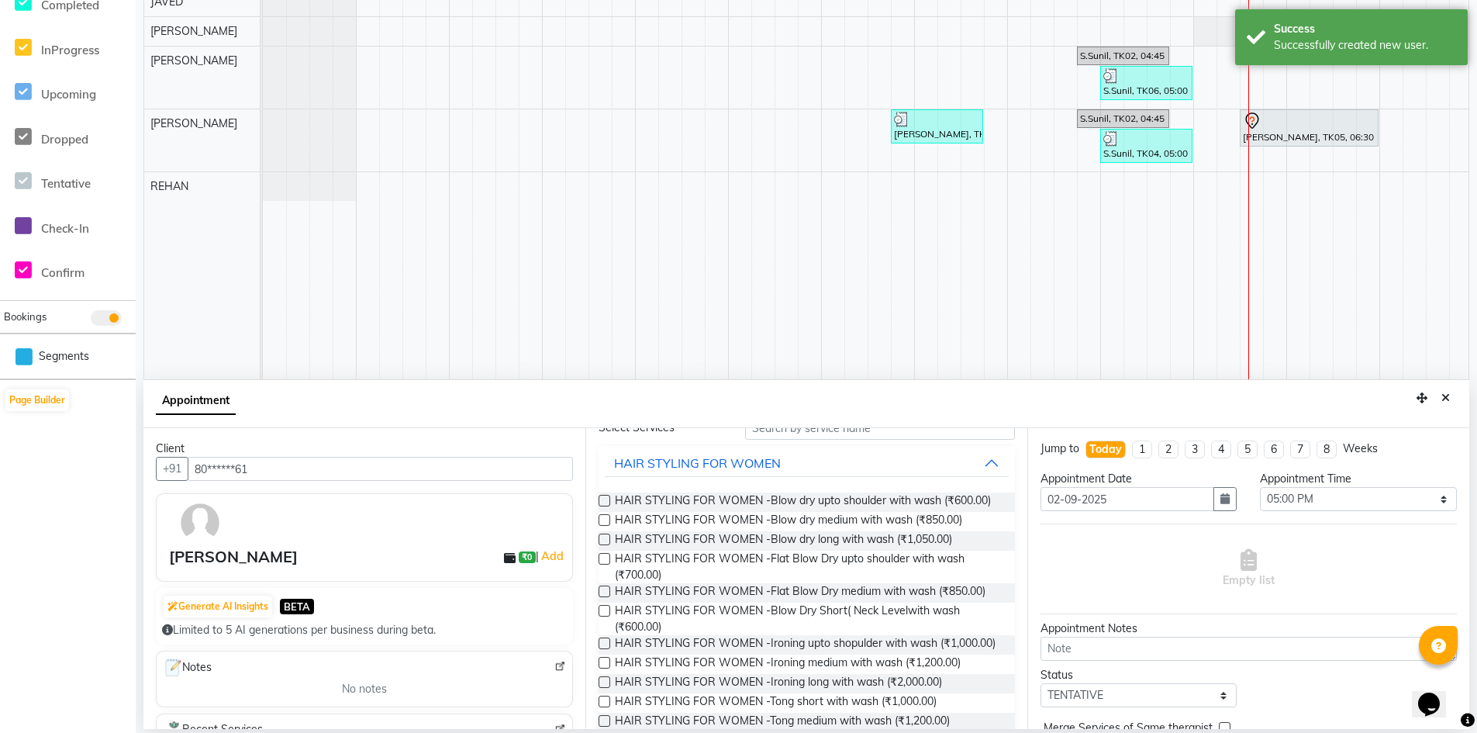
scroll to position [0, 0]
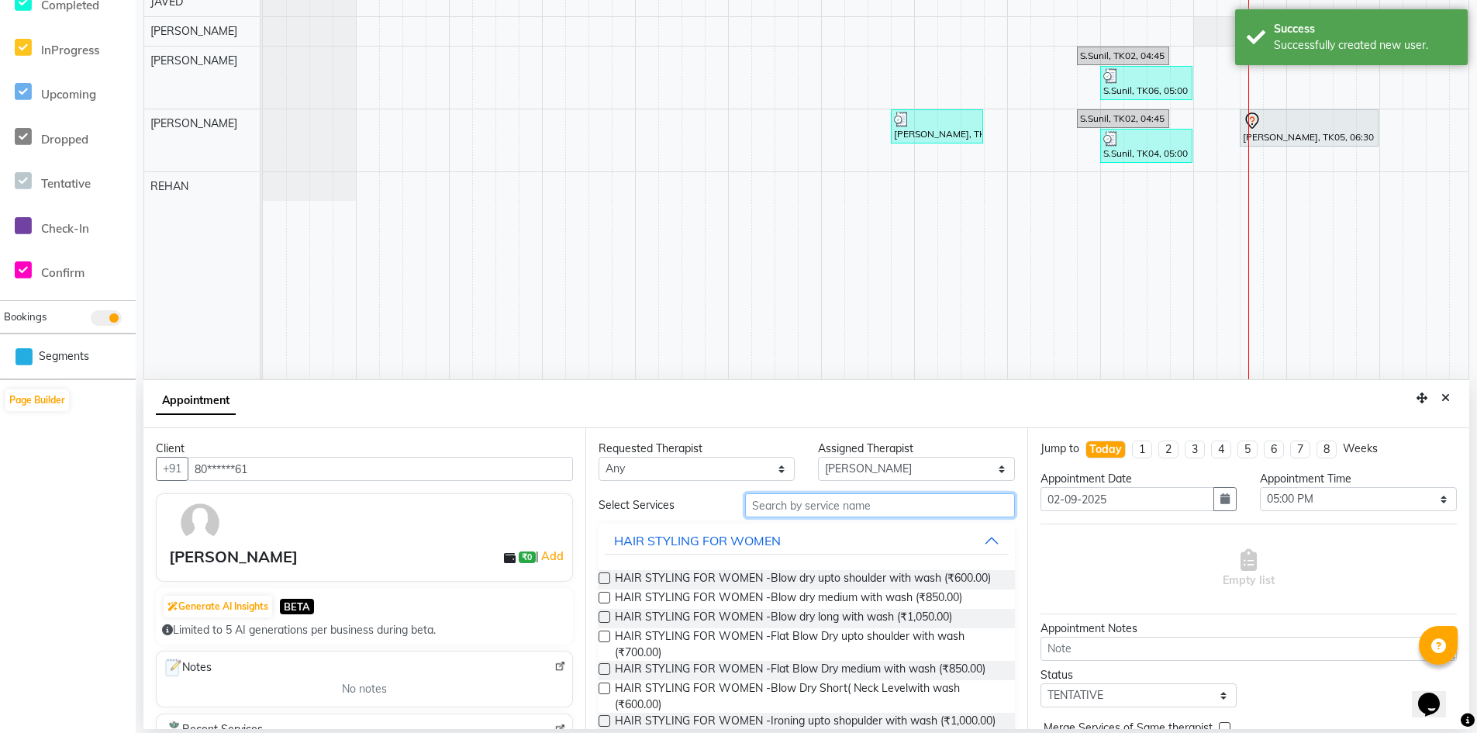
click at [875, 494] on input "text" at bounding box center [880, 505] width 270 height 24
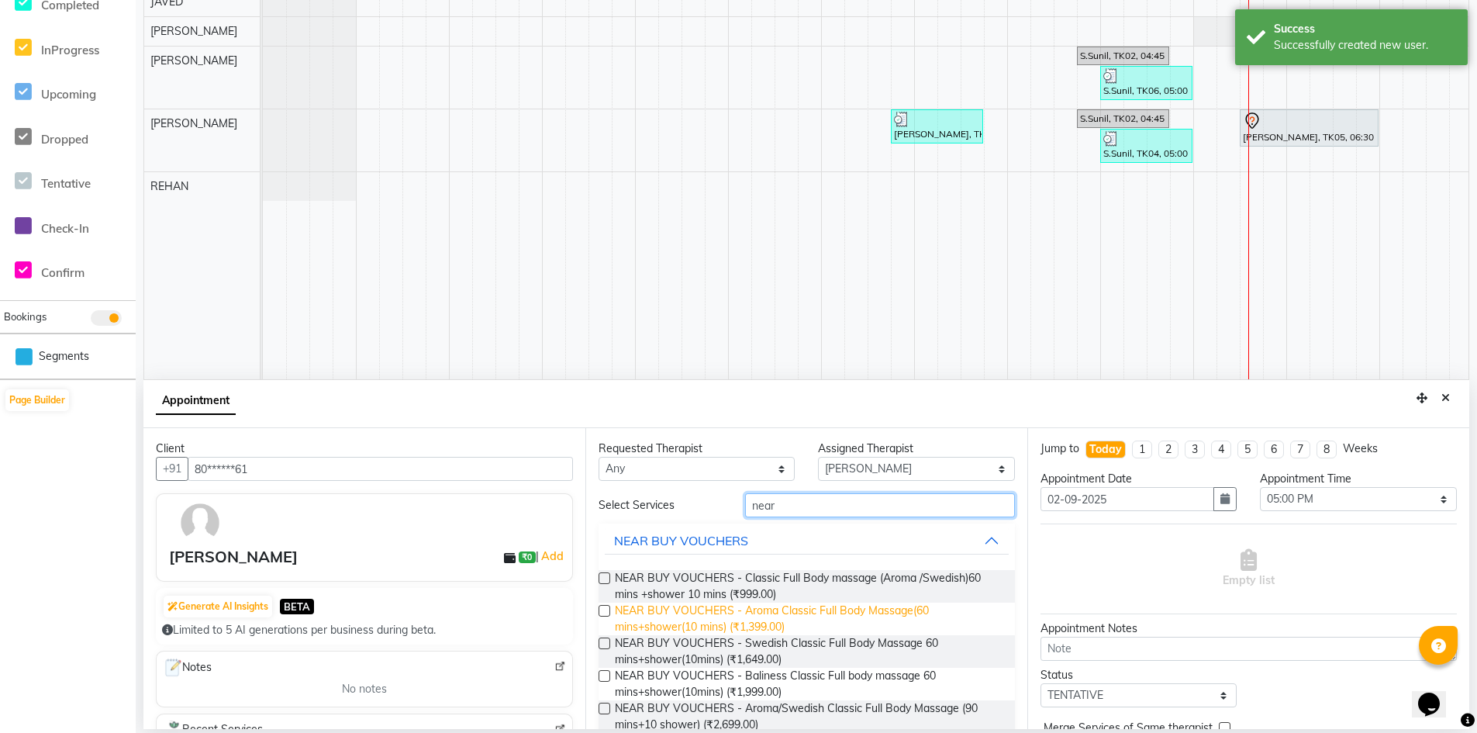
type input "near"
click at [809, 626] on span "NEAR BUY VOUCHERS - Aroma Classic Full Body Massage(60 mins+shower(10 mins) (₹1…" at bounding box center [809, 618] width 388 height 33
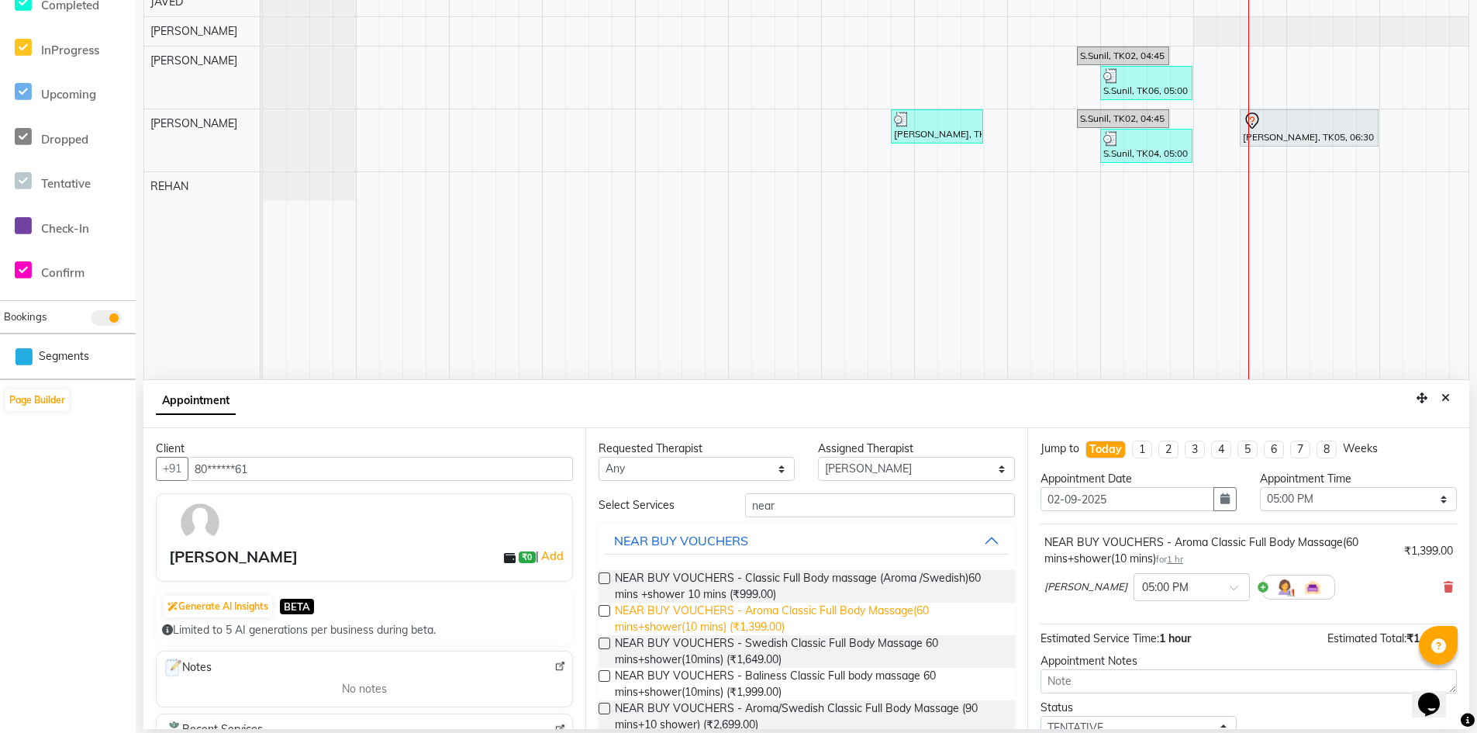
click at [668, 617] on span "NEAR BUY VOUCHERS - Aroma Classic Full Body Massage(60 mins+shower(10 mins) (₹1…" at bounding box center [809, 618] width 388 height 33
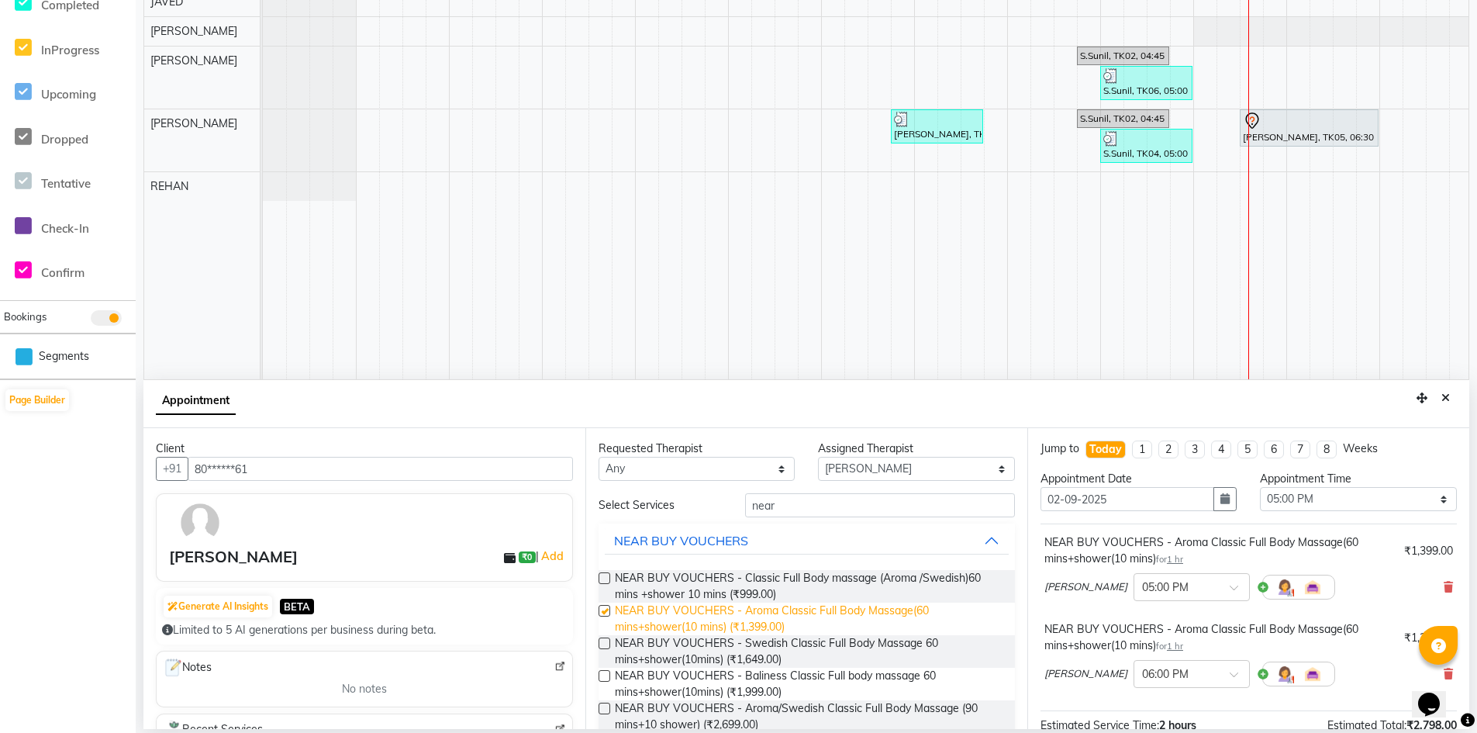
checkbox input "false"
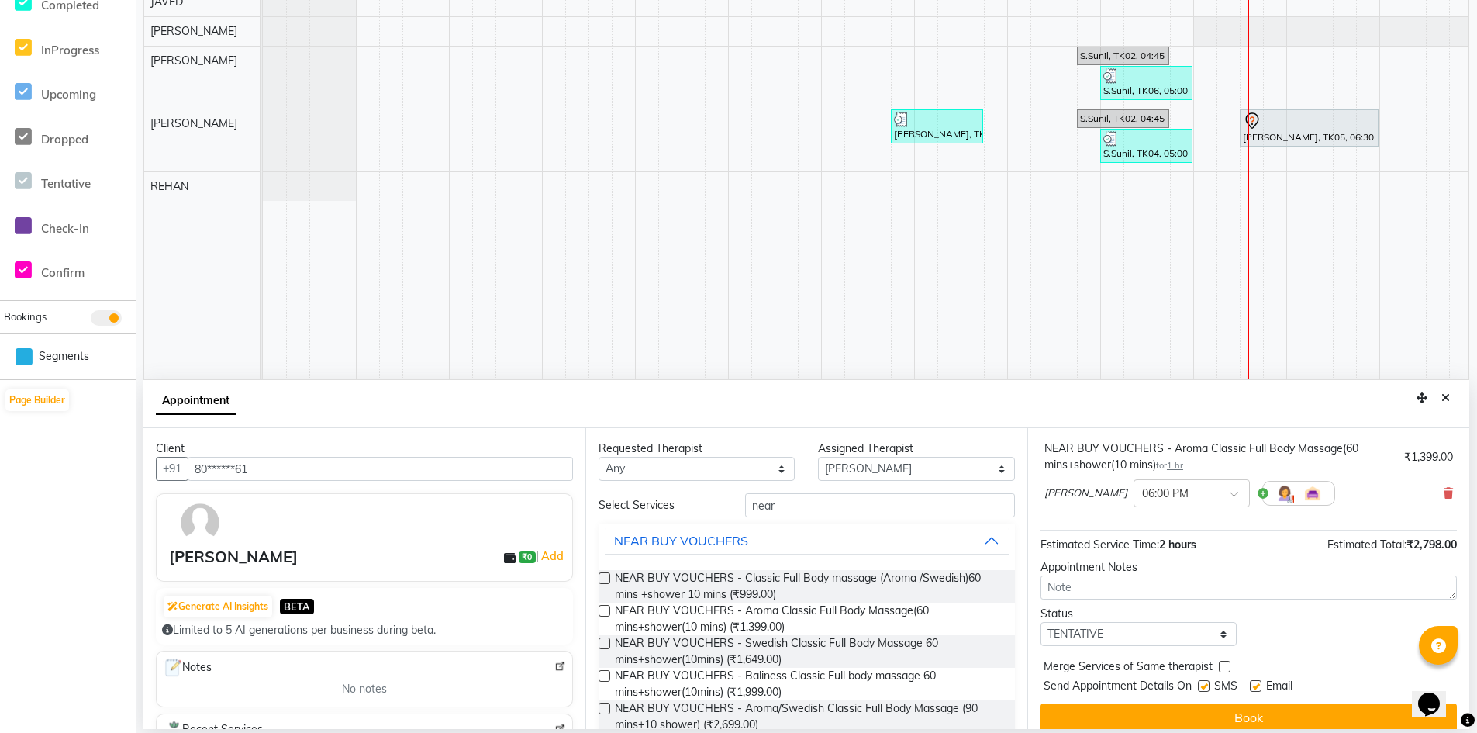
scroll to position [195, 0]
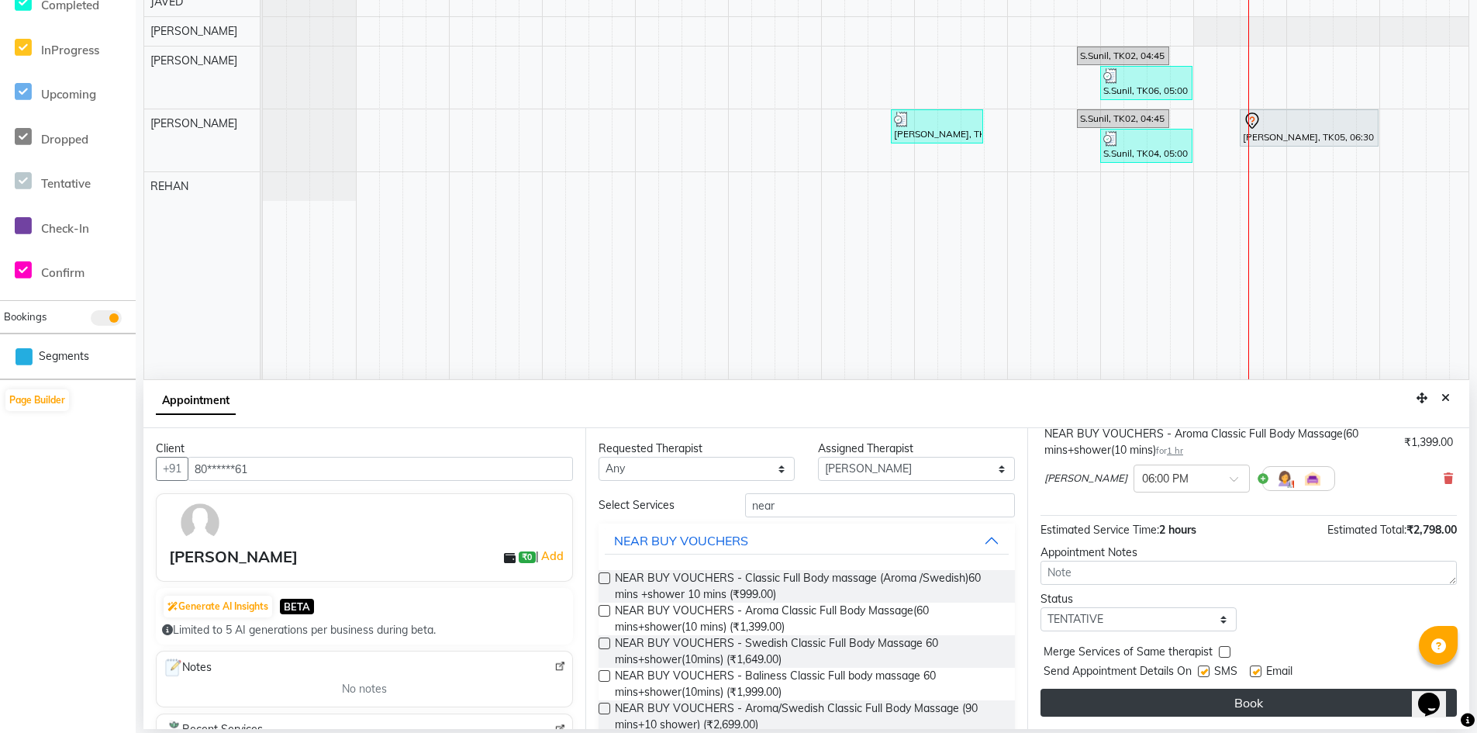
click at [1258, 695] on button "Book" at bounding box center [1248, 702] width 416 height 28
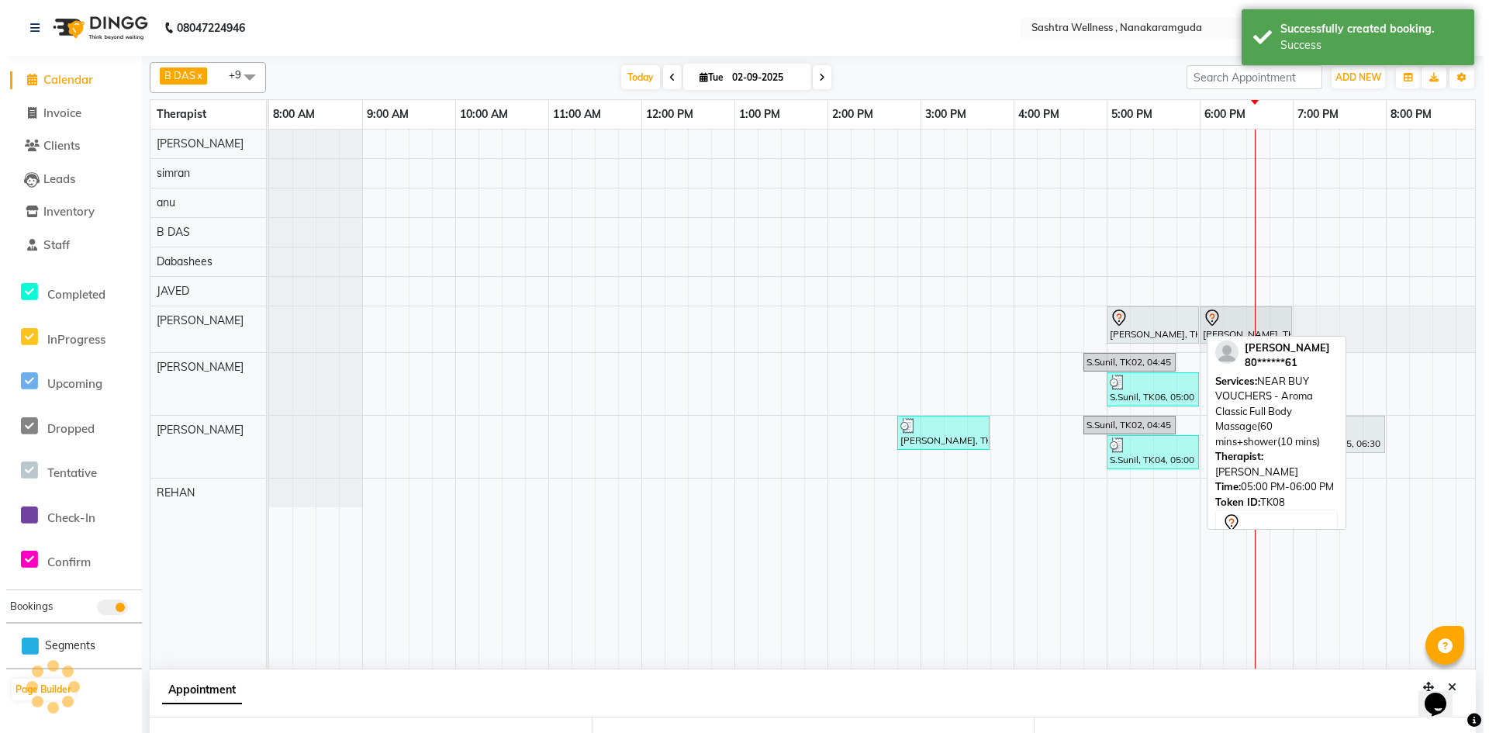
scroll to position [212, 0]
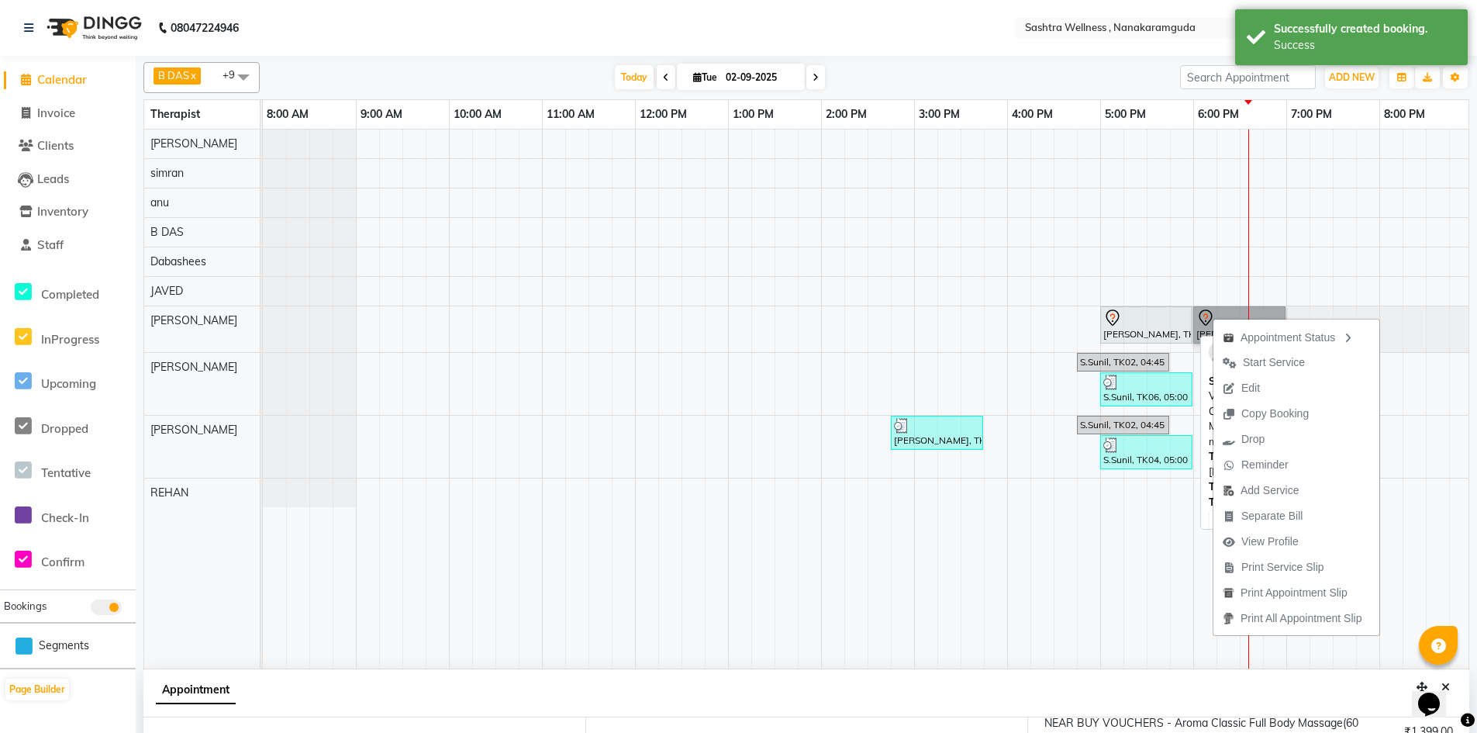
click at [1161, 326] on div "Chandra shekar, TK08, 05:00 PM-06:00 PM, NEAR BUY VOUCHERS - Aroma Classic Full…" at bounding box center [1146, 325] width 89 height 33
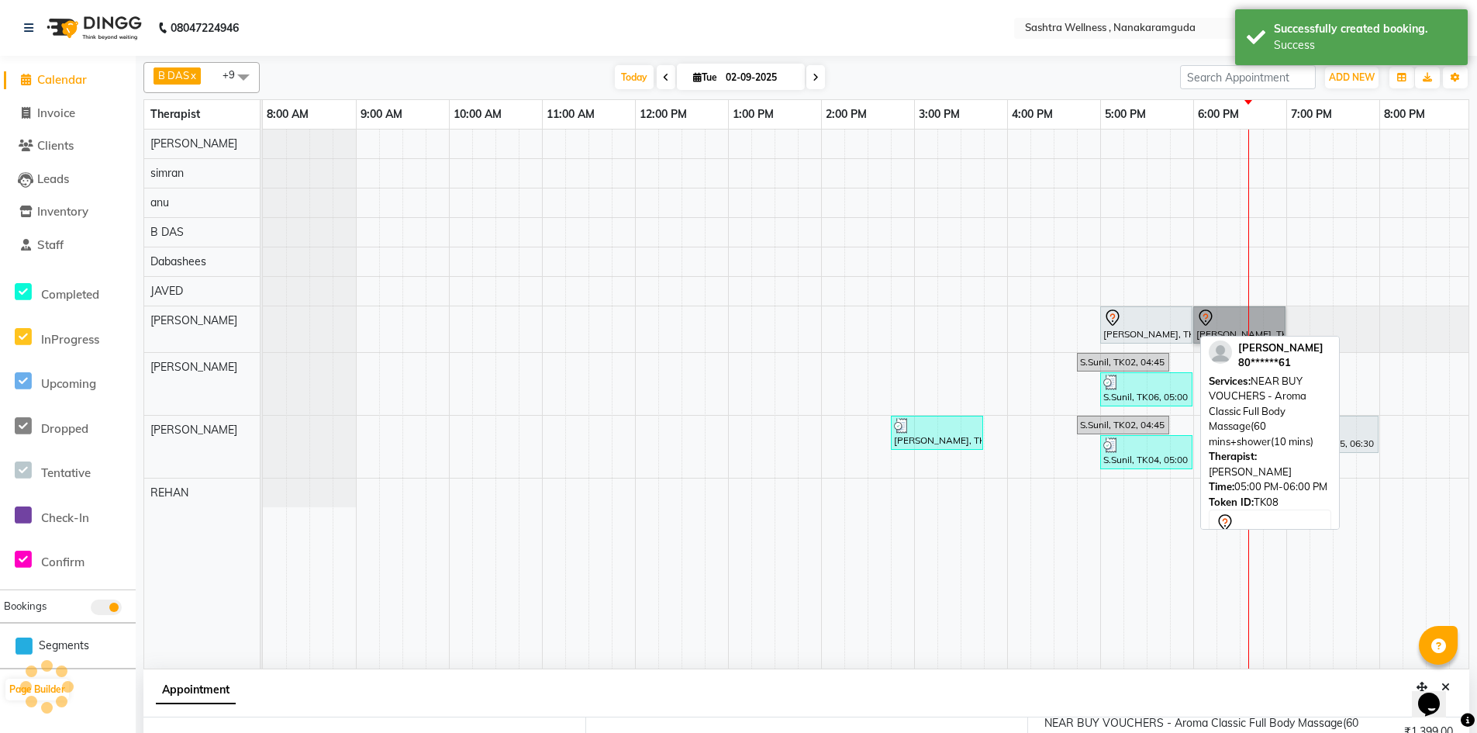
click at [1161, 326] on div "Chandra shekar, TK08, 05:00 PM-06:00 PM, NEAR BUY VOUCHERS - Aroma Classic Full…" at bounding box center [1146, 325] width 89 height 33
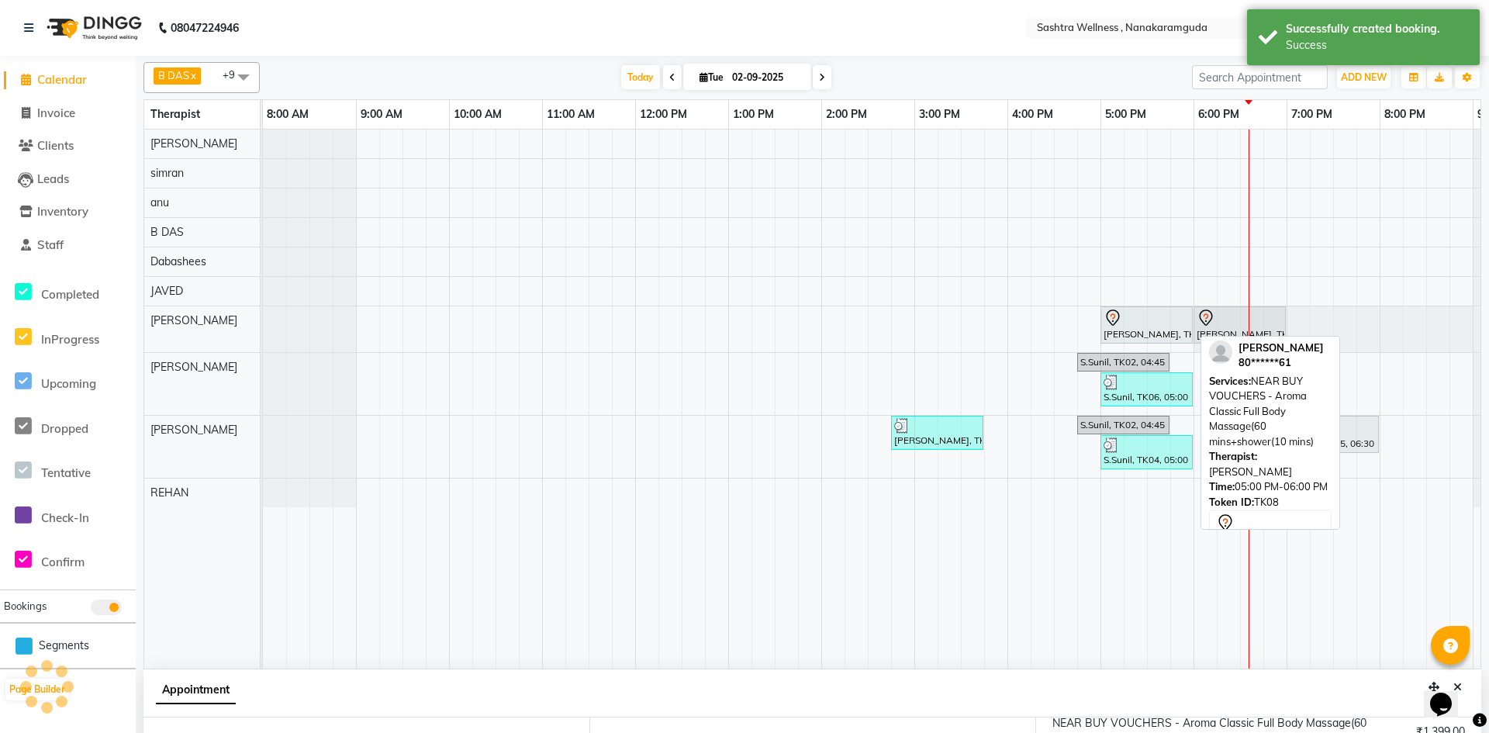
select select "7"
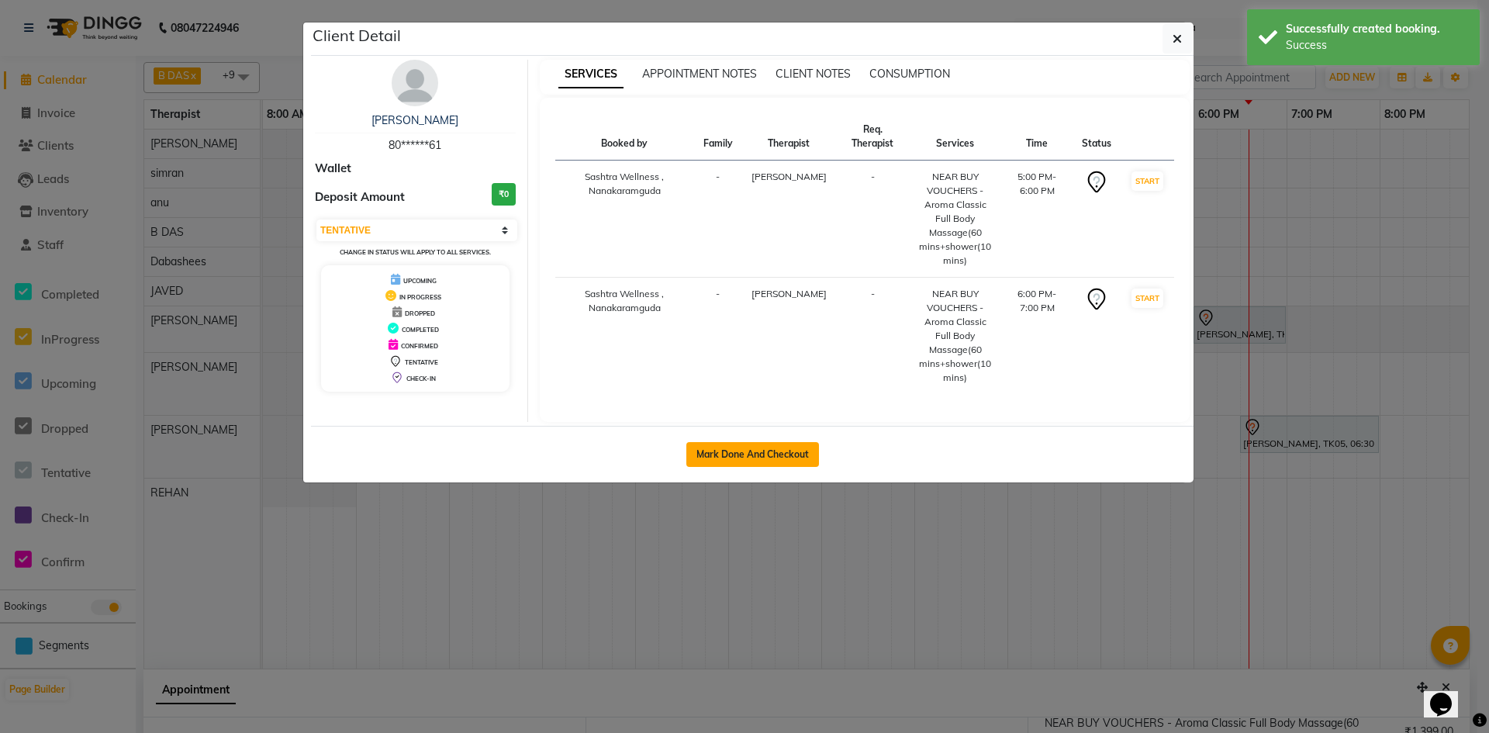
click at [741, 457] on button "Mark Done And Checkout" at bounding box center [752, 454] width 133 height 25
select select "service"
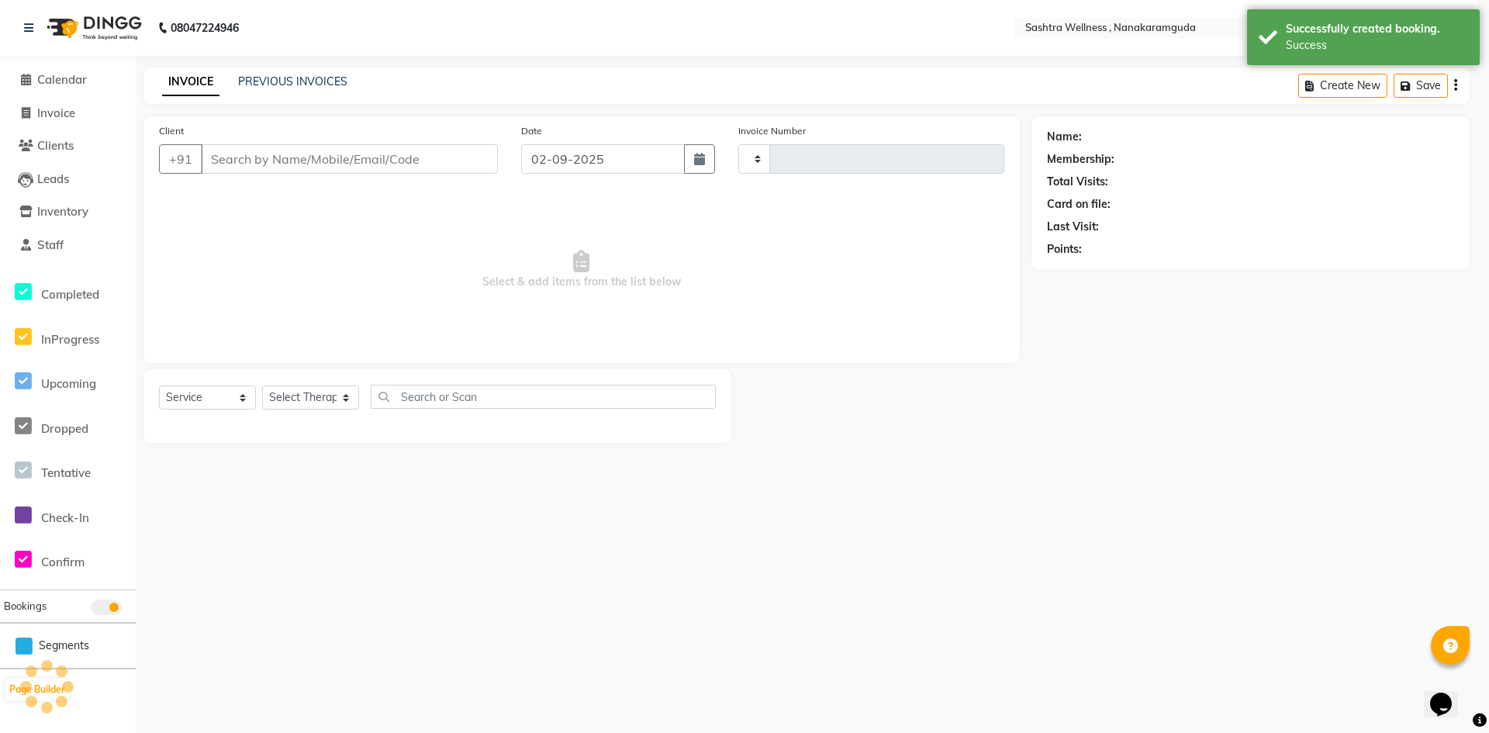
type input "0135"
select select "6669"
select select "package"
select select "82473"
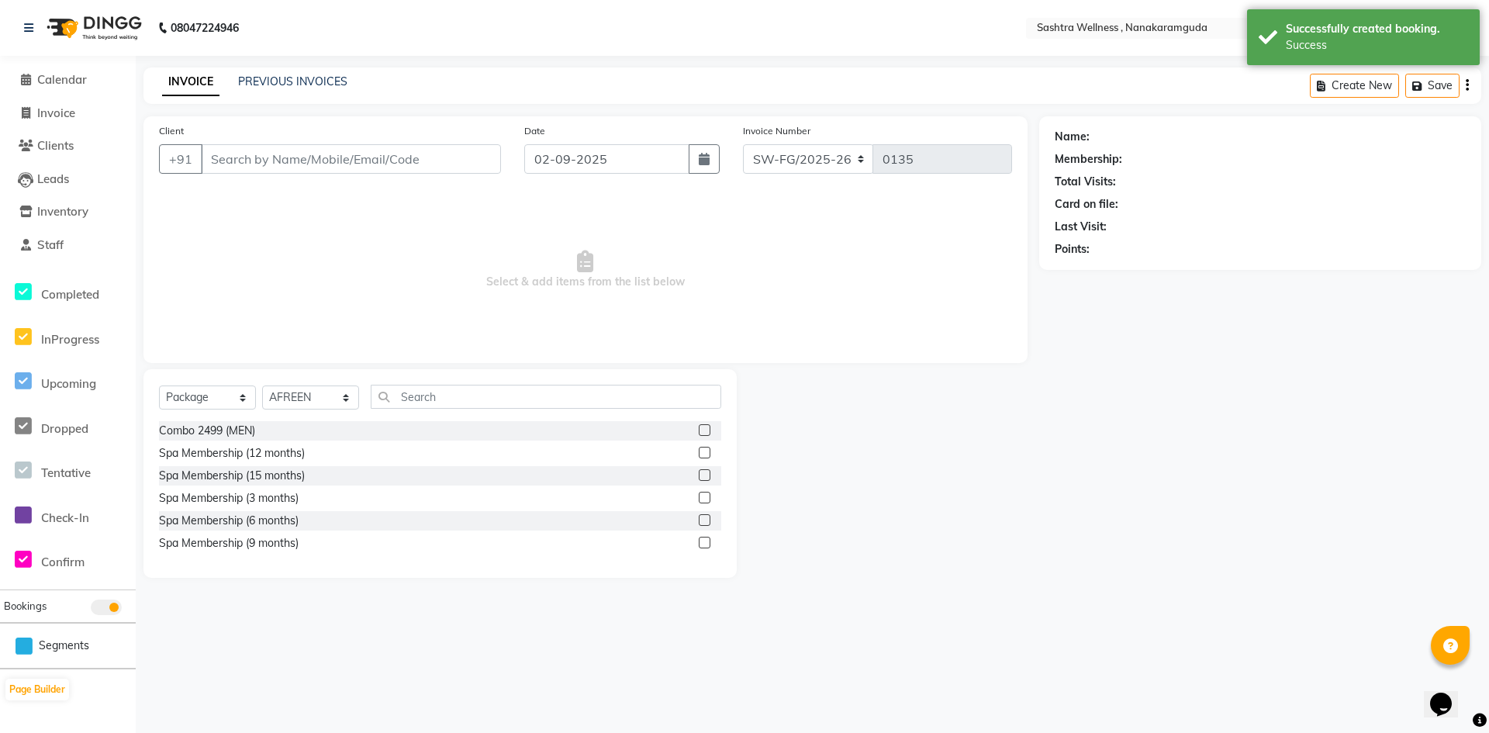
type input "80******61"
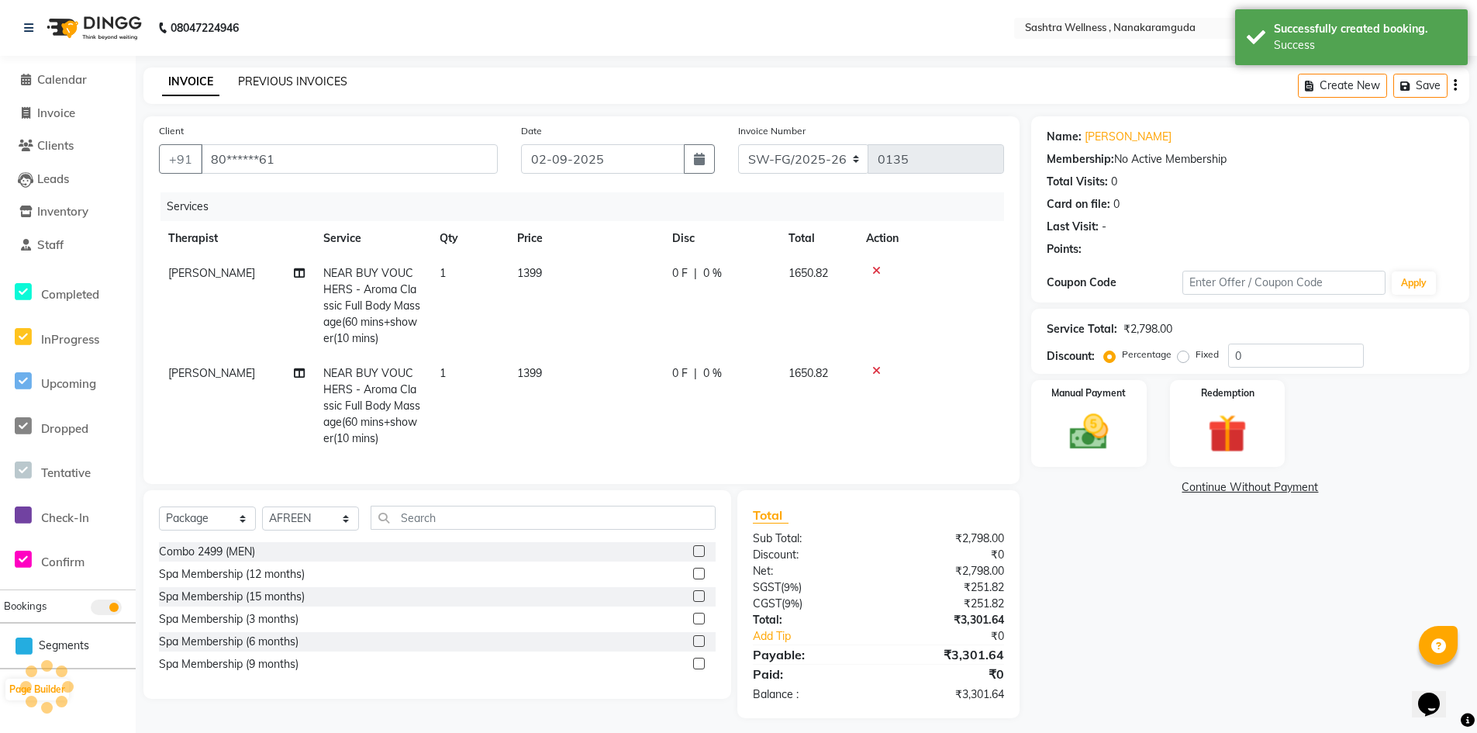
click at [296, 87] on link "PREVIOUS INVOICES" at bounding box center [292, 81] width 109 height 14
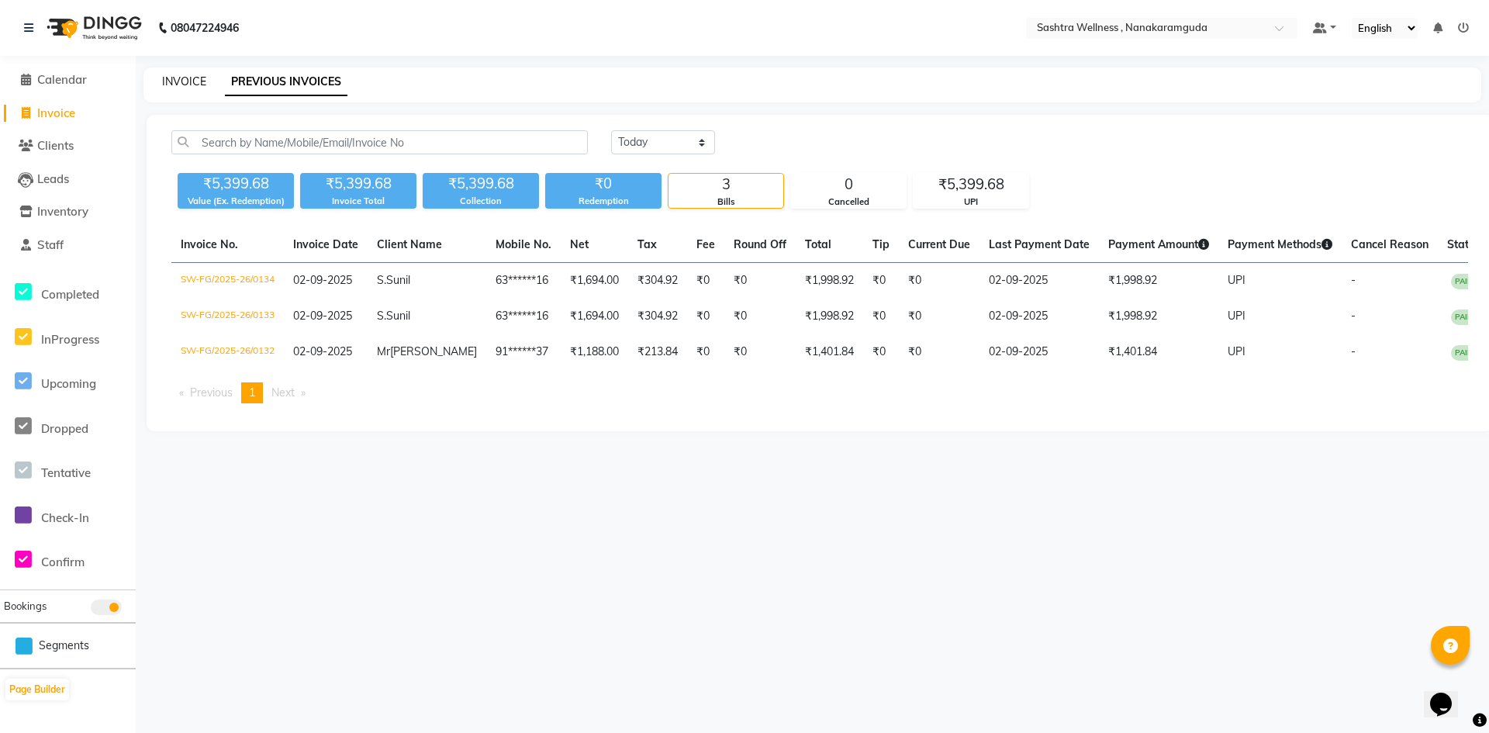
click at [186, 85] on link "INVOICE" at bounding box center [184, 81] width 44 height 14
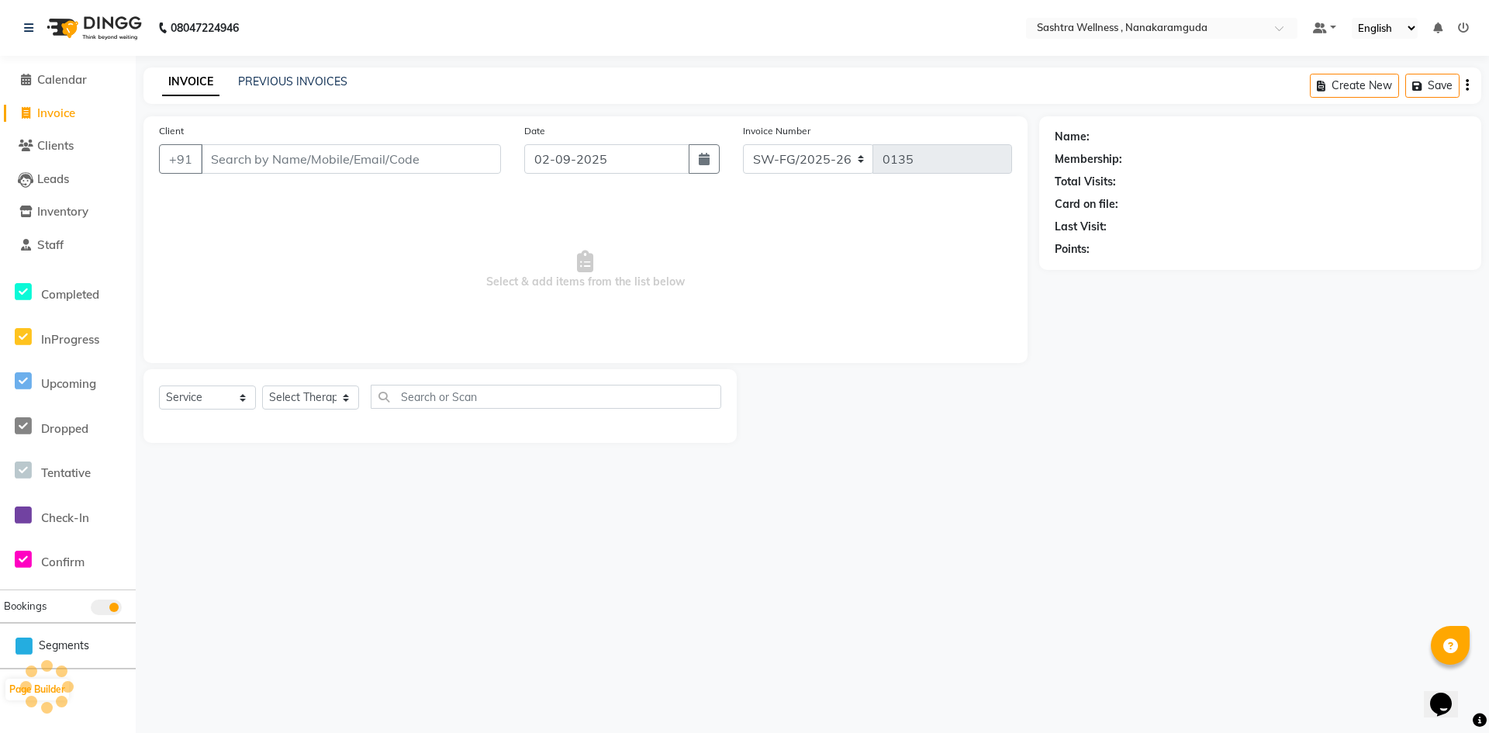
select select "package"
select select "82473"
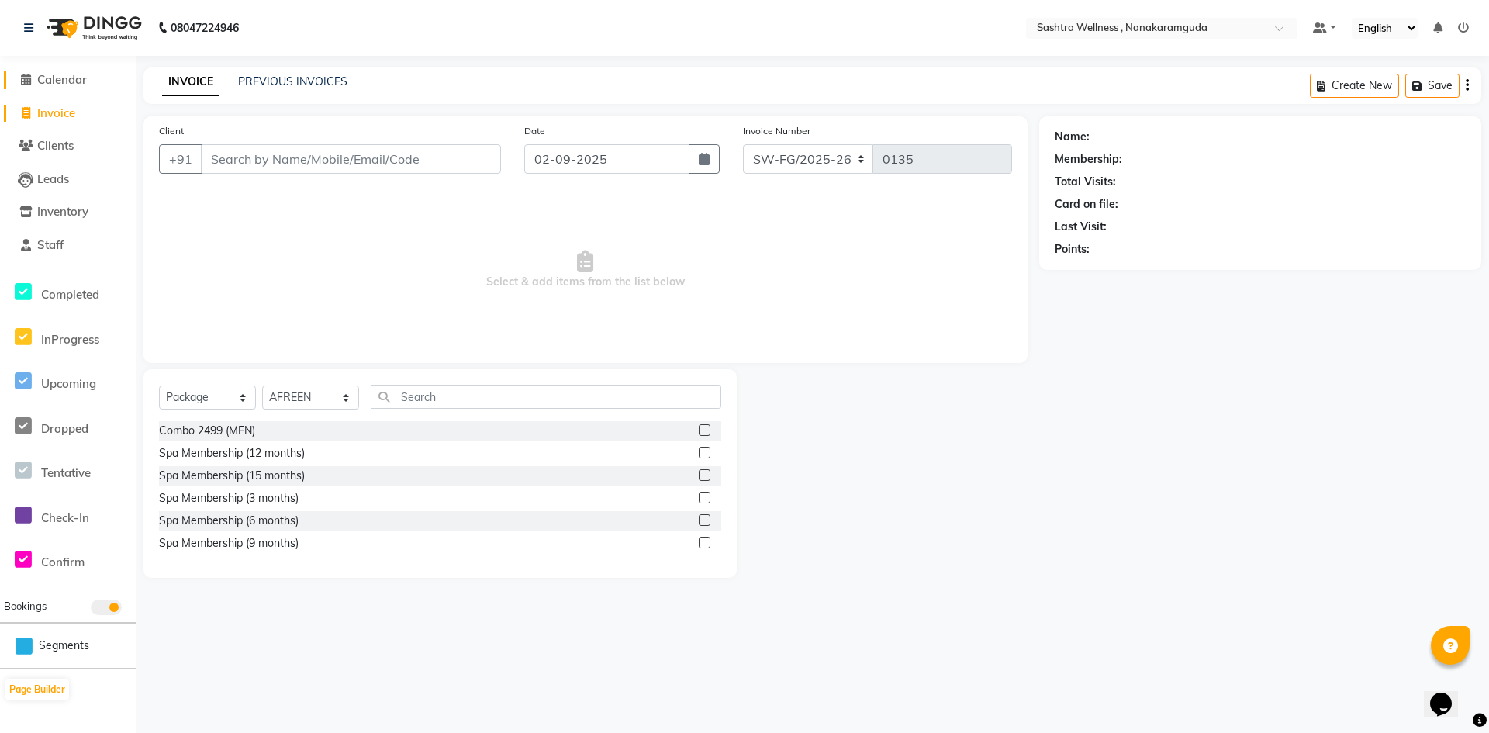
click at [63, 81] on span "Calendar" at bounding box center [62, 79] width 50 height 15
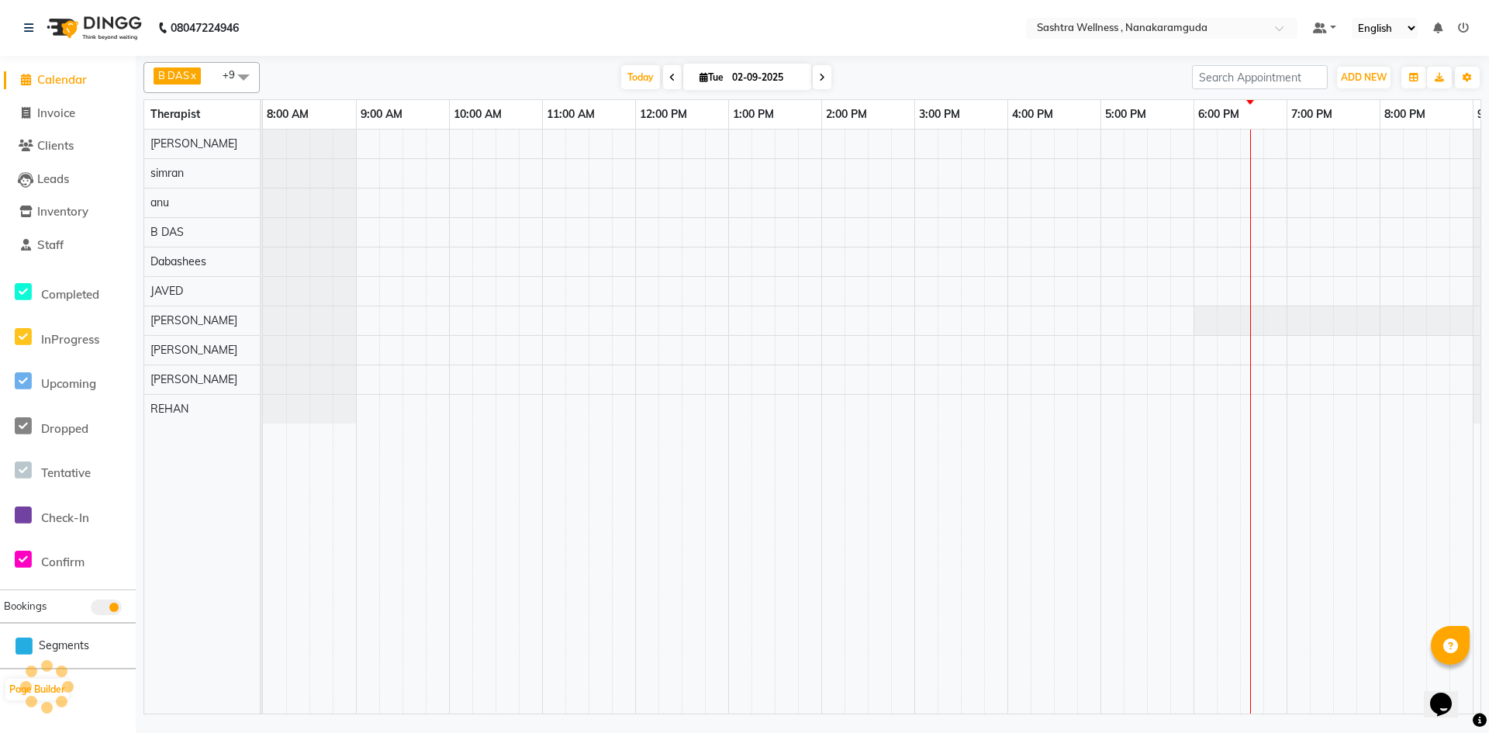
scroll to position [0, 85]
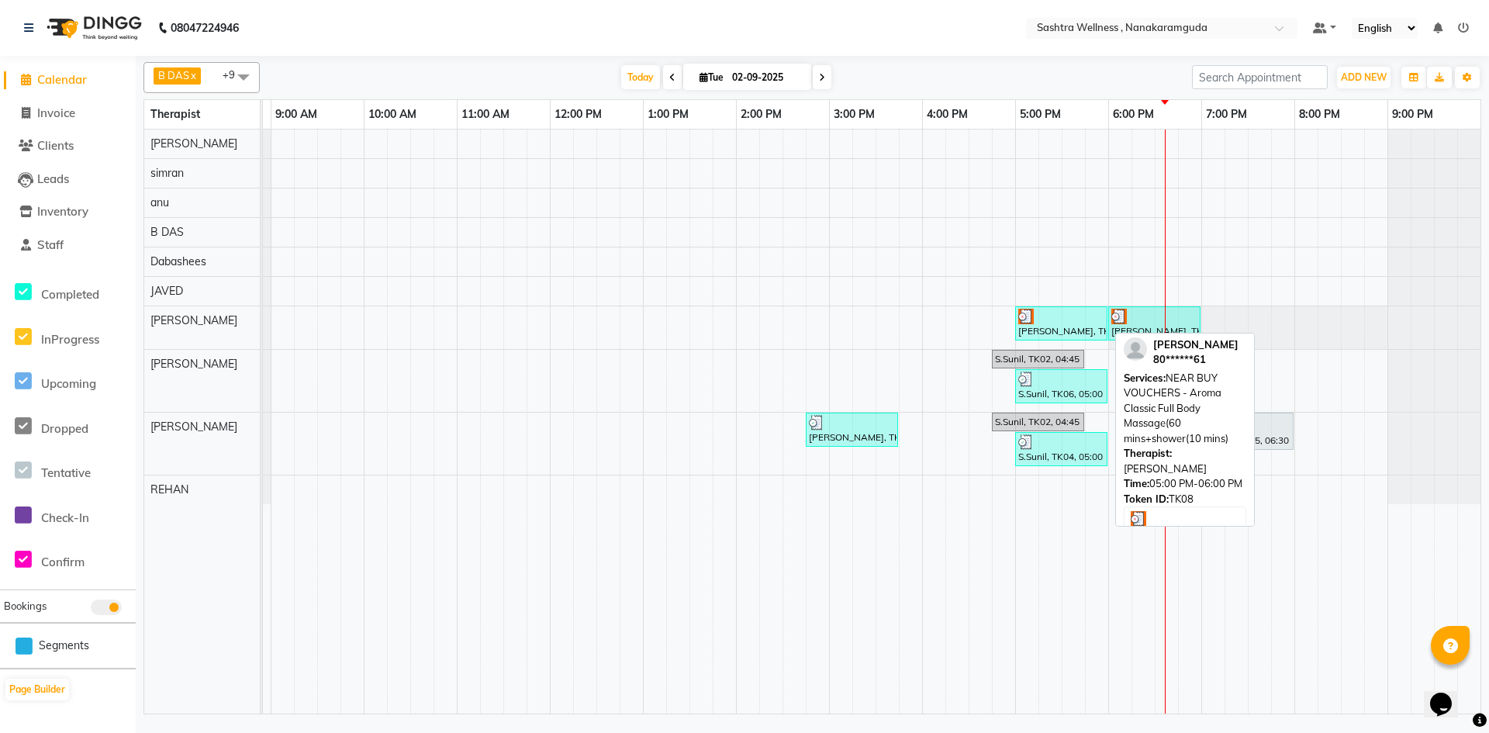
click at [1084, 320] on div at bounding box center [1061, 317] width 86 height 16
click at [1083, 328] on div "Chandra shekar, TK08, 05:00 PM-06:00 PM, NEAR BUY VOUCHERS - Aroma Classic Full…" at bounding box center [1060, 323] width 89 height 29
select select "3"
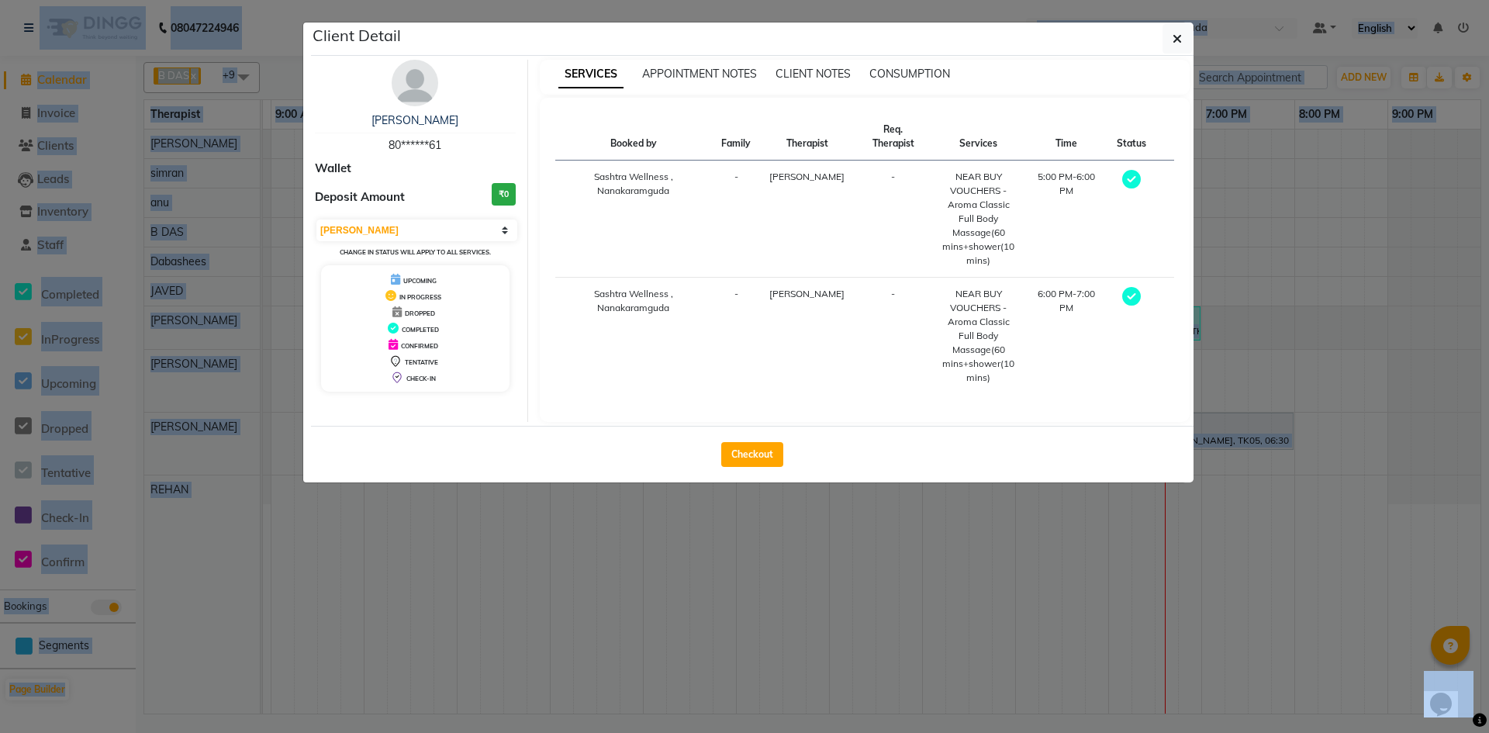
click at [875, 374] on td "-" at bounding box center [893, 336] width 78 height 117
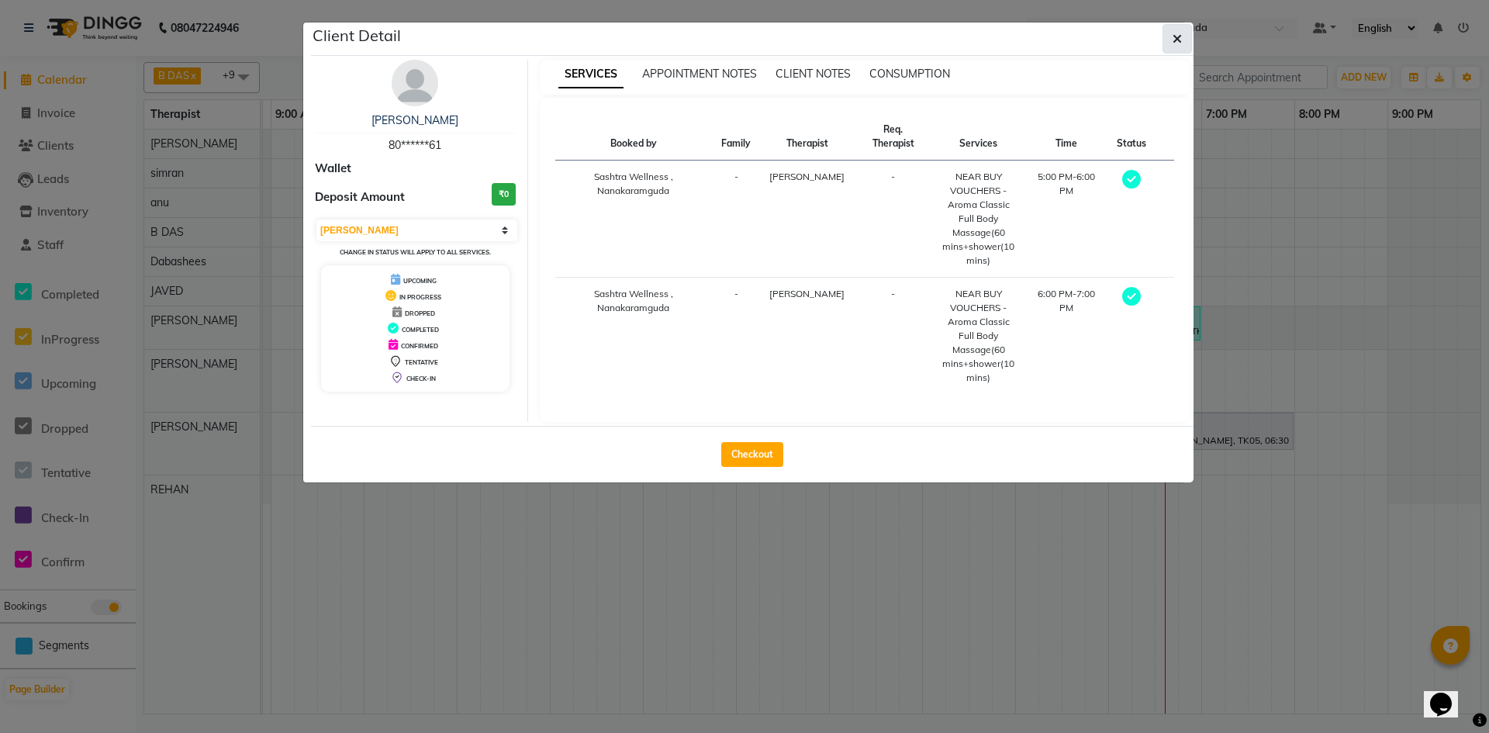
click at [1175, 34] on icon "button" at bounding box center [1176, 39] width 9 height 12
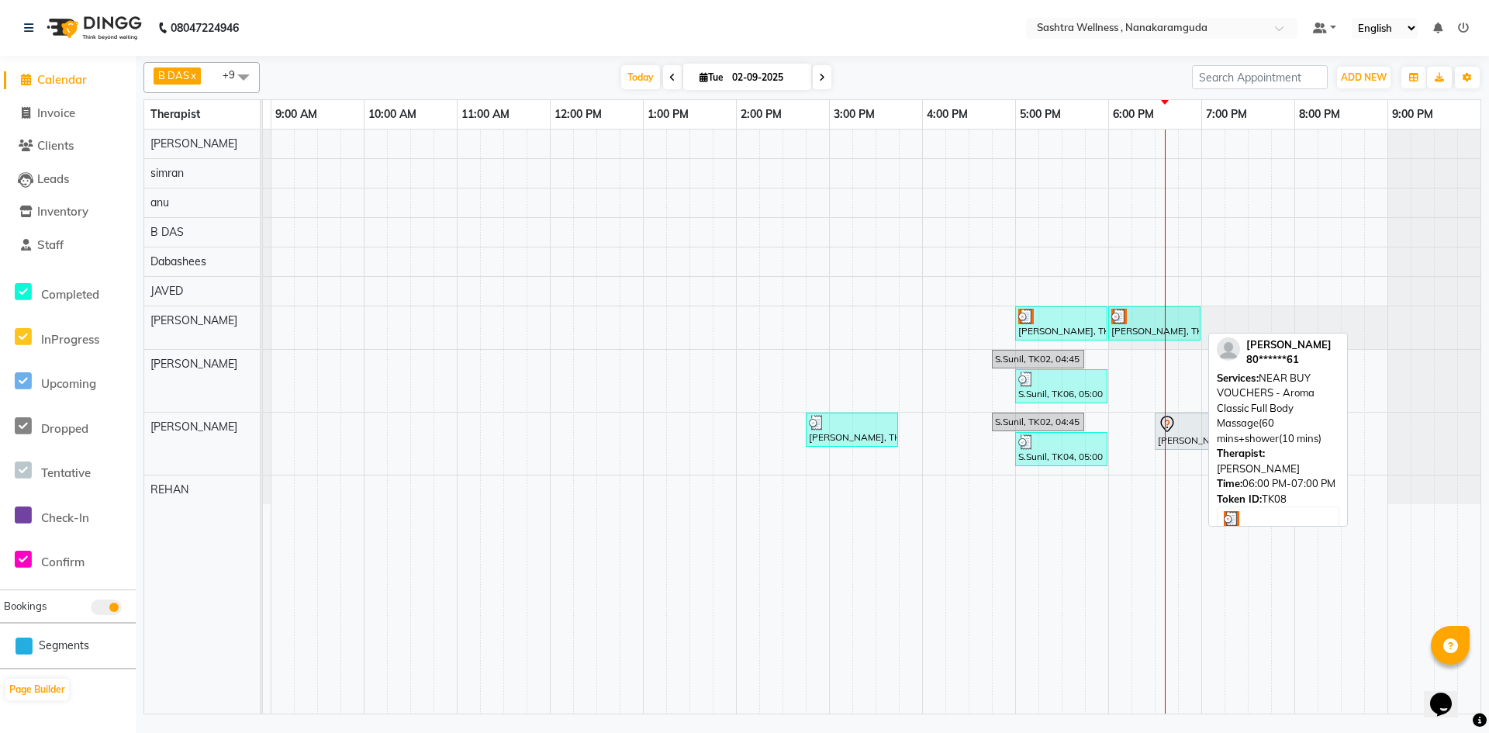
click at [1175, 334] on div "Chandra shekar, TK08, 06:00 PM-07:00 PM, NEAR BUY VOUCHERS - Aroma Classic Full…" at bounding box center [1154, 323] width 89 height 29
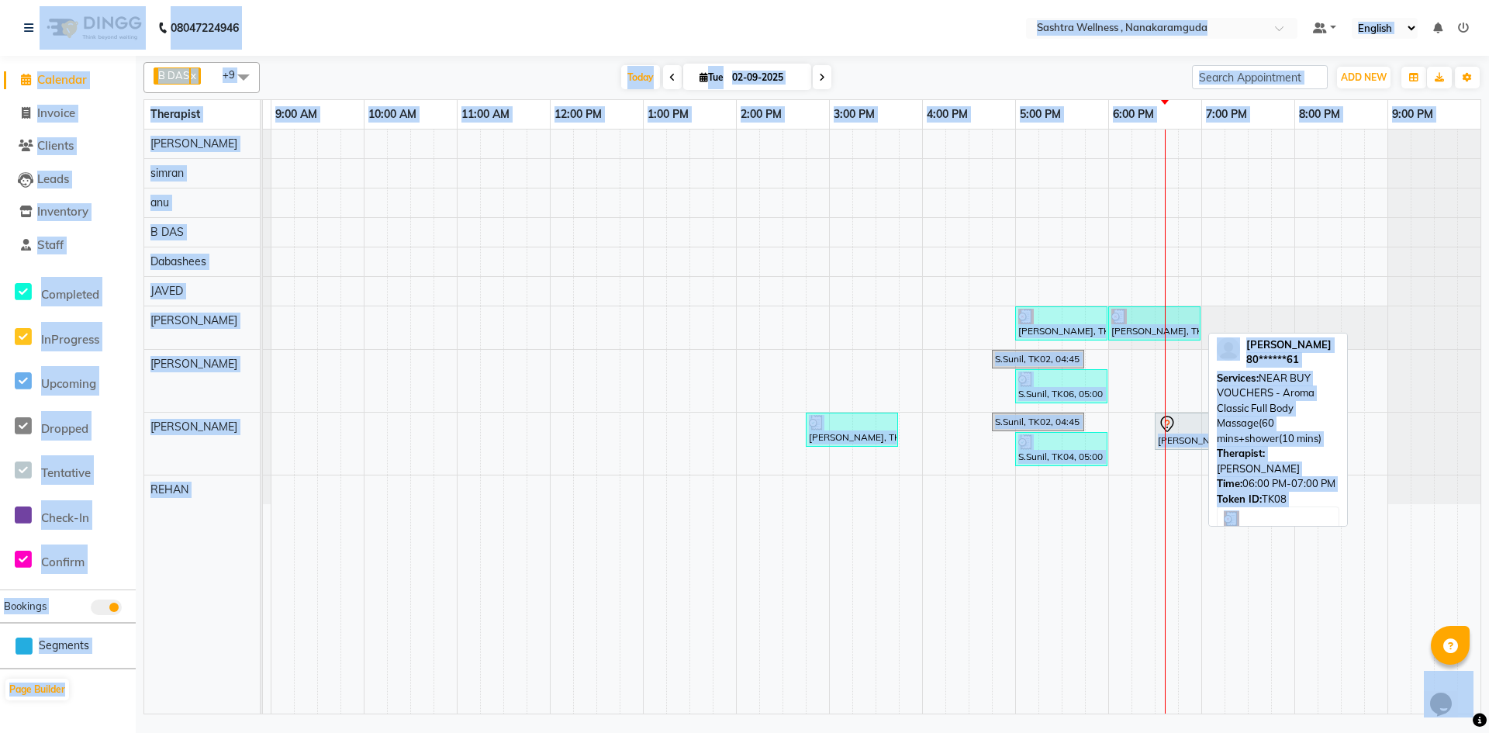
select select "3"
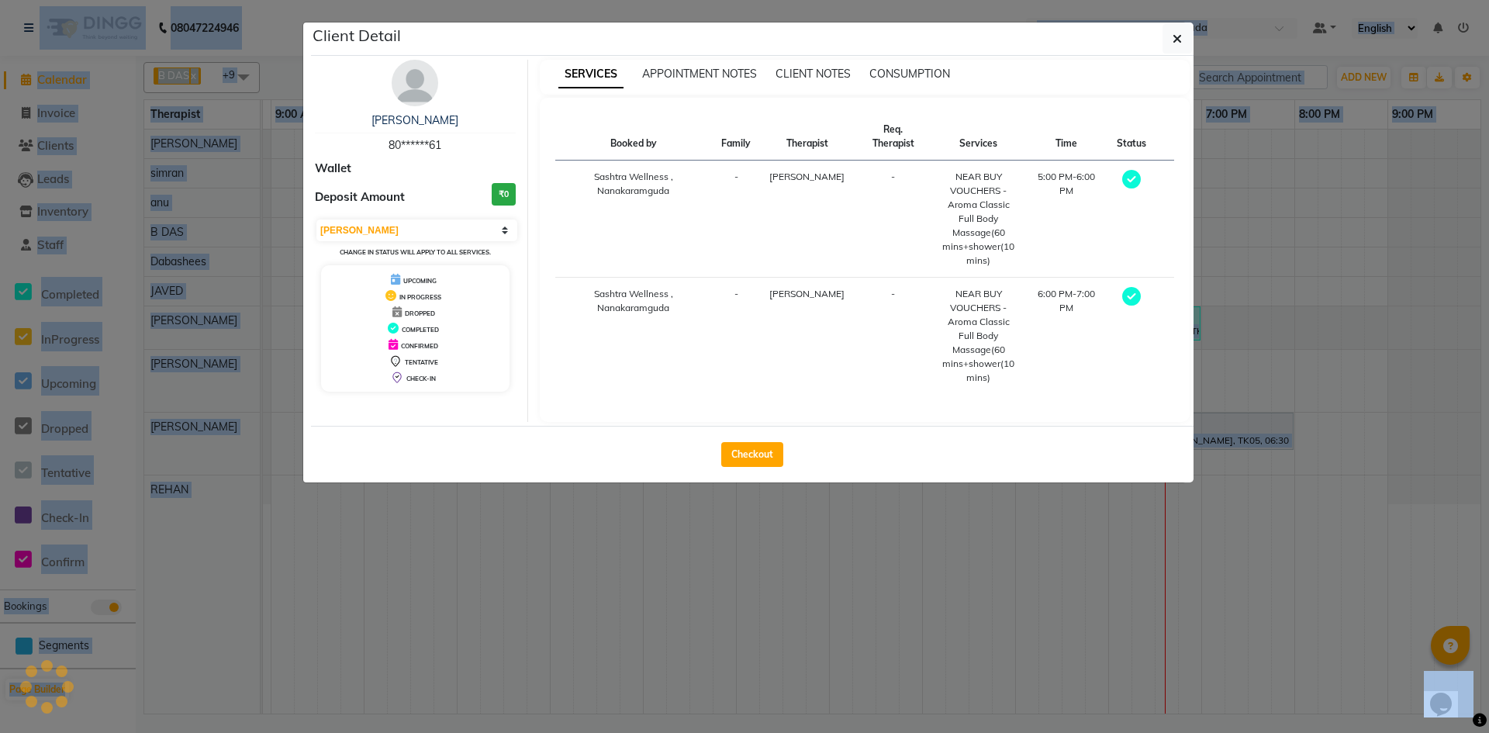
click at [1175, 334] on div "Booked by Family Therapist Req. Therapist Services Time Status Sashtra Wellness…" at bounding box center [865, 260] width 651 height 324
click at [1069, 190] on td "5:00 PM-6:00 PM" at bounding box center [1065, 218] width 83 height 117
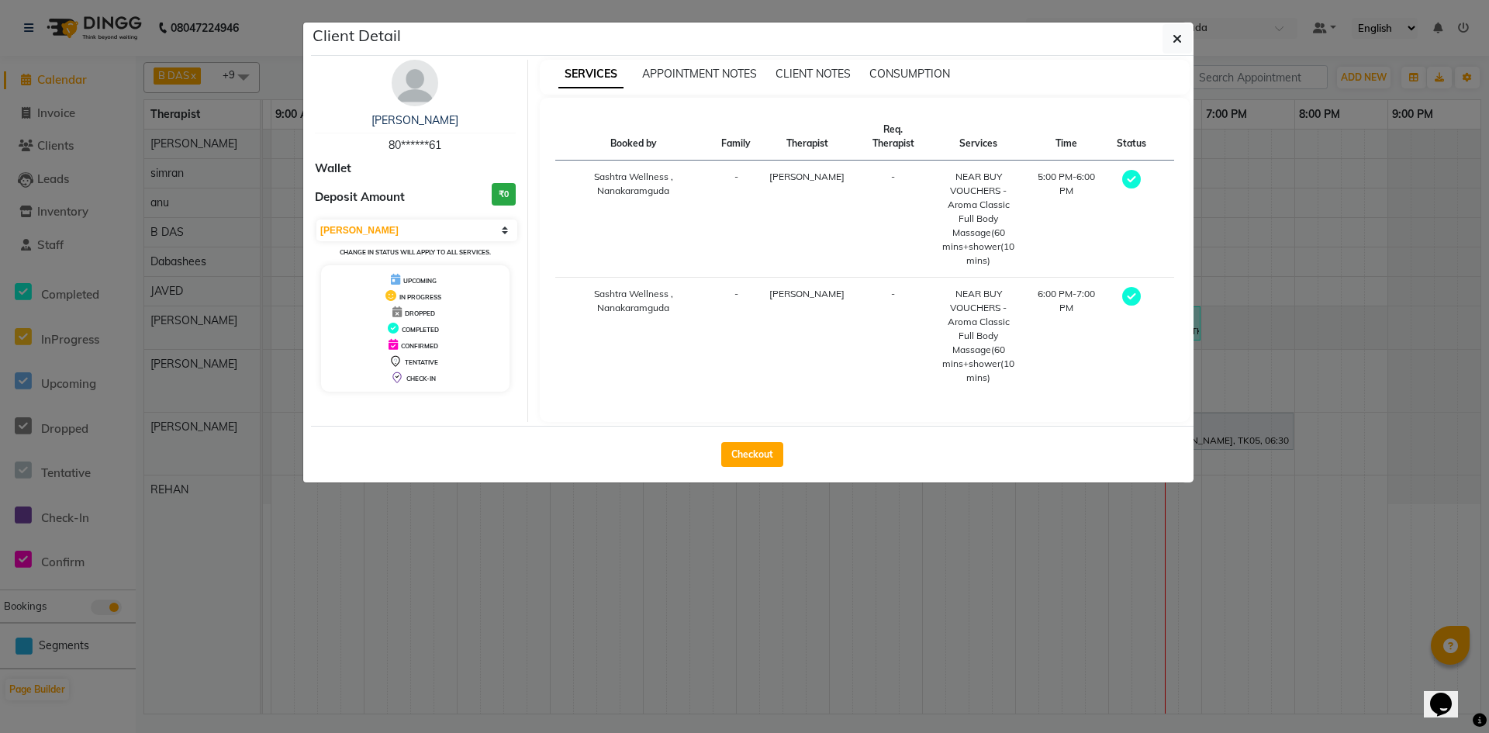
click at [1137, 170] on icon at bounding box center [1131, 179] width 19 height 19
click at [496, 229] on select "Select MARK DONE UPCOMING" at bounding box center [416, 230] width 201 height 22
click at [583, 333] on td "Sashtra Wellness , Nanakaramguda" at bounding box center [633, 336] width 157 height 117
click at [1177, 40] on icon "button" at bounding box center [1176, 39] width 9 height 12
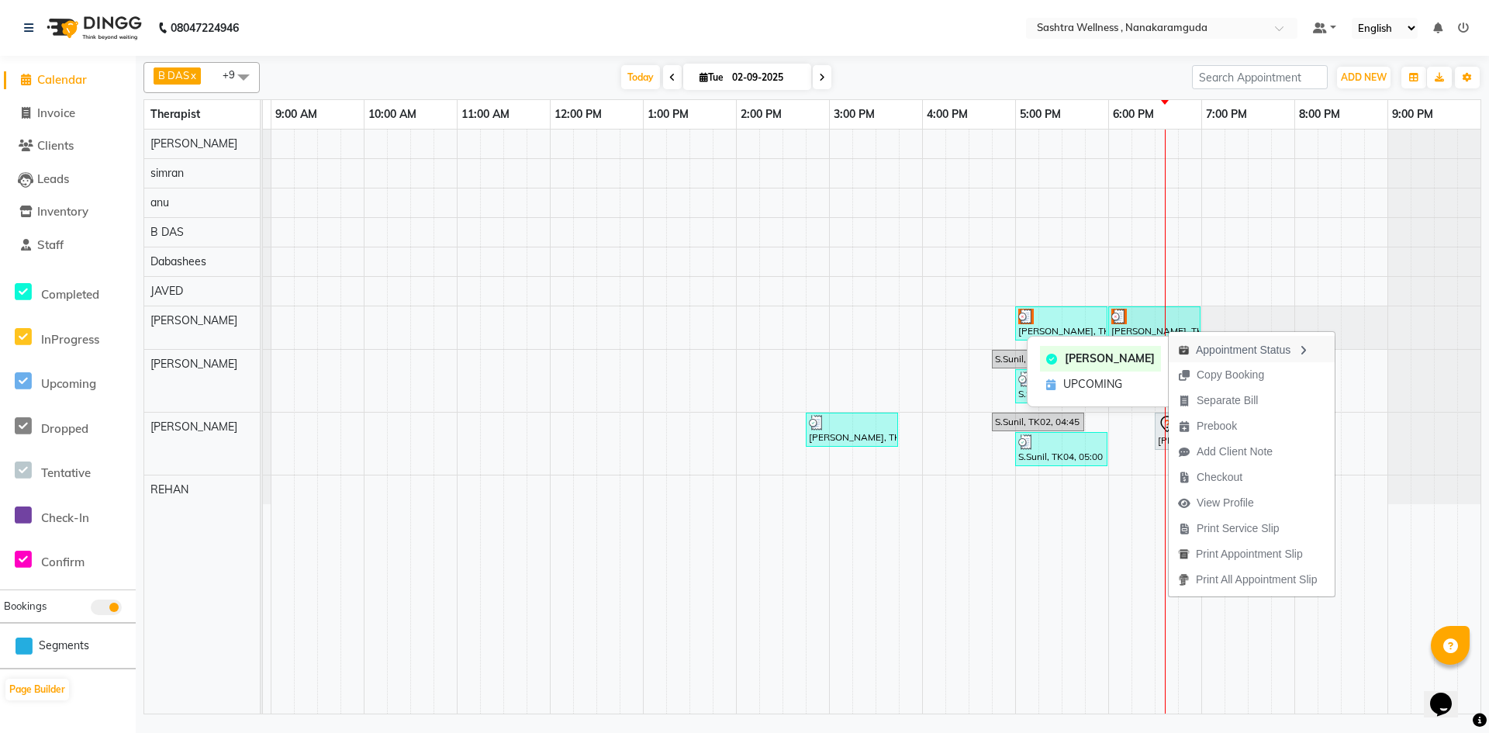
click at [1255, 343] on div "Appointment Status" at bounding box center [1251, 349] width 166 height 26
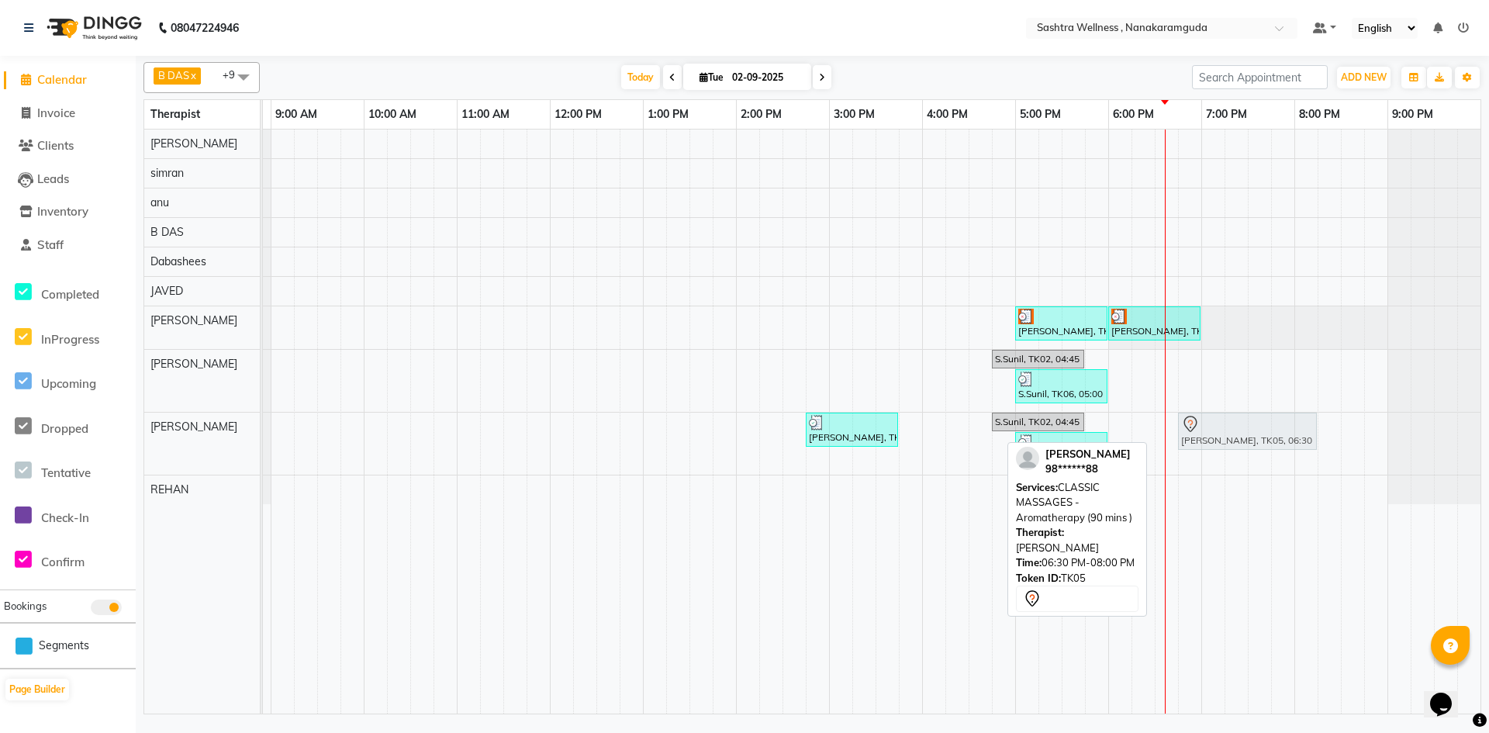
drag, startPoint x: 1190, startPoint y: 433, endPoint x: 1202, endPoint y: 434, distance: 11.7
click at [178, 434] on div "Mr Vamsi, TK07, 02:45 PM-03:45 PM, CLASSIC MASSAGES -Aromatherapy ( 60 mins ) S…" at bounding box center [178, 443] width 0 height 62
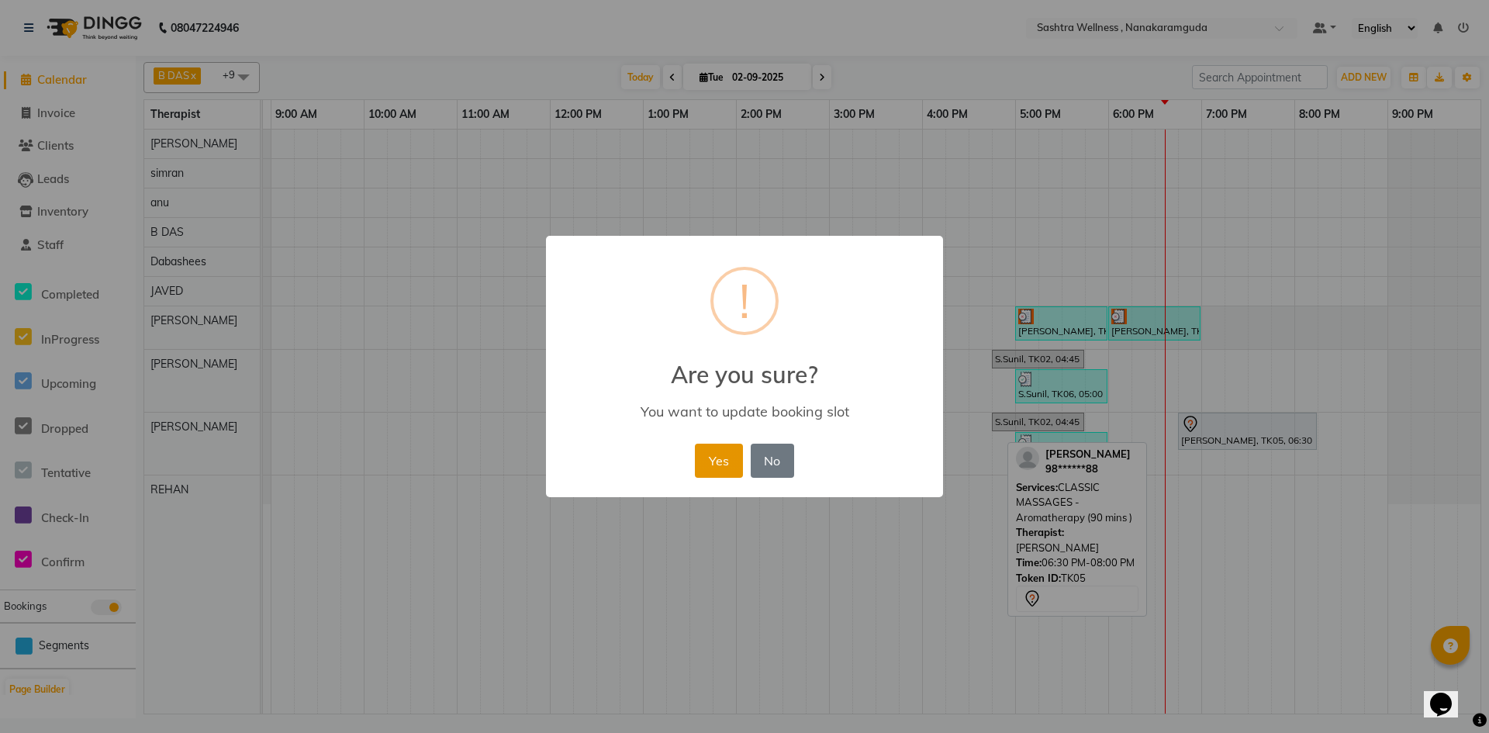
click at [733, 447] on button "Yes" at bounding box center [718, 460] width 47 height 34
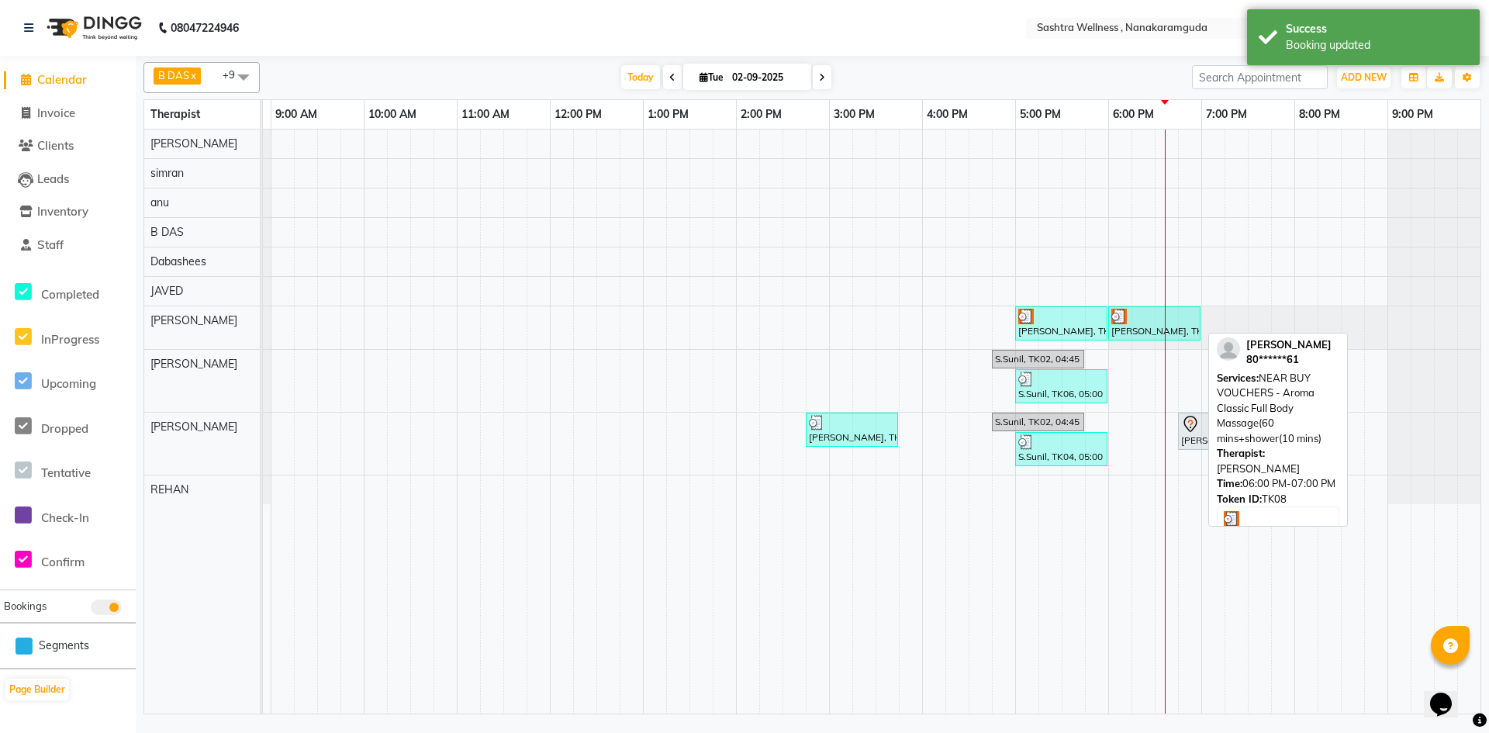
click at [1146, 321] on div at bounding box center [1154, 317] width 86 height 16
select select "3"
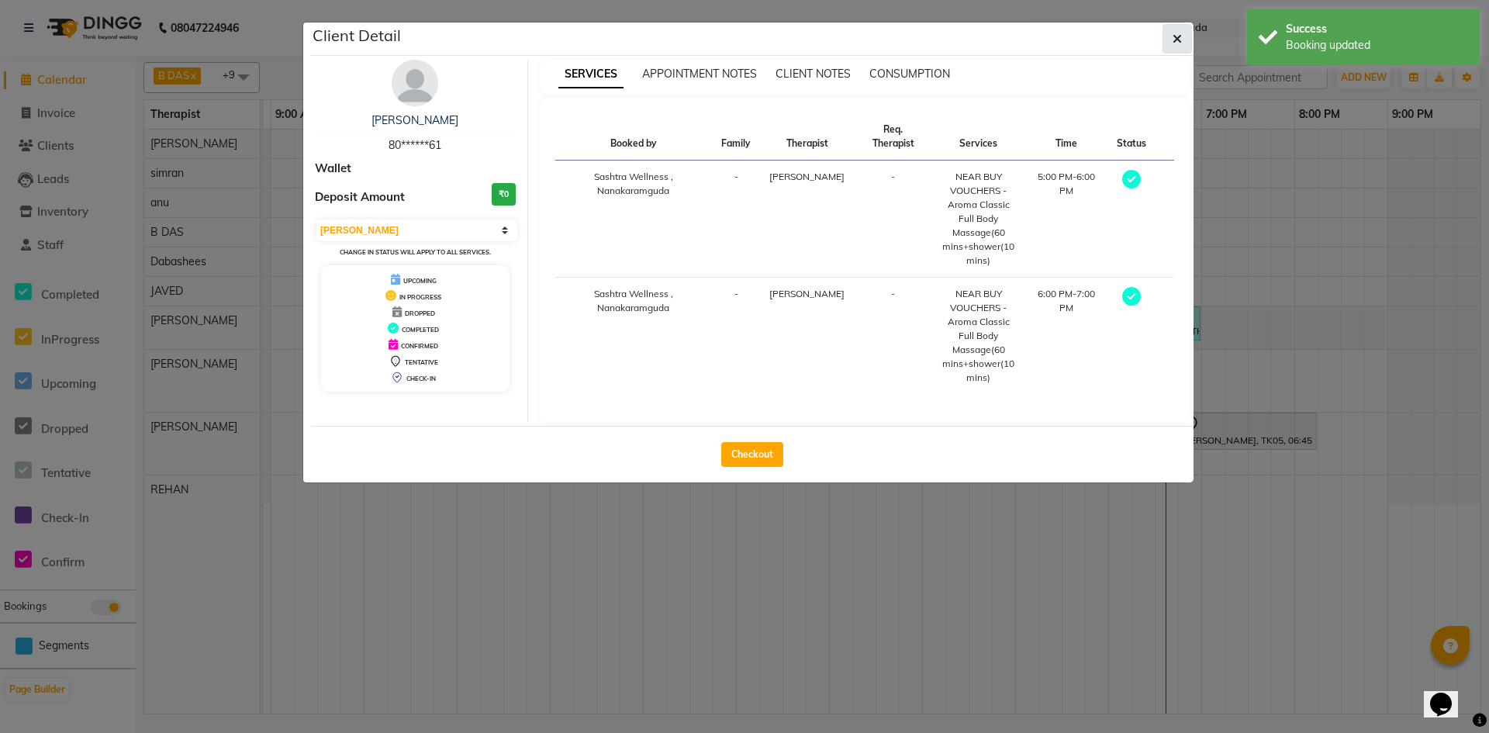
click at [1169, 30] on button "button" at bounding box center [1176, 38] width 29 height 29
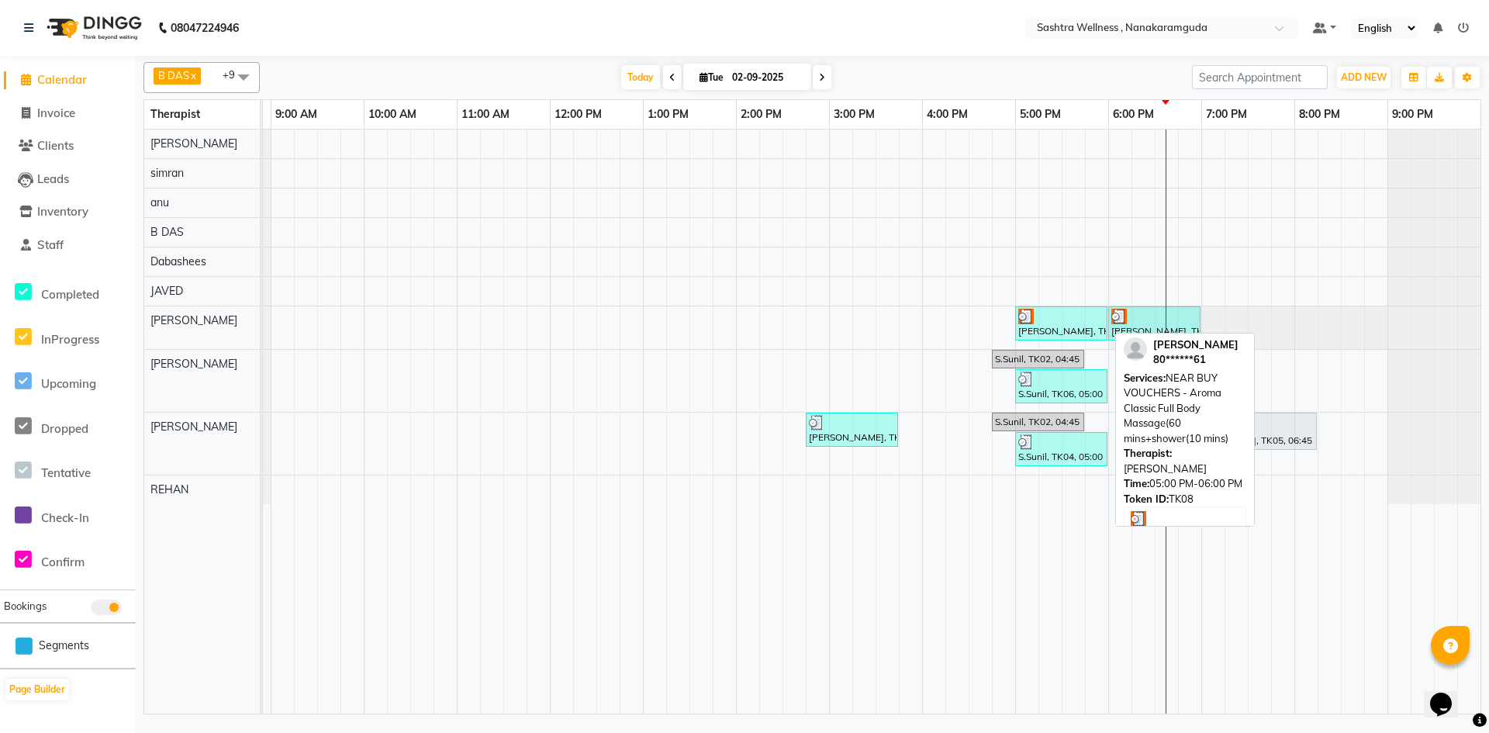
click at [1071, 330] on div "Chandra shekar, TK08, 05:00 PM-06:00 PM, NEAR BUY VOUCHERS - Aroma Classic Full…" at bounding box center [1060, 323] width 89 height 29
select select "3"
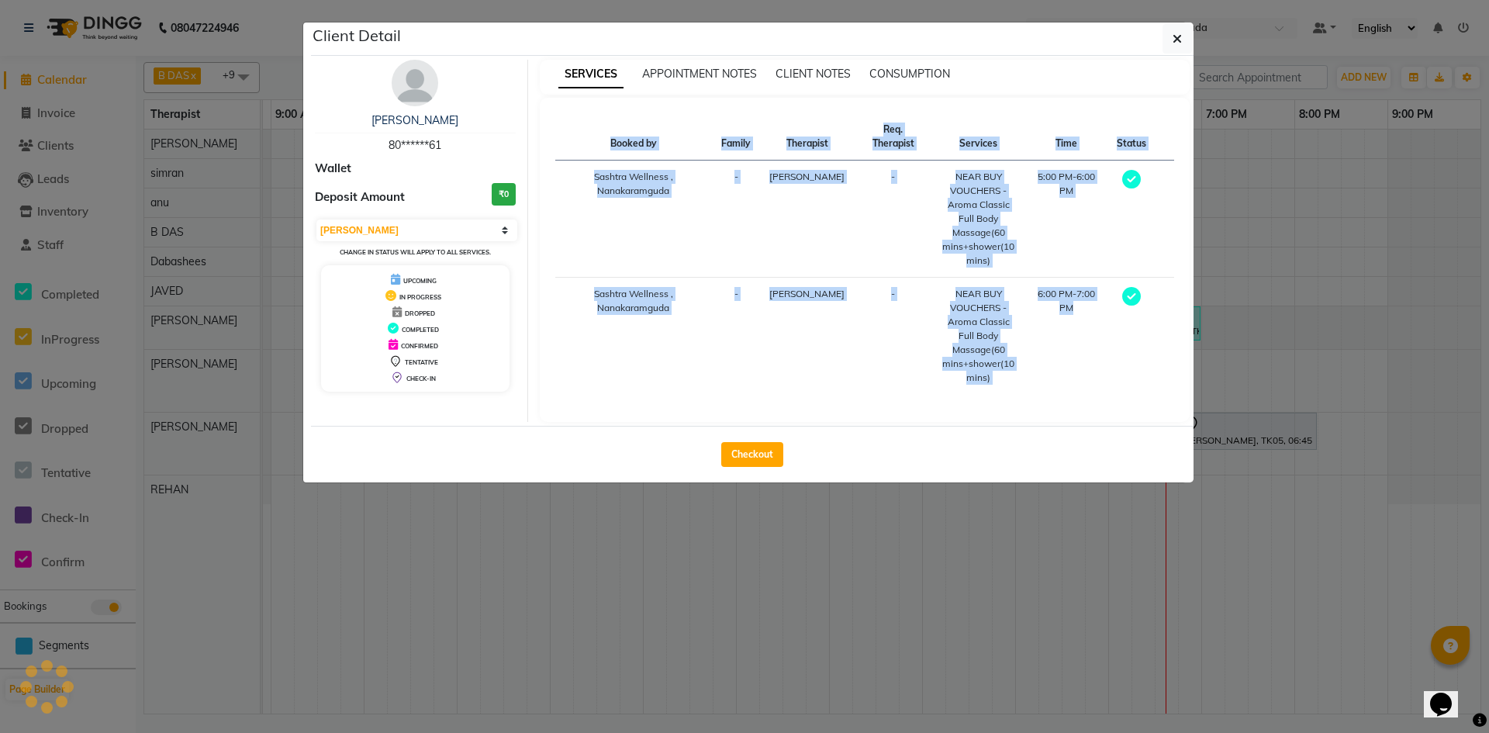
click at [1071, 330] on div "Booked by Family Therapist Req. Therapist Services Time Status Sashtra Wellness…" at bounding box center [864, 259] width 619 height 293
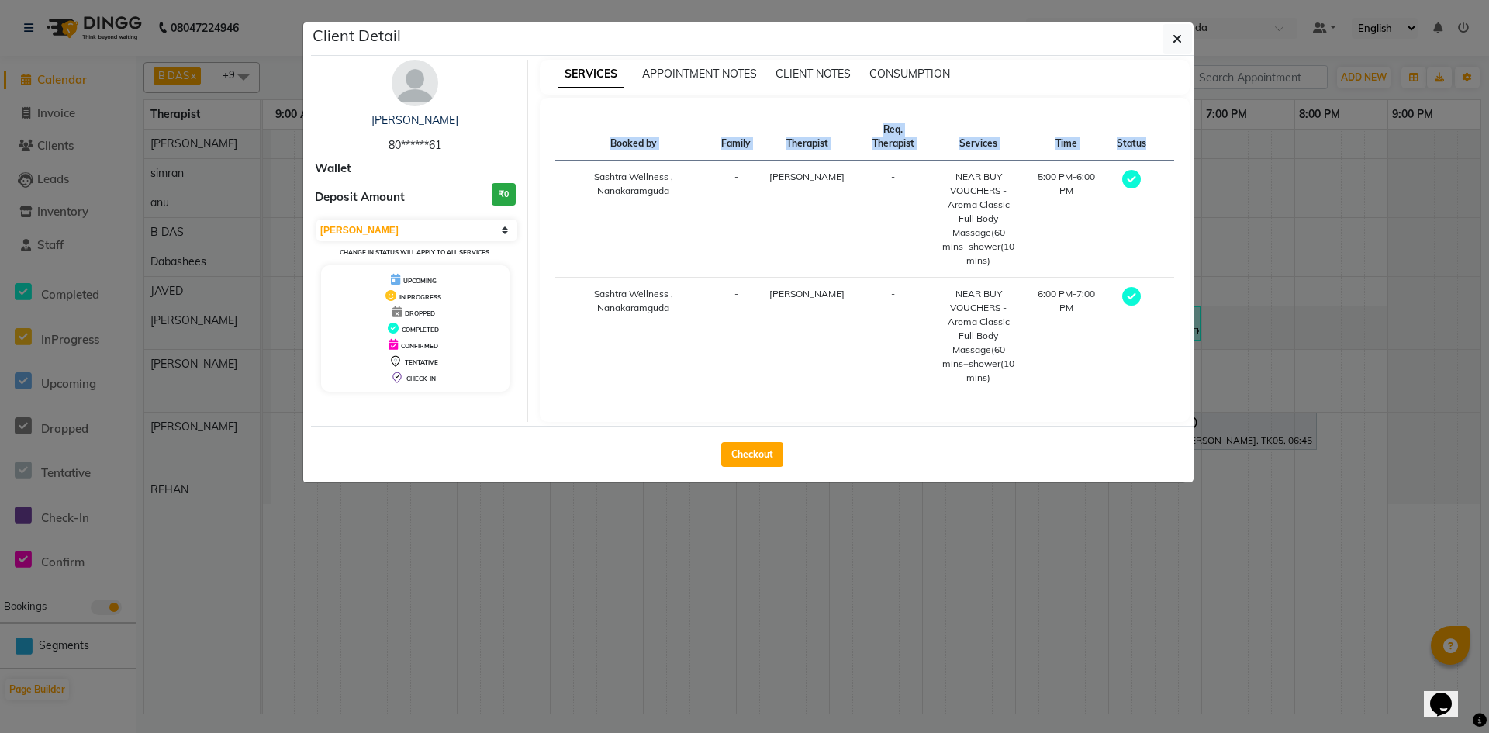
click at [1010, 332] on td "NEAR BUY VOUCHERS - Aroma Classic Full Body Massage(60 mins+shower(10 mins)" at bounding box center [978, 336] width 92 height 117
click at [789, 130] on th "Therapist" at bounding box center [807, 136] width 94 height 47
click at [753, 129] on th "Family" at bounding box center [736, 136] width 48 height 47
click at [885, 114] on th "Req. Therapist" at bounding box center [893, 136] width 78 height 47
click at [939, 135] on th "Services" at bounding box center [978, 136] width 92 height 47
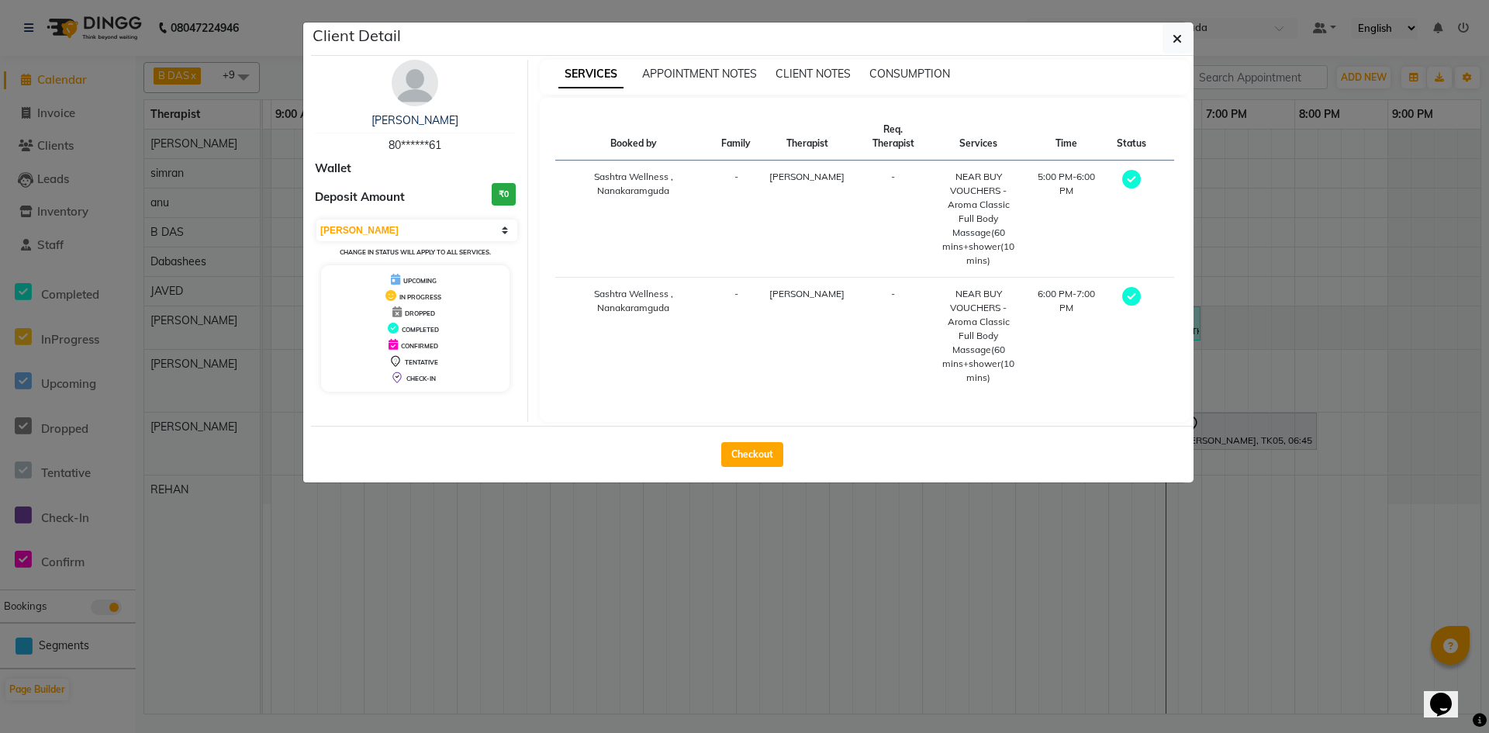
click at [1000, 135] on th "Services" at bounding box center [978, 136] width 92 height 47
click at [1180, 43] on icon "button" at bounding box center [1176, 39] width 9 height 12
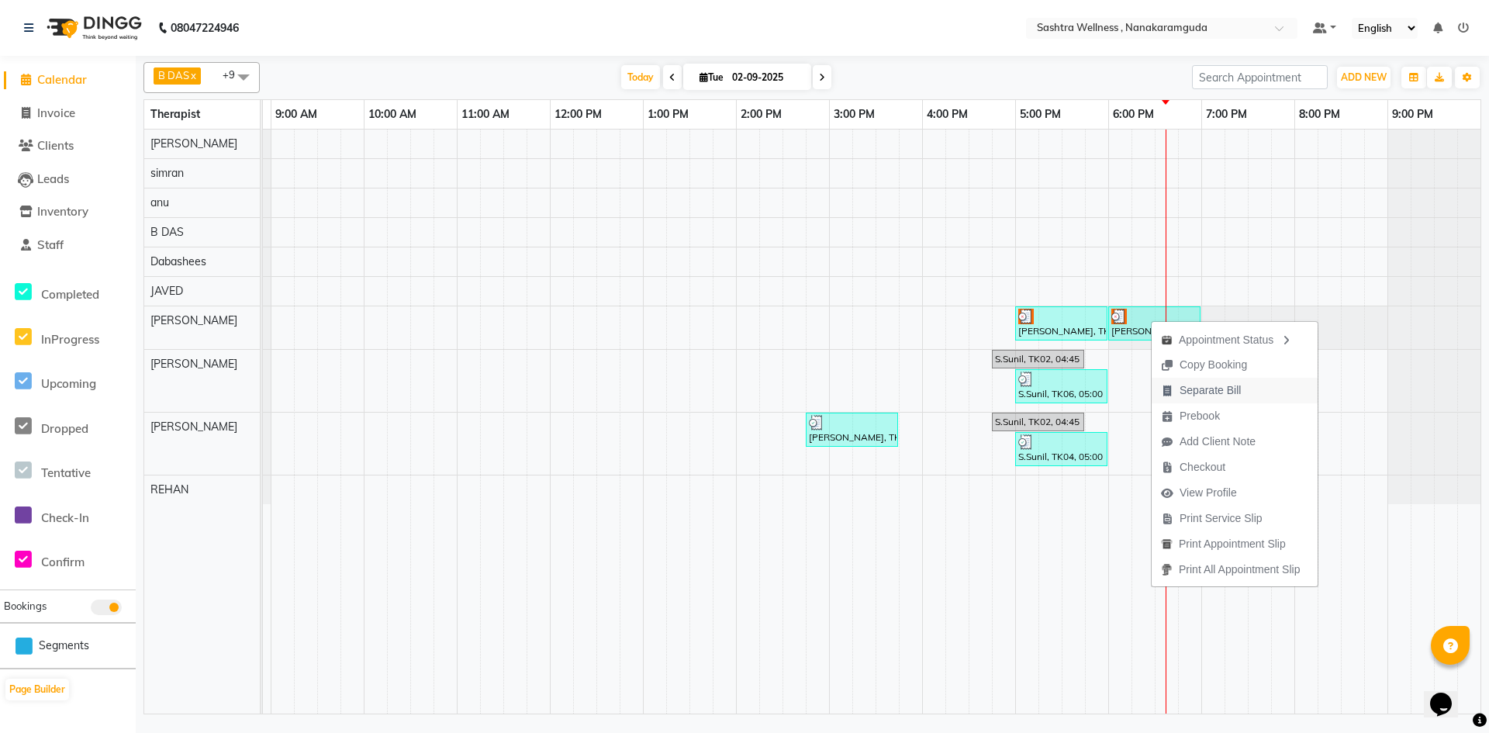
click at [1227, 389] on span "Separate Bill" at bounding box center [1209, 390] width 61 height 16
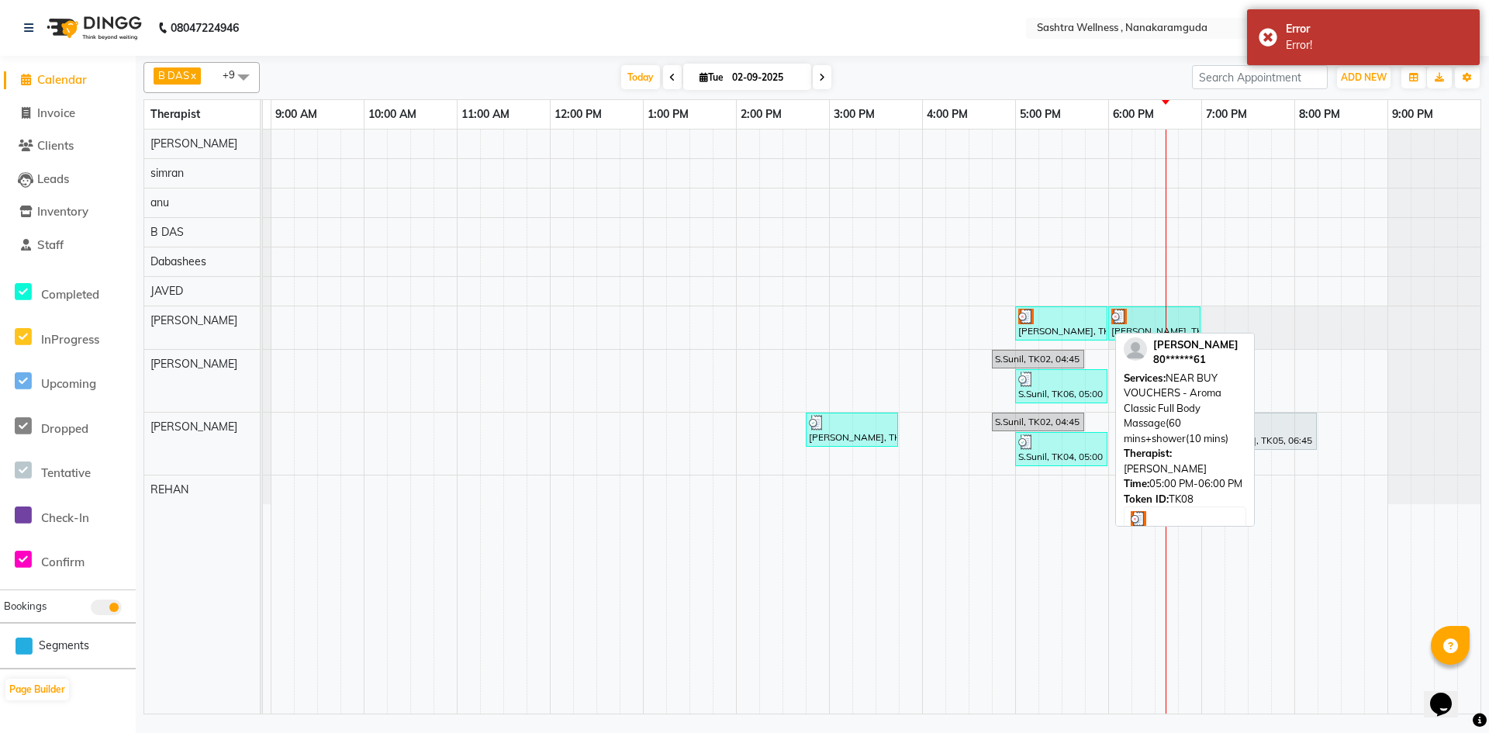
drag, startPoint x: 1062, startPoint y: 304, endPoint x: 1051, endPoint y: 316, distance: 16.5
click at [1051, 316] on div at bounding box center [1061, 317] width 86 height 16
select select "3"
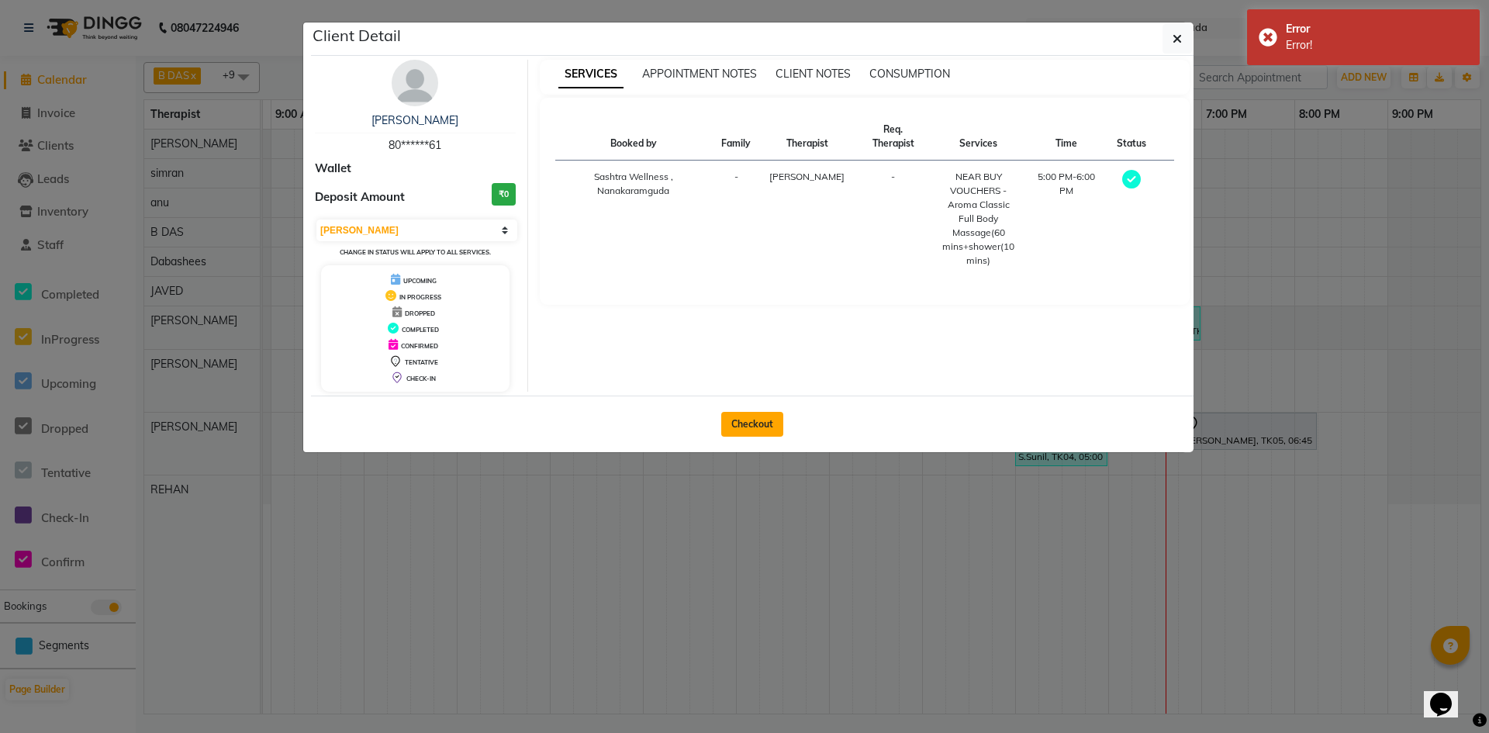
click at [746, 423] on button "Checkout" at bounding box center [752, 424] width 62 height 25
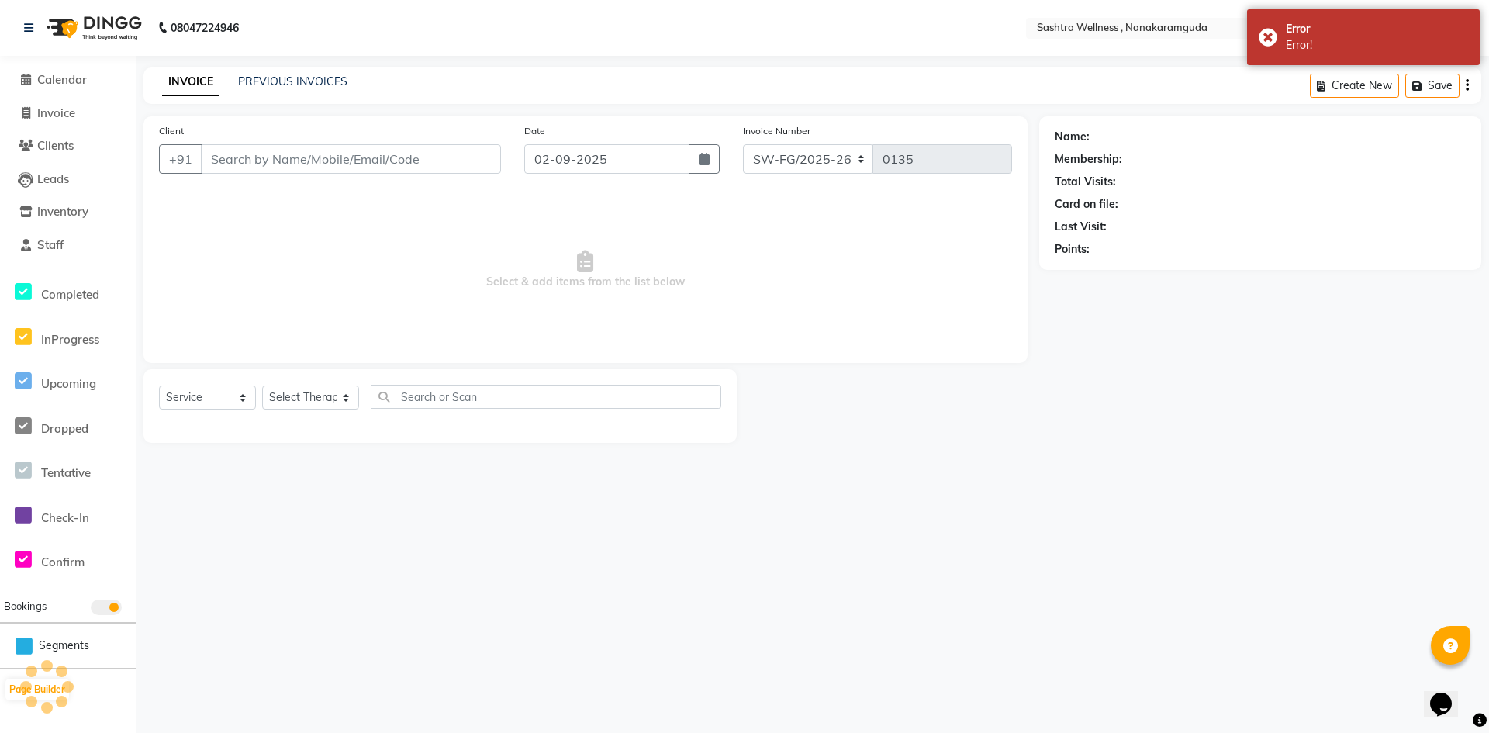
select select "package"
select select "82473"
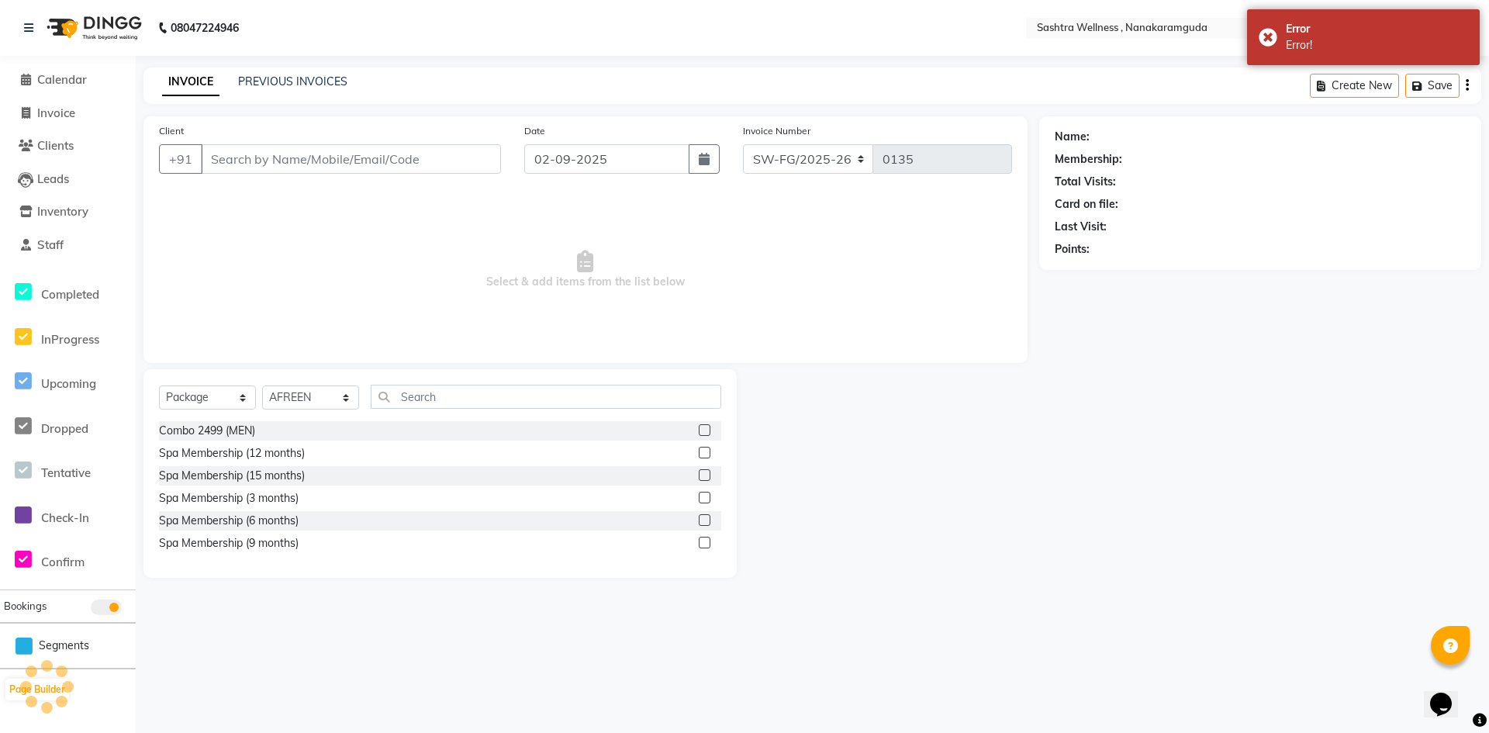
type input "80******61"
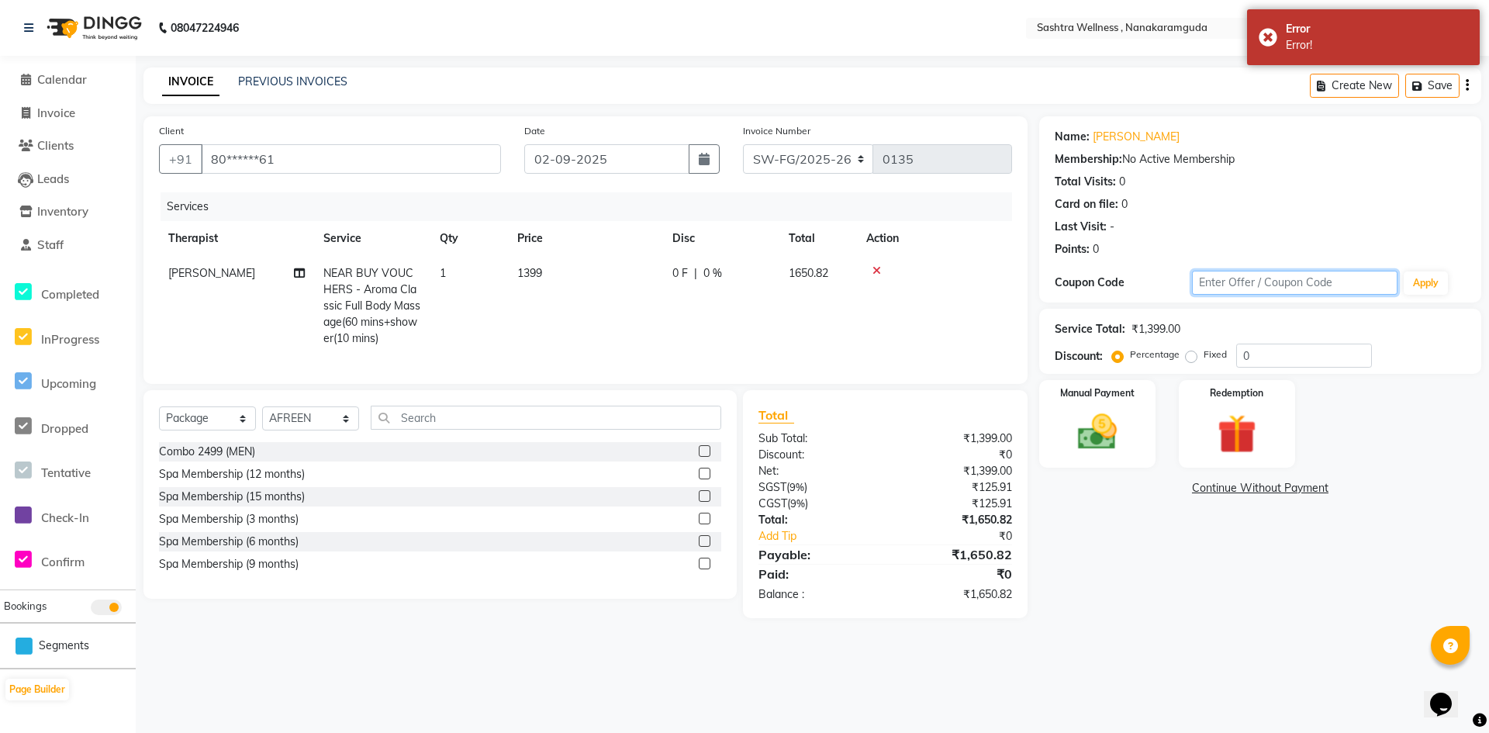
click at [1260, 278] on input "text" at bounding box center [1294, 283] width 205 height 24
click at [1115, 419] on img at bounding box center [1097, 432] width 67 height 47
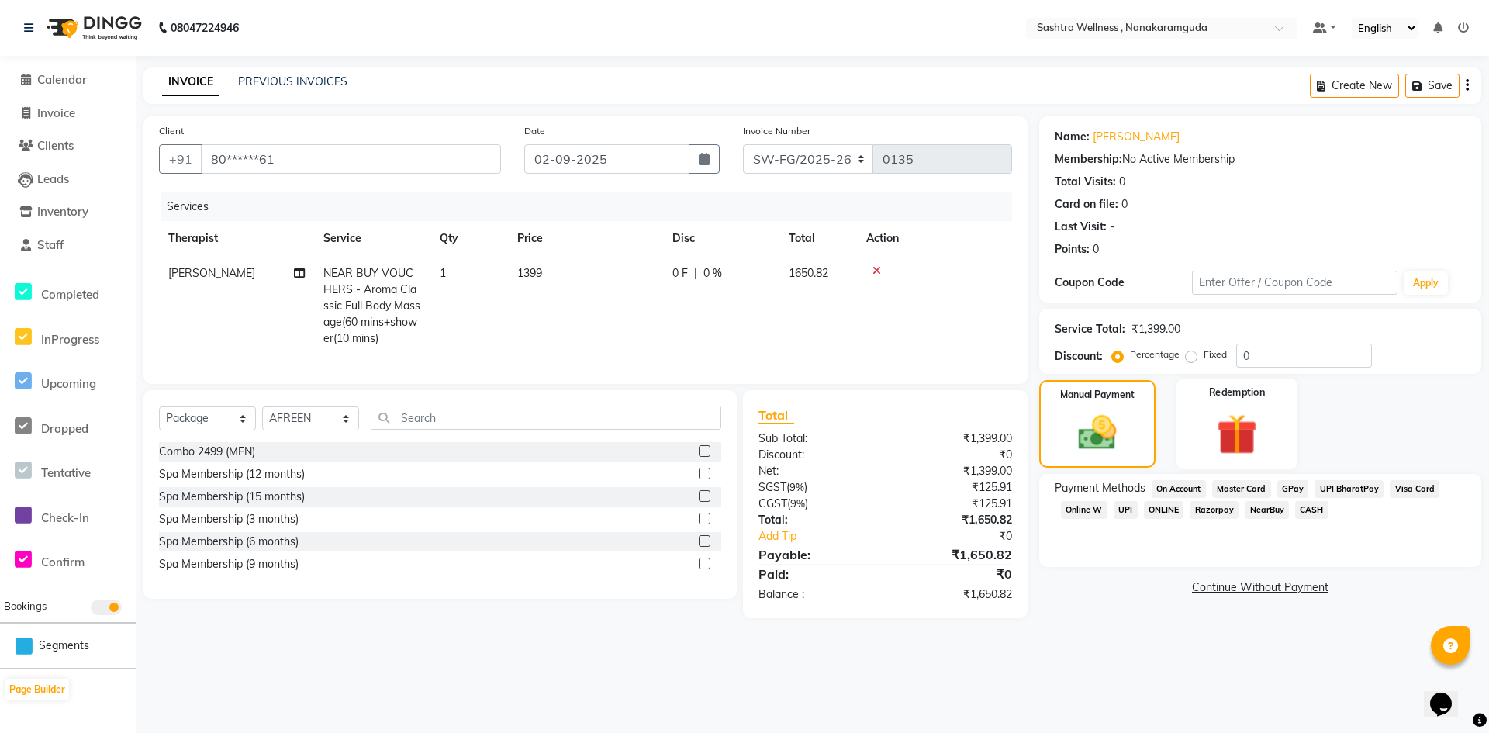
click at [1231, 417] on img at bounding box center [1236, 434] width 67 height 51
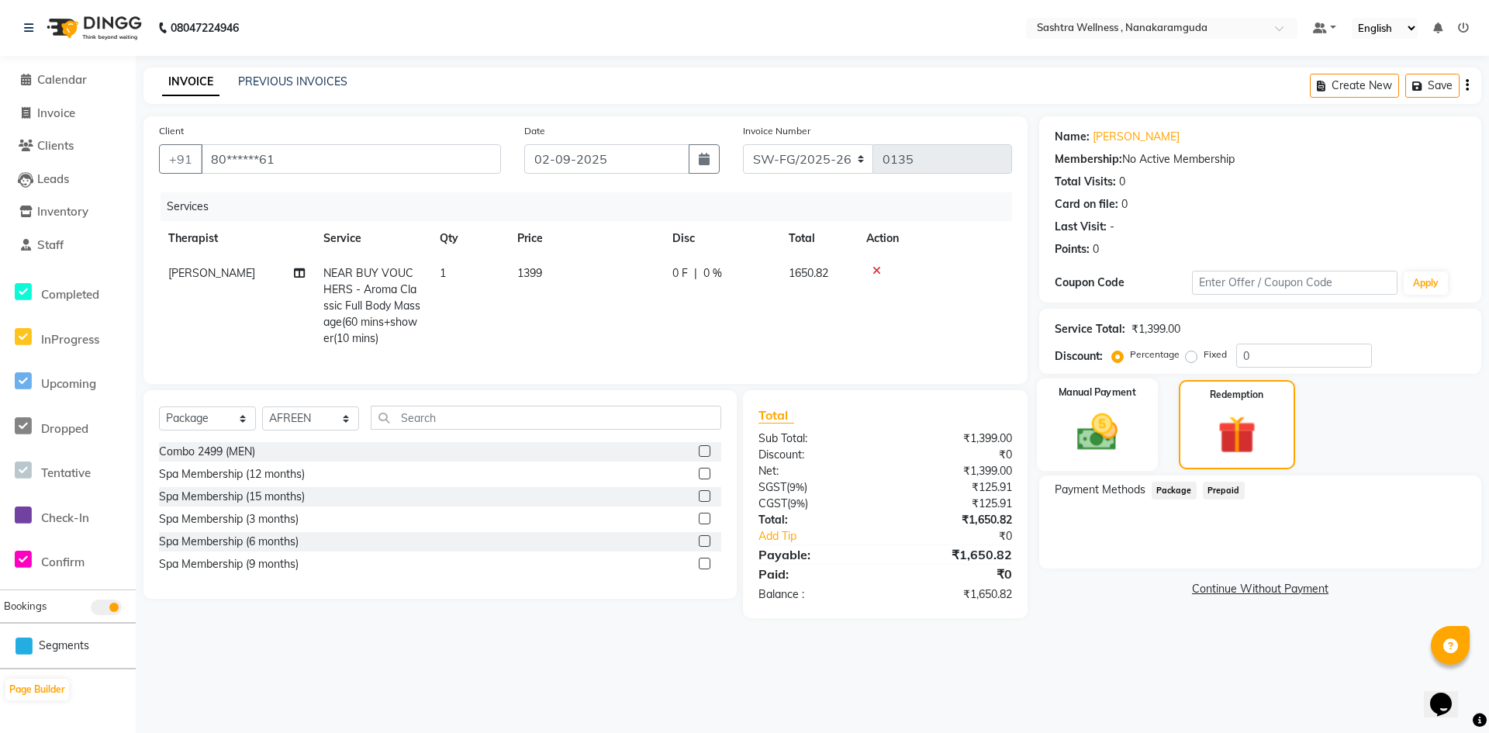
click at [1127, 437] on img at bounding box center [1097, 432] width 67 height 47
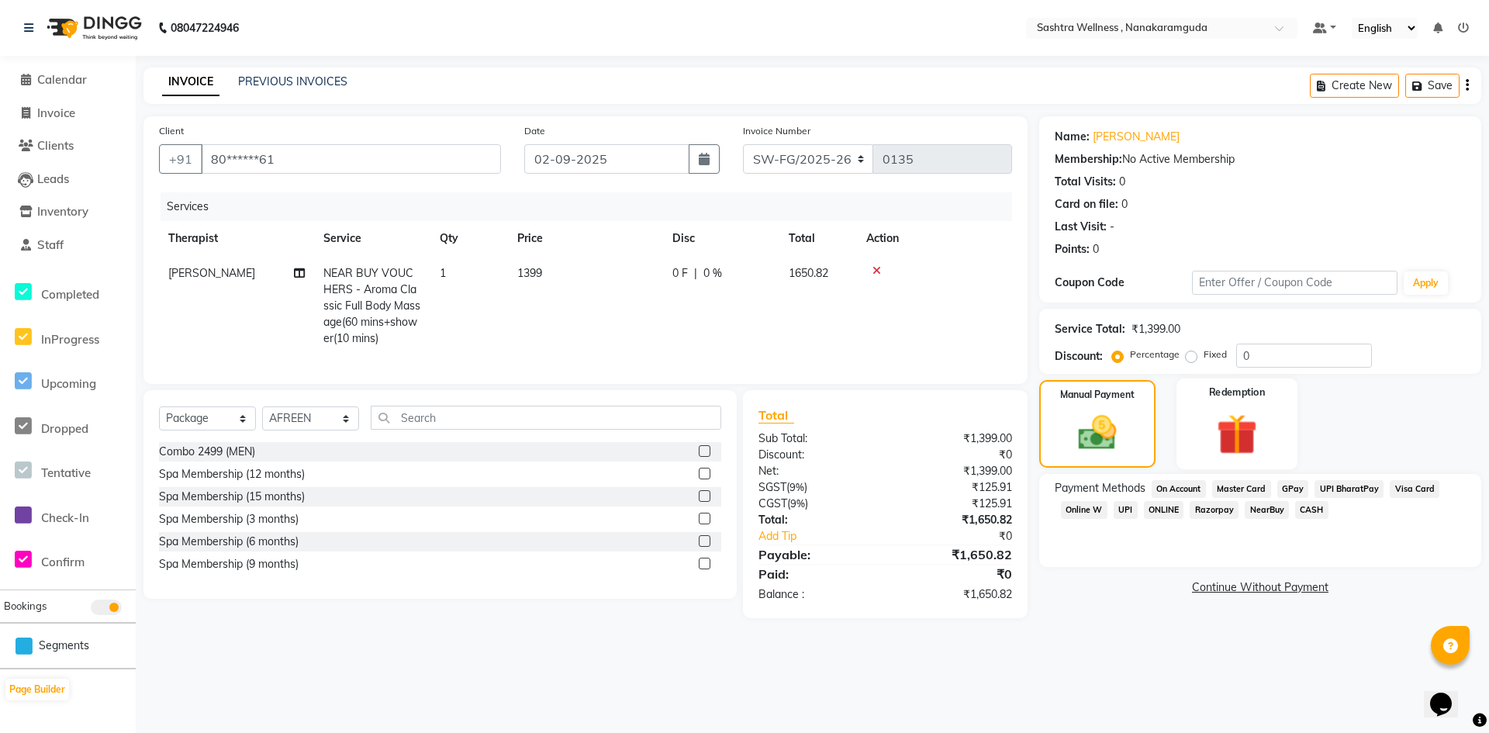
click at [1235, 399] on div "Redemption" at bounding box center [1236, 423] width 121 height 91
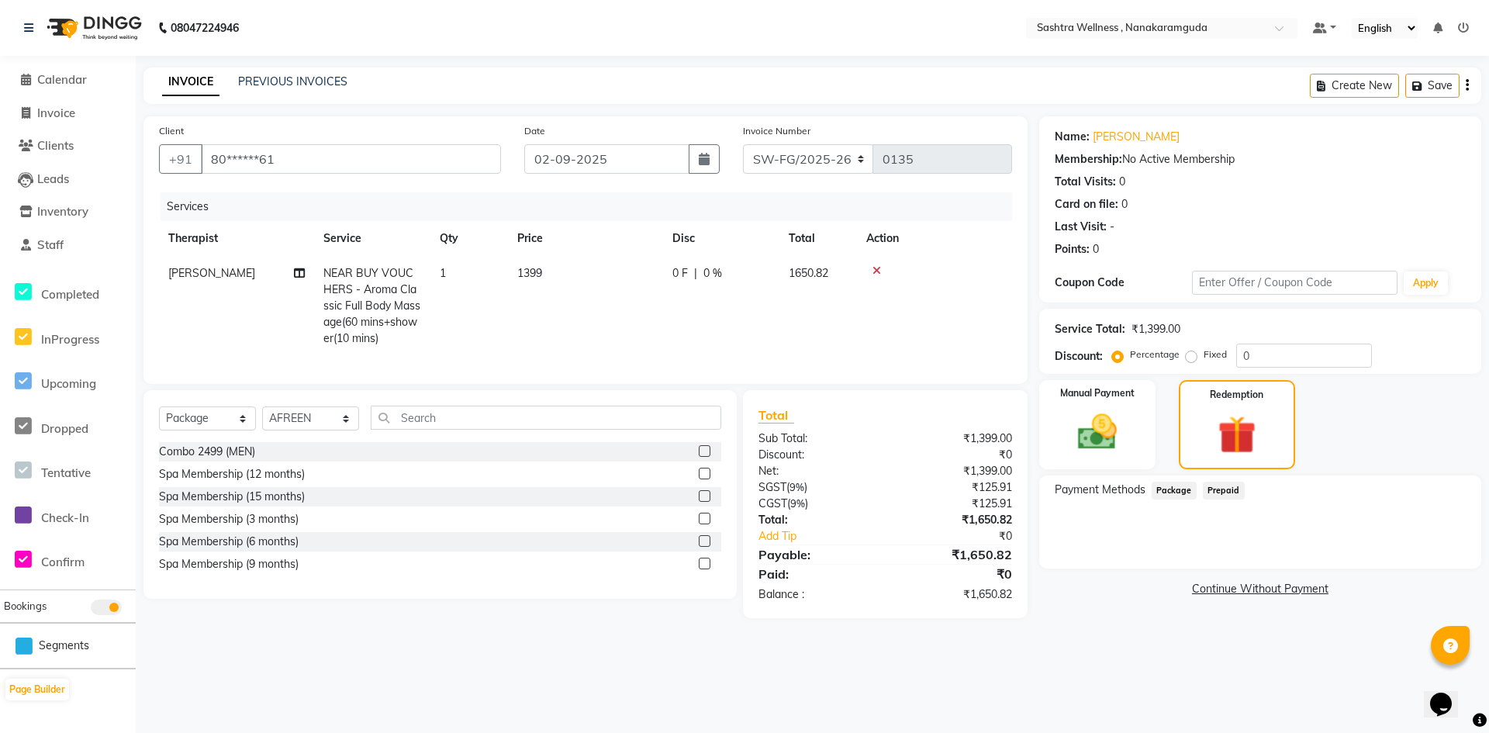
click at [1217, 490] on span "Prepaid" at bounding box center [1224, 490] width 42 height 18
click at [1167, 487] on span "Package" at bounding box center [1173, 490] width 45 height 18
click at [1134, 409] on div "Manual Payment" at bounding box center [1097, 424] width 121 height 92
